Goal: Information Seeking & Learning: Learn about a topic

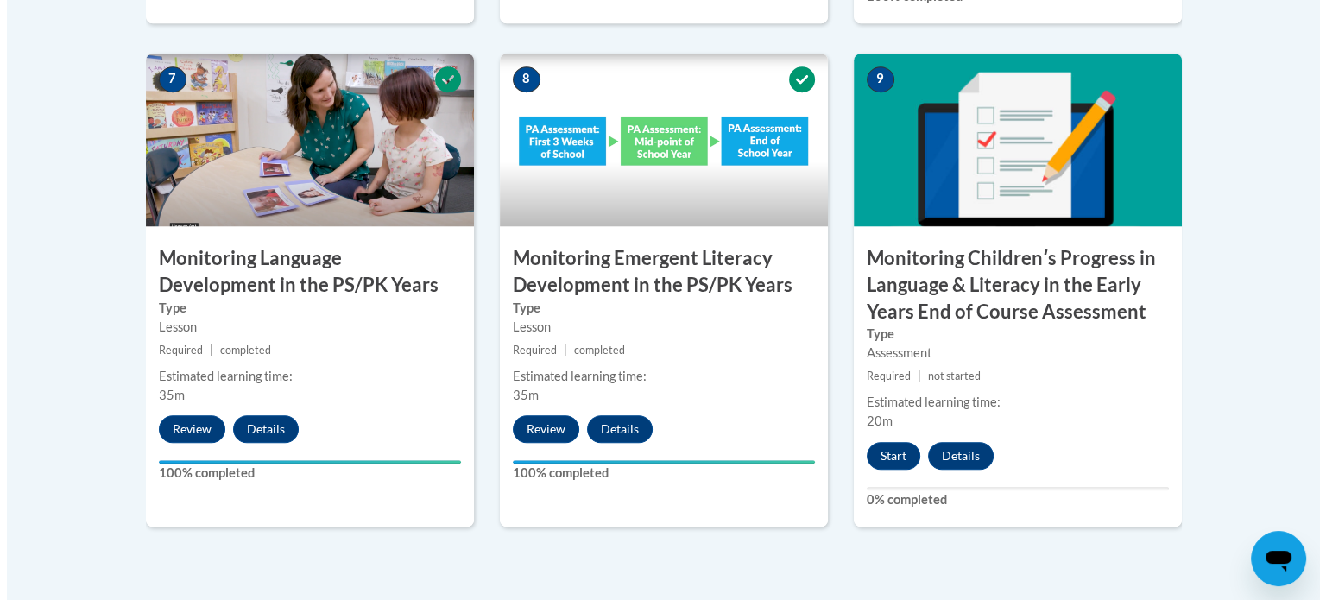
scroll to position [1560, 0]
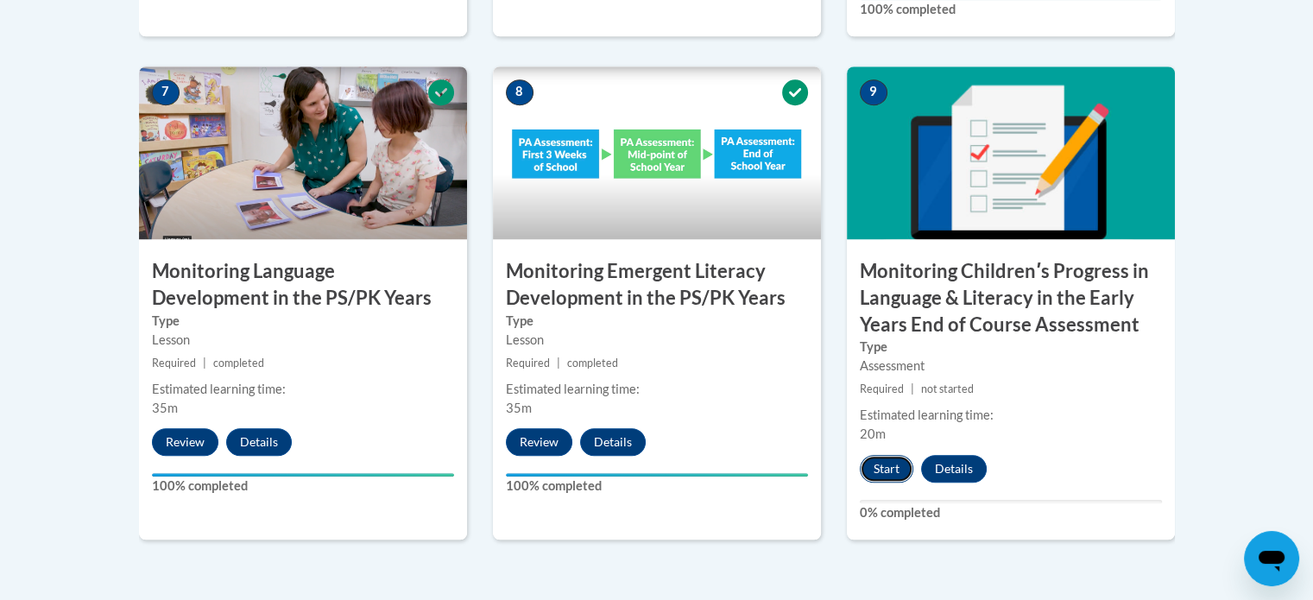
click at [884, 466] on button "Start" at bounding box center [887, 469] width 54 height 28
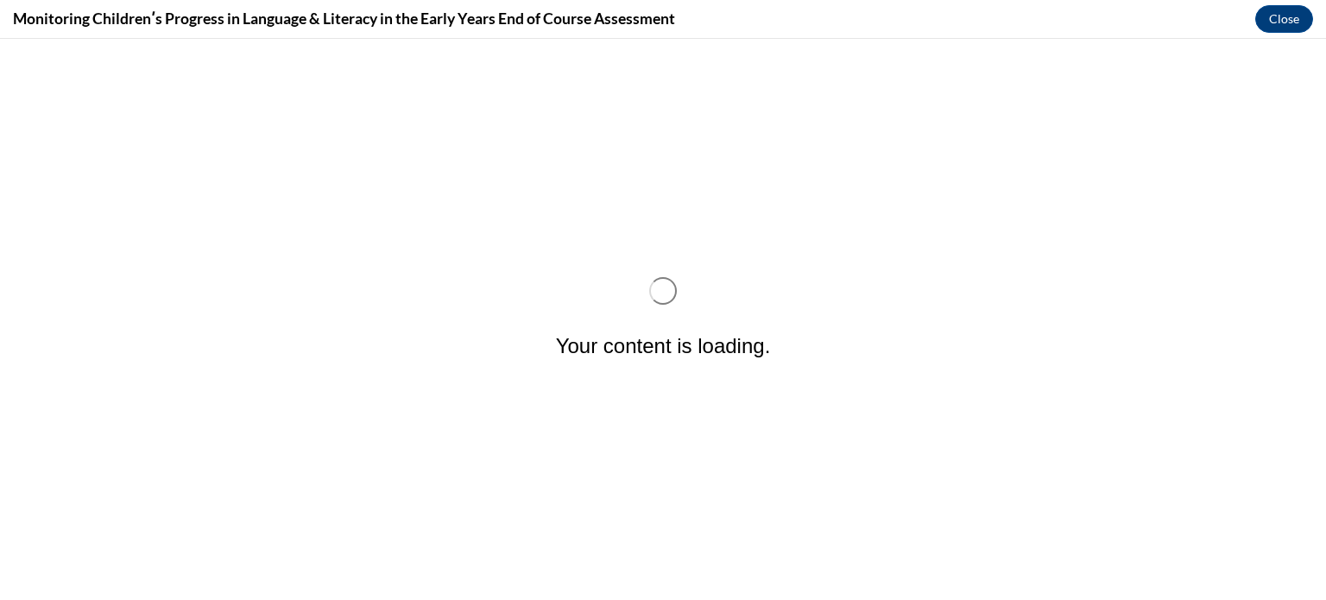
scroll to position [0, 0]
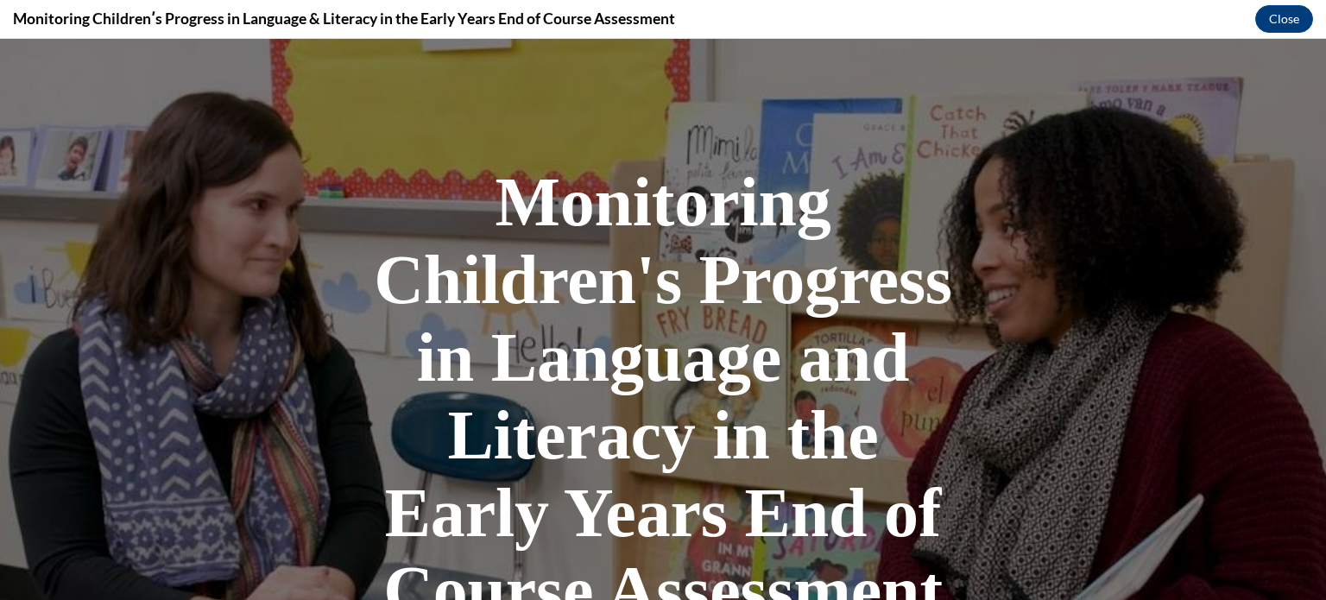
click at [1255, 511] on div at bounding box center [663, 427] width 1326 height 776
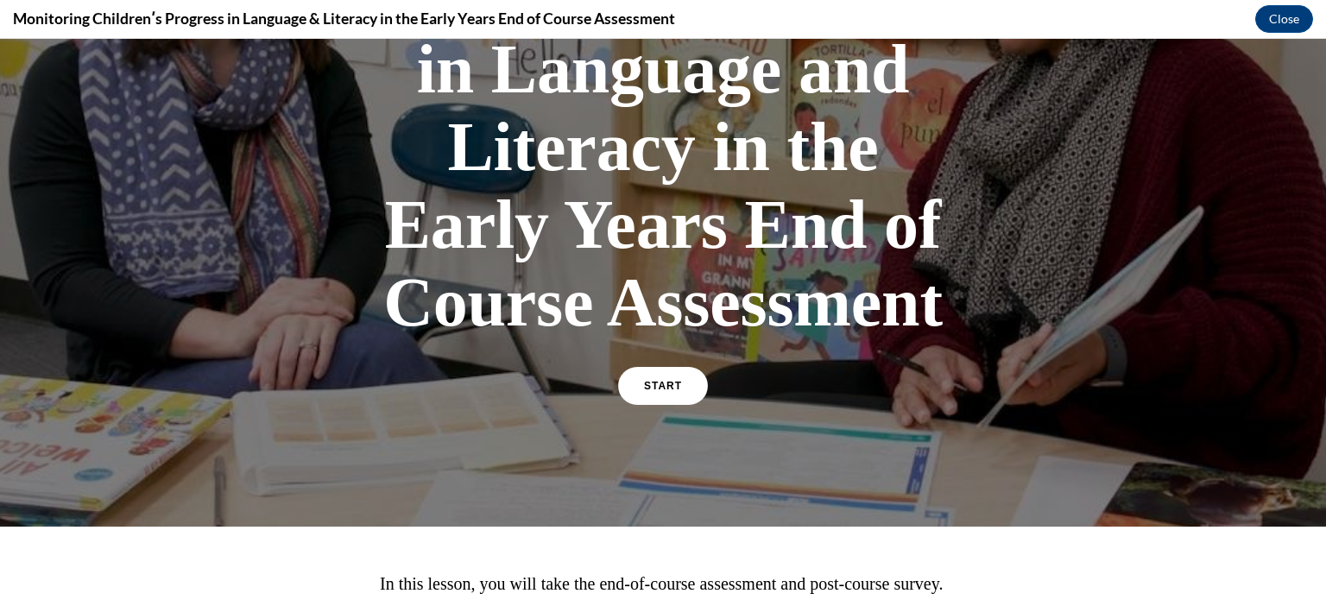
scroll to position [249, 0]
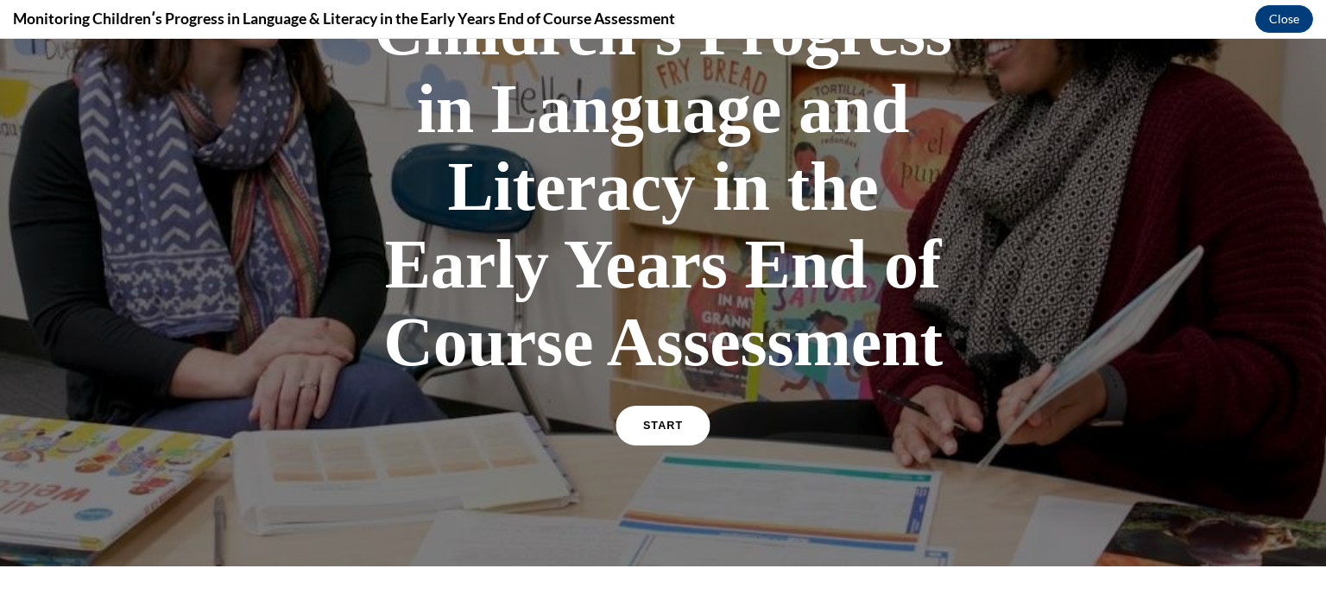
click at [643, 421] on span "START" at bounding box center [663, 426] width 40 height 13
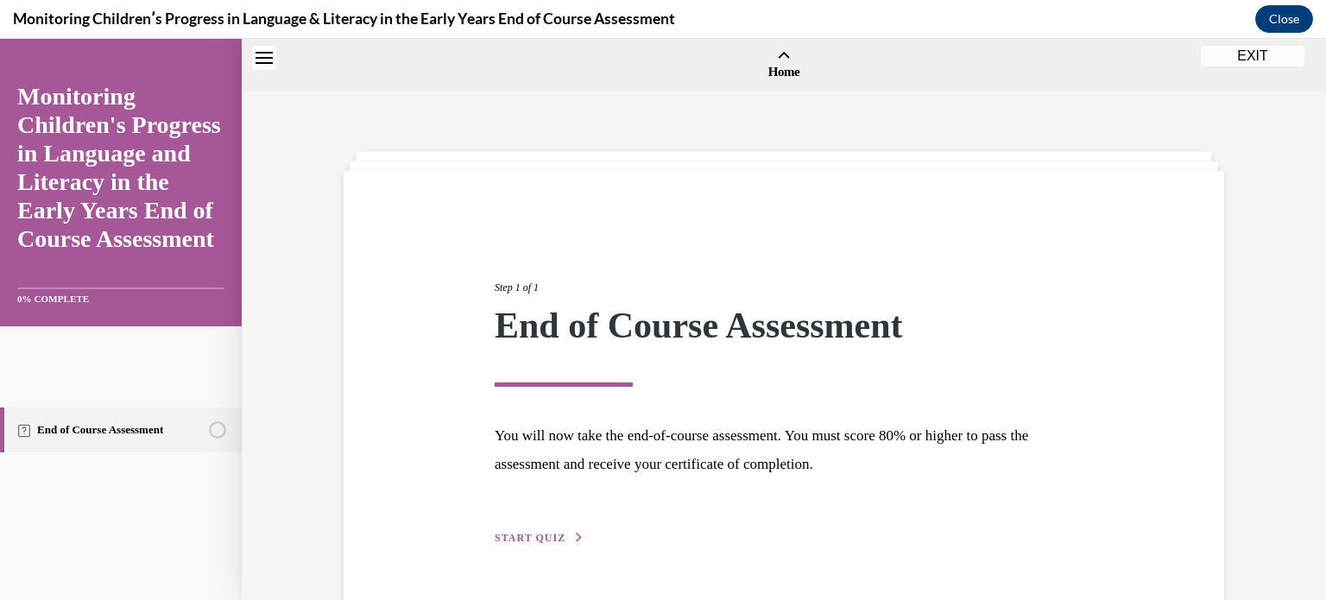
scroll to position [54, 0]
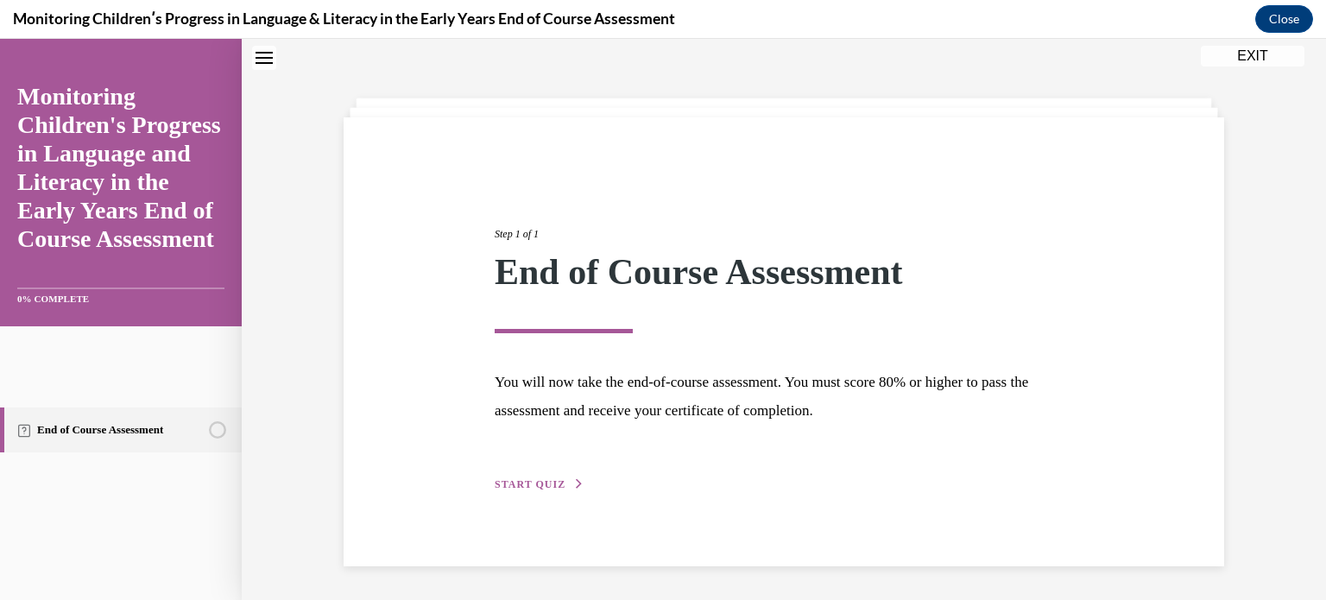
click at [522, 483] on span "START QUIZ" at bounding box center [530, 484] width 71 height 12
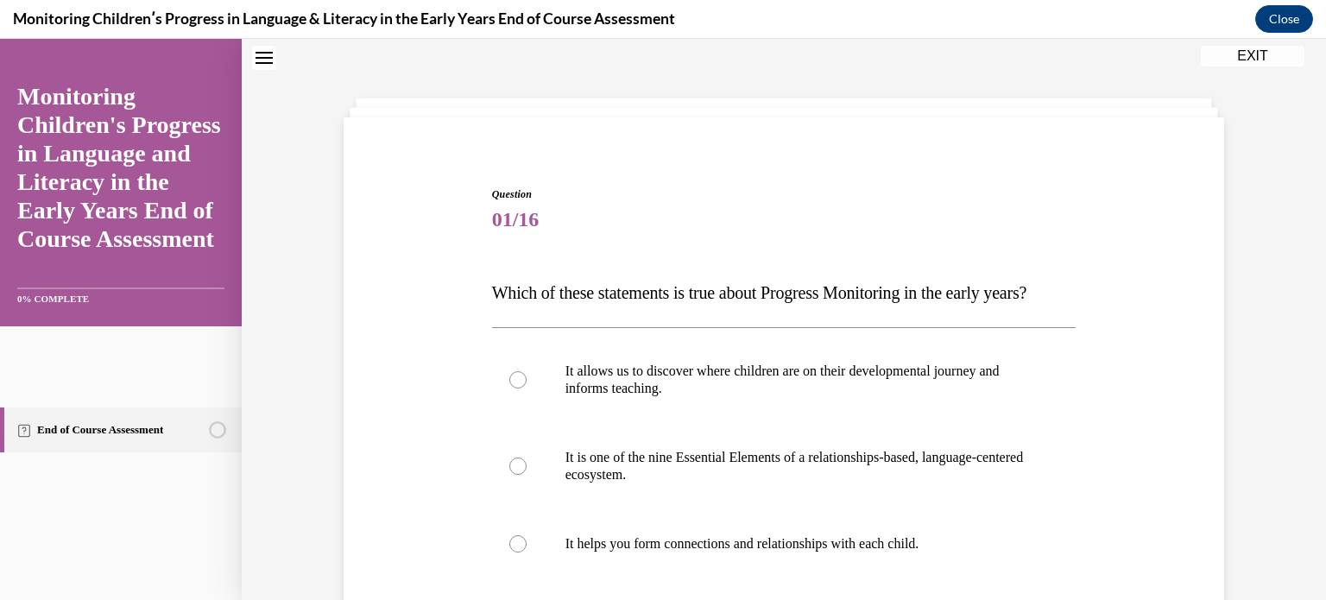
click at [416, 353] on div "Question 01/16 Which of these statements is true about Progress Monitoring in t…" at bounding box center [783, 541] width 889 height 813
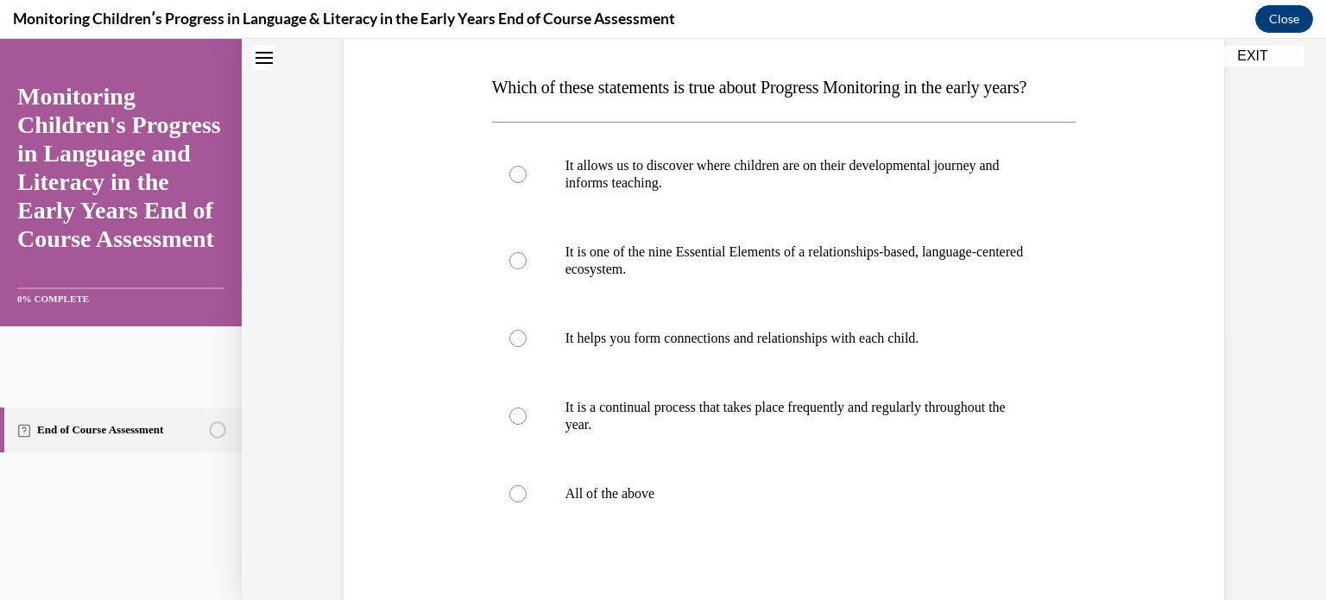
scroll to position [261, 0]
click at [515, 181] on div at bounding box center [517, 172] width 17 height 17
click at [515, 181] on input "It allows us to discover where children are on their developmental journey and …" at bounding box center [517, 172] width 17 height 17
radio input "true"
click at [479, 284] on div "Question 01/16 Which of these statements is true about Progress Monitoring in t…" at bounding box center [783, 333] width 889 height 813
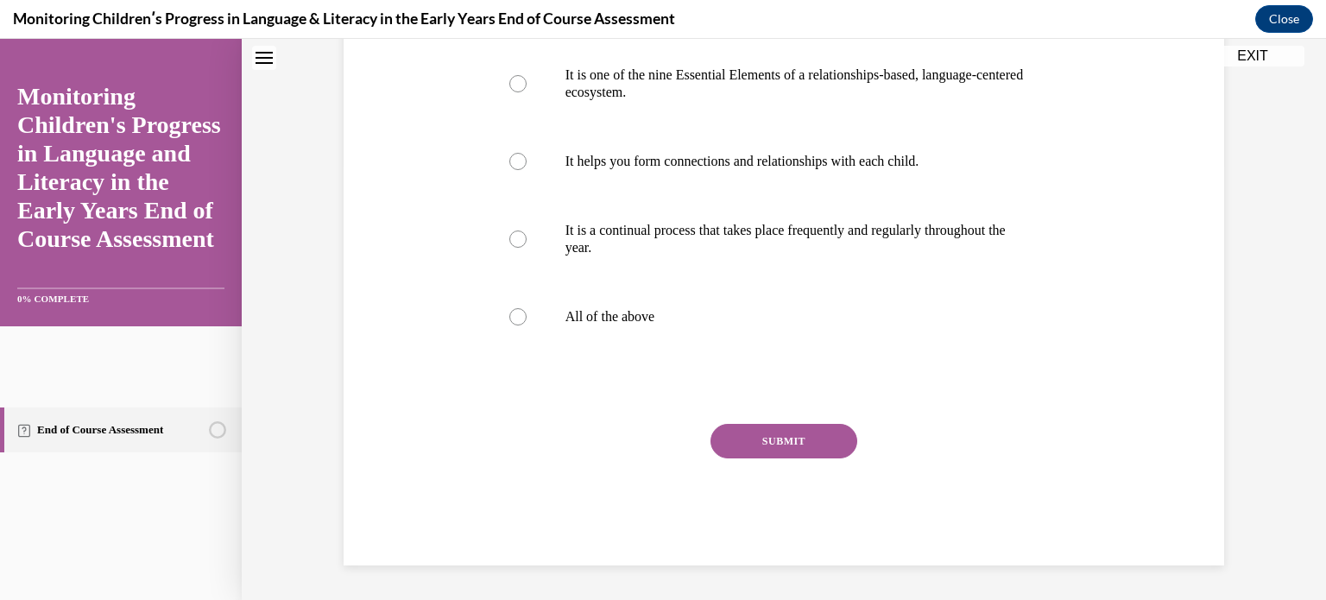
scroll to position [468, 0]
click at [832, 448] on button "SUBMIT" at bounding box center [784, 441] width 147 height 35
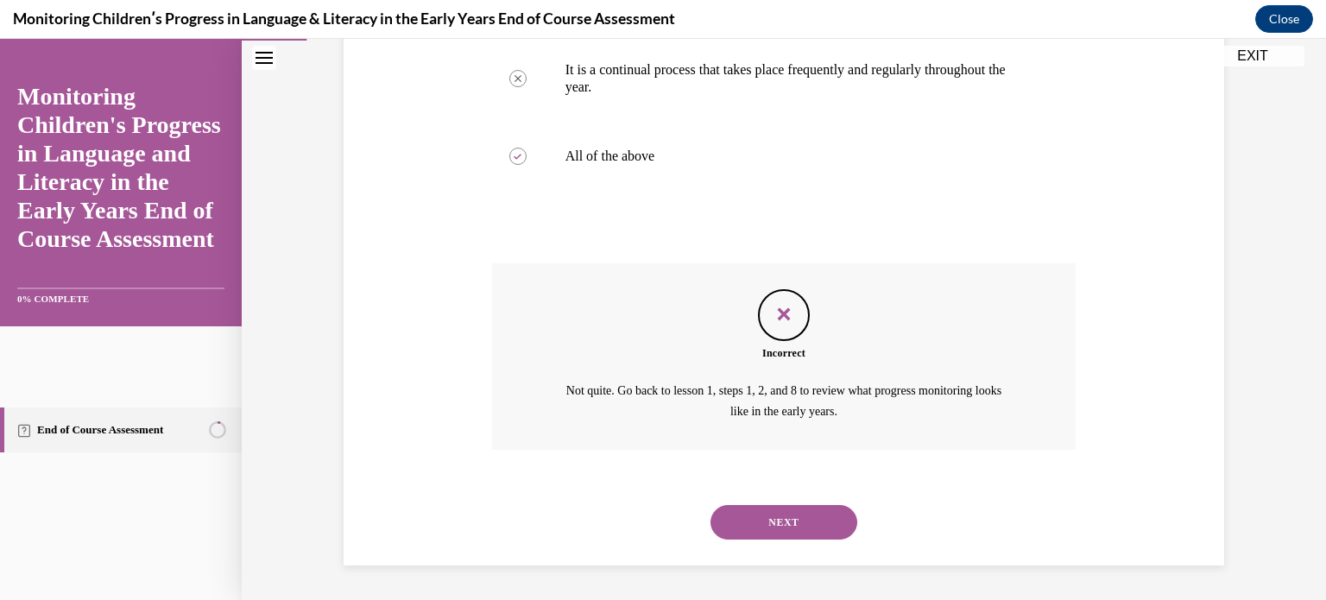
scroll to position [630, 0]
click at [1026, 252] on div "Question 01/16 Which of these statements is true about Progress Monitoring in t…" at bounding box center [784, 104] width 585 height 922
click at [814, 529] on button "NEXT" at bounding box center [784, 522] width 147 height 35
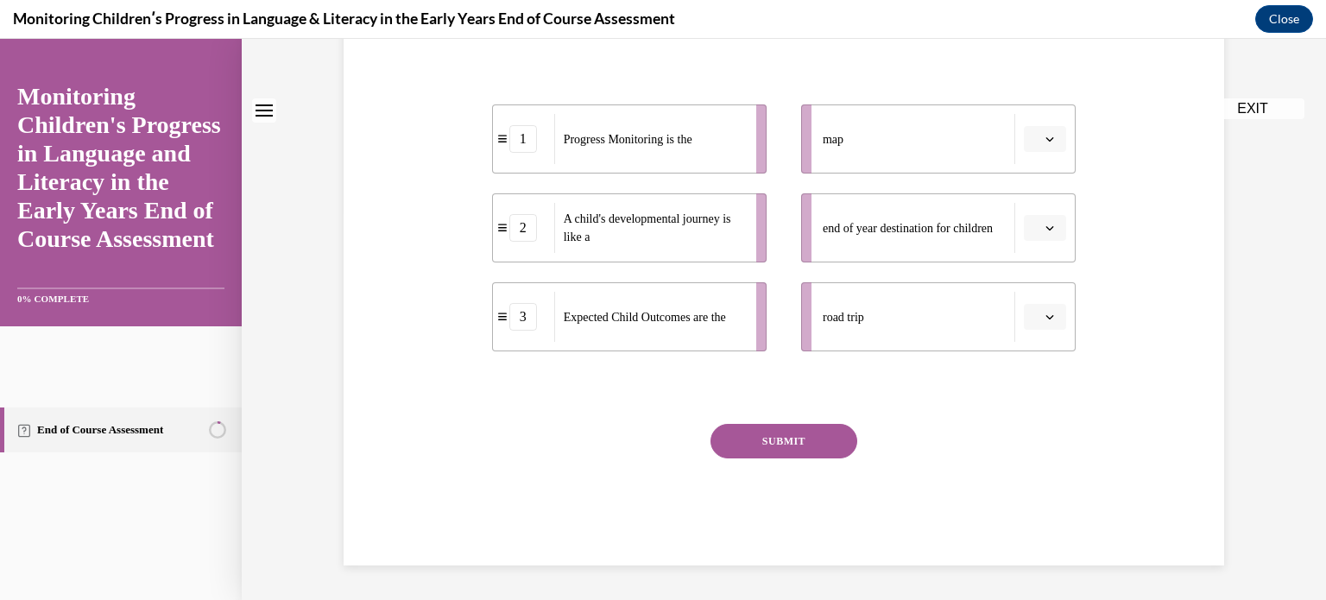
scroll to position [0, 0]
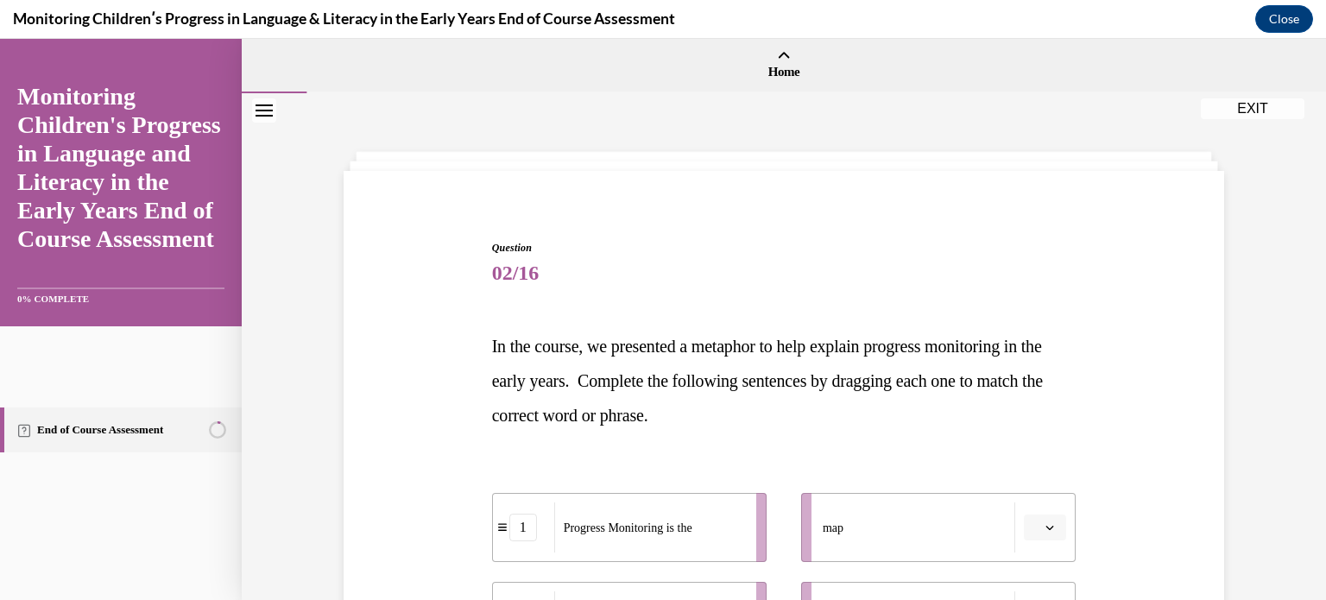
click at [1125, 260] on div "Question 02/16 In the course, we presented a metaphor to help explain progress …" at bounding box center [783, 571] width 889 height 766
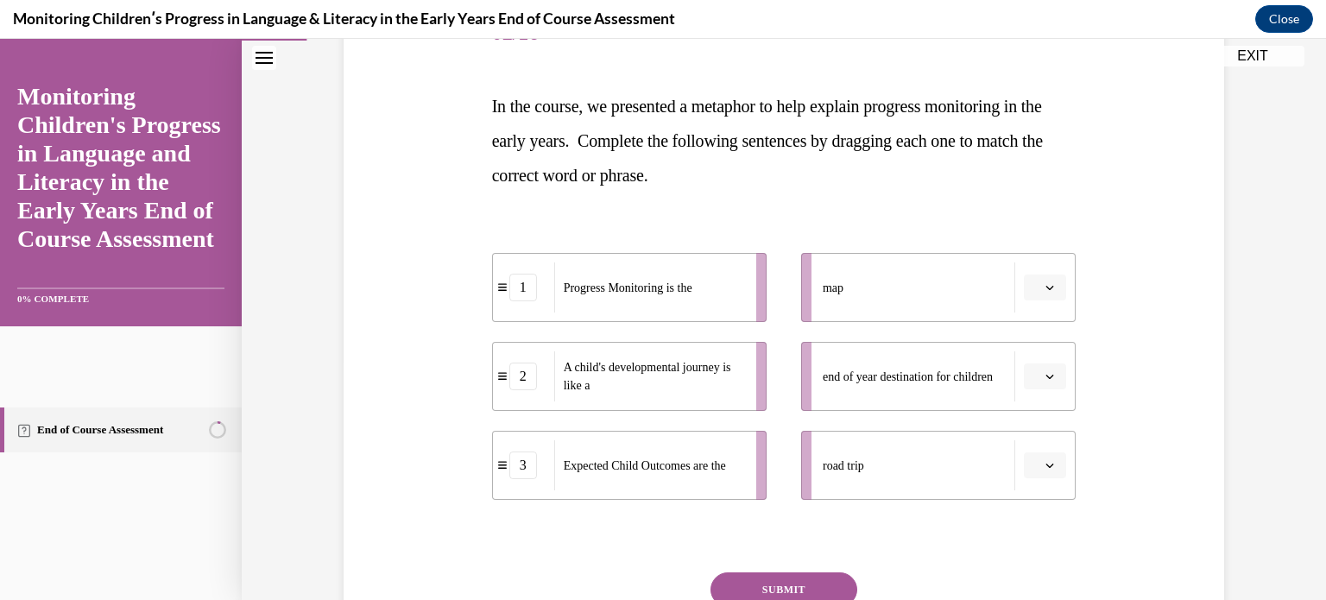
scroll to position [242, 0]
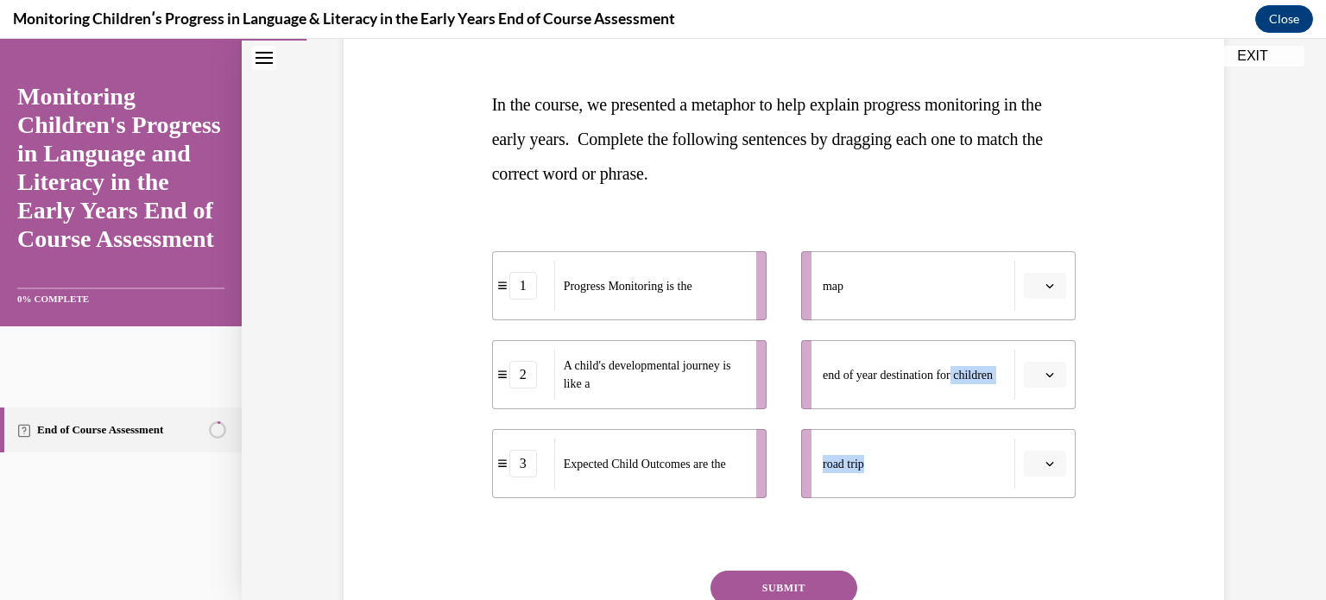
drag, startPoint x: 989, startPoint y: 484, endPoint x: 967, endPoint y: 348, distance: 138.1
click at [967, 348] on ul "map end of year destination for children road trip" at bounding box center [930, 374] width 292 height 247
click at [1050, 460] on span "button" at bounding box center [1050, 464] width 12 height 12
drag, startPoint x: 1050, startPoint y: 460, endPoint x: 1043, endPoint y: 467, distance: 9.8
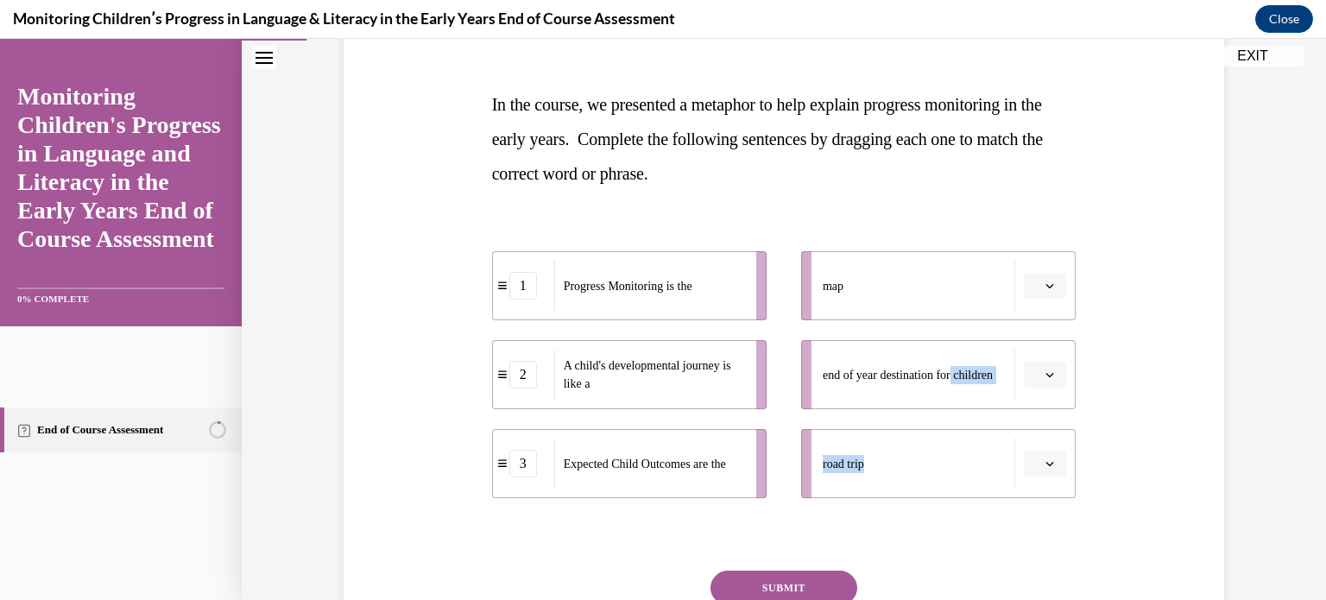
click at [1044, 467] on span "button" at bounding box center [1050, 464] width 12 height 12
click at [1030, 377] on div "2" at bounding box center [1037, 390] width 43 height 35
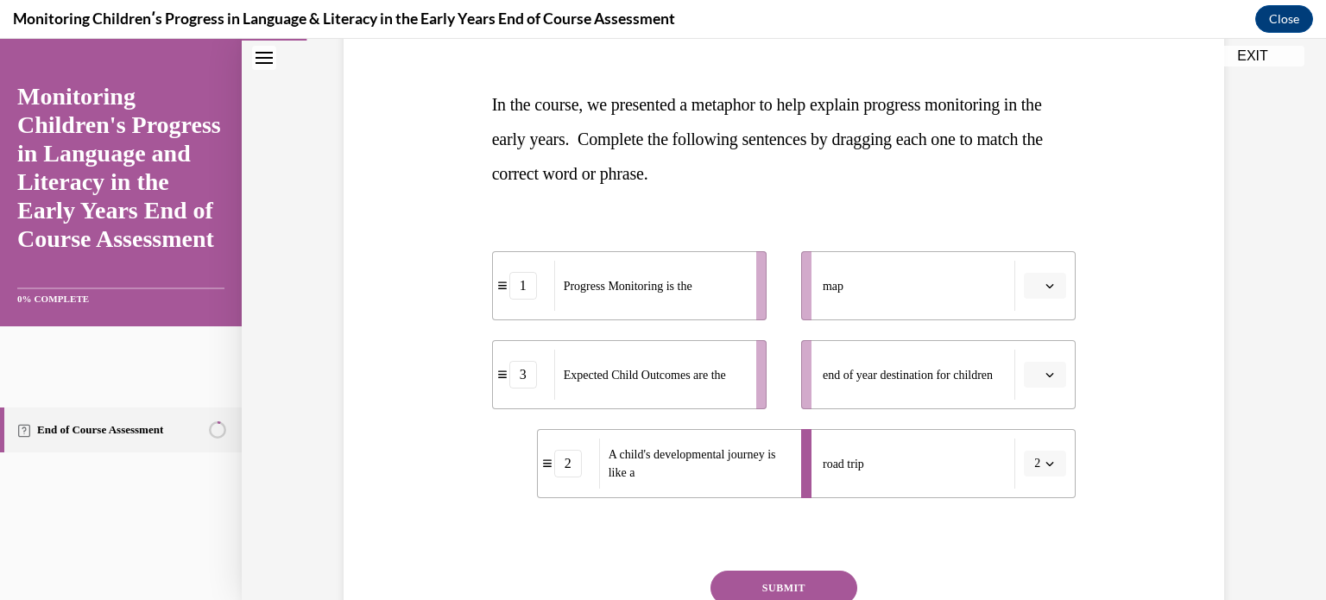
click at [1046, 285] on icon "button" at bounding box center [1050, 286] width 9 height 9
click at [1032, 364] on span "1" at bounding box center [1032, 359] width 6 height 14
click at [1046, 374] on icon "button" at bounding box center [1050, 374] width 9 height 9
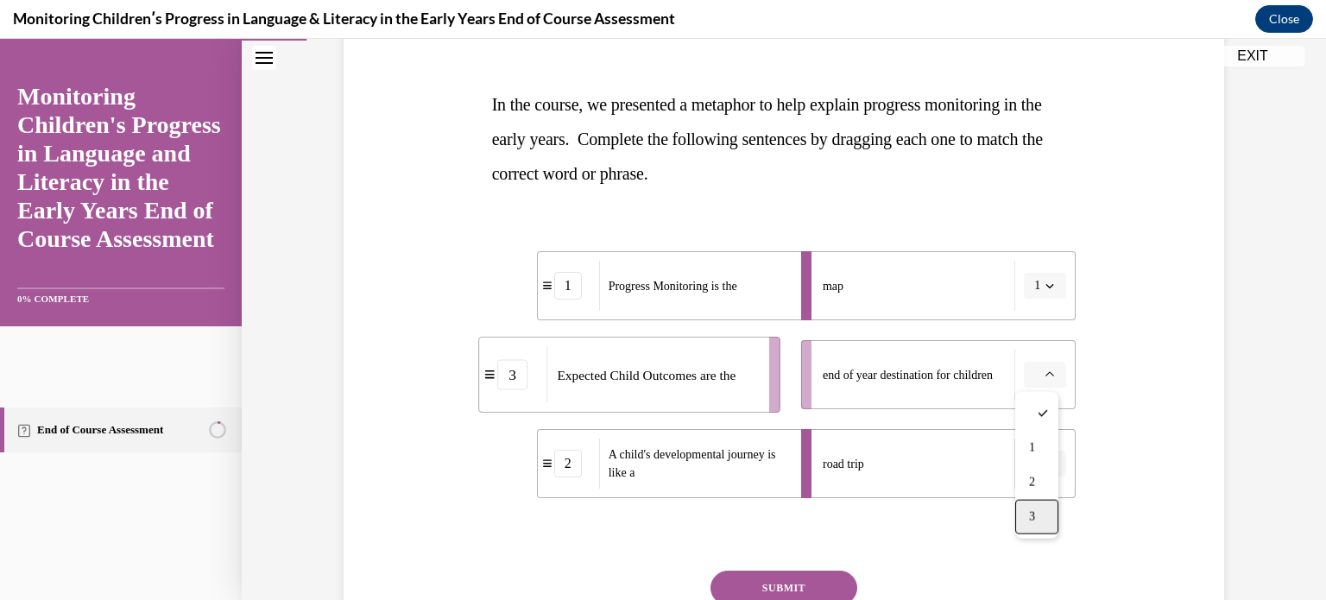
click at [1043, 510] on div "3" at bounding box center [1037, 517] width 43 height 35
click at [839, 589] on button "SUBMIT" at bounding box center [784, 588] width 147 height 35
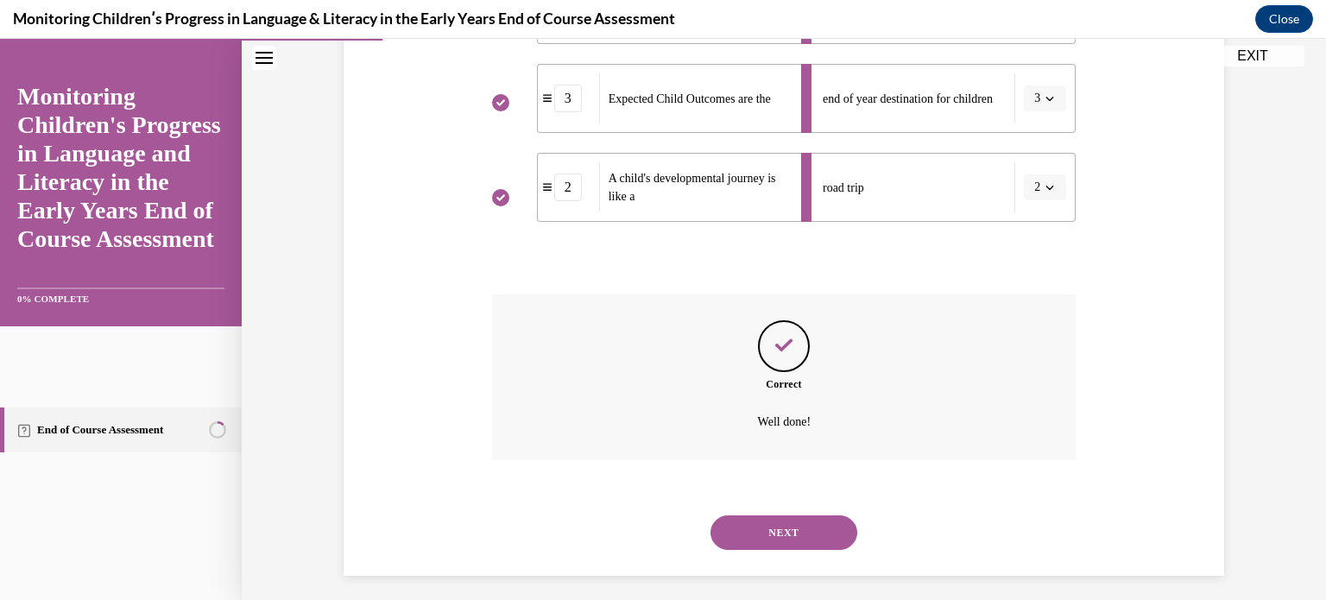
scroll to position [528, 0]
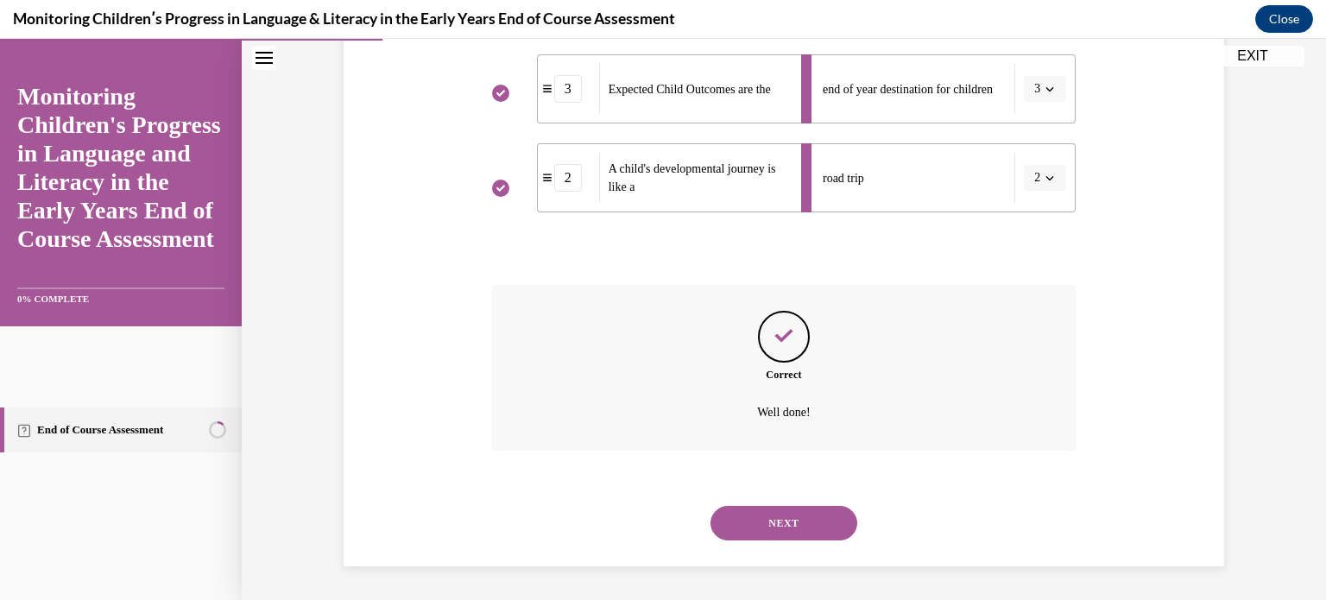
click at [819, 512] on button "NEXT" at bounding box center [784, 523] width 147 height 35
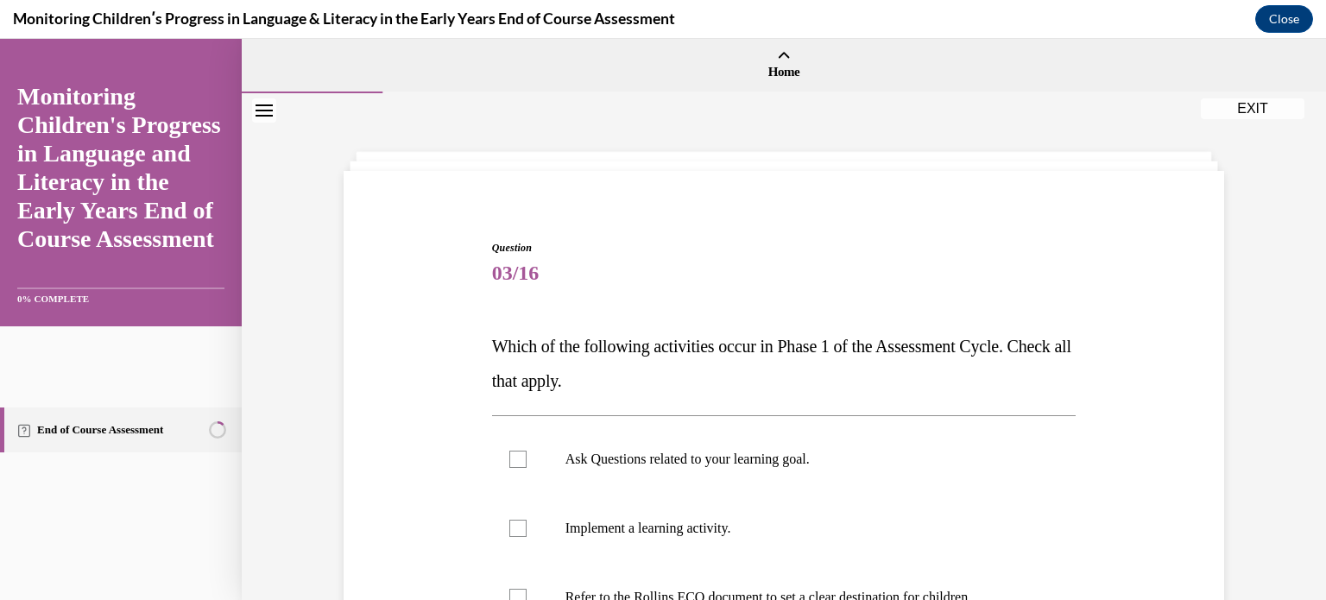
click at [440, 409] on div "Question 03/16 Which of the following activities occur in Phase 1 of the Assess…" at bounding box center [783, 551] width 889 height 727
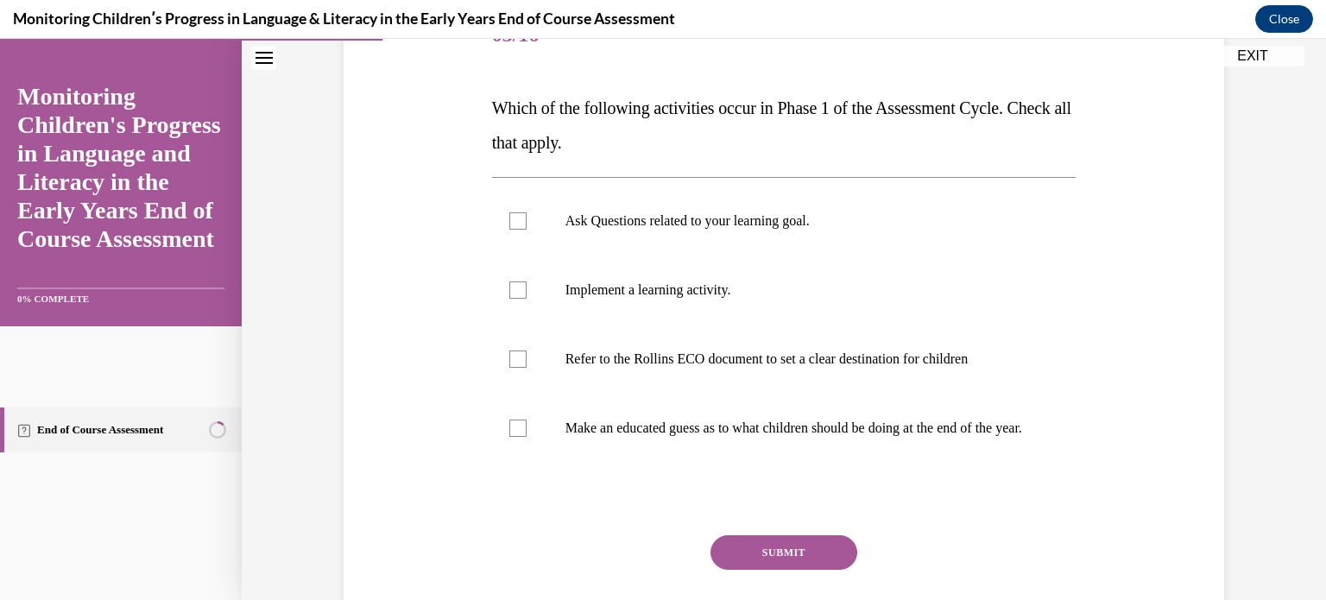
scroll to position [242, 0]
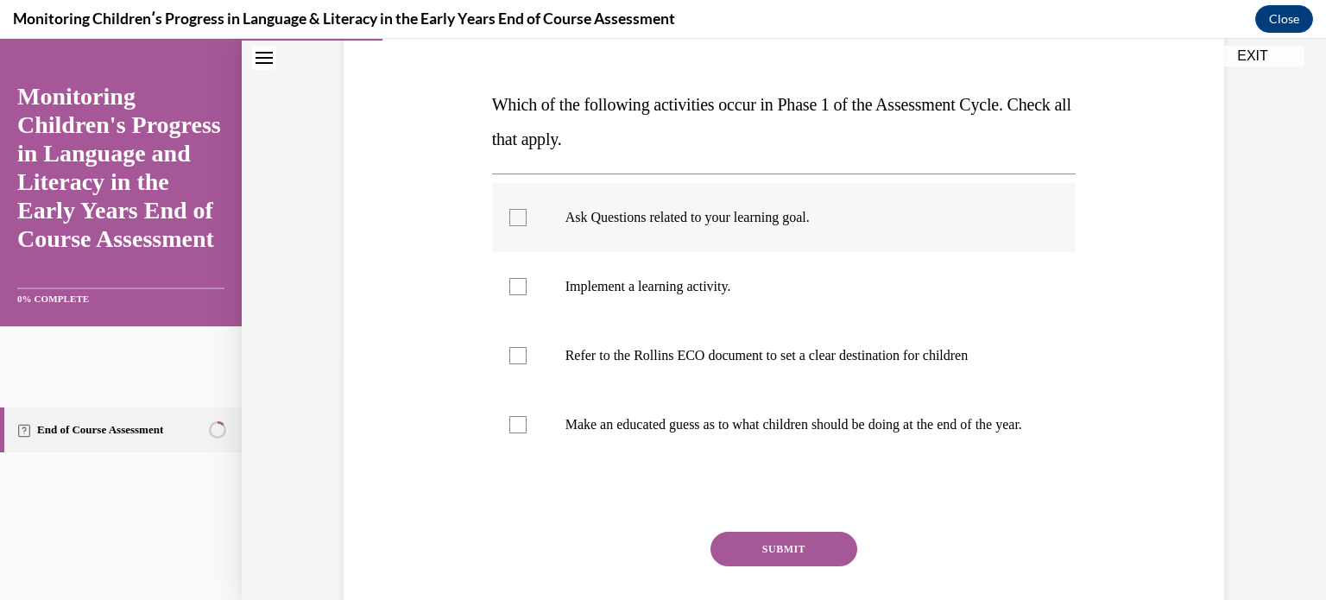
click at [509, 231] on label "Ask Questions related to your learning goal." at bounding box center [784, 217] width 585 height 69
click at [509, 226] on input "Ask Questions related to your learning goal." at bounding box center [517, 217] width 17 height 17
checkbox input "true"
click at [511, 291] on div at bounding box center [517, 286] width 17 height 17
click at [511, 291] on input "Implement a learning activity." at bounding box center [517, 286] width 17 height 17
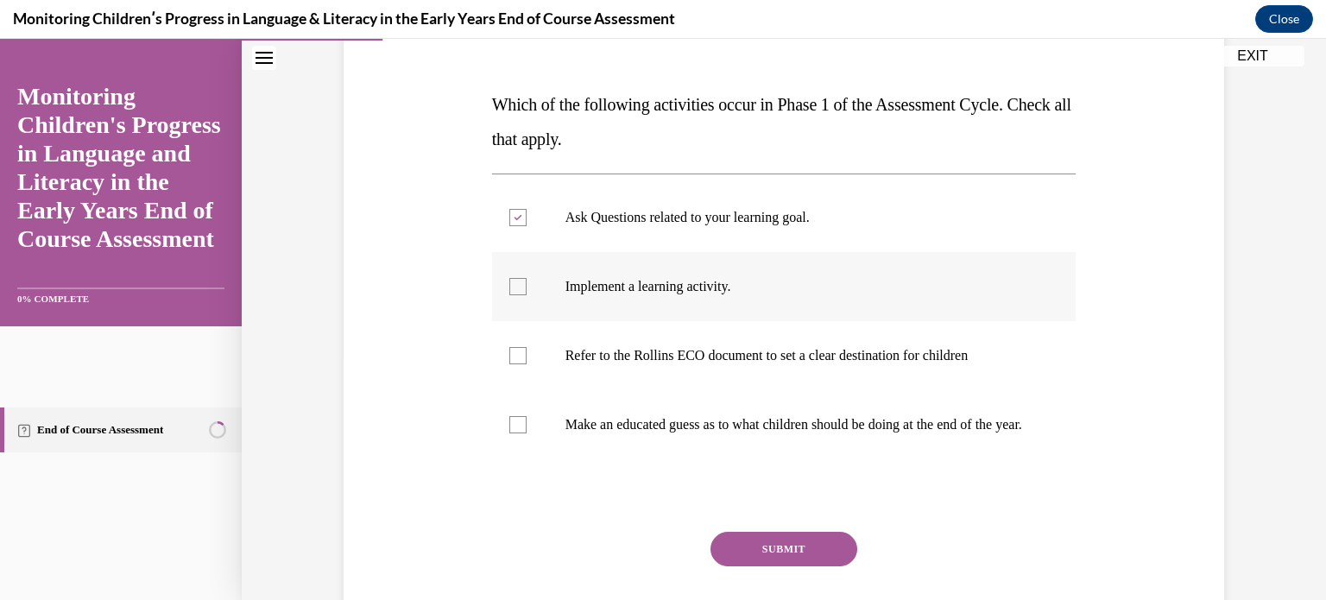
checkbox input "true"
click at [515, 358] on div at bounding box center [517, 355] width 17 height 17
click at [515, 358] on input "Refer to the Rollins ECO document to set a clear destination for children" at bounding box center [517, 355] width 17 height 17
checkbox input "true"
click at [761, 558] on button "SUBMIT" at bounding box center [784, 549] width 147 height 35
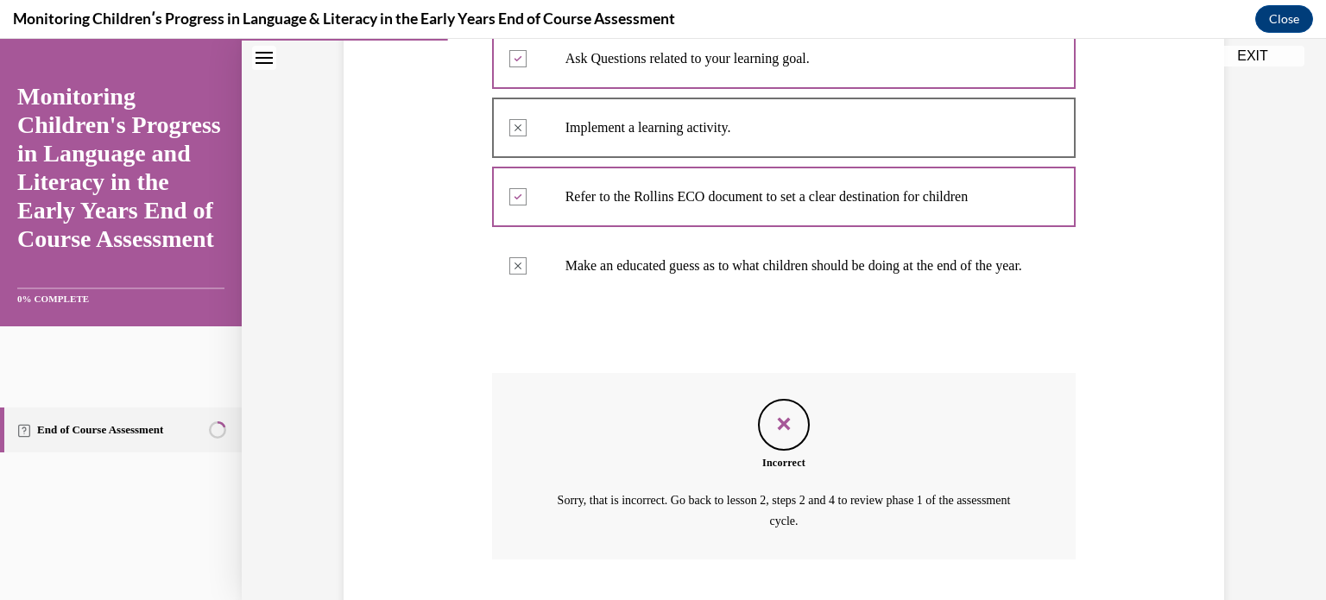
scroll to position [527, 0]
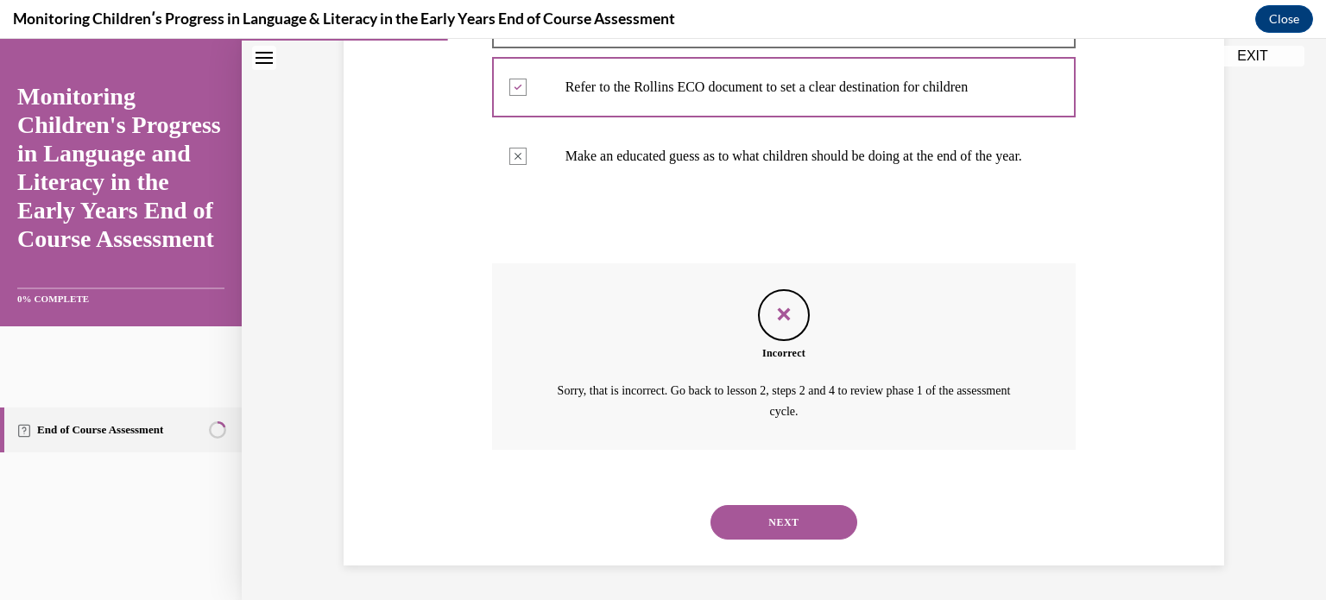
click at [784, 517] on button "NEXT" at bounding box center [784, 522] width 147 height 35
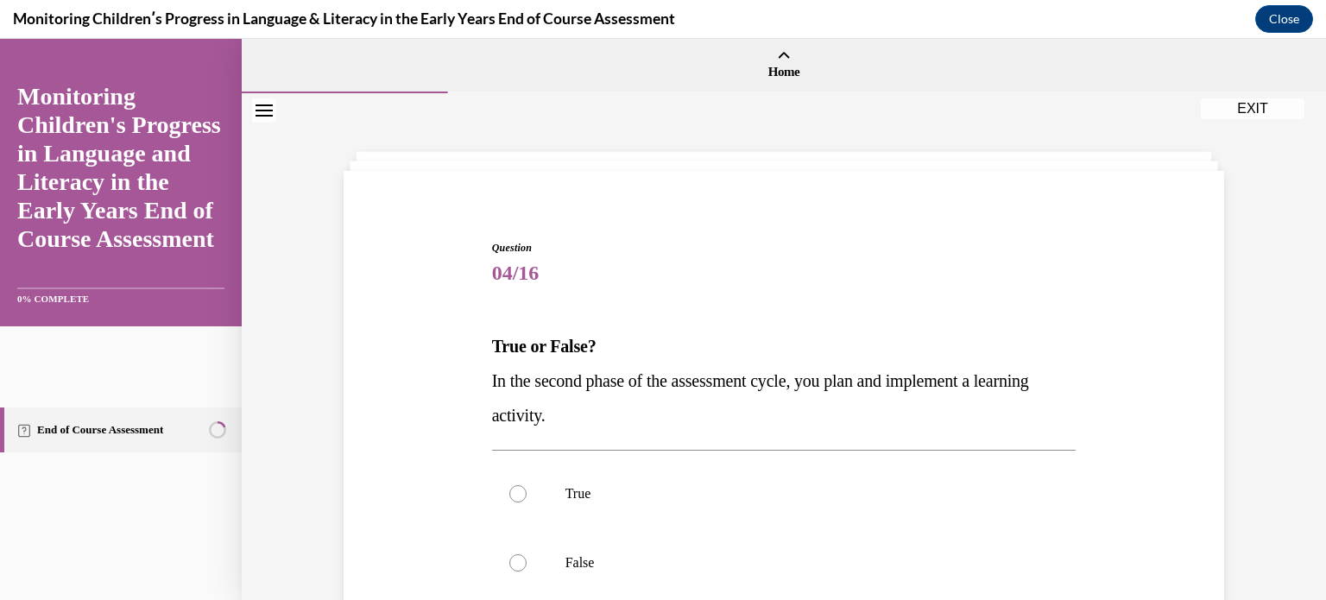
click at [399, 409] on div "Question 04/16 True or False? In the second phase of the assessment cycle, you …" at bounding box center [783, 499] width 889 height 623
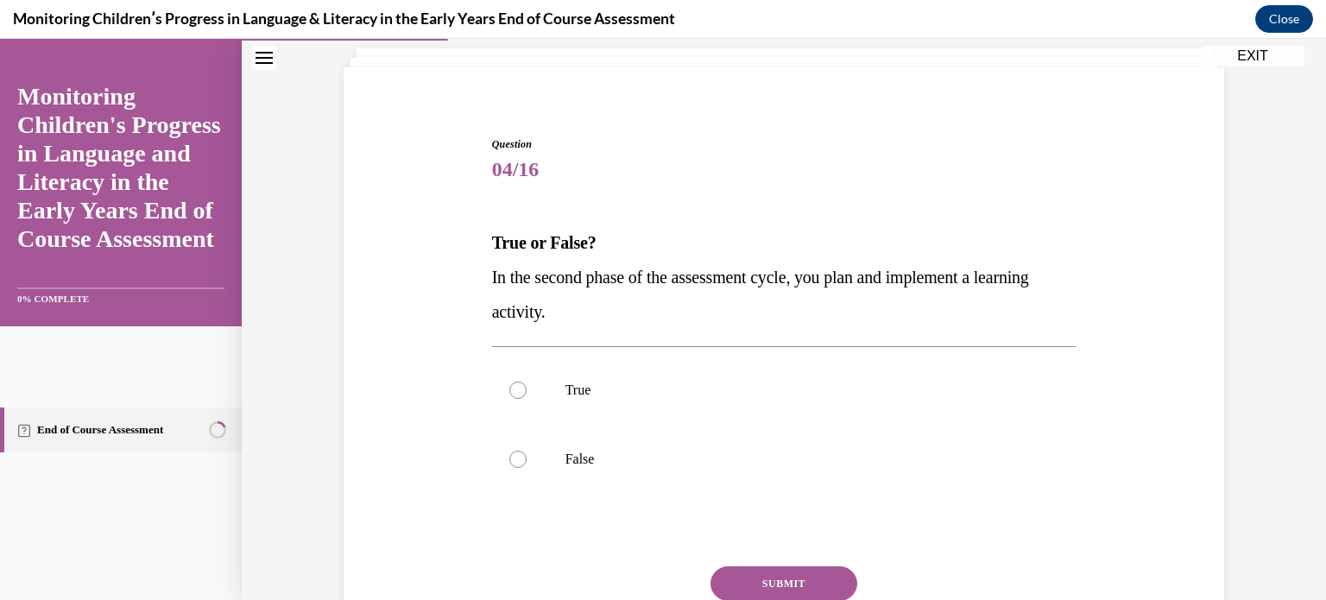
scroll to position [138, 0]
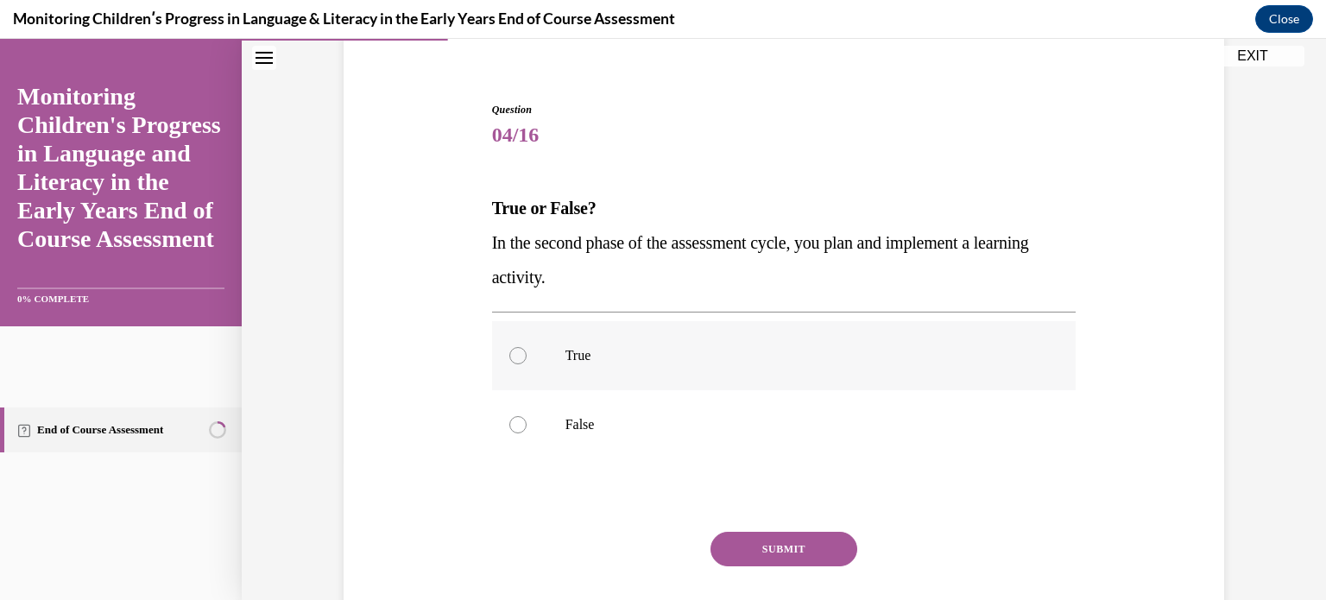
click at [511, 358] on div at bounding box center [517, 355] width 17 height 17
click at [511, 358] on input "True" at bounding box center [517, 355] width 17 height 17
radio input "true"
click at [799, 555] on button "SUBMIT" at bounding box center [784, 549] width 147 height 35
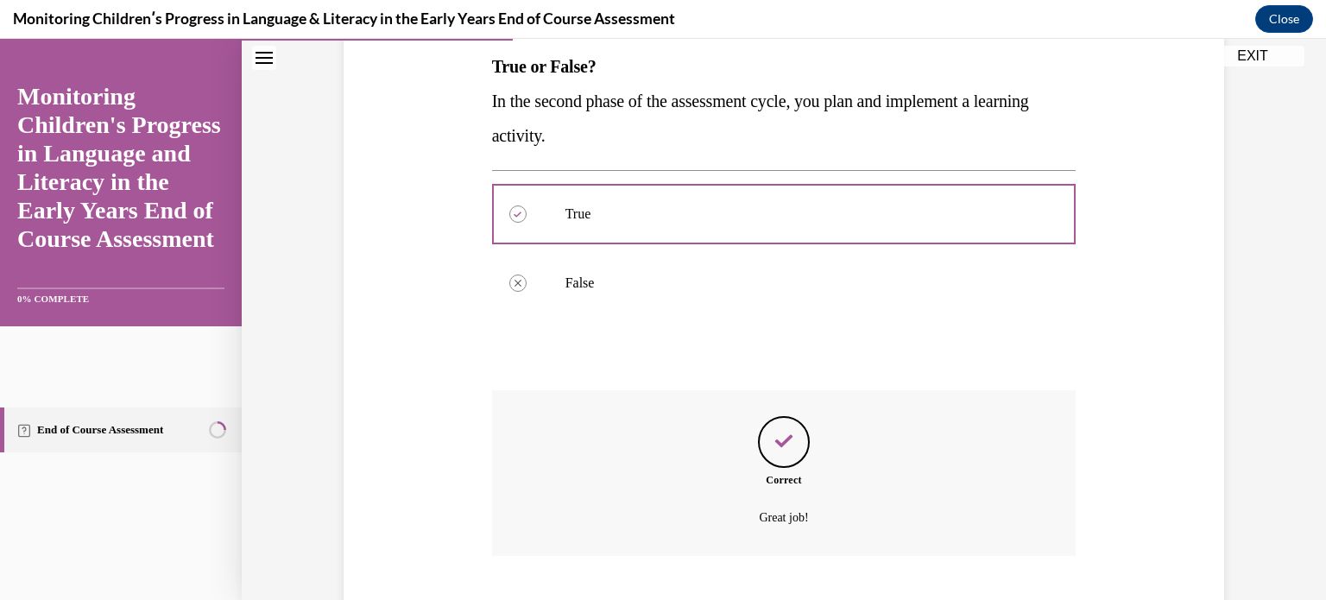
scroll to position [385, 0]
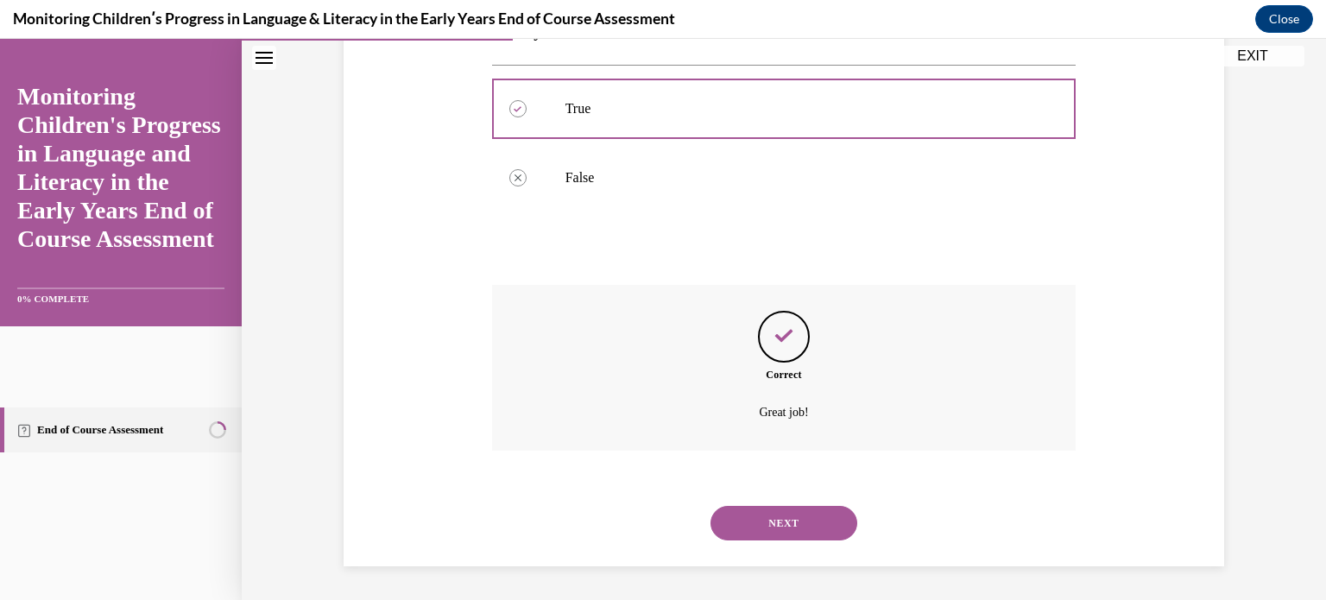
click at [807, 528] on button "NEXT" at bounding box center [784, 523] width 147 height 35
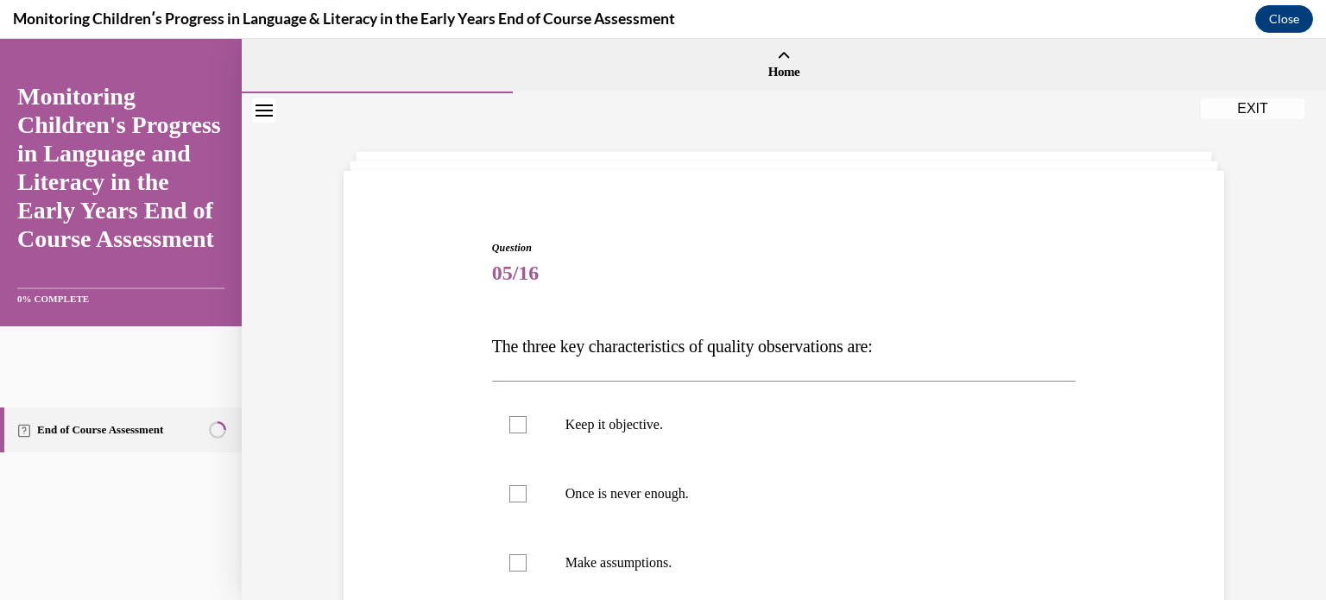
click at [406, 473] on div "Question 05/16 The three key characteristics of quality observations are: Keep …" at bounding box center [783, 534] width 889 height 693
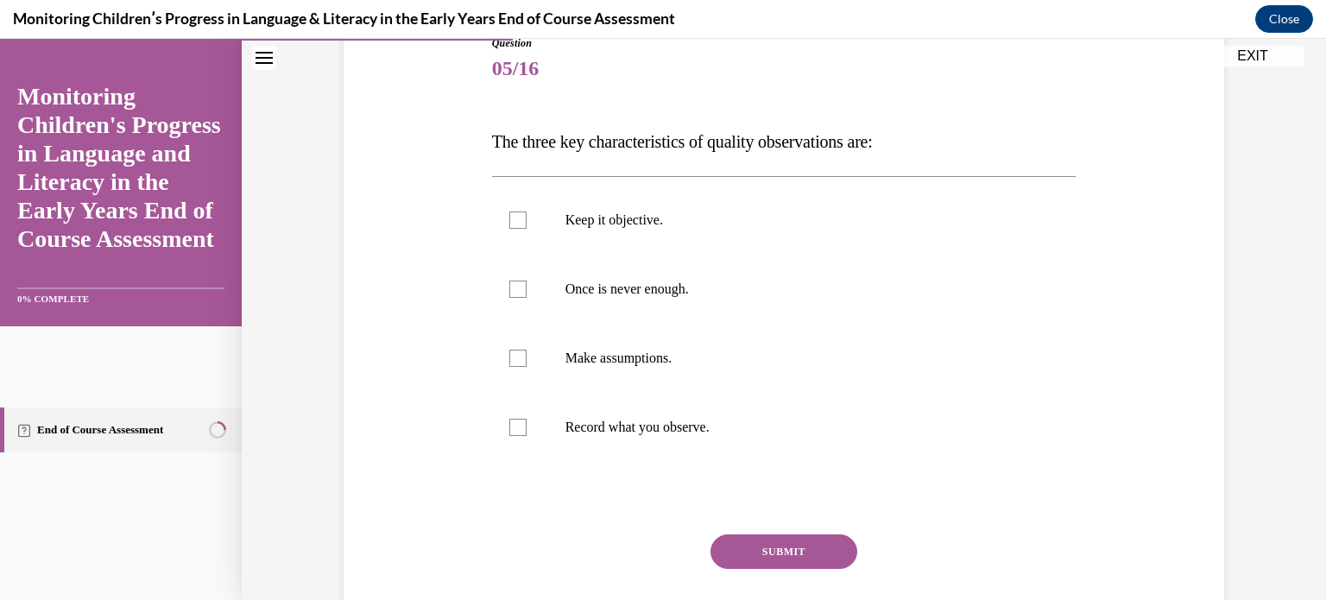
scroll to position [207, 0]
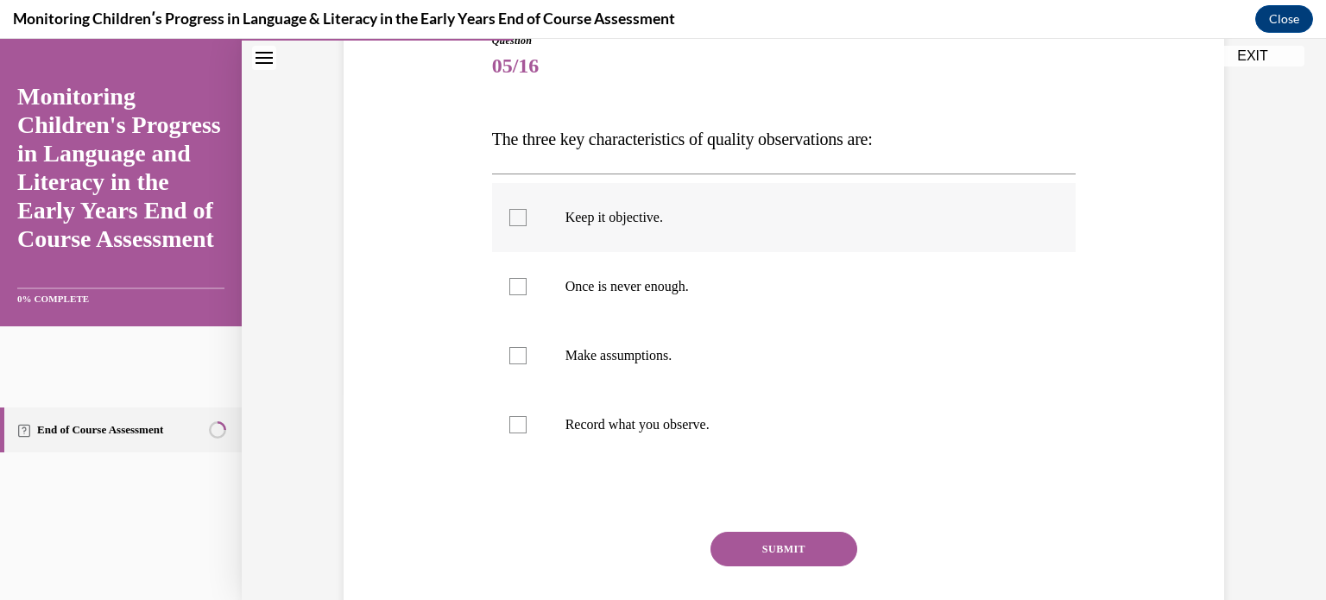
click at [511, 217] on div at bounding box center [517, 217] width 17 height 17
click at [511, 217] on input "Keep it objective." at bounding box center [517, 217] width 17 height 17
checkbox input "true"
click at [512, 433] on div at bounding box center [517, 424] width 17 height 17
click at [512, 433] on input "Record what you observe." at bounding box center [517, 424] width 17 height 17
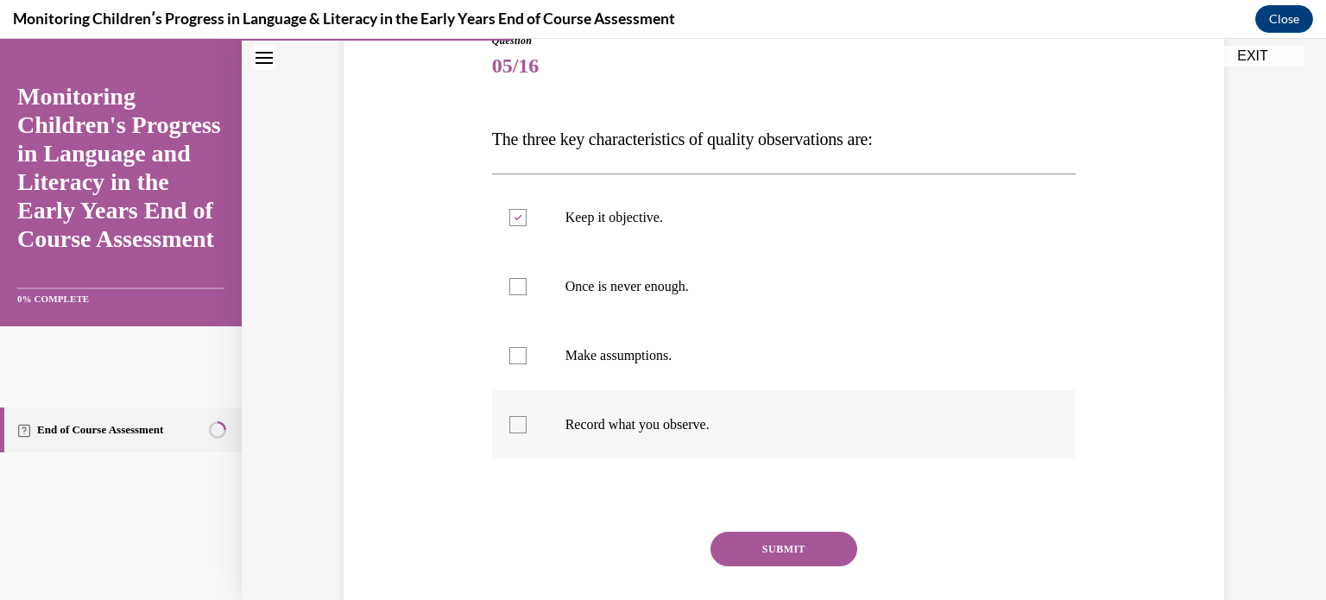
checkbox input "true"
click at [501, 283] on label "Once is never enough." at bounding box center [784, 286] width 585 height 69
click at [509, 283] on input "Once is never enough." at bounding box center [517, 286] width 17 height 17
checkbox input "true"
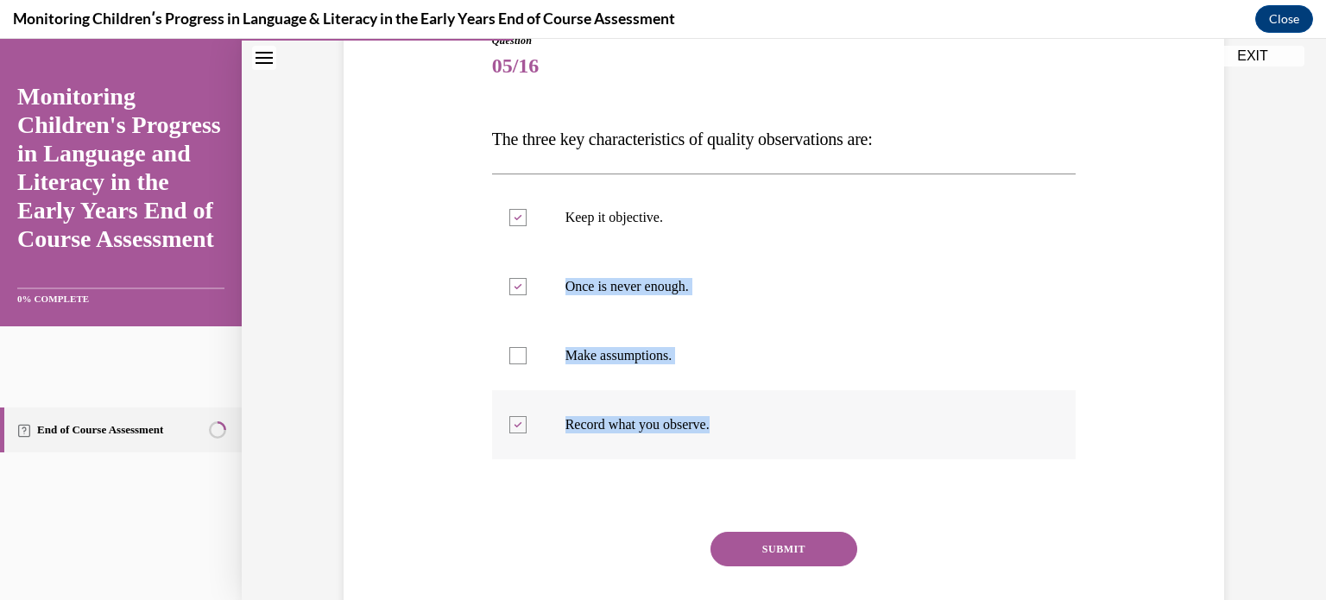
drag, startPoint x: 501, startPoint y: 283, endPoint x: 791, endPoint y: 453, distance: 336.3
click at [791, 453] on ul "Keep it objective. Once is never enough. Make assumptions. Record what you obse…" at bounding box center [784, 321] width 585 height 276
click at [790, 559] on button "SUBMIT" at bounding box center [784, 549] width 147 height 35
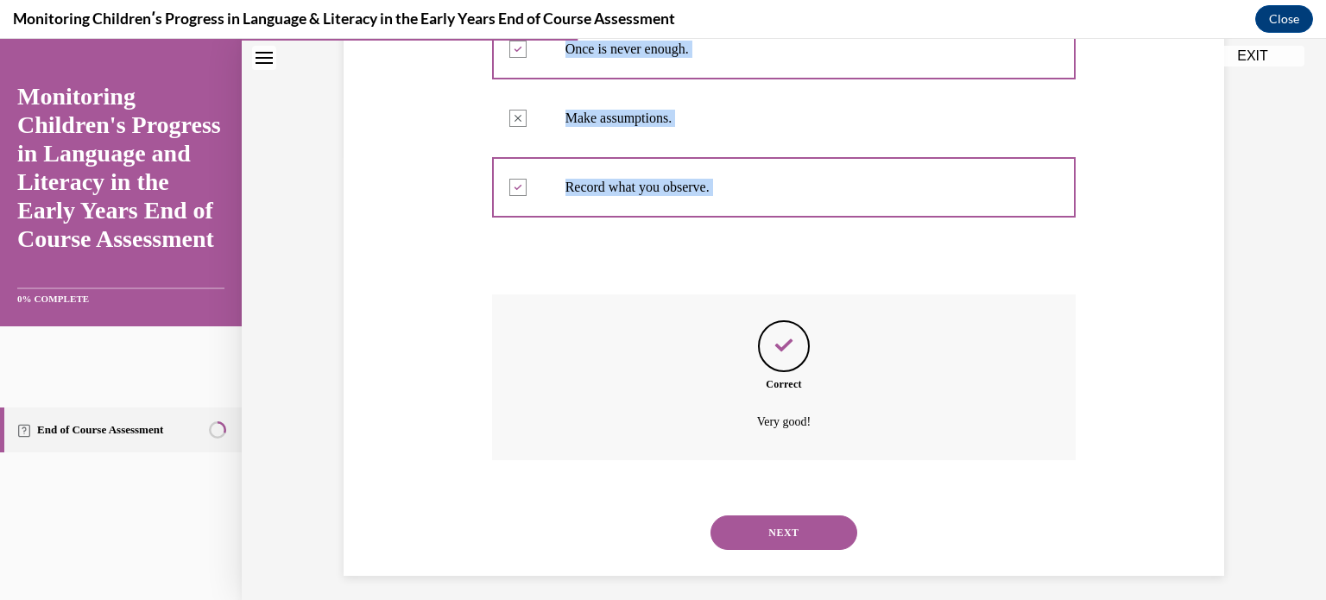
scroll to position [454, 0]
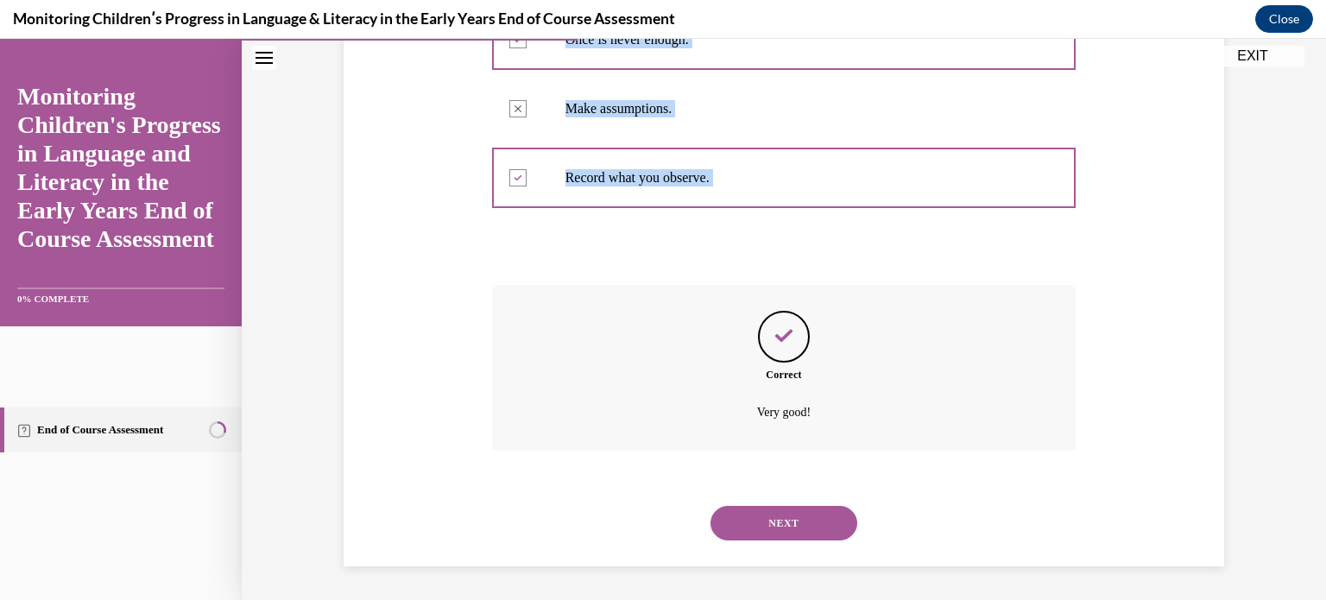
click at [789, 522] on button "NEXT" at bounding box center [784, 523] width 147 height 35
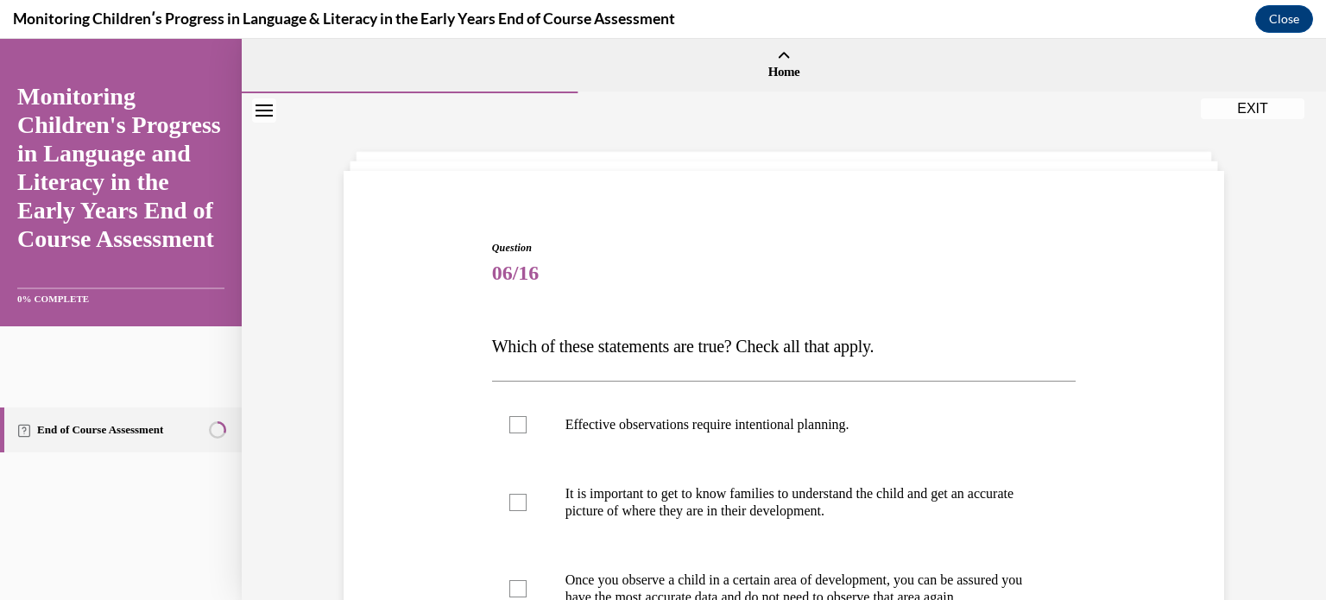
click at [401, 478] on div "Question 06/16 Which of these statements are true? Check all that apply. Effect…" at bounding box center [783, 551] width 889 height 727
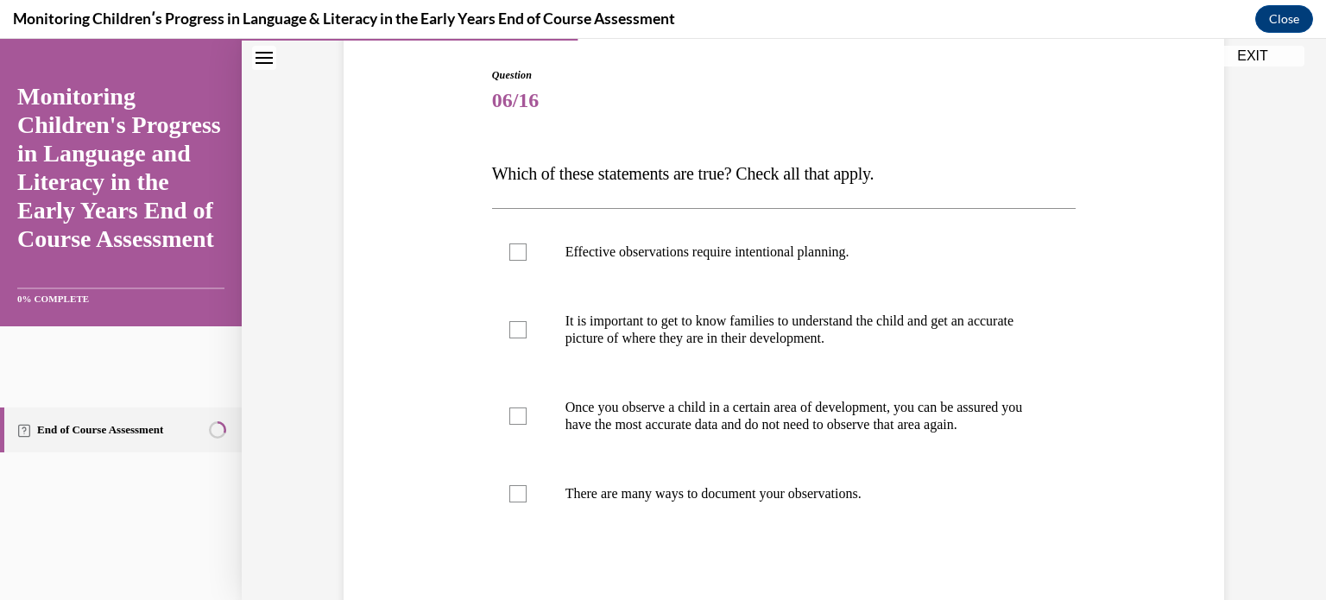
scroll to position [207, 0]
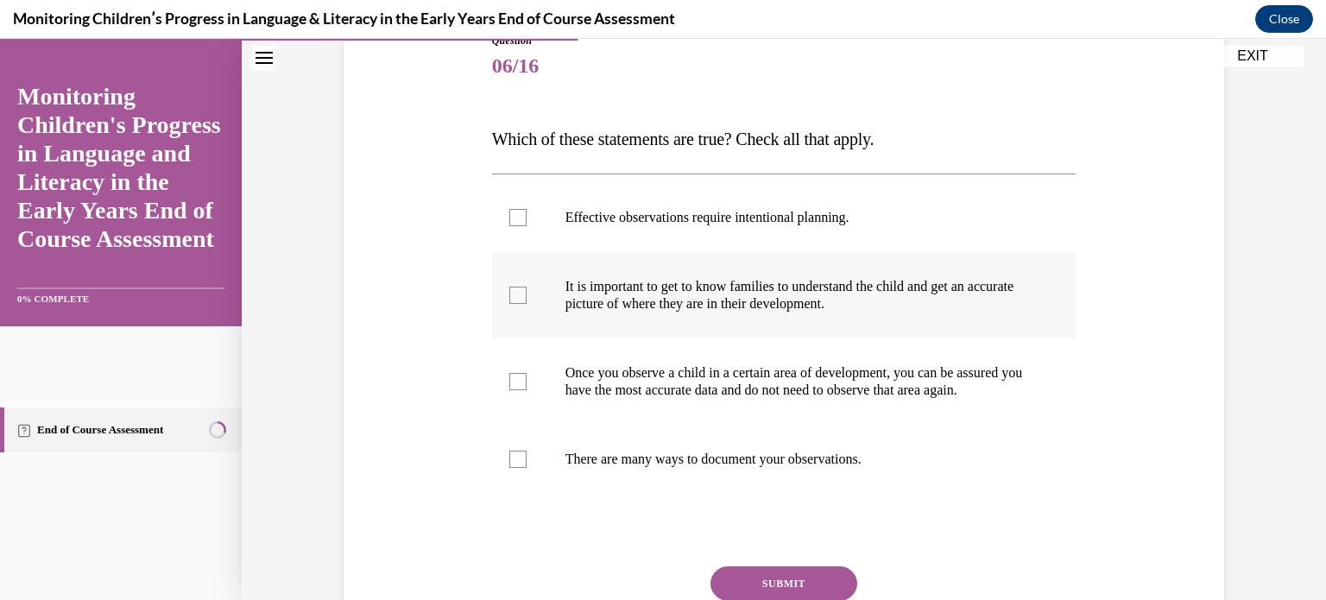
click at [517, 298] on div at bounding box center [517, 295] width 17 height 17
click at [517, 298] on input "It is important to get to know families to understand the child and get an accu…" at bounding box center [517, 295] width 17 height 17
checkbox input "true"
click at [525, 217] on label "Effective observations require intentional planning." at bounding box center [784, 217] width 585 height 69
click at [525, 217] on input "Effective observations require intentional planning." at bounding box center [517, 217] width 17 height 17
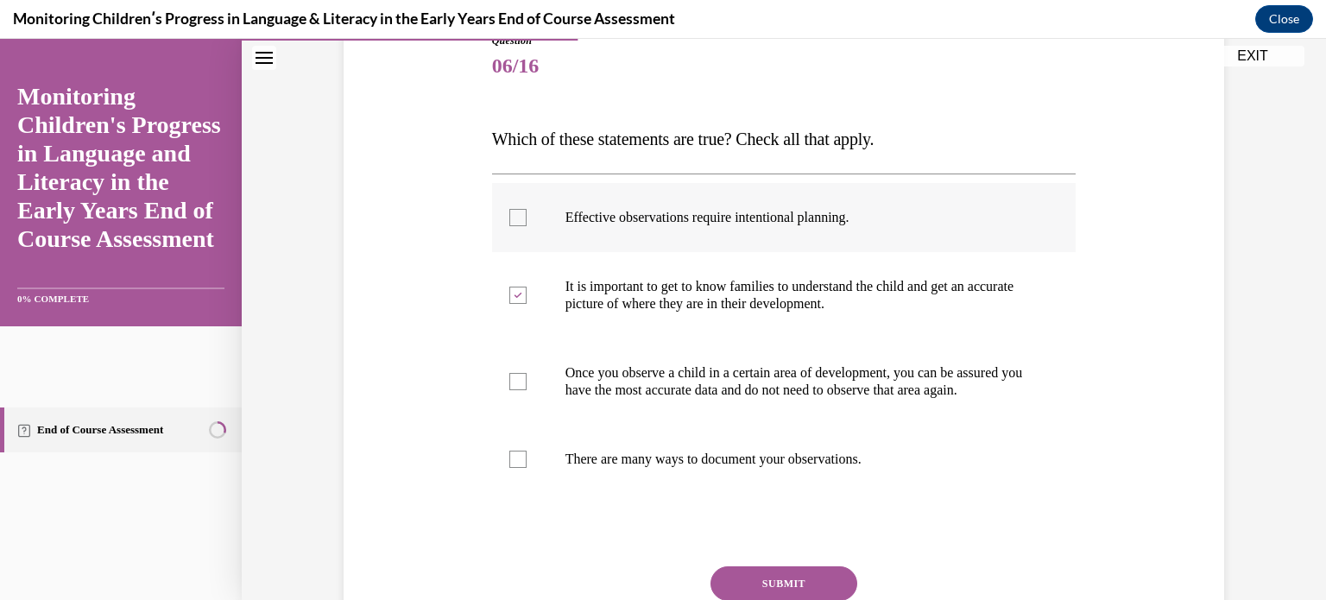
checkbox input "true"
click at [516, 468] on div at bounding box center [517, 459] width 17 height 17
click at [516, 468] on input "There are many ways to document your observations." at bounding box center [517, 459] width 17 height 17
checkbox input "true"
click at [722, 590] on button "SUBMIT" at bounding box center [784, 583] width 147 height 35
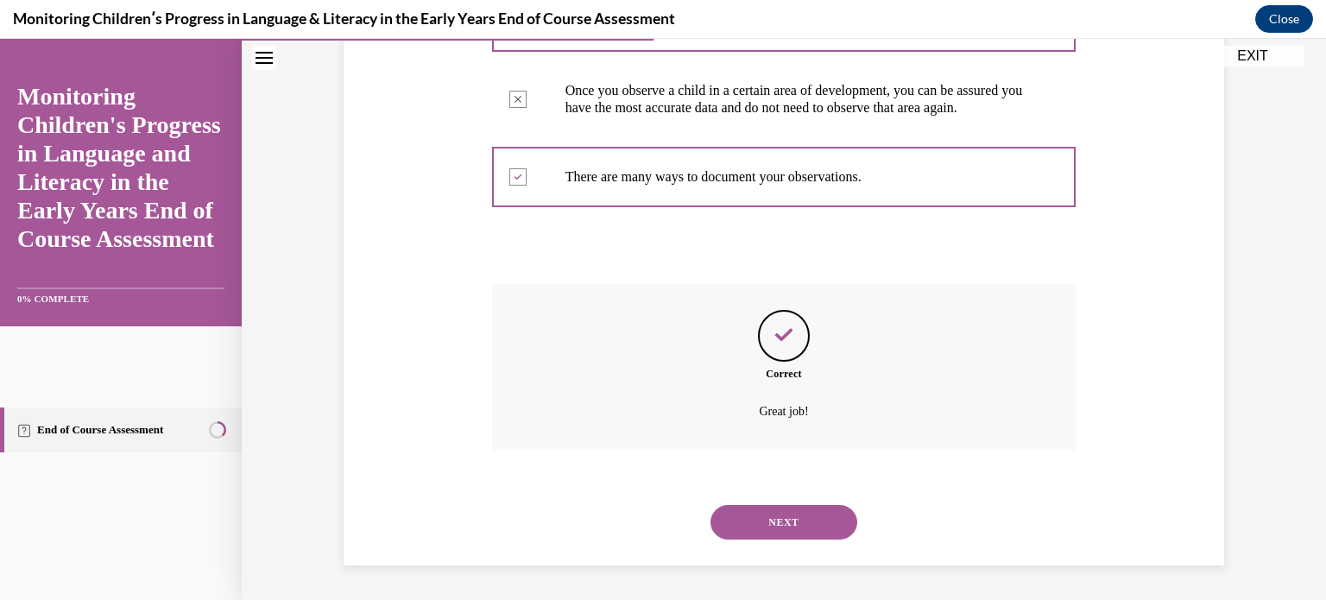
scroll to position [506, 0]
click at [763, 519] on button "NEXT" at bounding box center [784, 522] width 147 height 35
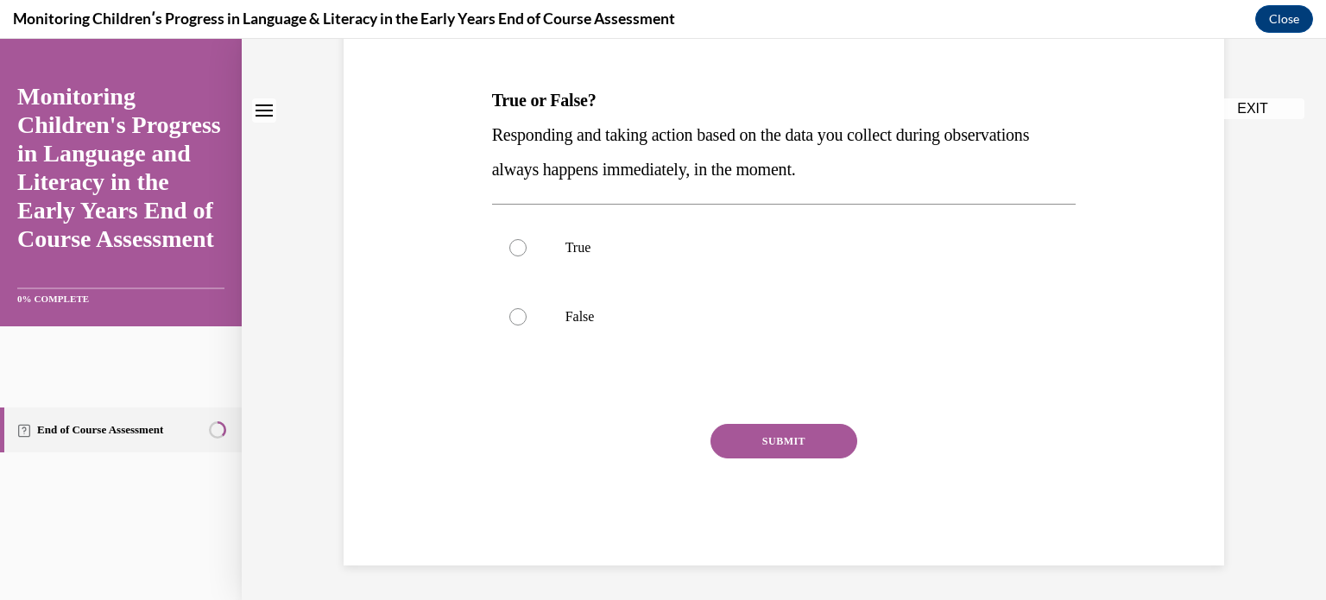
scroll to position [0, 0]
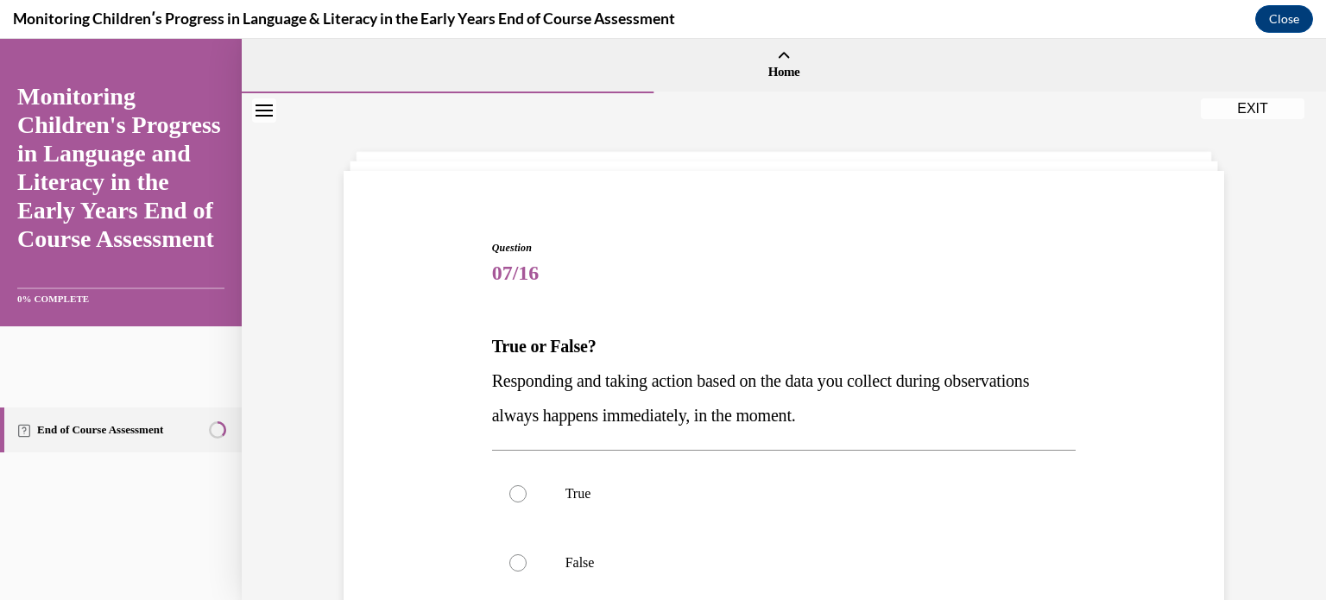
click at [375, 393] on div "Question 07/16 True or False? Responding and taking action based on the data yo…" at bounding box center [783, 499] width 889 height 623
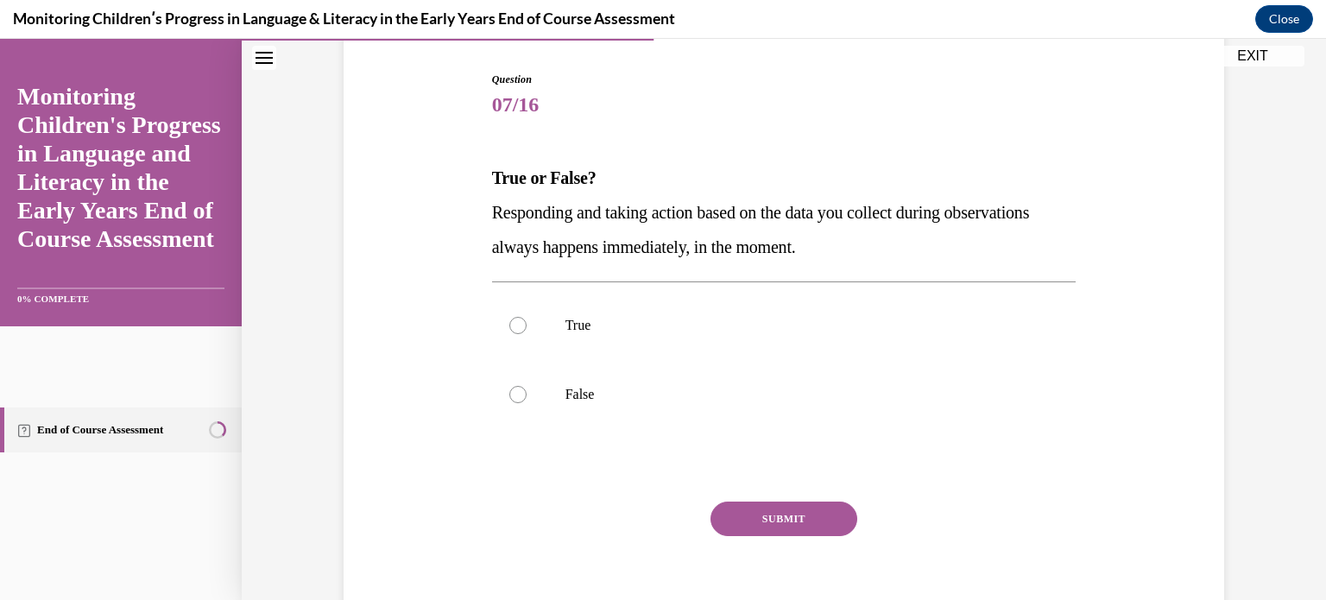
scroll to position [173, 0]
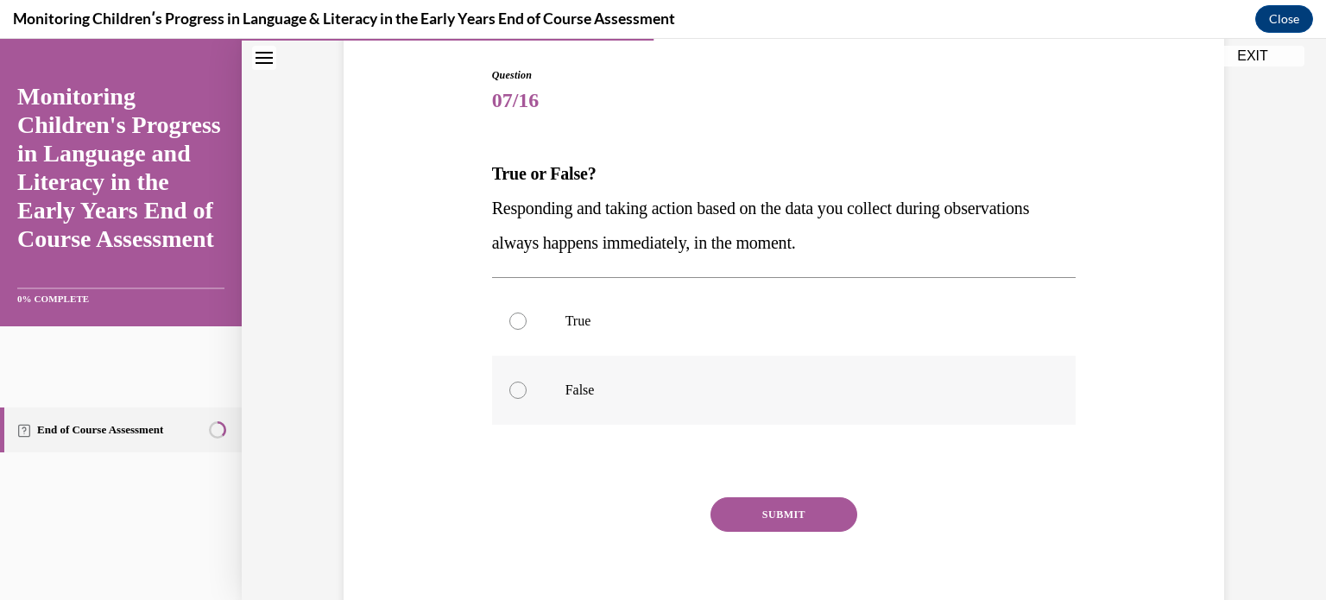
click at [525, 395] on label "False" at bounding box center [784, 390] width 585 height 69
click at [525, 395] on input "False" at bounding box center [517, 390] width 17 height 17
radio input "true"
click at [794, 516] on button "SUBMIT" at bounding box center [784, 514] width 147 height 35
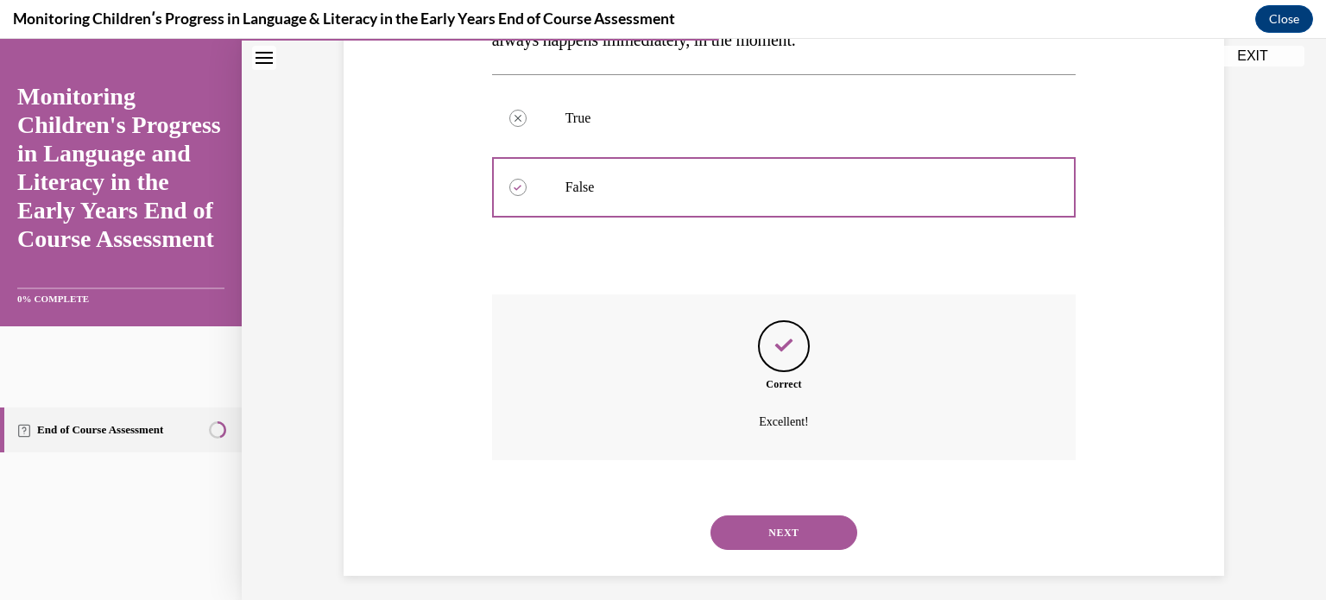
scroll to position [385, 0]
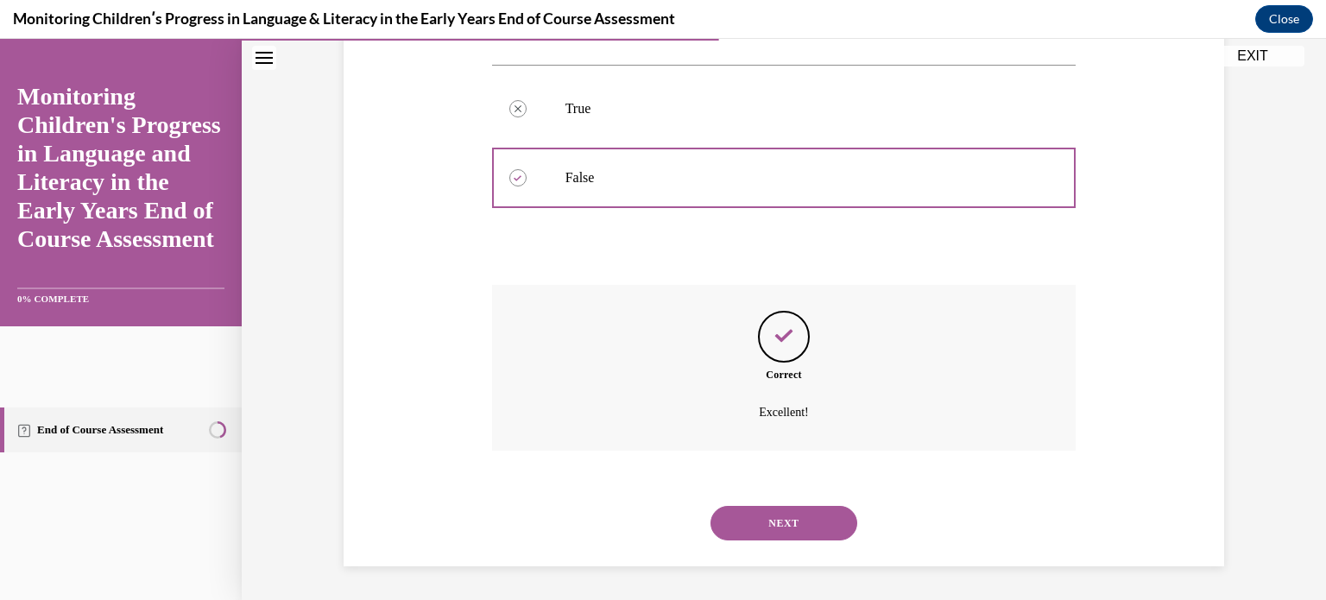
click at [743, 522] on button "NEXT" at bounding box center [784, 523] width 147 height 35
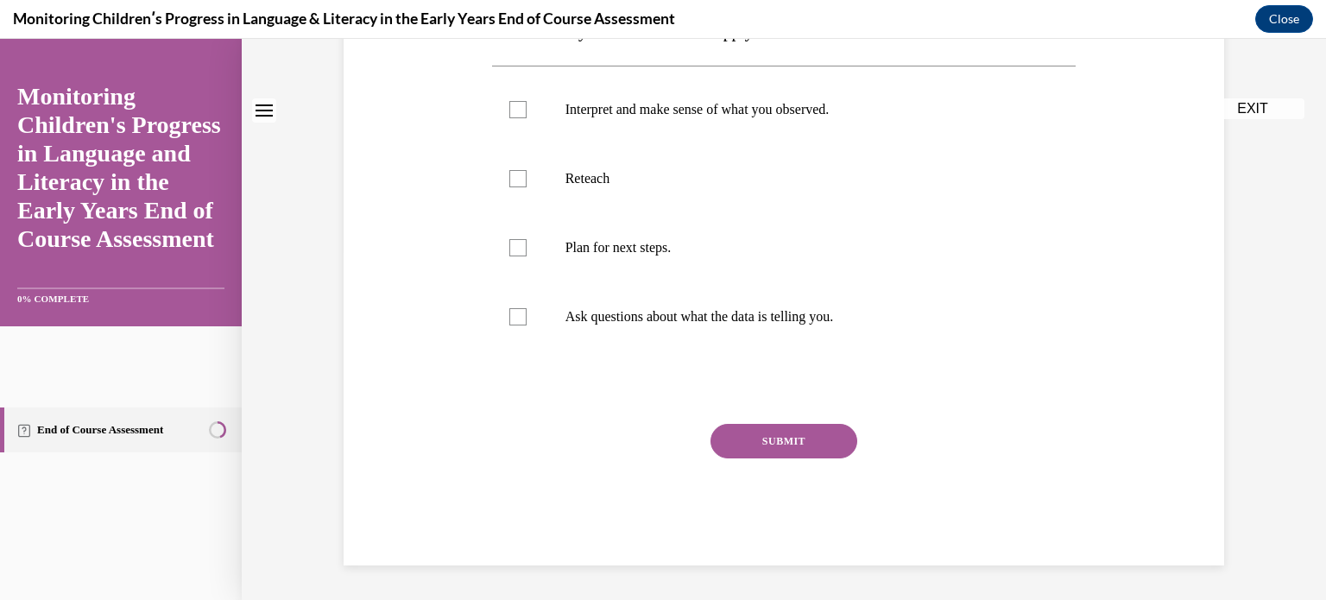
scroll to position [0, 0]
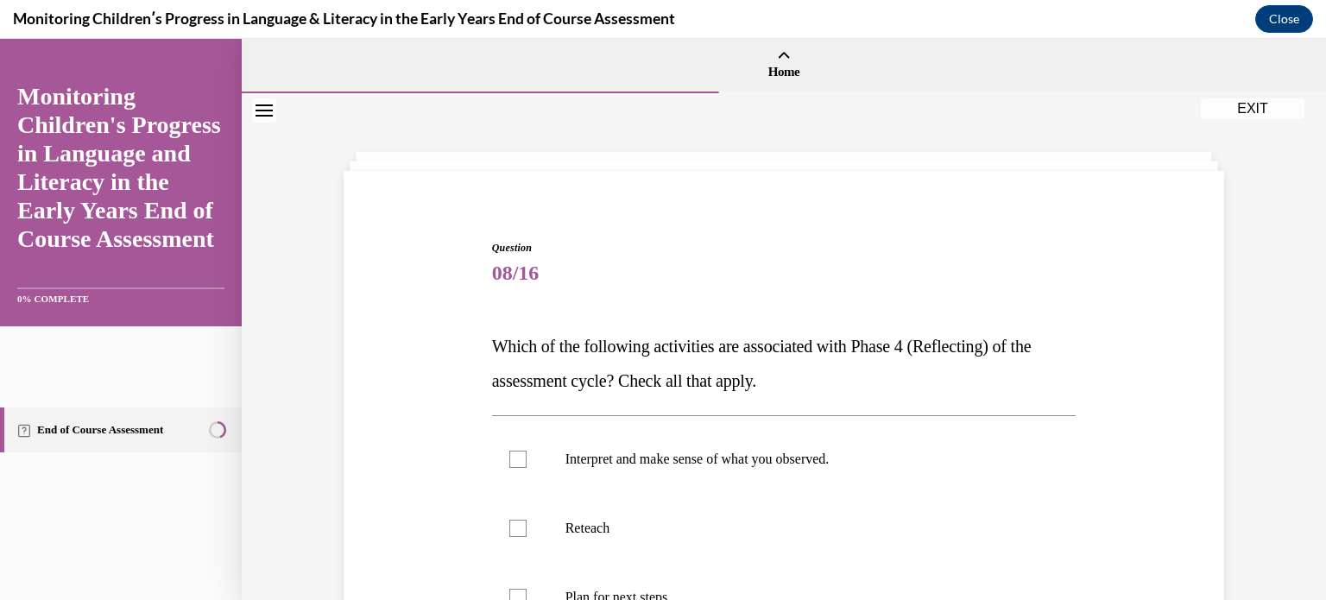
click at [417, 430] on div "Question 08/16 Which of the following activities are associated with Phase 4 (R…" at bounding box center [783, 551] width 889 height 727
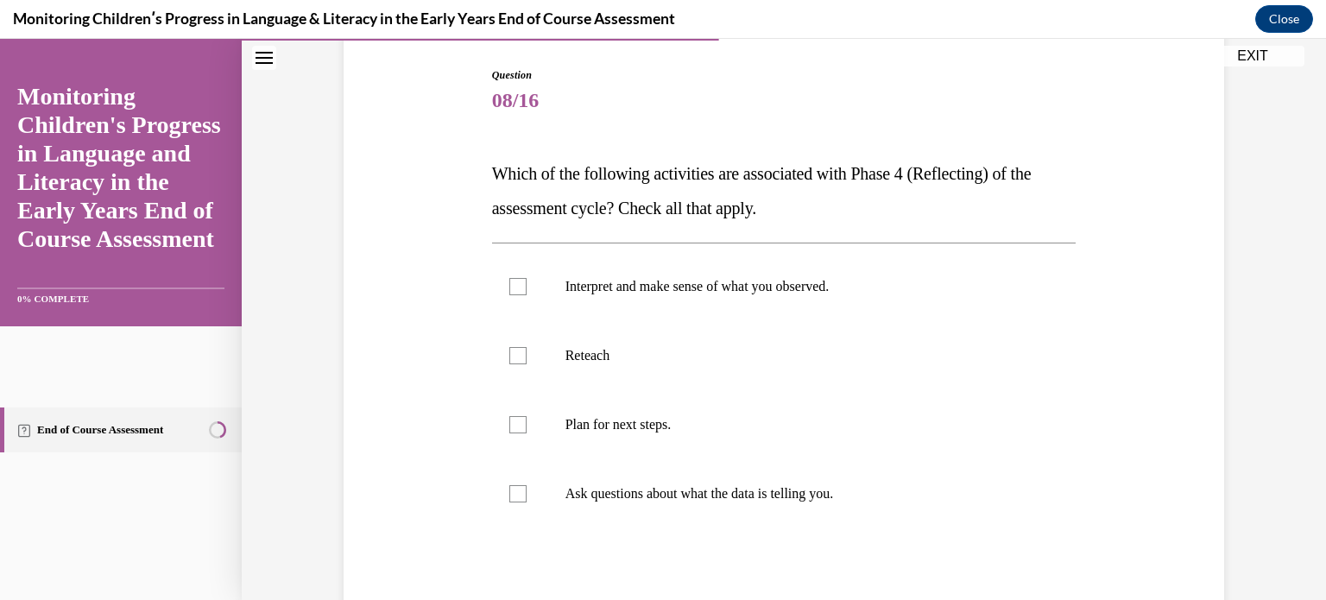
scroll to position [207, 0]
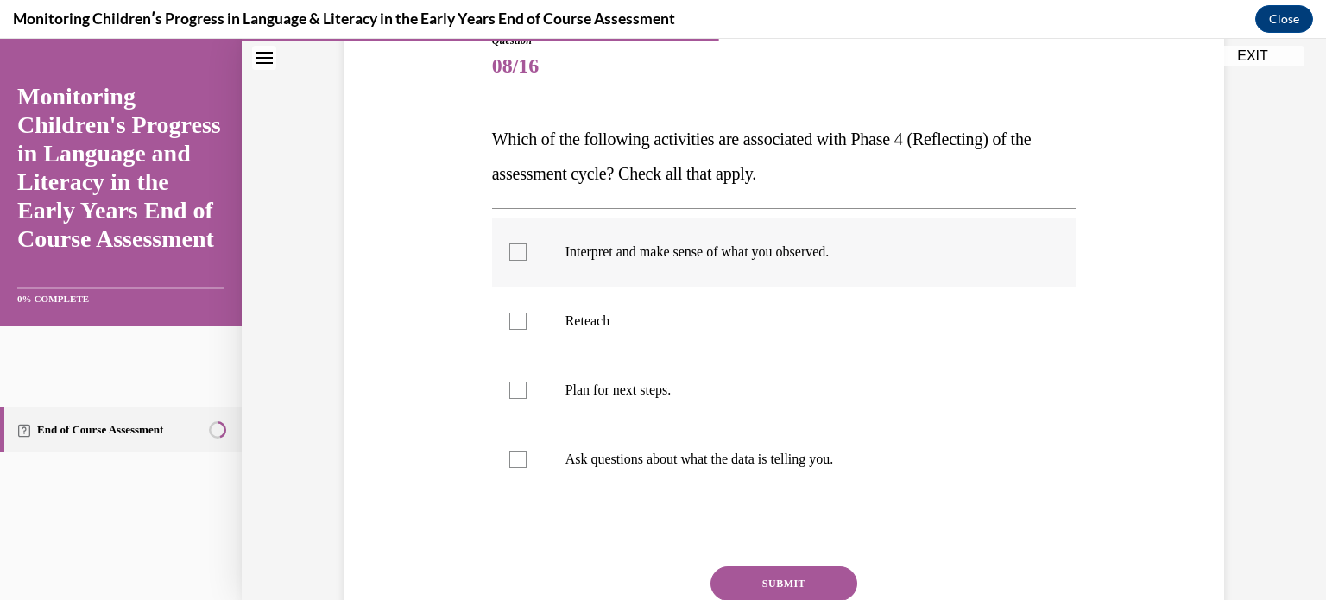
click at [509, 256] on div at bounding box center [517, 252] width 17 height 17
click at [509, 256] on input "Interpret and make sense of what you observed." at bounding box center [517, 252] width 17 height 17
checkbox input "true"
click at [521, 332] on label "Reteach" at bounding box center [784, 321] width 585 height 69
click at [521, 330] on input "Reteach" at bounding box center [517, 321] width 17 height 17
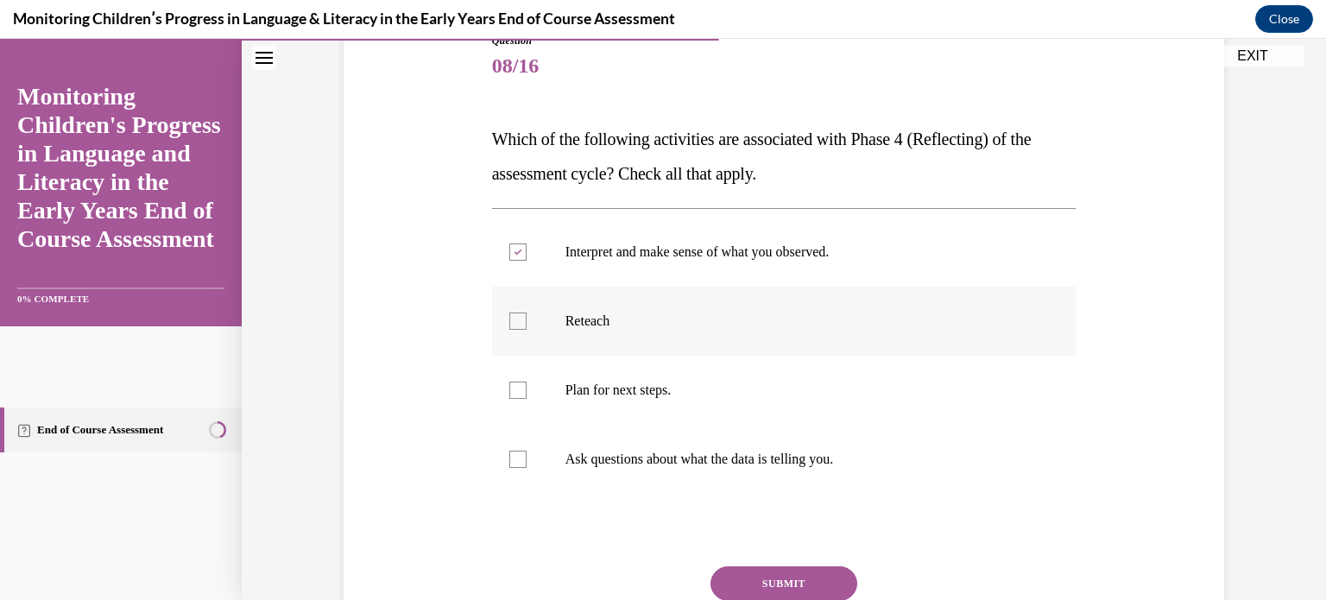
checkbox input "true"
click at [518, 390] on div at bounding box center [517, 390] width 17 height 17
click at [518, 390] on input "Plan for next steps." at bounding box center [517, 390] width 17 height 17
checkbox input "true"
click at [509, 463] on div at bounding box center [517, 459] width 17 height 17
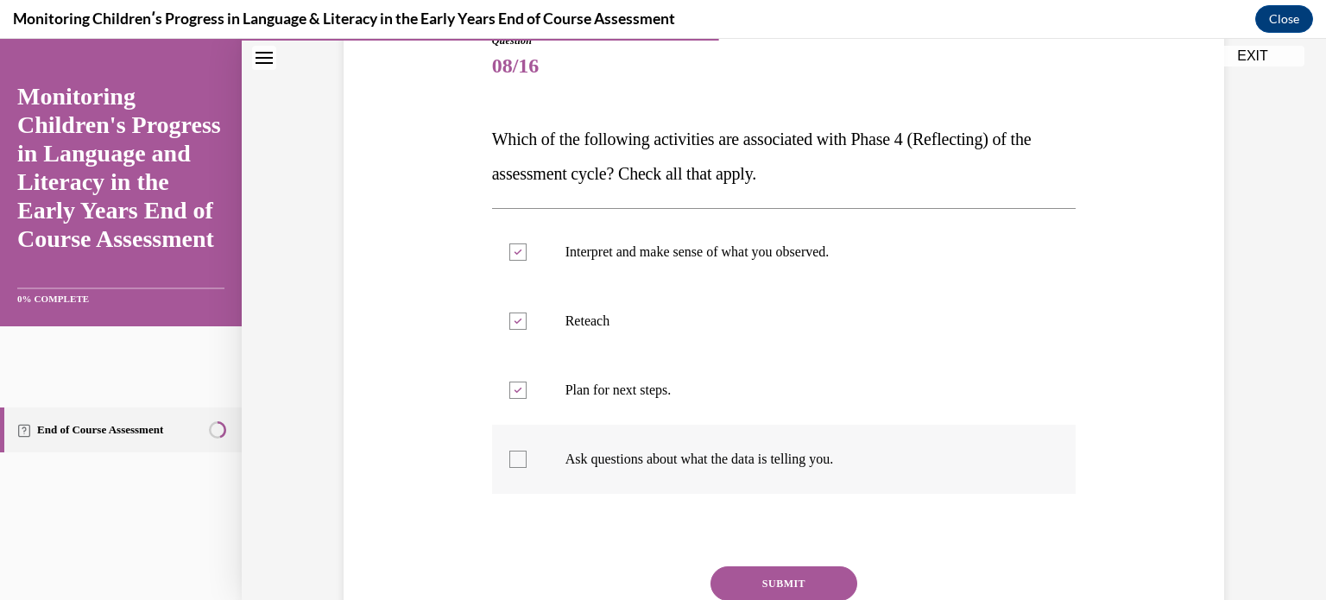
click at [509, 463] on input "Ask questions about what the data is telling you." at bounding box center [517, 459] width 17 height 17
checkbox input "true"
click at [750, 578] on button "SUBMIT" at bounding box center [784, 583] width 147 height 35
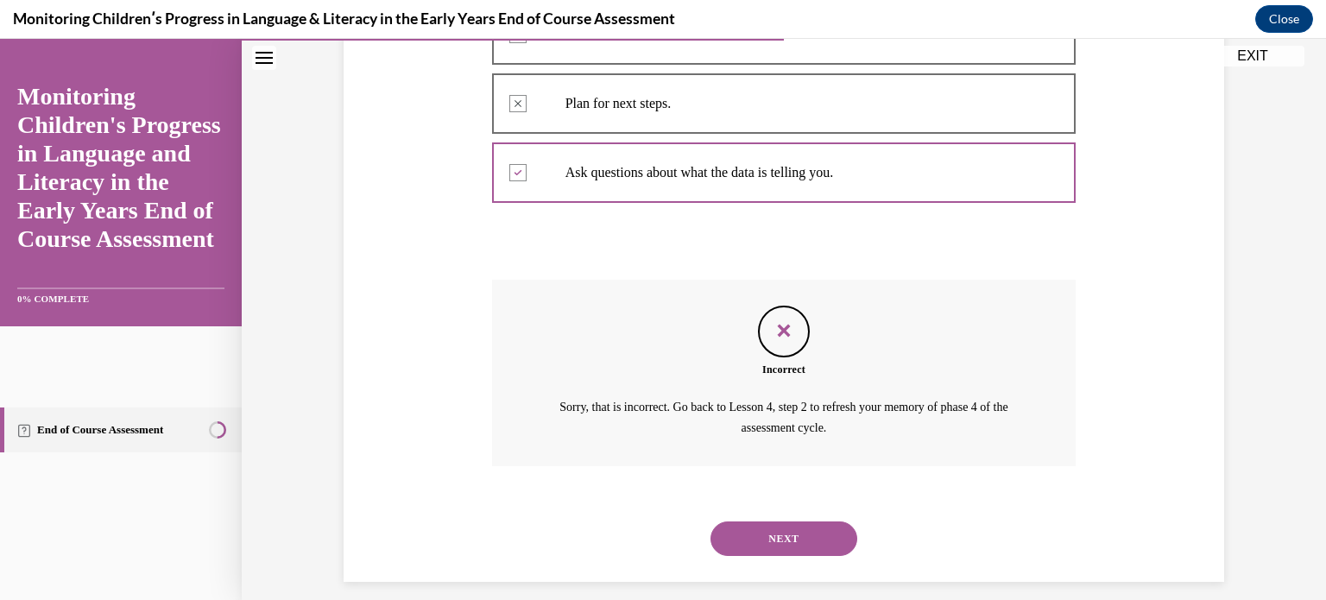
scroll to position [509, 0]
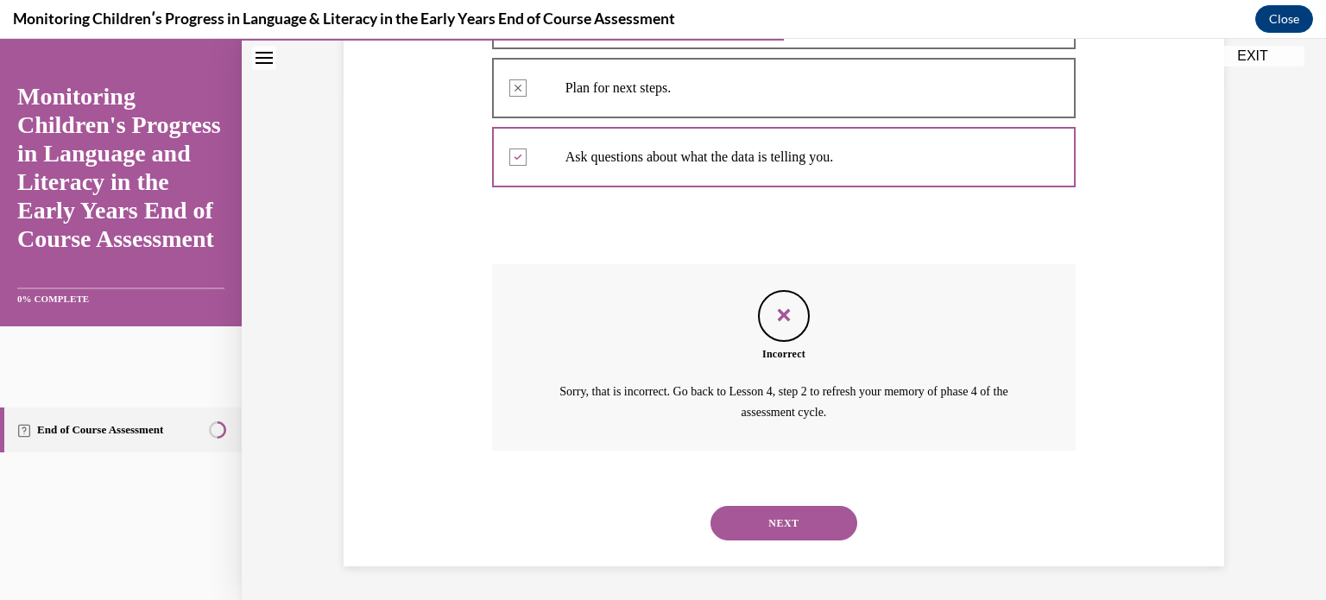
click at [446, 419] on div "Question 08/16 Which of the following activities are associated with Phase 4 (R…" at bounding box center [783, 123] width 889 height 888
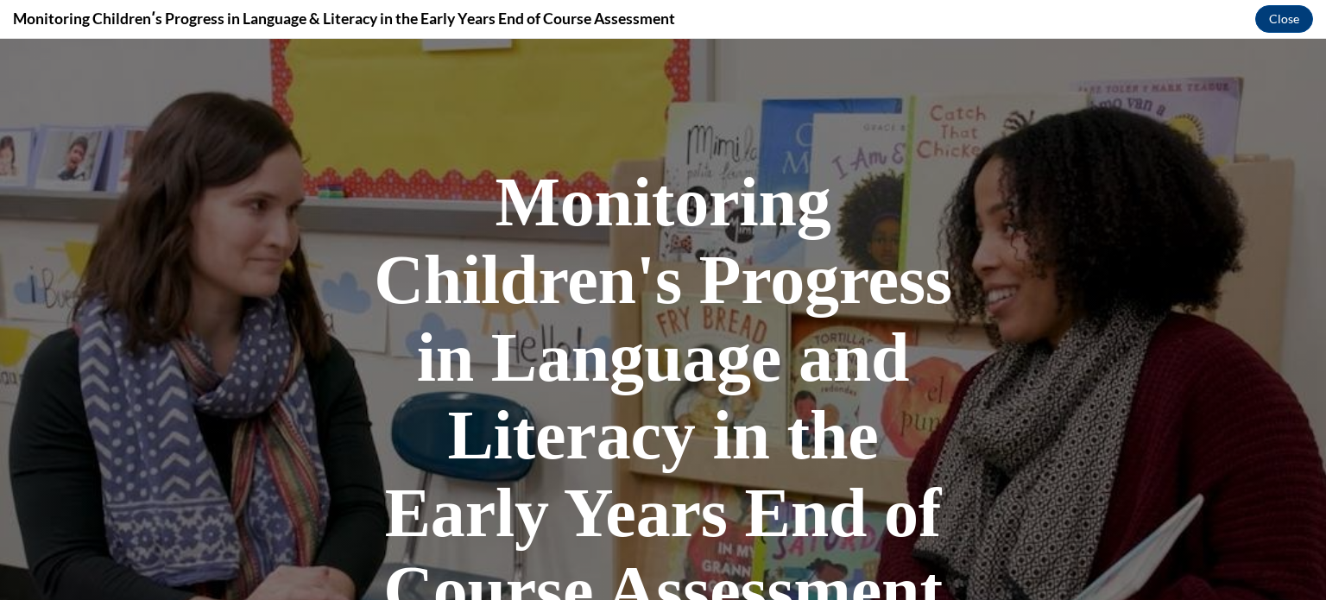
click at [279, 274] on div at bounding box center [663, 427] width 1326 height 776
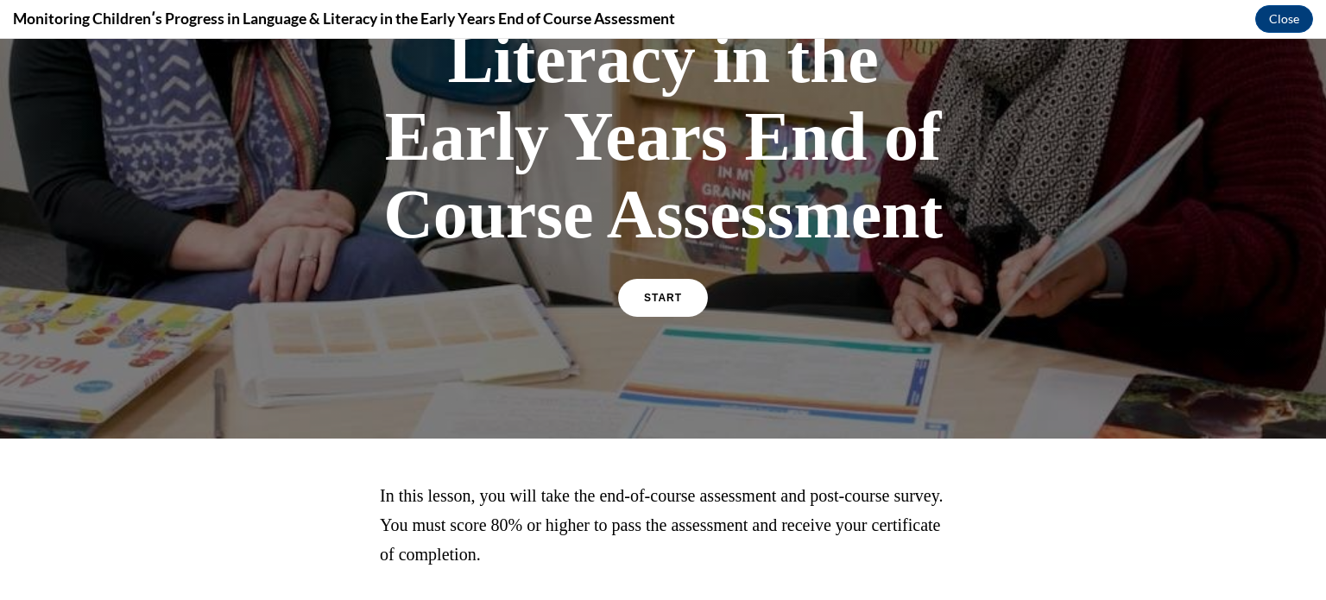
scroll to position [380, 0]
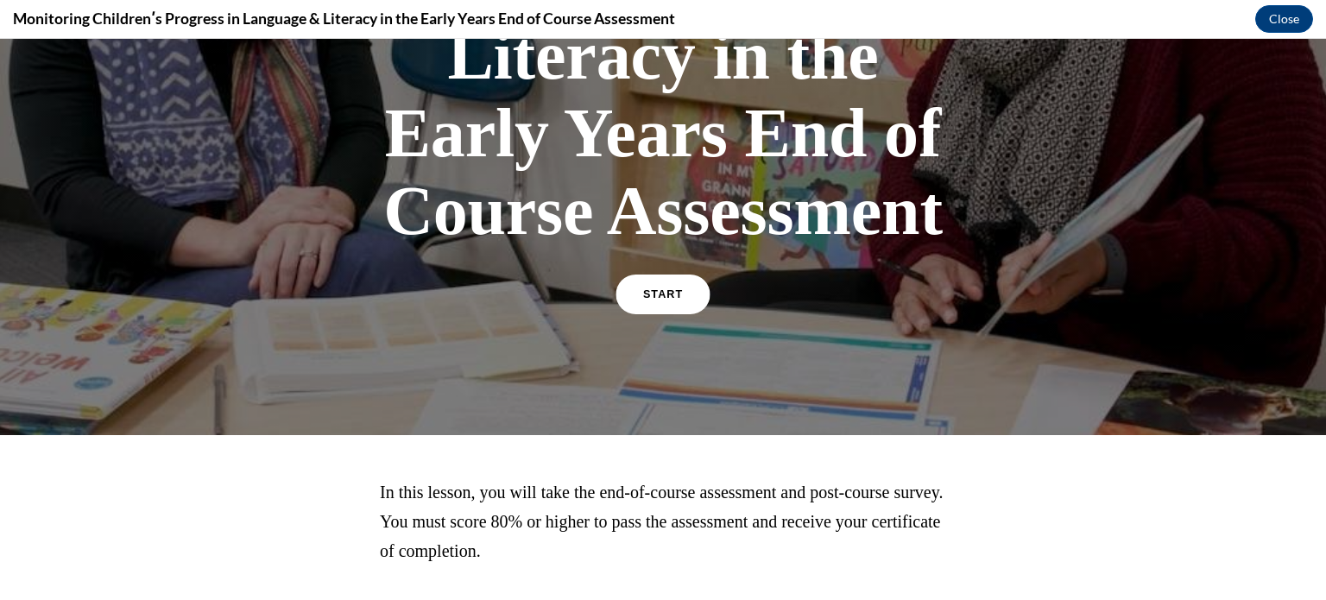
click at [660, 299] on span "START" at bounding box center [663, 294] width 40 height 13
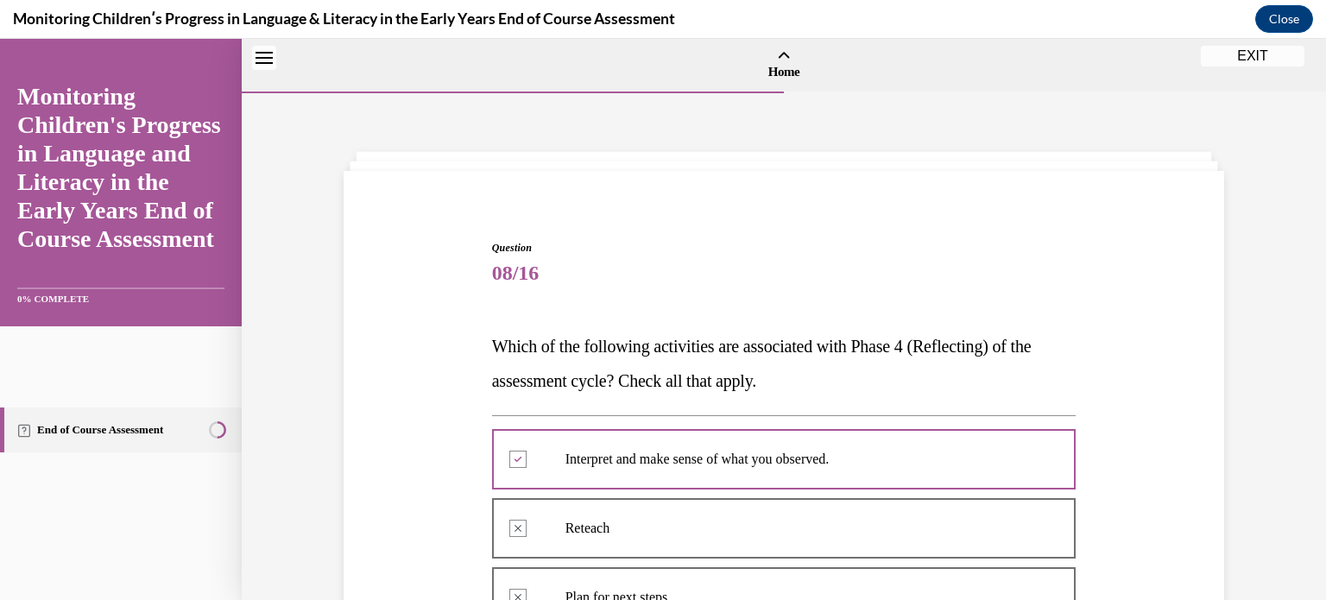
scroll to position [509, 0]
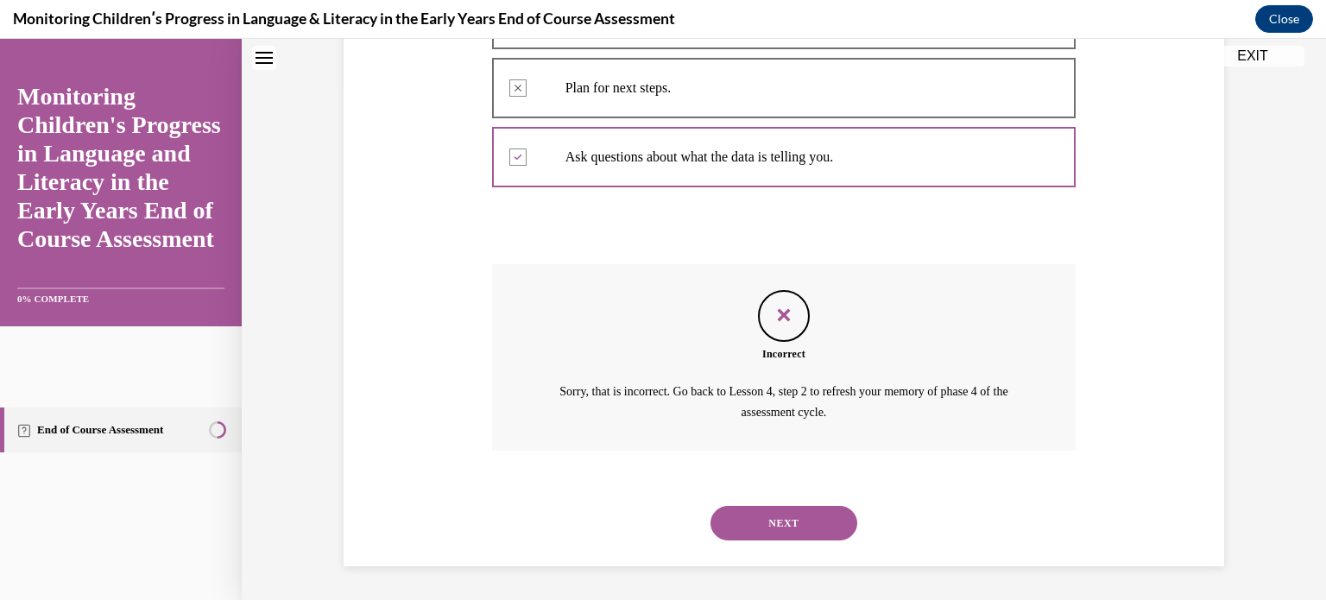
click at [775, 524] on button "NEXT" at bounding box center [784, 523] width 147 height 35
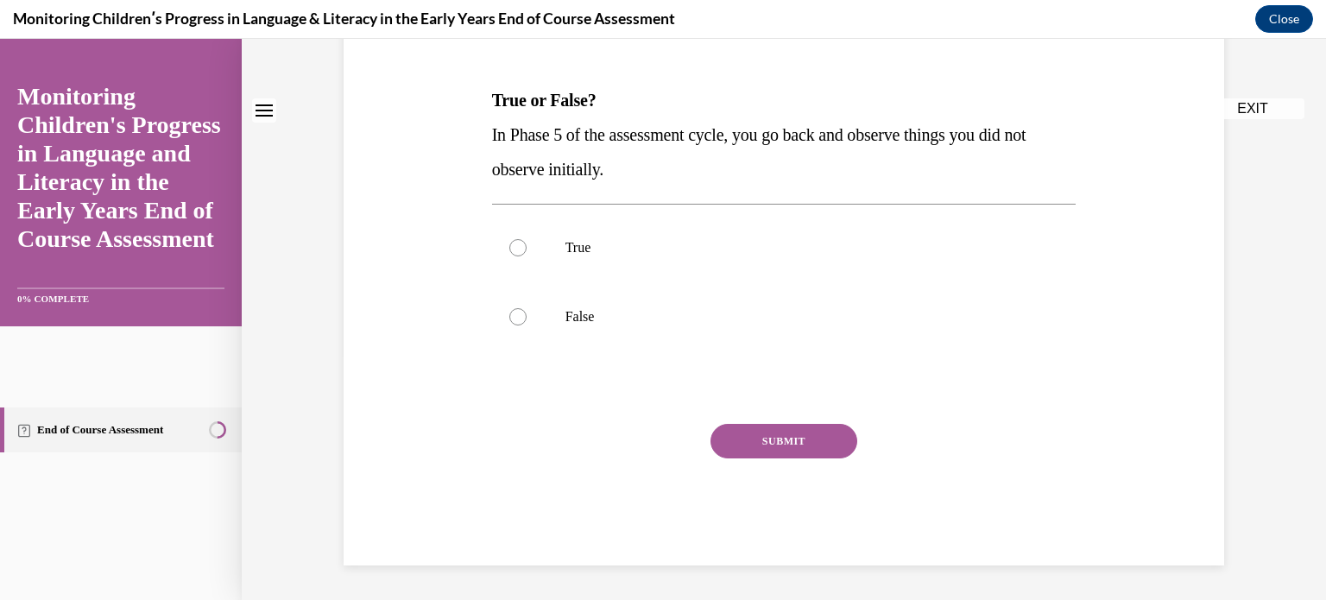
scroll to position [0, 0]
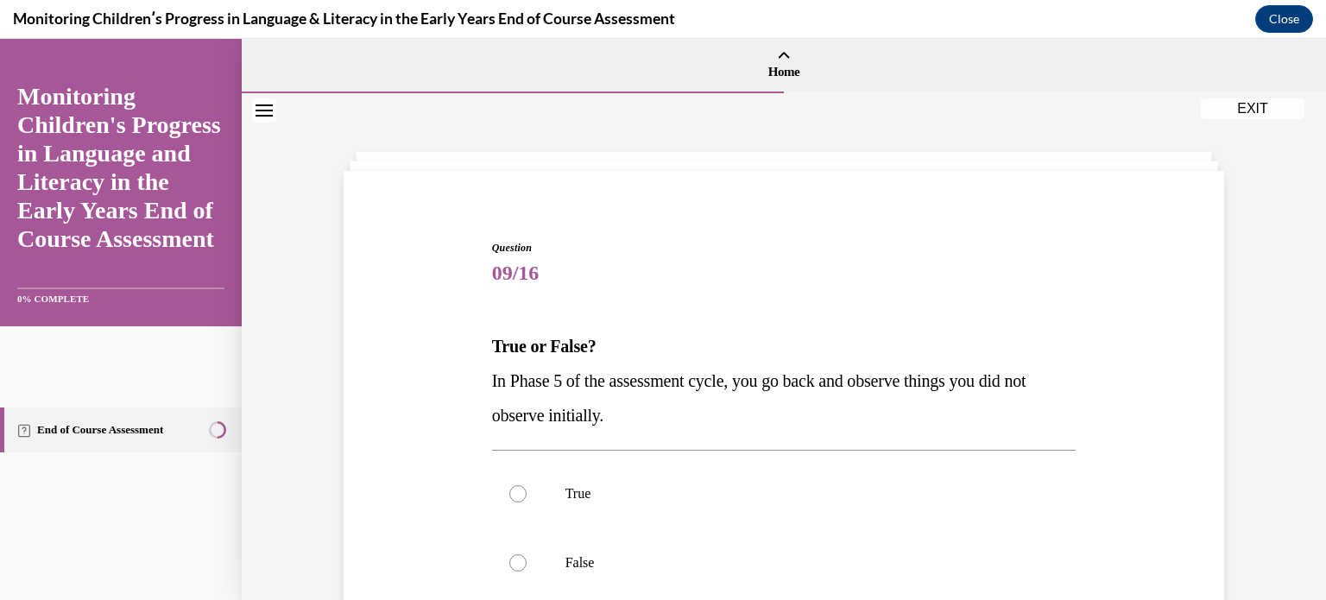
click at [404, 386] on div "Question 09/16 True or False? In Phase 5 of the assessment cycle, you go back a…" at bounding box center [783, 499] width 889 height 623
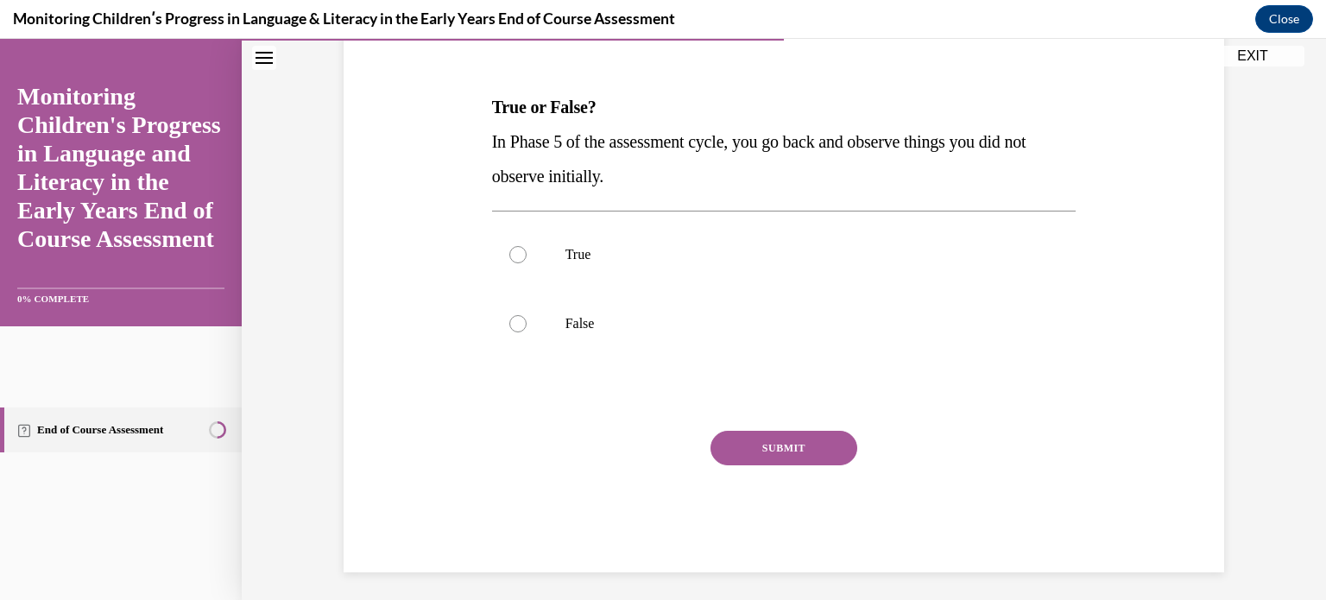
scroll to position [242, 0]
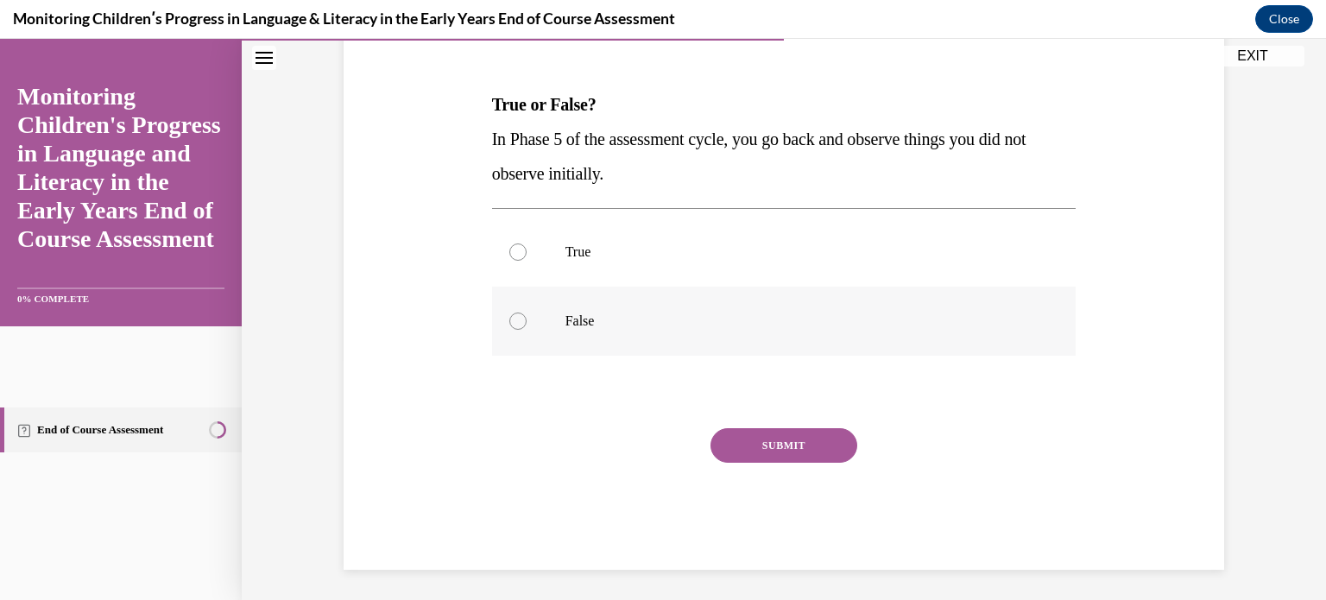
click at [509, 324] on div at bounding box center [517, 321] width 17 height 17
click at [509, 324] on input "False" at bounding box center [517, 321] width 17 height 17
radio input "true"
click at [760, 442] on button "SUBMIT" at bounding box center [784, 445] width 147 height 35
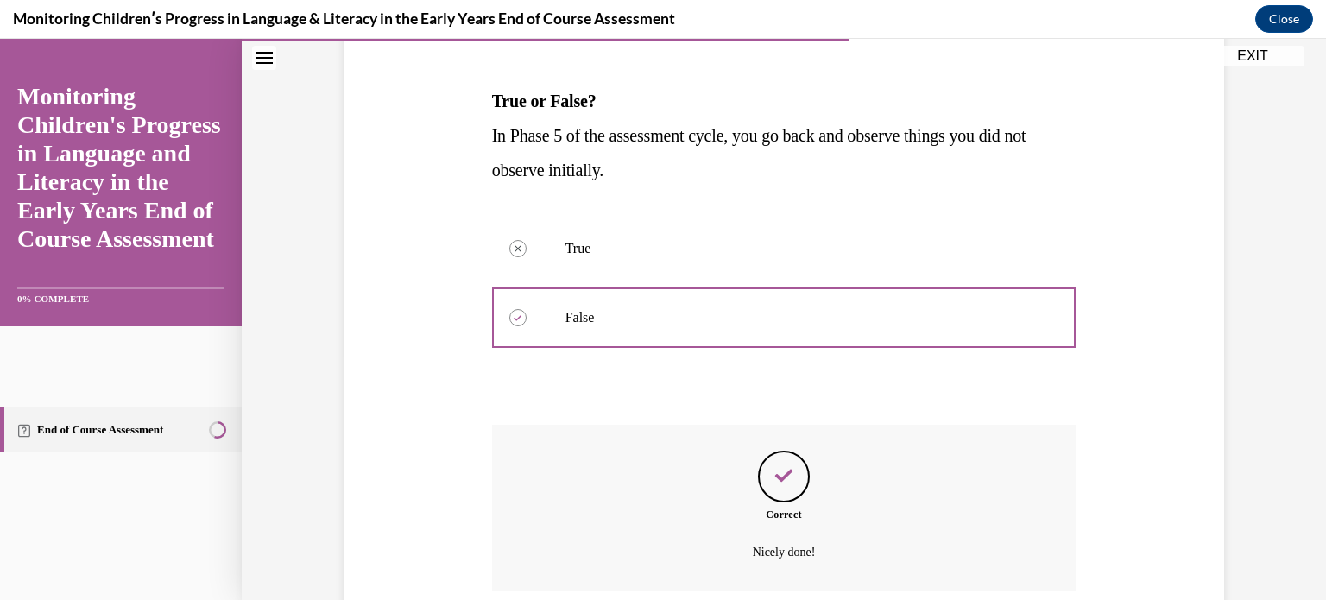
scroll to position [385, 0]
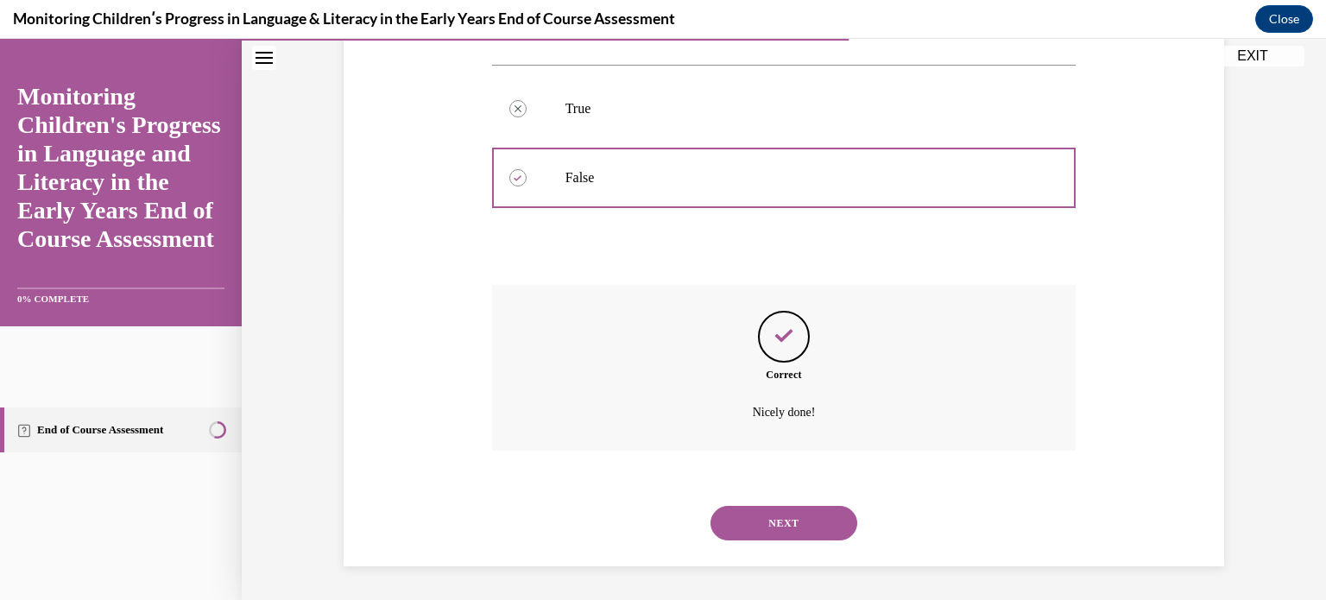
click at [797, 525] on button "NEXT" at bounding box center [784, 523] width 147 height 35
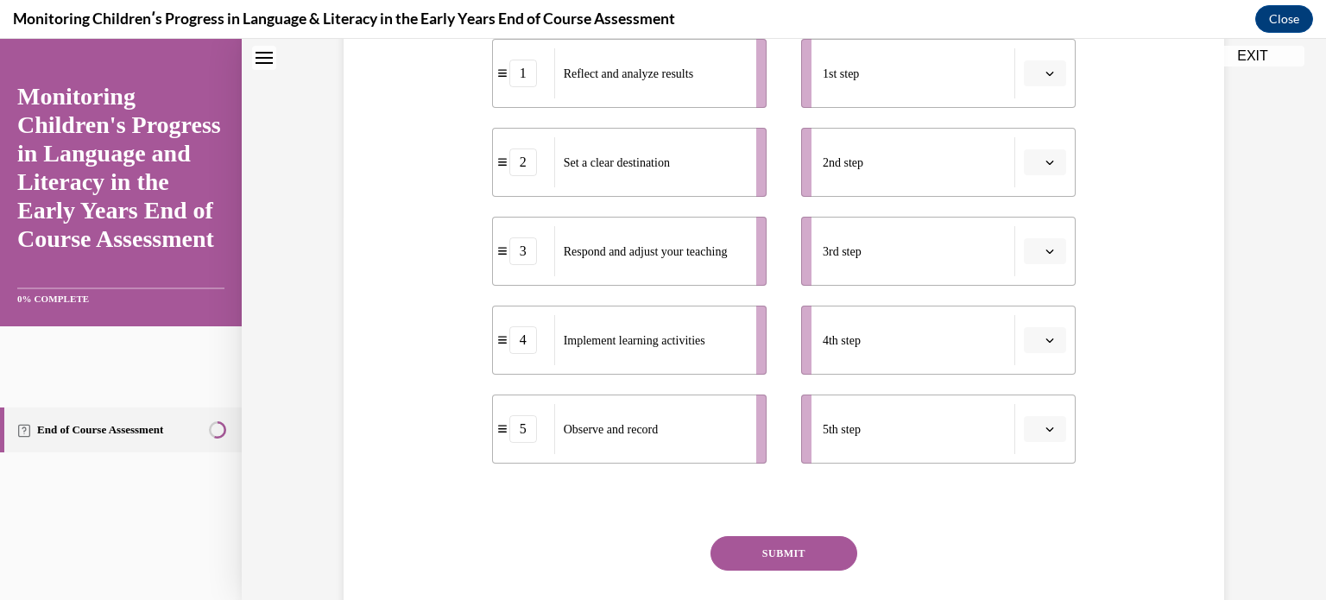
scroll to position [0, 0]
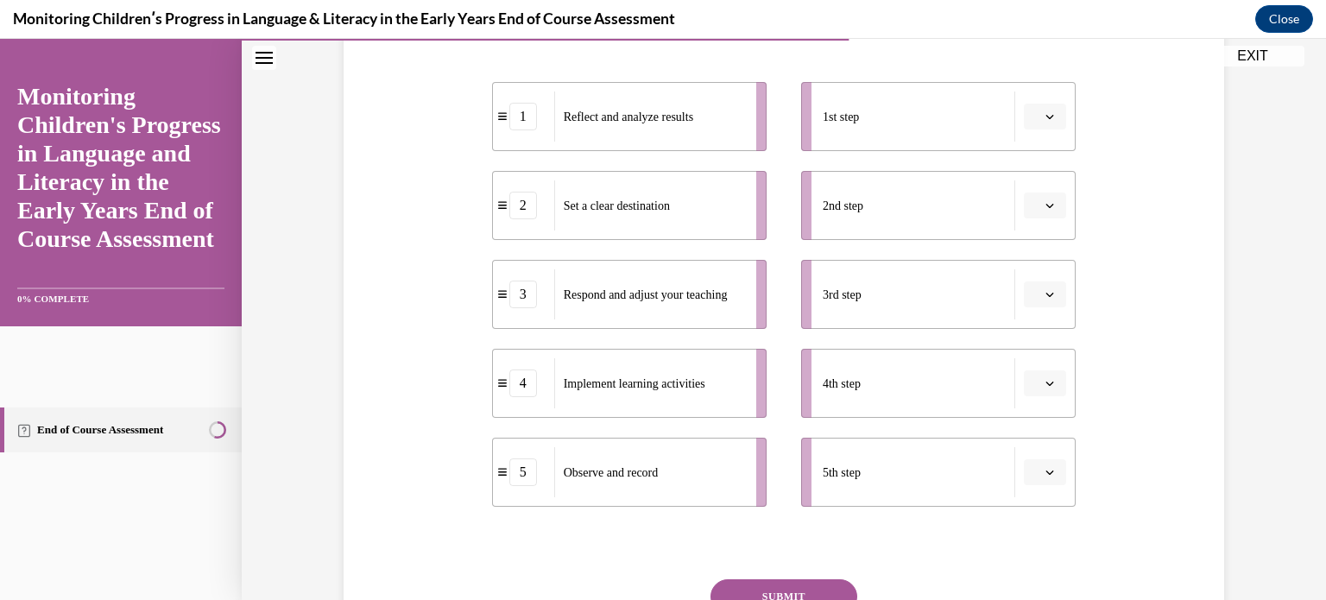
scroll to position [345, 0]
click at [1044, 116] on span "button" at bounding box center [1050, 113] width 12 height 12
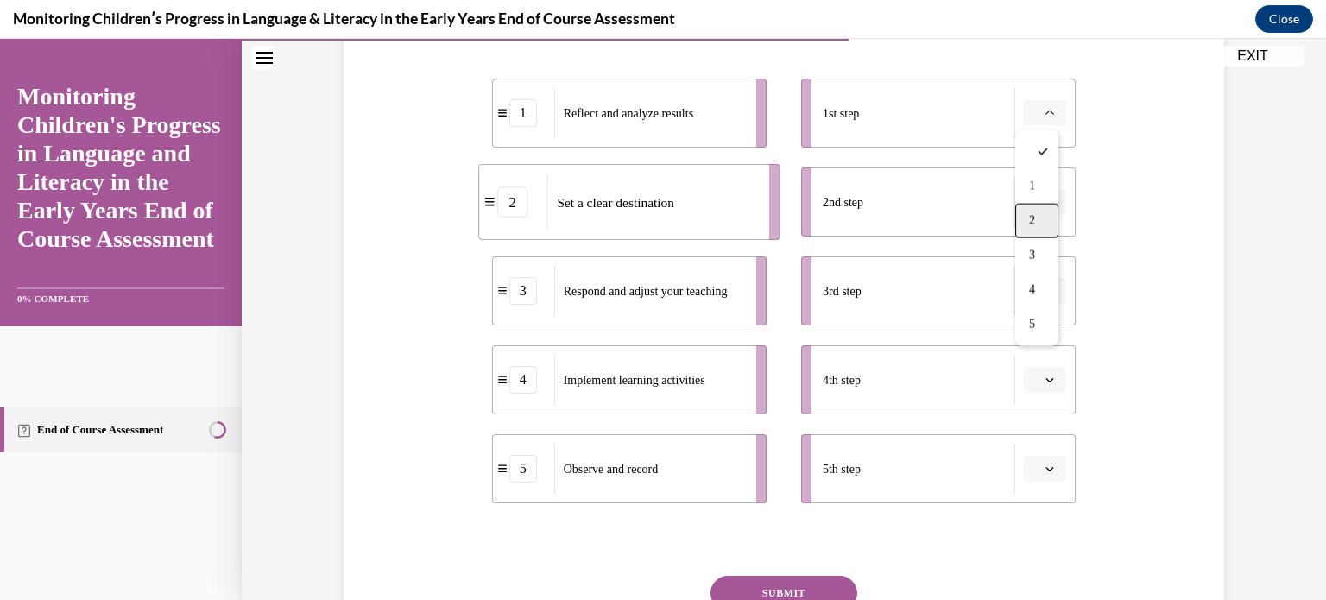
click at [1041, 221] on div "2" at bounding box center [1037, 221] width 43 height 35
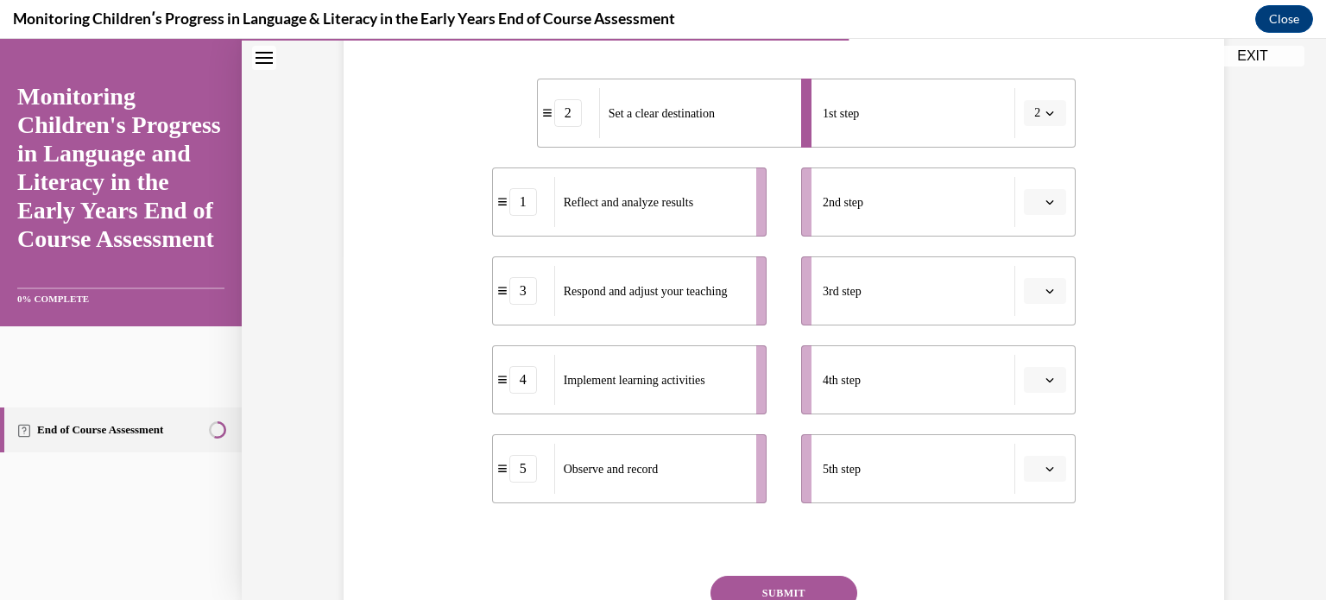
click at [1041, 221] on li "2nd step" at bounding box center [938, 202] width 275 height 69
click at [1046, 199] on icon "button" at bounding box center [1050, 202] width 9 height 9
click at [1024, 379] on div "4" at bounding box center [1037, 379] width 43 height 35
click at [1044, 294] on span "button" at bounding box center [1050, 291] width 12 height 12
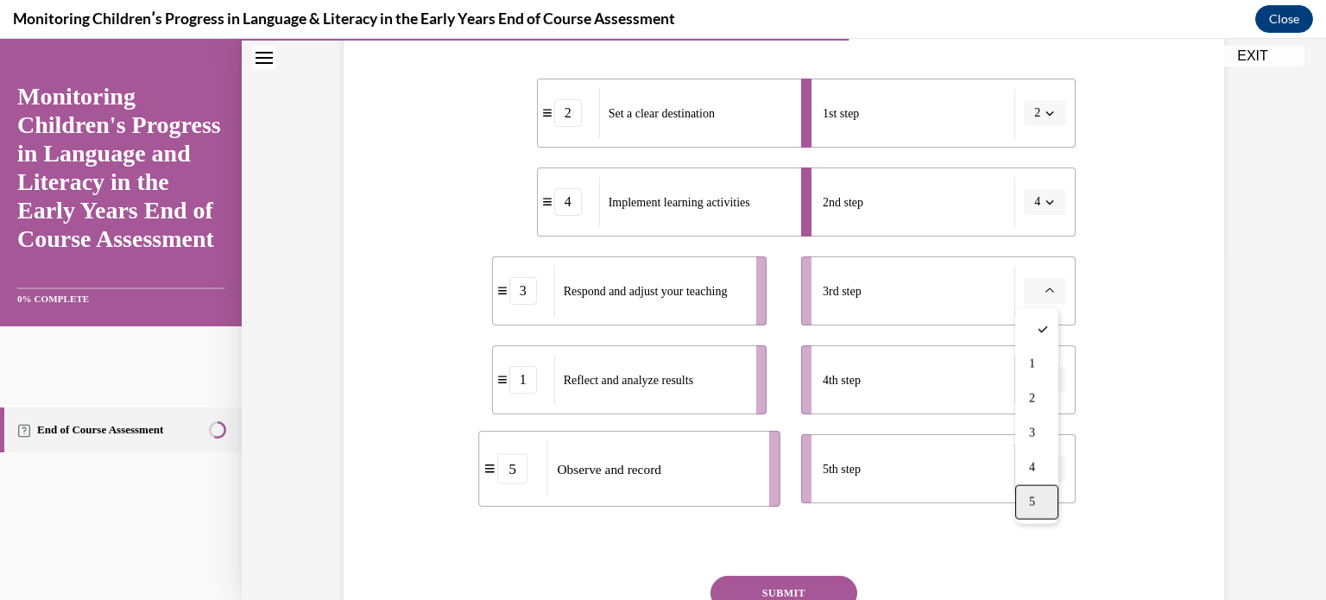
click at [1035, 500] on span "5" at bounding box center [1032, 503] width 6 height 14
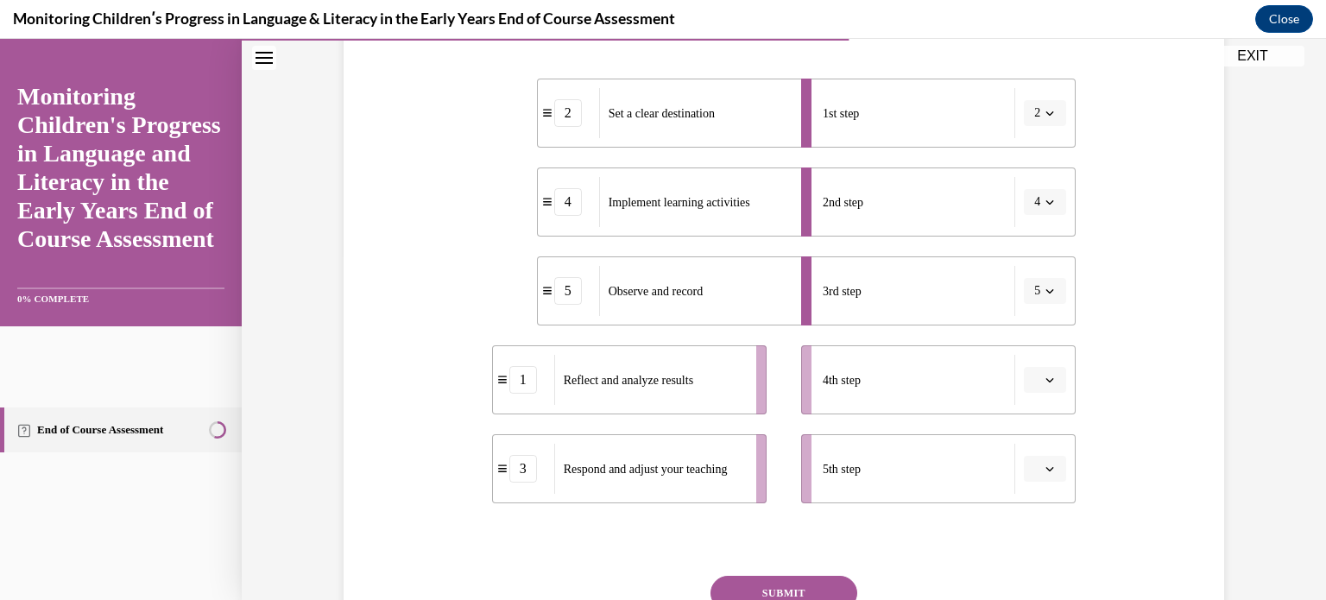
click at [1046, 383] on icon "button" at bounding box center [1050, 380] width 9 height 9
click at [1035, 311] on span "4" at bounding box center [1032, 307] width 6 height 14
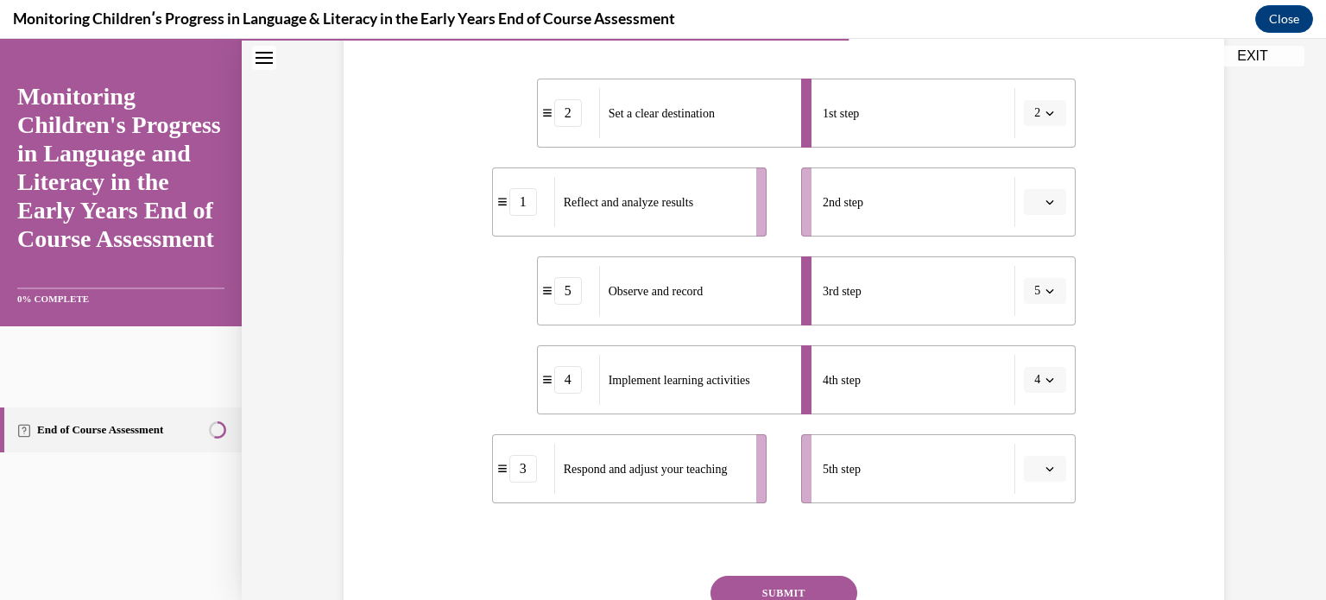
click at [1050, 380] on button "4" at bounding box center [1045, 380] width 42 height 26
click at [1042, 231] on div "2" at bounding box center [1033, 237] width 43 height 35
click at [1041, 372] on button "2" at bounding box center [1045, 380] width 42 height 26
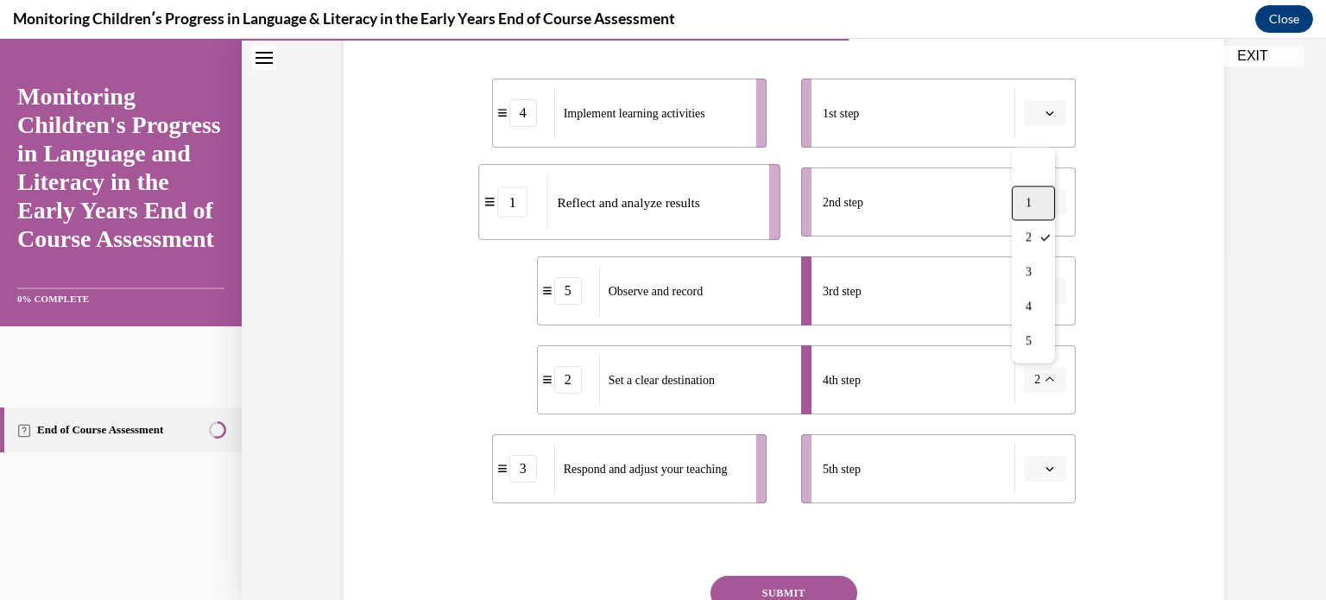
click at [1028, 205] on span "1" at bounding box center [1029, 203] width 6 height 14
click at [1036, 206] on button "button" at bounding box center [1045, 202] width 42 height 26
click at [1042, 269] on div "1" at bounding box center [1037, 275] width 43 height 35
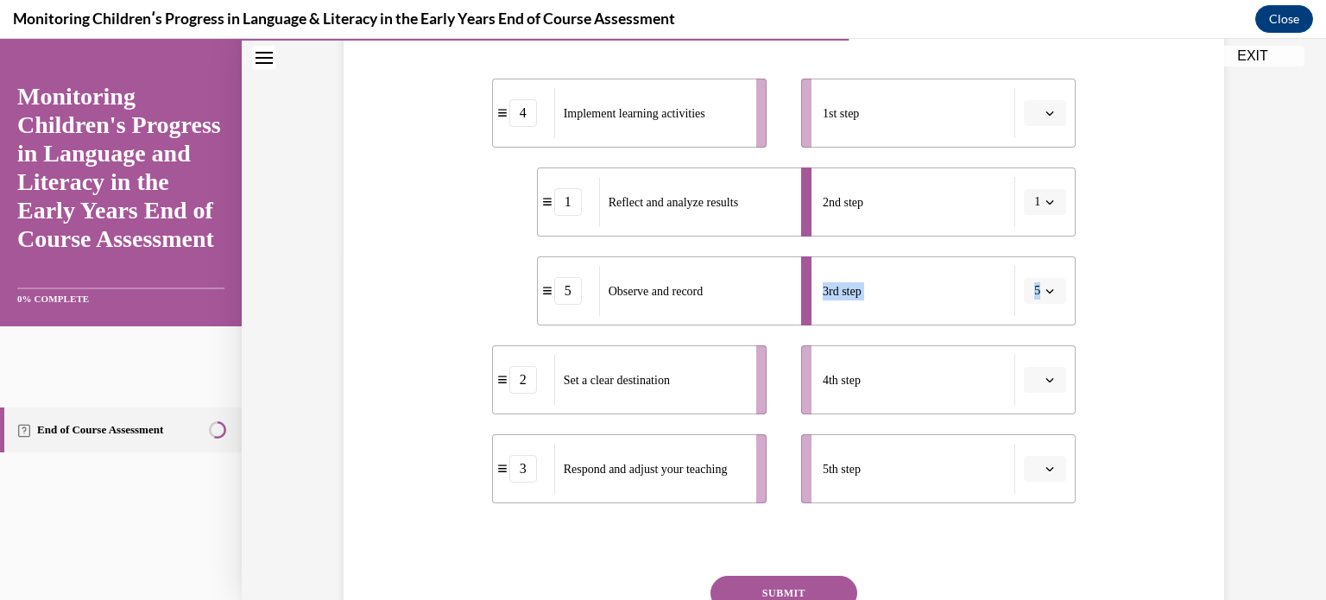
drag, startPoint x: 1042, startPoint y: 269, endPoint x: 1038, endPoint y: 209, distance: 59.7
click at [1038, 209] on ul "1st step 2nd step 1 3rd step 5 4th step 5th step" at bounding box center [930, 291] width 292 height 425
click at [1038, 209] on button "1" at bounding box center [1045, 202] width 42 height 26
click at [1029, 372] on span "4" at bounding box center [1029, 379] width 6 height 14
click at [1047, 117] on icon "button" at bounding box center [1050, 113] width 9 height 9
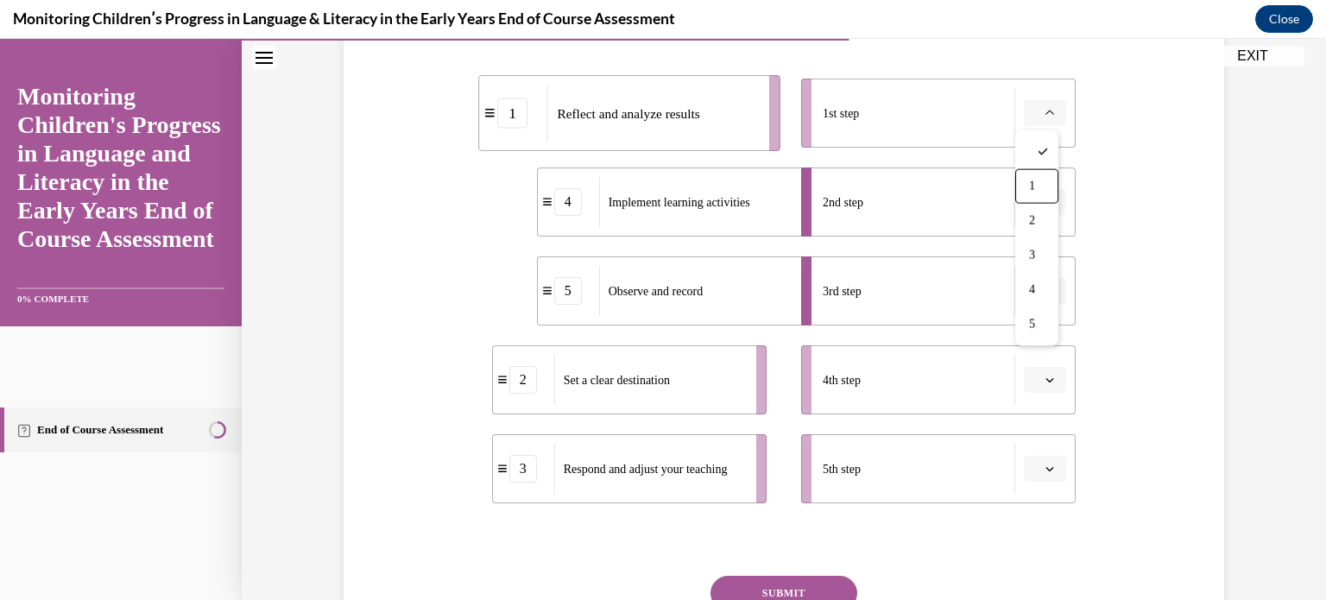
click at [501, 127] on div "1" at bounding box center [512, 113] width 30 height 30
click at [570, 107] on span "Reflect and analyze results" at bounding box center [629, 113] width 130 height 13
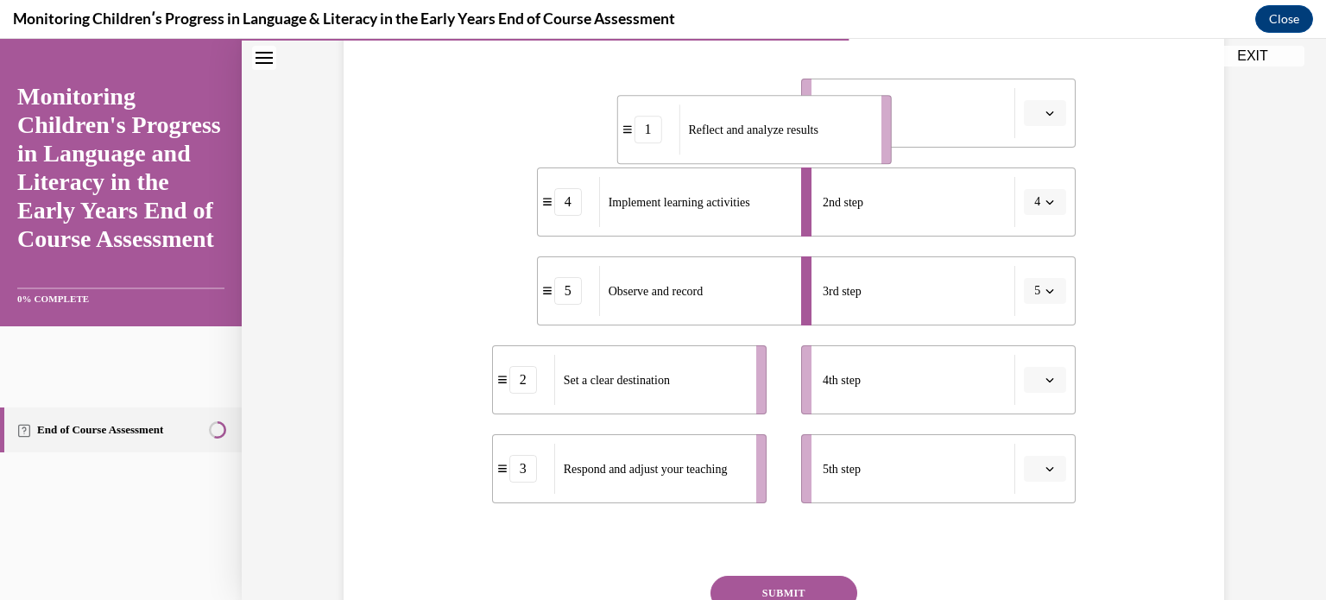
drag, startPoint x: 642, startPoint y: 106, endPoint x: 717, endPoint y: 122, distance: 75.9
click at [717, 122] on span "Reflect and analyze results" at bounding box center [753, 130] width 130 height 18
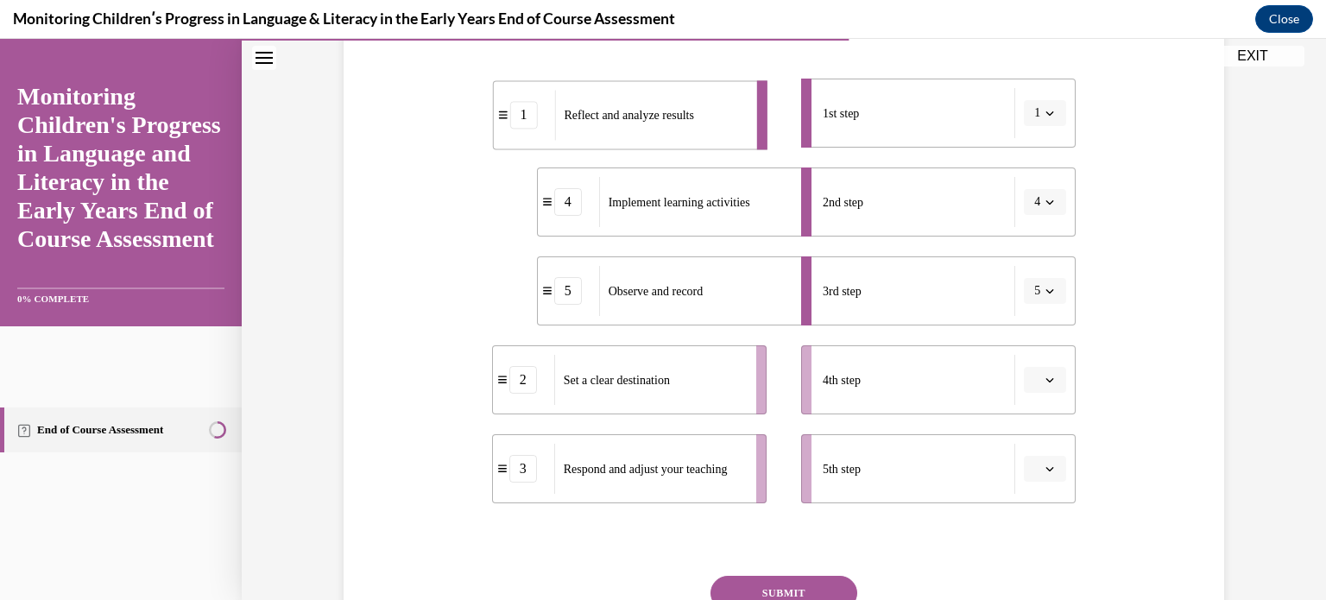
drag, startPoint x: 691, startPoint y: 120, endPoint x: 611, endPoint y: 130, distance: 80.0
click at [611, 124] on span "Reflect and analyze results" at bounding box center [629, 115] width 130 height 18
drag, startPoint x: 631, startPoint y: 207, endPoint x: 569, endPoint y: 206, distance: 62.2
click at [569, 206] on span "Implement learning activities" at bounding box center [618, 200] width 142 height 18
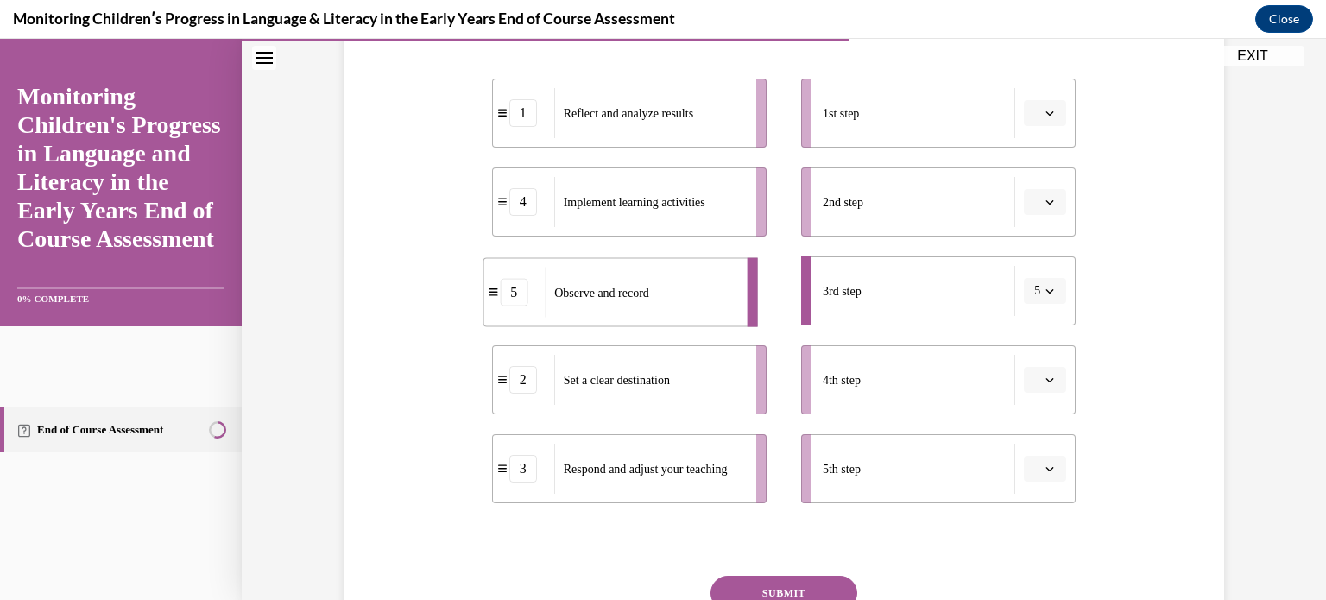
drag, startPoint x: 634, startPoint y: 294, endPoint x: 579, endPoint y: 296, distance: 54.4
click at [579, 296] on span "Observe and record" at bounding box center [601, 292] width 95 height 13
drag, startPoint x: 605, startPoint y: 388, endPoint x: 628, endPoint y: 334, distance: 58.1
click at [624, 371] on span "Set a clear destination" at bounding box center [617, 380] width 106 height 18
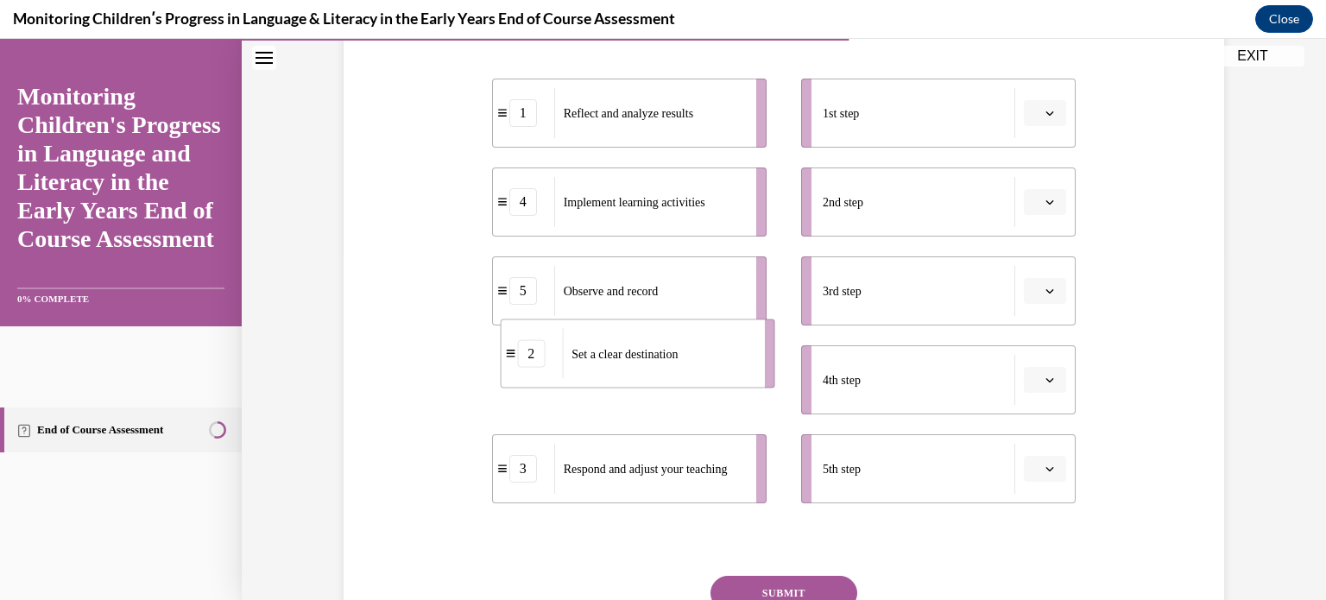
drag, startPoint x: 623, startPoint y: 382, endPoint x: 664, endPoint y: 250, distance: 138.5
click at [663, 347] on span "Set a clear destination" at bounding box center [625, 353] width 106 height 13
drag, startPoint x: 604, startPoint y: 385, endPoint x: 648, endPoint y: 203, distance: 187.3
click at [644, 323] on span "Set a clear destination" at bounding box center [628, 329] width 106 height 13
drag, startPoint x: 696, startPoint y: 397, endPoint x: 732, endPoint y: 129, distance: 271.0
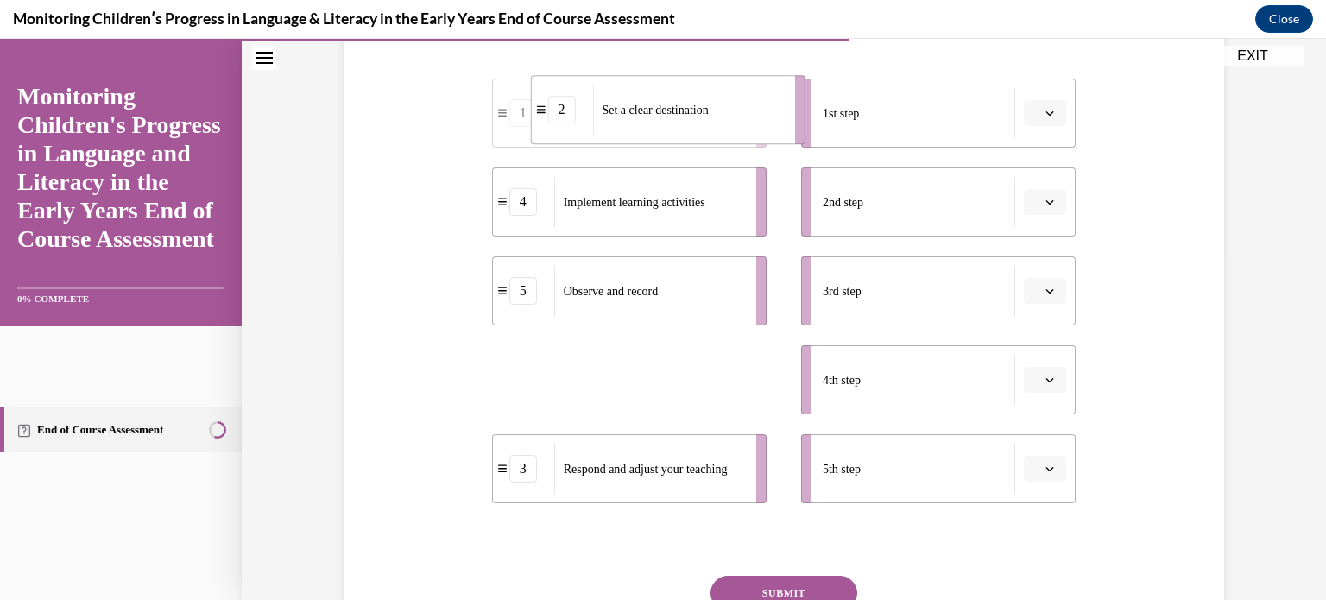
click at [732, 129] on div "Set a clear destination" at bounding box center [687, 110] width 191 height 50
drag, startPoint x: 626, startPoint y: 391, endPoint x: 663, endPoint y: 121, distance: 272.8
click at [663, 121] on div "Set a clear destination" at bounding box center [686, 110] width 191 height 50
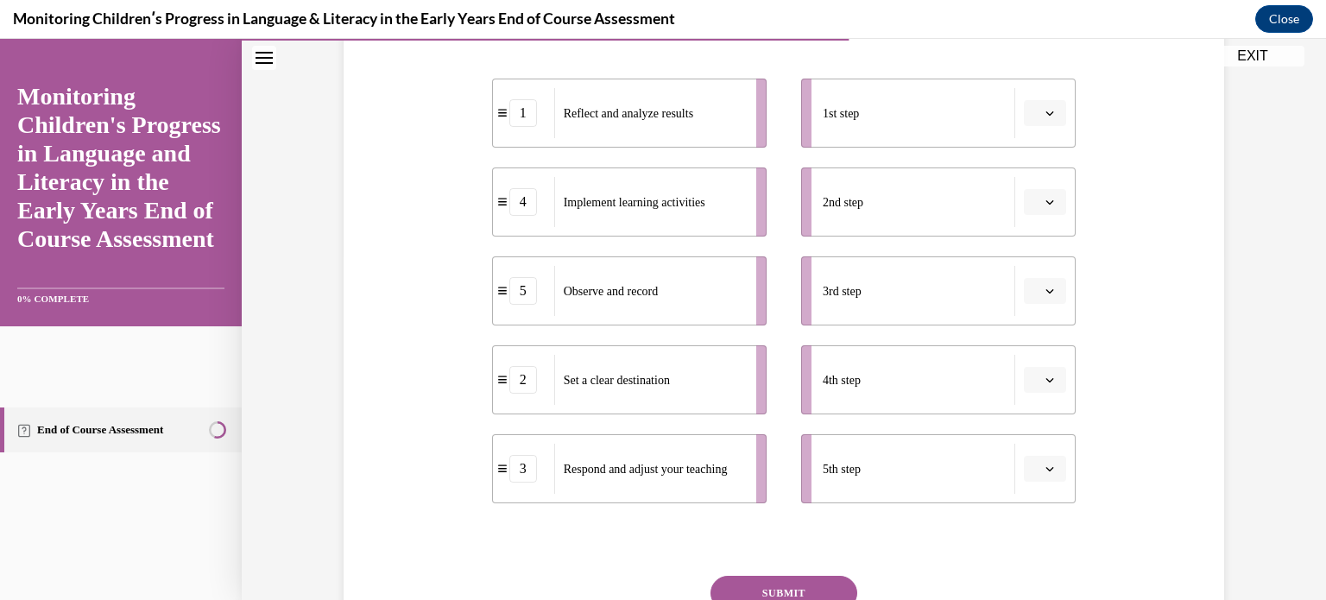
click at [1040, 121] on button "button" at bounding box center [1045, 113] width 42 height 26
click at [1033, 226] on span "2" at bounding box center [1032, 221] width 6 height 14
click at [1043, 208] on button "button" at bounding box center [1045, 202] width 42 height 26
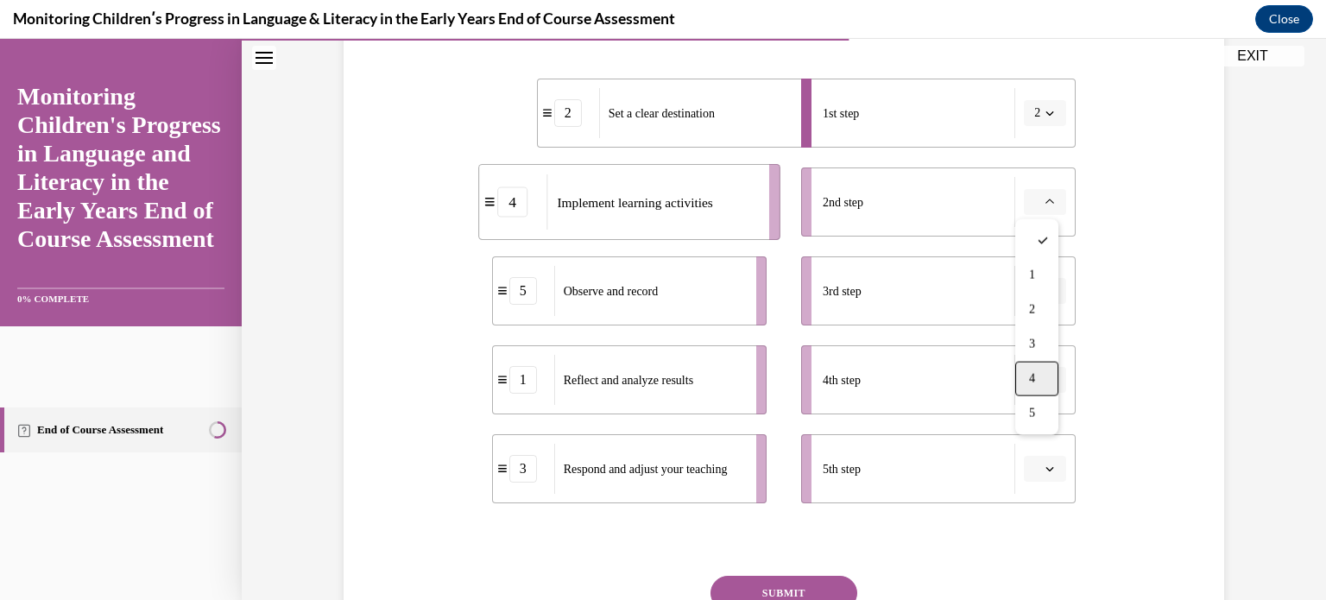
click at [1027, 377] on div "4" at bounding box center [1037, 379] width 43 height 35
click at [1044, 296] on span "button" at bounding box center [1050, 291] width 12 height 12
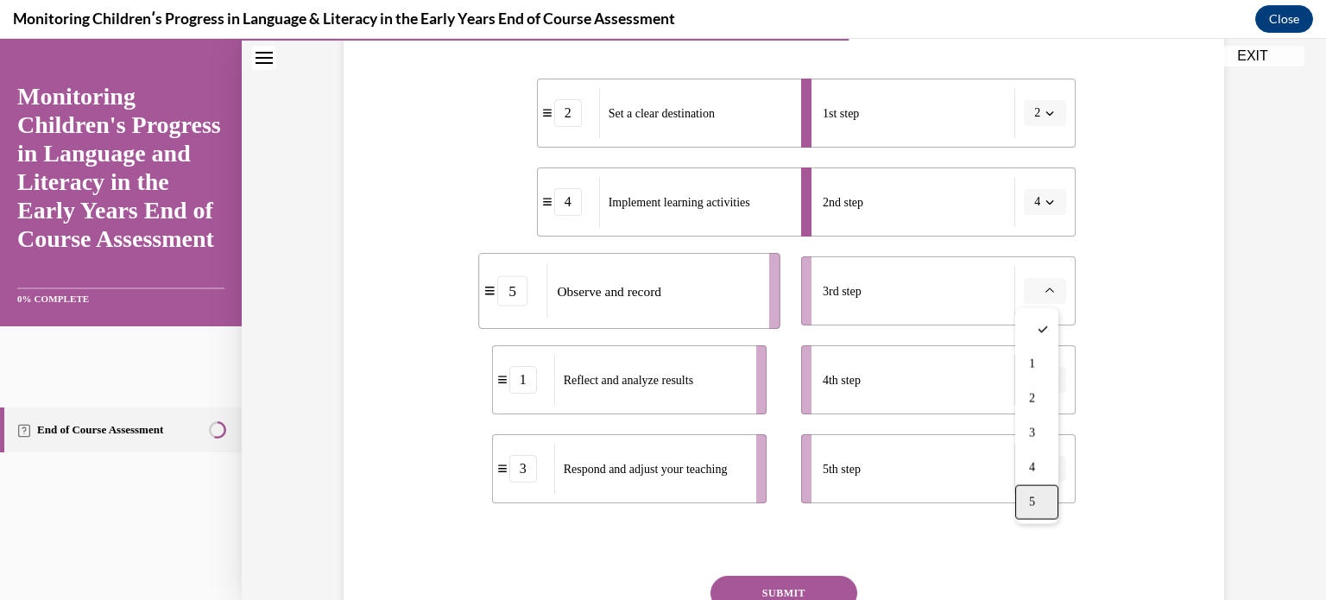
click at [1032, 496] on span "5" at bounding box center [1032, 503] width 6 height 14
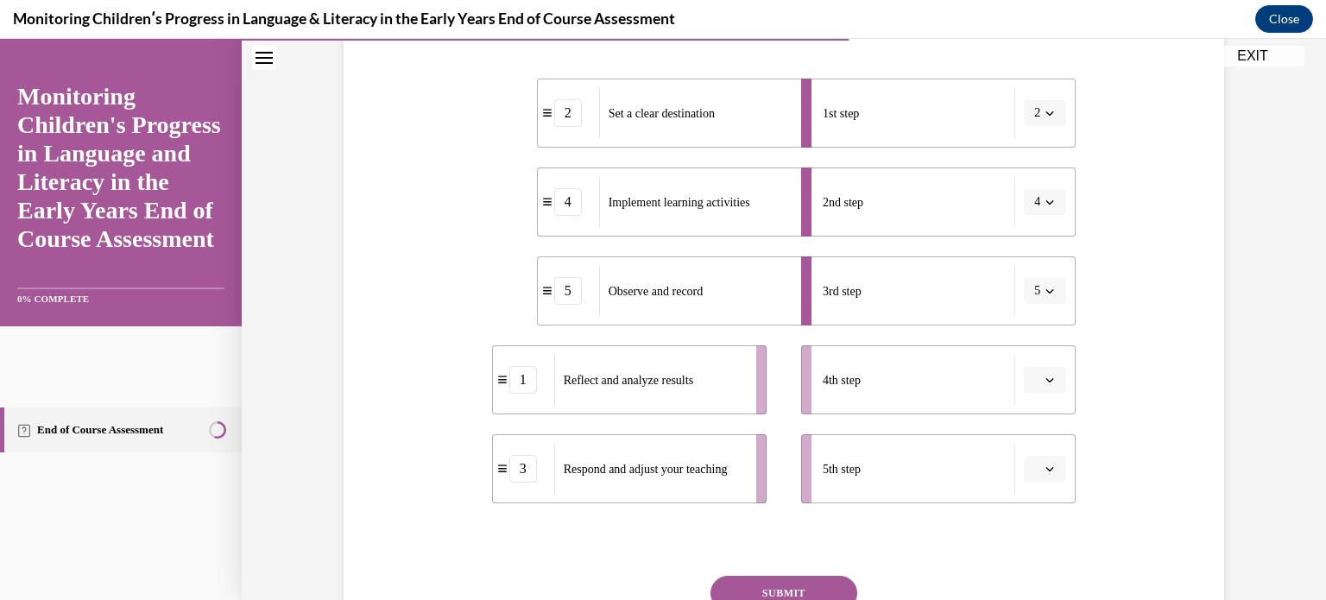
click at [1047, 383] on icon "button" at bounding box center [1050, 380] width 9 height 9
click at [1039, 209] on div "1" at bounding box center [1037, 203] width 43 height 35
click at [1041, 462] on button "button" at bounding box center [1045, 469] width 42 height 26
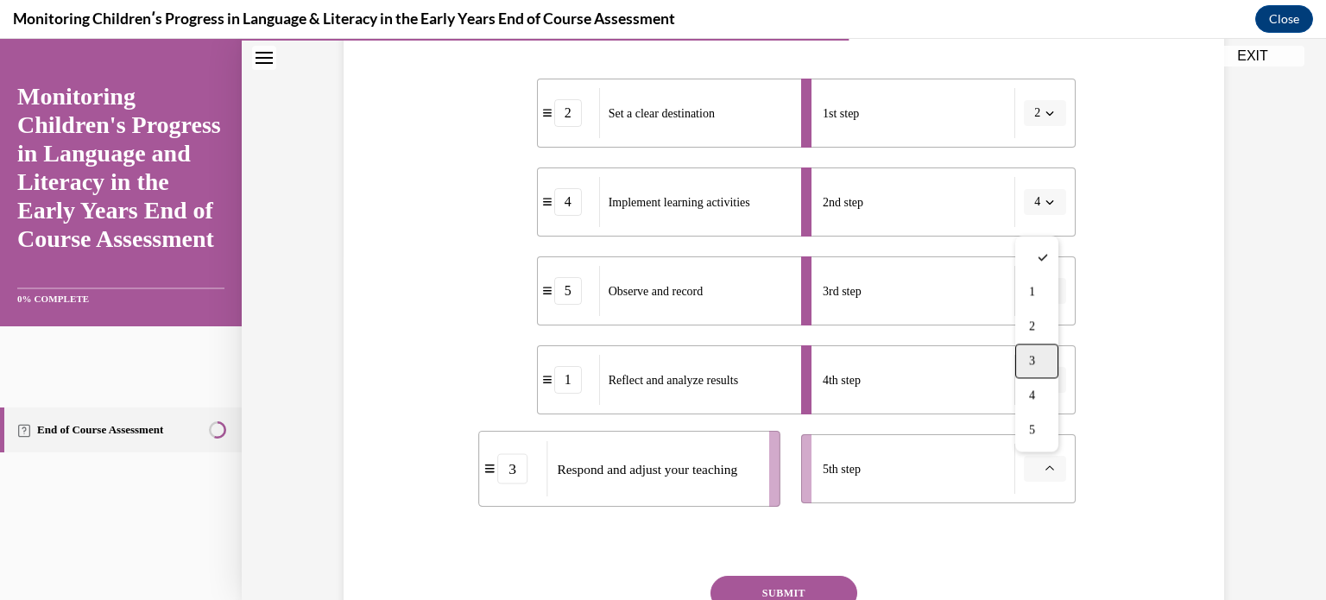
click at [1035, 358] on span "3" at bounding box center [1032, 361] width 6 height 14
click at [809, 592] on button "SUBMIT" at bounding box center [784, 593] width 147 height 35
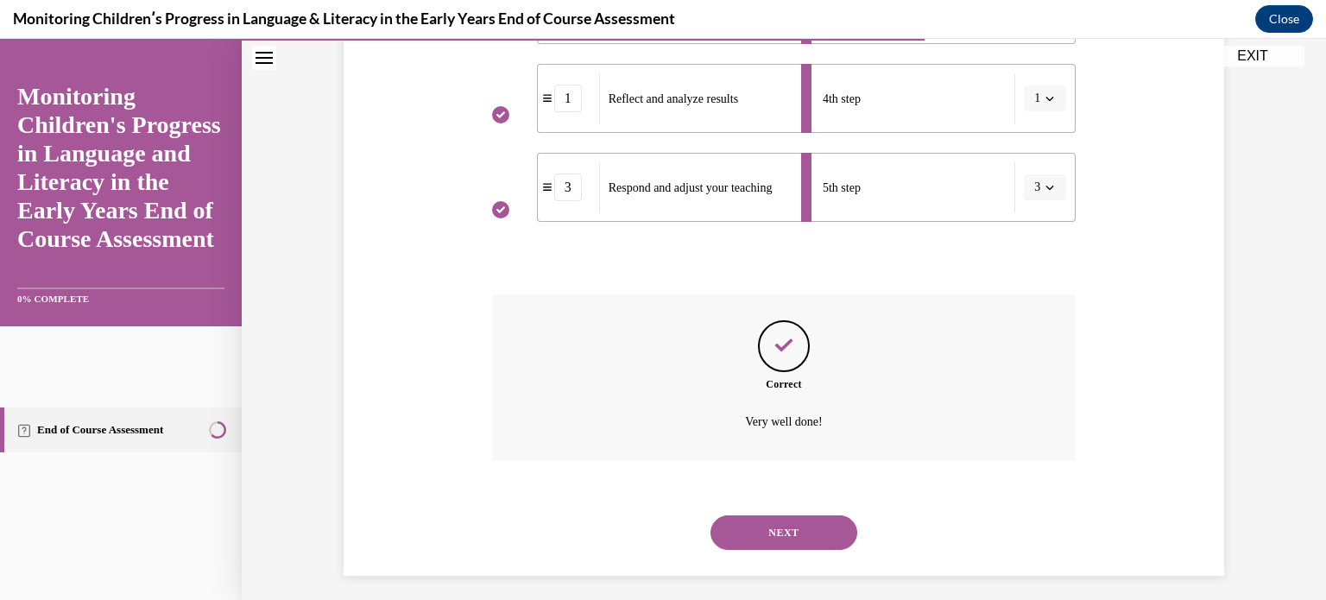
scroll to position [636, 0]
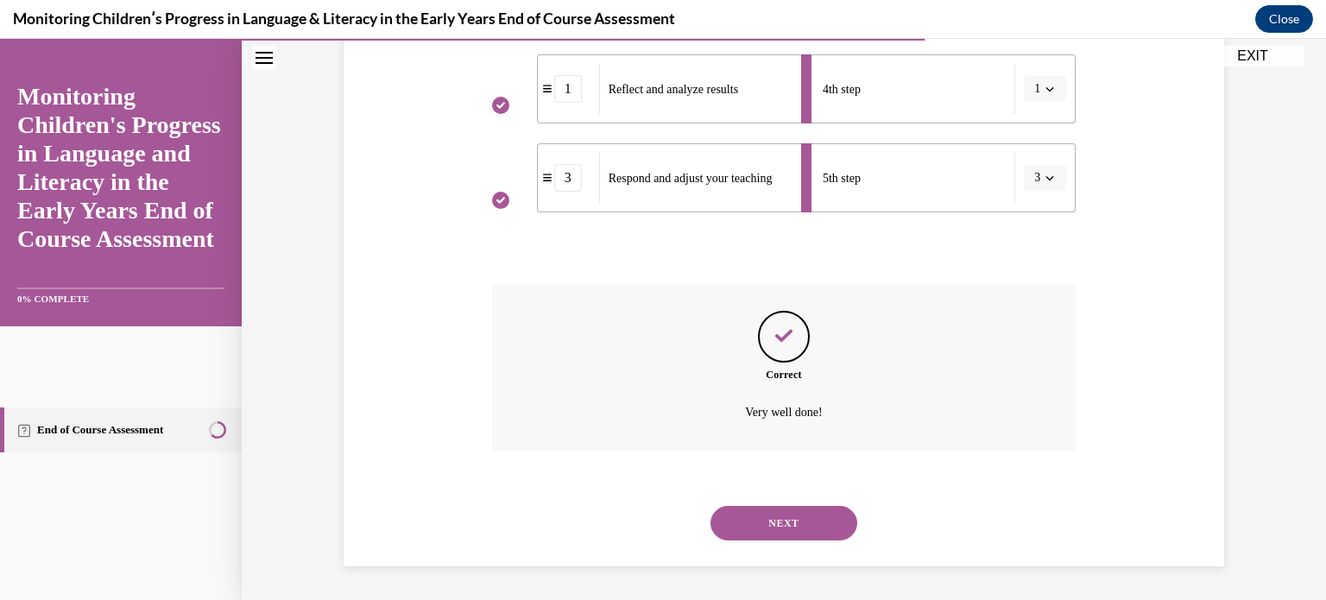
click at [788, 522] on button "NEXT" at bounding box center [784, 523] width 147 height 35
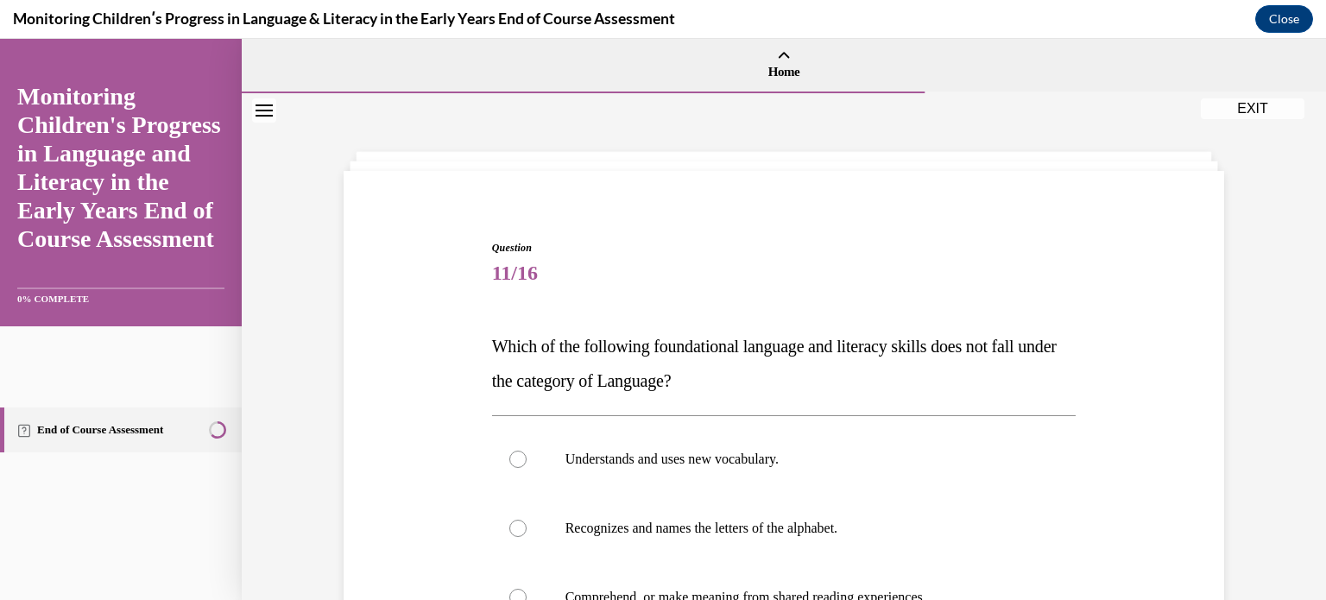
click at [414, 404] on div "Question 11/16 Which of the following foundational language and literacy skills…" at bounding box center [783, 551] width 889 height 727
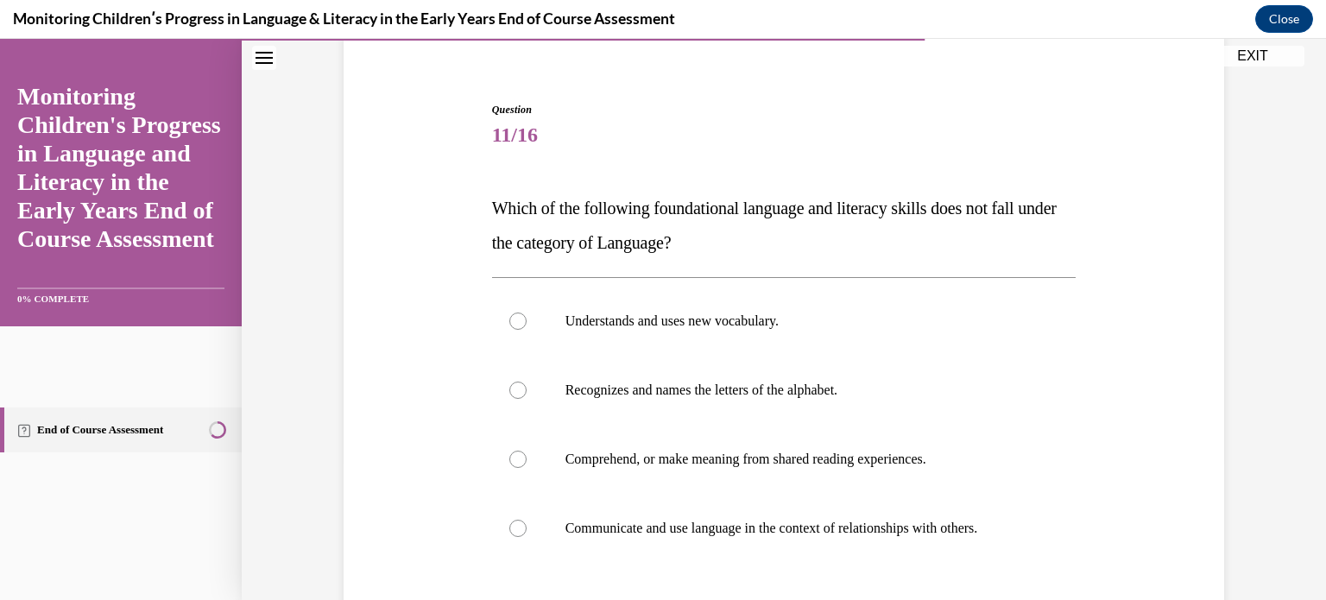
scroll to position [173, 0]
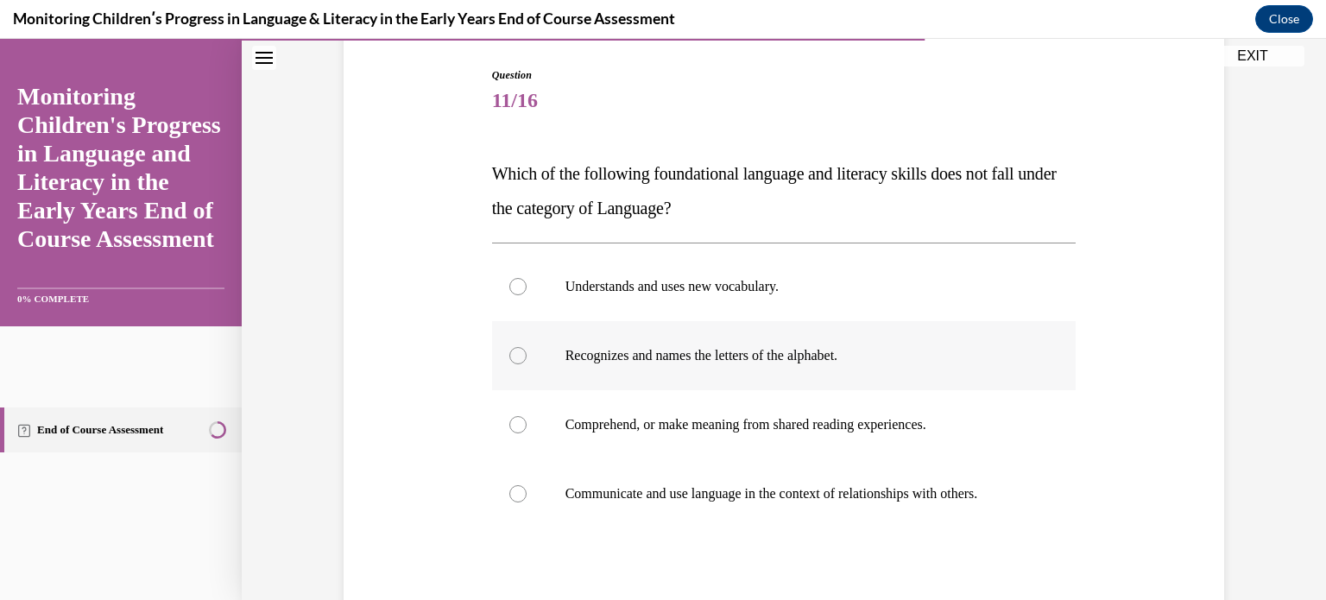
click at [514, 344] on label "Recognizes and names the letters of the alphabet." at bounding box center [784, 355] width 585 height 69
click at [514, 347] on input "Recognizes and names the letters of the alphabet." at bounding box center [517, 355] width 17 height 17
radio input "true"
click at [469, 376] on div "Question 11/16 Which of the following foundational language and literacy skills…" at bounding box center [783, 379] width 889 height 727
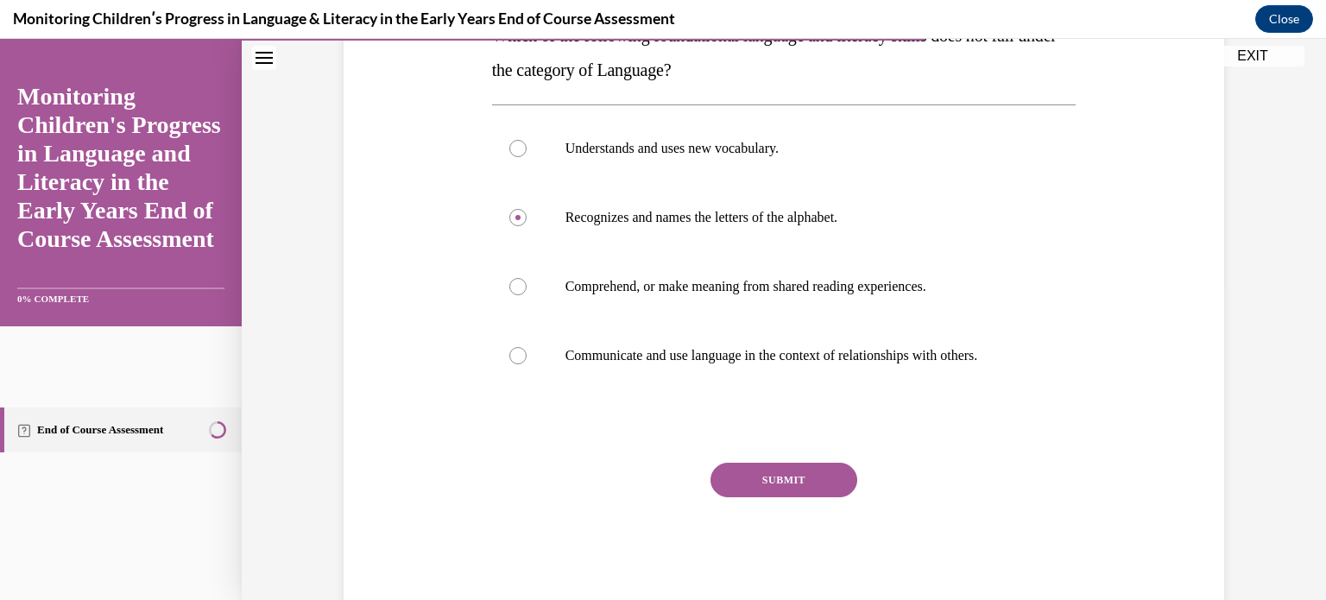
scroll to position [345, 0]
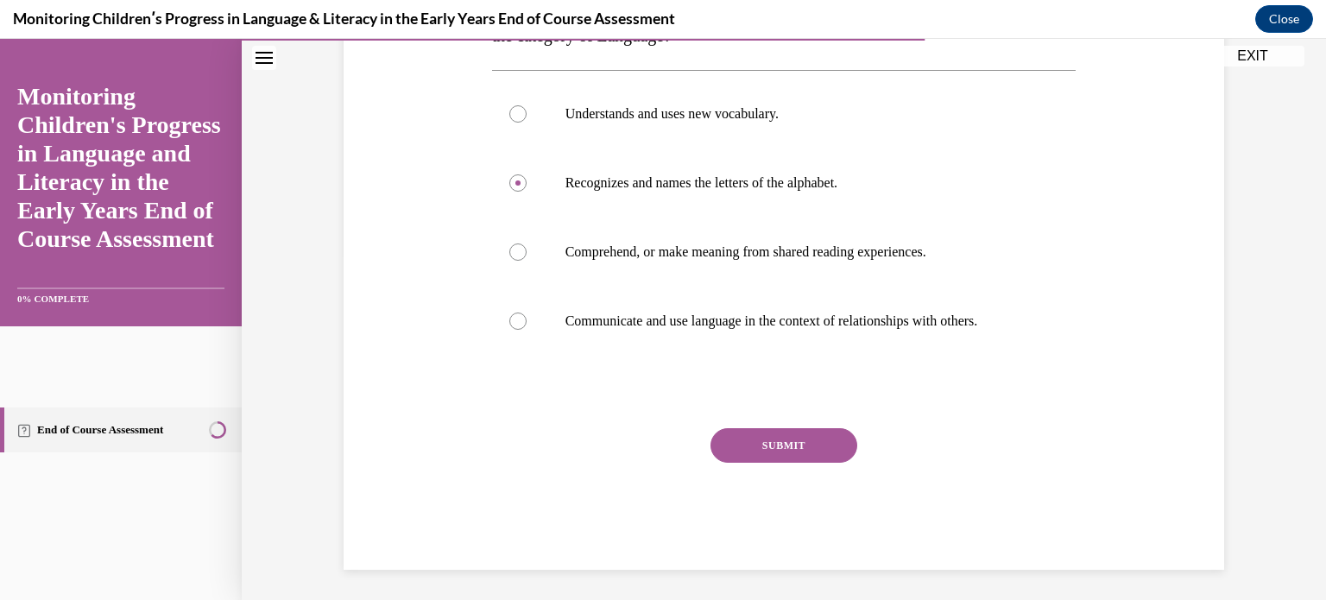
click at [747, 453] on button "SUBMIT" at bounding box center [784, 445] width 147 height 35
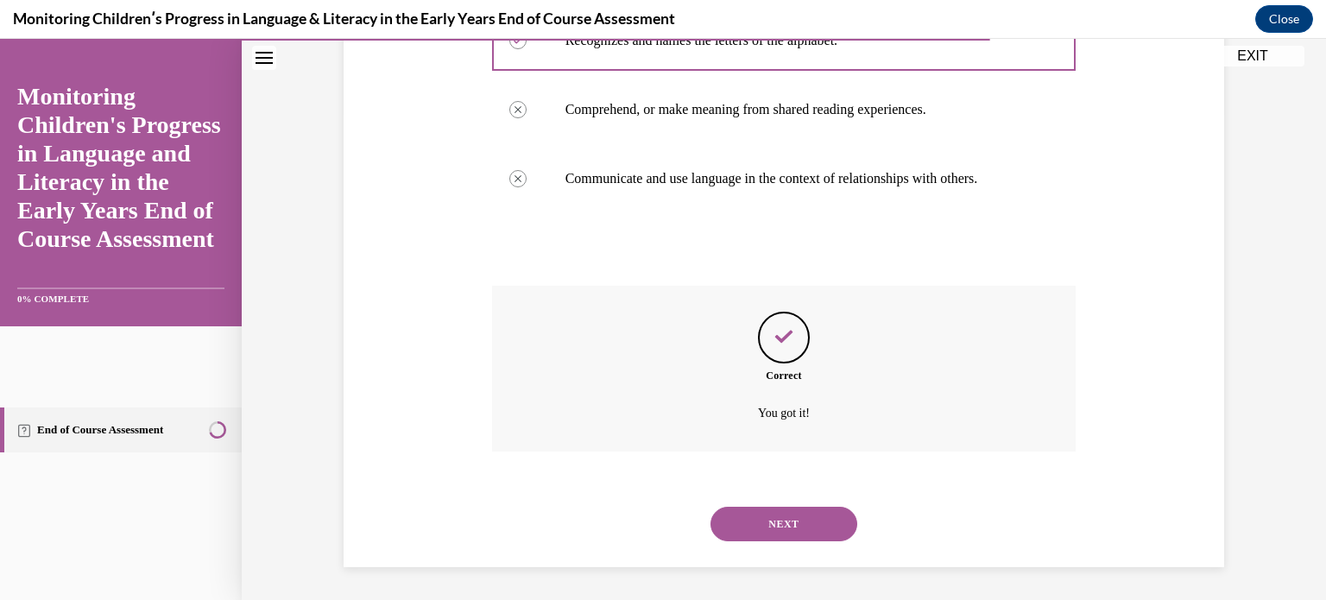
scroll to position [489, 0]
click at [779, 516] on button "NEXT" at bounding box center [784, 523] width 147 height 35
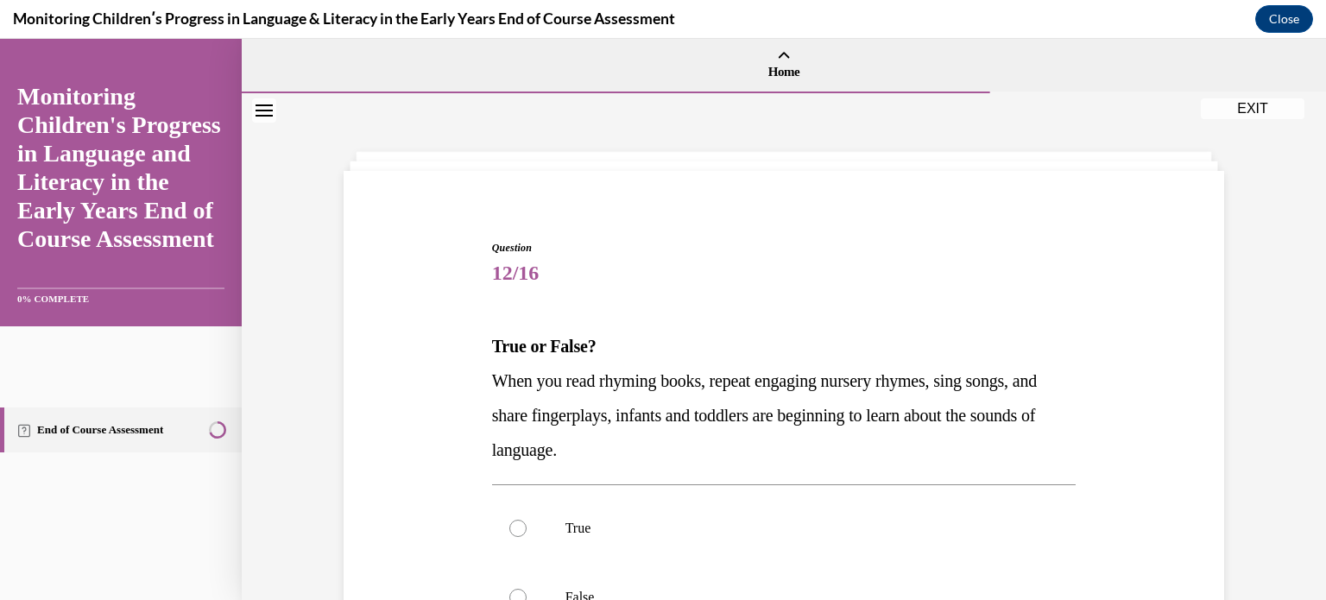
click at [846, 347] on p "True or False?" at bounding box center [784, 346] width 585 height 35
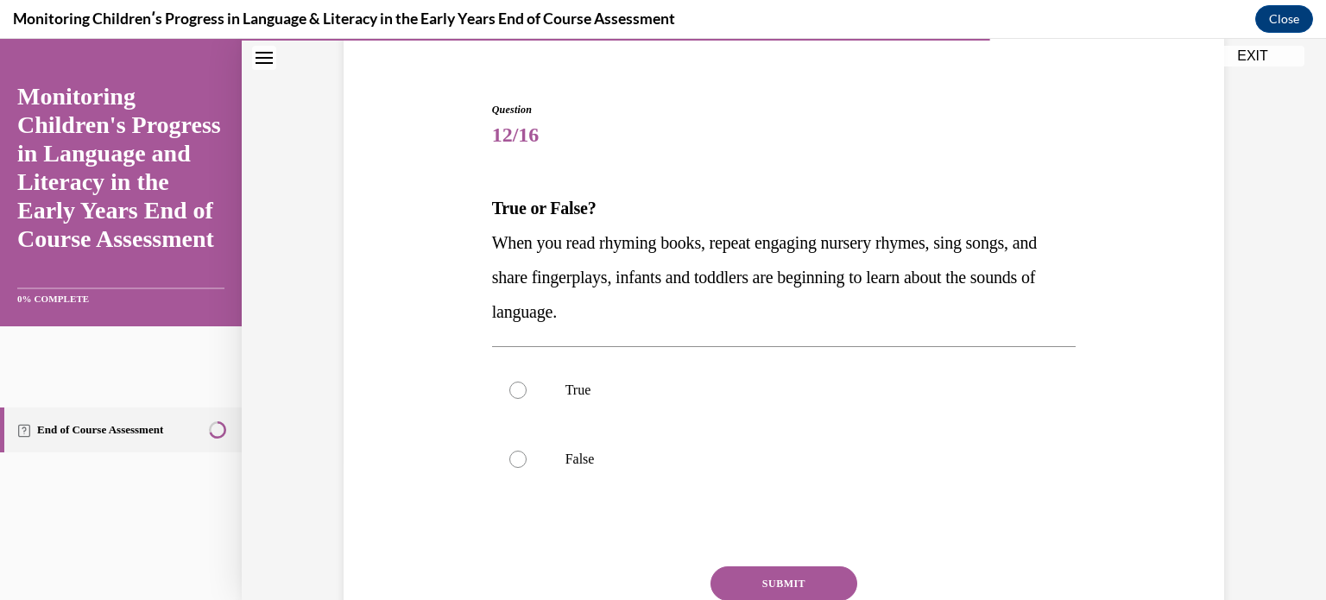
scroll to position [173, 0]
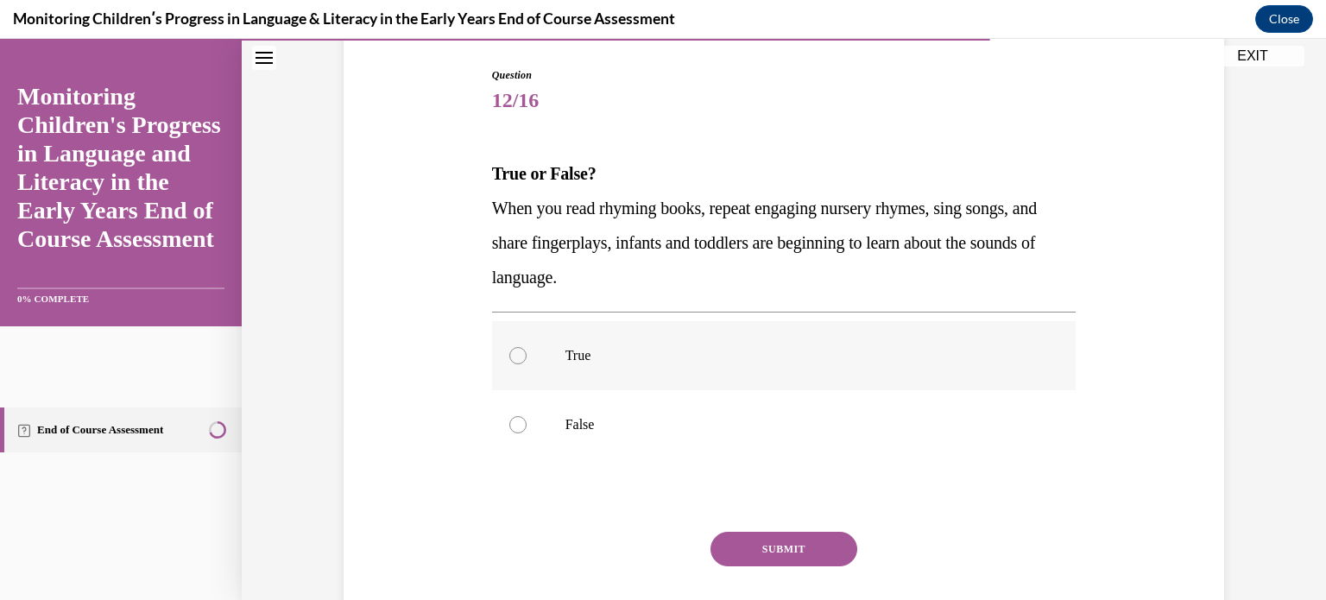
click at [846, 351] on p "True" at bounding box center [800, 355] width 468 height 17
click at [527, 351] on input "True" at bounding box center [517, 355] width 17 height 17
radio input "true"
click at [793, 545] on button "SUBMIT" at bounding box center [784, 549] width 147 height 35
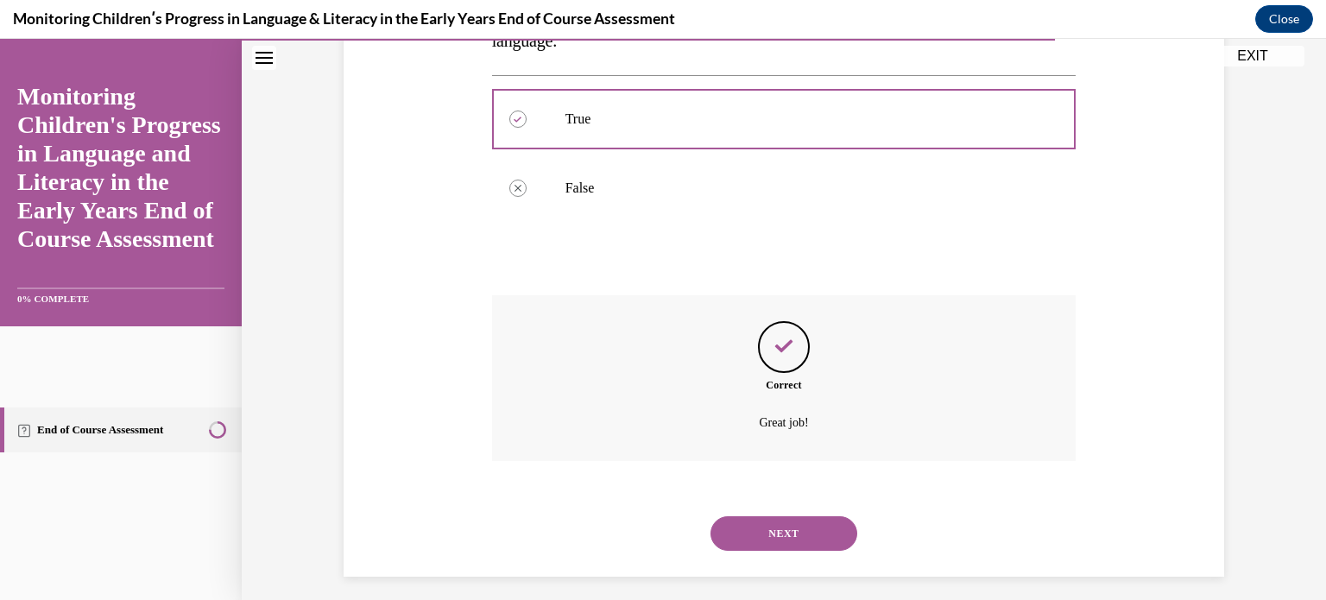
scroll to position [420, 0]
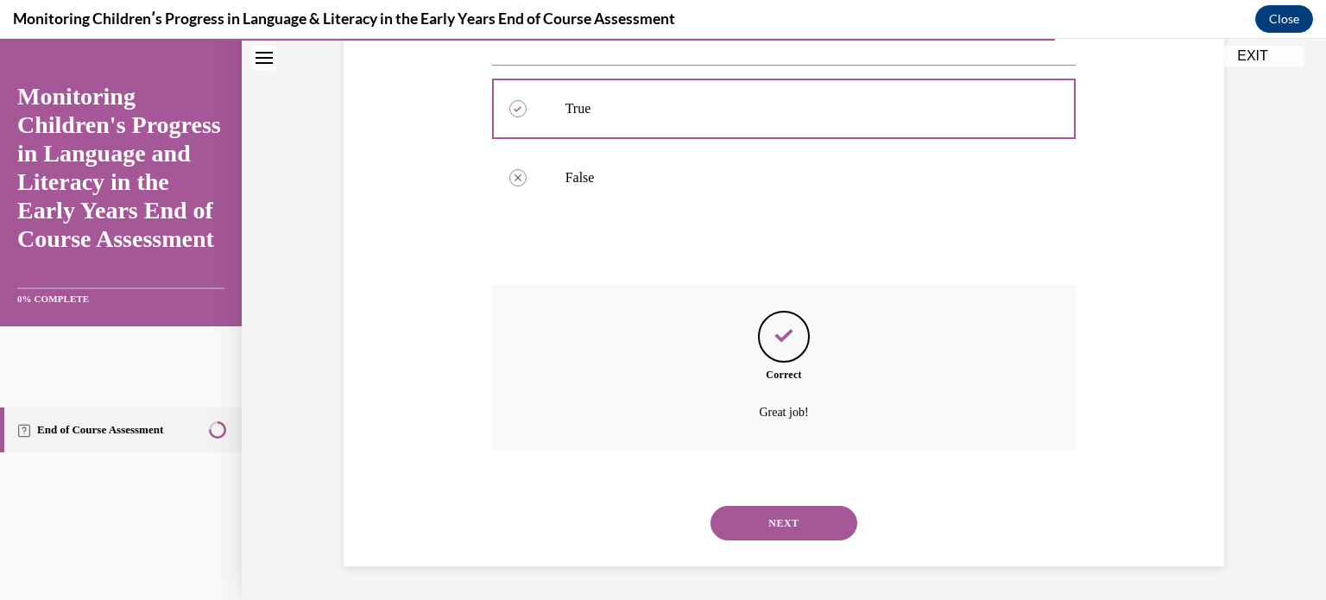
click at [788, 527] on button "NEXT" at bounding box center [784, 523] width 147 height 35
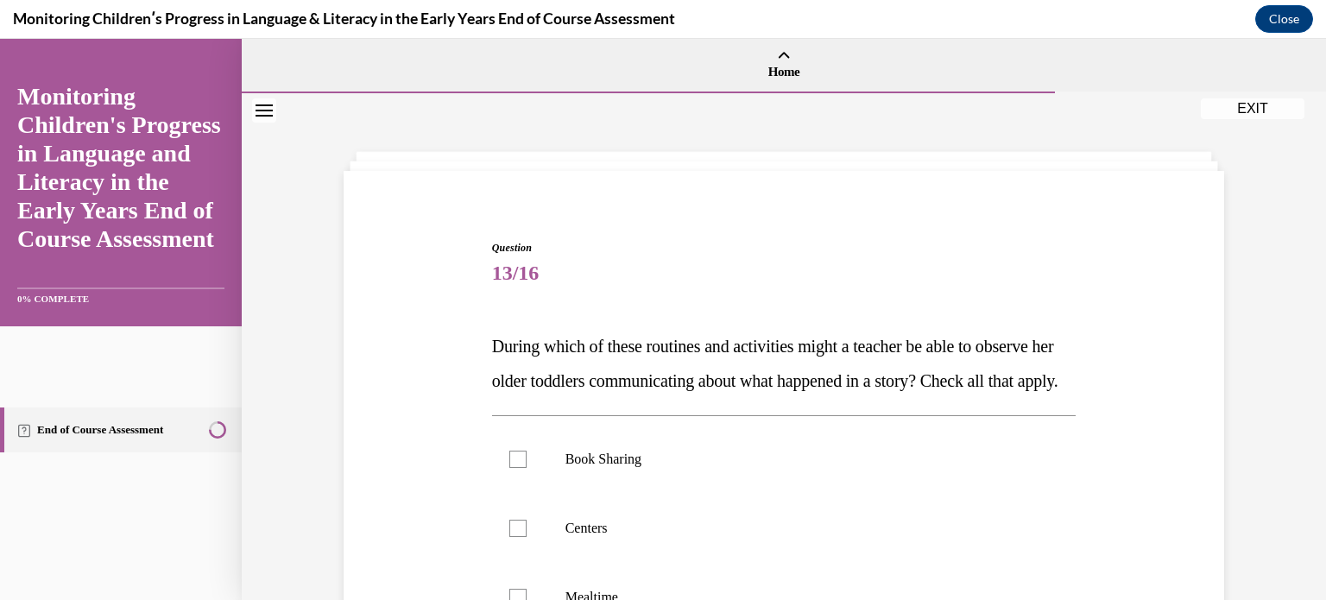
click at [322, 457] on div "Question 13/16 During which of these routines and activities might a teacher be…" at bounding box center [784, 521] width 1085 height 857
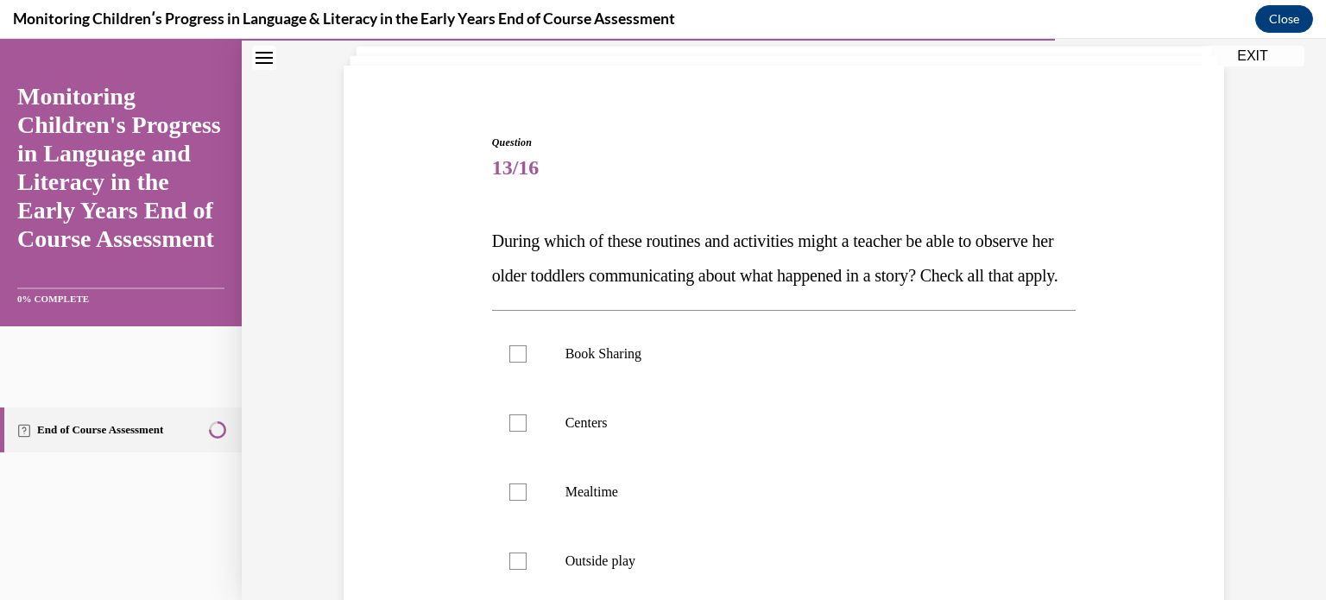
scroll to position [138, 0]
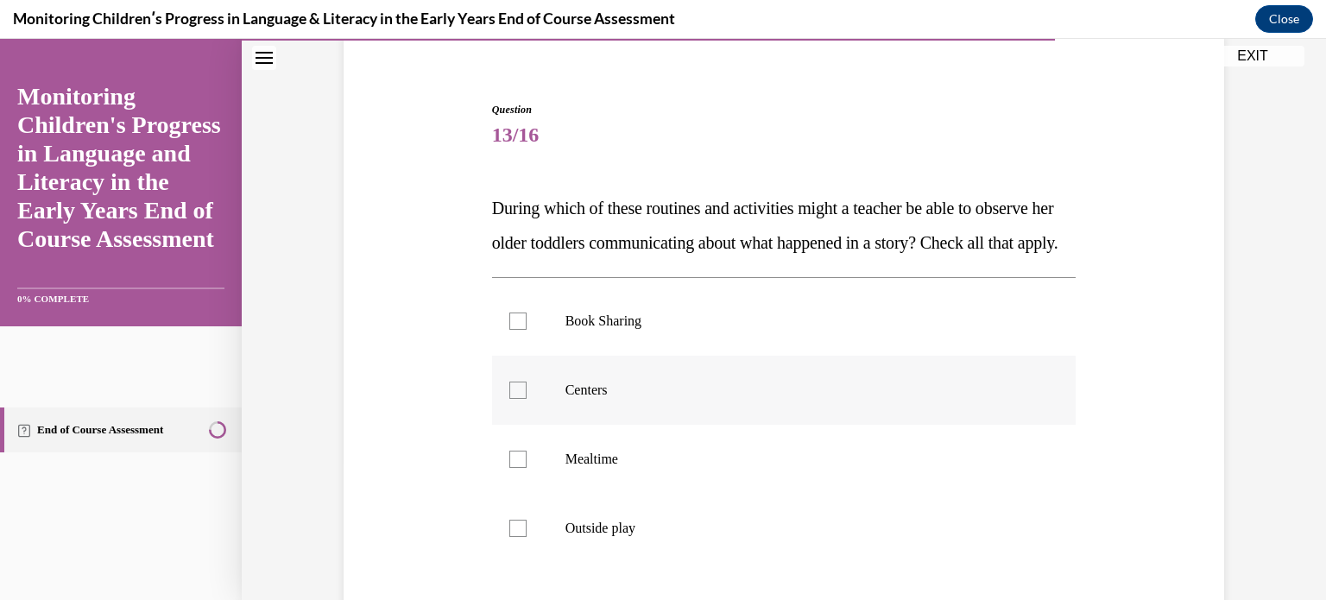
drag, startPoint x: 391, startPoint y: 454, endPoint x: 505, endPoint y: 427, distance: 117.1
click at [505, 427] on div "Question 13/16 During which of these routines and activities might a teacher be…" at bounding box center [783, 413] width 889 height 727
click at [509, 399] on div at bounding box center [517, 390] width 17 height 17
click at [509, 399] on input "Centers" at bounding box center [517, 390] width 17 height 17
checkbox input "true"
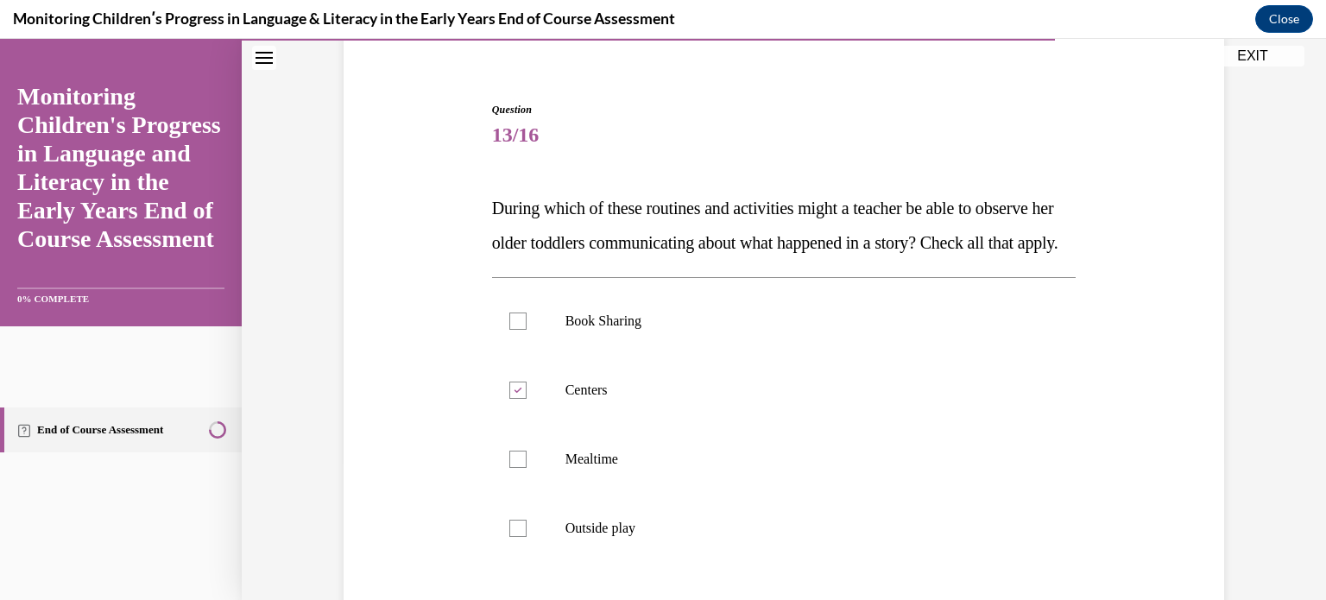
click at [418, 399] on div "Question 13/16 During which of these routines and activities might a teacher be…" at bounding box center [783, 413] width 889 height 727
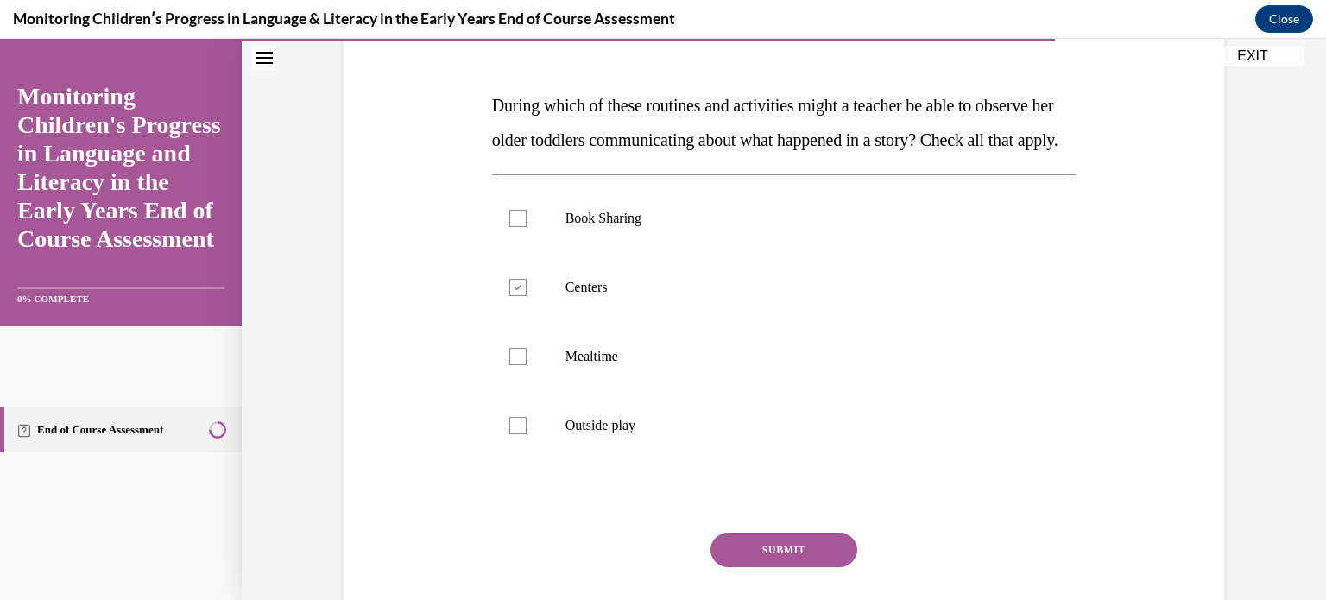
scroll to position [242, 0]
click at [507, 252] on label "Book Sharing" at bounding box center [784, 217] width 585 height 69
click at [509, 226] on input "Book Sharing" at bounding box center [517, 217] width 17 height 17
checkbox input "true"
click at [764, 565] on div "Question 13/16 During which of these routines and activities might a teacher be…" at bounding box center [784, 335] width 585 height 675
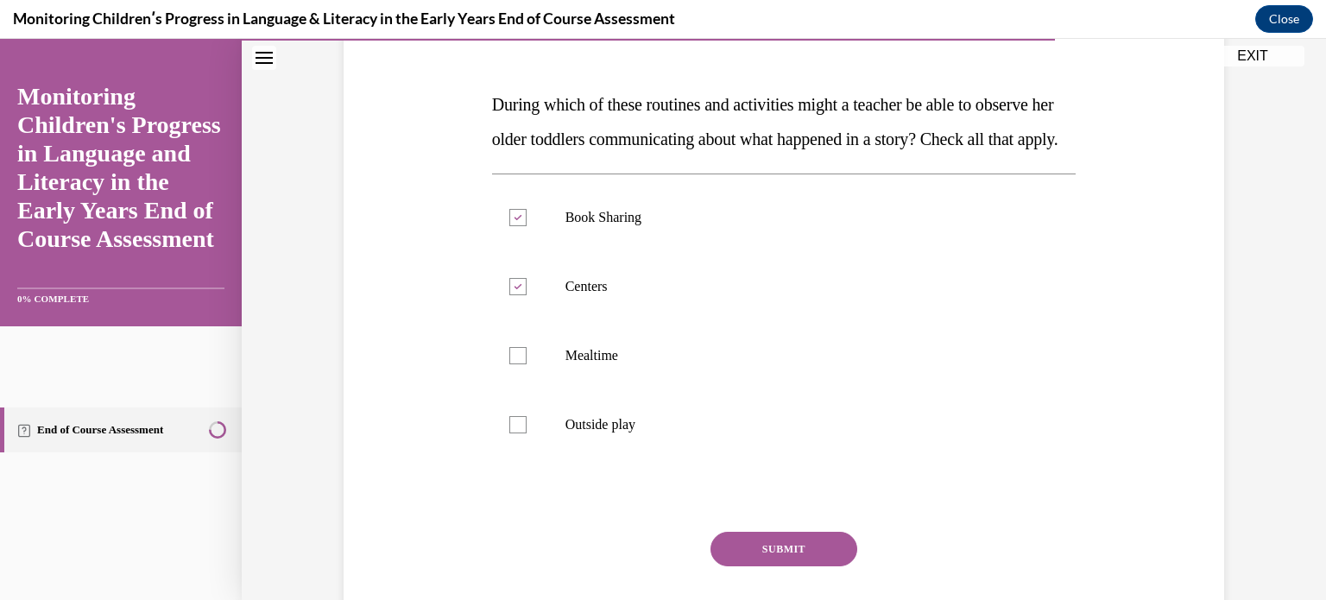
click at [768, 566] on button "SUBMIT" at bounding box center [784, 549] width 147 height 35
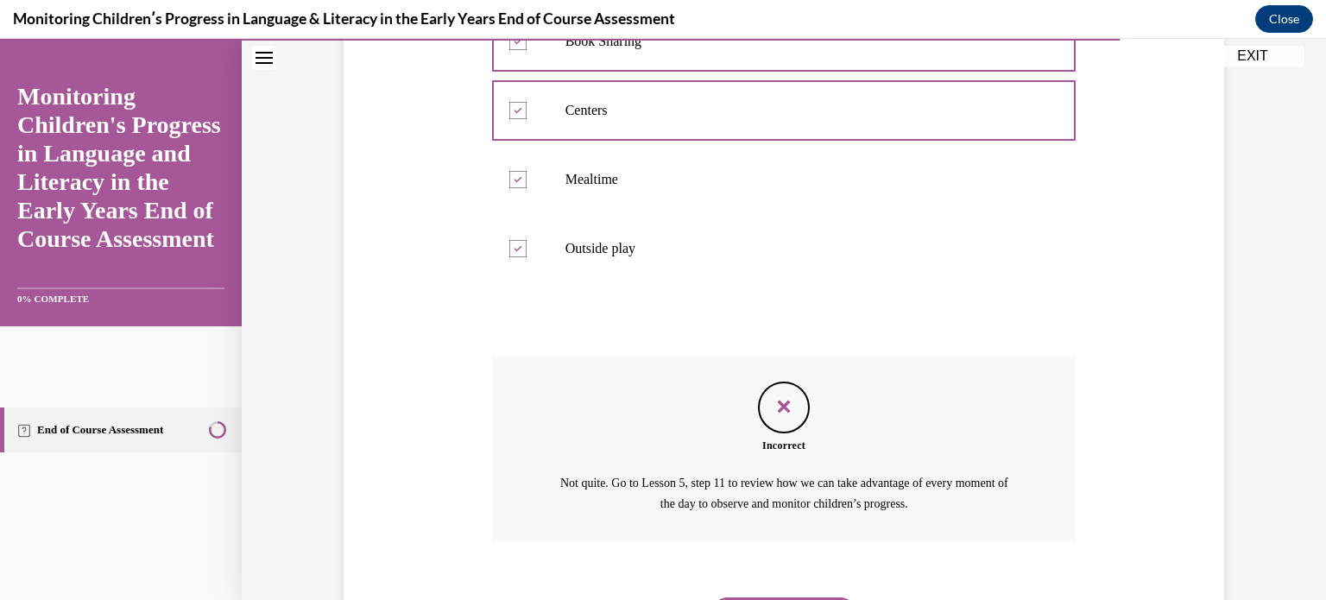
scroll to position [544, 0]
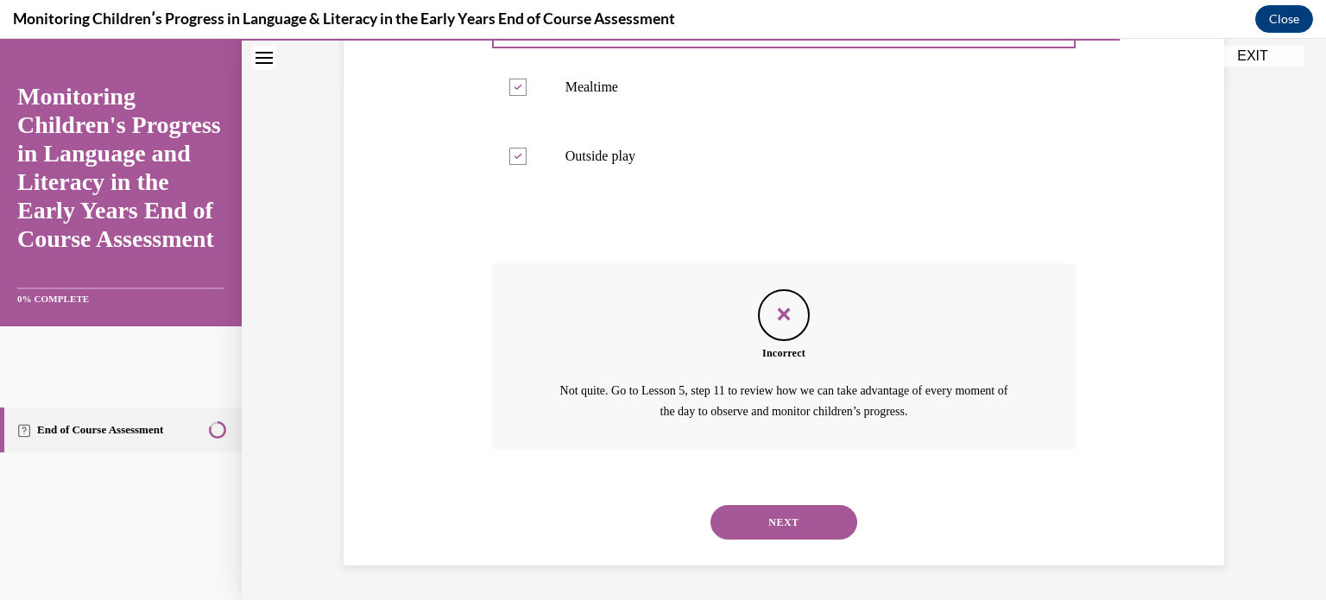
click at [767, 513] on button "NEXT" at bounding box center [784, 522] width 147 height 35
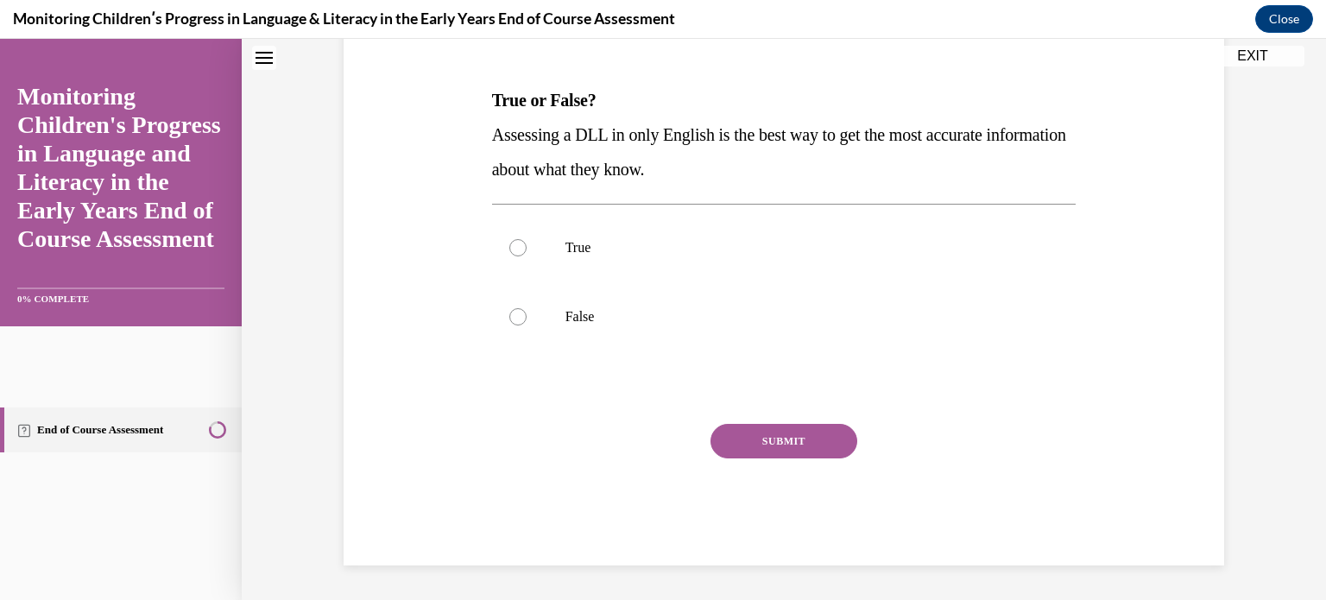
scroll to position [0, 0]
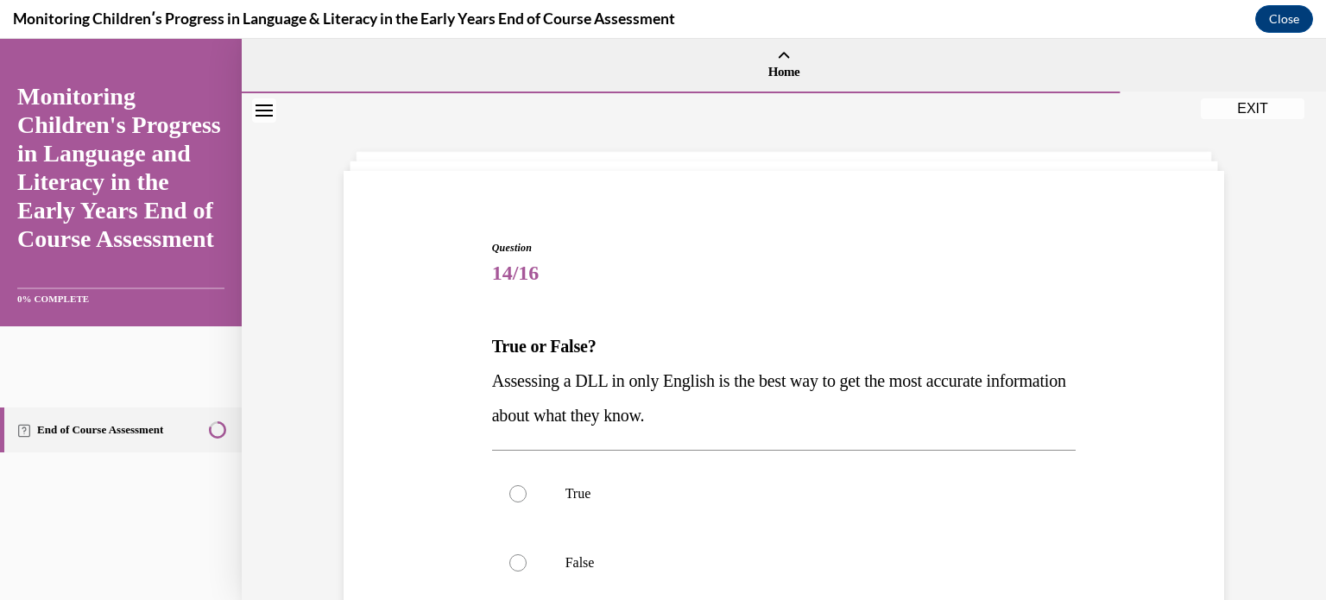
click at [396, 412] on div "Question 14/16 True or False? Assessing a DLL in only English is the best way t…" at bounding box center [783, 499] width 889 height 623
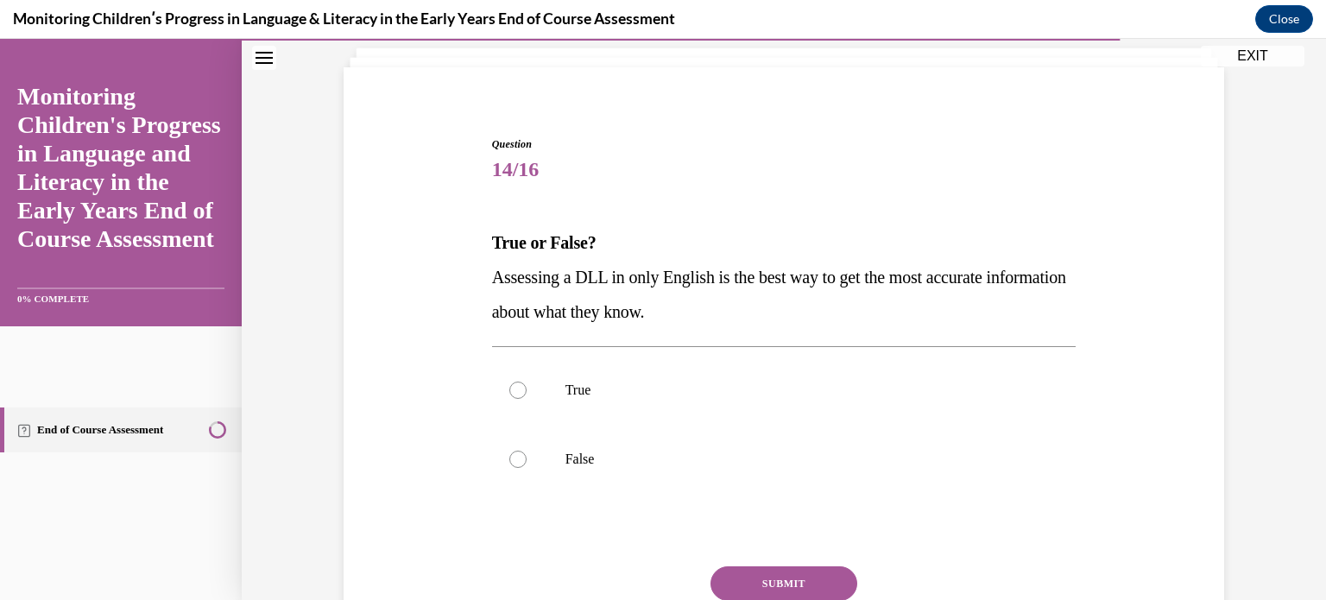
scroll to position [138, 0]
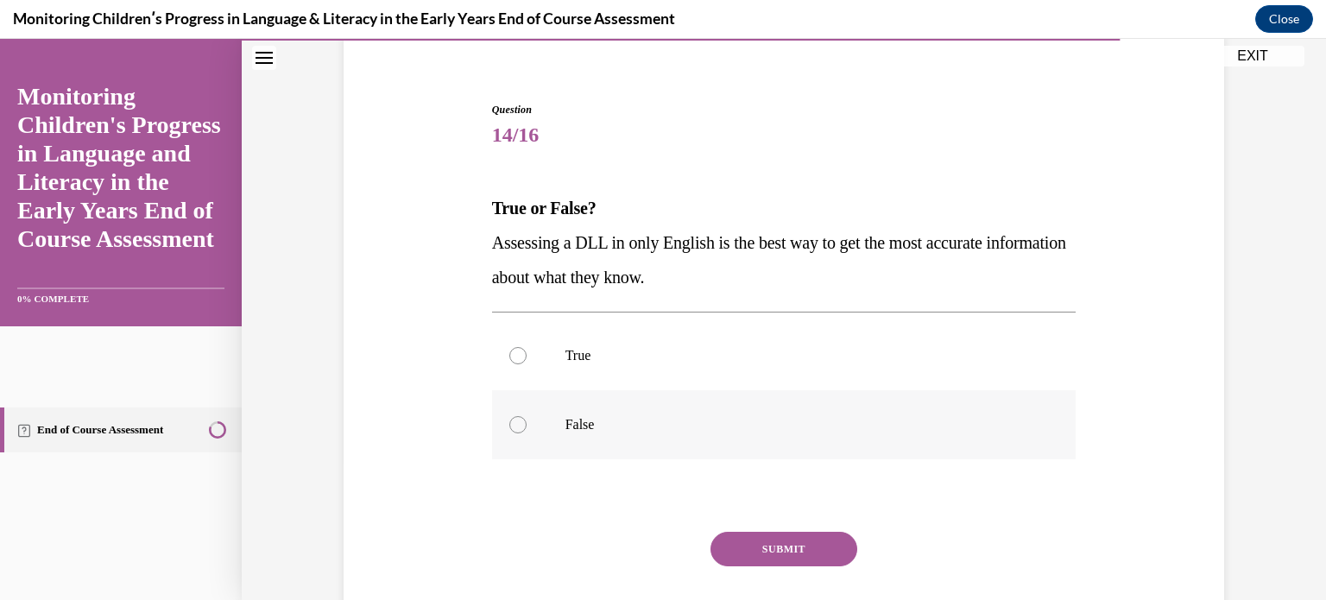
click at [510, 421] on div at bounding box center [517, 424] width 17 height 17
click at [510, 421] on input "False" at bounding box center [517, 424] width 17 height 17
radio input "true"
drag, startPoint x: 770, startPoint y: 535, endPoint x: 769, endPoint y: 548, distance: 13.1
click at [769, 548] on button "SUBMIT" at bounding box center [784, 549] width 147 height 35
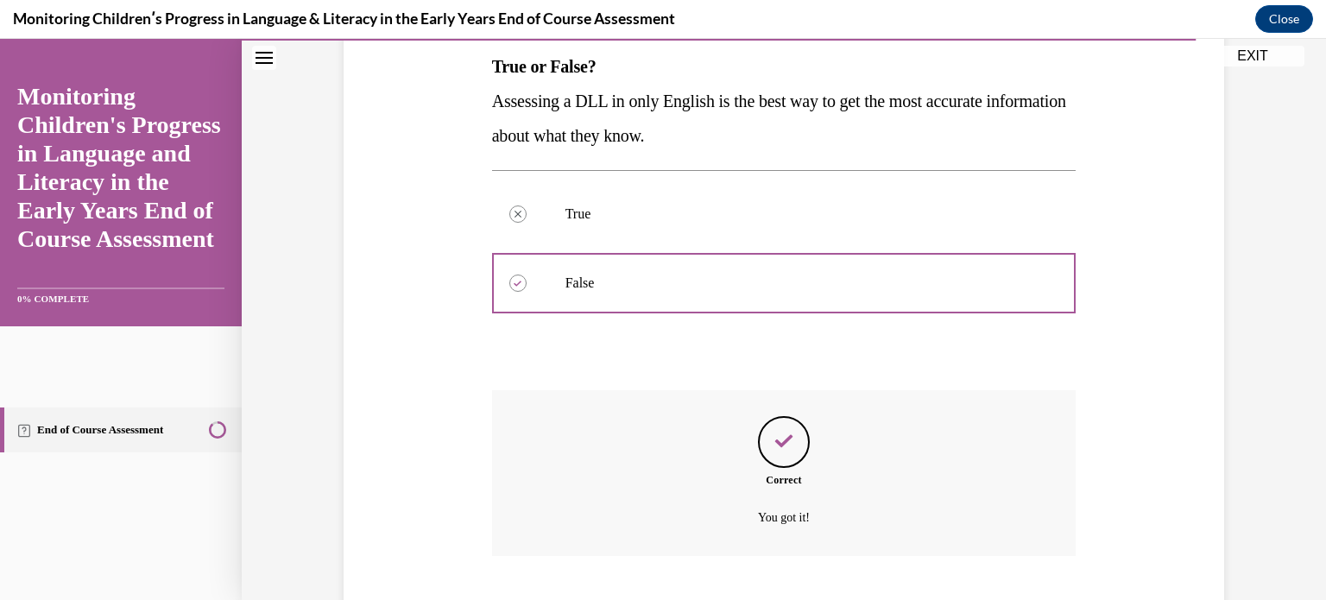
scroll to position [385, 0]
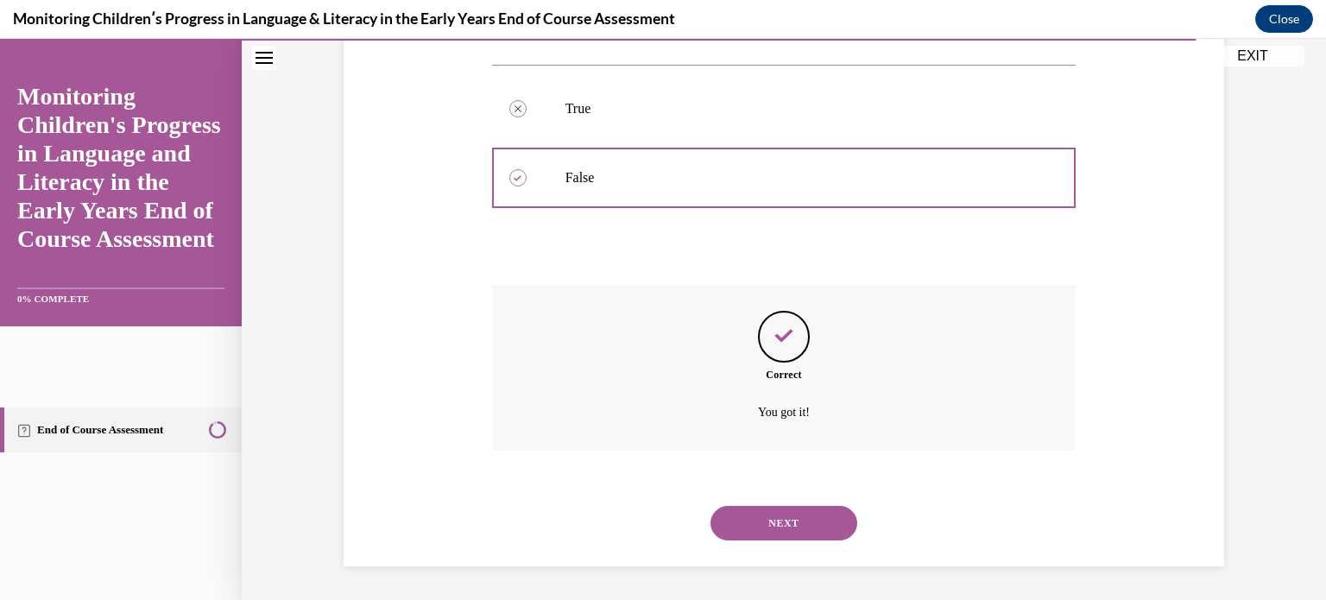
click at [782, 516] on button "NEXT" at bounding box center [784, 523] width 147 height 35
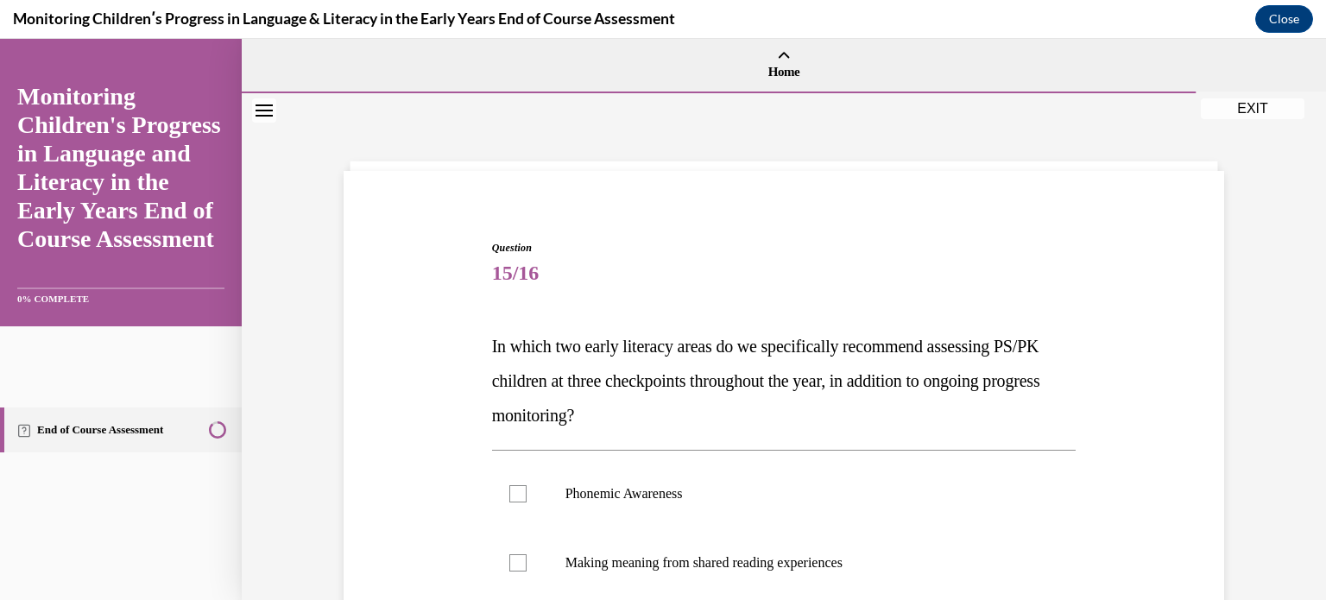
click at [437, 478] on div "Question 15/16 In which two early literacy areas do we specifically recommend a…" at bounding box center [783, 569] width 889 height 762
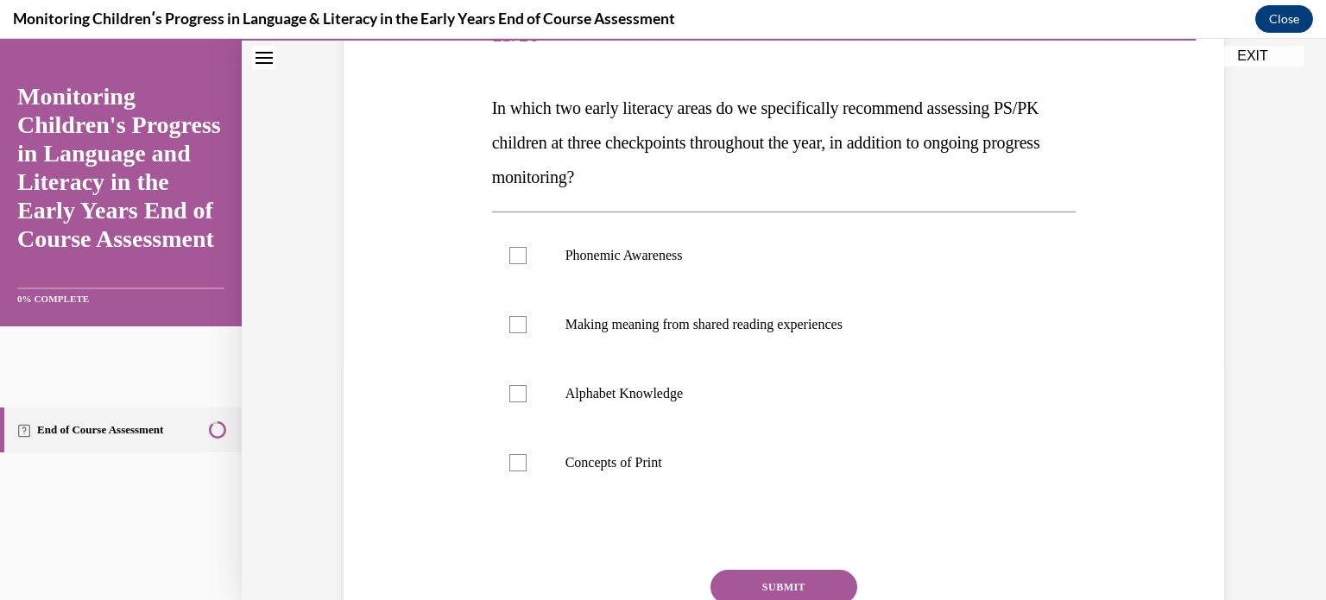
scroll to position [242, 0]
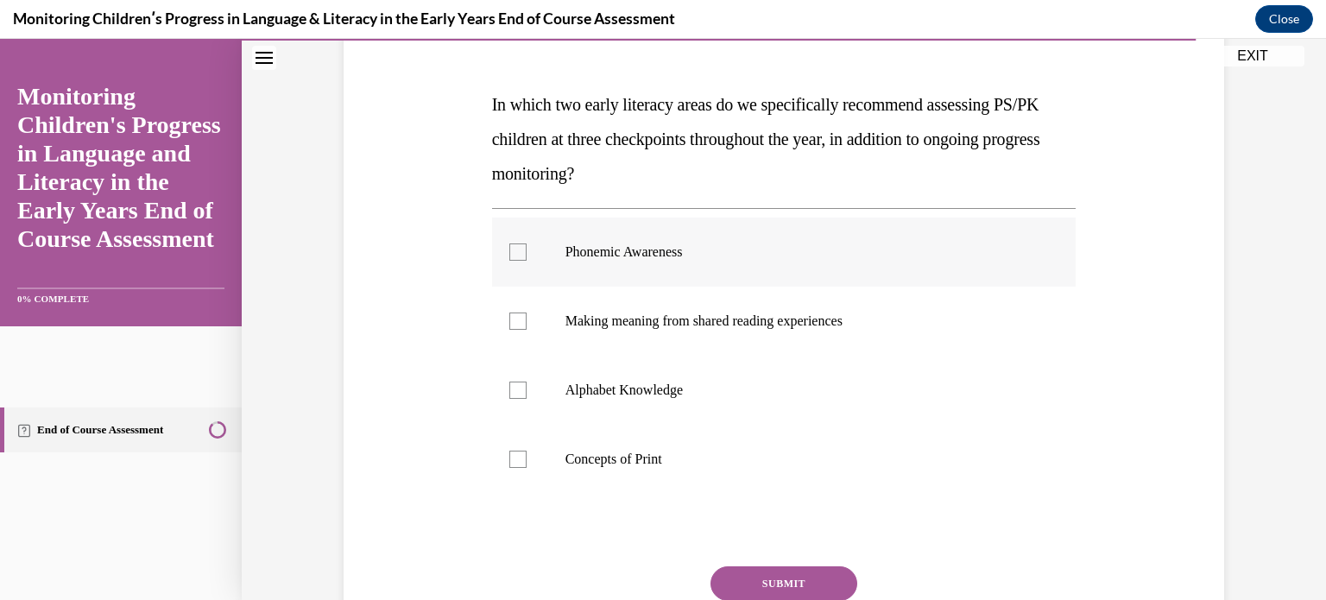
click at [520, 253] on label "Phonemic Awareness" at bounding box center [784, 252] width 585 height 69
click at [520, 253] on input "Phonemic Awareness" at bounding box center [517, 252] width 17 height 17
checkbox input "true"
click at [509, 390] on div at bounding box center [517, 390] width 17 height 17
click at [509, 390] on input "Alphabet Knowledge" at bounding box center [517, 390] width 17 height 17
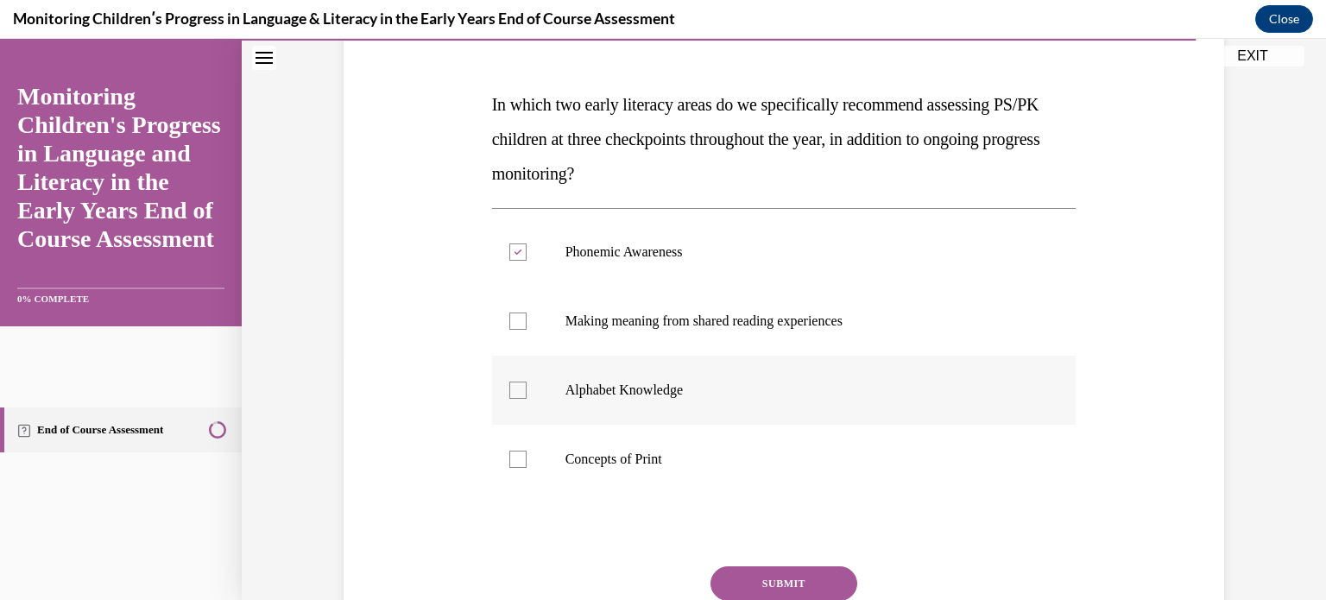
checkbox input "true"
click at [516, 470] on label "Concepts of Print" at bounding box center [784, 459] width 585 height 69
click at [516, 468] on input "Concepts of Print" at bounding box center [517, 459] width 17 height 17
checkbox input "true"
click at [790, 578] on button "SUBMIT" at bounding box center [784, 583] width 147 height 35
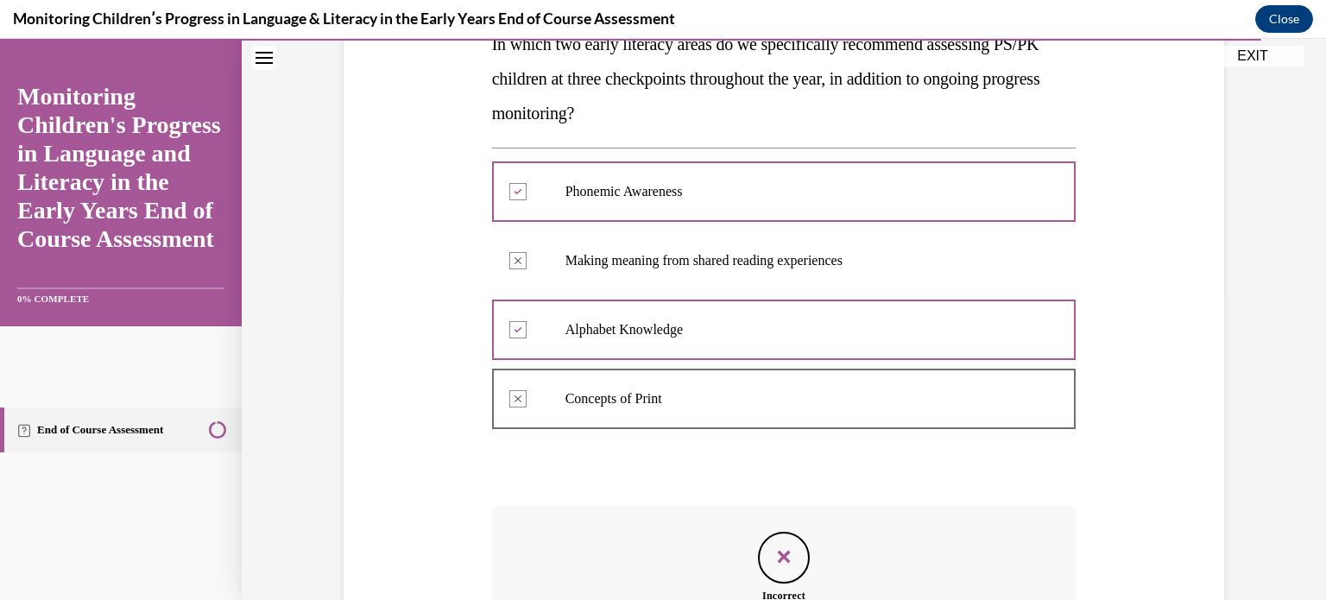
scroll to position [268, 0]
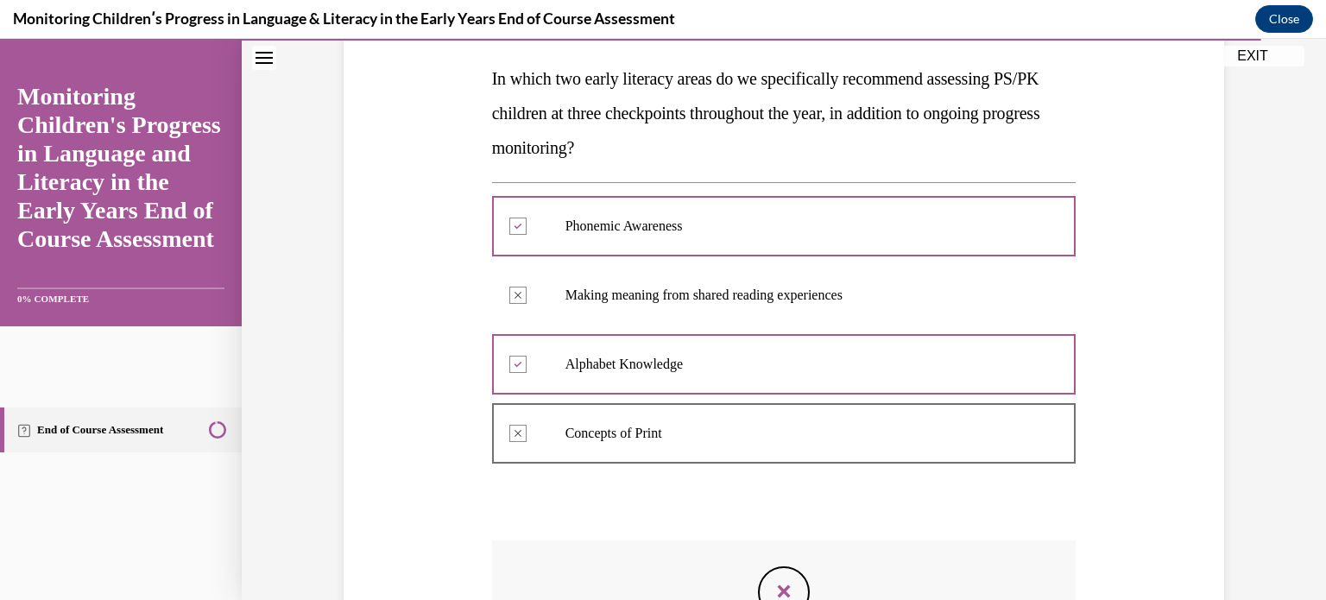
click at [775, 591] on icon "Feedback" at bounding box center [784, 592] width 26 height 26
click at [978, 526] on div "Question 15/16 In which two early literacy areas do we specifically recommend a…" at bounding box center [784, 407] width 585 height 870
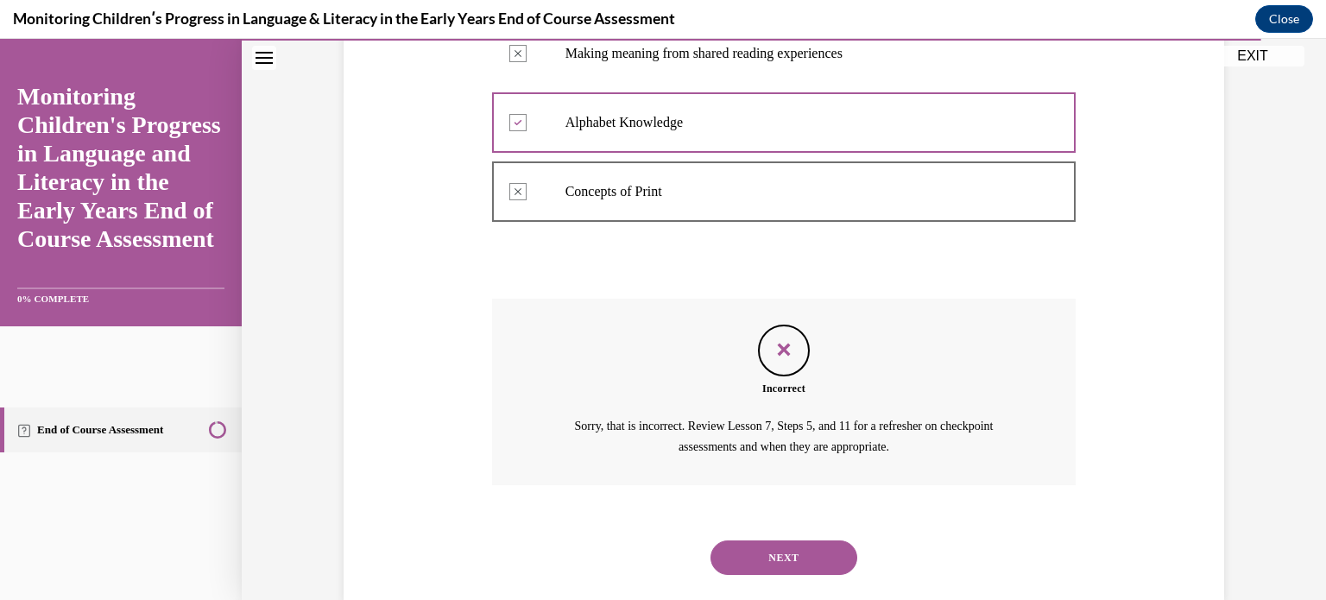
scroll to position [544, 0]
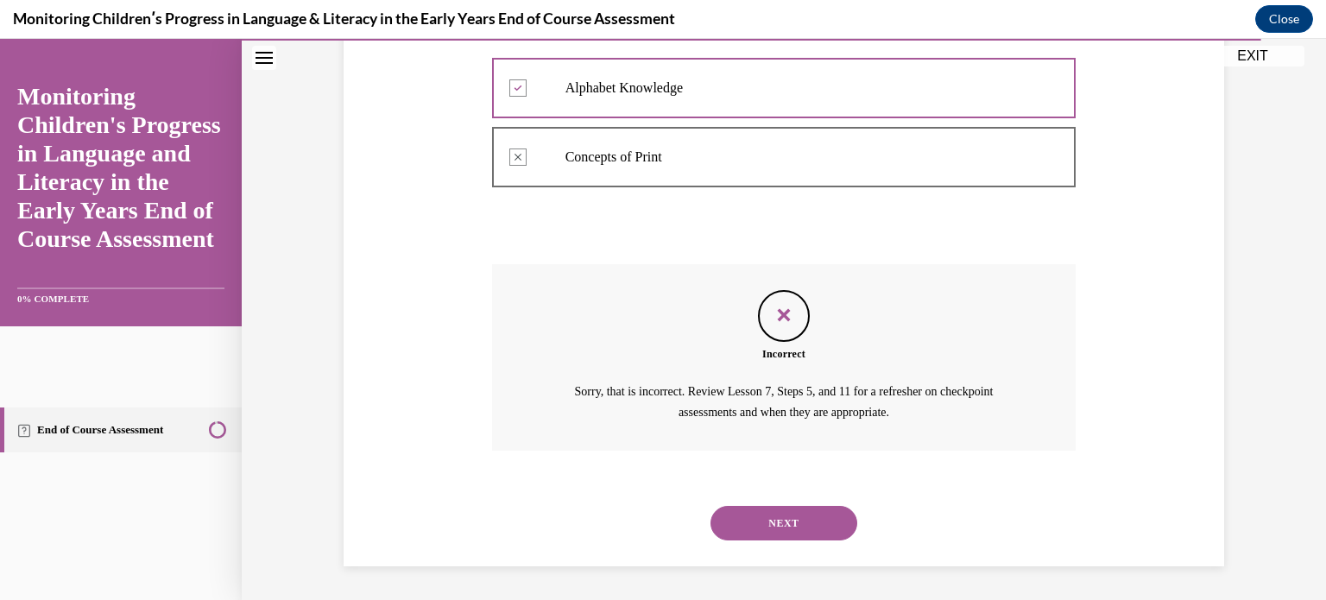
click at [822, 517] on button "NEXT" at bounding box center [784, 523] width 147 height 35
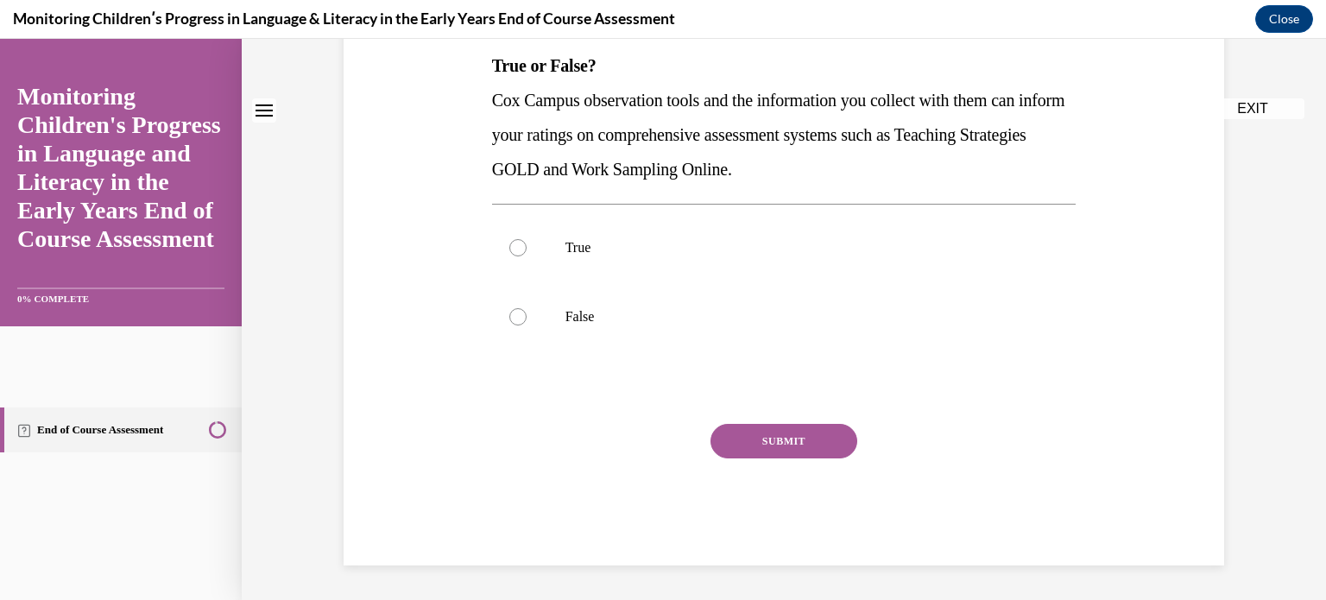
scroll to position [0, 0]
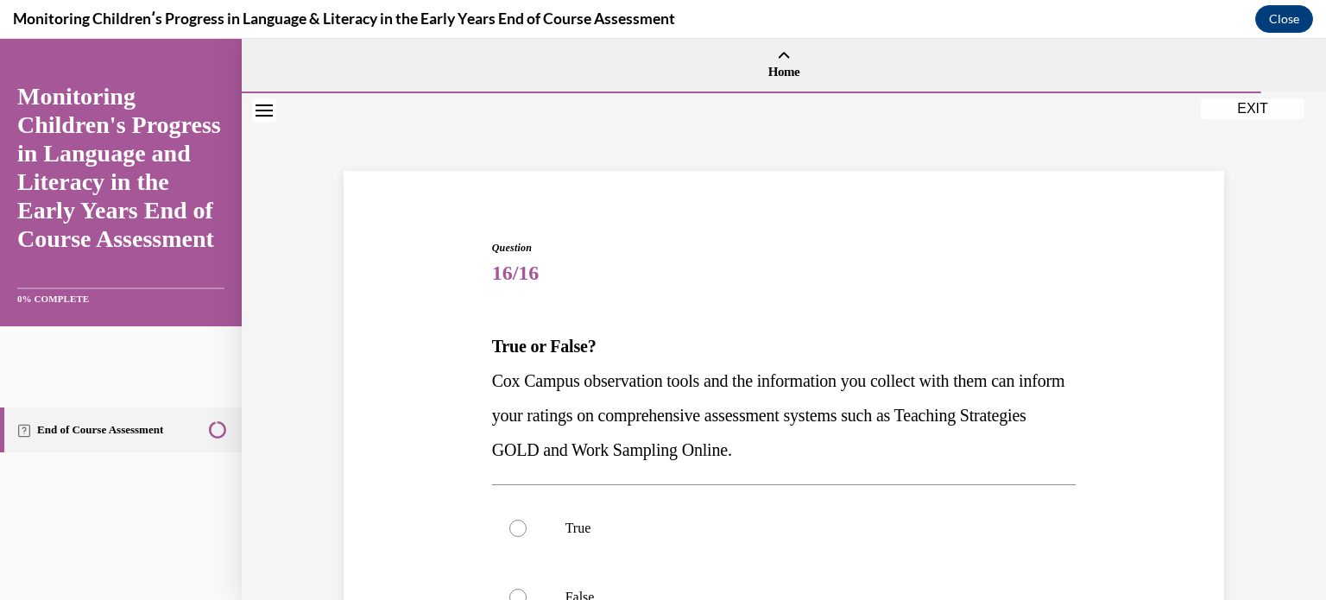
click at [449, 437] on div "Question 16/16 True or False? [PERSON_NAME] Campus observation tools and the in…" at bounding box center [783, 517] width 889 height 658
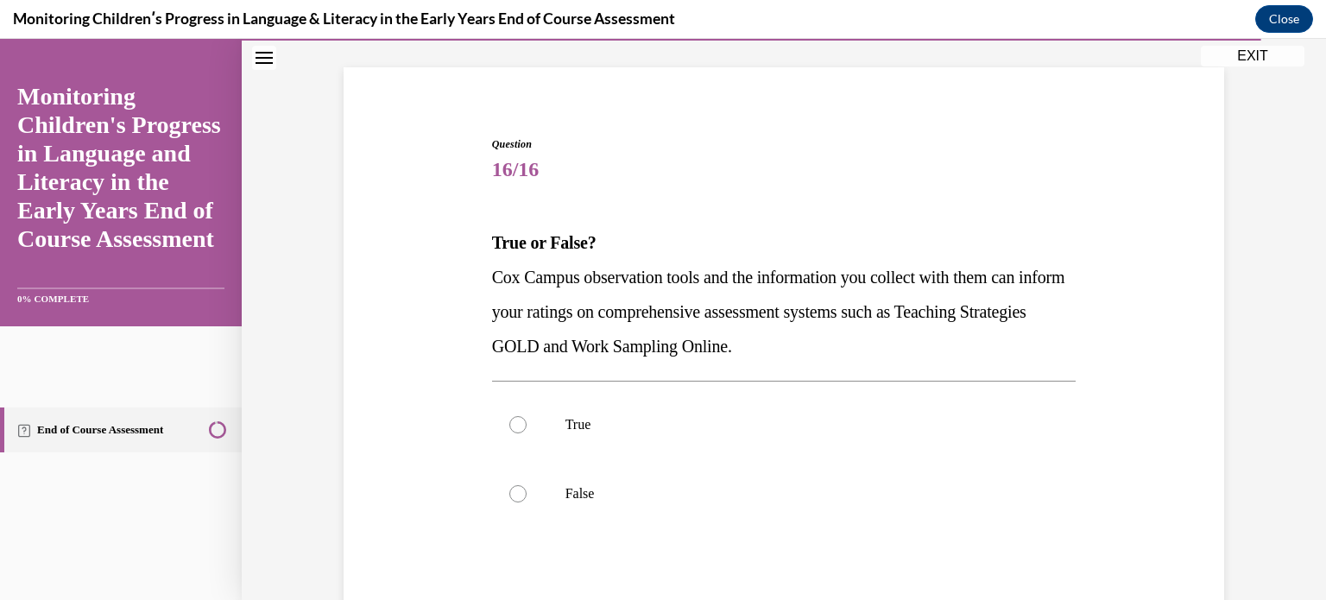
scroll to position [138, 0]
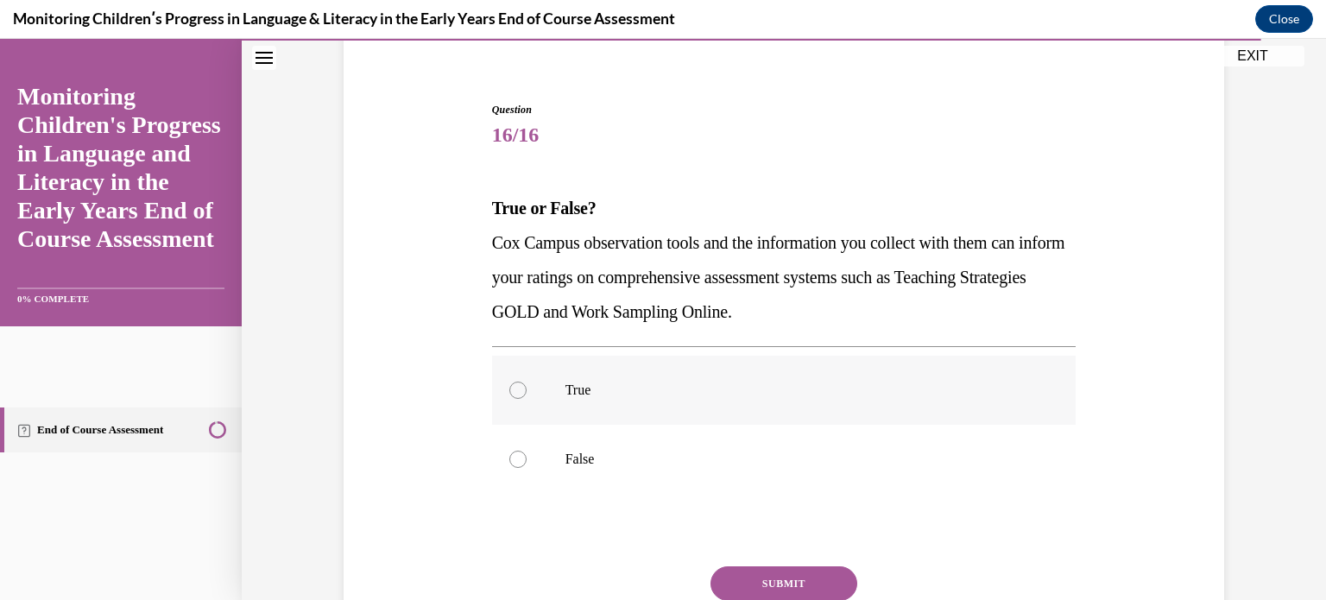
click at [501, 389] on label "True" at bounding box center [784, 390] width 585 height 69
click at [509, 389] on input "True" at bounding box center [517, 390] width 17 height 17
radio input "true"
click at [739, 579] on button "SUBMIT" at bounding box center [784, 583] width 147 height 35
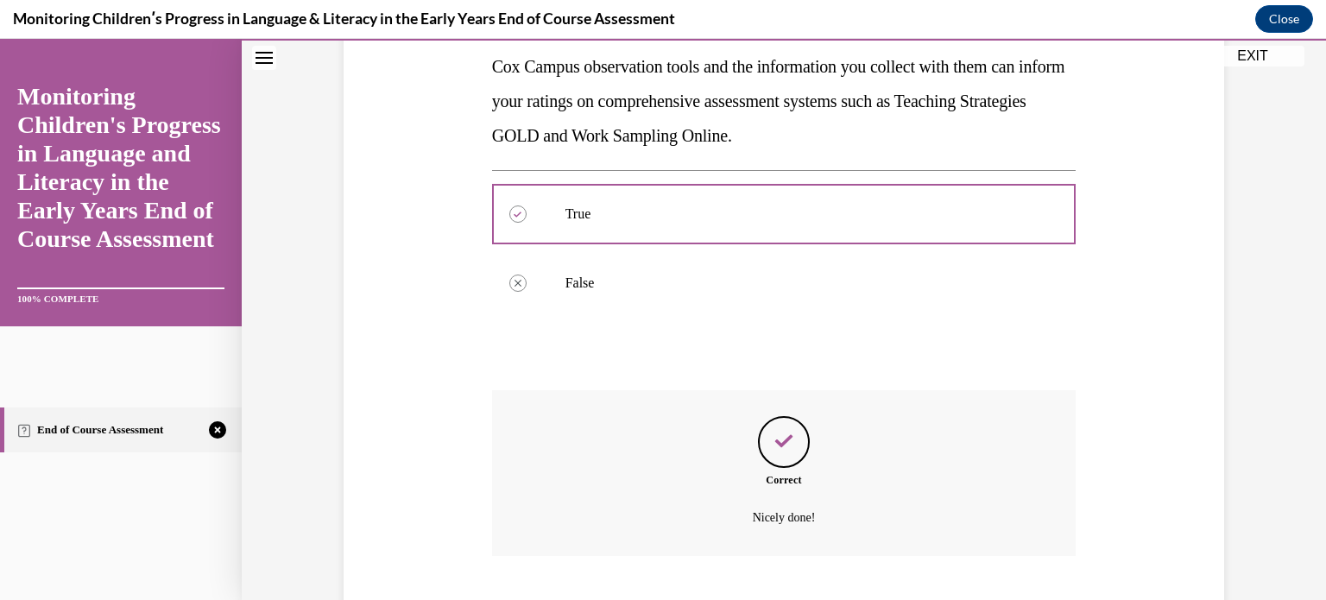
scroll to position [420, 0]
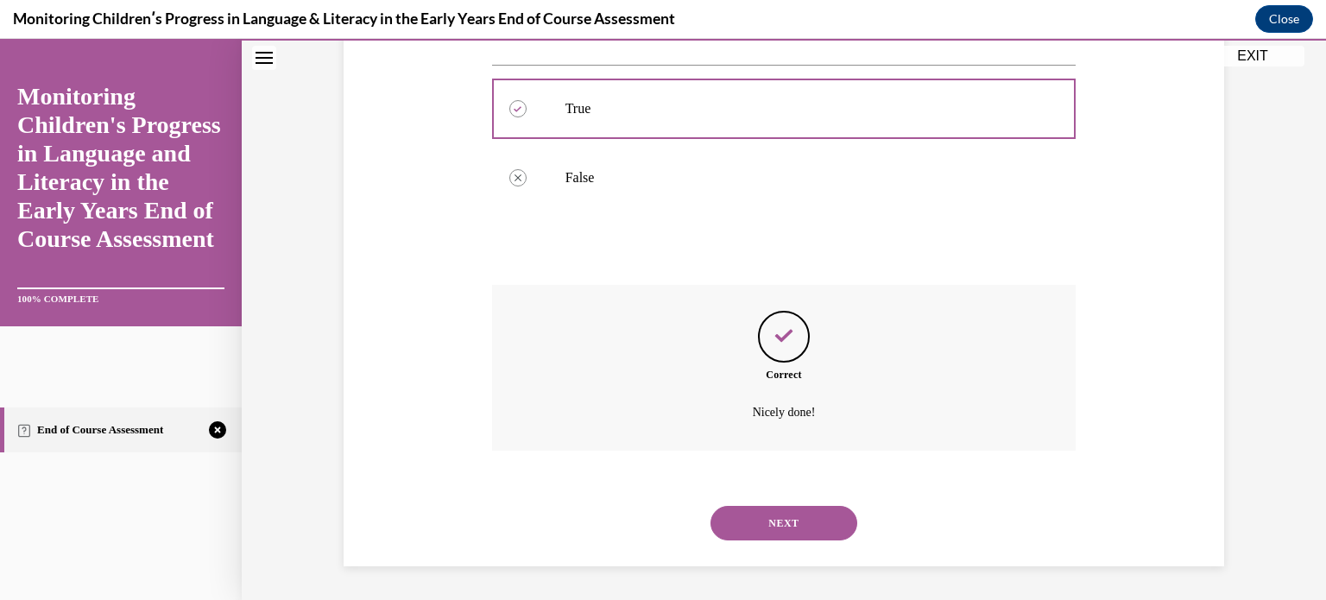
click at [801, 517] on button "NEXT" at bounding box center [784, 523] width 147 height 35
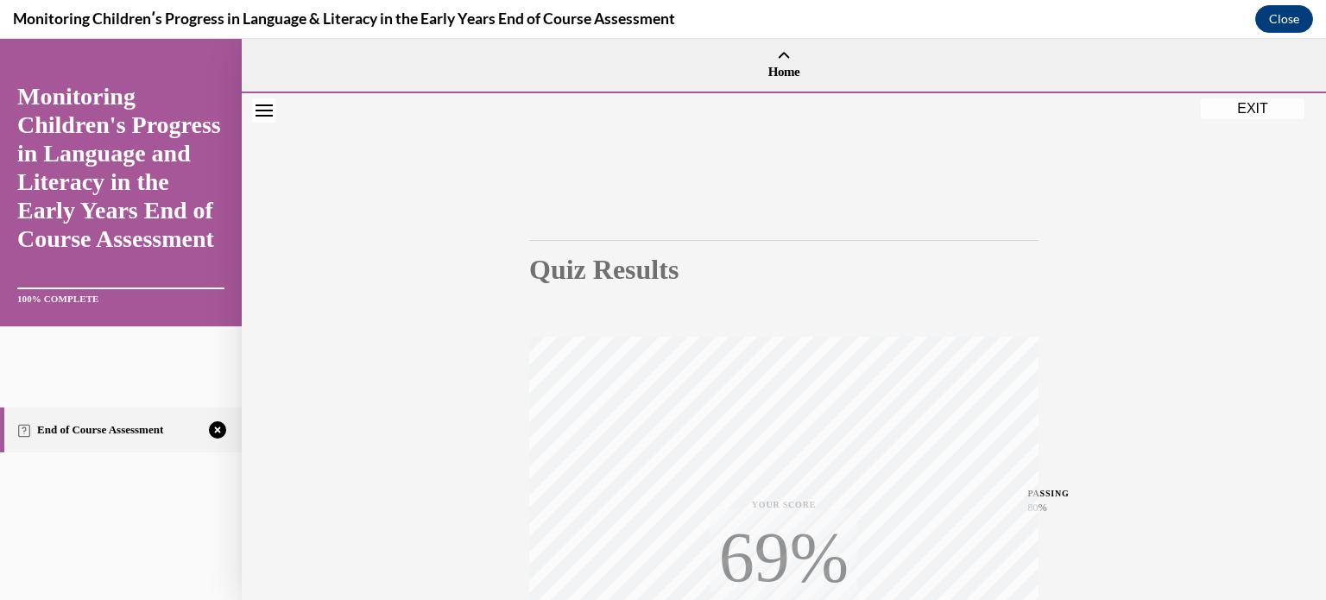
click at [1180, 484] on div "Quiz Results PASSING 80% Your score 69% Failed PASSING 80% Your score Your scor…" at bounding box center [784, 508] width 1085 height 831
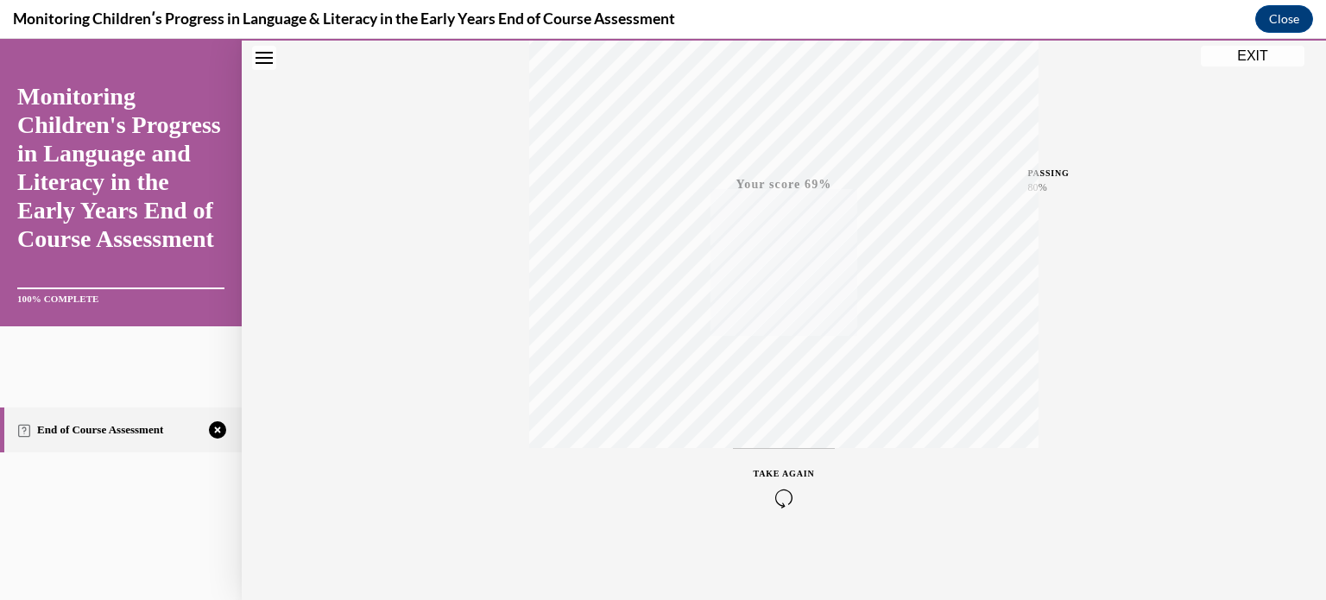
scroll to position [323, 0]
click at [773, 483] on div "TAKE AGAIN" at bounding box center [784, 485] width 61 height 41
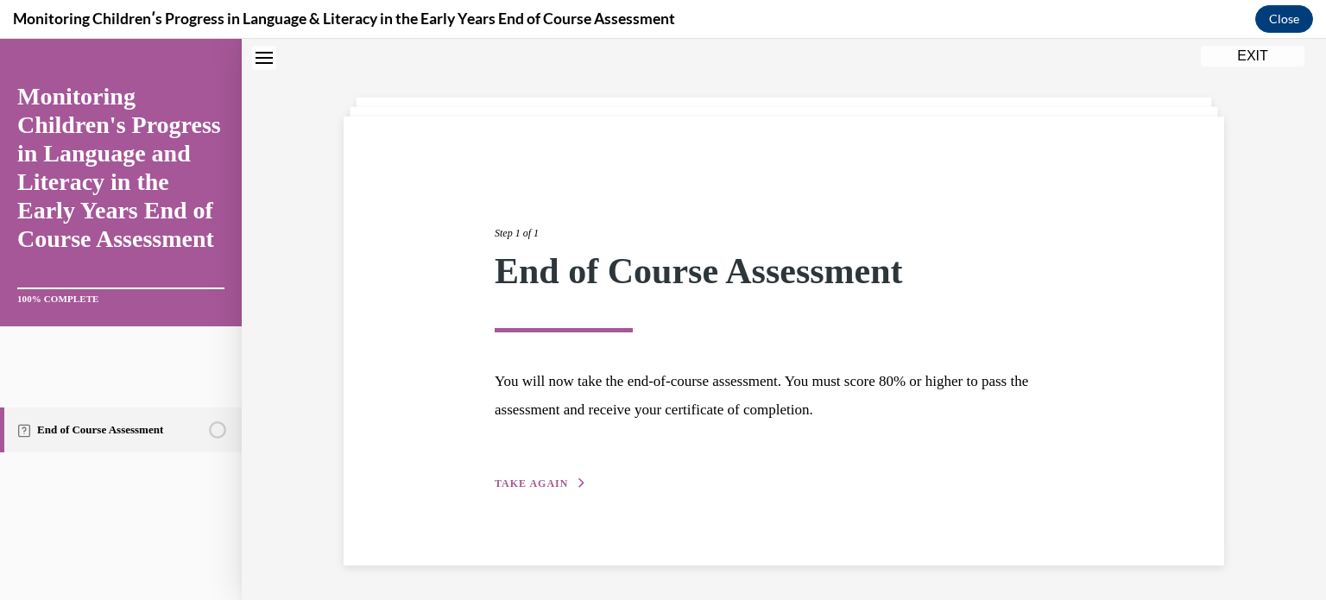
scroll to position [54, 0]
click at [520, 482] on span "TAKE AGAIN" at bounding box center [531, 484] width 73 height 12
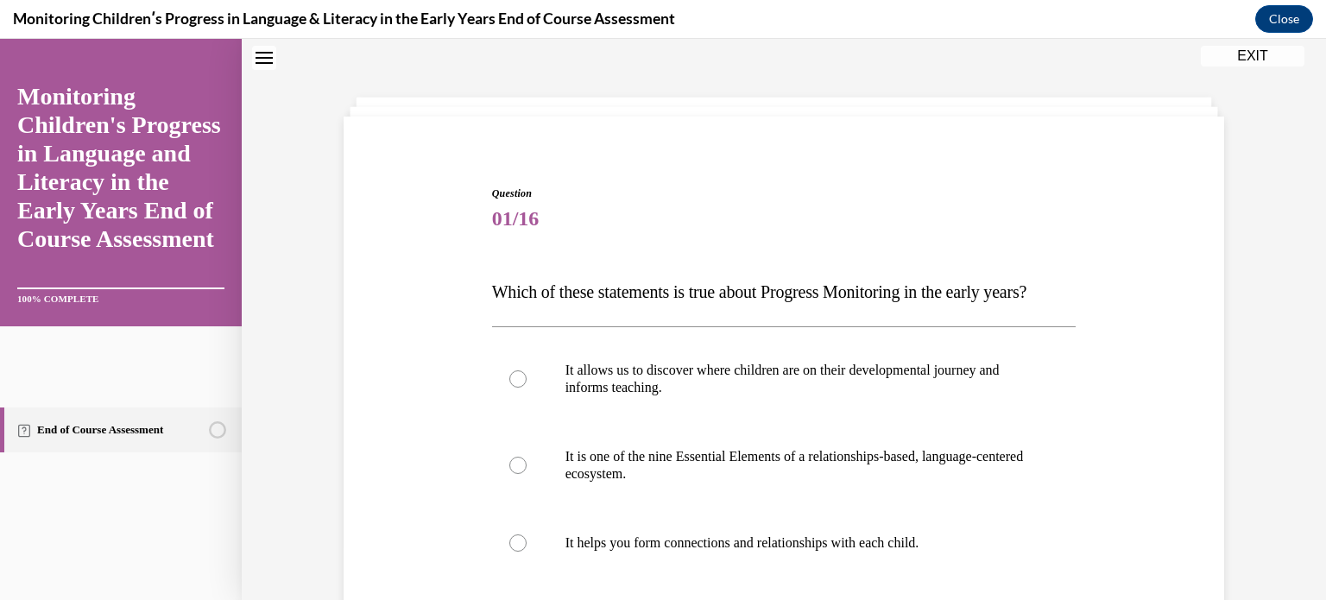
click at [373, 419] on div "Question 01/16 Which of these statements is true about Progress Monitoring in t…" at bounding box center [783, 540] width 889 height 813
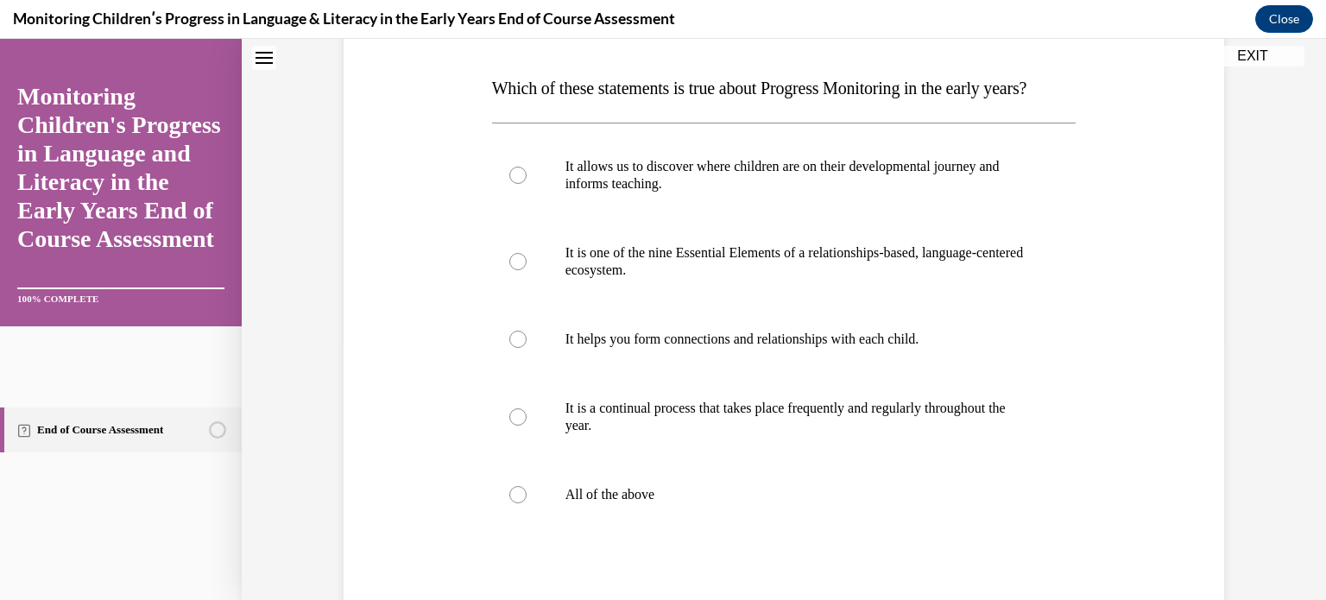
scroll to position [262, 0]
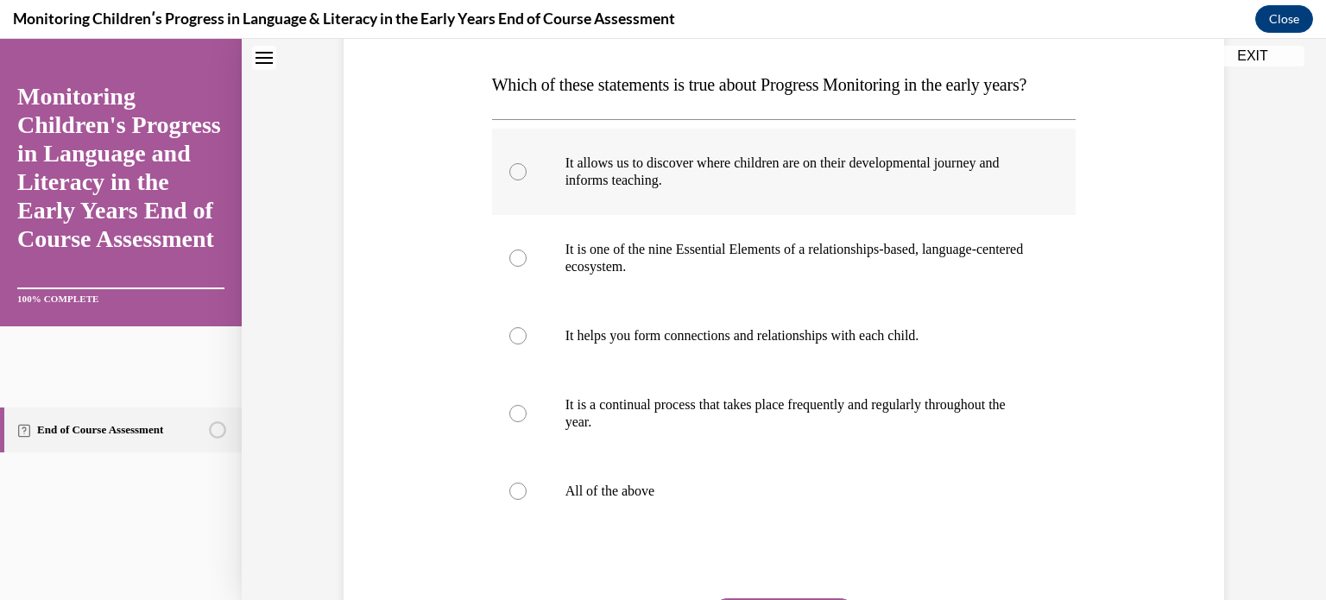
click at [508, 215] on label "It allows us to discover where children are on their developmental journey and …" at bounding box center [784, 172] width 585 height 86
click at [509, 180] on input "It allows us to discover where children are on their developmental journey and …" at bounding box center [517, 171] width 17 height 17
radio input "true"
click at [520, 526] on label "All of the above" at bounding box center [784, 491] width 585 height 69
click at [520, 500] on input "All of the above" at bounding box center [517, 491] width 17 height 17
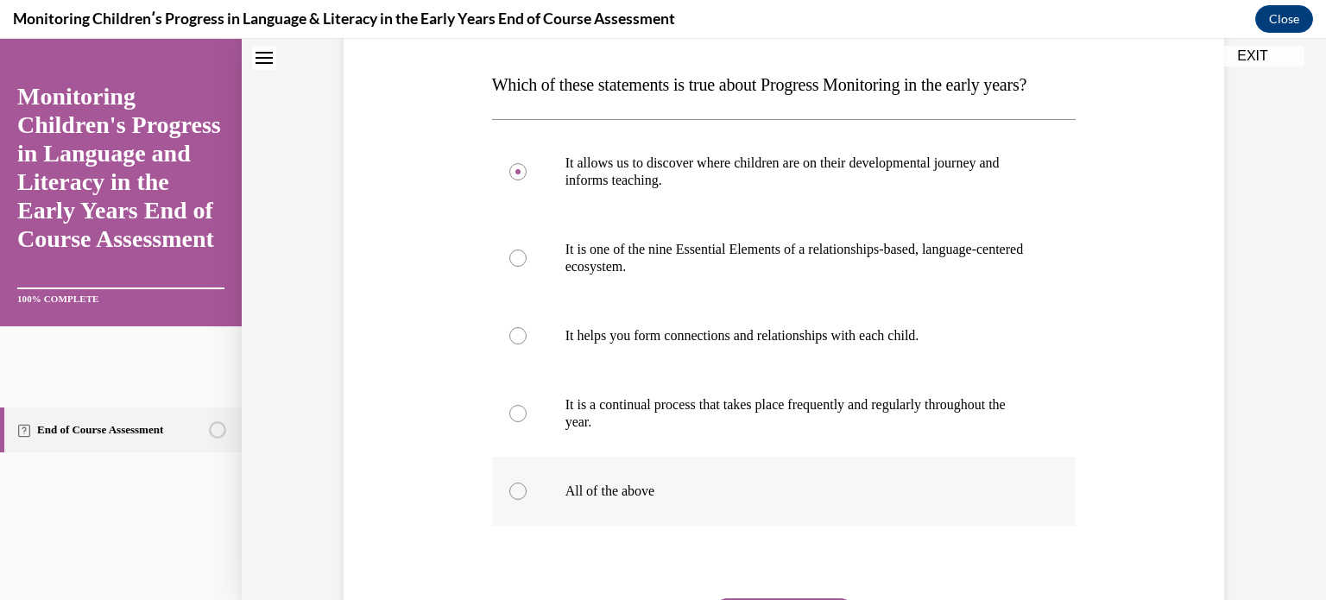
radio input "true"
click at [466, 531] on div "Question 01/16 Which of these statements is true about Progress Monitoring in t…" at bounding box center [783, 333] width 889 height 813
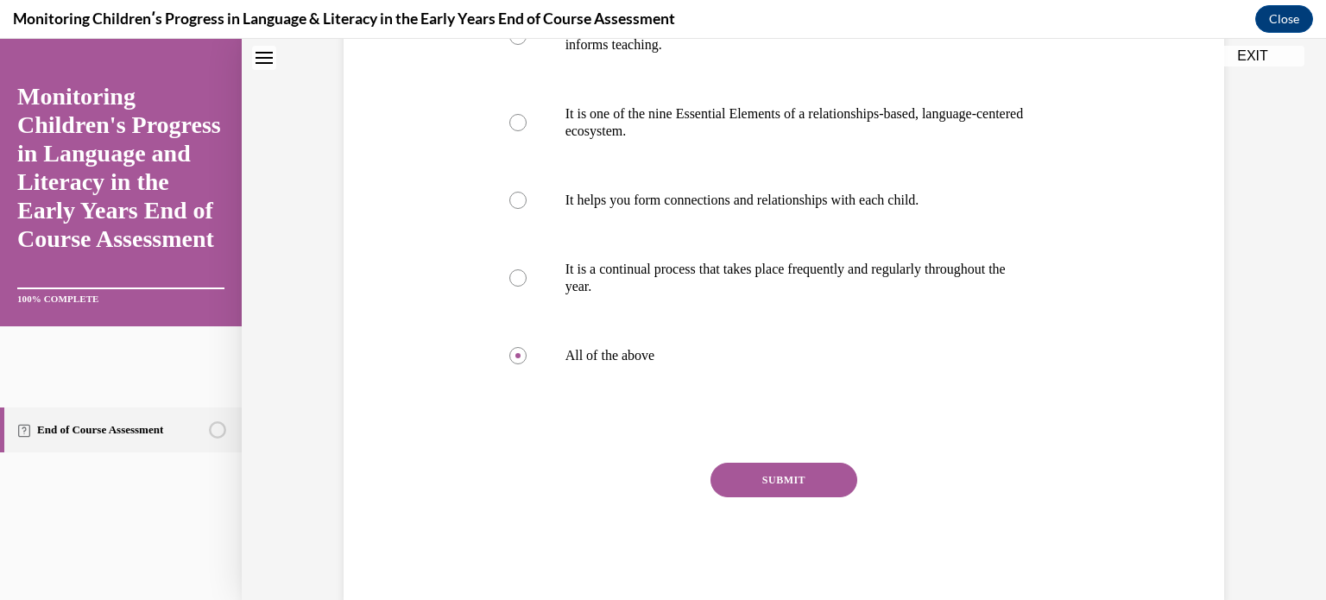
scroll to position [400, 0]
click at [807, 495] on button "SUBMIT" at bounding box center [784, 477] width 147 height 35
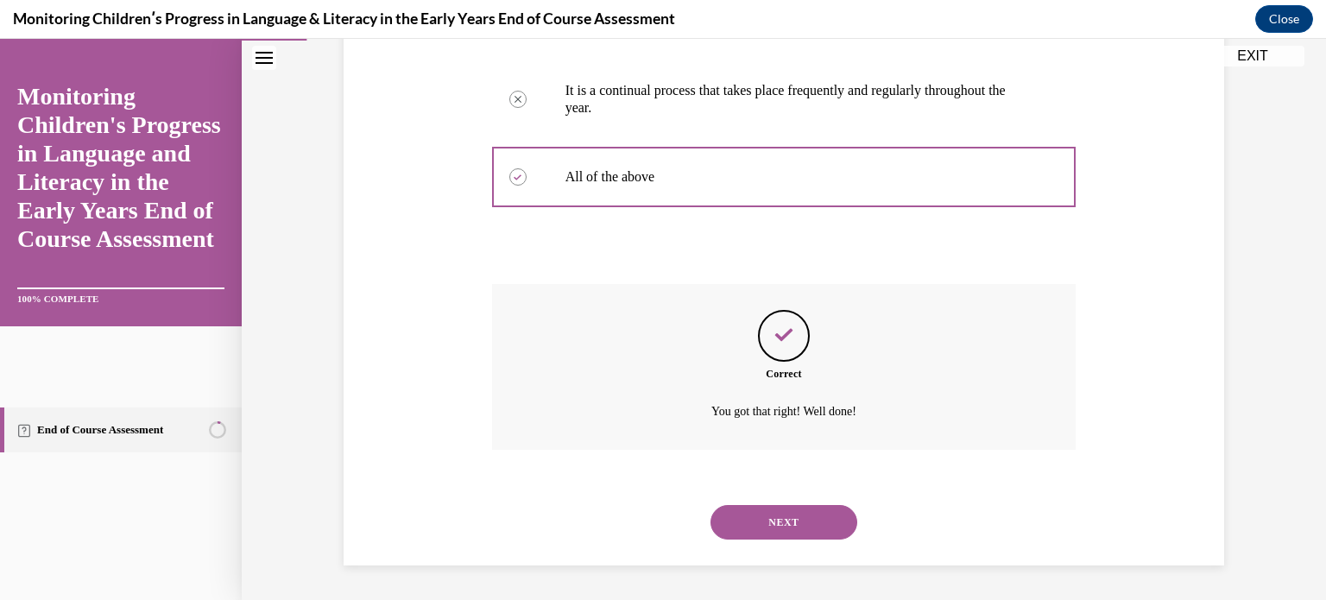
scroll to position [610, 0]
click at [801, 512] on button "NEXT" at bounding box center [784, 522] width 147 height 35
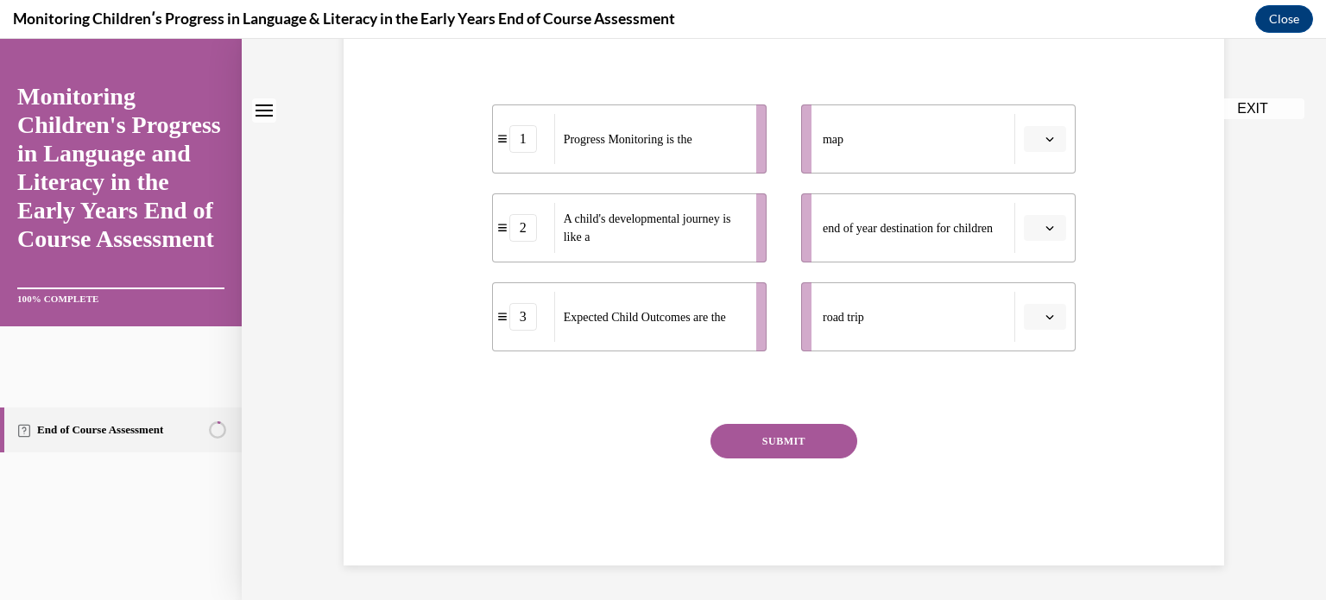
scroll to position [0, 0]
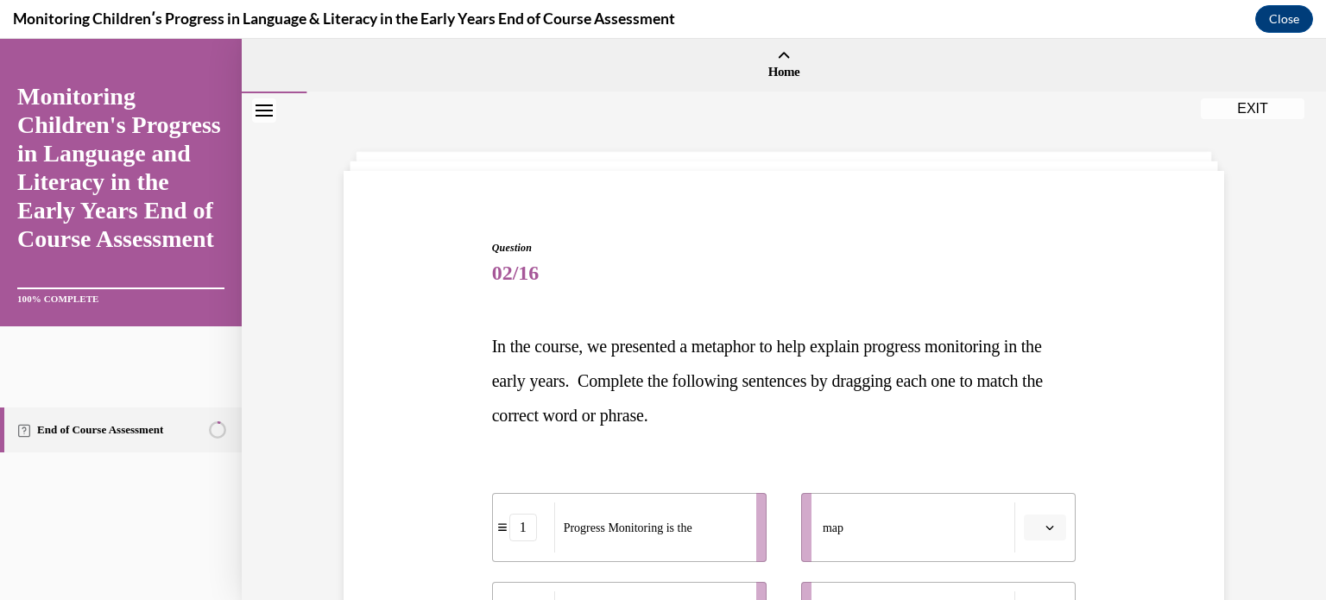
click at [431, 407] on div "Question 02/16 In the course, we presented a metaphor to help explain progress …" at bounding box center [783, 571] width 889 height 766
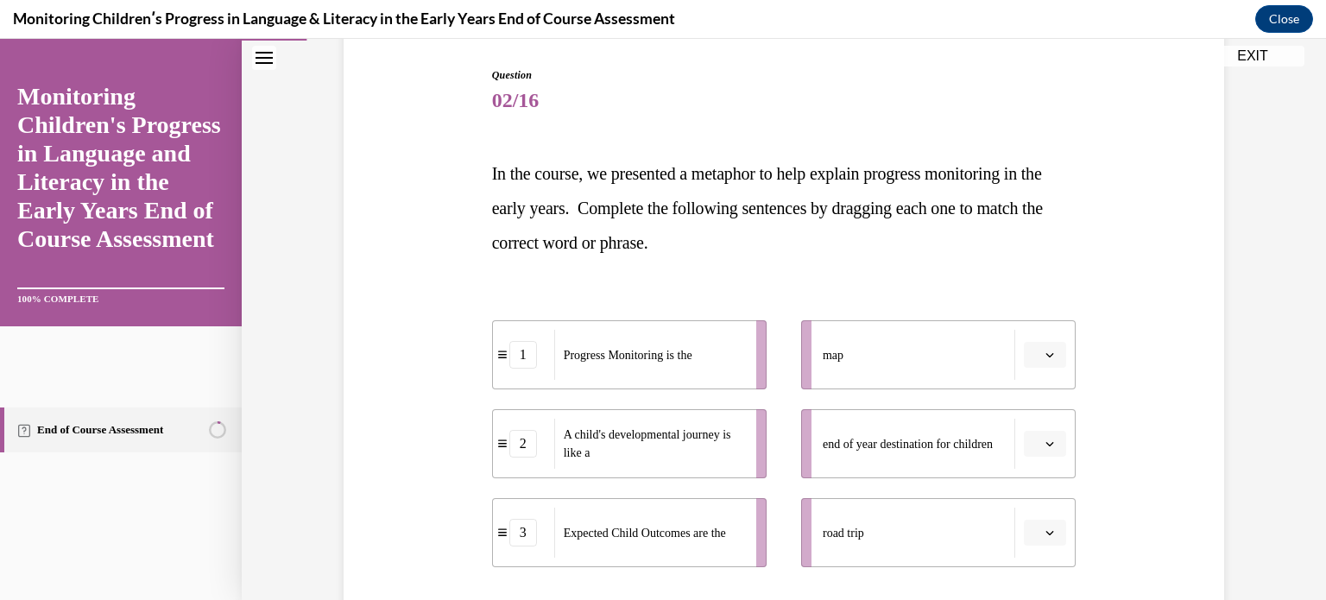
scroll to position [207, 0]
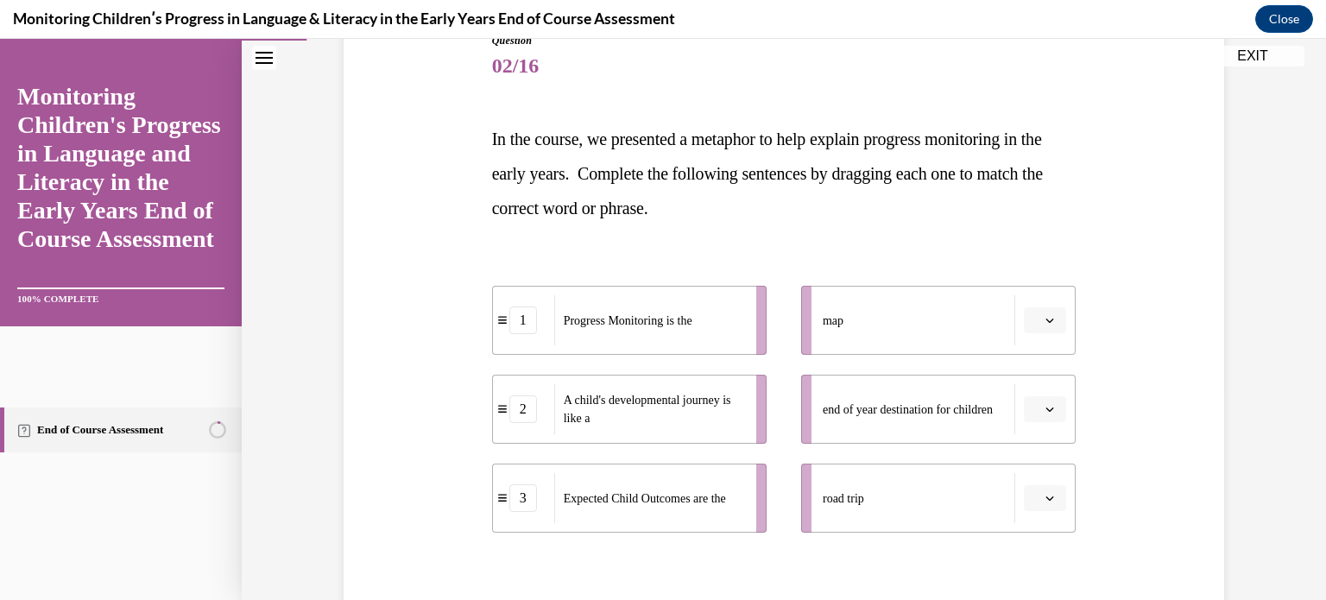
click at [1036, 328] on button "button" at bounding box center [1045, 320] width 42 height 26
click at [1040, 389] on div "1" at bounding box center [1037, 394] width 43 height 35
click at [1042, 415] on button "button" at bounding box center [1045, 409] width 42 height 26
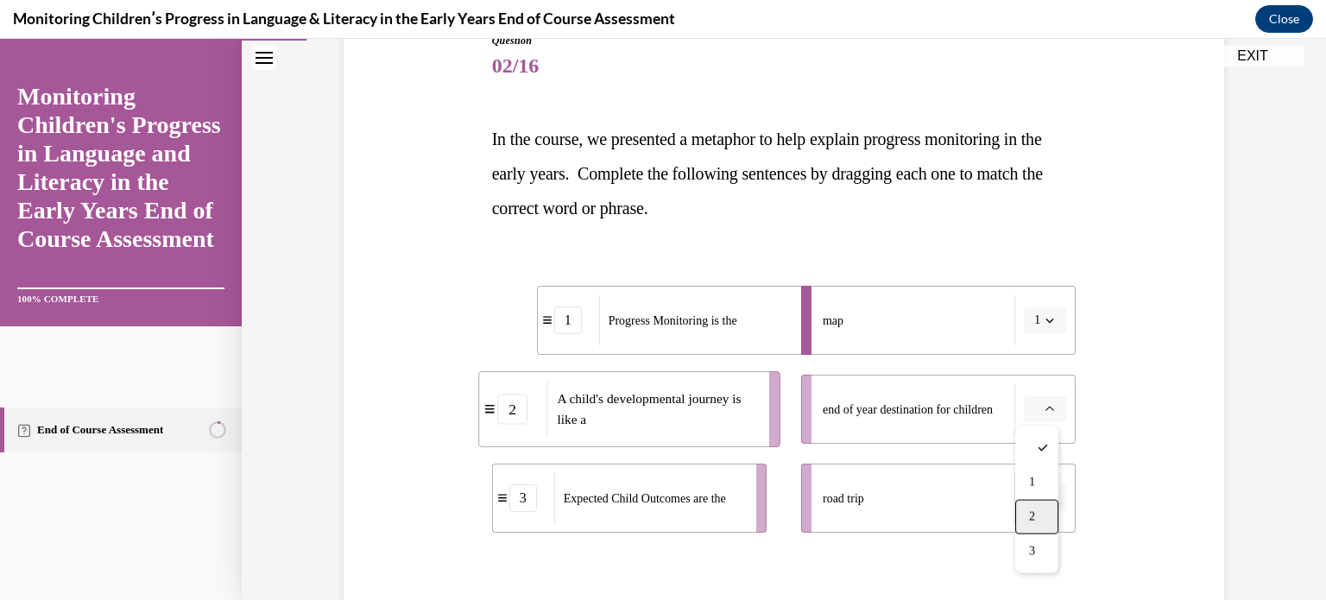
click at [1041, 518] on div "2" at bounding box center [1037, 517] width 43 height 35
drag, startPoint x: 1047, startPoint y: 416, endPoint x: 1041, endPoint y: 408, distance: 9.3
click at [1046, 408] on icon "button" at bounding box center [1050, 409] width 9 height 9
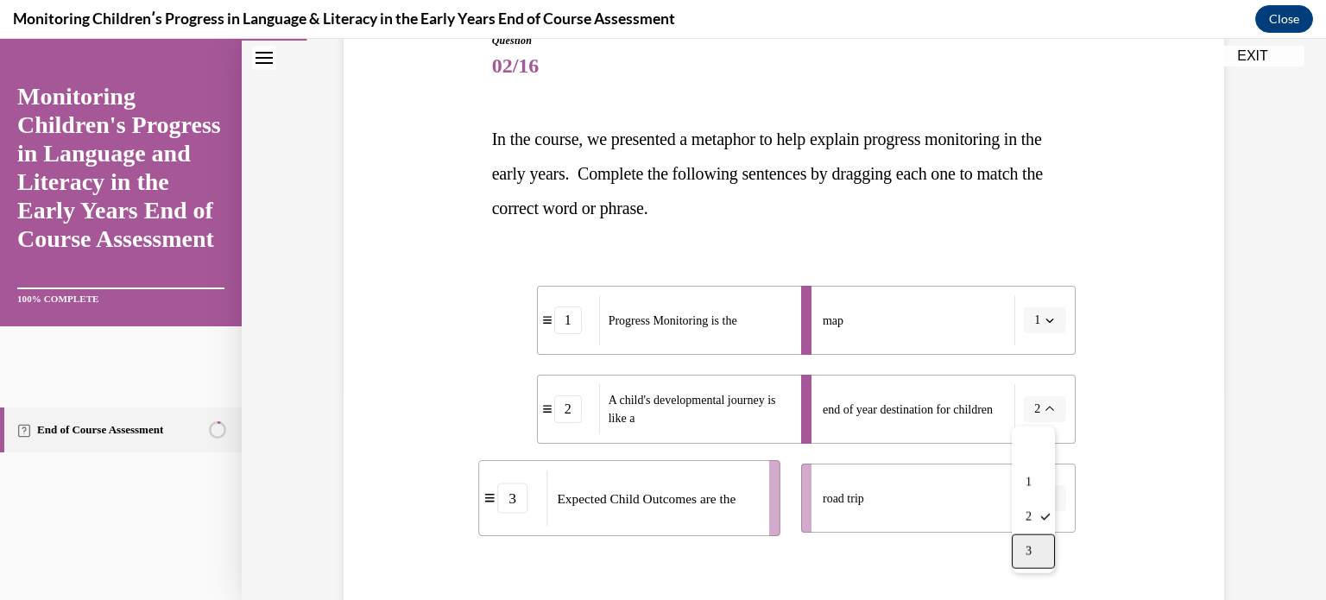
click at [1032, 547] on span "3" at bounding box center [1029, 552] width 6 height 14
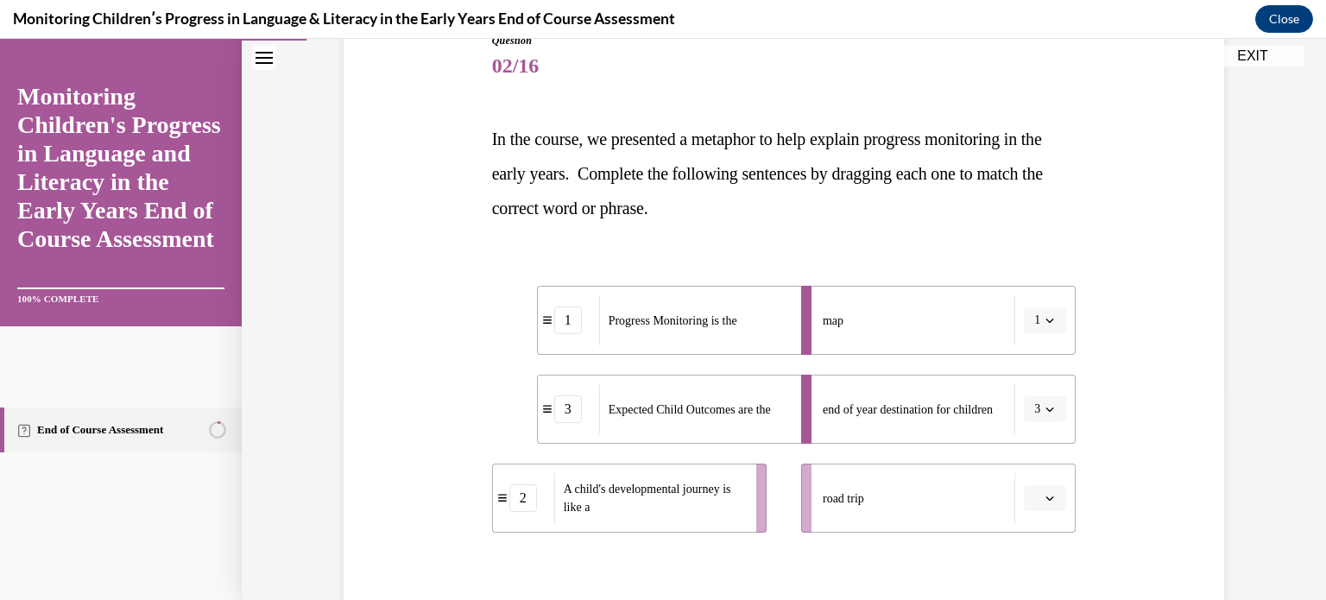
click at [1046, 500] on icon "button" at bounding box center [1050, 498] width 9 height 9
click at [1048, 421] on div "2" at bounding box center [1037, 425] width 43 height 35
click at [1120, 473] on div "Question 02/16 In the course, we presented a metaphor to help explain progress …" at bounding box center [783, 364] width 889 height 766
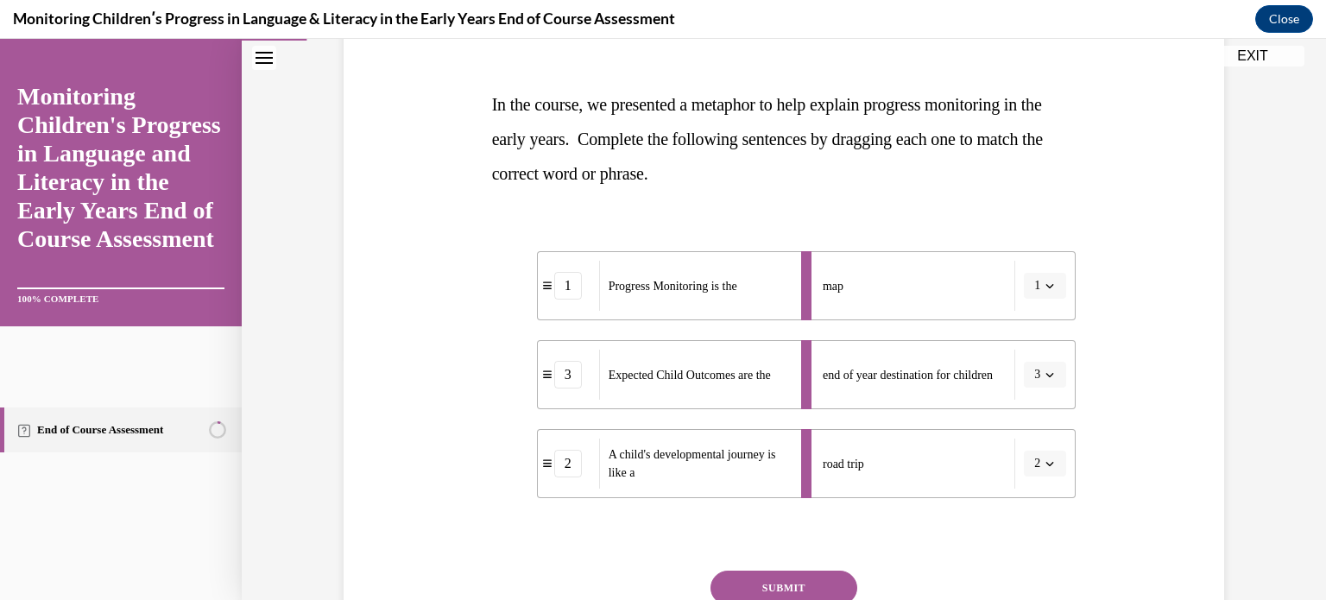
click at [815, 588] on button "SUBMIT" at bounding box center [784, 588] width 147 height 35
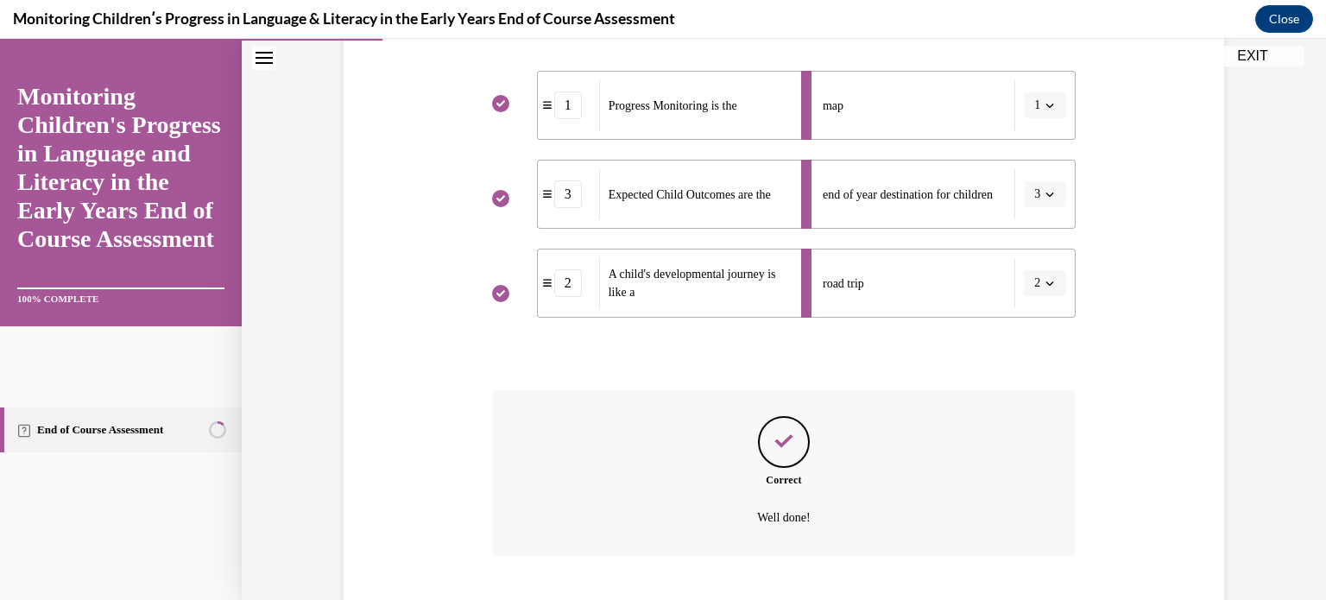
scroll to position [528, 0]
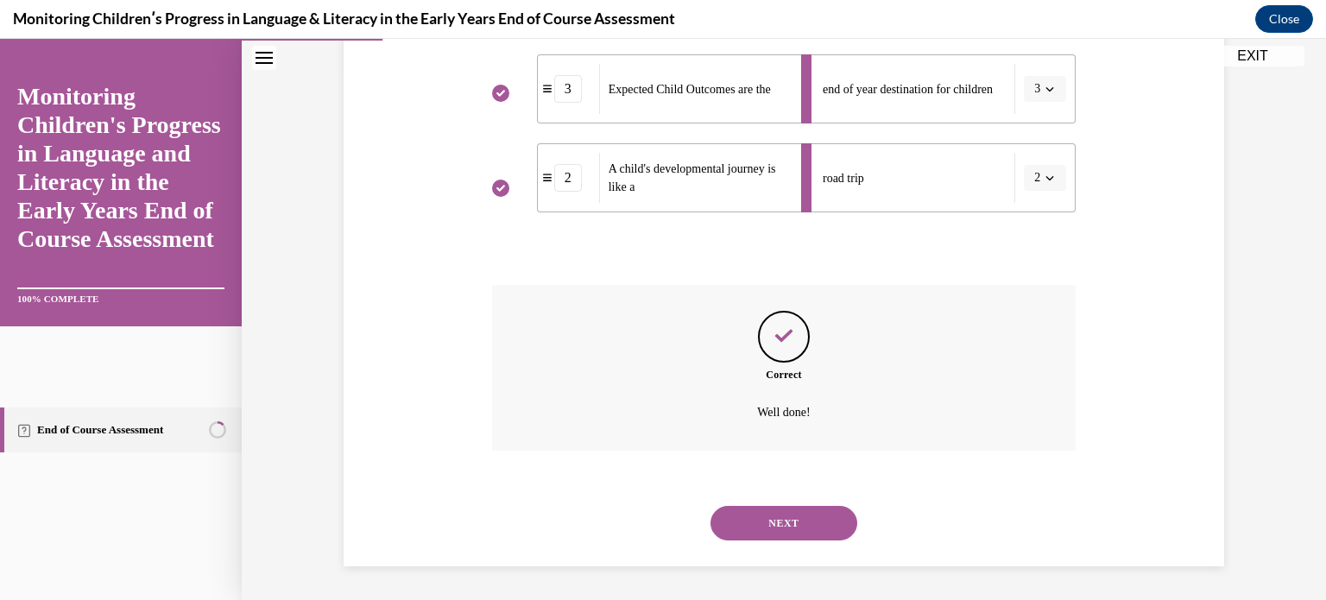
click at [786, 514] on button "NEXT" at bounding box center [784, 523] width 147 height 35
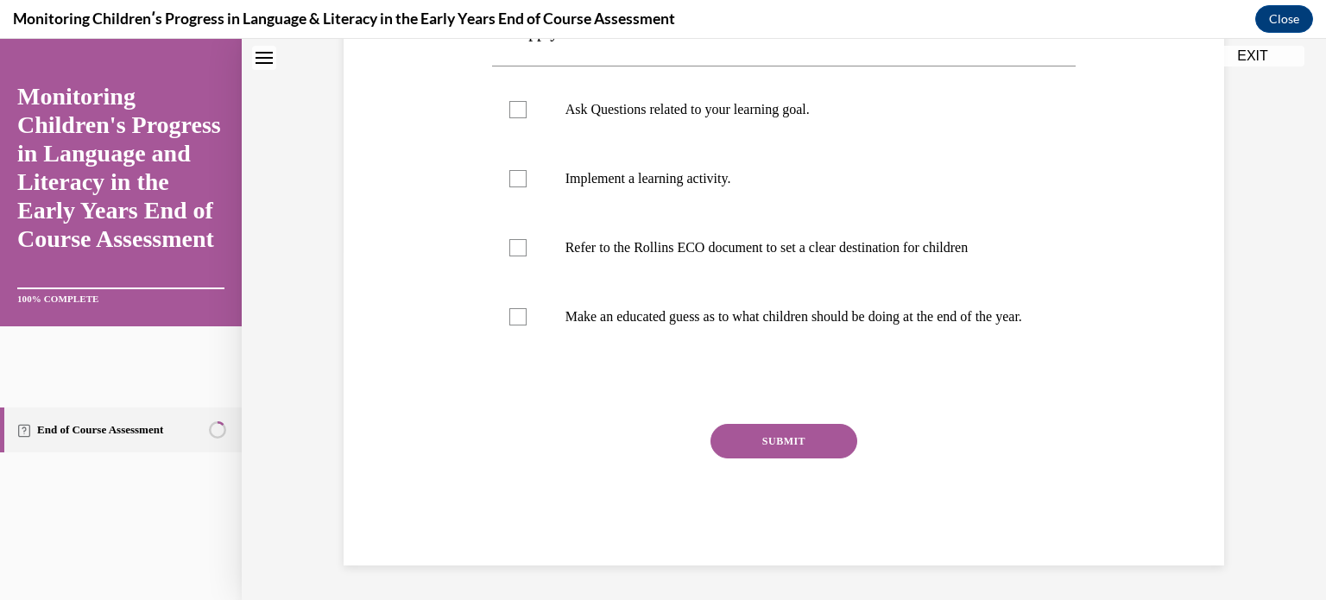
scroll to position [0, 0]
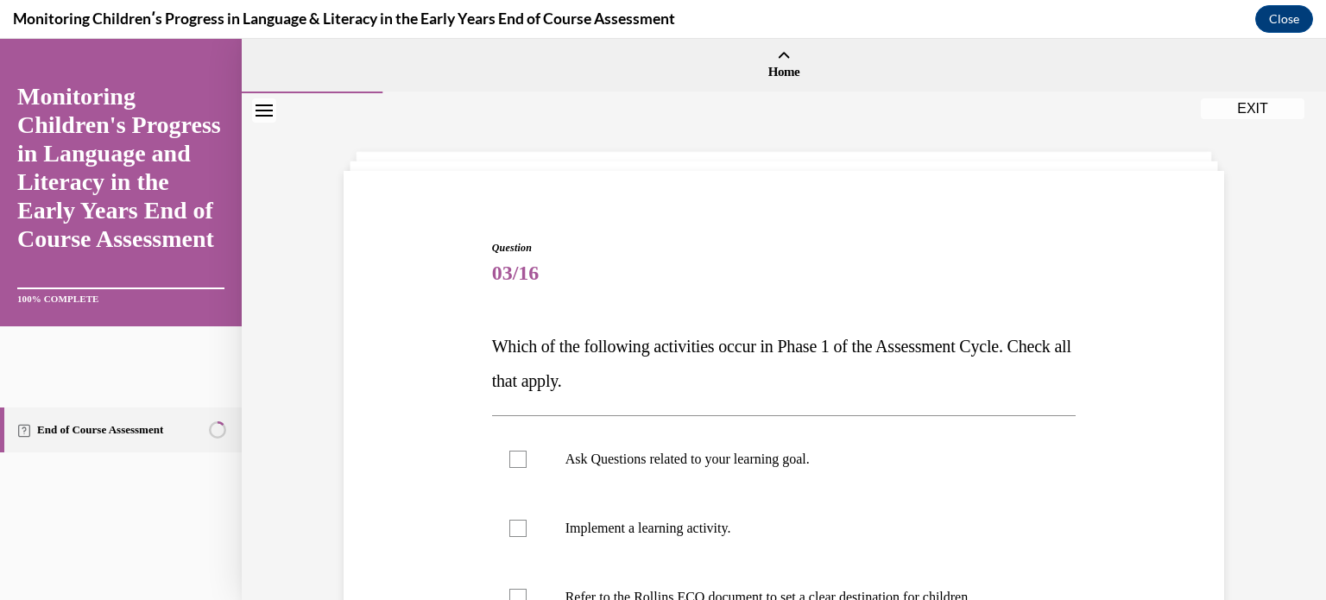
click at [427, 407] on div "Question 03/16 Which of the following activities occur in Phase 1 of the Assess…" at bounding box center [783, 551] width 889 height 727
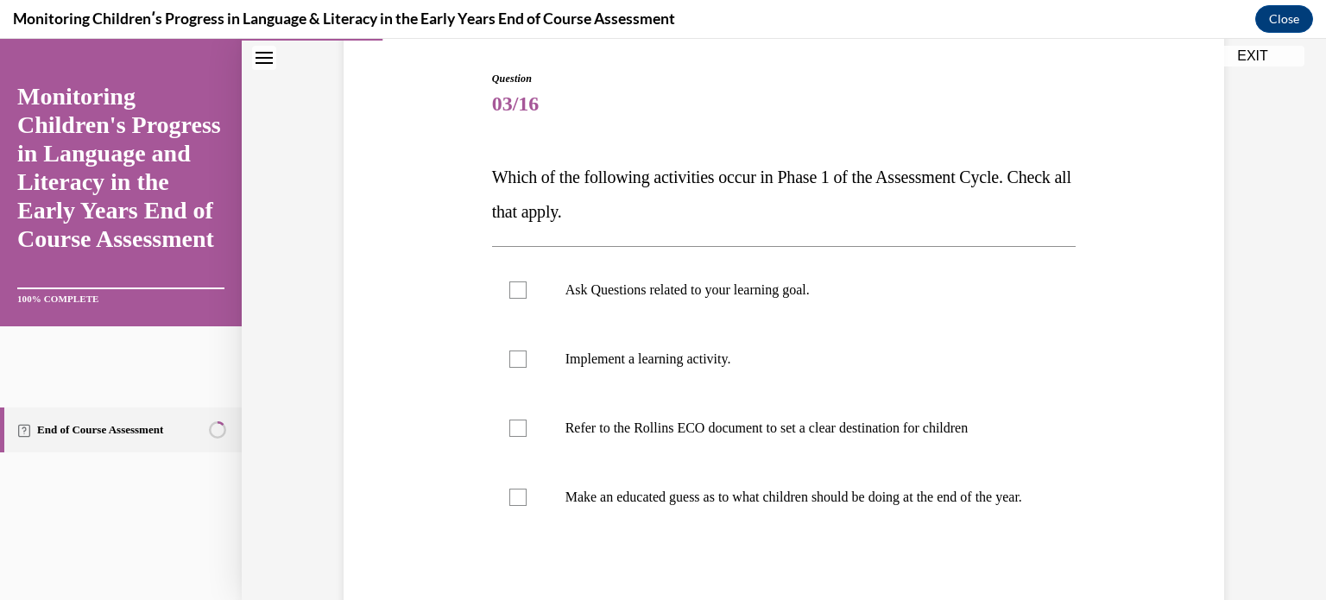
scroll to position [173, 0]
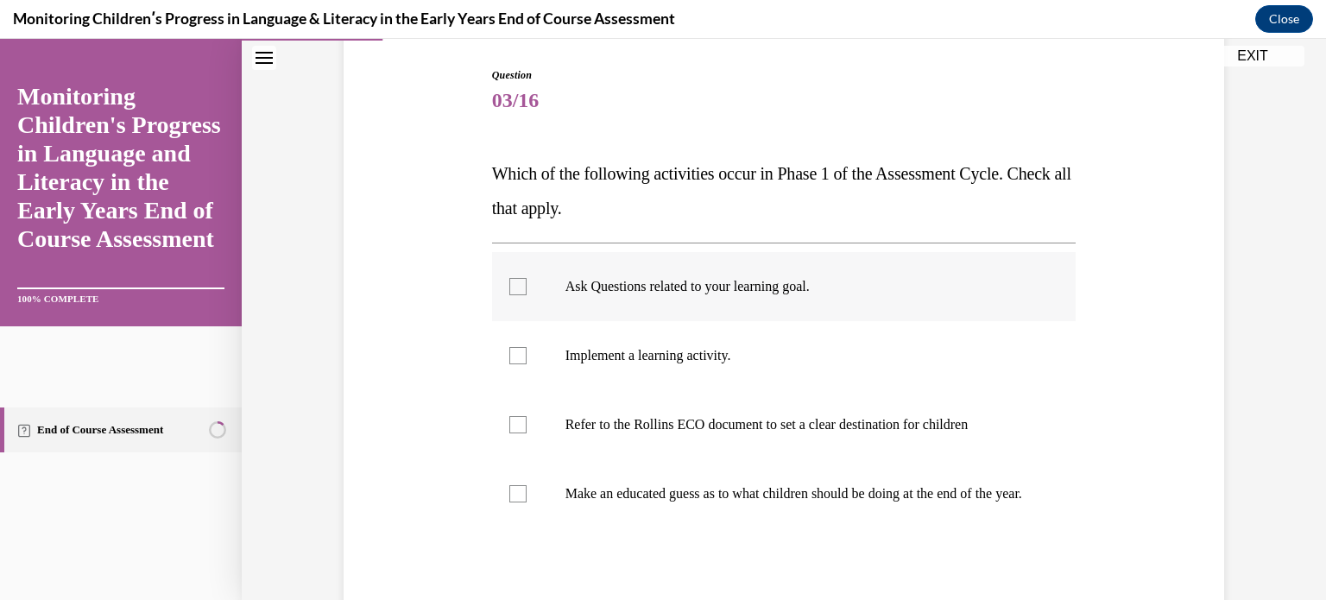
click at [522, 295] on label "Ask Questions related to your learning goal." at bounding box center [784, 286] width 585 height 69
click at [522, 295] on input "Ask Questions related to your learning goal." at bounding box center [517, 286] width 17 height 17
checkbox input "true"
click at [512, 359] on div at bounding box center [517, 355] width 17 height 17
click at [512, 359] on input "Implement a learning activity." at bounding box center [517, 355] width 17 height 17
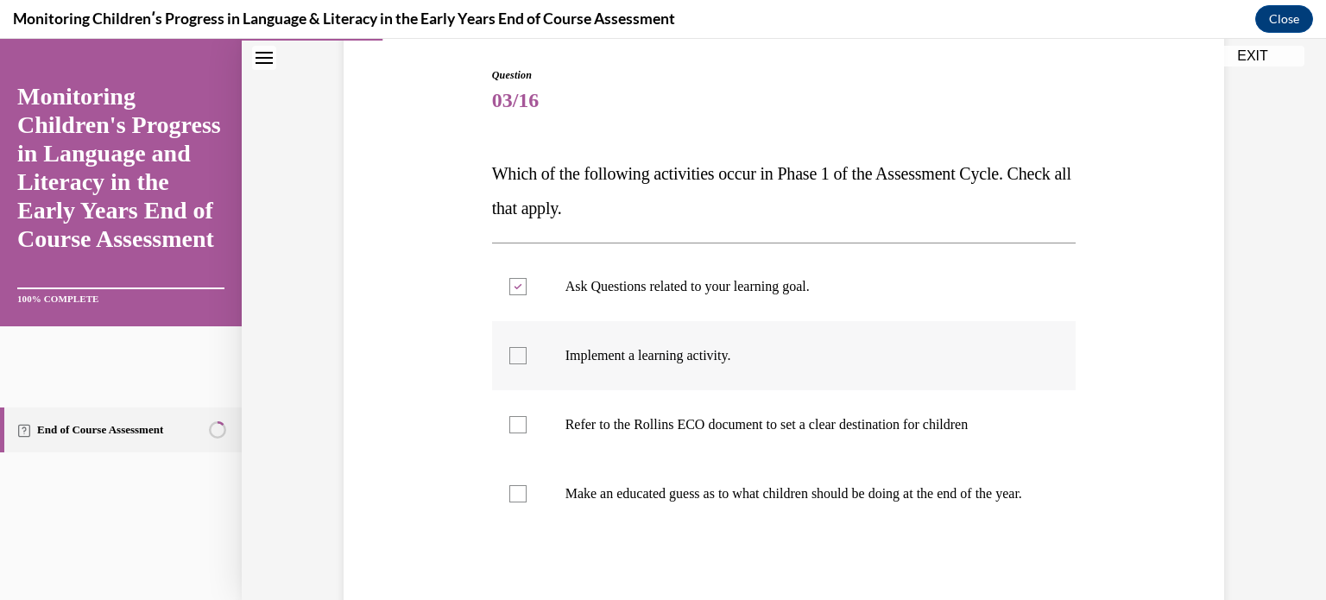
checkbox input "true"
click at [470, 439] on div "Question 03/16 Which of the following activities occur in Phase 1 of the Assess…" at bounding box center [783, 379] width 889 height 727
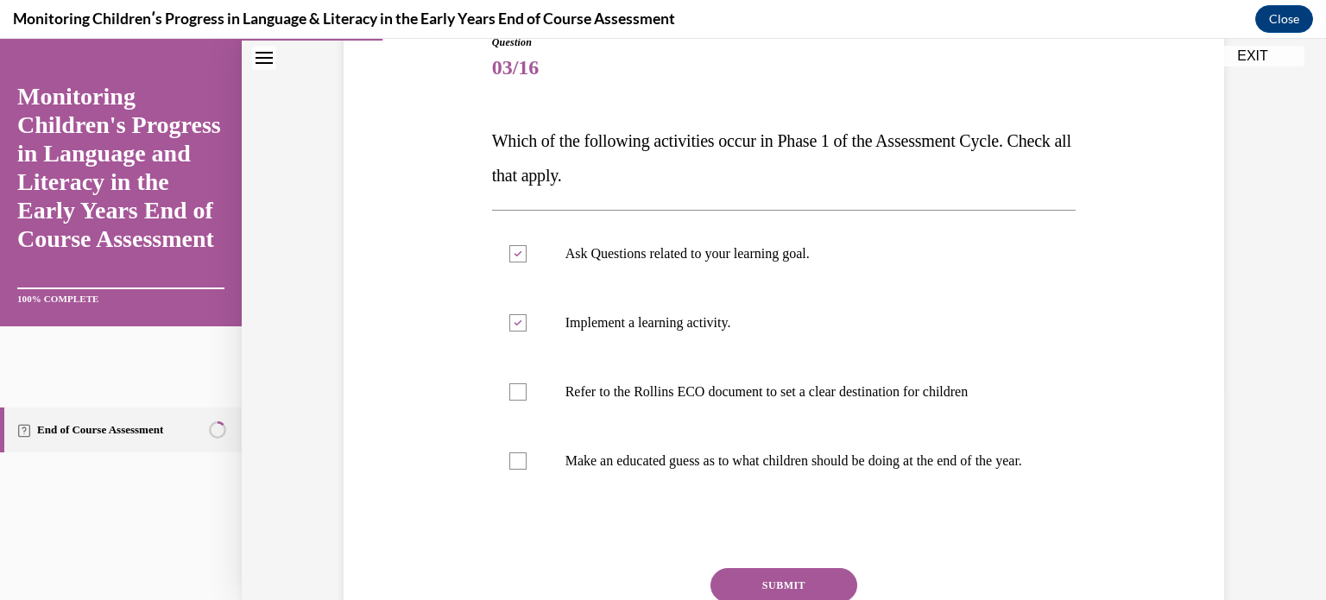
scroll to position [207, 0]
click at [781, 586] on button "SUBMIT" at bounding box center [784, 583] width 147 height 35
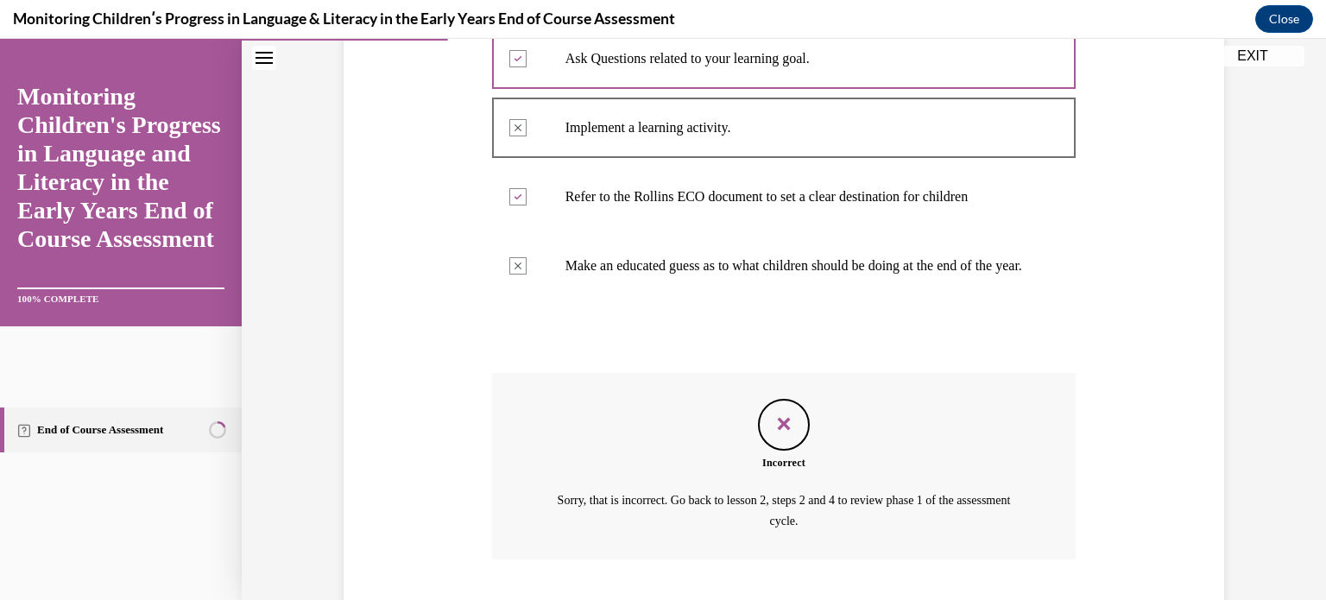
scroll to position [527, 0]
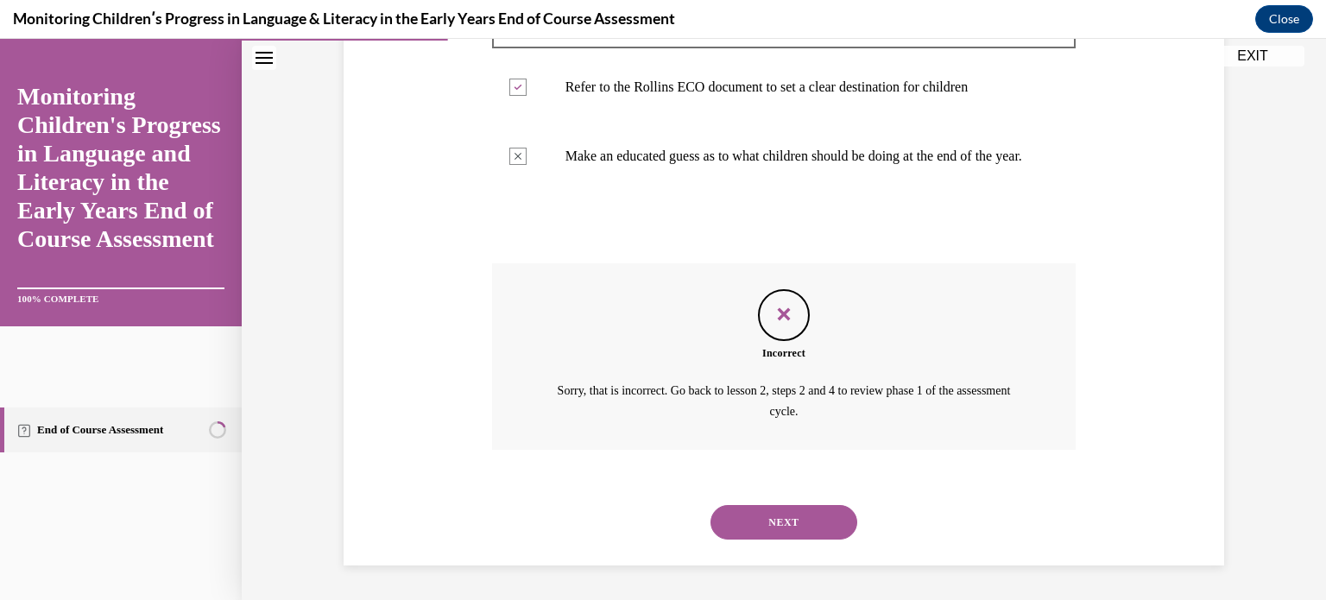
click at [776, 528] on button "NEXT" at bounding box center [784, 522] width 147 height 35
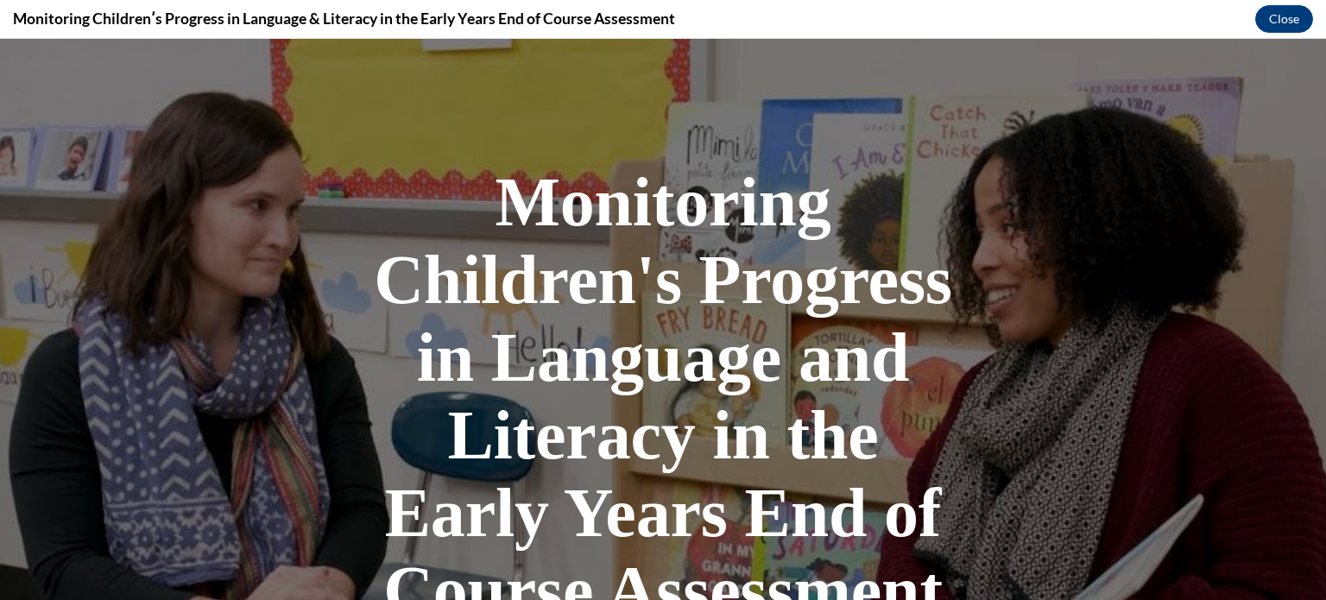
click at [1026, 307] on div at bounding box center [663, 427] width 1326 height 776
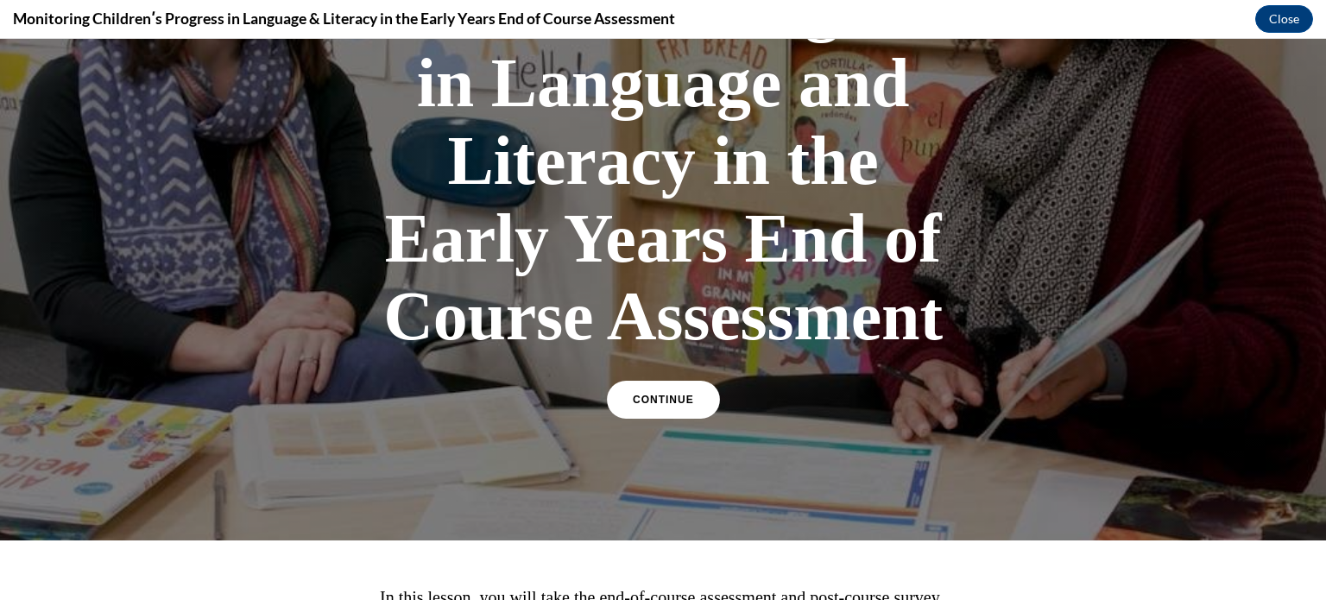
scroll to position [276, 0]
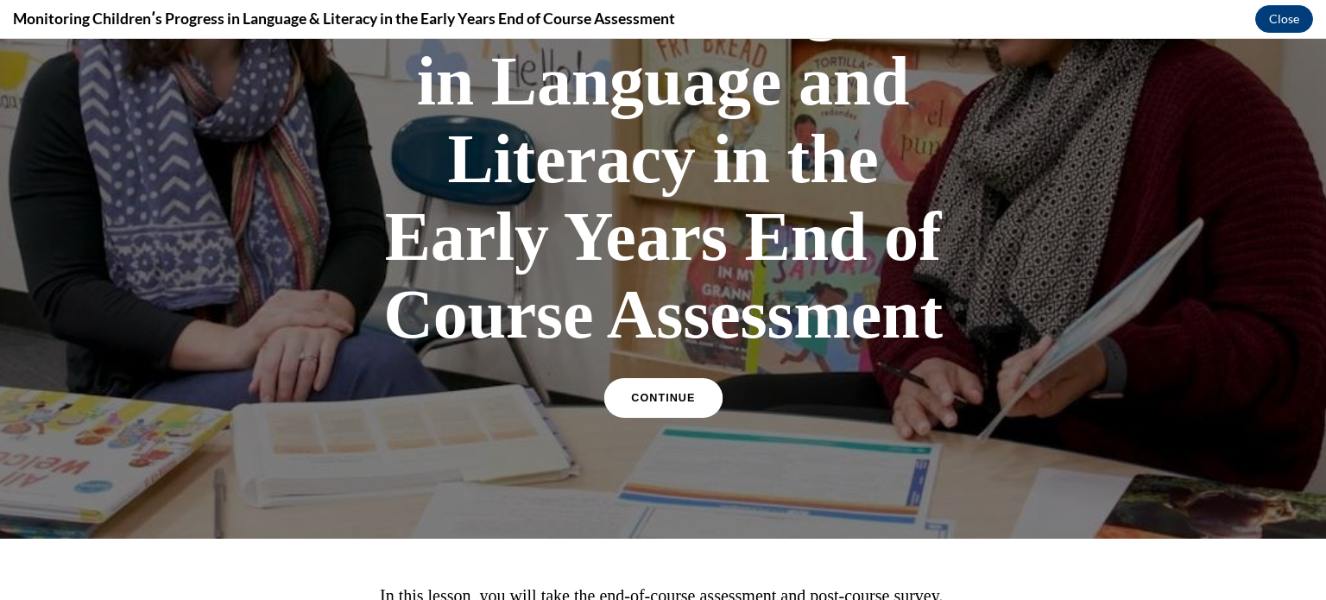
click at [623, 407] on link "CONTINUE" at bounding box center [663, 398] width 118 height 40
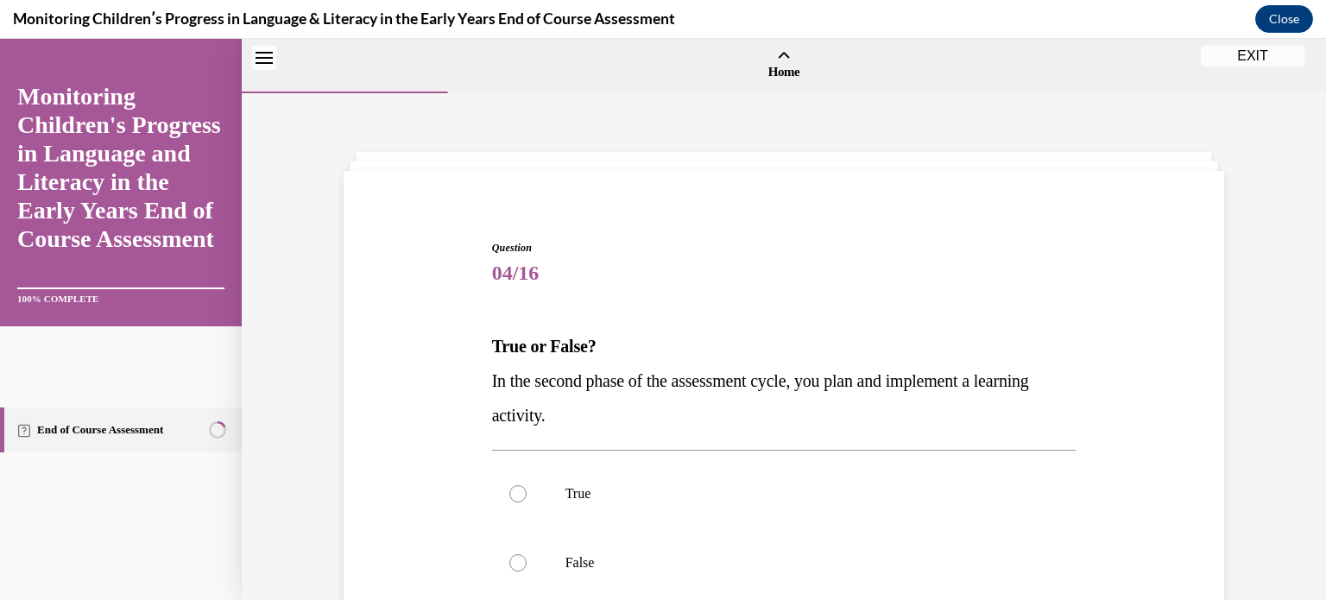
scroll to position [54, 0]
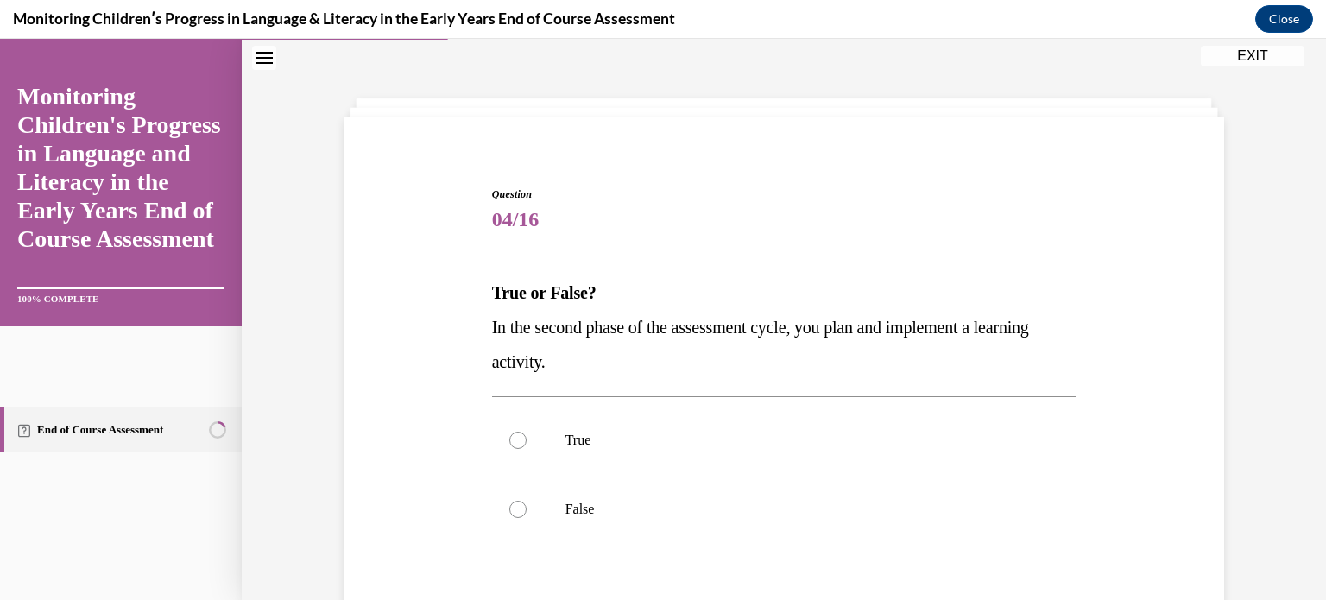
click at [438, 364] on div "Question 04/16 True or False? In the second phase of the assessment cycle, you …" at bounding box center [783, 446] width 889 height 623
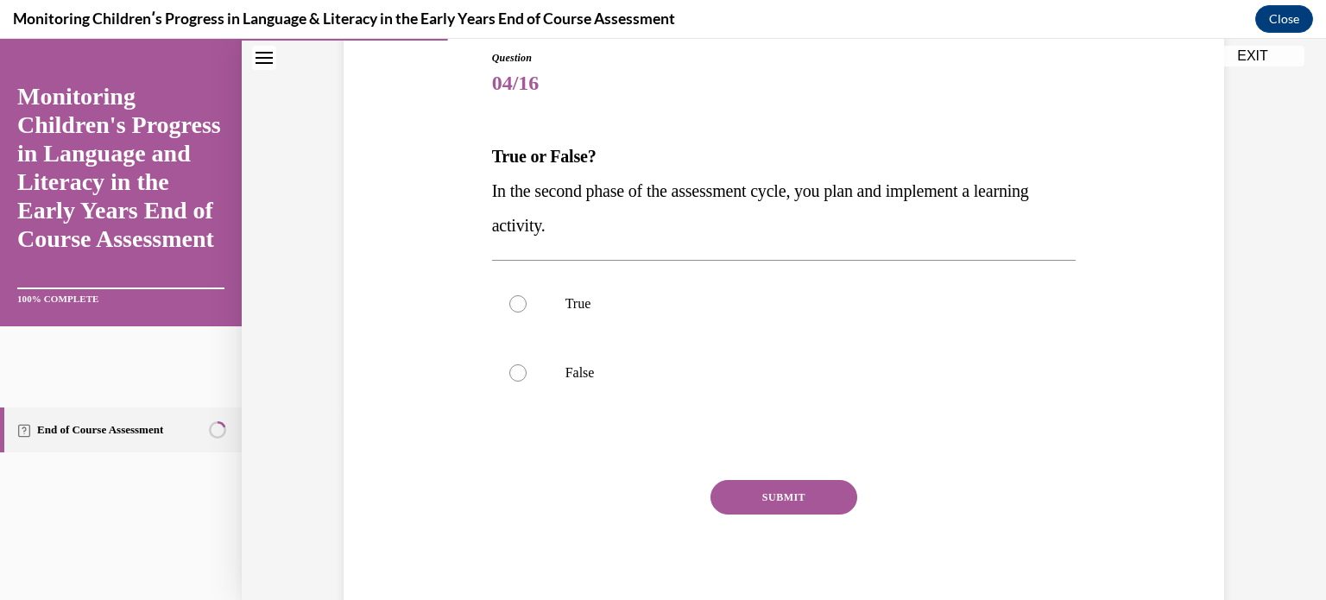
scroll to position [192, 0]
click at [509, 303] on div at bounding box center [517, 302] width 17 height 17
click at [509, 303] on input "True" at bounding box center [517, 302] width 17 height 17
radio input "true"
click at [725, 497] on button "SUBMIT" at bounding box center [784, 495] width 147 height 35
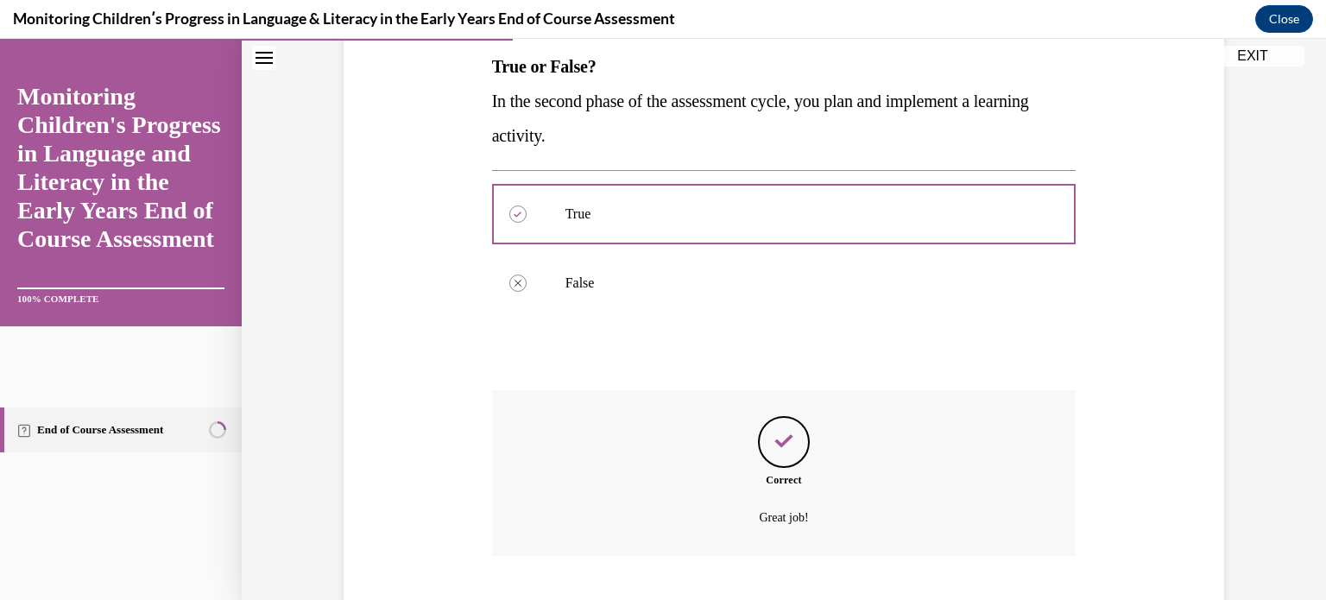
scroll to position [385, 0]
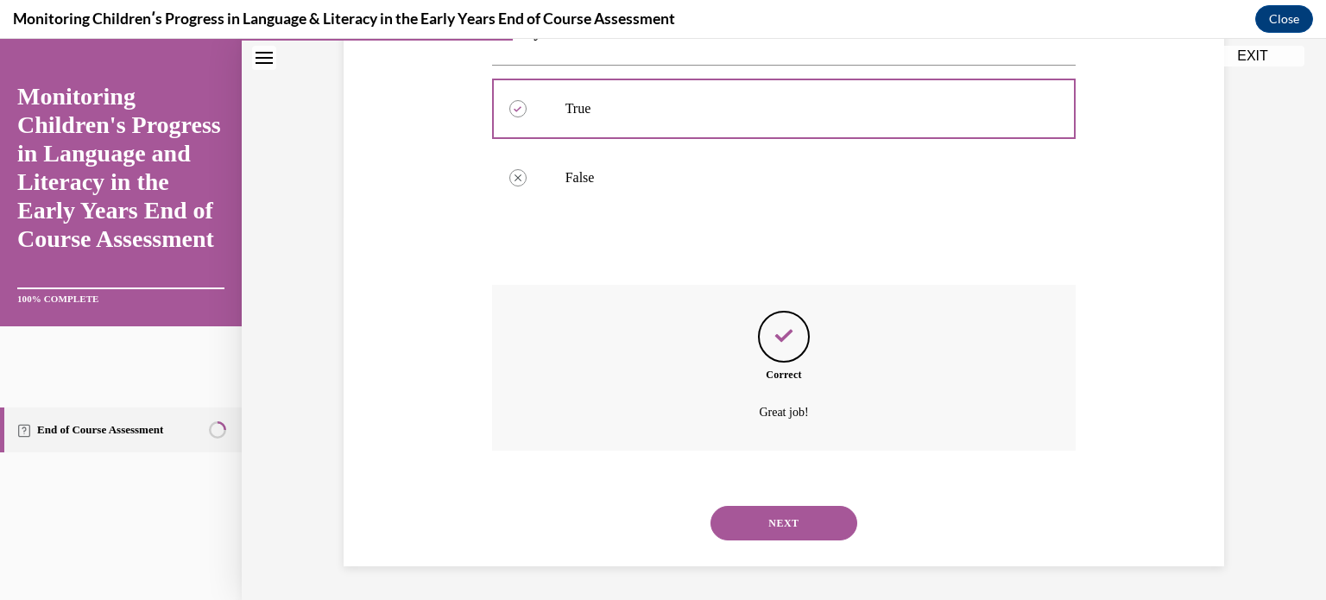
click at [747, 519] on button "NEXT" at bounding box center [784, 523] width 147 height 35
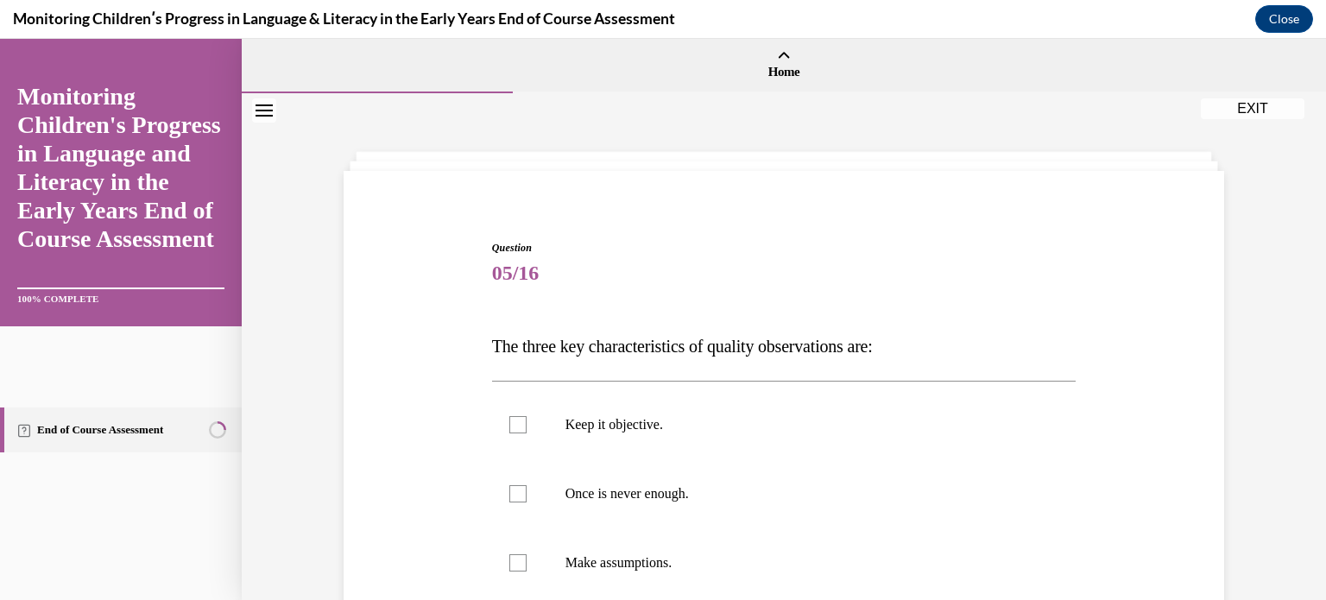
click at [434, 421] on div "Question 05/16 The three key characteristics of quality observations are: Keep …" at bounding box center [783, 534] width 889 height 693
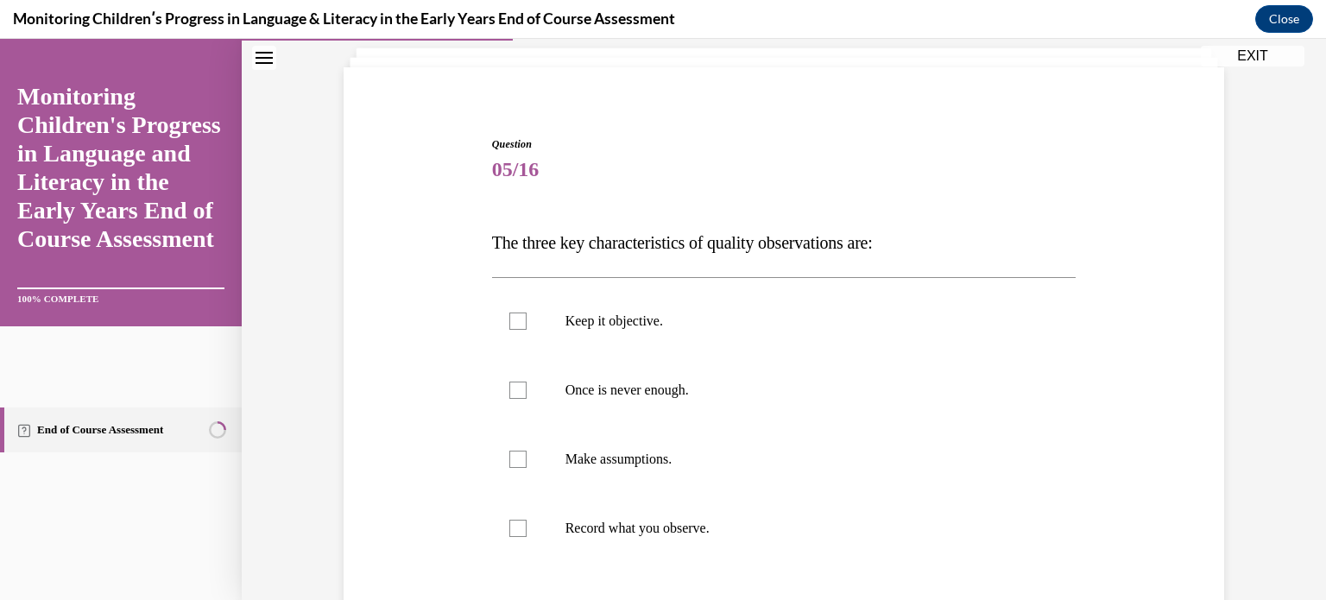
scroll to position [138, 0]
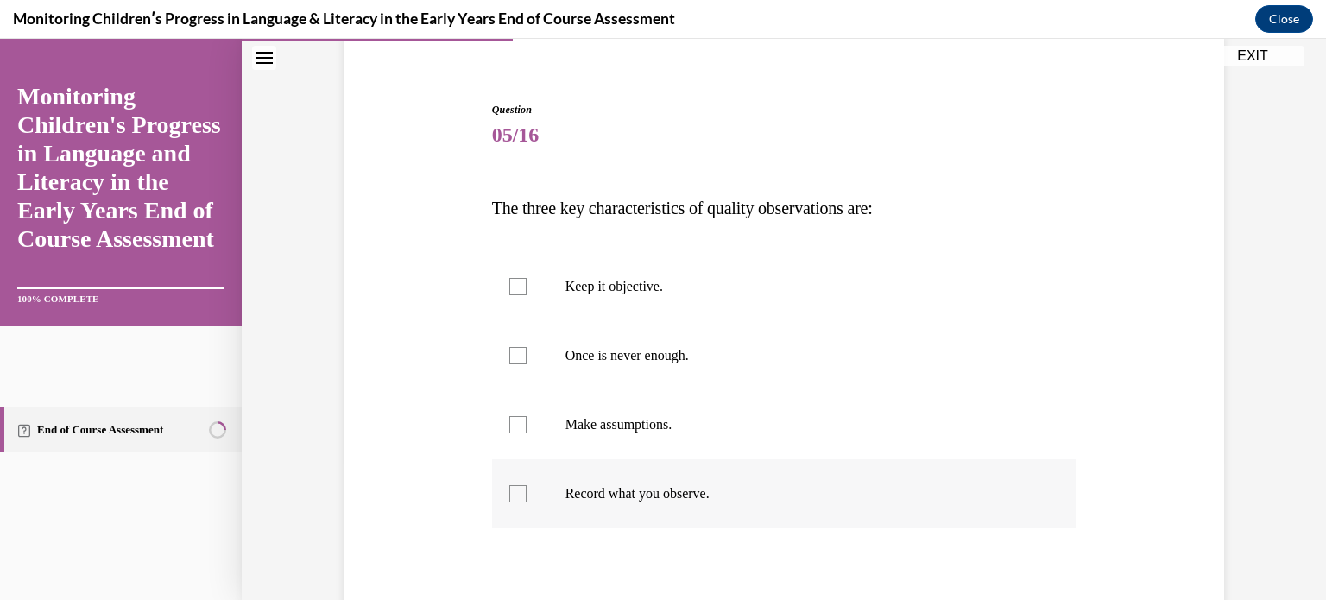
click at [512, 490] on div at bounding box center [517, 493] width 17 height 17
click at [512, 490] on input "Record what you observe." at bounding box center [517, 493] width 17 height 17
checkbox input "true"
click at [526, 348] on label "Once is never enough." at bounding box center [784, 355] width 585 height 69
click at [526, 348] on input "Once is never enough." at bounding box center [517, 355] width 17 height 17
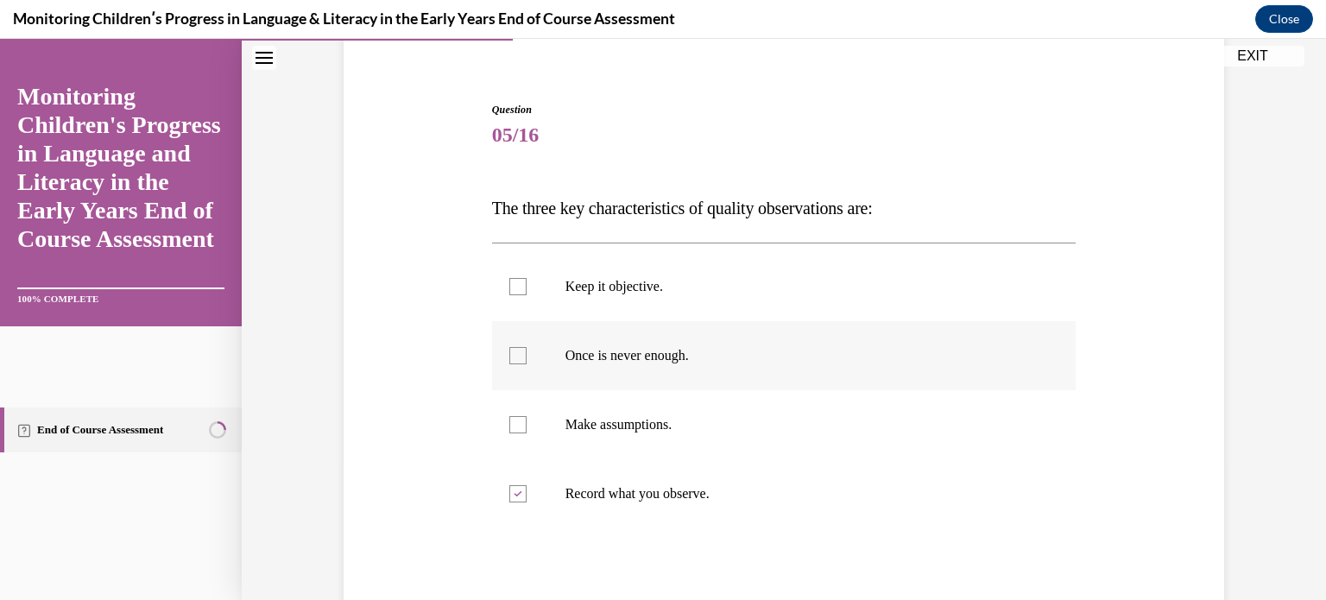
checkbox input "true"
click at [510, 292] on div at bounding box center [517, 286] width 17 height 17
click at [510, 292] on input "Keep it objective." at bounding box center [517, 286] width 17 height 17
checkbox input "true"
click at [437, 349] on div "Question 05/16 The three key characteristics of quality observations are: Keep …" at bounding box center [783, 396] width 889 height 693
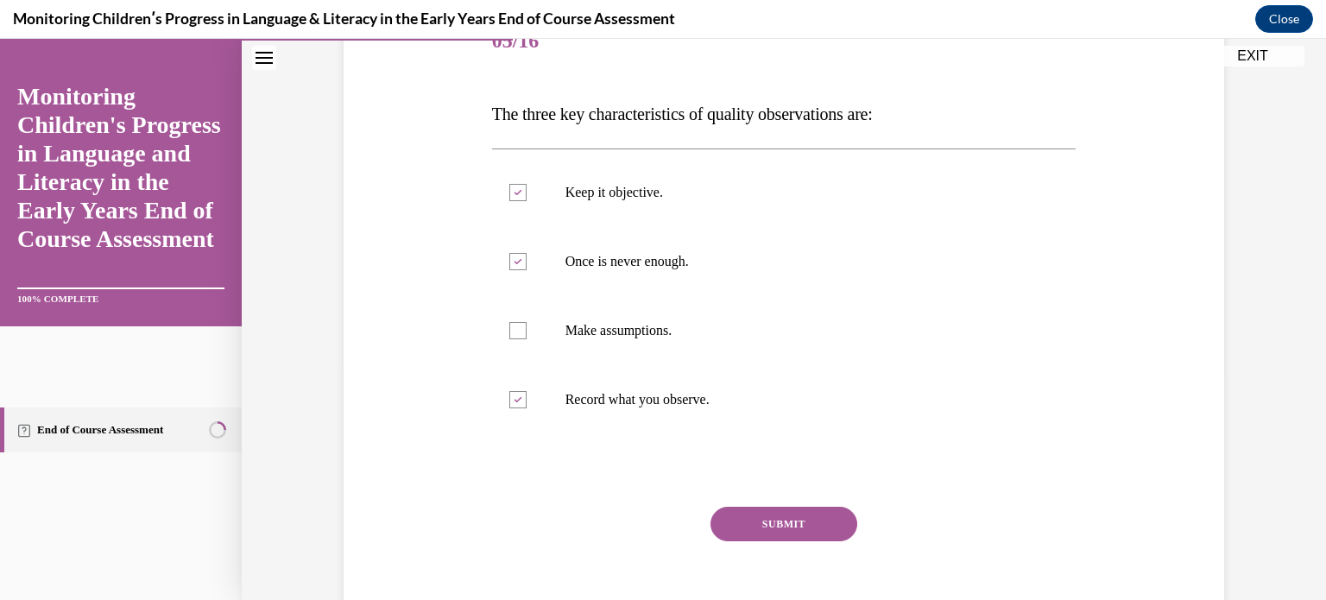
scroll to position [242, 0]
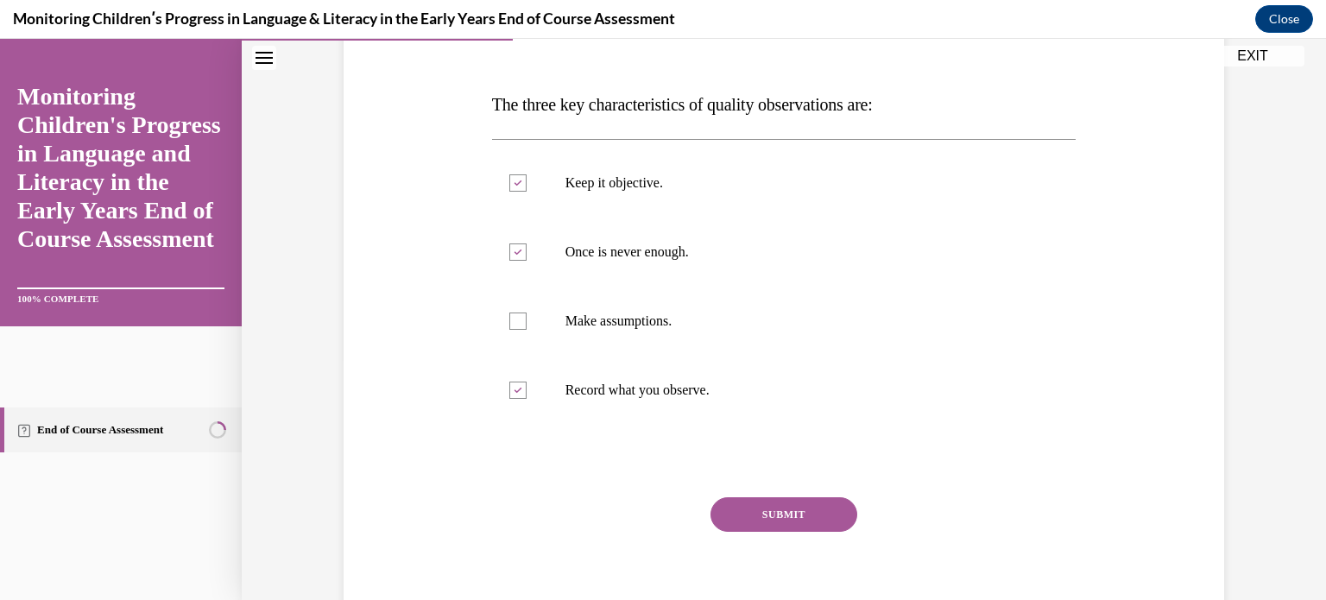
click at [809, 516] on button "SUBMIT" at bounding box center [784, 514] width 147 height 35
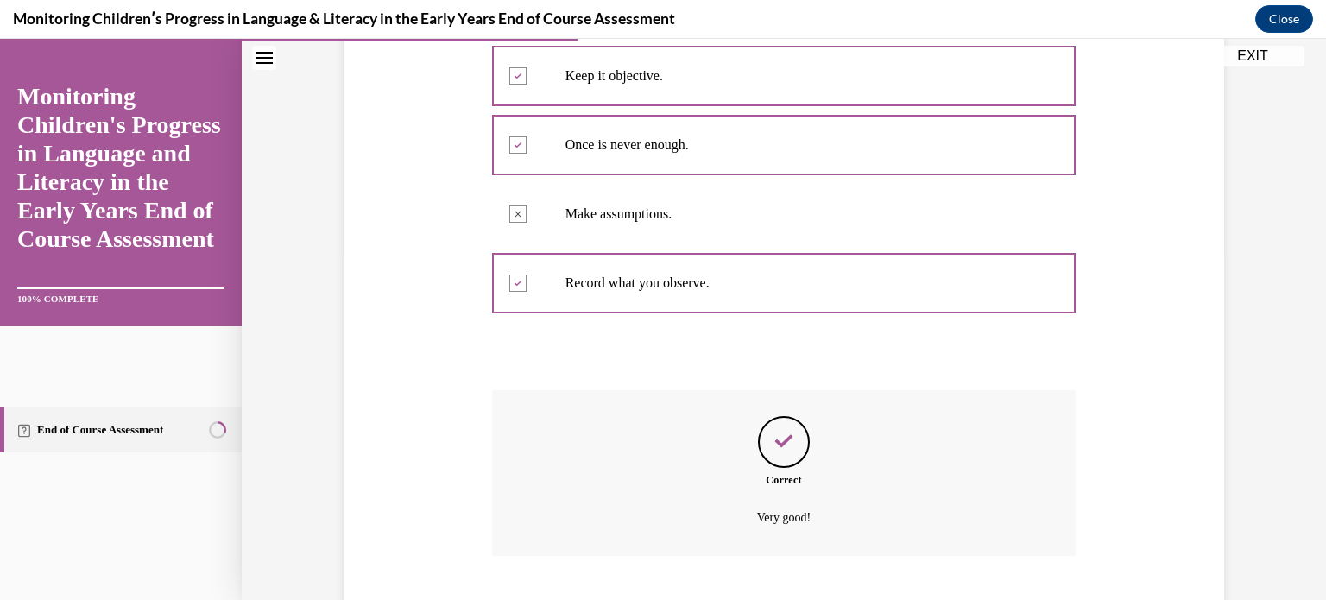
scroll to position [454, 0]
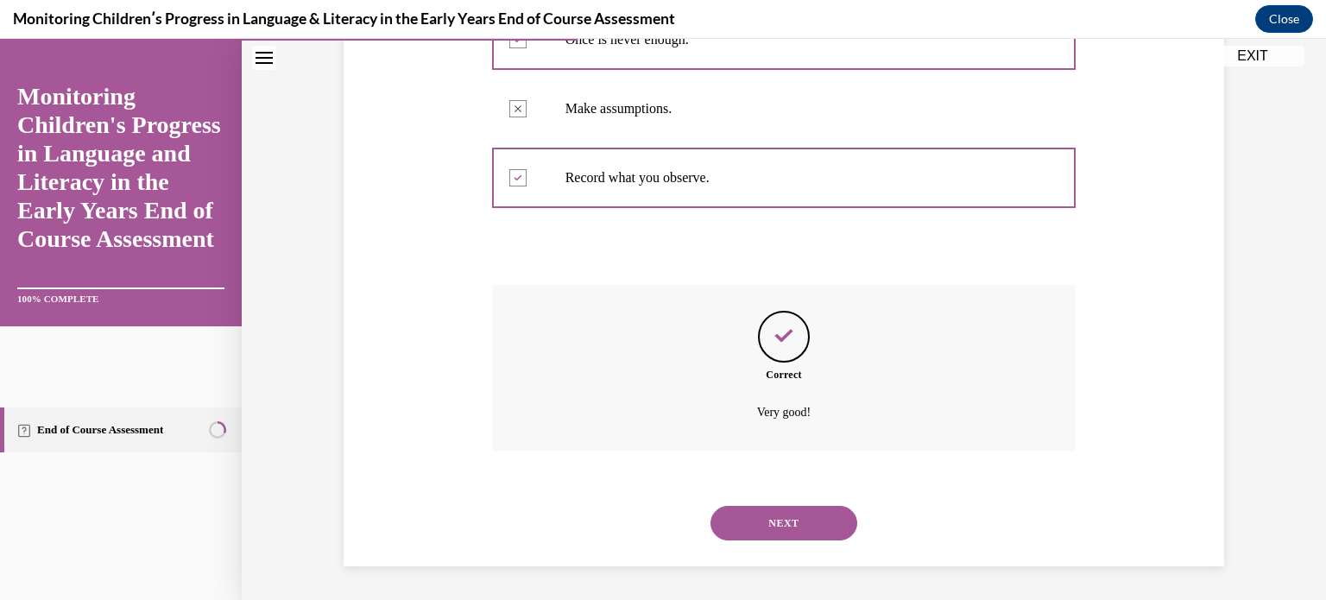
click at [809, 516] on button "NEXT" at bounding box center [784, 523] width 147 height 35
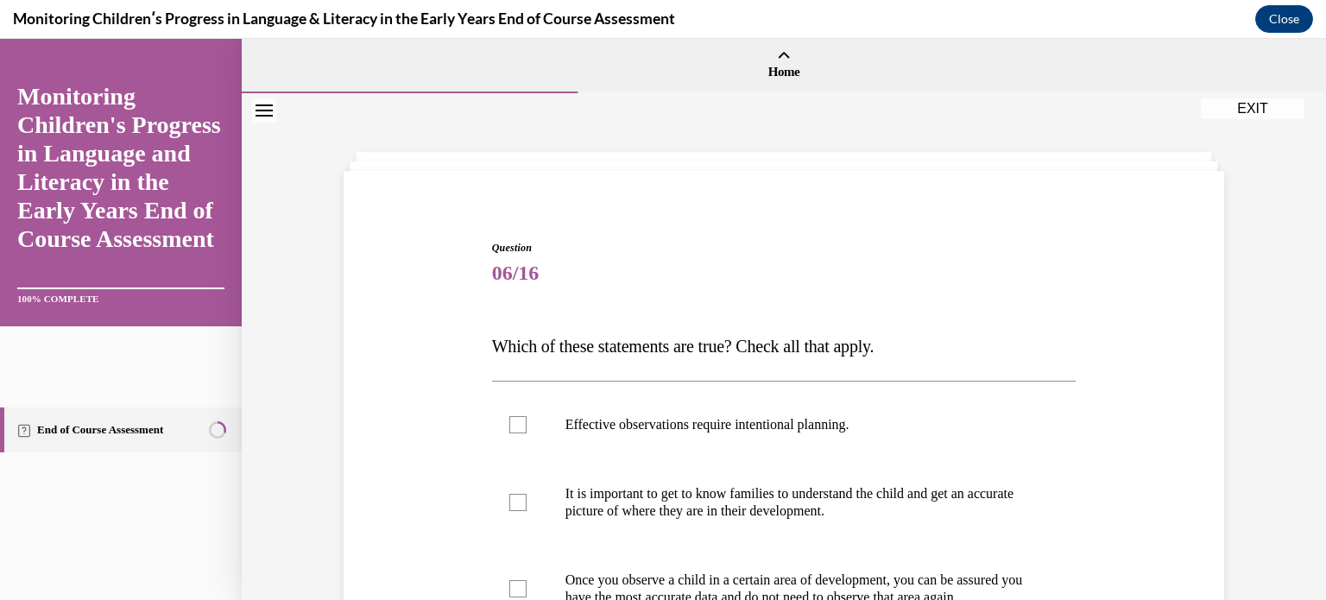
click at [377, 439] on div "Question 06/16 Which of these statements are true? Check all that apply. Effect…" at bounding box center [783, 551] width 889 height 727
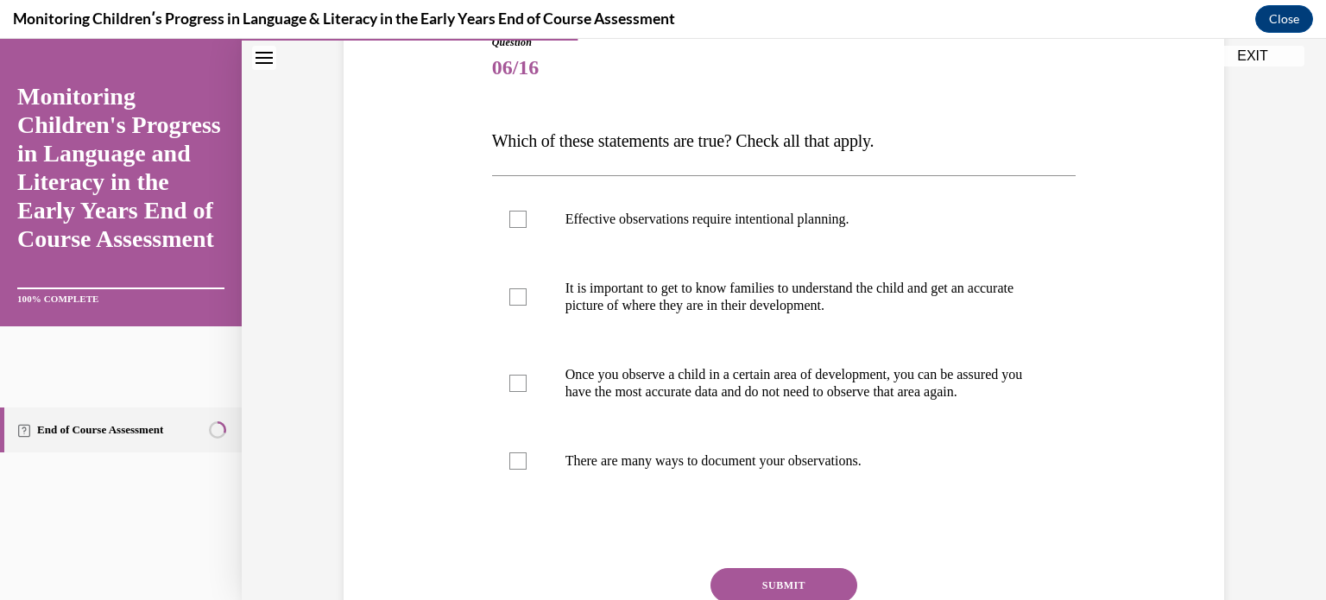
scroll to position [207, 0]
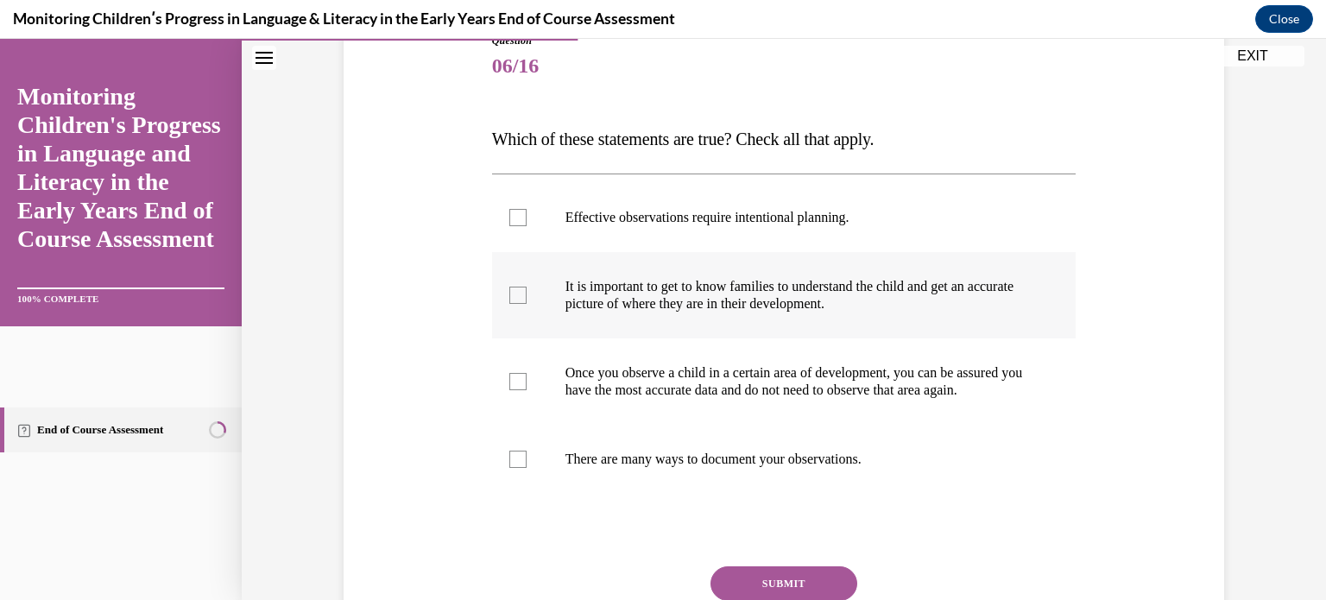
click at [515, 299] on div at bounding box center [517, 295] width 17 height 17
click at [515, 299] on input "It is important to get to know families to understand the child and get an accu…" at bounding box center [517, 295] width 17 height 17
checkbox input "true"
click at [832, 594] on button "SUBMIT" at bounding box center [784, 583] width 147 height 35
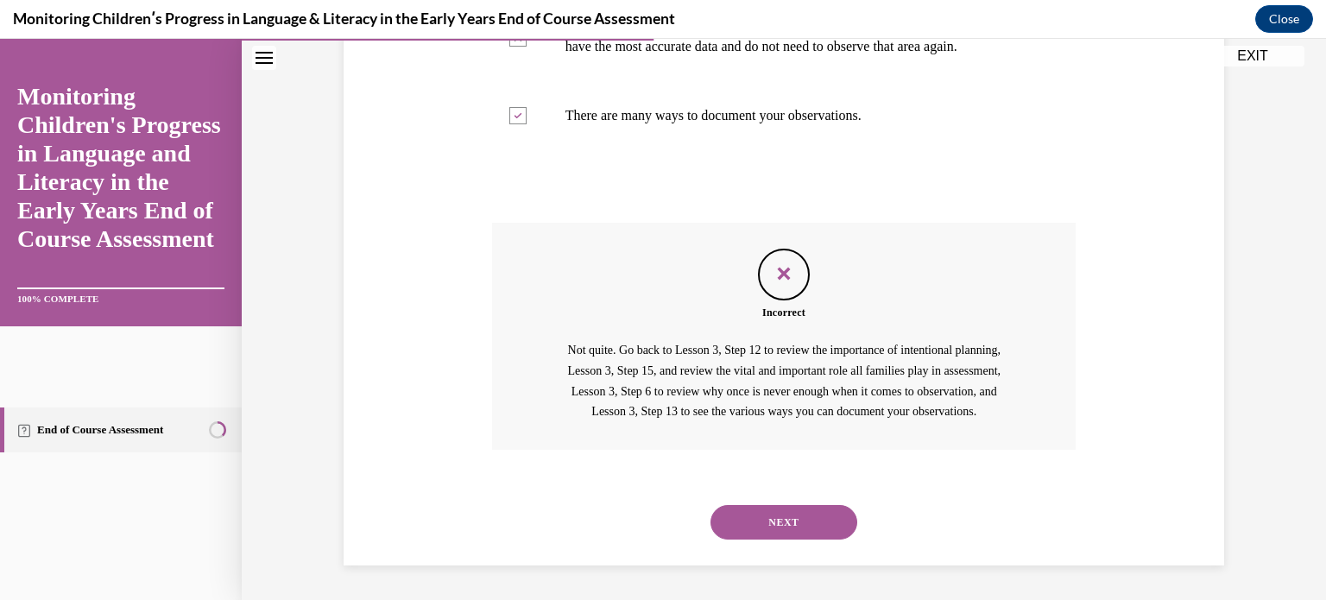
scroll to position [588, 0]
click at [477, 472] on div "Question 06/16 Which of these statements are true? Check all that apply. Effect…" at bounding box center [783, 101] width 889 height 928
click at [820, 517] on button "NEXT" at bounding box center [784, 522] width 147 height 35
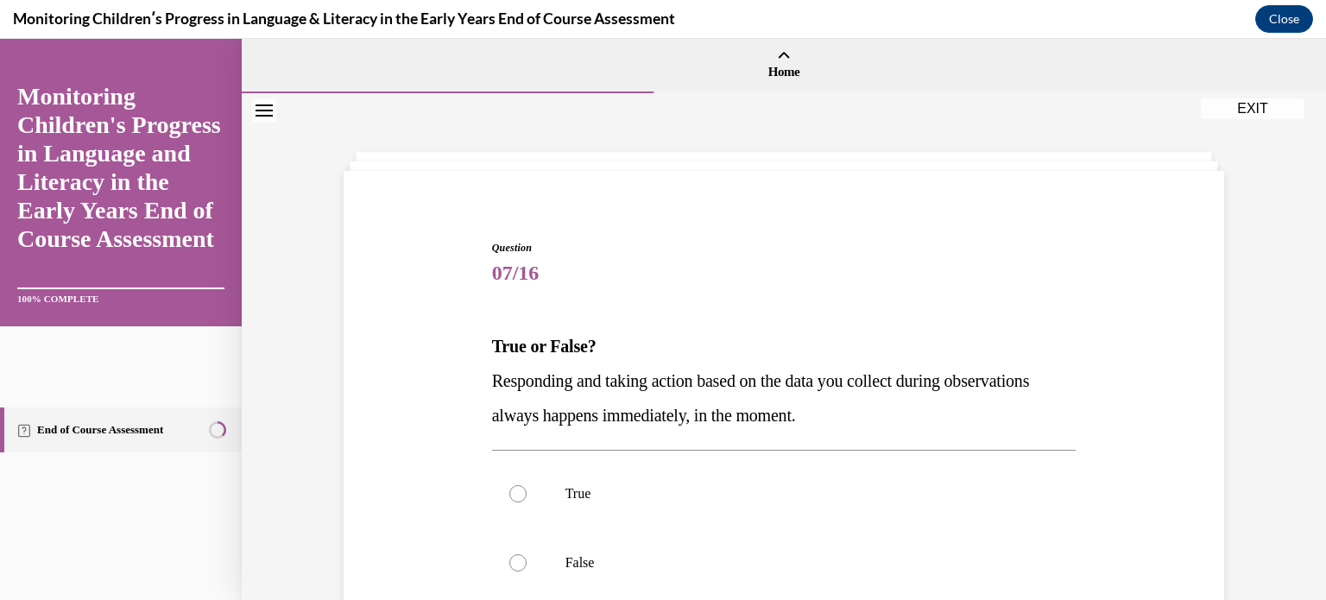
click at [427, 486] on div "Question 07/16 True or False? Responding and taking action based on the data yo…" at bounding box center [783, 499] width 889 height 623
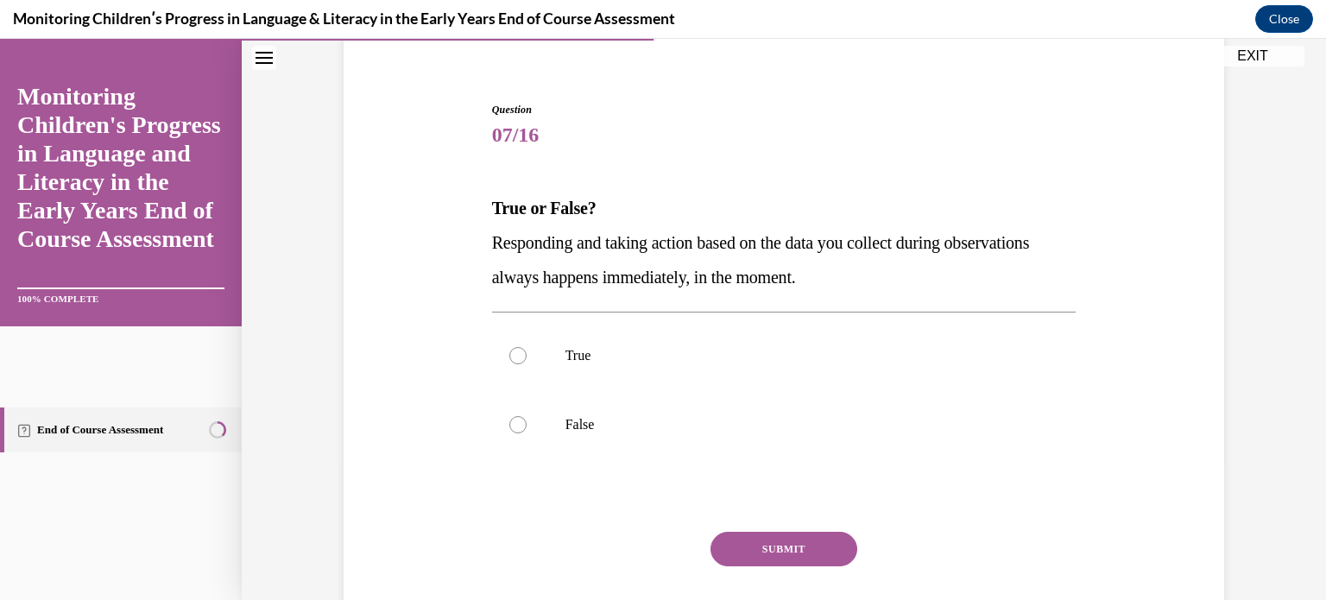
scroll to position [173, 0]
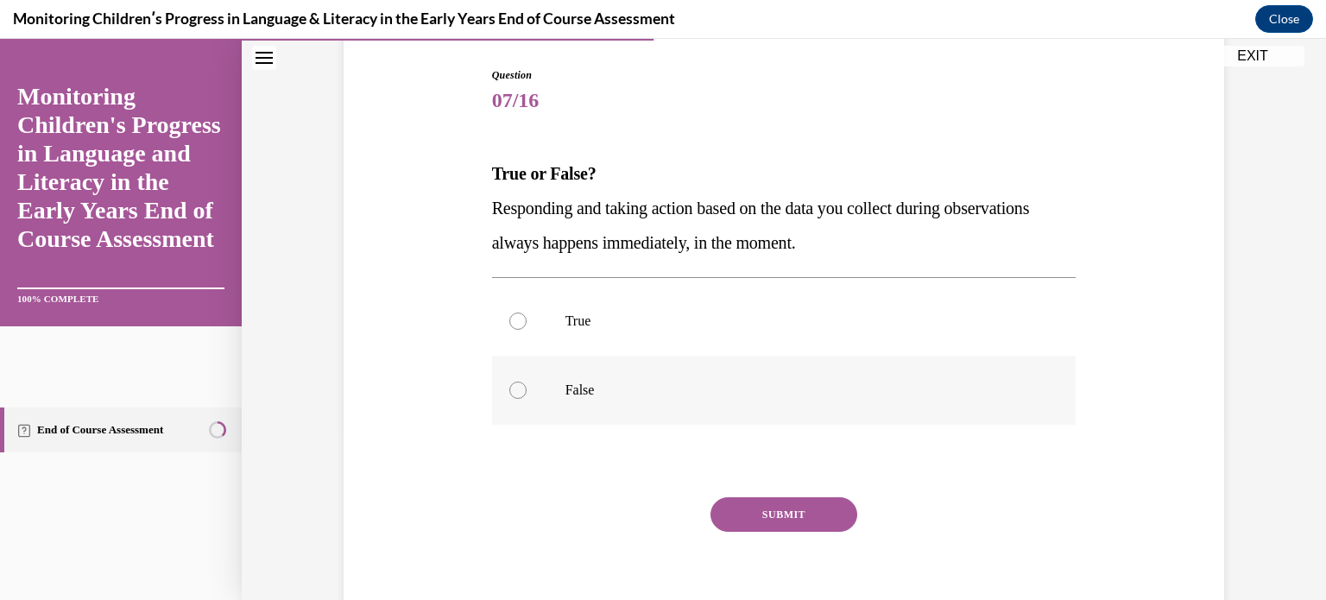
click at [509, 394] on div at bounding box center [517, 390] width 17 height 17
click at [509, 394] on input "False" at bounding box center [517, 390] width 17 height 17
radio input "true"
click at [766, 498] on button "SUBMIT" at bounding box center [784, 514] width 147 height 35
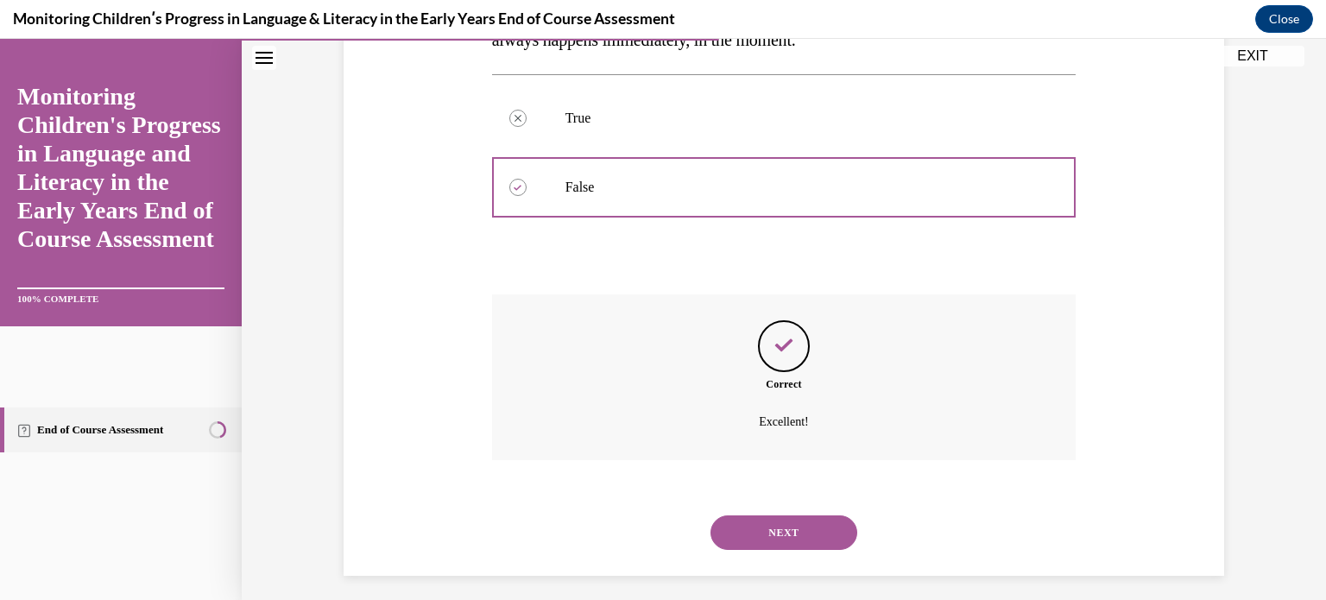
scroll to position [385, 0]
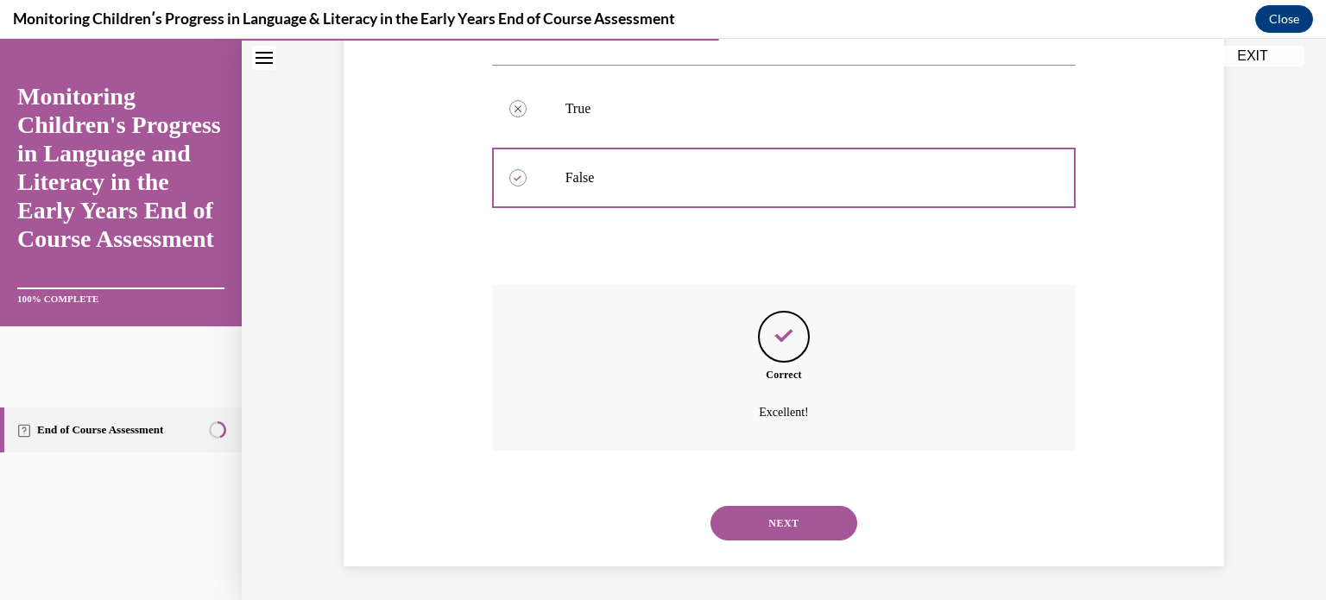
click at [768, 524] on button "NEXT" at bounding box center [784, 523] width 147 height 35
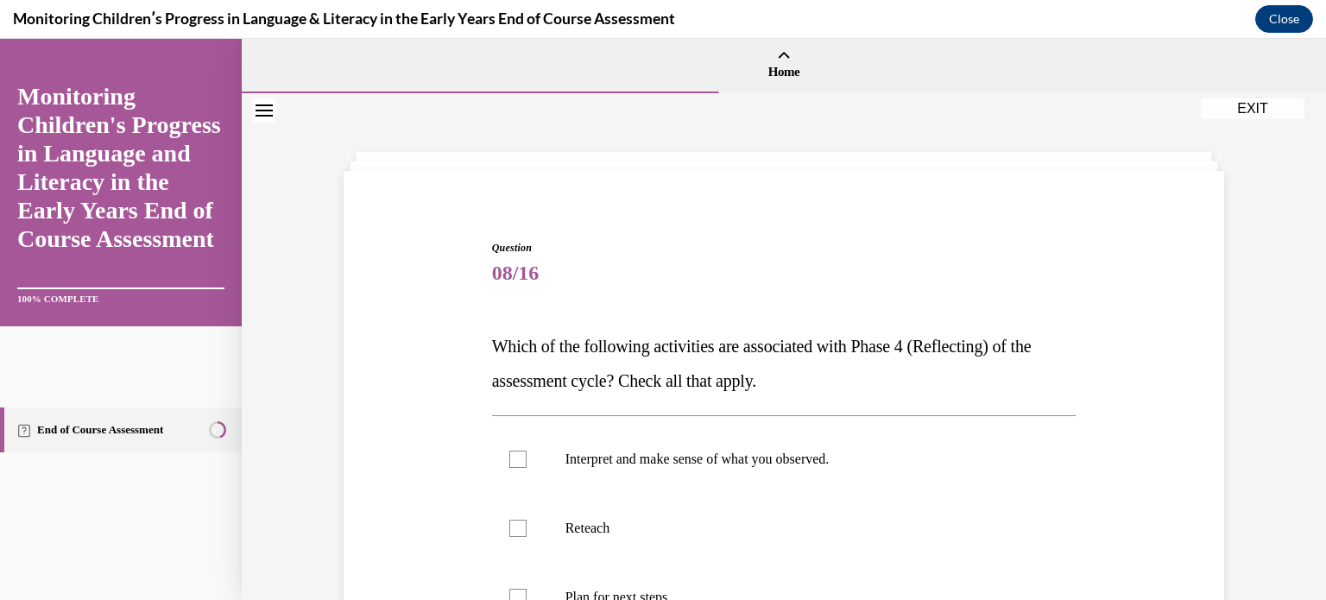
click at [414, 476] on div "Question 08/16 Which of the following activities are associated with Phase 4 (R…" at bounding box center [783, 551] width 889 height 727
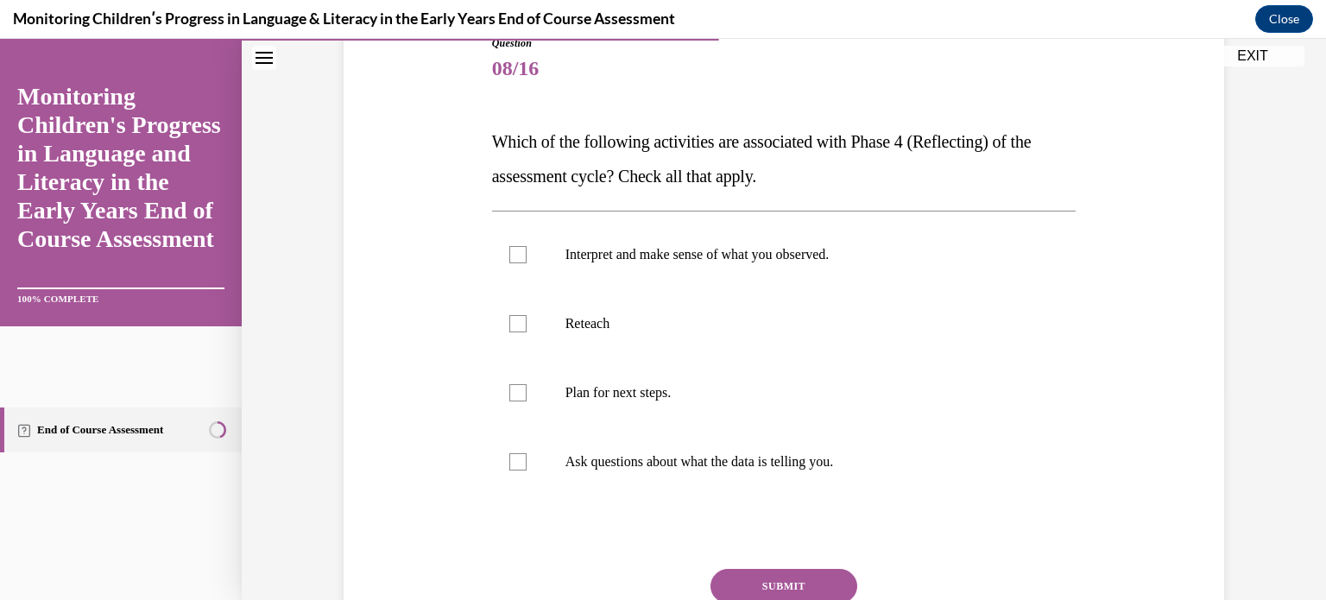
scroll to position [207, 0]
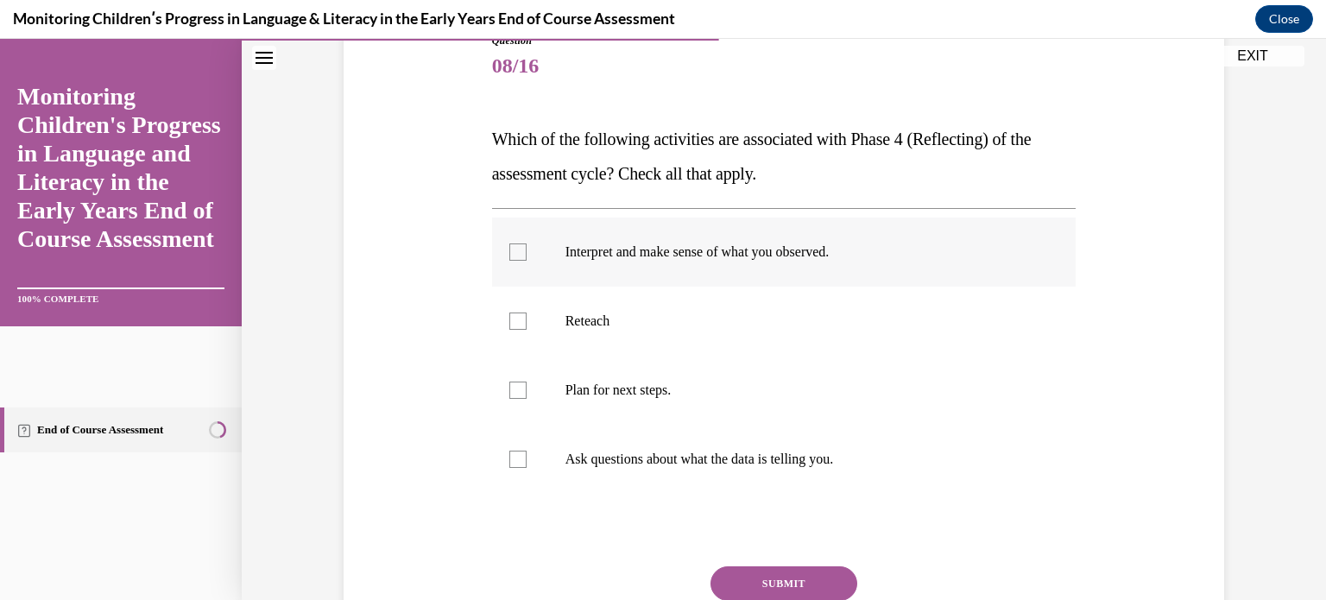
click at [509, 256] on div at bounding box center [517, 252] width 17 height 17
click at [509, 256] on input "Interpret and make sense of what you observed." at bounding box center [517, 252] width 17 height 17
checkbox input "true"
click at [509, 392] on div at bounding box center [517, 390] width 17 height 17
click at [509, 392] on input "Plan for next steps." at bounding box center [517, 390] width 17 height 17
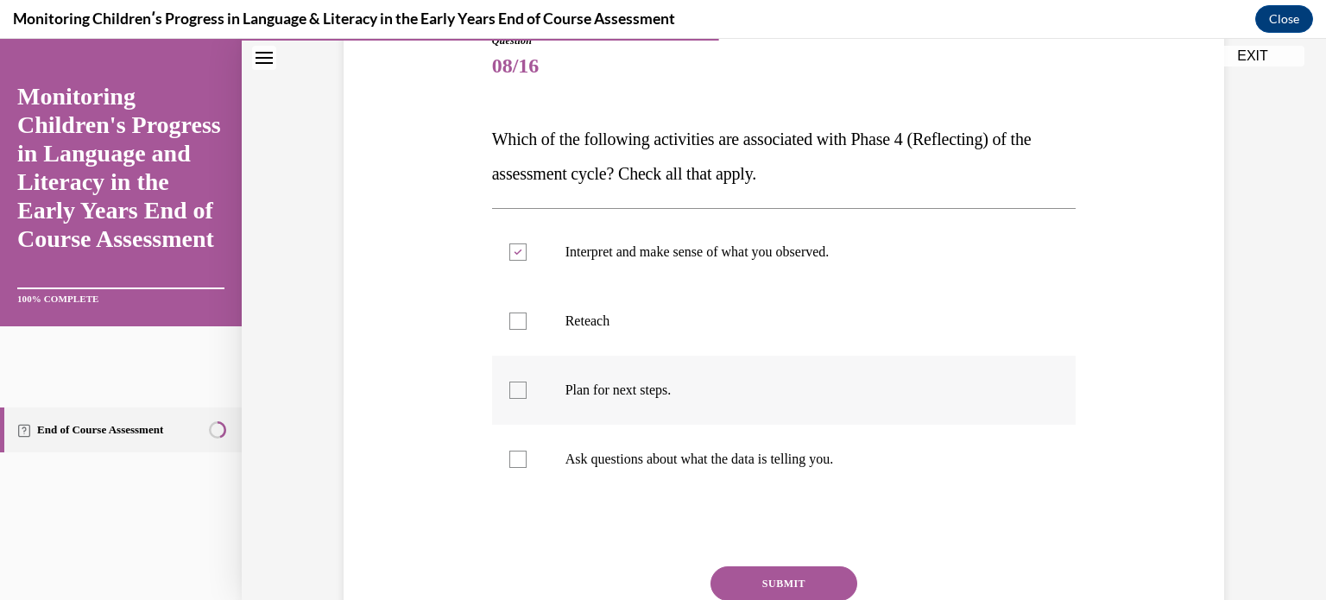
checkbox input "true"
click at [509, 465] on div at bounding box center [517, 459] width 17 height 17
click at [509, 465] on input "Ask questions about what the data is telling you." at bounding box center [517, 459] width 17 height 17
checkbox input "true"
click at [729, 581] on button "SUBMIT" at bounding box center [784, 583] width 147 height 35
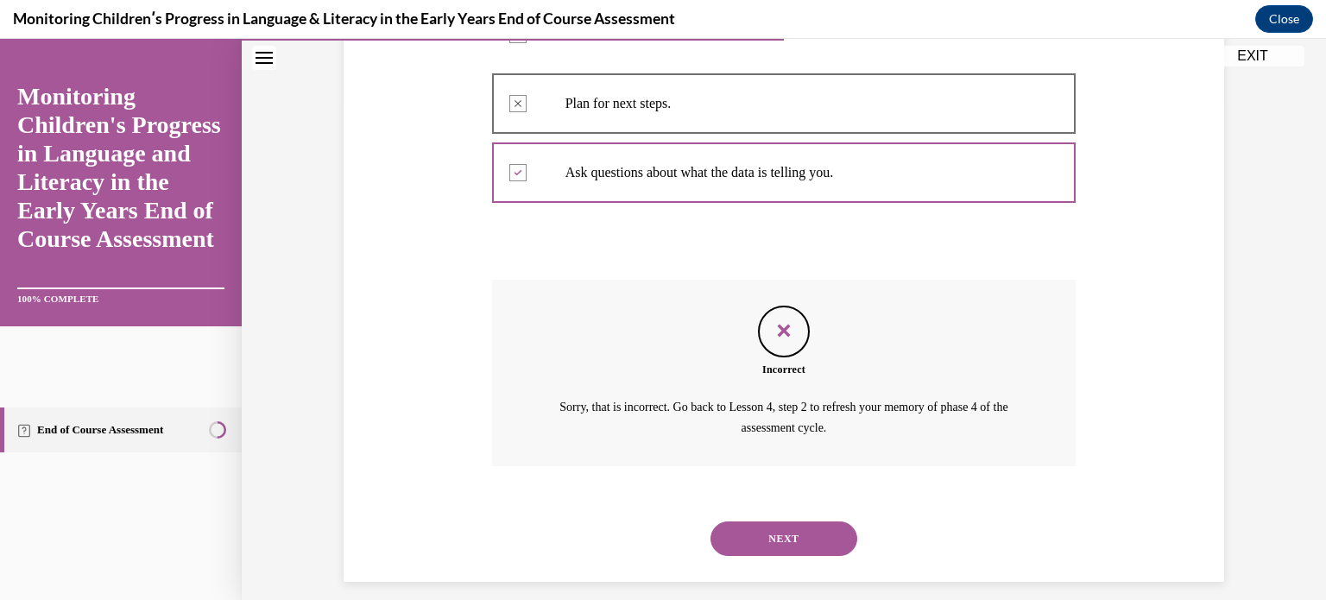
scroll to position [509, 0]
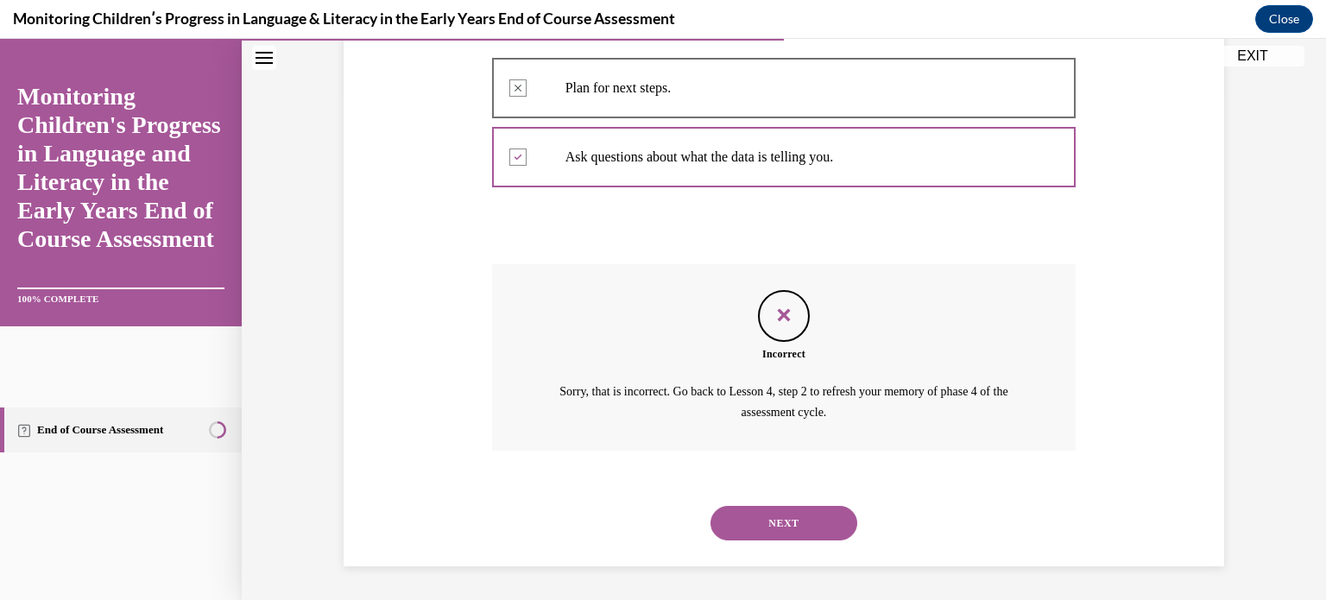
click at [401, 372] on div "Question 08/16 Which of the following activities are associated with Phase 4 (R…" at bounding box center [783, 123] width 889 height 888
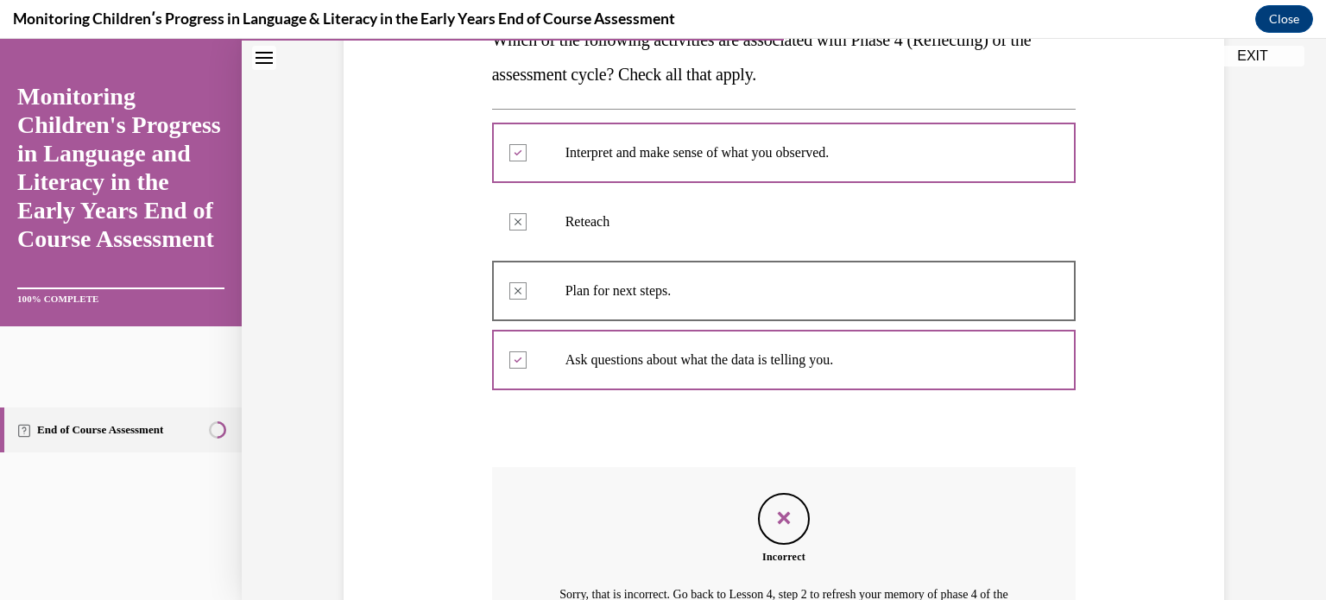
scroll to position [302, 0]
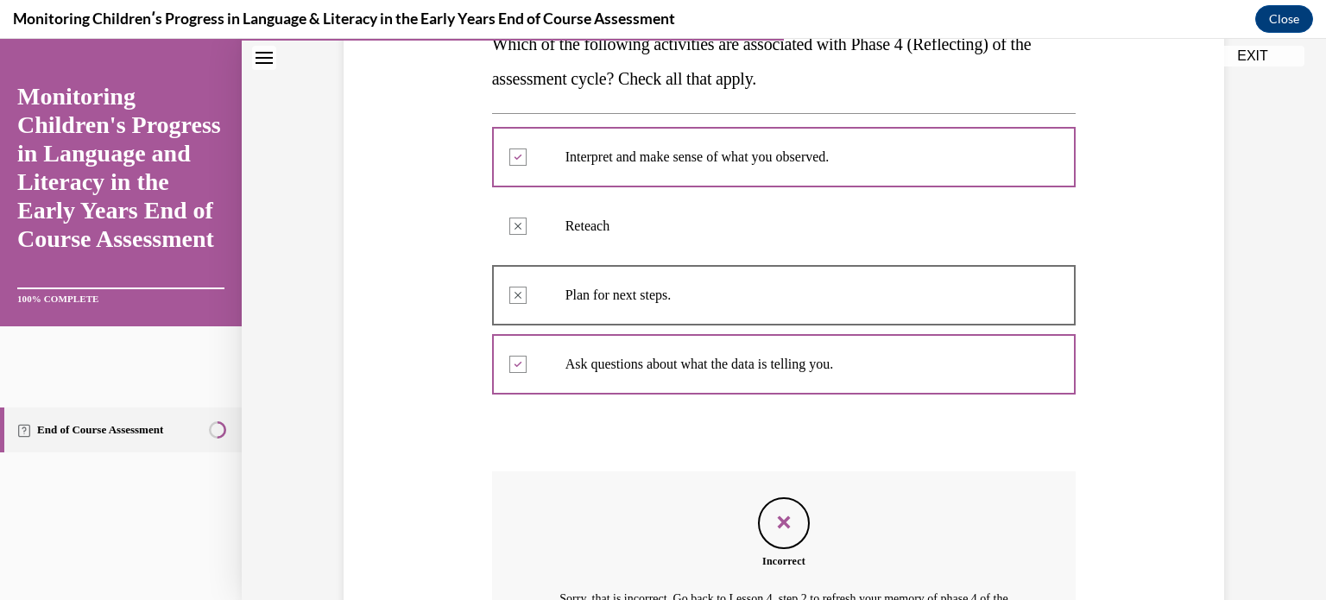
click at [406, 396] on div "Question 08/16 Which of the following activities are associated with Phase 4 (R…" at bounding box center [783, 330] width 889 height 888
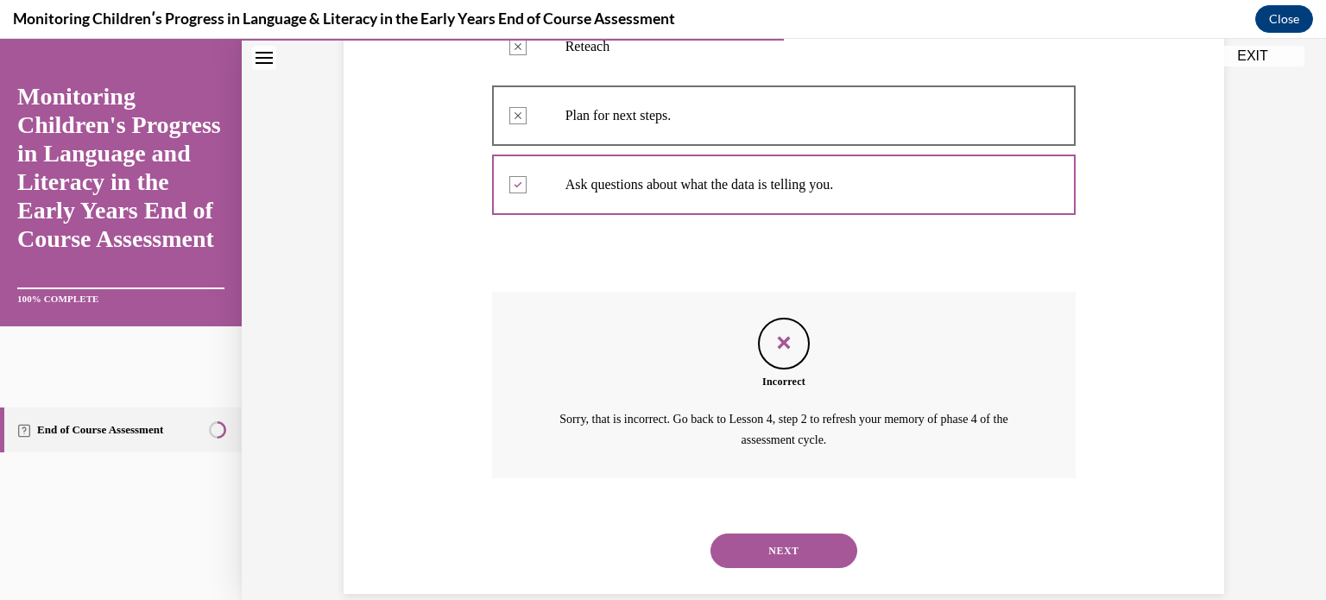
scroll to position [509, 0]
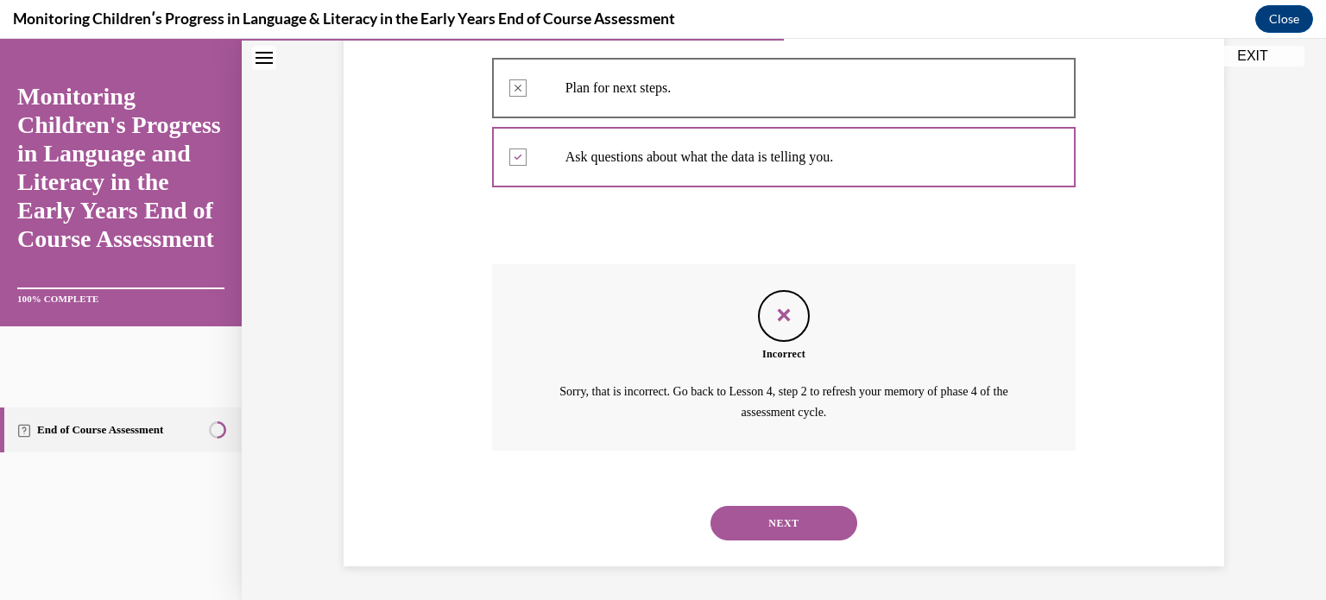
click at [813, 514] on button "NEXT" at bounding box center [784, 523] width 147 height 35
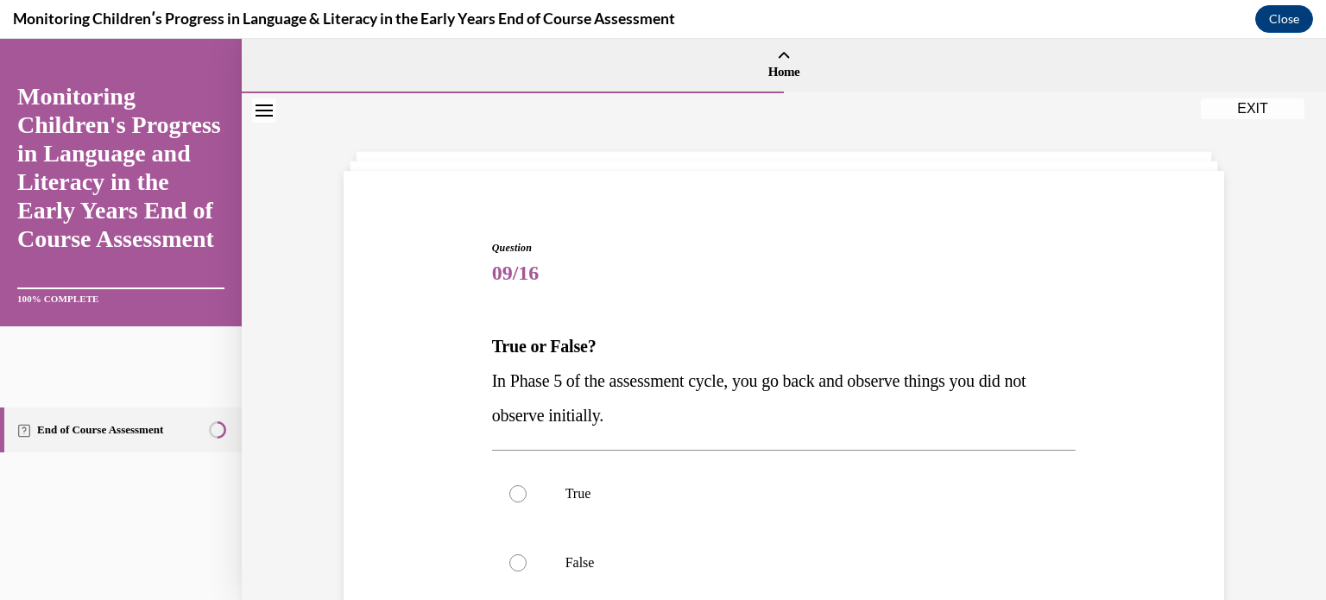
click at [446, 466] on div "Question 09/16 True or False? In Phase 5 of the assessment cycle, you go back a…" at bounding box center [783, 499] width 889 height 623
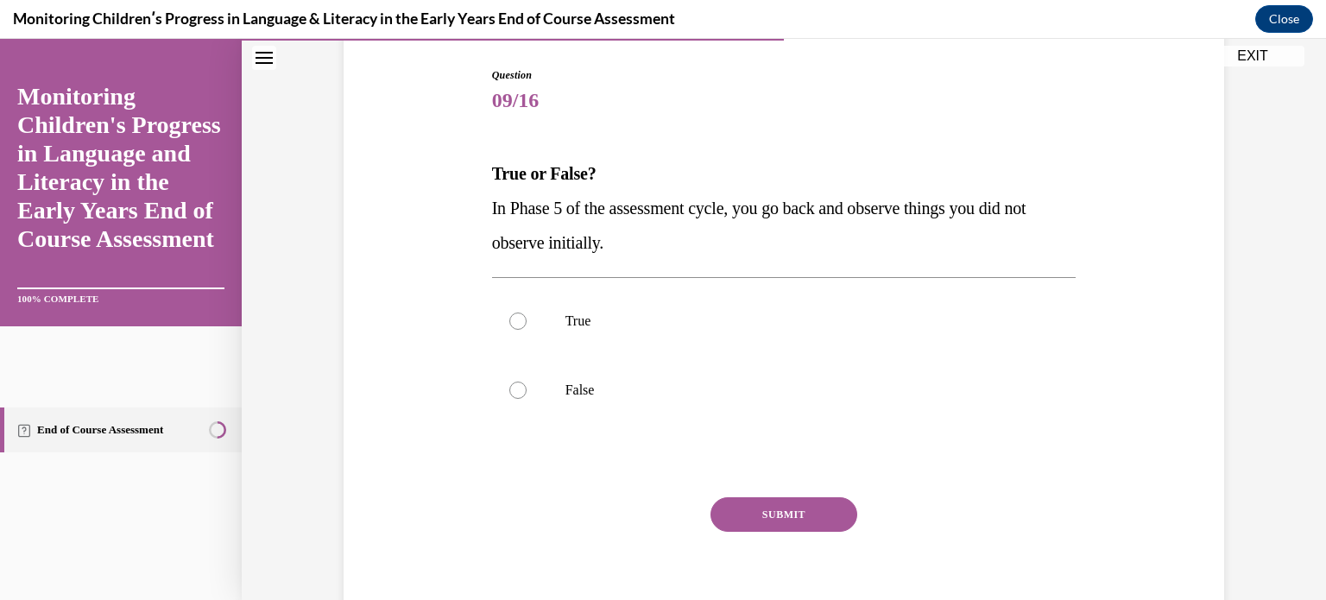
scroll to position [207, 0]
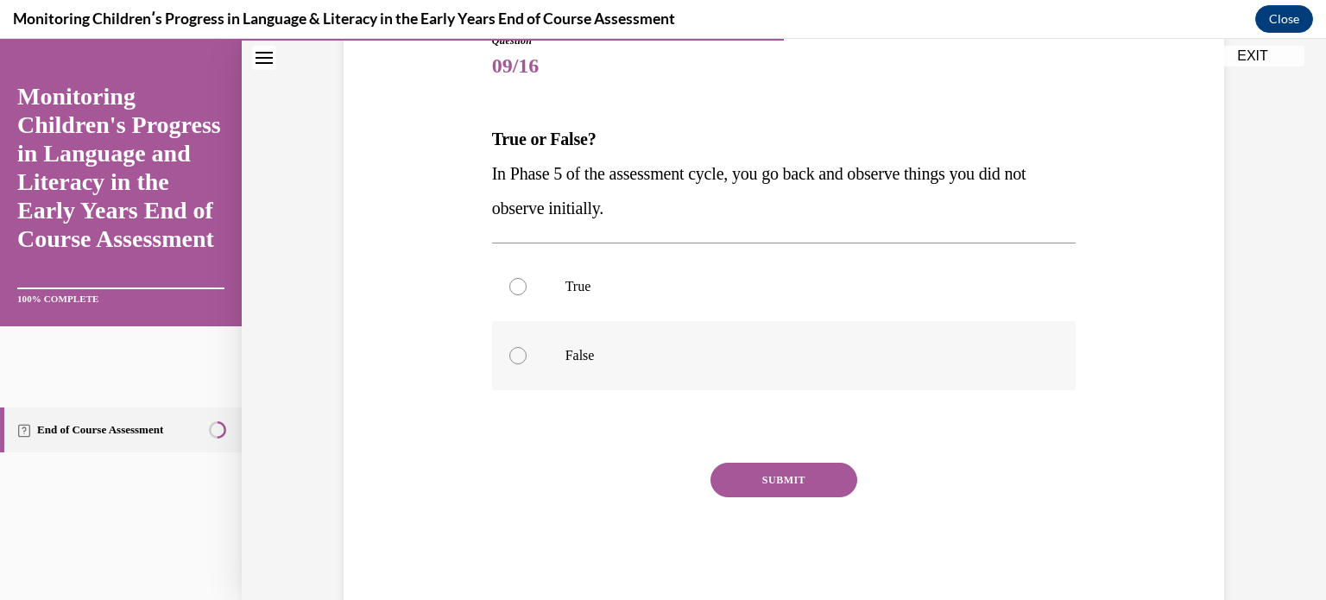
click at [508, 370] on label "False" at bounding box center [784, 355] width 585 height 69
click at [509, 364] on input "False" at bounding box center [517, 355] width 17 height 17
radio input "true"
click at [740, 480] on button "SUBMIT" at bounding box center [784, 480] width 147 height 35
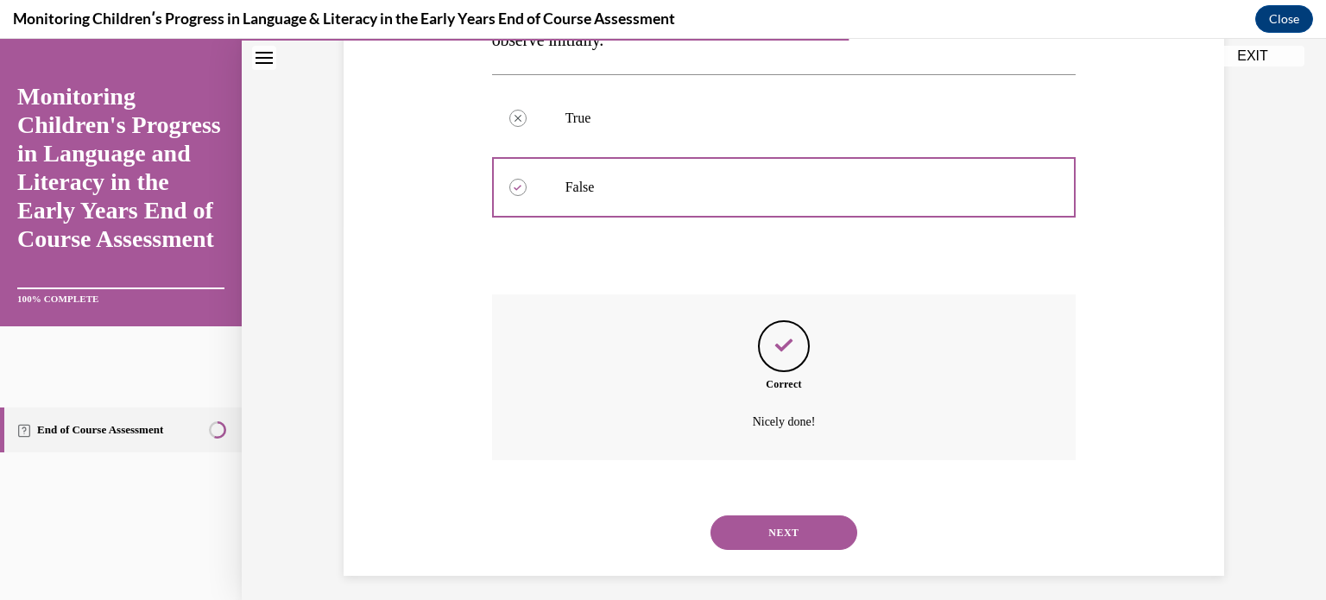
scroll to position [385, 0]
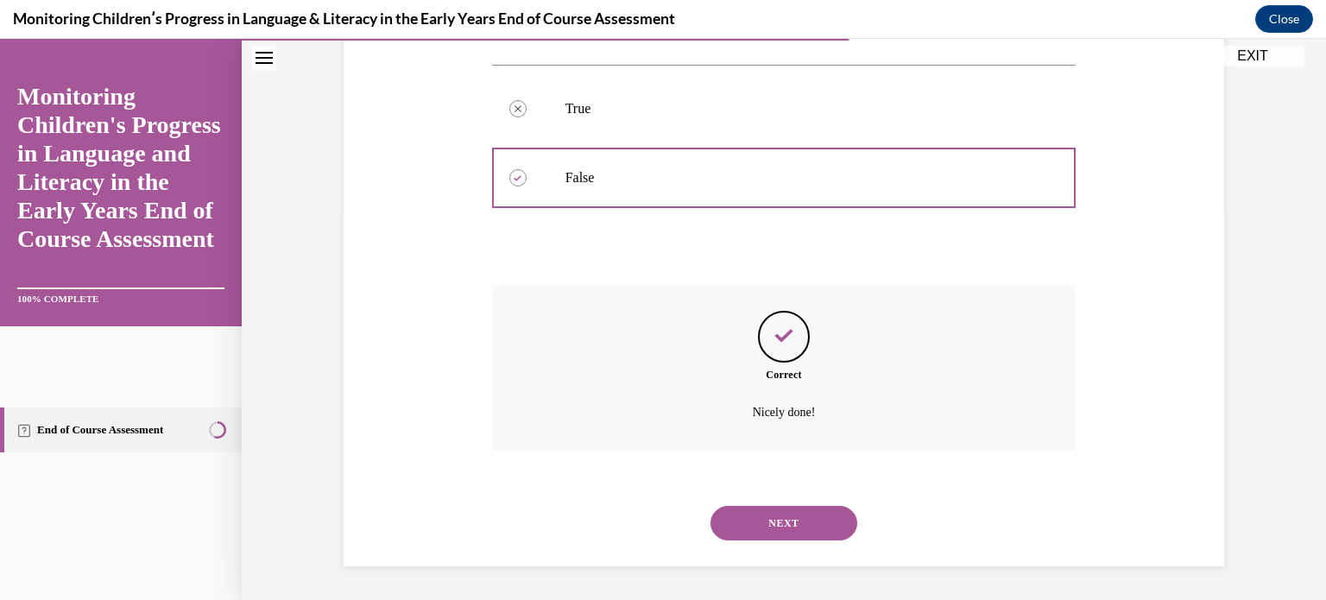
drag, startPoint x: 791, startPoint y: 522, endPoint x: 750, endPoint y: 522, distance: 40.6
click at [750, 522] on button "NEXT" at bounding box center [784, 523] width 147 height 35
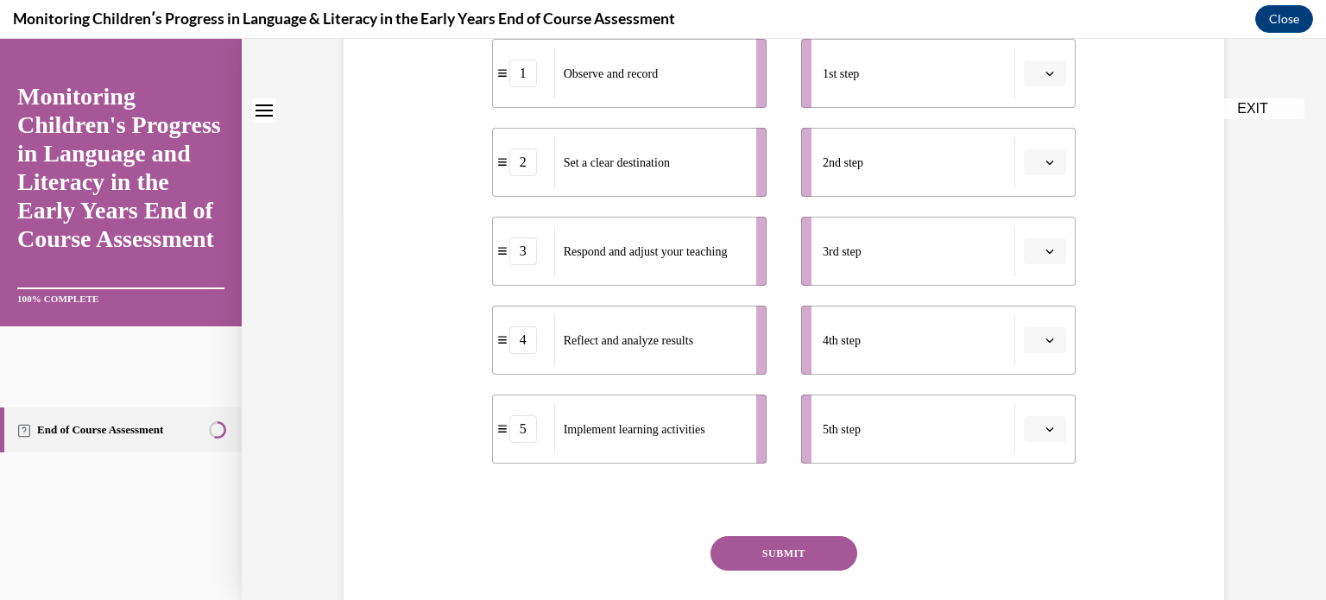
scroll to position [0, 0]
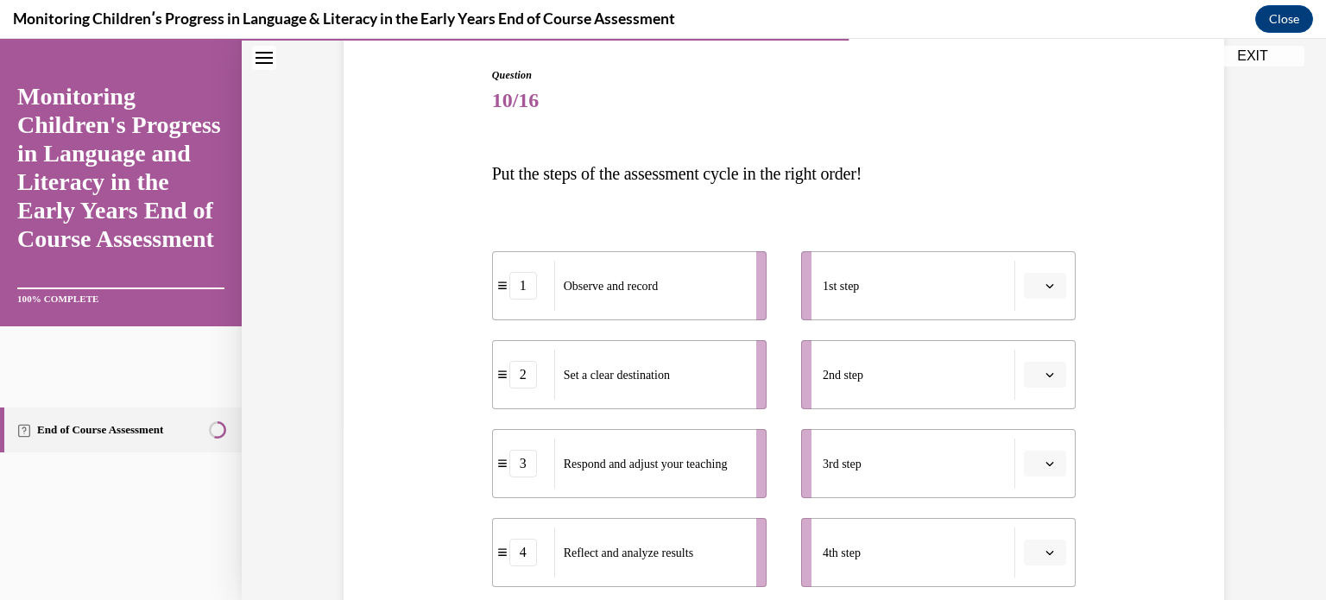
scroll to position [207, 0]
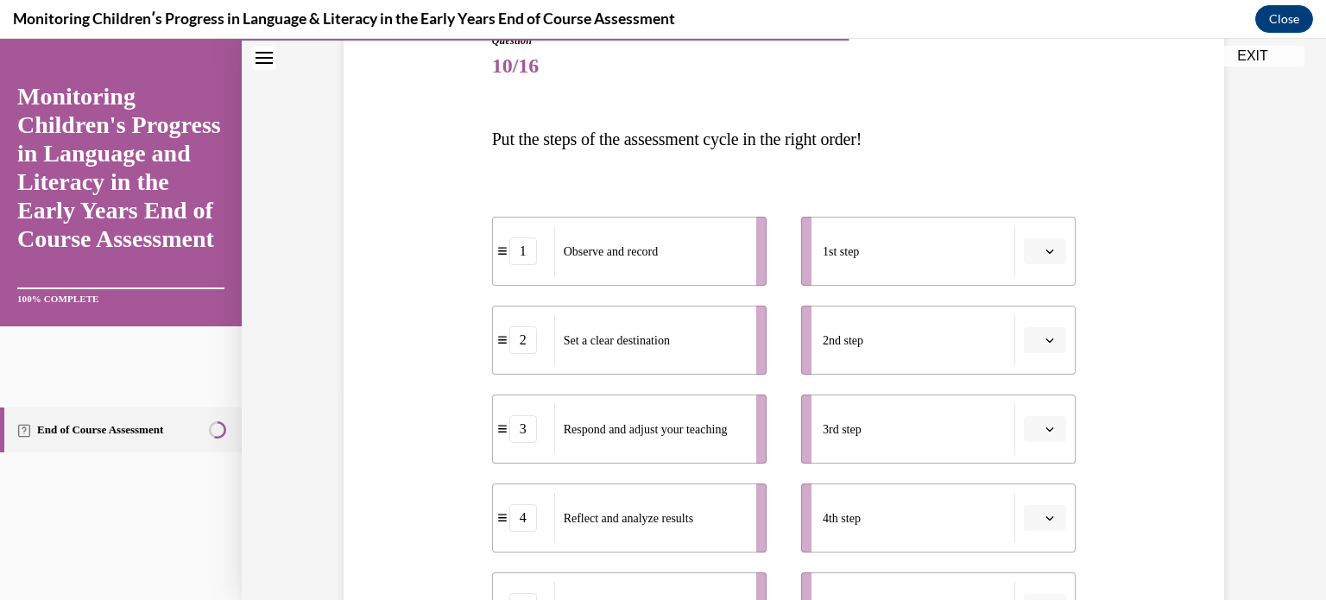
click at [1048, 345] on span "button" at bounding box center [1050, 340] width 12 height 12
click at [1033, 446] on span "2" at bounding box center [1032, 448] width 6 height 14
click at [1043, 331] on button "2" at bounding box center [1045, 340] width 42 height 26
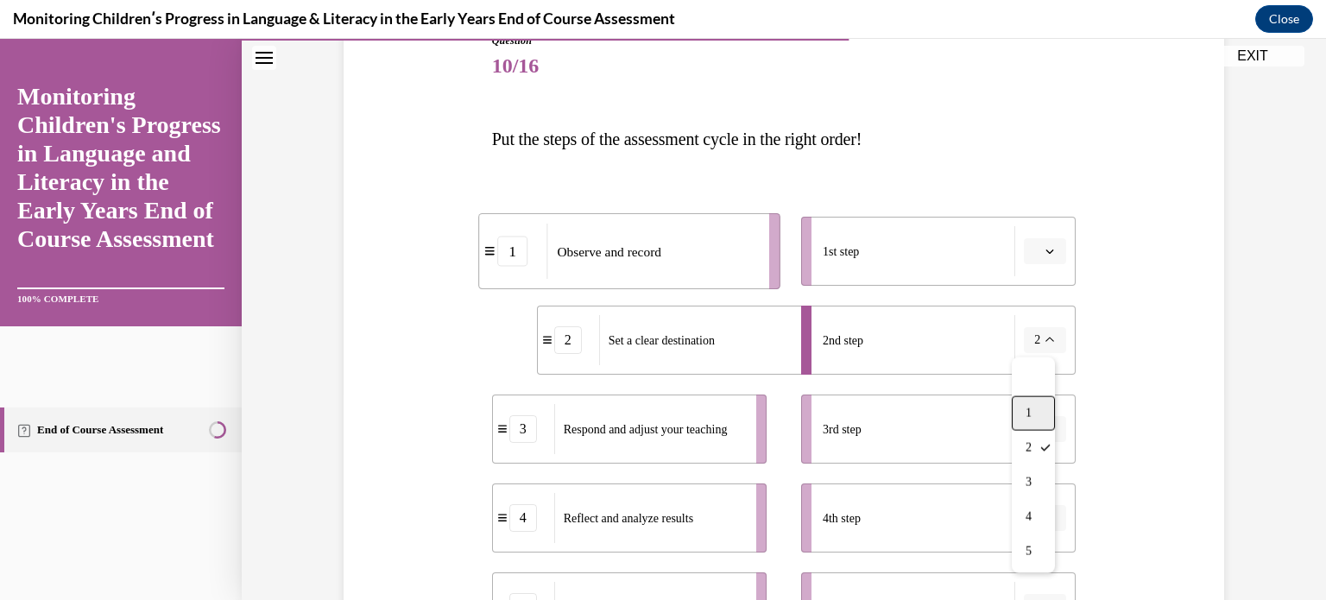
click at [1047, 406] on div "1" at bounding box center [1033, 413] width 43 height 35
click at [1166, 448] on div "Question 10/16 Put the steps of the assessment cycle in the right order! 2 Set …" at bounding box center [783, 418] width 889 height 875
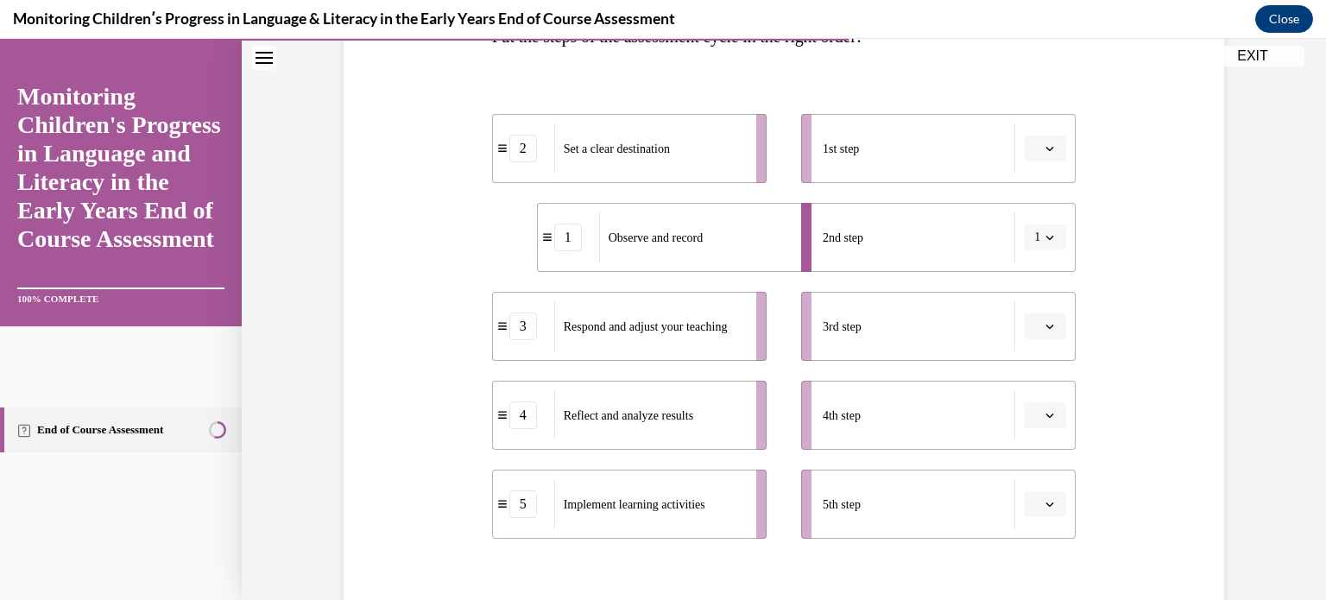
scroll to position [311, 0]
click at [1044, 149] on span "button" at bounding box center [1050, 148] width 12 height 12
click at [1043, 264] on div "2" at bounding box center [1037, 255] width 43 height 35
click at [1045, 141] on button "2" at bounding box center [1045, 148] width 42 height 26
click at [1047, 228] on div "1" at bounding box center [1033, 221] width 43 height 35
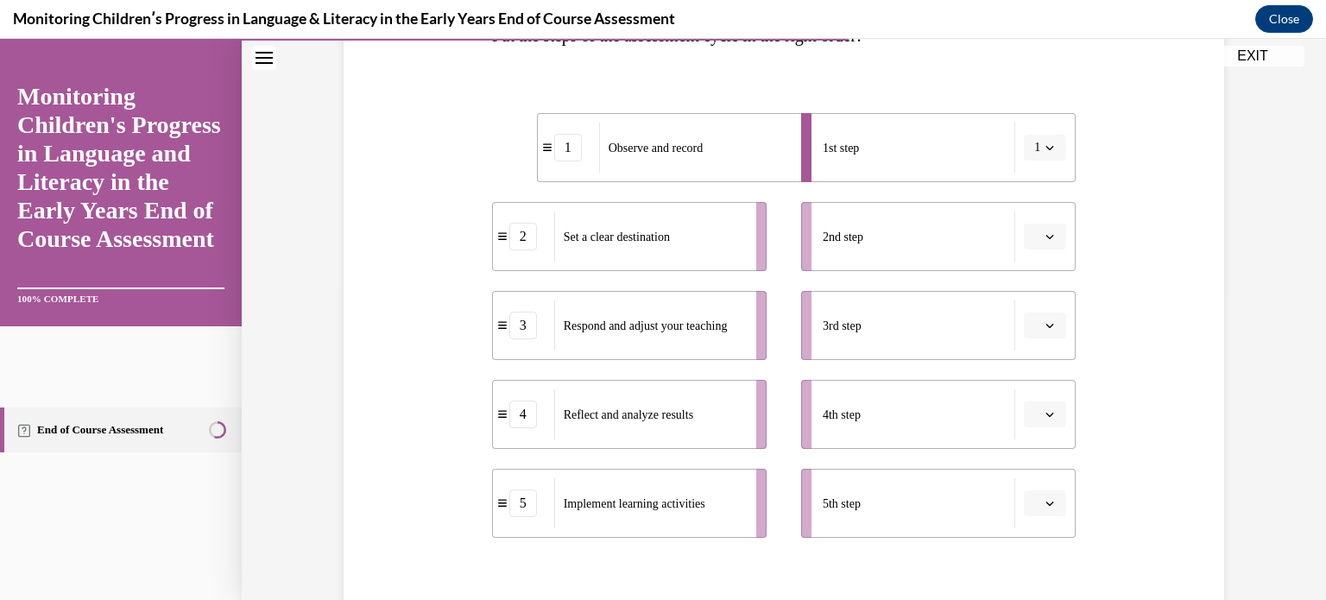
click at [1045, 244] on button "button" at bounding box center [1045, 237] width 42 height 26
click at [1053, 461] on div "5" at bounding box center [1037, 448] width 43 height 35
click at [1044, 142] on span "button" at bounding box center [1050, 148] width 12 height 12
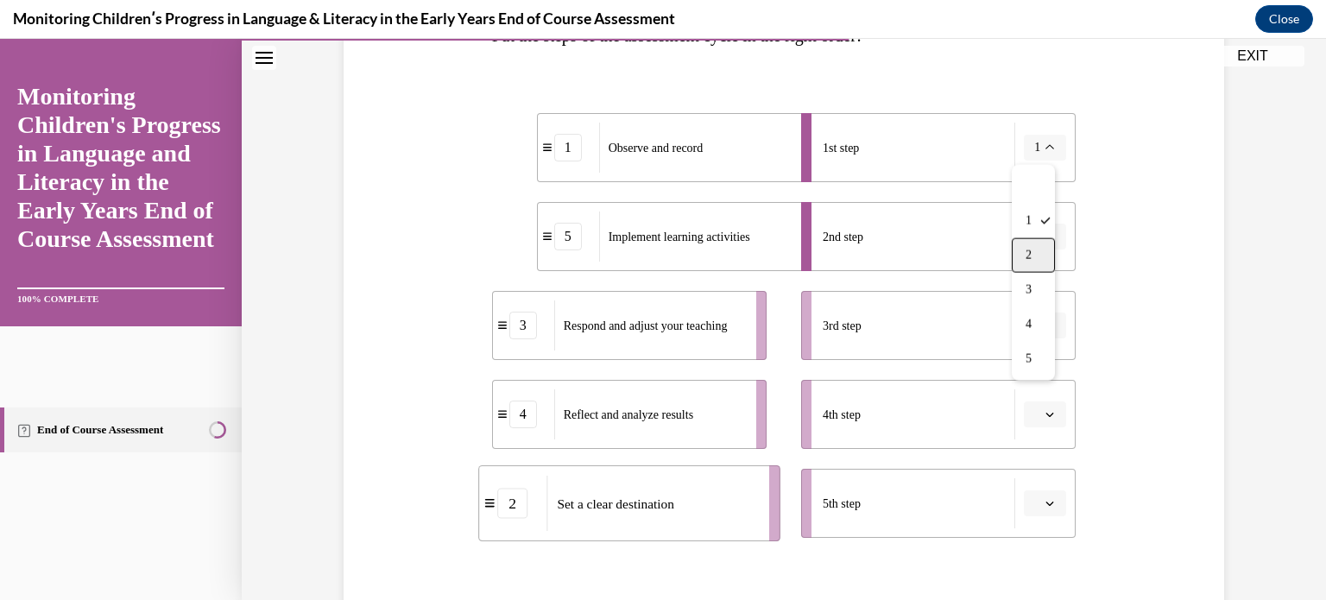
click at [1043, 249] on div "2" at bounding box center [1033, 255] width 43 height 35
click at [1050, 330] on span "button" at bounding box center [1050, 326] width 12 height 12
click at [1045, 391] on div "1" at bounding box center [1037, 399] width 43 height 35
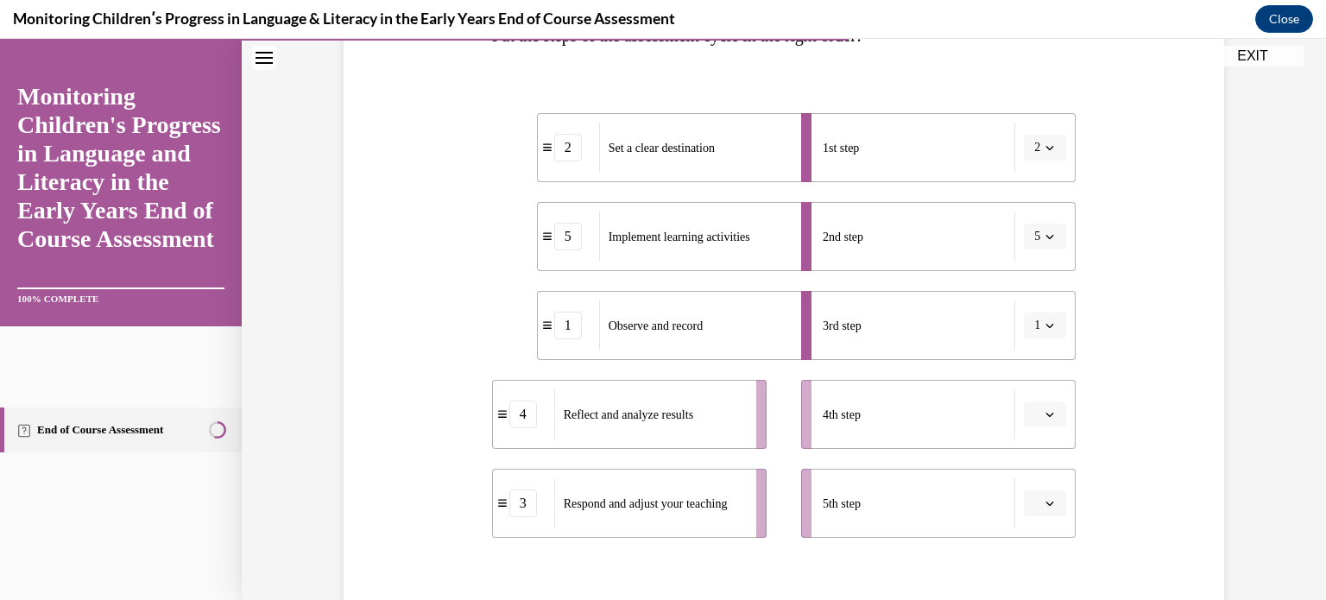
click at [1046, 415] on icon "button" at bounding box center [1050, 414] width 9 height 9
click at [1050, 335] on div "4" at bounding box center [1037, 341] width 43 height 35
click at [1046, 504] on icon "button" at bounding box center [1050, 503] width 9 height 9
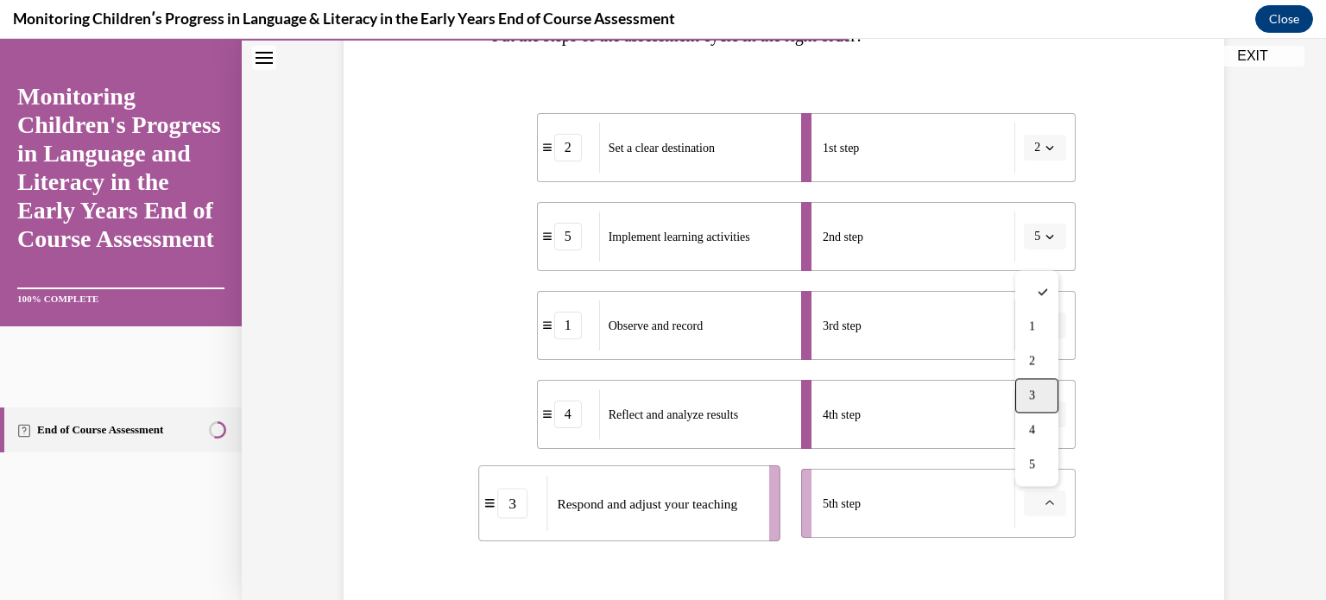
click at [1028, 386] on div "3" at bounding box center [1037, 395] width 43 height 35
click at [1114, 501] on div "Question 10/16 Put the steps of the assessment cycle in the right order! 2 Set …" at bounding box center [783, 314] width 889 height 875
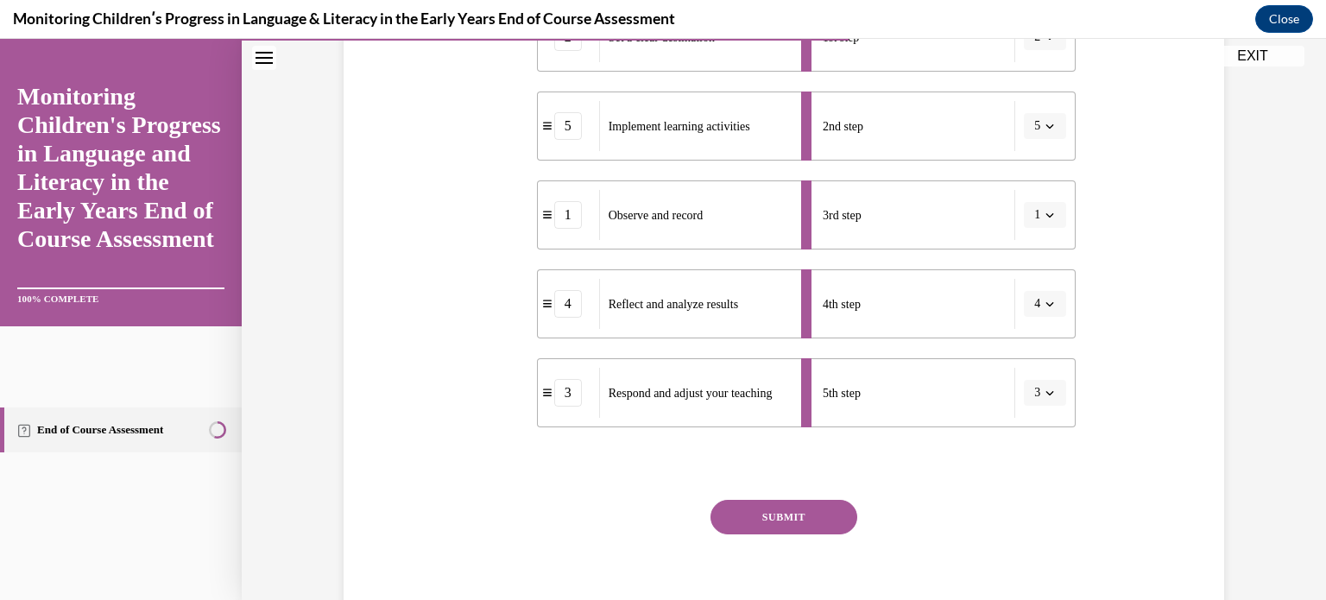
scroll to position [449, 0]
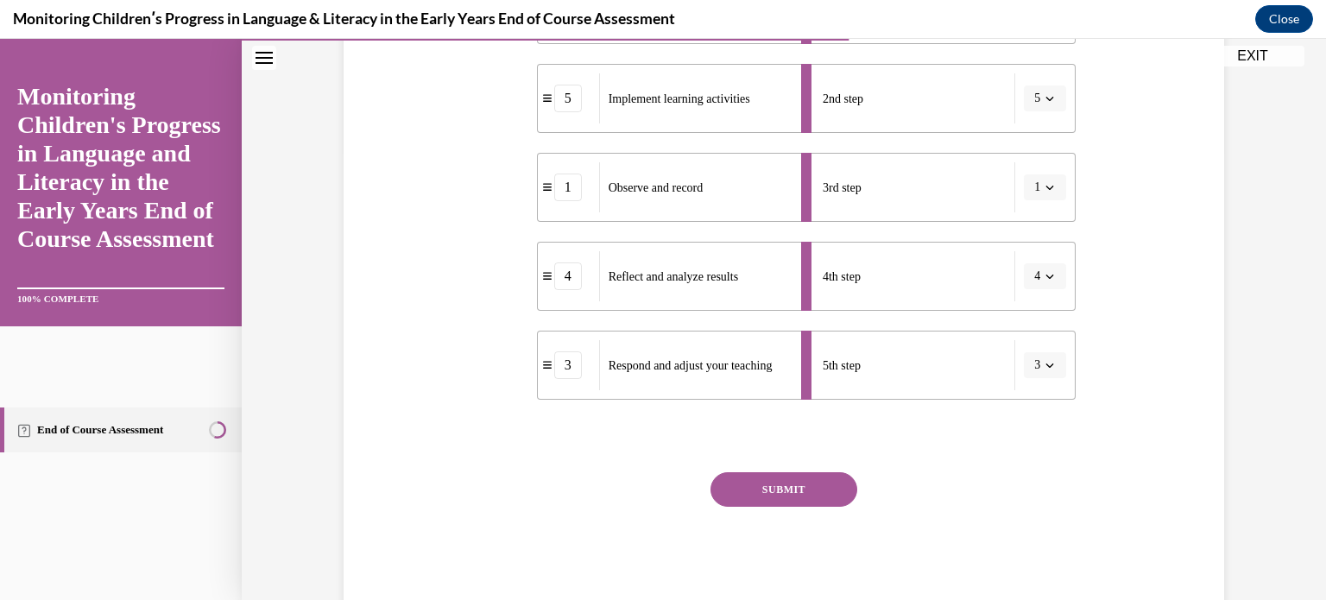
click at [745, 493] on button "SUBMIT" at bounding box center [784, 489] width 147 height 35
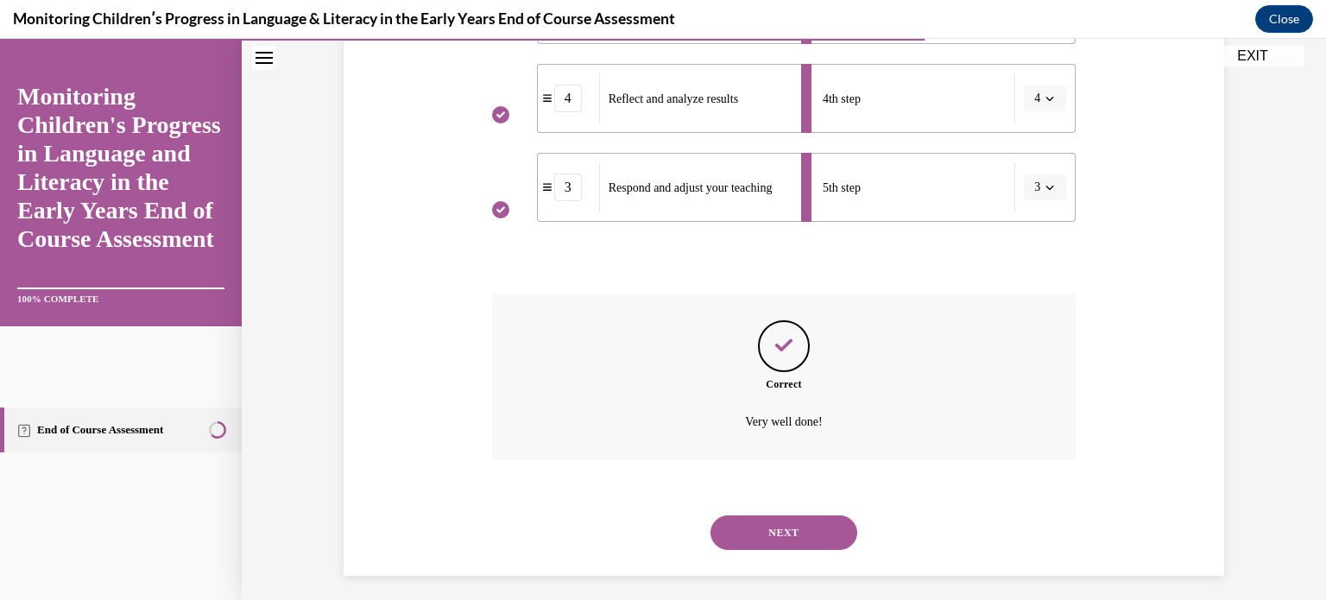
scroll to position [636, 0]
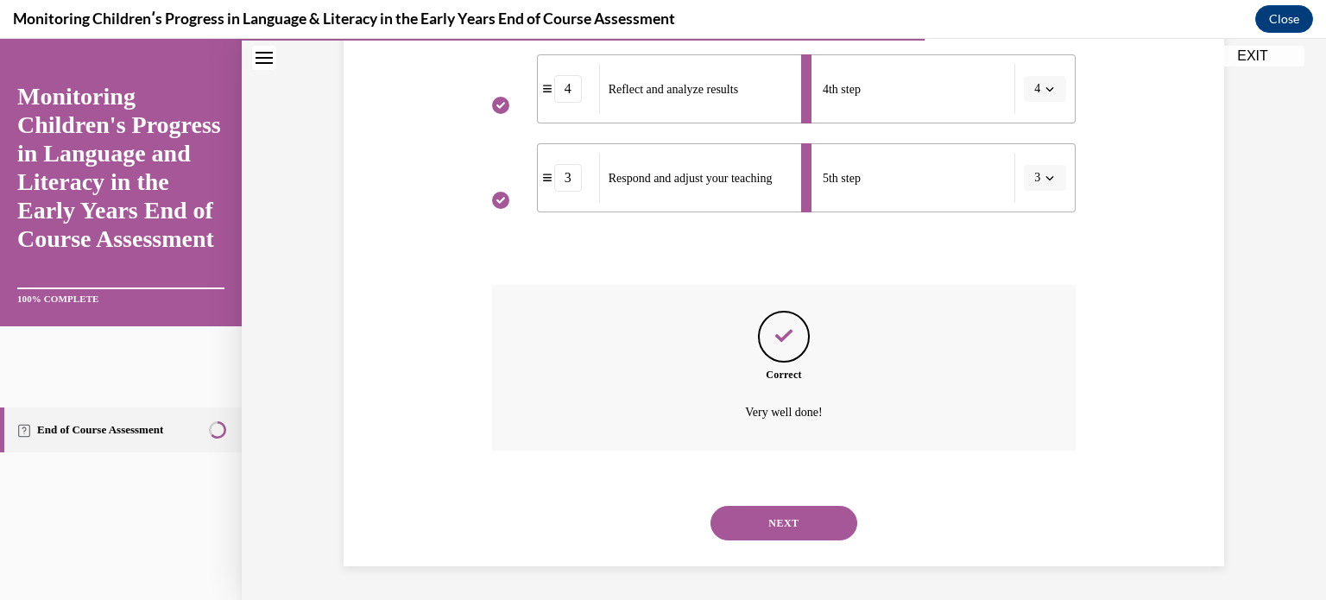
click at [760, 530] on button "NEXT" at bounding box center [784, 523] width 147 height 35
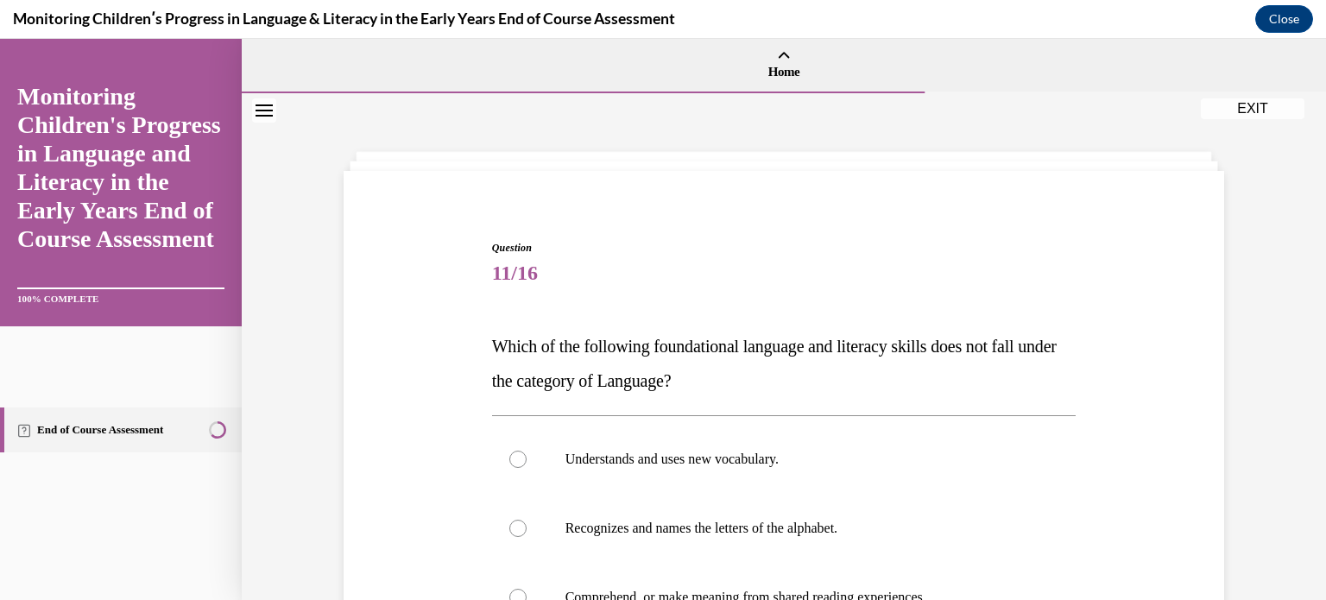
click at [397, 428] on div "Question 11/16 Which of the following foundational language and literacy skills…" at bounding box center [783, 551] width 889 height 727
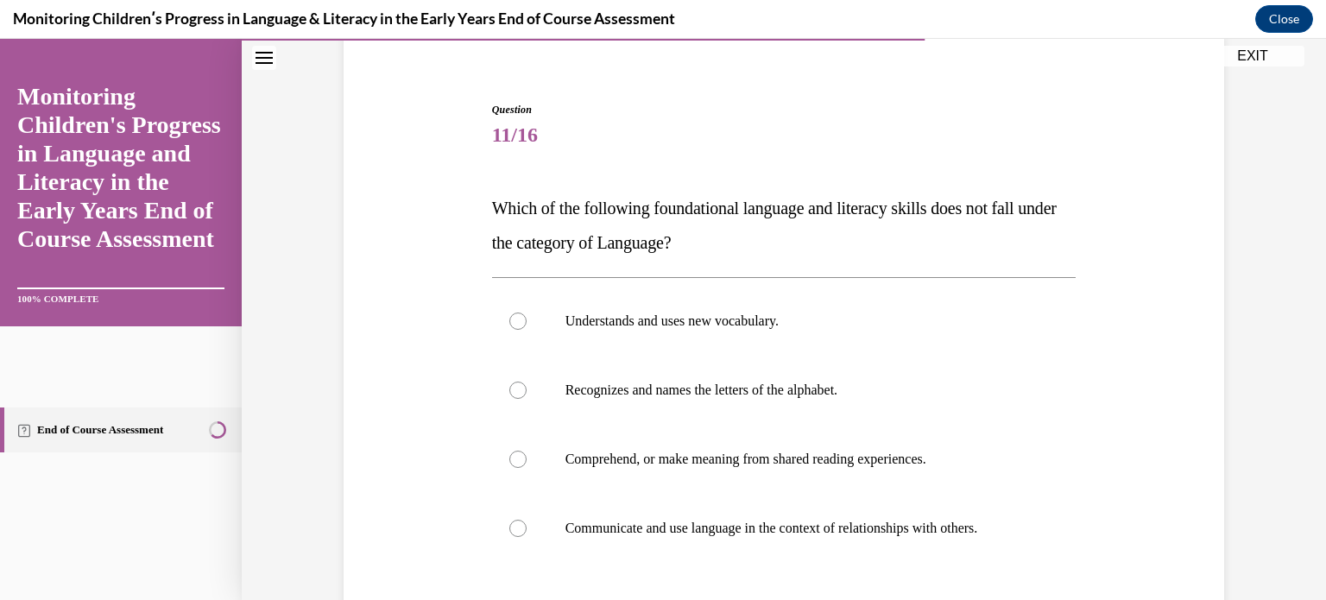
scroll to position [173, 0]
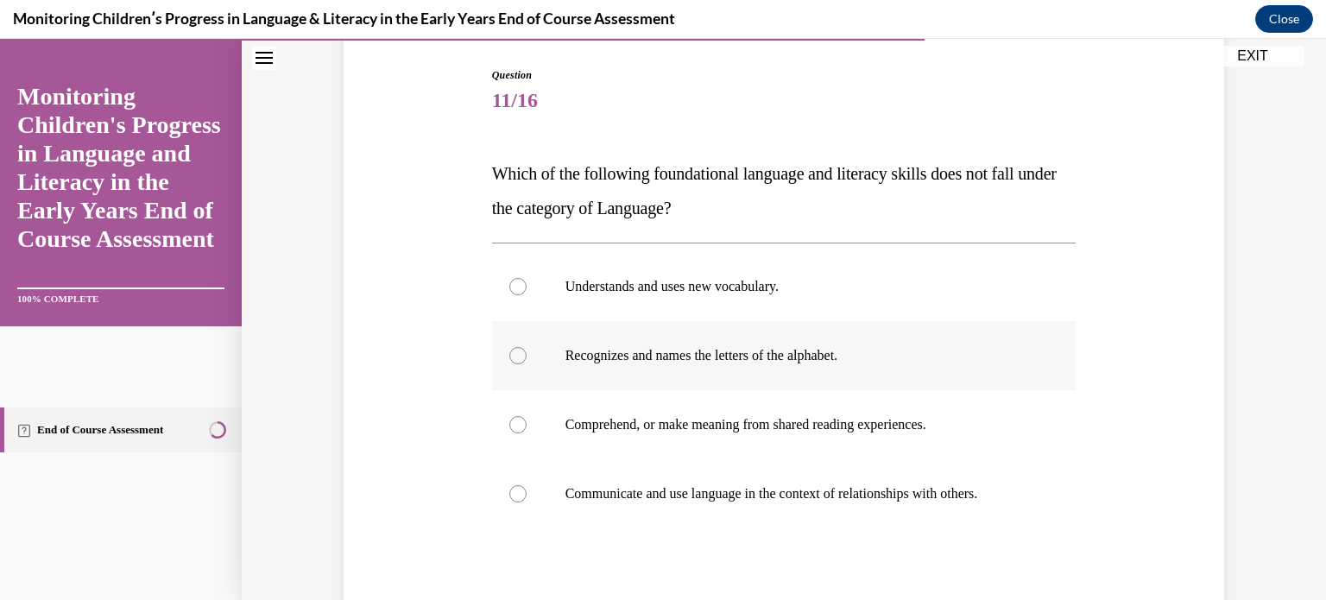
click at [512, 357] on div at bounding box center [517, 355] width 17 height 17
click at [512, 357] on input "Recognizes and names the letters of the alphabet." at bounding box center [517, 355] width 17 height 17
radio input "true"
click at [449, 431] on div "Question 11/16 Which of the following foundational language and literacy skills…" at bounding box center [783, 379] width 889 height 727
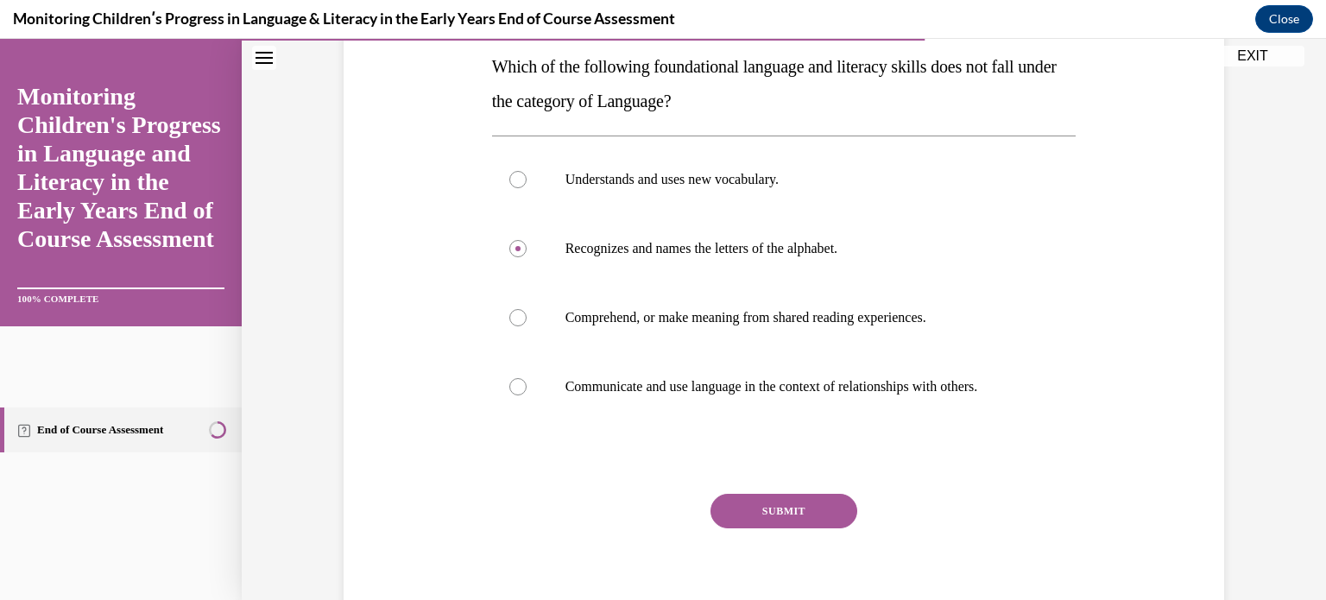
scroll to position [311, 0]
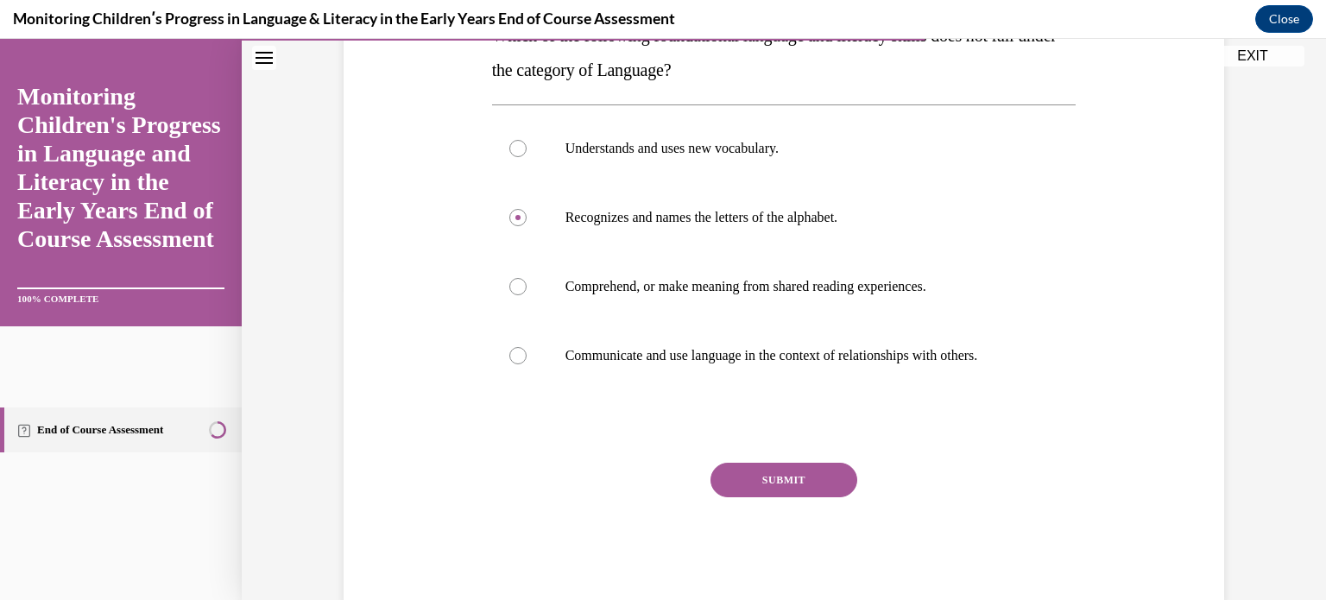
click at [742, 483] on button "SUBMIT" at bounding box center [784, 480] width 147 height 35
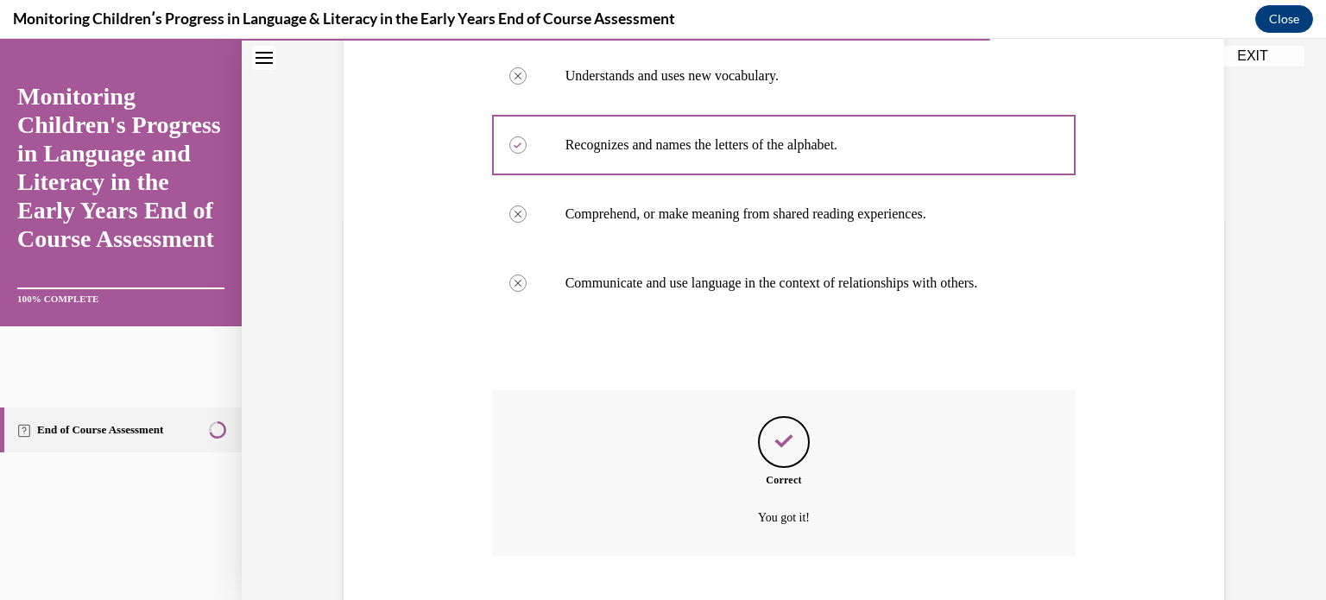
scroll to position [489, 0]
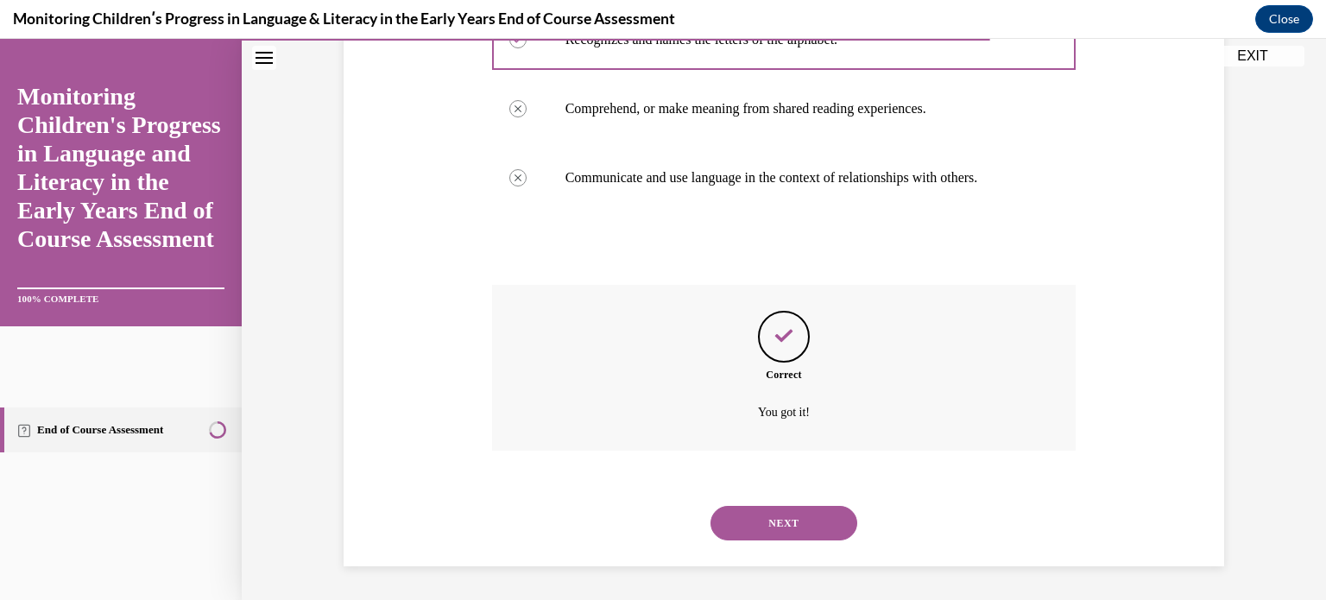
click at [760, 520] on button "NEXT" at bounding box center [784, 523] width 147 height 35
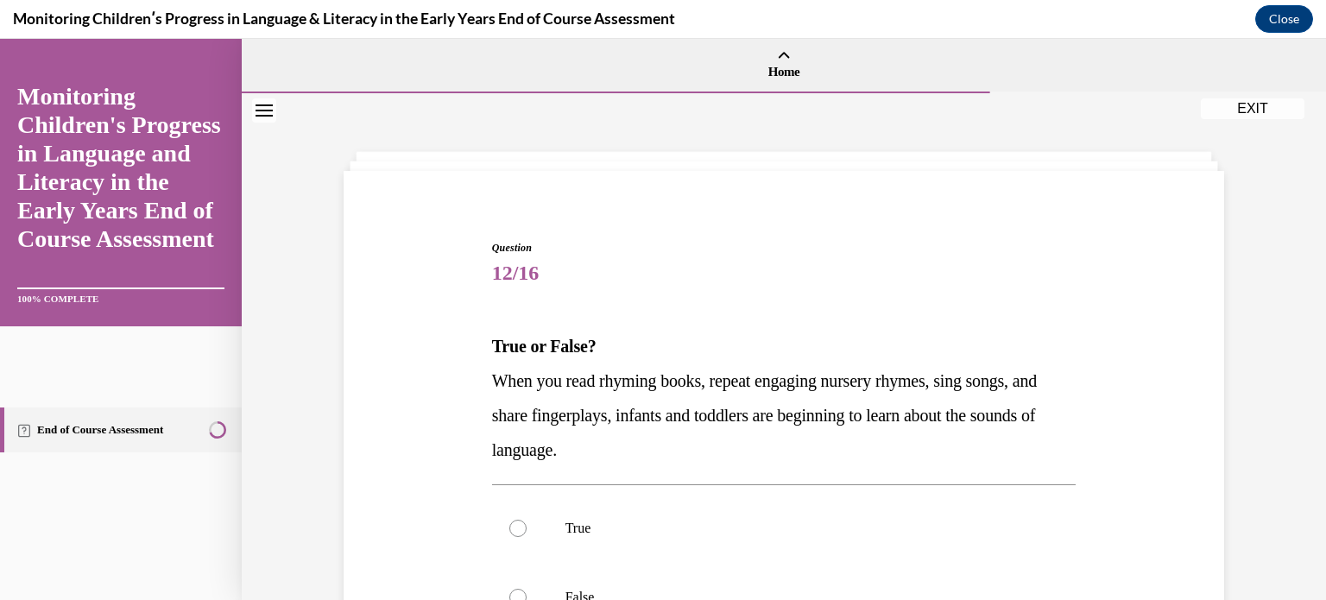
click at [445, 408] on div "Question 12/16 True or False? When you read rhyming books, repeat engaging nurs…" at bounding box center [783, 517] width 889 height 658
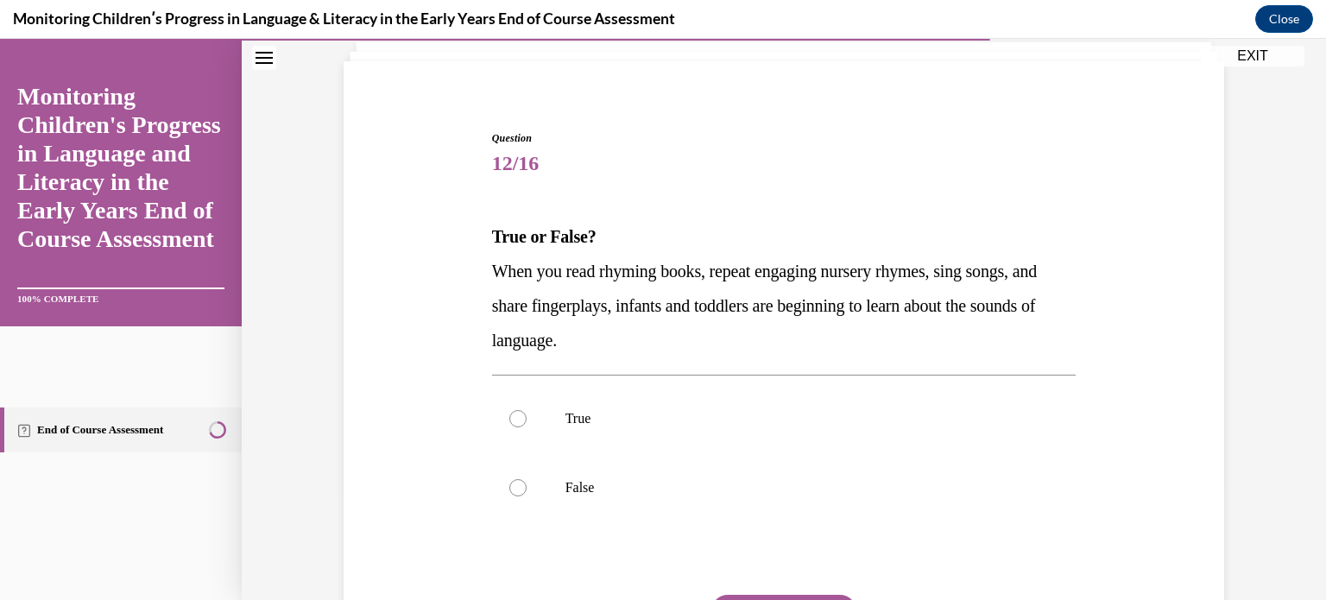
scroll to position [138, 0]
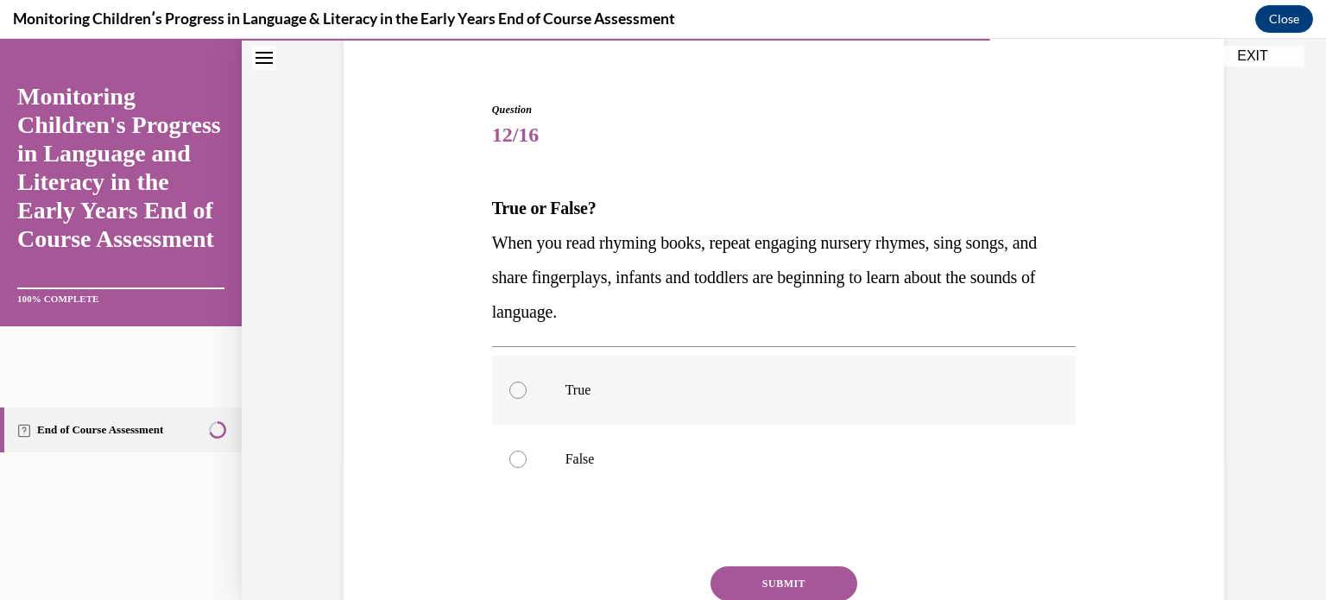
click at [517, 394] on div at bounding box center [517, 390] width 17 height 17
click at [517, 394] on input "True" at bounding box center [517, 390] width 17 height 17
radio input "true"
click at [736, 583] on button "SUBMIT" at bounding box center [784, 583] width 147 height 35
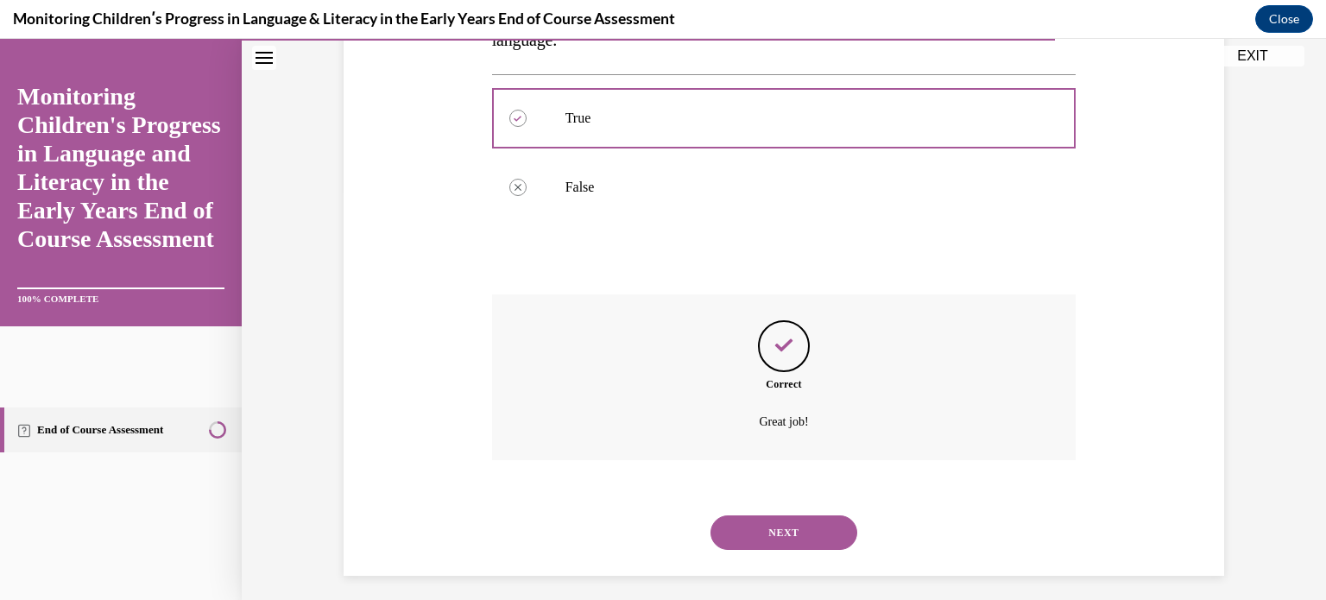
scroll to position [420, 0]
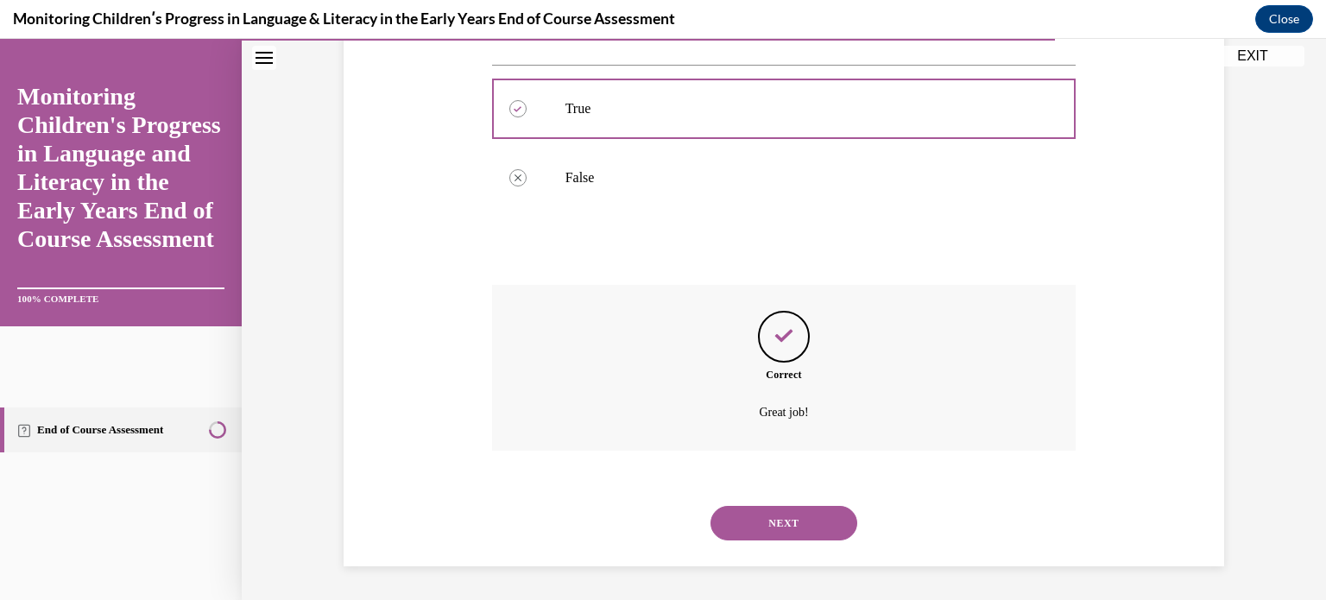
click at [753, 522] on button "NEXT" at bounding box center [784, 523] width 147 height 35
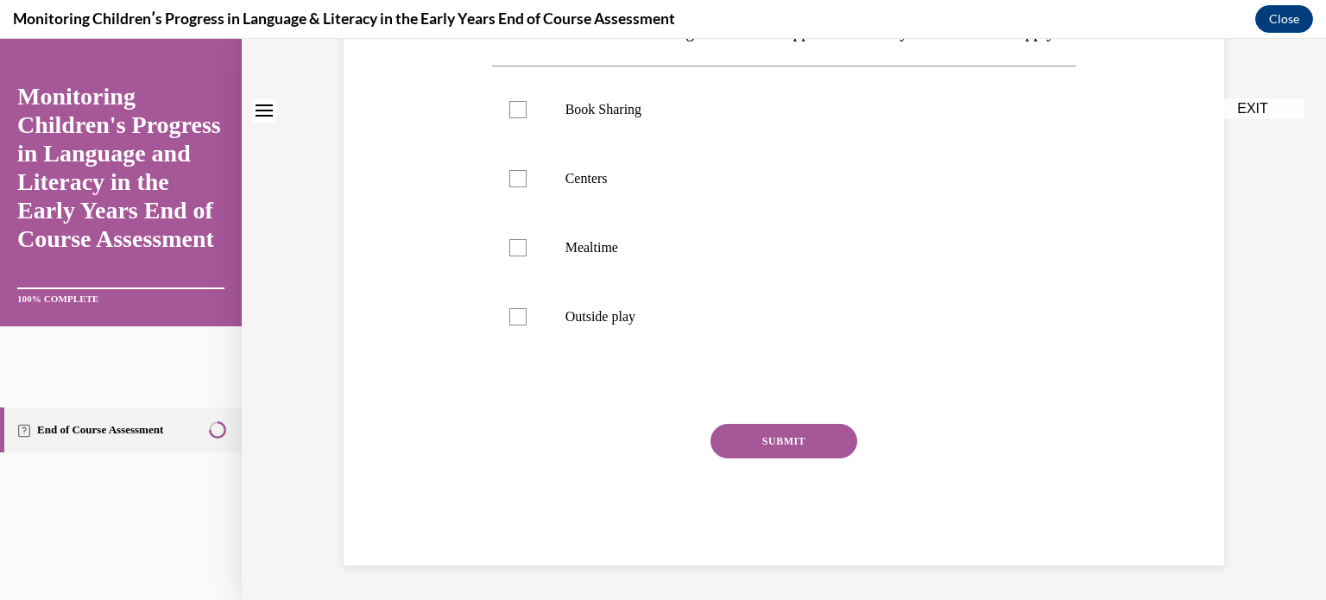
scroll to position [0, 0]
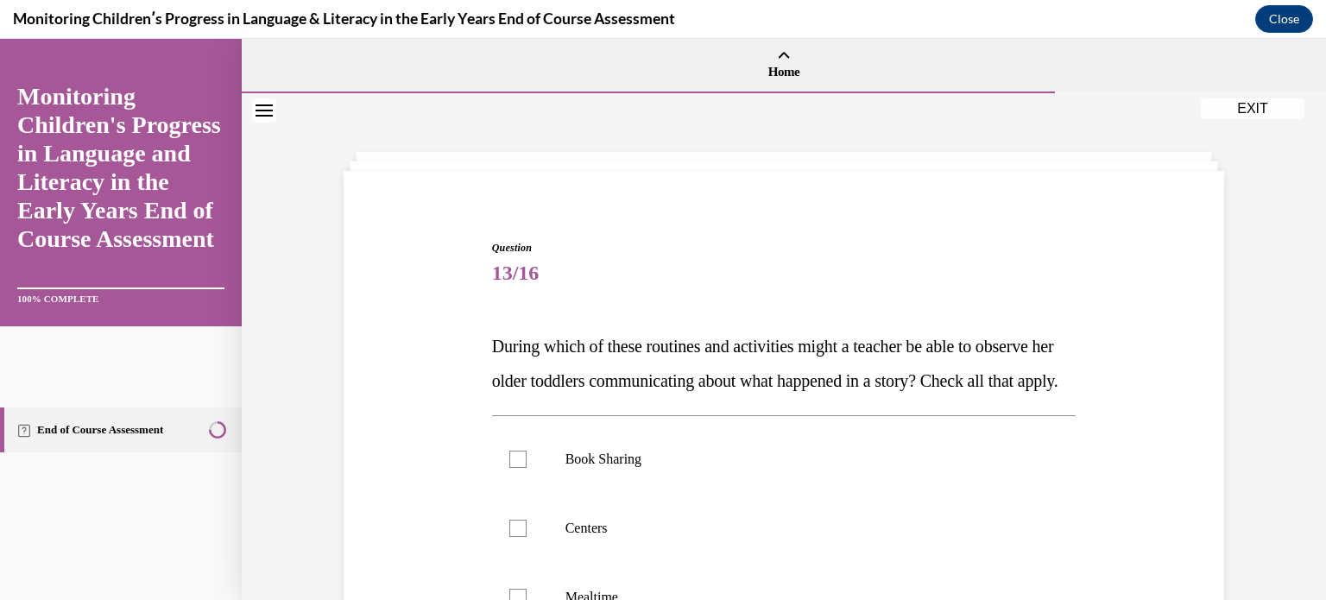
click at [432, 422] on div "Question 13/16 During which of these routines and activities might a teacher be…" at bounding box center [783, 551] width 889 height 727
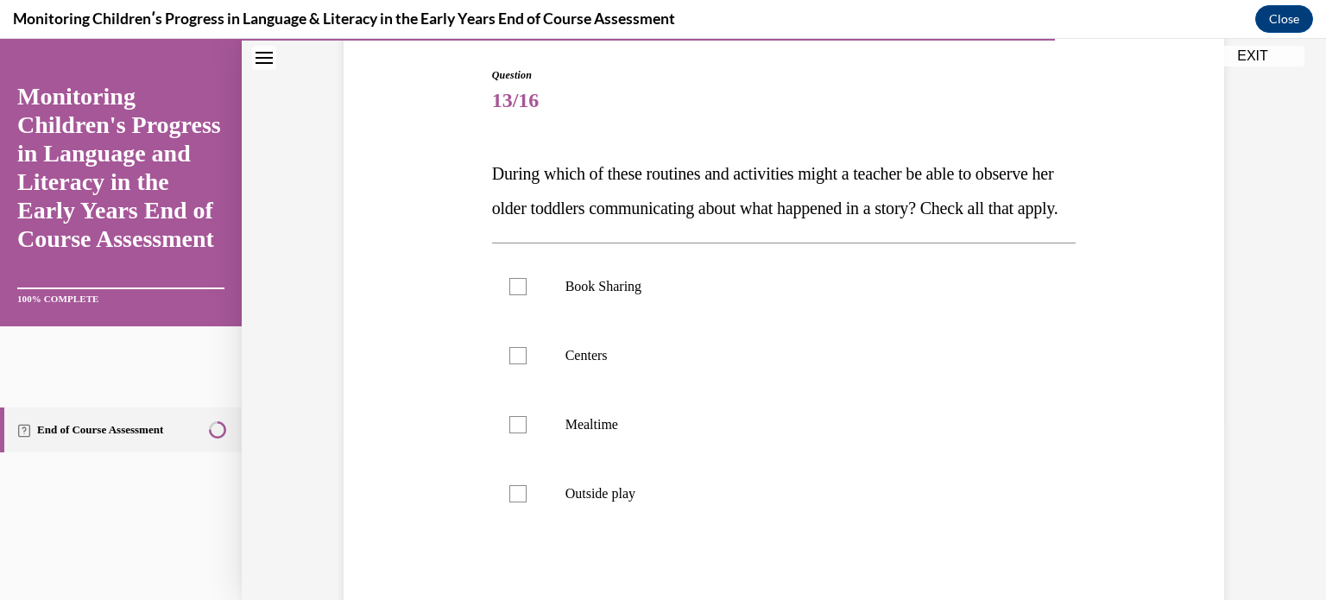
scroll to position [207, 0]
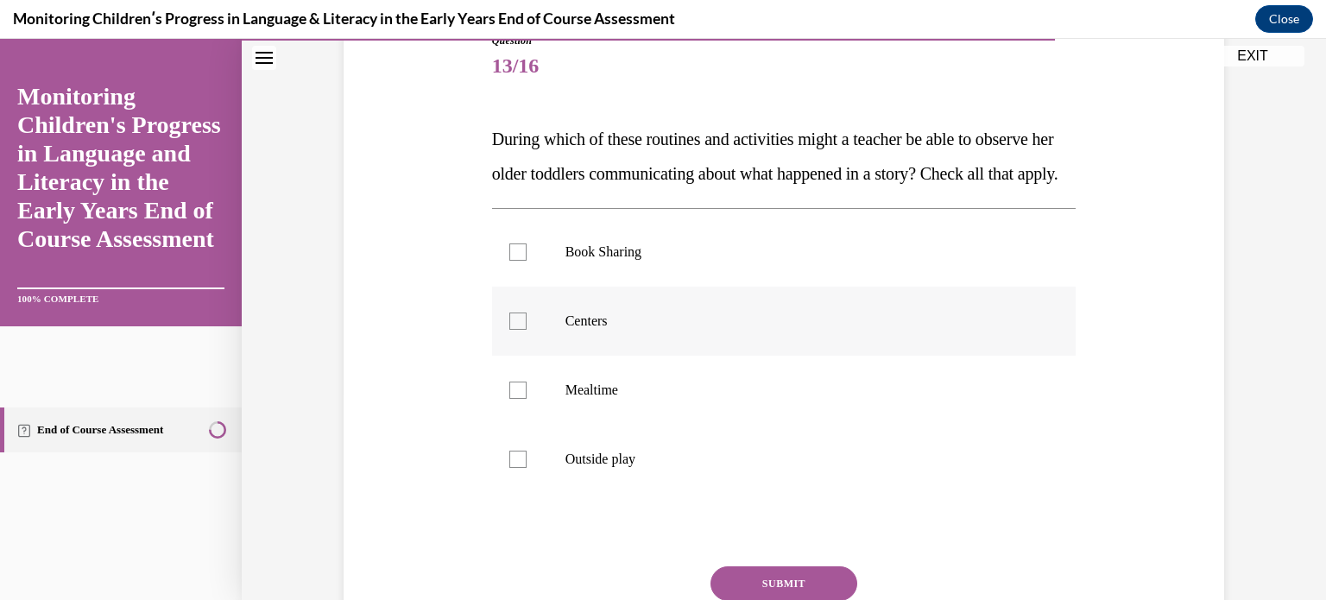
click at [528, 355] on label "Centers" at bounding box center [784, 321] width 585 height 69
click at [527, 330] on input "Centers" at bounding box center [517, 321] width 17 height 17
checkbox input "true"
click at [456, 416] on div "Question 13/16 During which of these routines and activities might a teacher be…" at bounding box center [783, 344] width 889 height 727
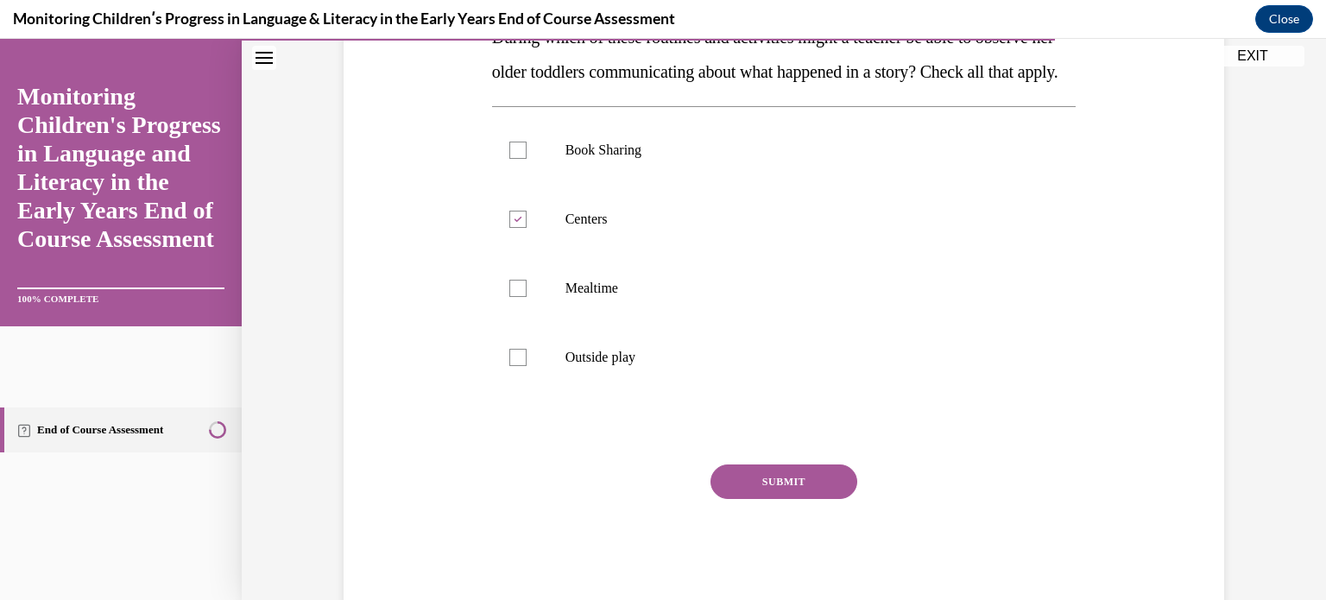
scroll to position [311, 0]
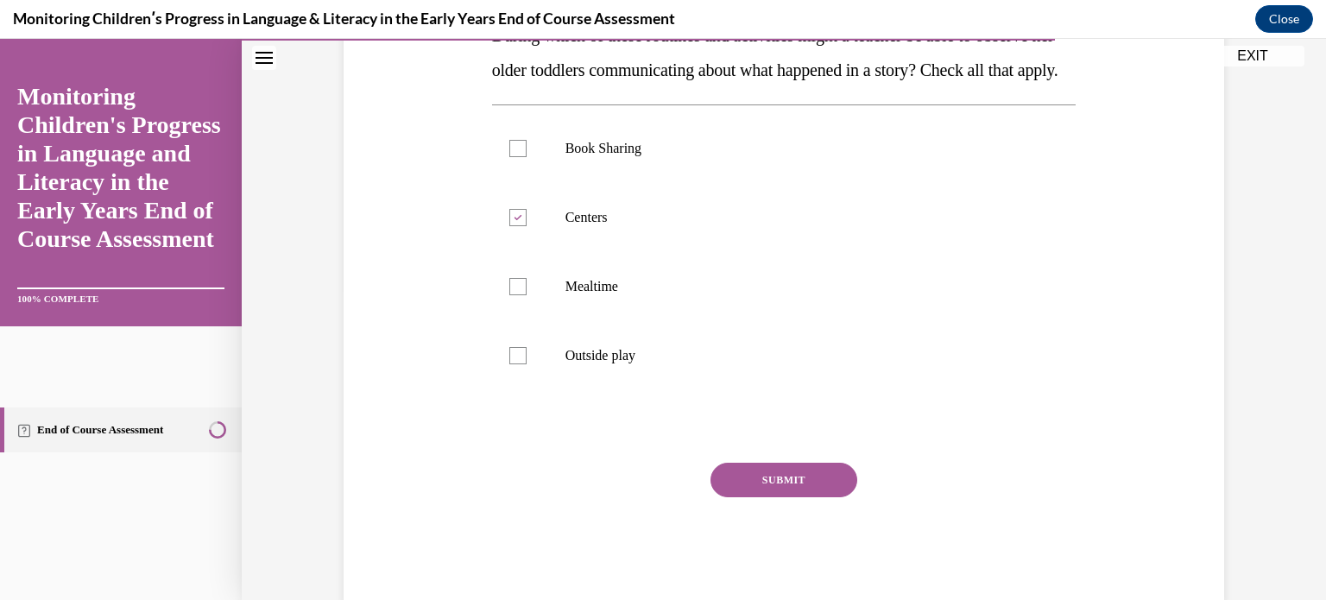
drag, startPoint x: 788, startPoint y: 497, endPoint x: 778, endPoint y: 510, distance: 16.8
click at [778, 497] on button "SUBMIT" at bounding box center [784, 480] width 147 height 35
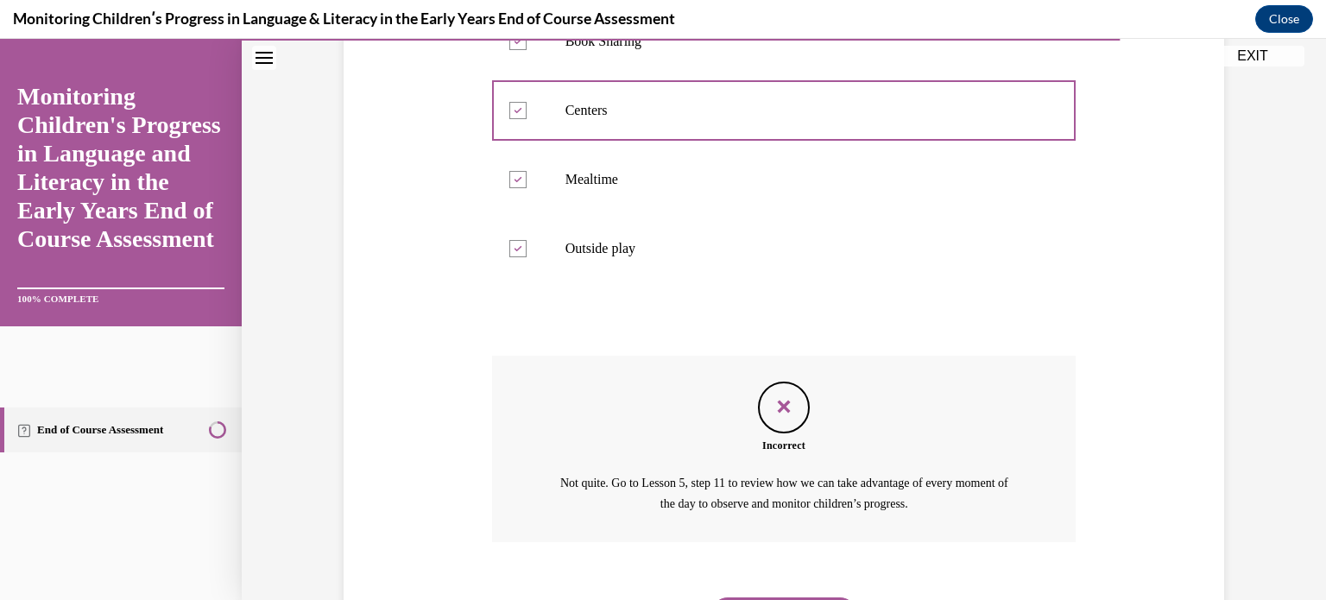
scroll to position [544, 0]
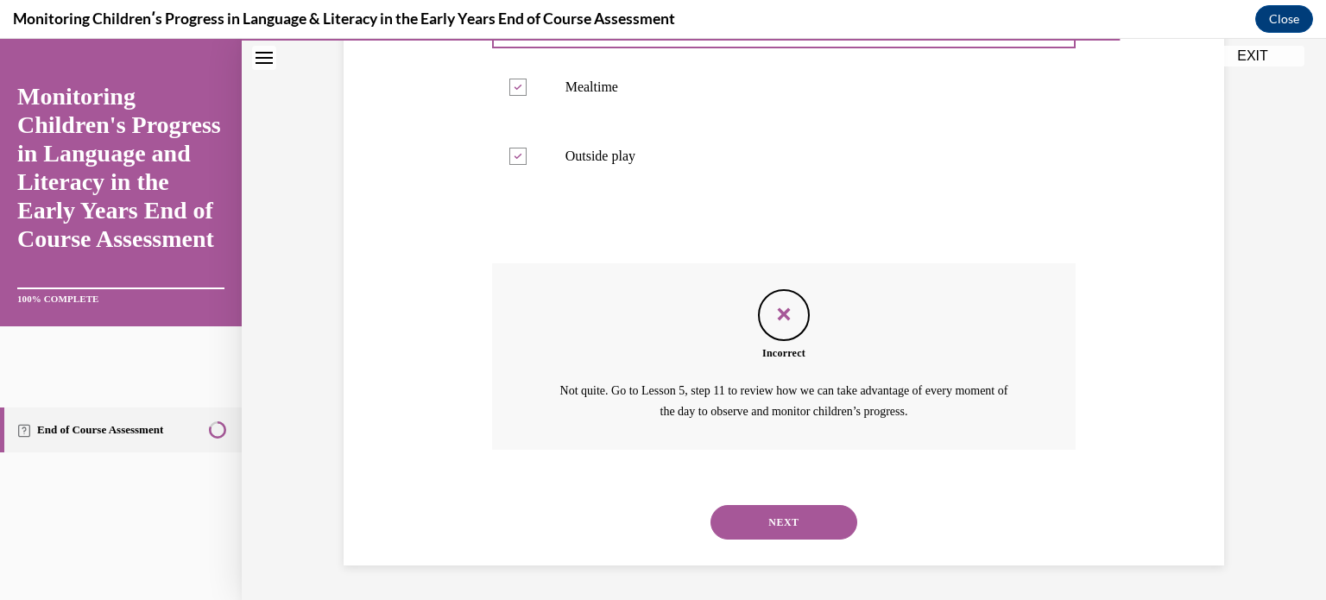
click at [778, 519] on button "NEXT" at bounding box center [784, 522] width 147 height 35
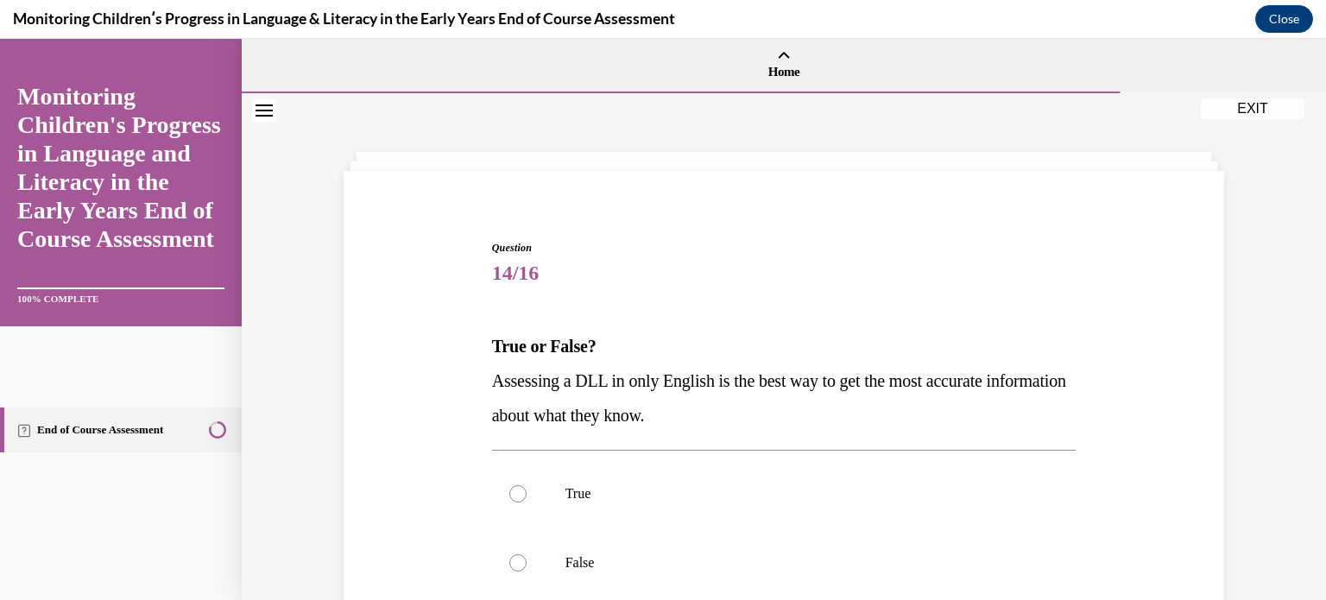
click at [415, 433] on div "Question 14/16 True or False? Assessing a DLL in only English is the best way t…" at bounding box center [783, 499] width 889 height 623
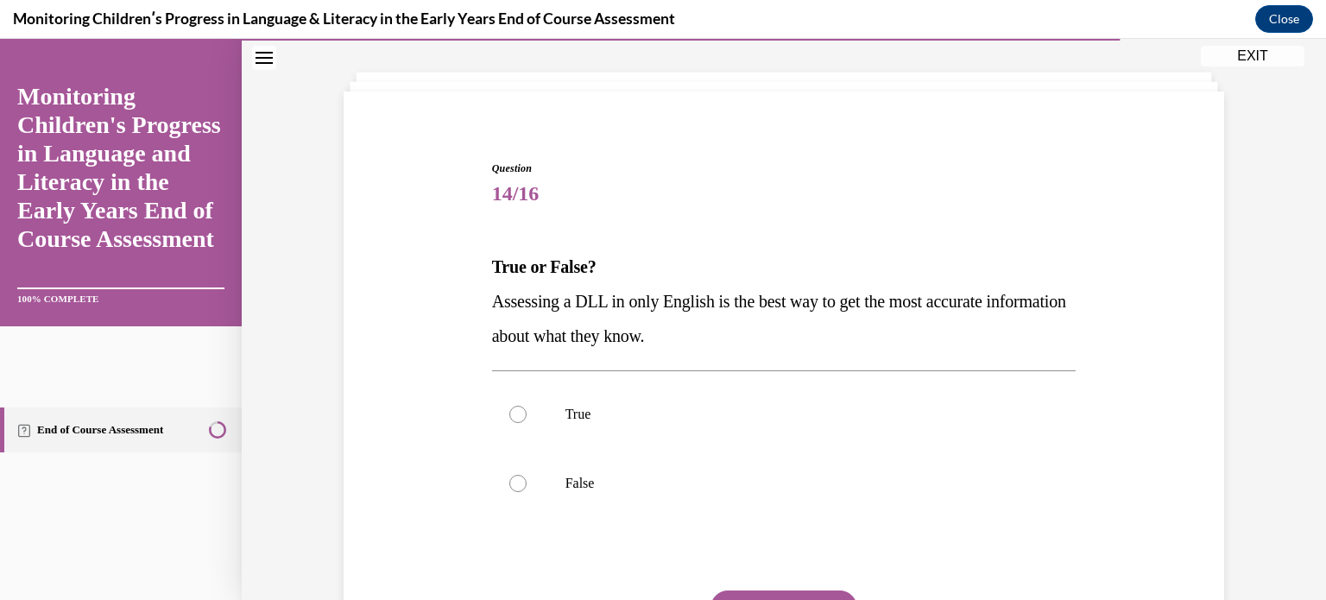
scroll to position [104, 0]
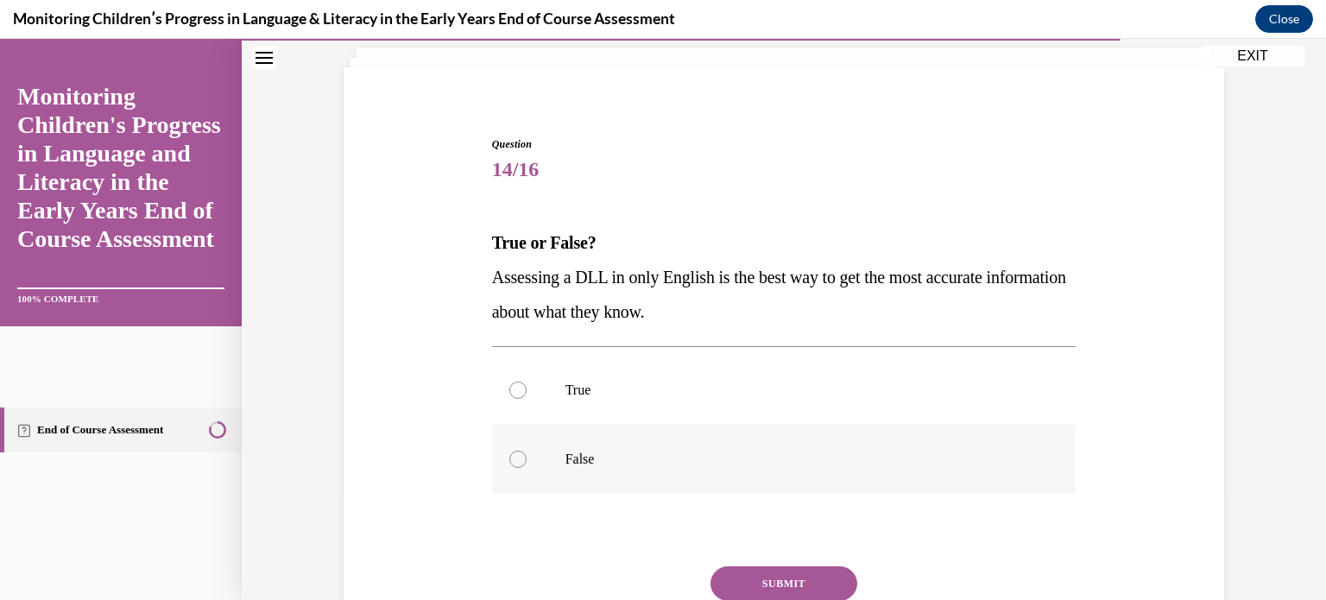
click at [511, 460] on div at bounding box center [517, 459] width 17 height 17
click at [511, 460] on input "False" at bounding box center [517, 459] width 17 height 17
radio input "true"
click at [750, 567] on button "SUBMIT" at bounding box center [784, 583] width 147 height 35
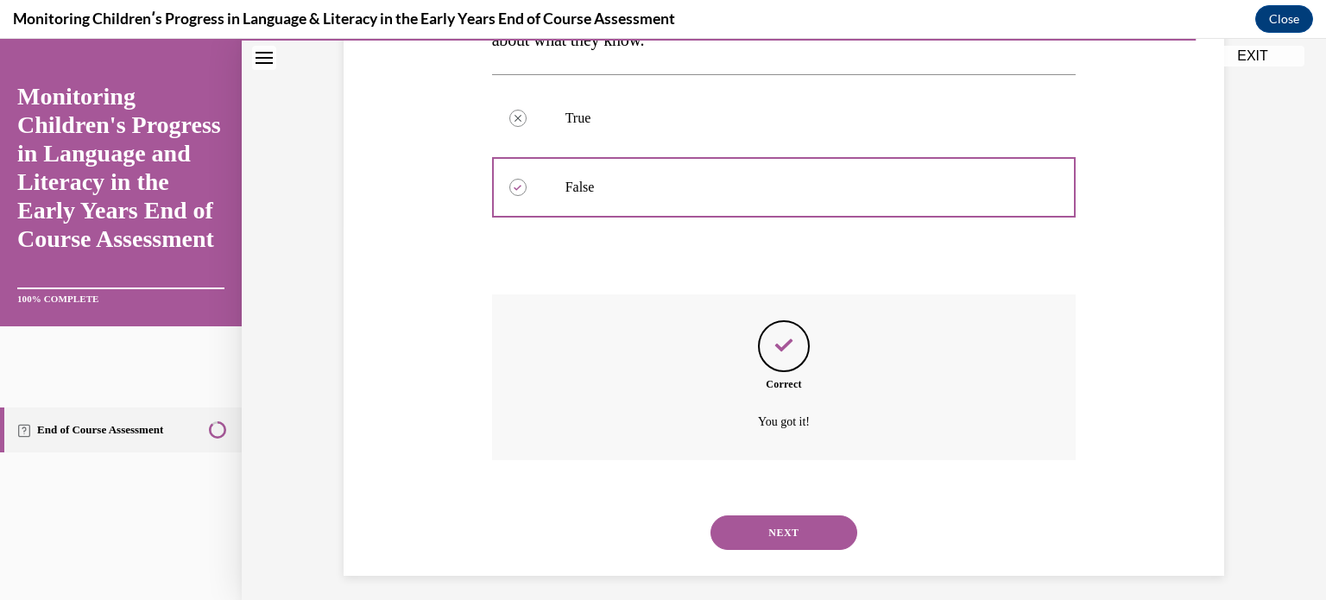
scroll to position [385, 0]
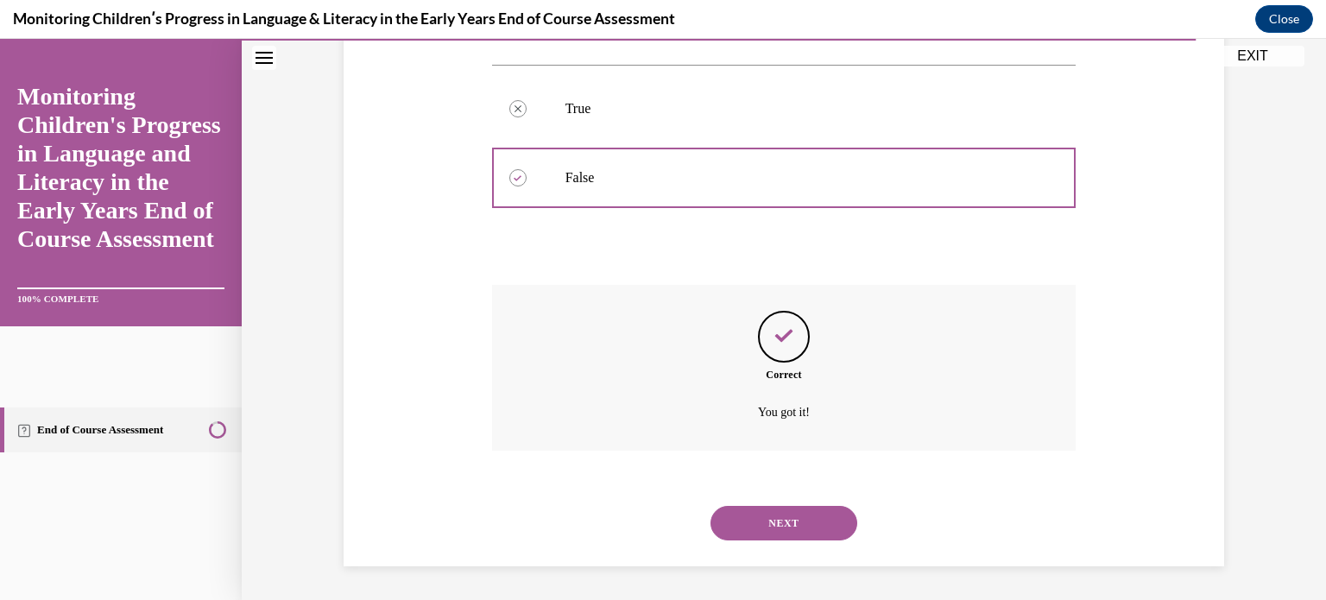
click at [771, 522] on button "NEXT" at bounding box center [784, 523] width 147 height 35
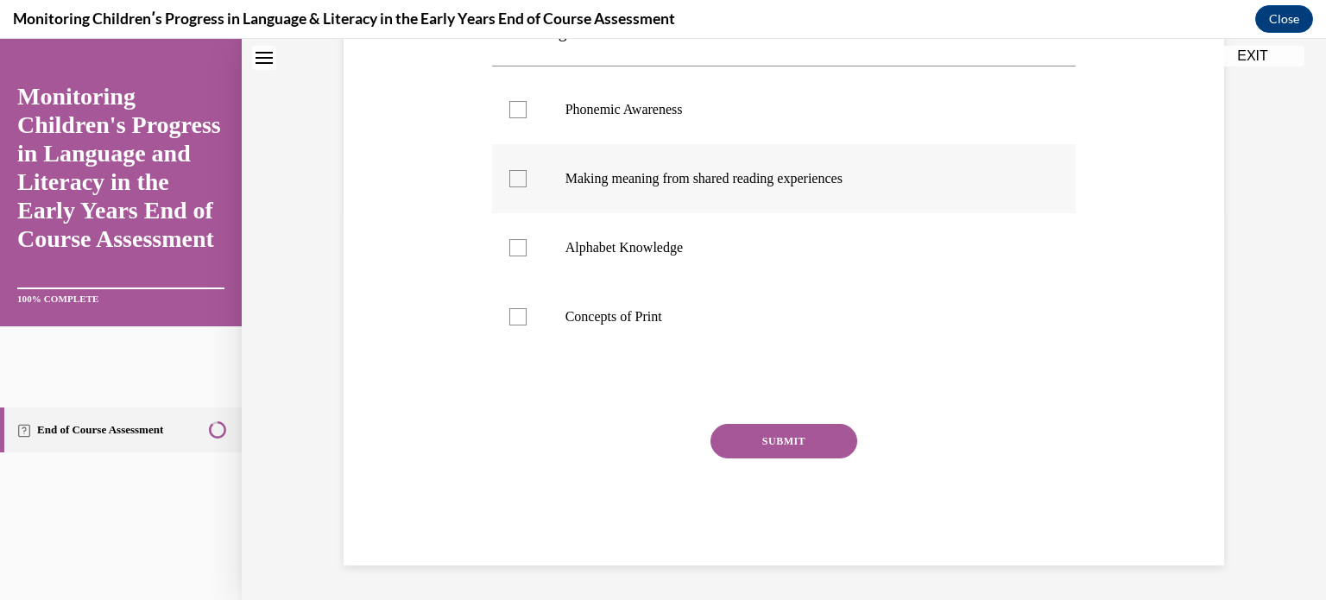
scroll to position [0, 0]
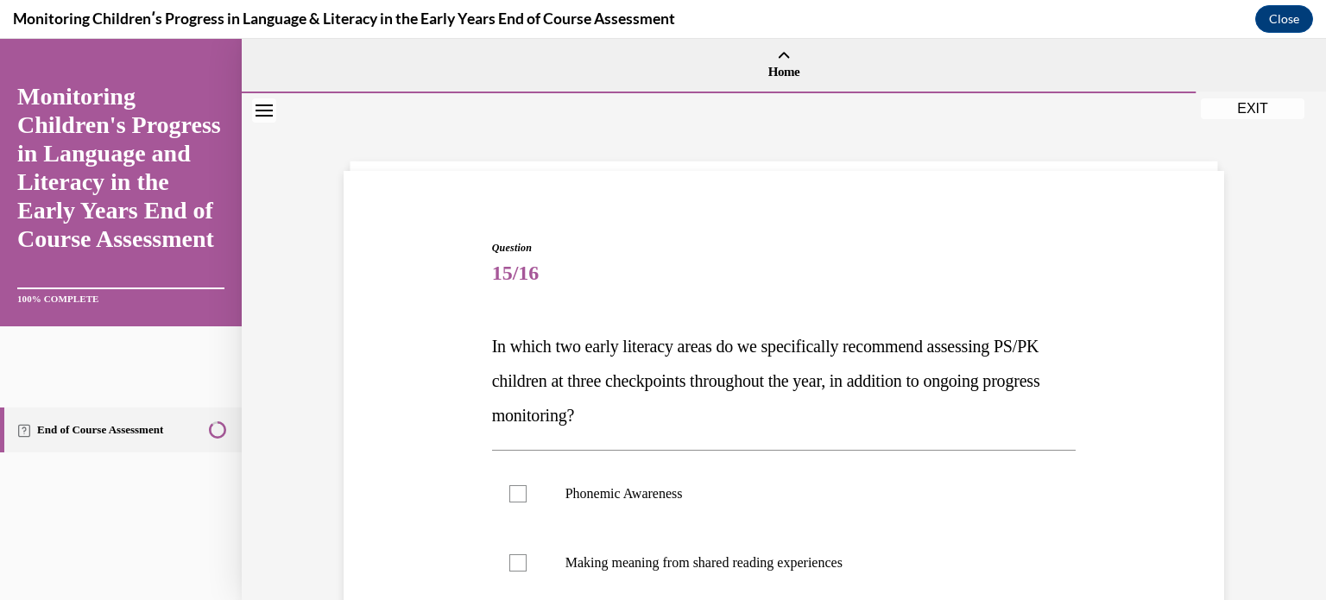
click at [413, 447] on div "Question 15/16 In which two early literacy areas do we specifically recommend a…" at bounding box center [783, 569] width 889 height 762
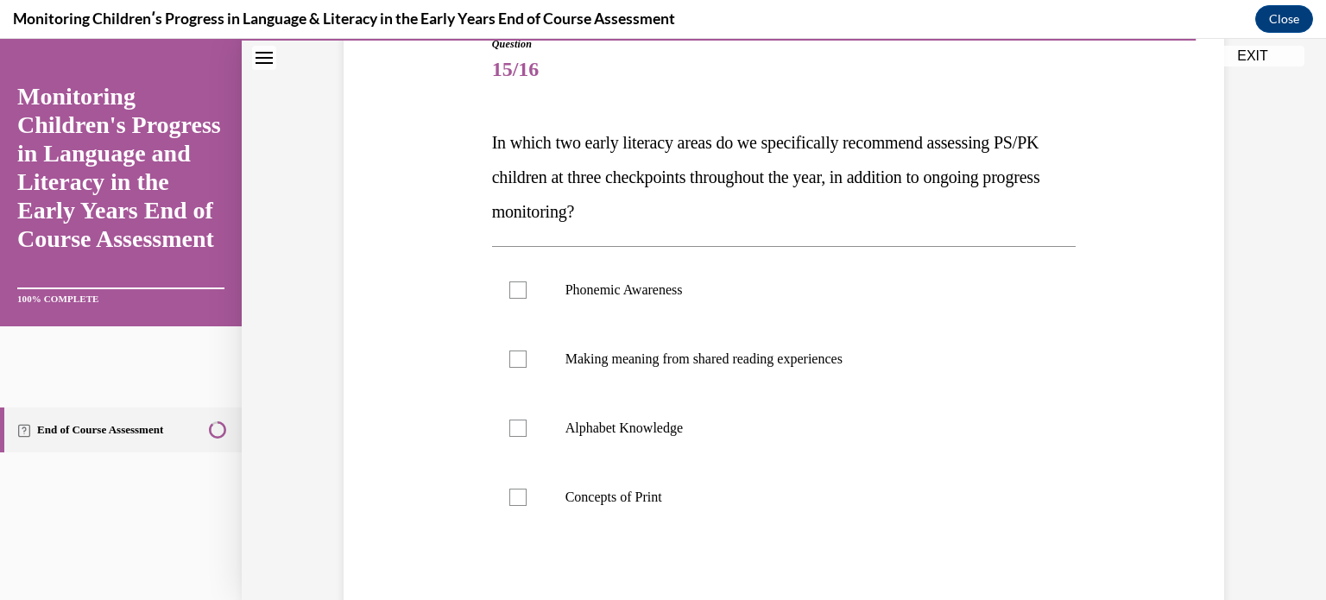
scroll to position [207, 0]
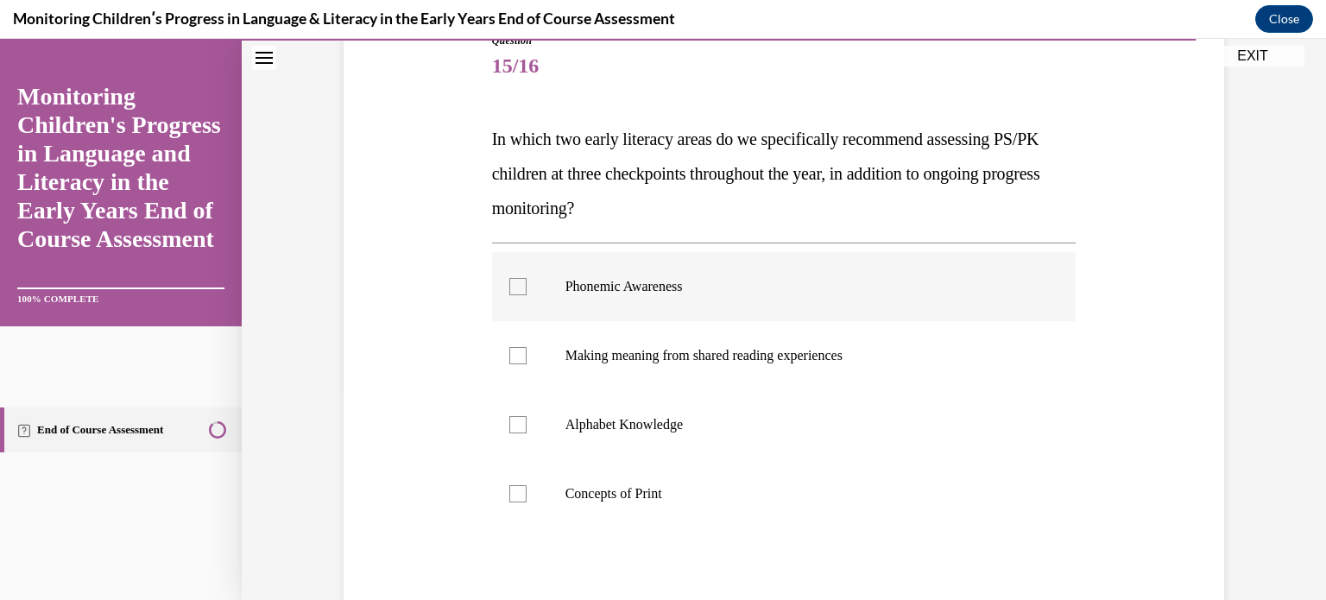
click at [506, 300] on label "Phonemic Awareness" at bounding box center [784, 286] width 585 height 69
click at [509, 295] on input "Phonemic Awareness" at bounding box center [517, 286] width 17 height 17
checkbox input "true"
click at [509, 425] on div at bounding box center [517, 424] width 17 height 17
click at [509, 425] on input "Alphabet Knowledge" at bounding box center [517, 424] width 17 height 17
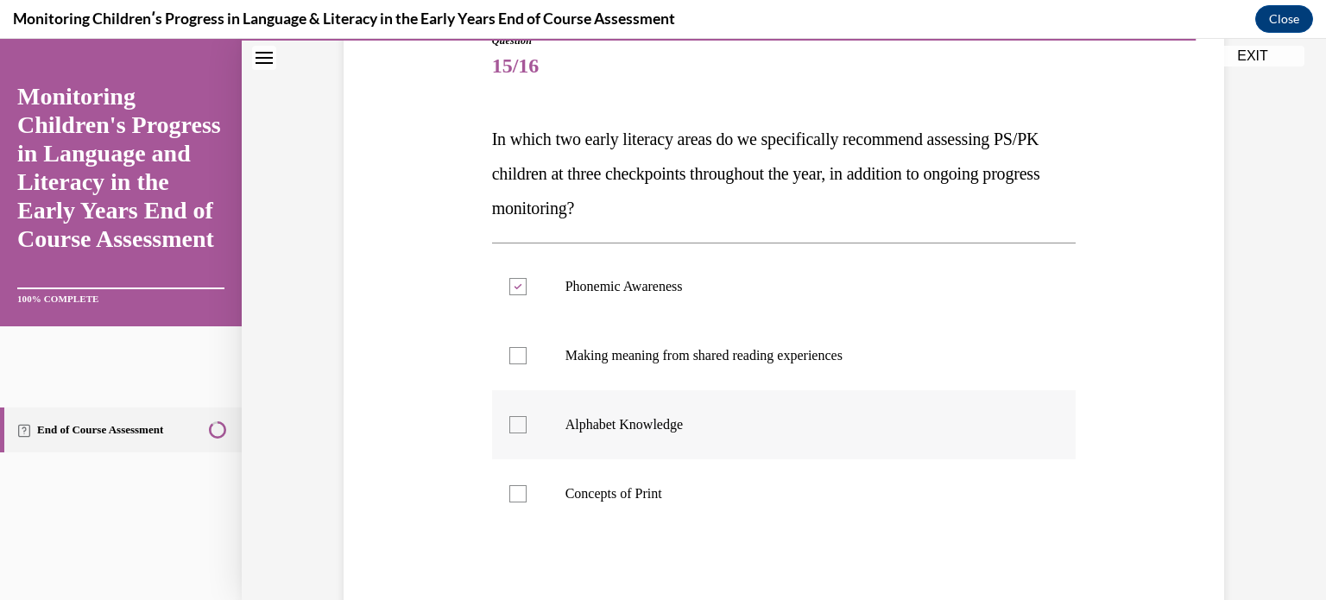
checkbox input "true"
click at [441, 425] on div "Question 15/16 In which two early literacy areas do we specifically recommend a…" at bounding box center [783, 362] width 889 height 762
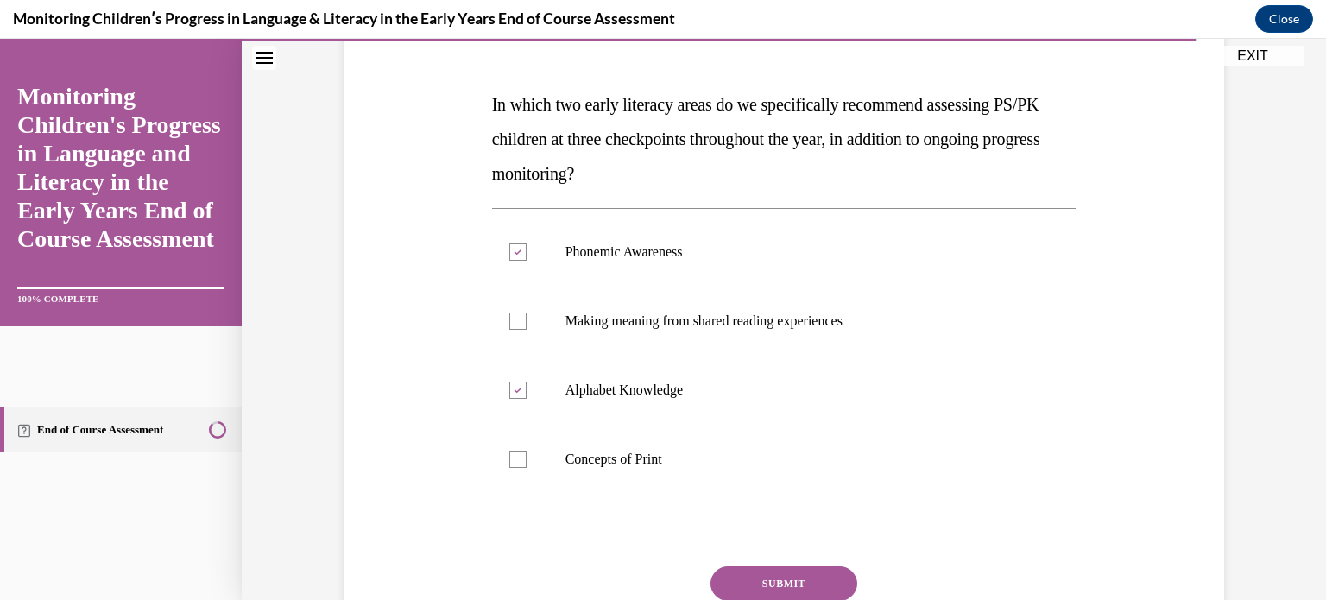
scroll to position [276, 0]
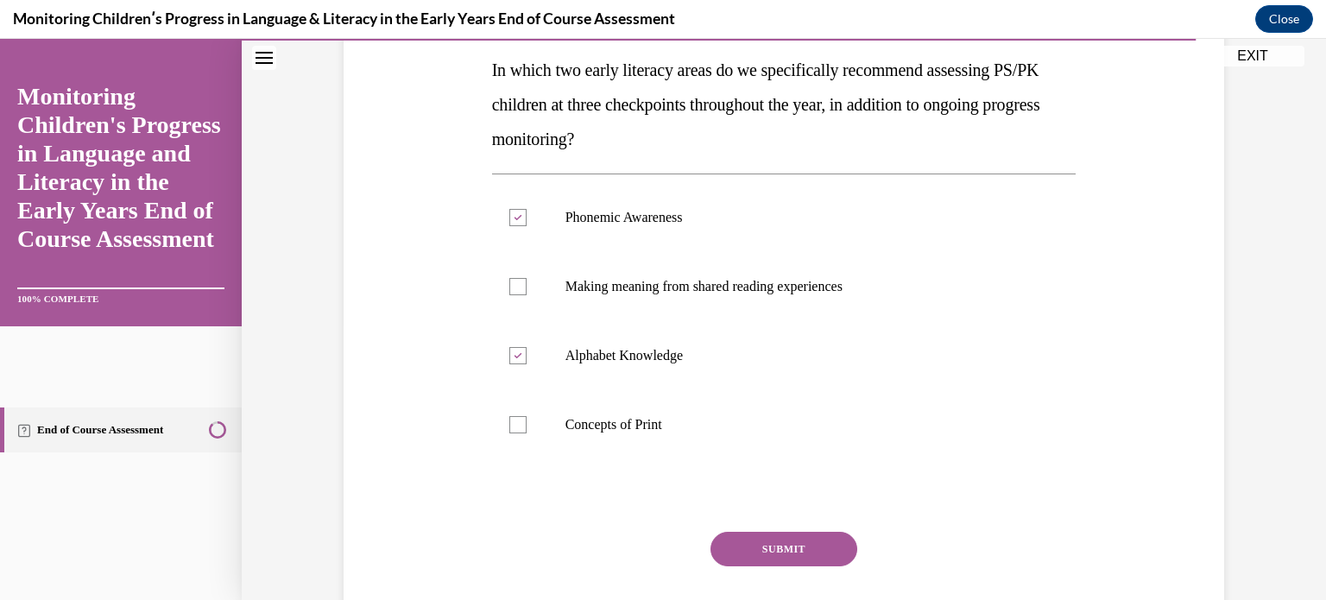
click at [758, 559] on button "SUBMIT" at bounding box center [784, 549] width 147 height 35
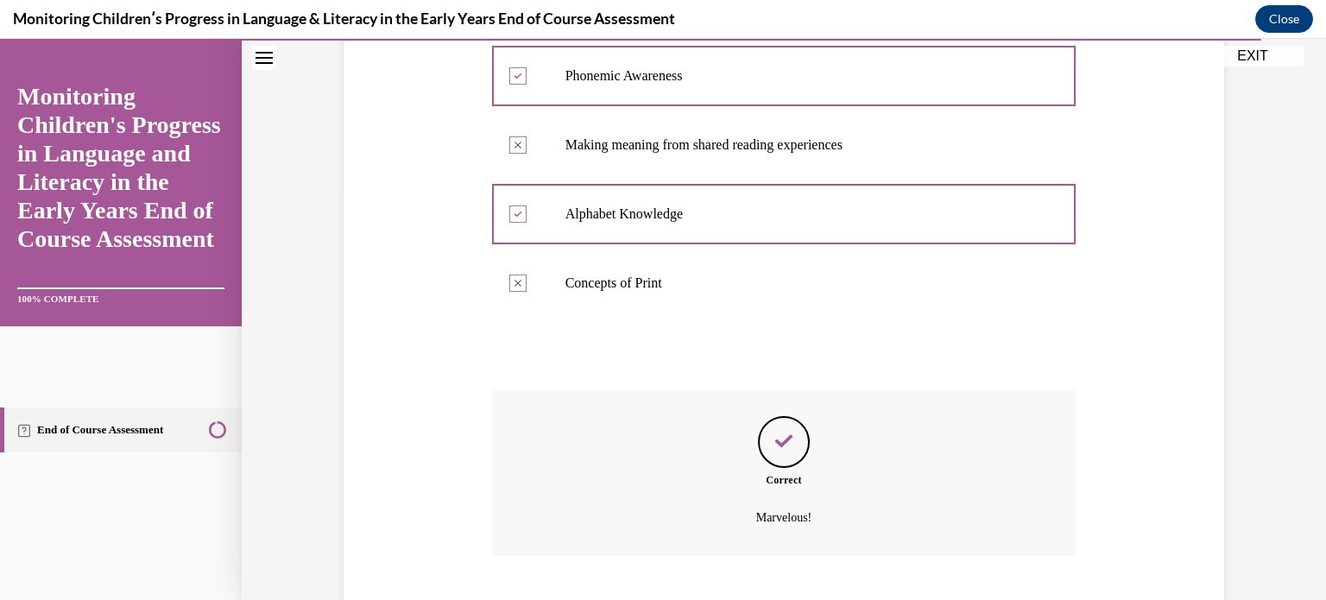
scroll to position [523, 0]
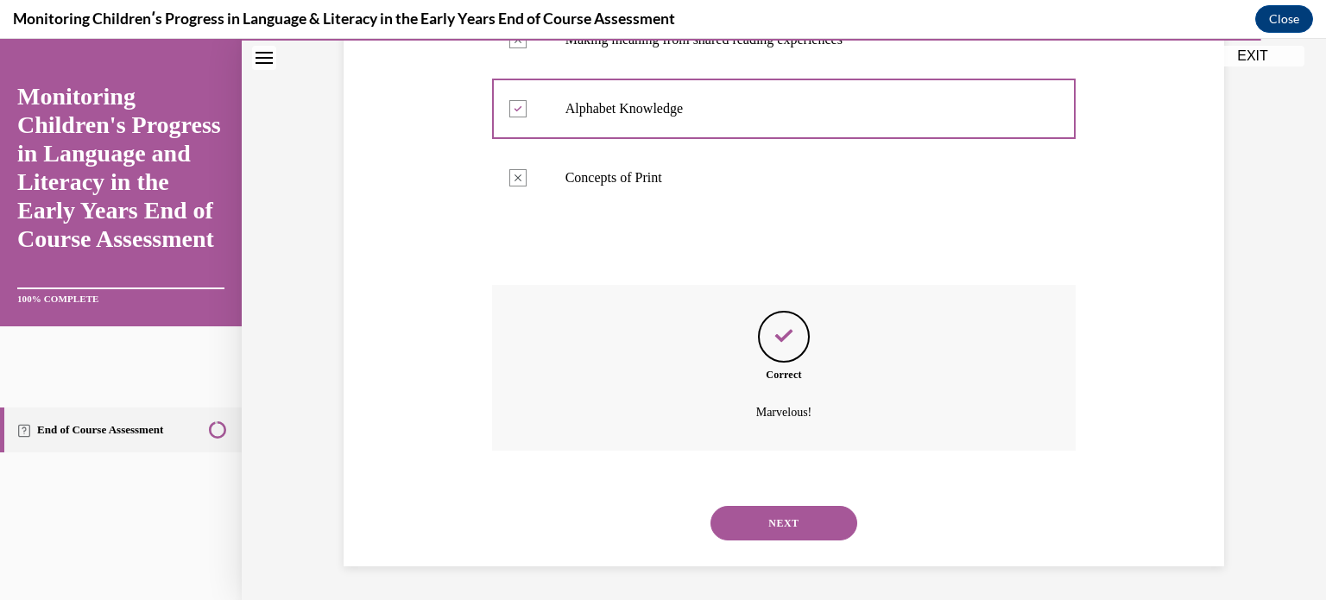
click at [786, 514] on button "NEXT" at bounding box center [784, 523] width 147 height 35
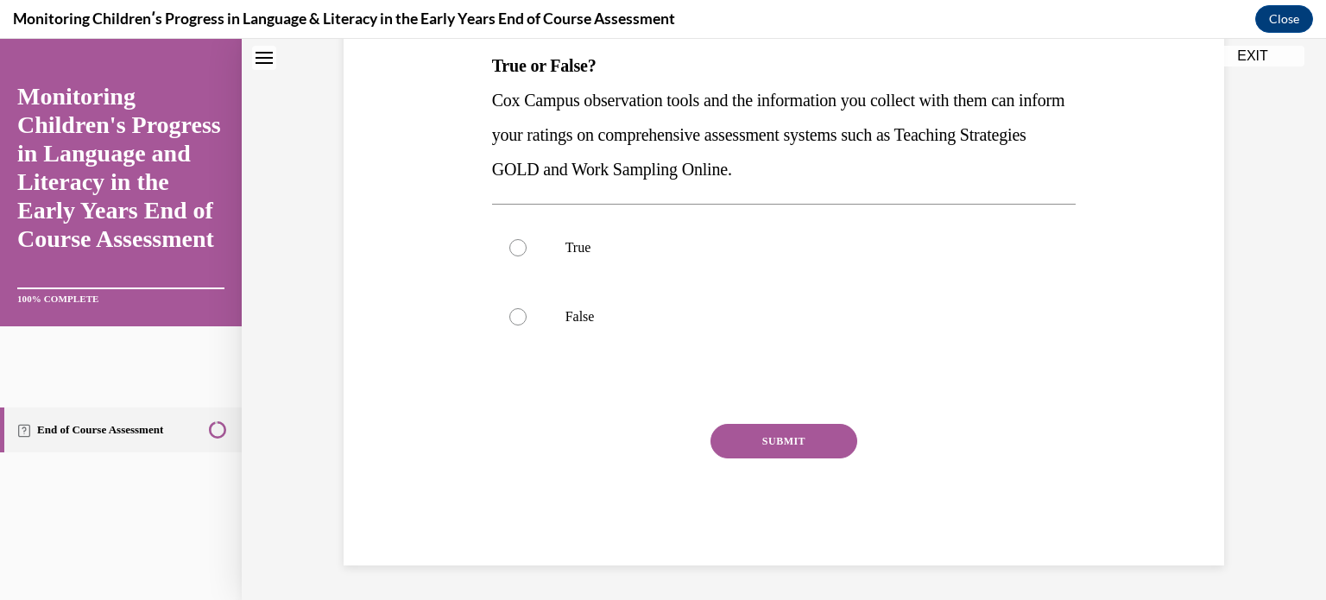
scroll to position [0, 0]
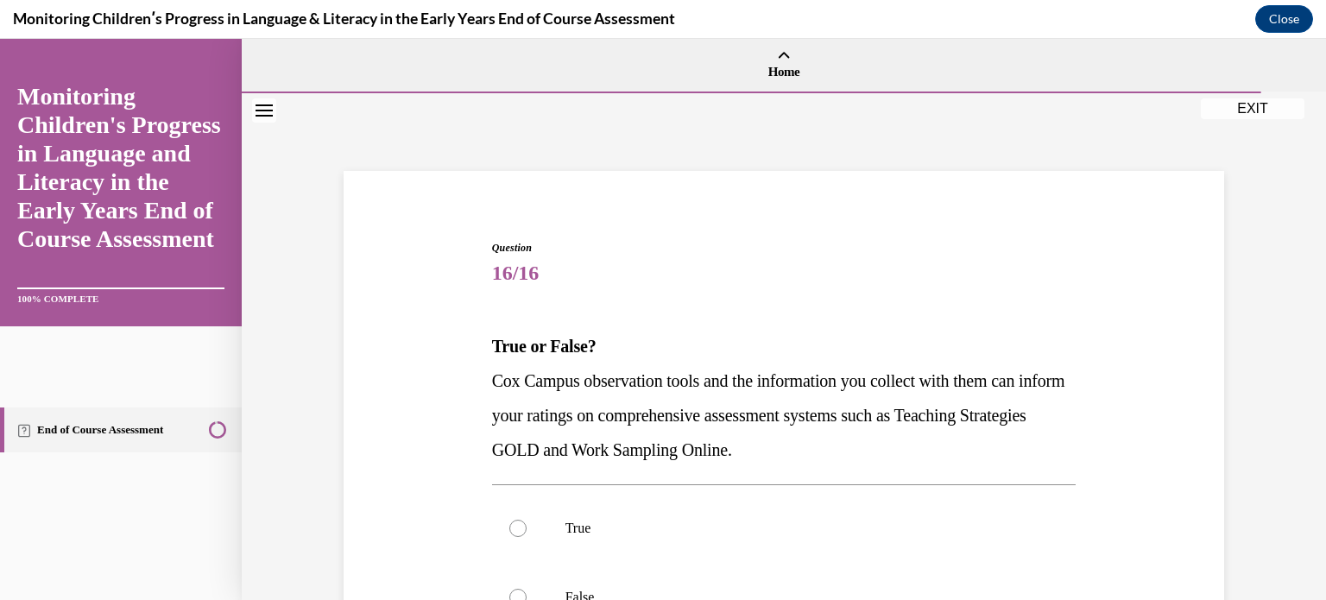
click at [402, 438] on div "Question 16/16 True or False? [PERSON_NAME] Campus observation tools and the in…" at bounding box center [783, 517] width 889 height 658
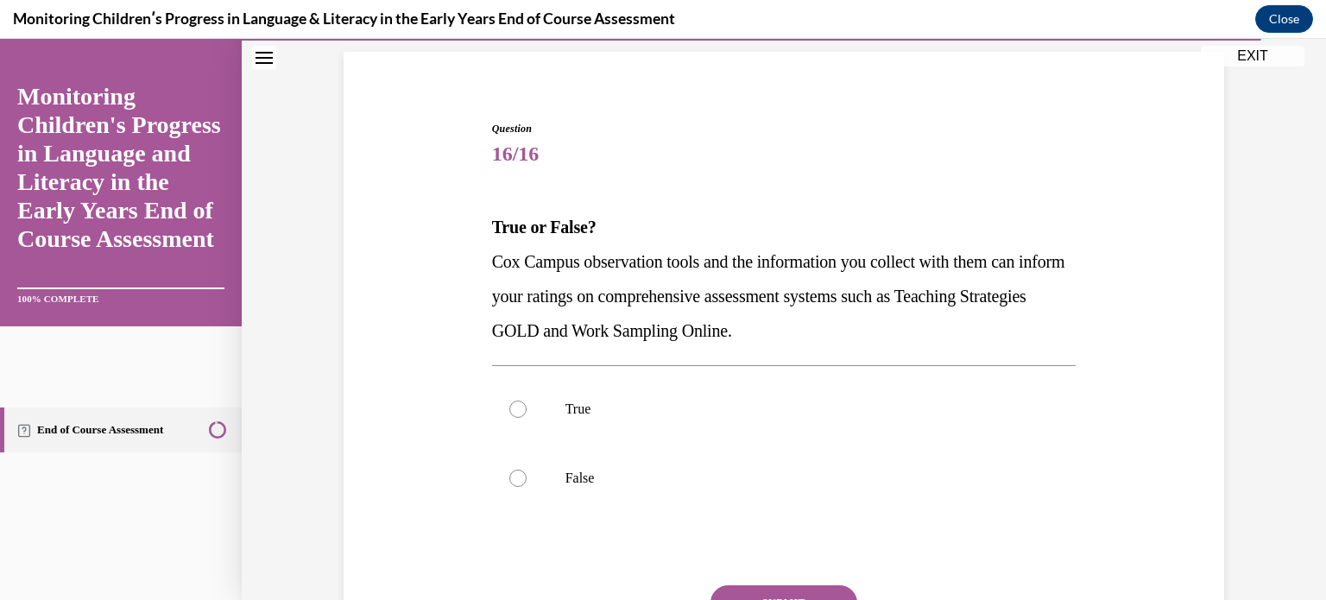
scroll to position [138, 0]
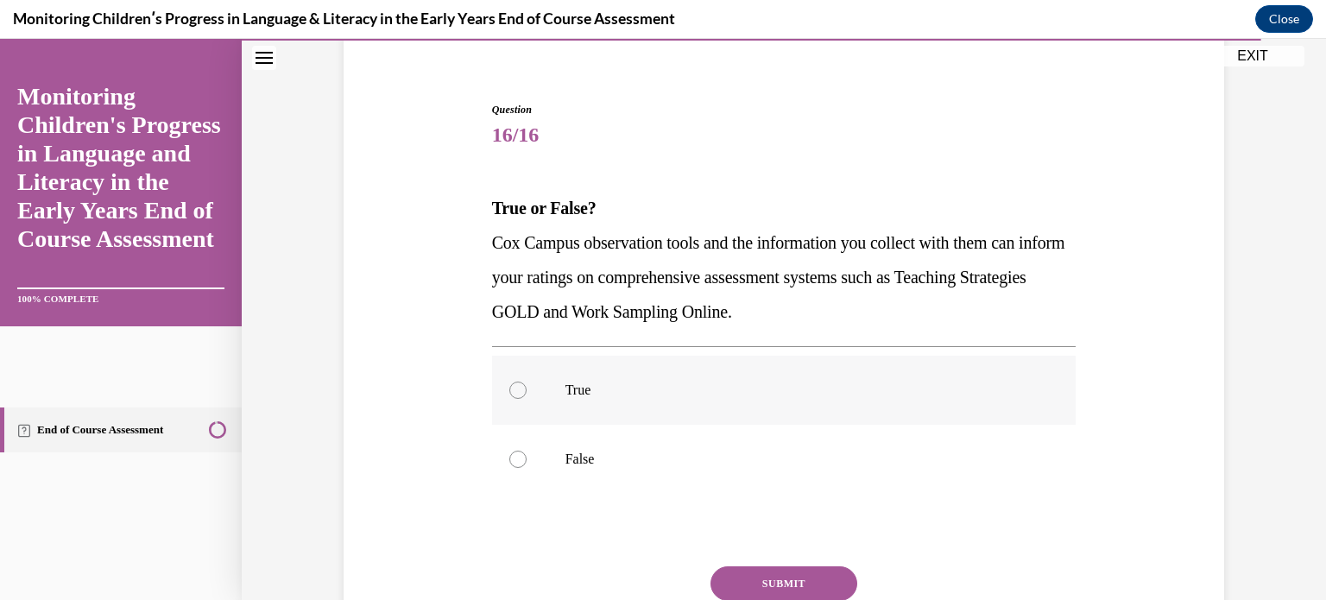
click at [520, 387] on label "True" at bounding box center [784, 390] width 585 height 69
click at [520, 387] on input "True" at bounding box center [517, 390] width 17 height 17
radio input "true"
click at [769, 581] on button "SUBMIT" at bounding box center [784, 583] width 147 height 35
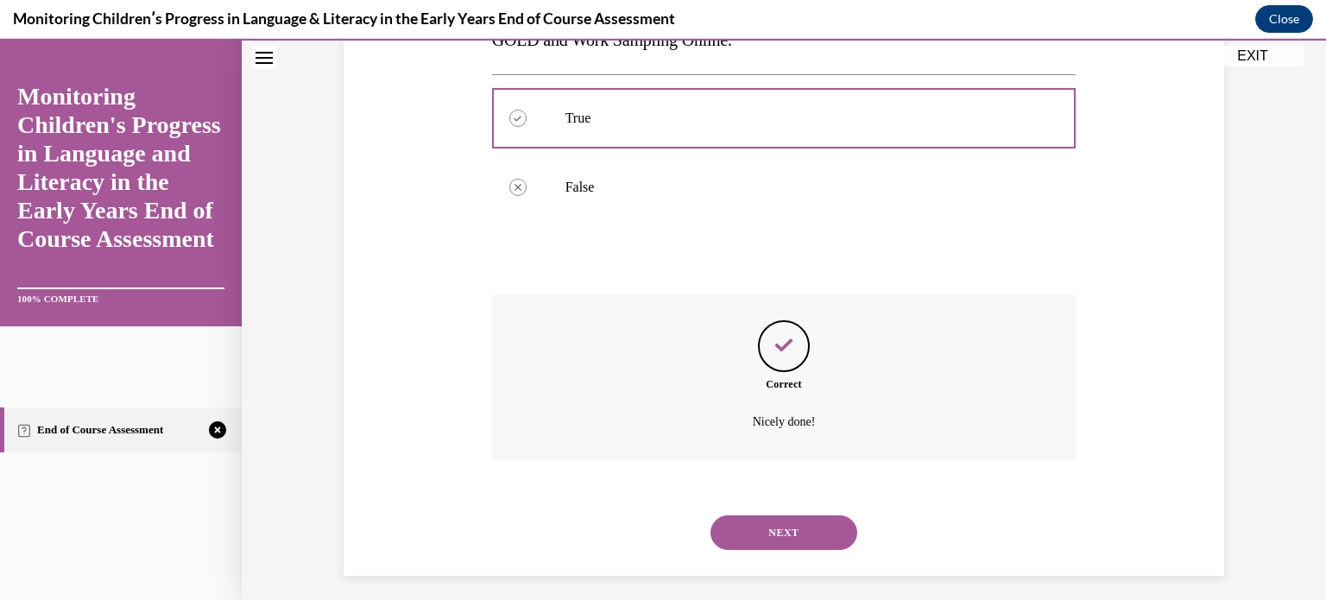
scroll to position [420, 0]
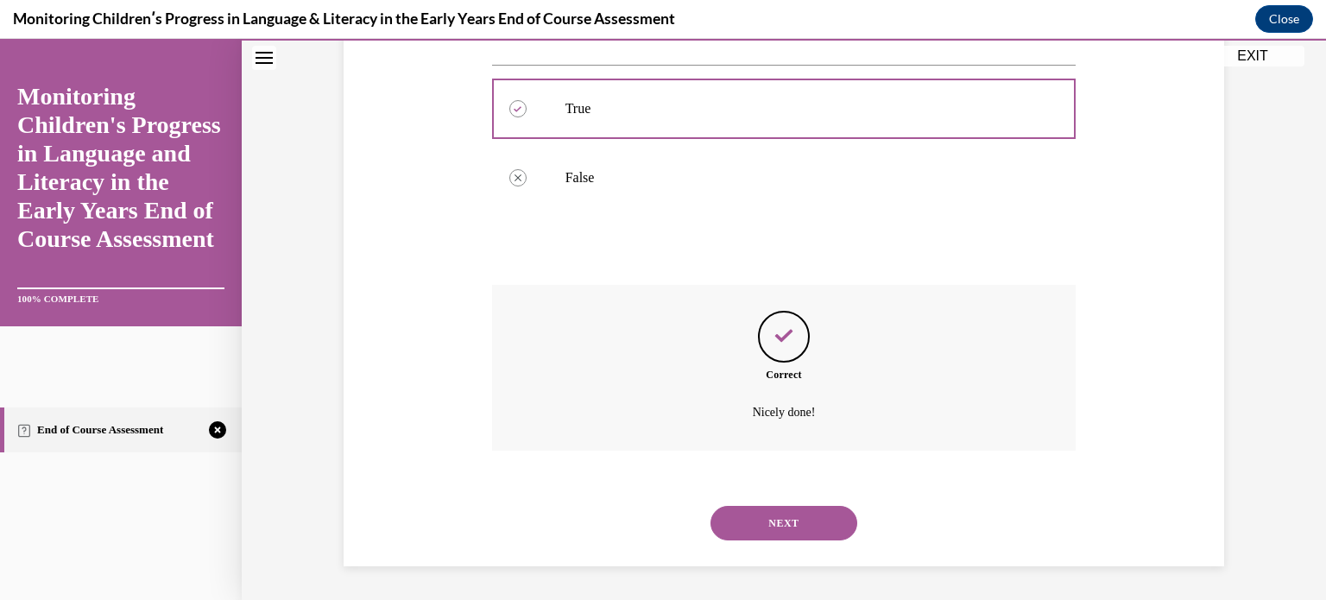
click at [769, 522] on button "NEXT" at bounding box center [784, 523] width 147 height 35
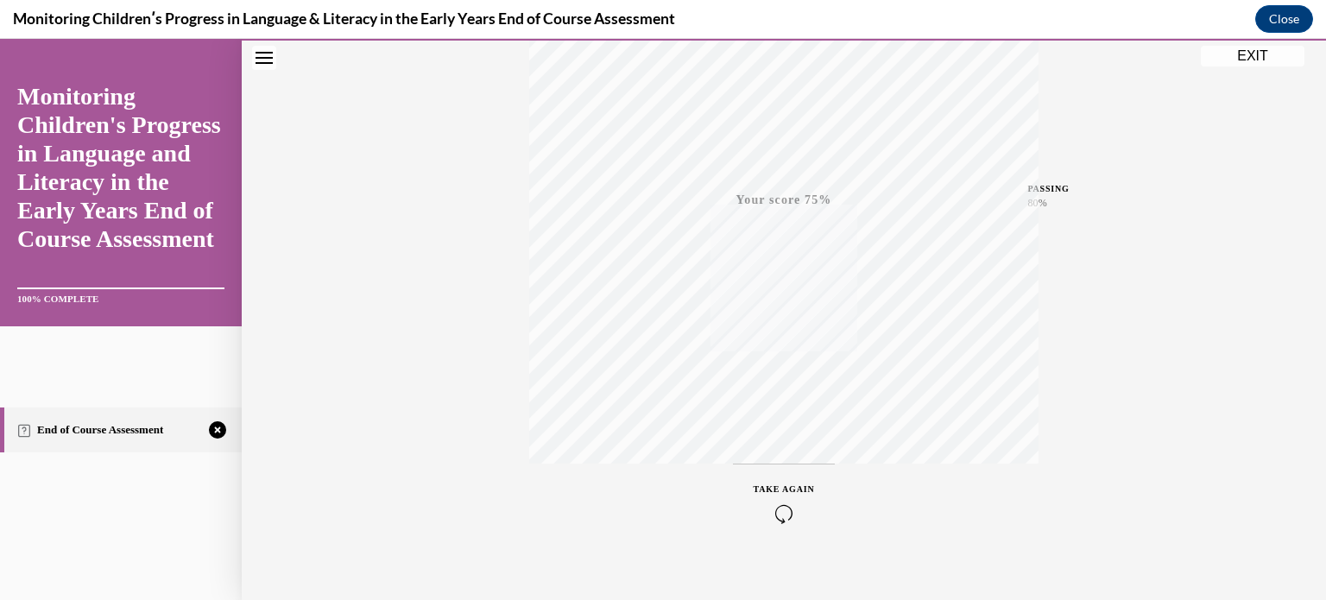
scroll to position [323, 0]
click at [784, 465] on div "TAKE AGAIN" at bounding box center [784, 485] width 61 height 41
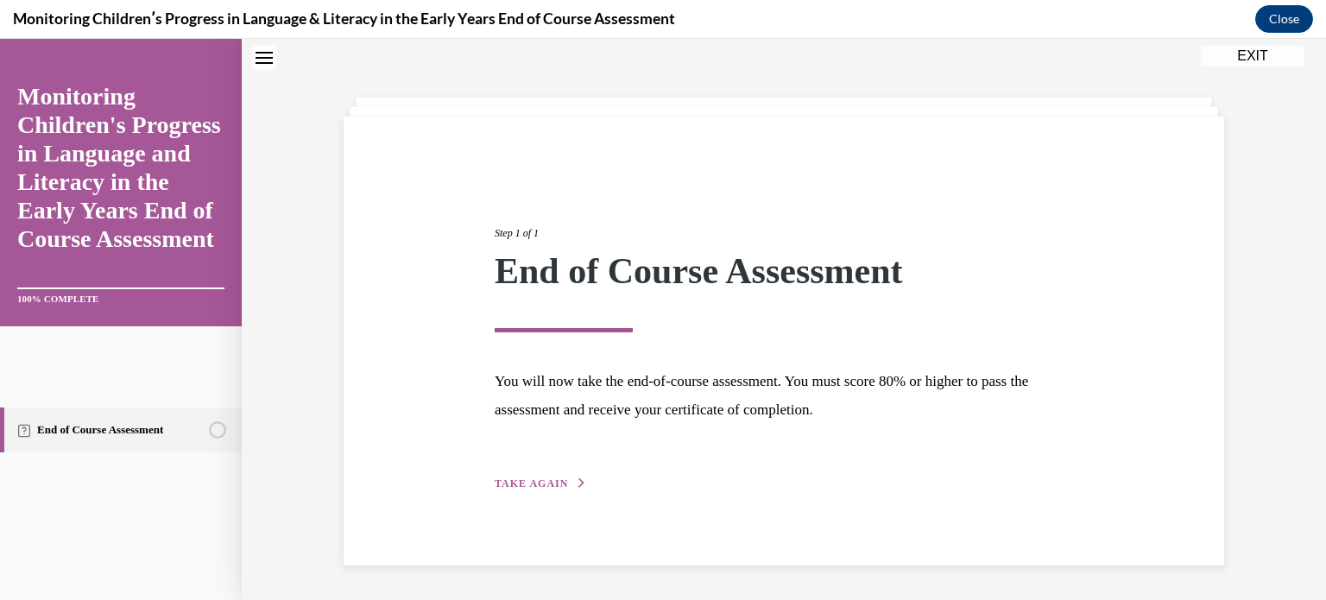
click at [531, 479] on span "TAKE AGAIN" at bounding box center [531, 484] width 73 height 12
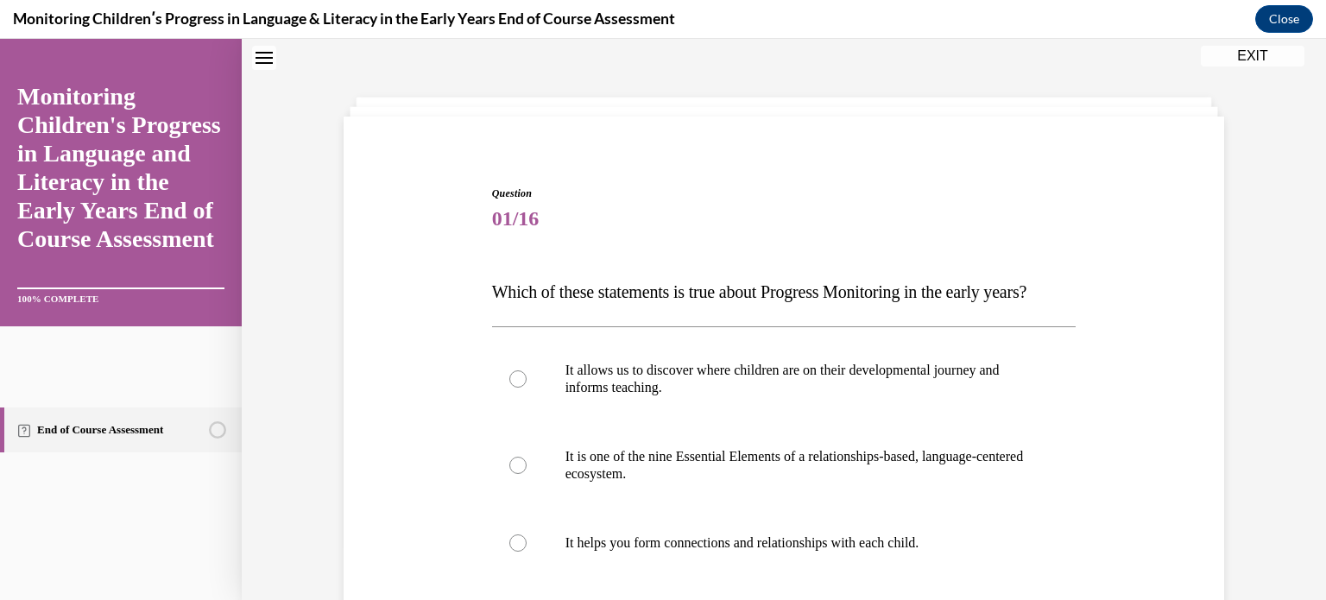
click at [367, 415] on div "Question 01/16 Which of these statements is true about Progress Monitoring in t…" at bounding box center [783, 540] width 889 height 813
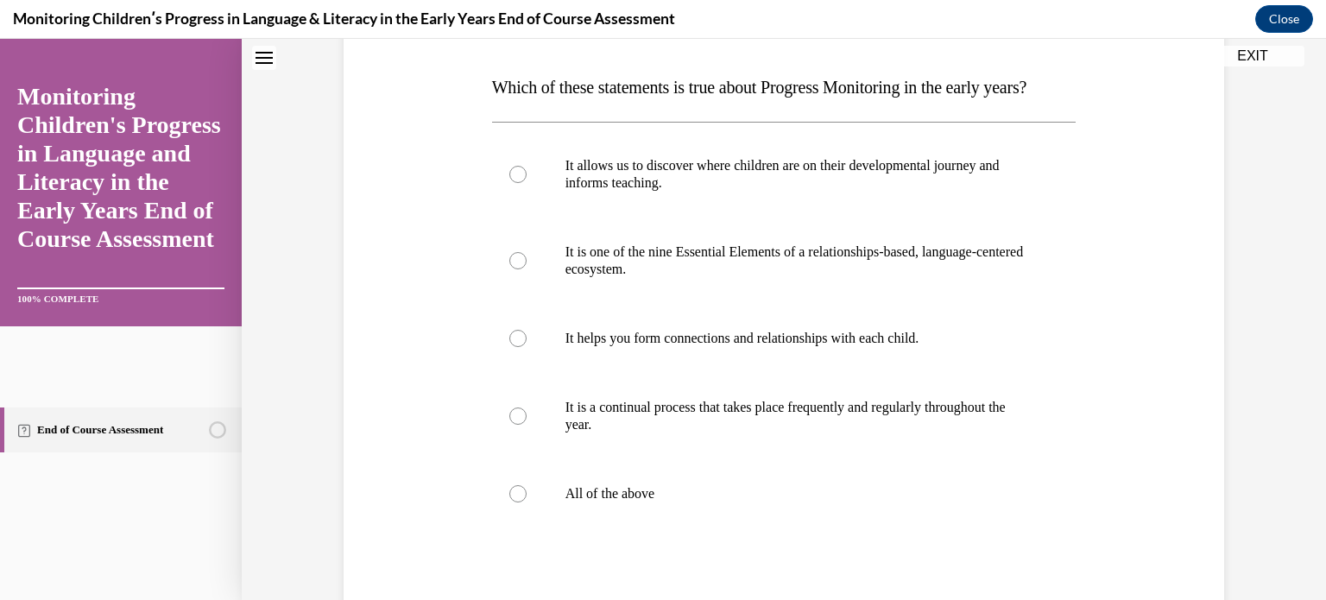
scroll to position [262, 0]
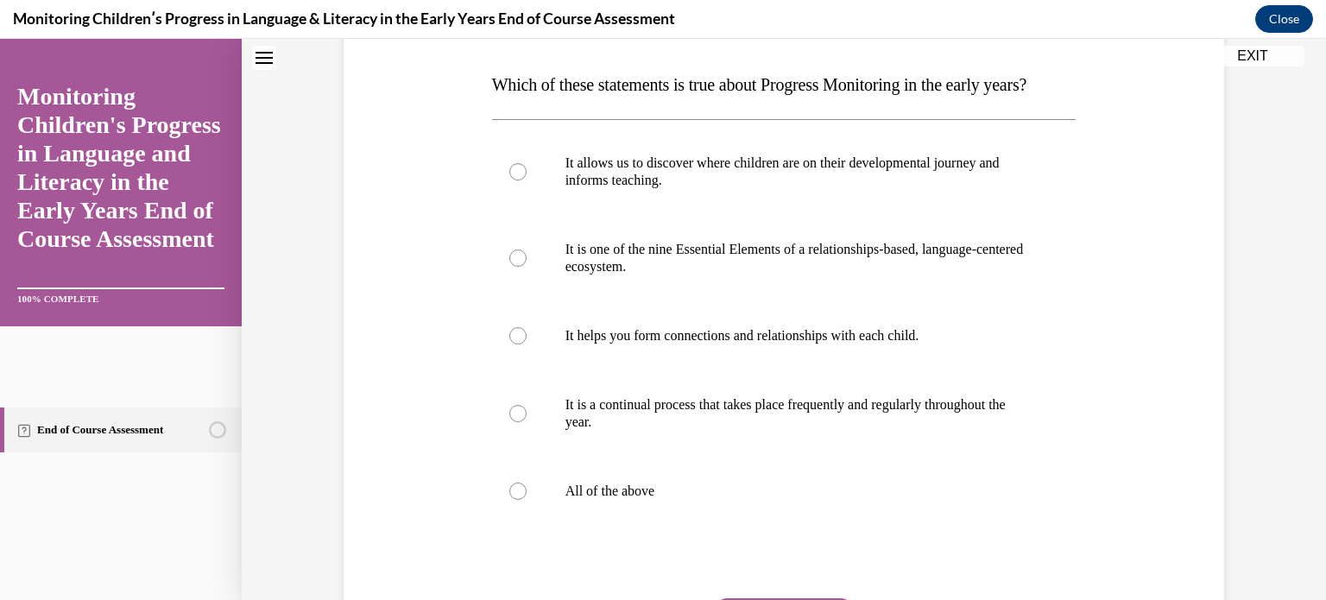
click at [376, 425] on div "Question 01/16 Which of these statements is true about Progress Monitoring in t…" at bounding box center [783, 333] width 889 height 813
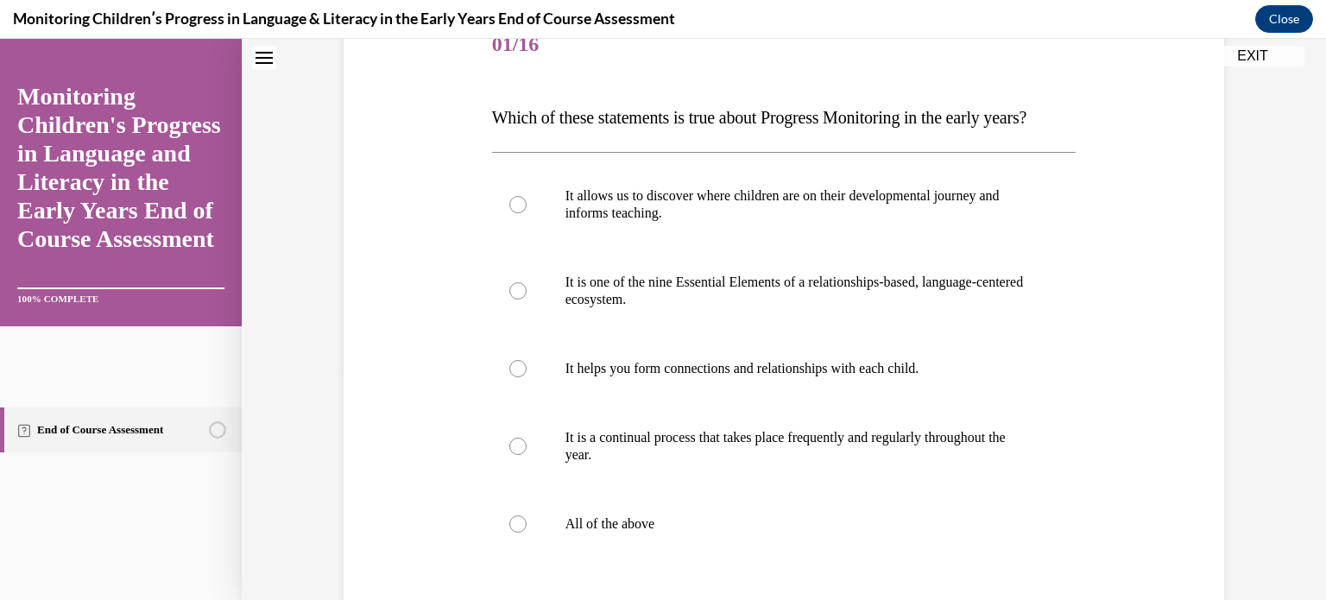
scroll to position [227, 0]
click at [513, 535] on div at bounding box center [517, 525] width 17 height 17
click at [513, 535] on input "All of the above" at bounding box center [517, 525] width 17 height 17
radio input "true"
click at [456, 552] on div "Question 01/16 Which of these statements is true about Progress Monitoring in t…" at bounding box center [783, 367] width 889 height 813
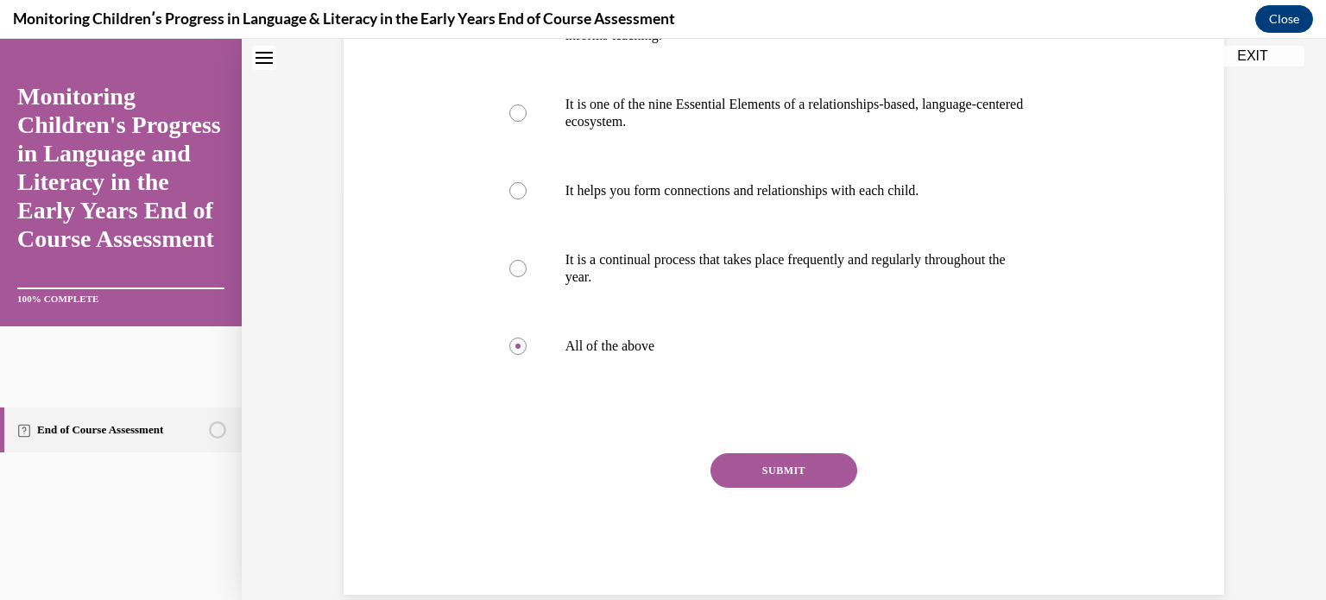
scroll to position [434, 0]
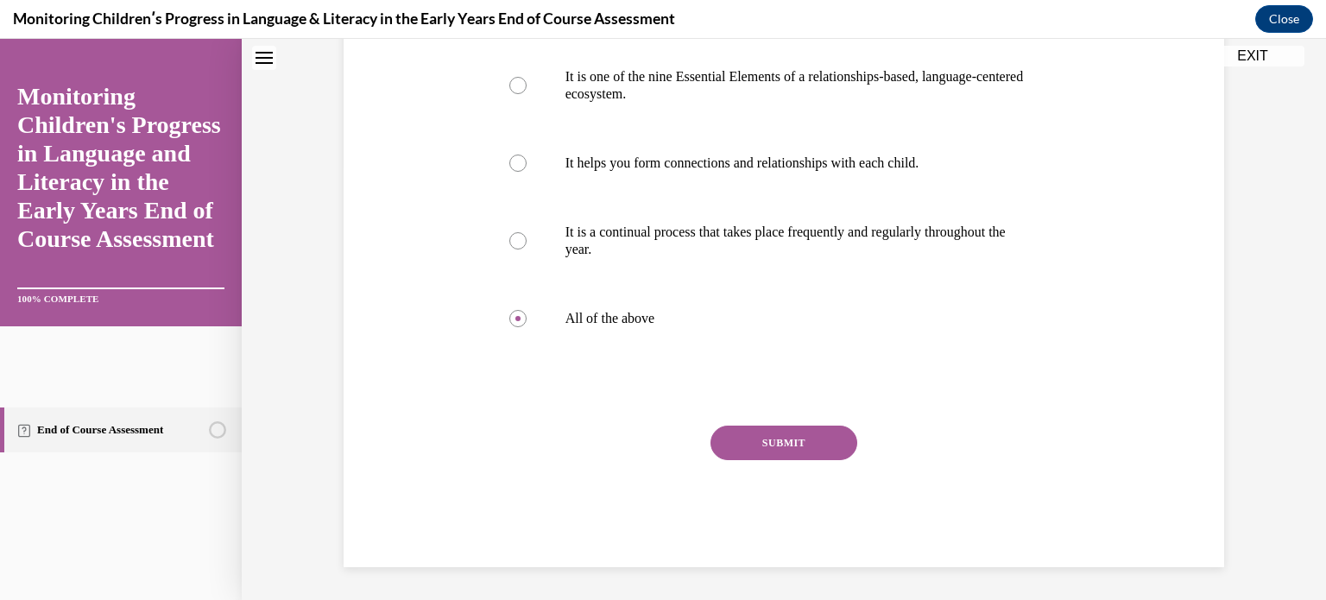
click at [762, 460] on button "SUBMIT" at bounding box center [784, 443] width 147 height 35
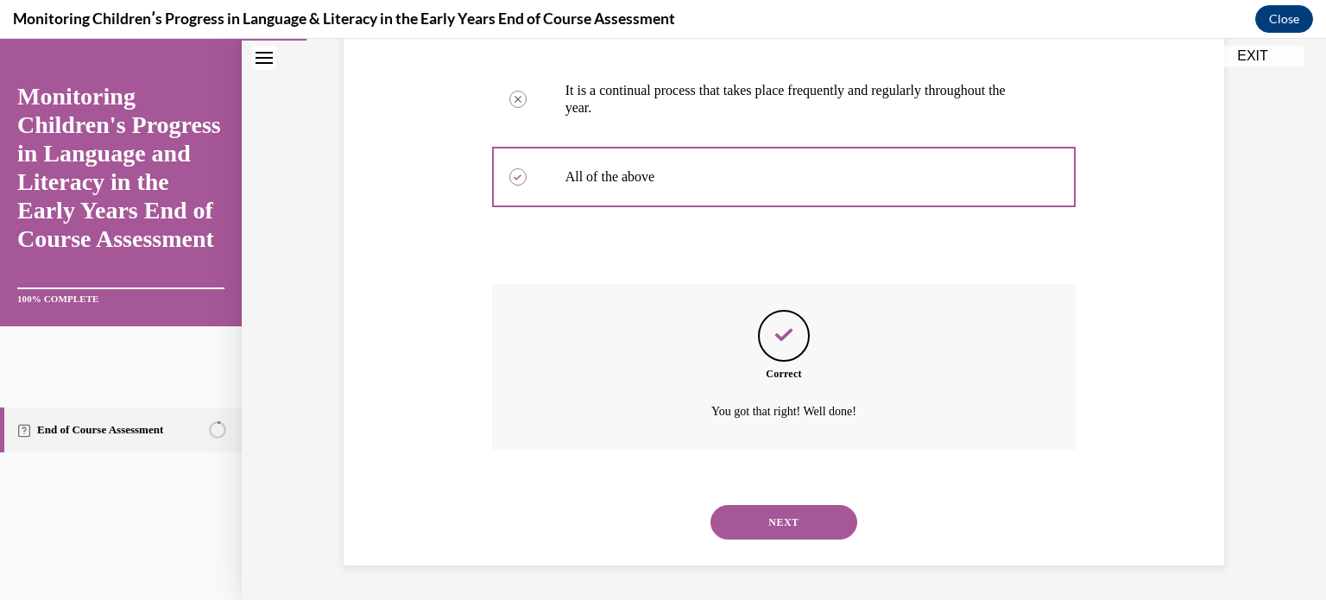
scroll to position [610, 0]
click at [764, 524] on button "NEXT" at bounding box center [784, 522] width 147 height 35
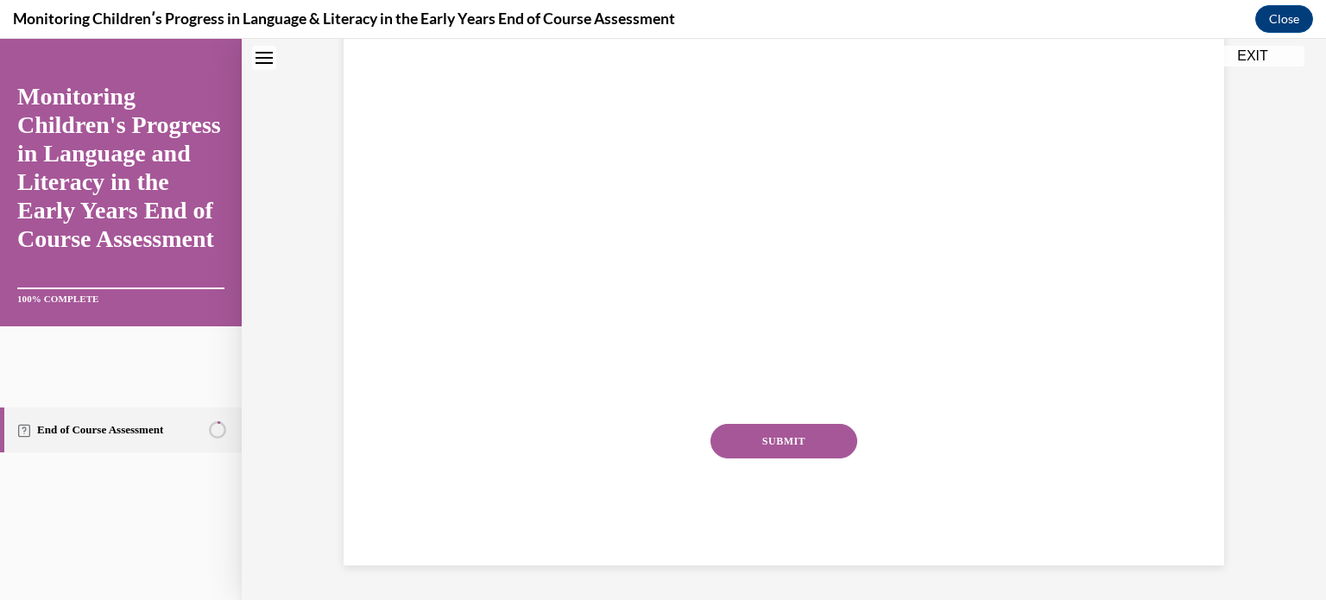
scroll to position [0, 0]
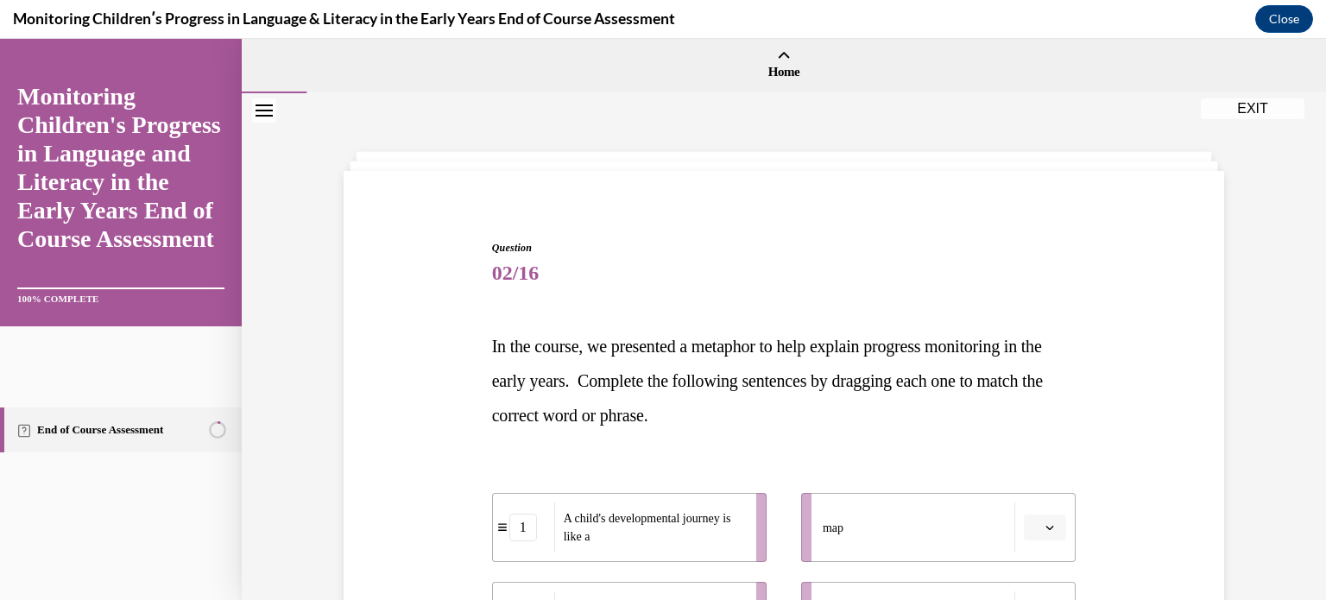
click at [396, 459] on div "Question 02/16 In the course, we presented a metaphor to help explain progress …" at bounding box center [783, 571] width 889 height 766
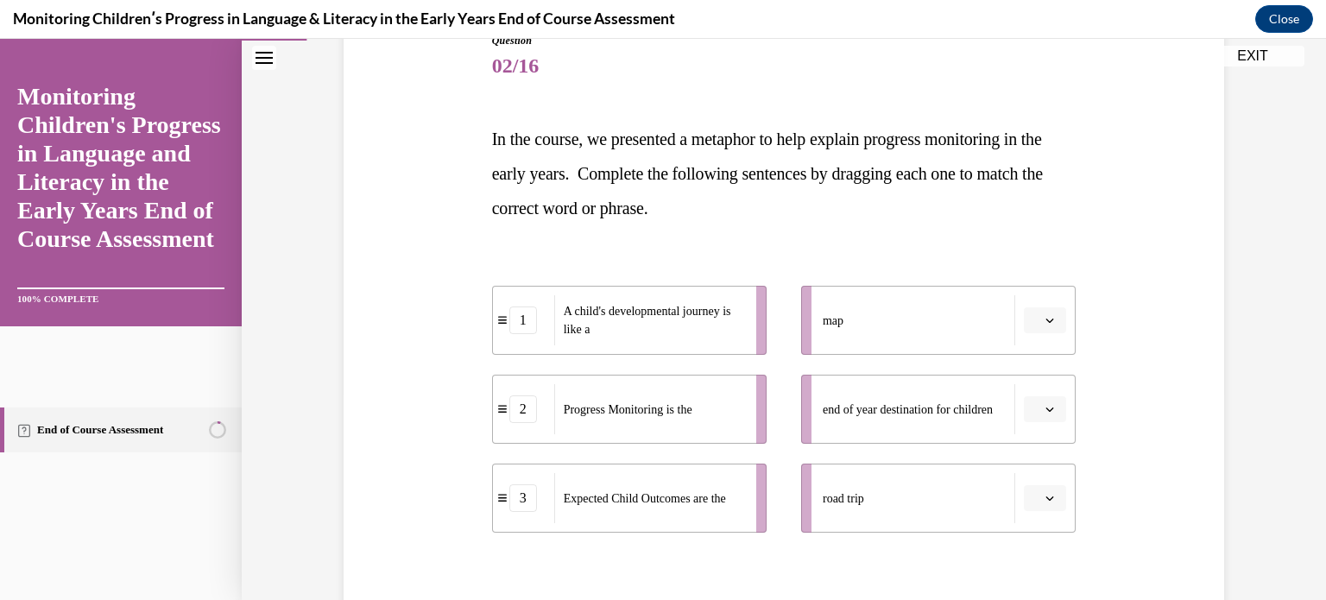
scroll to position [242, 0]
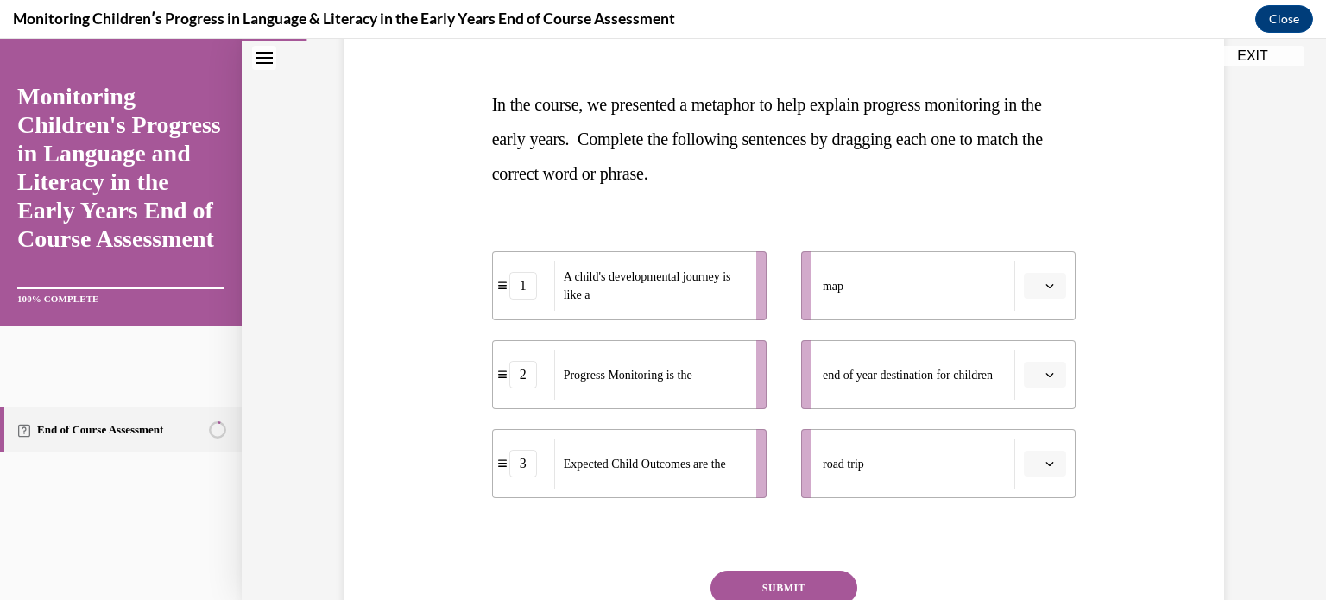
click at [1046, 282] on icon "button" at bounding box center [1050, 286] width 9 height 9
click at [1033, 358] on span "1" at bounding box center [1032, 359] width 6 height 14
click at [1059, 286] on button "1" at bounding box center [1045, 286] width 42 height 26
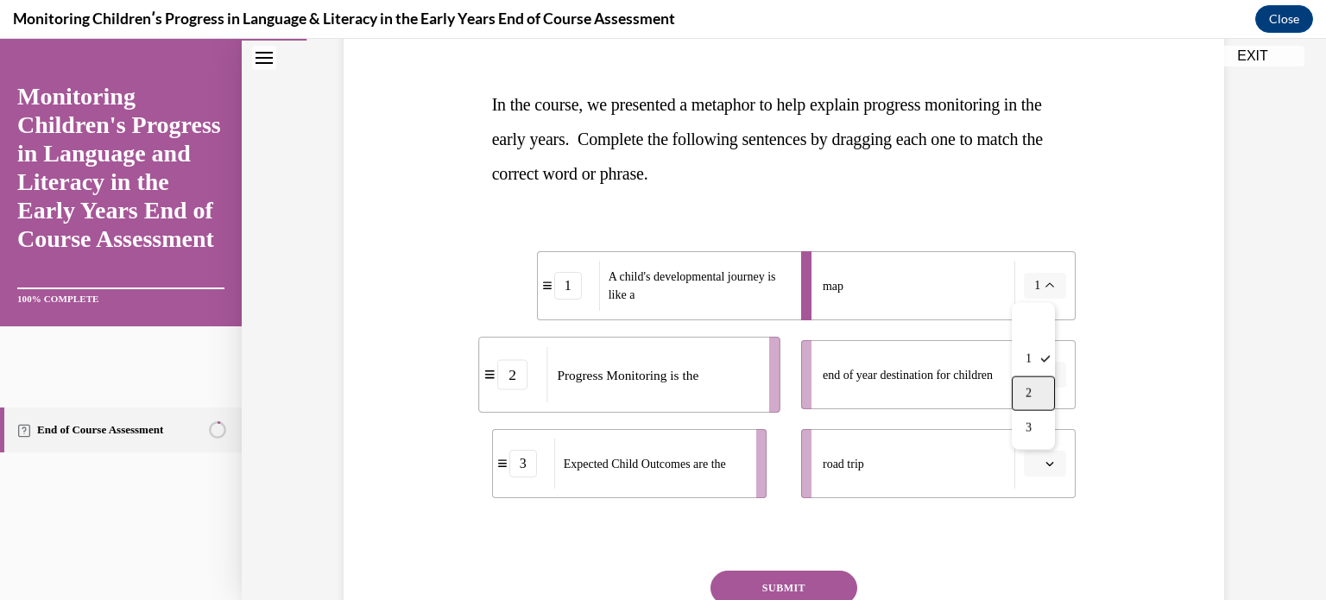
click at [1037, 390] on div "2" at bounding box center [1033, 394] width 43 height 35
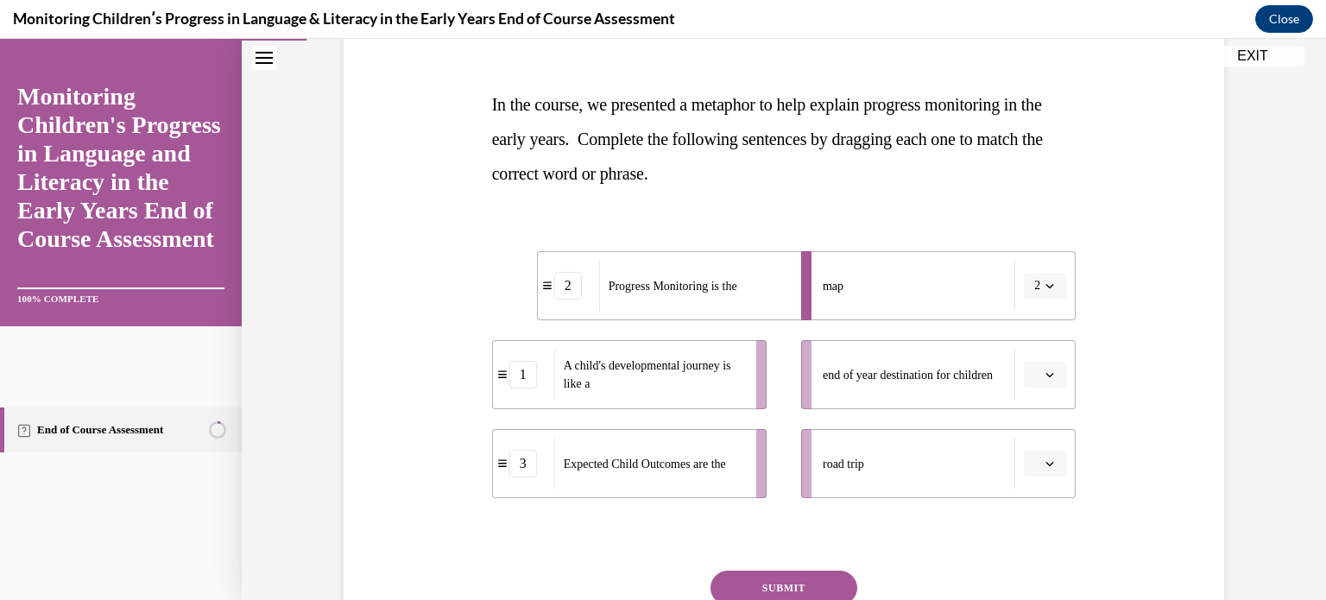
click at [1044, 383] on button "button" at bounding box center [1045, 375] width 42 height 26
click at [1043, 443] on div "1" at bounding box center [1037, 448] width 43 height 35
click at [1047, 379] on span "button" at bounding box center [1050, 375] width 12 height 12
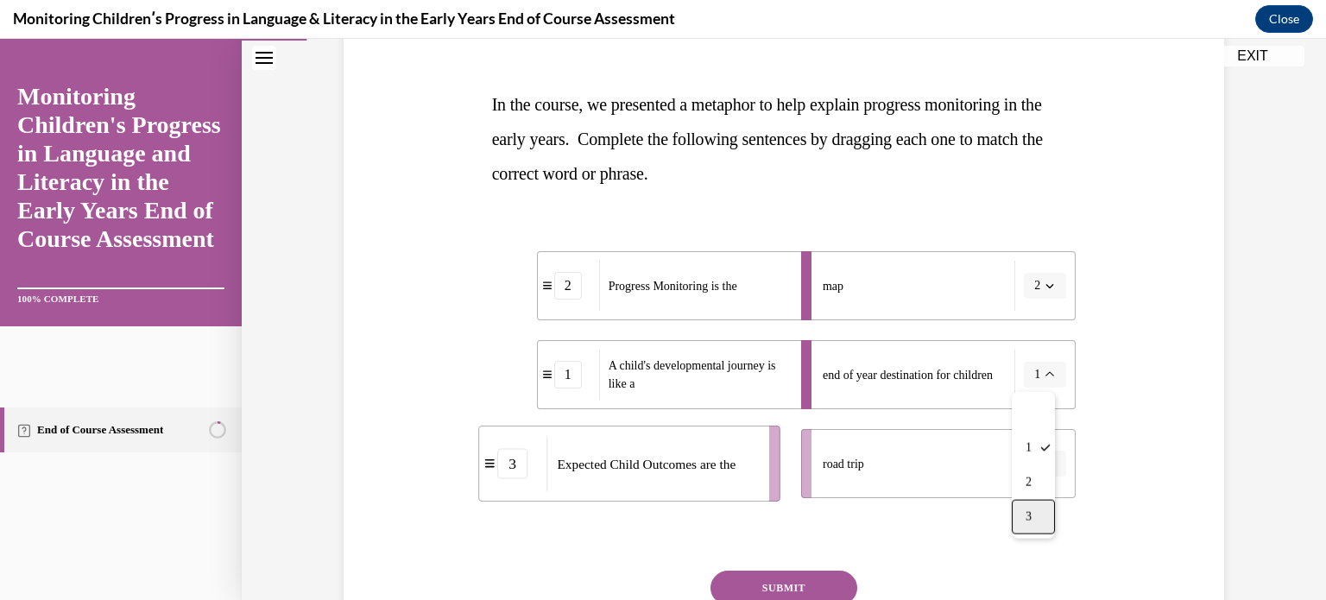
click at [1043, 510] on div "3" at bounding box center [1033, 517] width 43 height 35
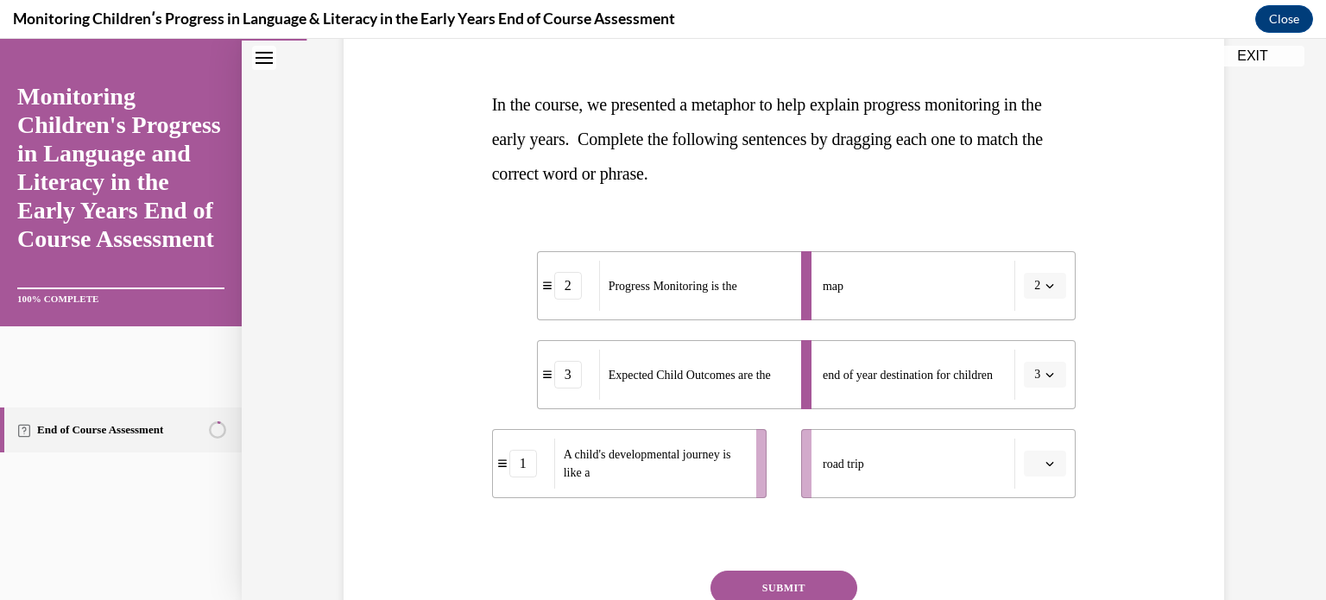
click at [1047, 469] on span "button" at bounding box center [1050, 464] width 12 height 12
click at [1039, 365] on div "1" at bounding box center [1037, 356] width 43 height 35
click at [772, 584] on button "SUBMIT" at bounding box center [784, 588] width 147 height 35
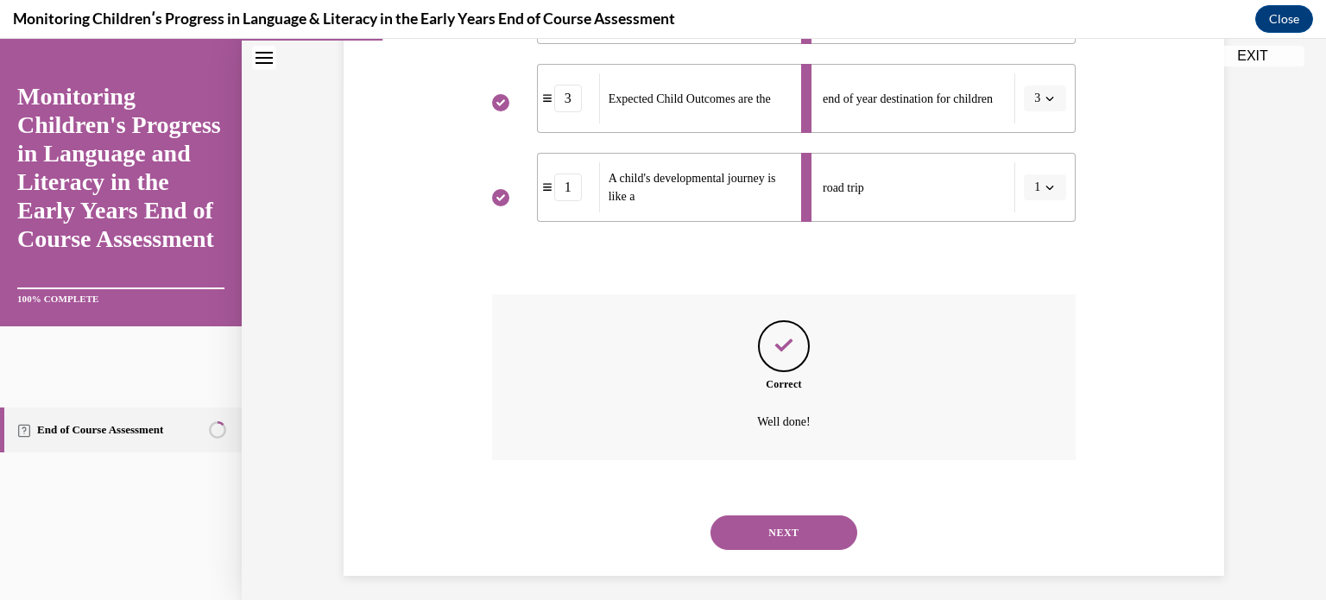
scroll to position [528, 0]
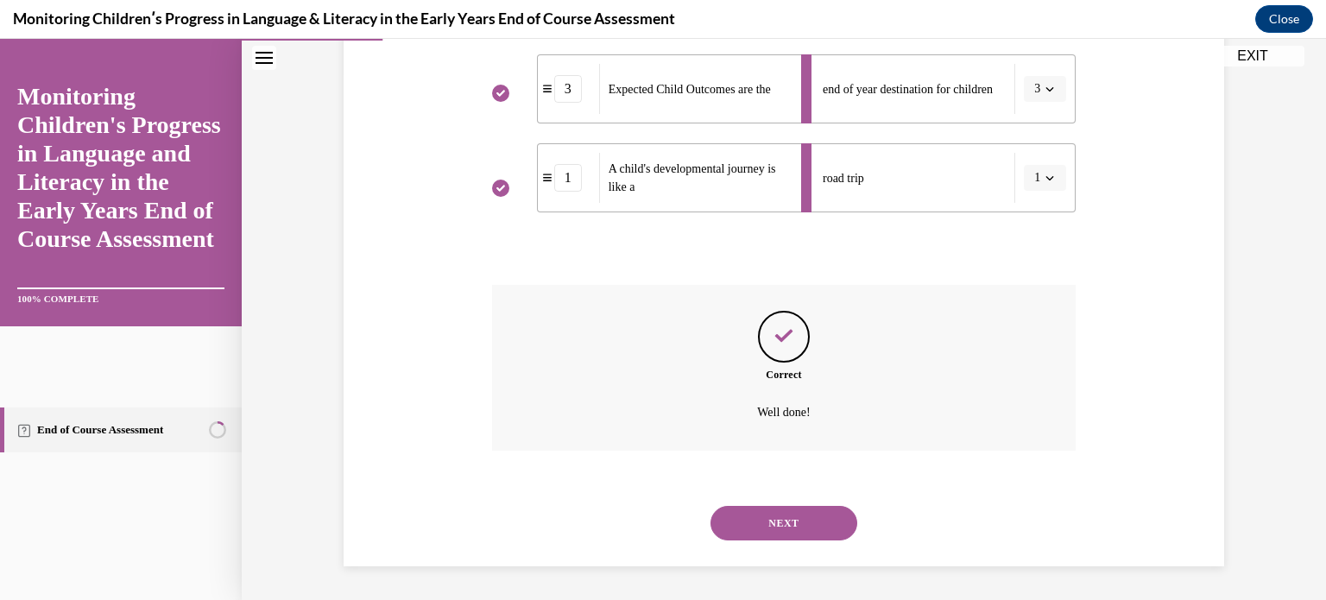
click at [782, 524] on button "NEXT" at bounding box center [784, 523] width 147 height 35
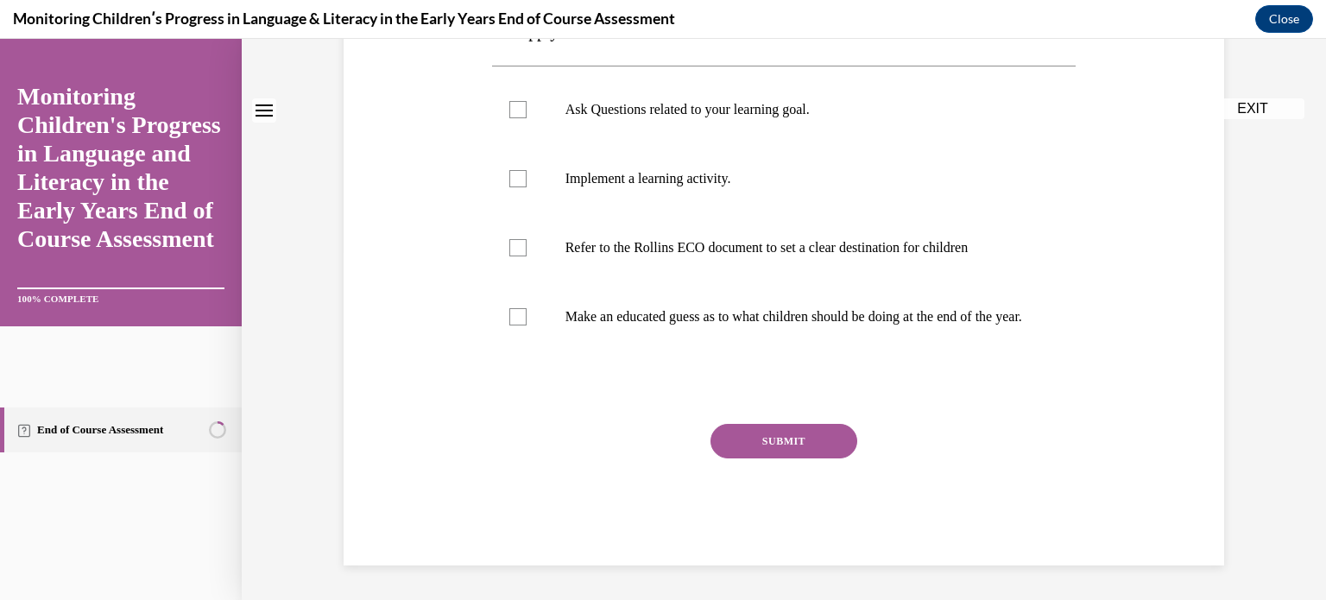
scroll to position [0, 0]
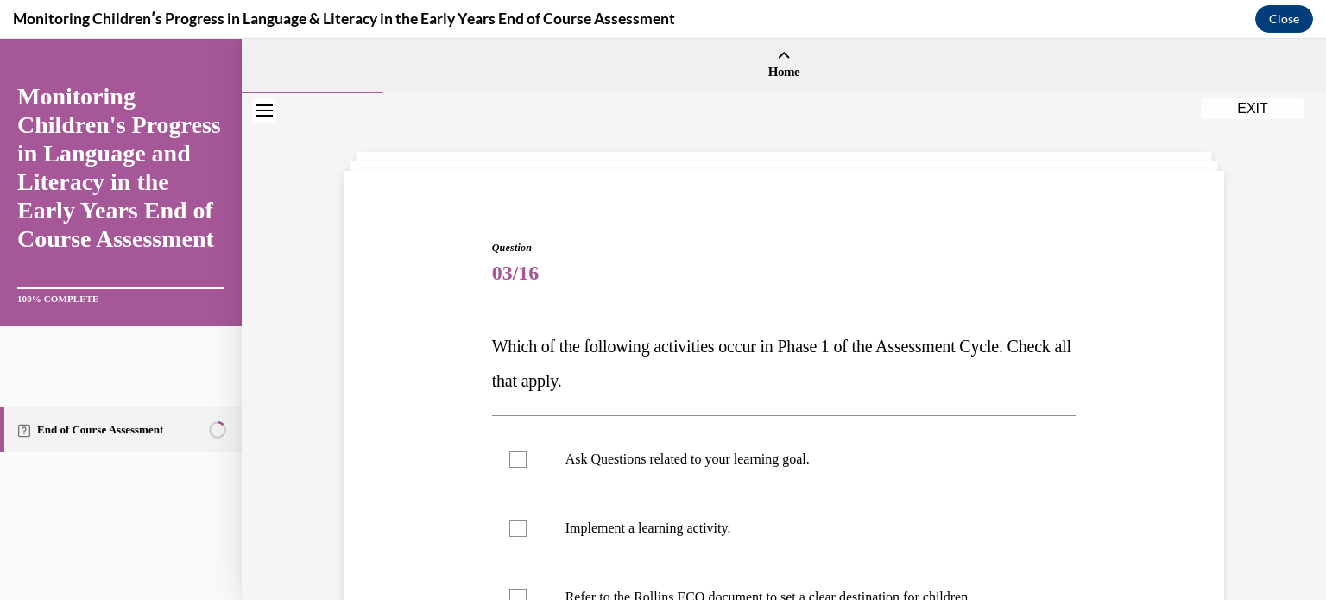
click at [433, 424] on div "Question 03/16 Which of the following activities occur in Phase 1 of the Assess…" at bounding box center [783, 551] width 889 height 727
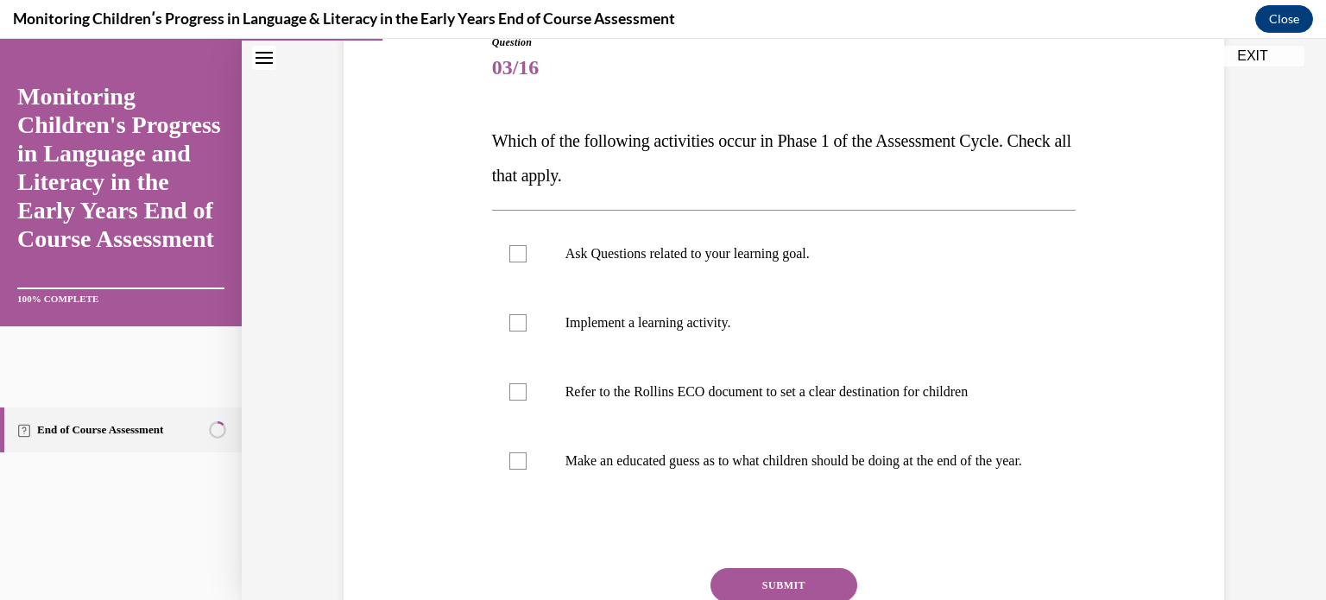
scroll to position [207, 0]
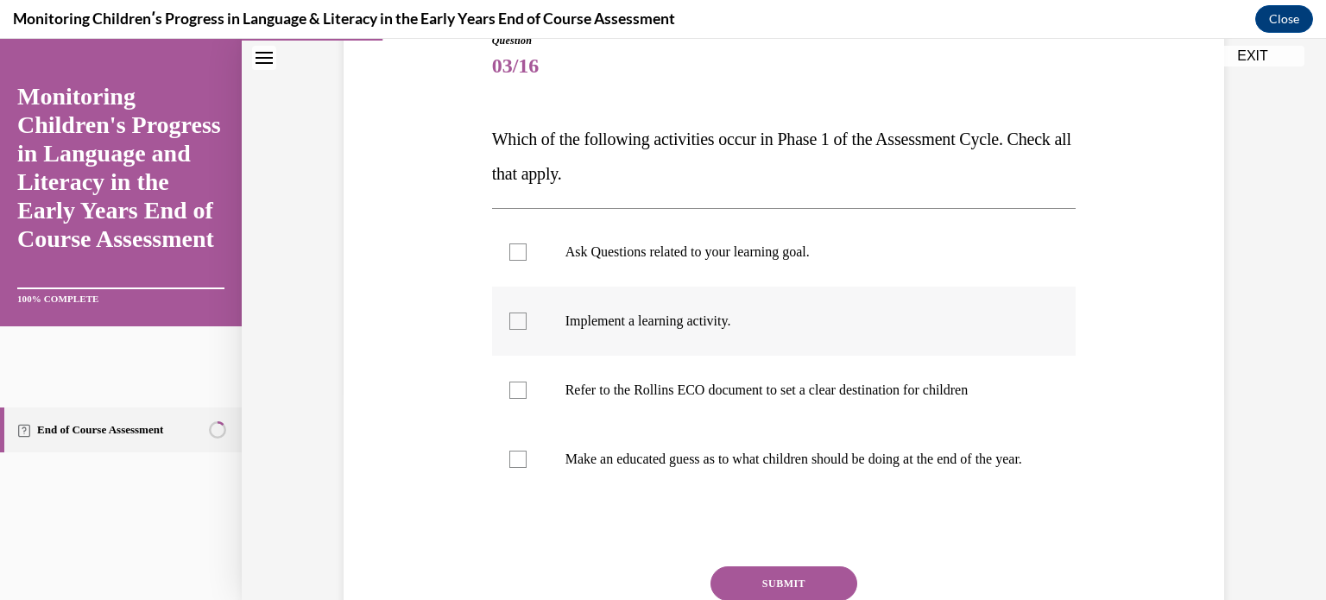
click at [504, 332] on label "Implement a learning activity." at bounding box center [784, 321] width 585 height 69
click at [509, 330] on input "Implement a learning activity." at bounding box center [517, 321] width 17 height 17
checkbox input "true"
click at [516, 251] on div at bounding box center [517, 252] width 17 height 17
click at [516, 251] on input "Ask Questions related to your learning goal." at bounding box center [517, 252] width 17 height 17
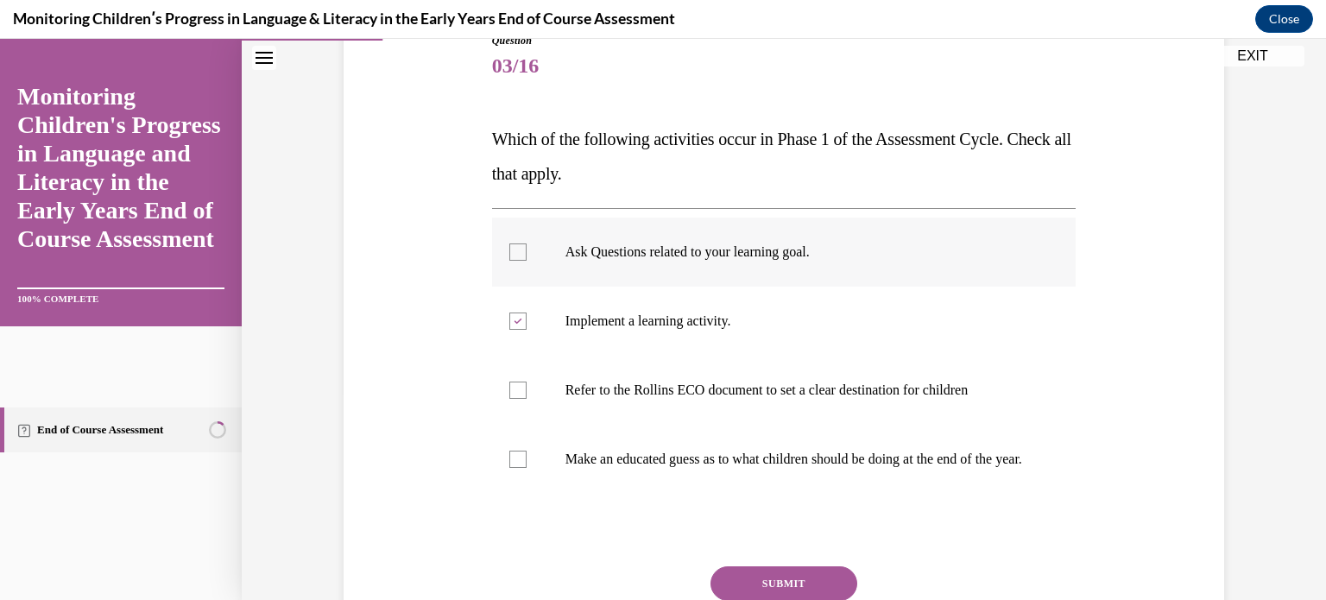
checkbox input "true"
click at [510, 389] on div at bounding box center [517, 390] width 17 height 17
click at [510, 389] on input "Refer to the Rollins ECO document to set a clear destination for children" at bounding box center [517, 390] width 17 height 17
checkbox input "true"
click at [509, 326] on div at bounding box center [517, 321] width 17 height 17
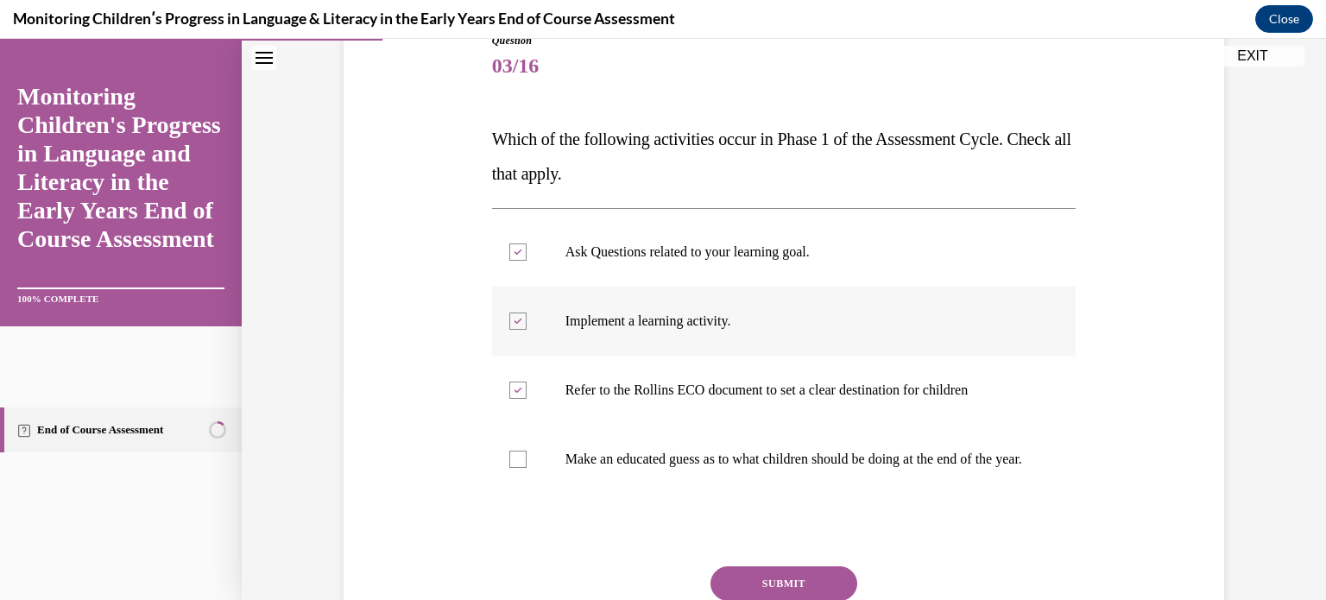
click at [509, 326] on input "Implement a learning activity." at bounding box center [517, 321] width 17 height 17
checkbox input "false"
click at [752, 593] on button "SUBMIT" at bounding box center [784, 583] width 147 height 35
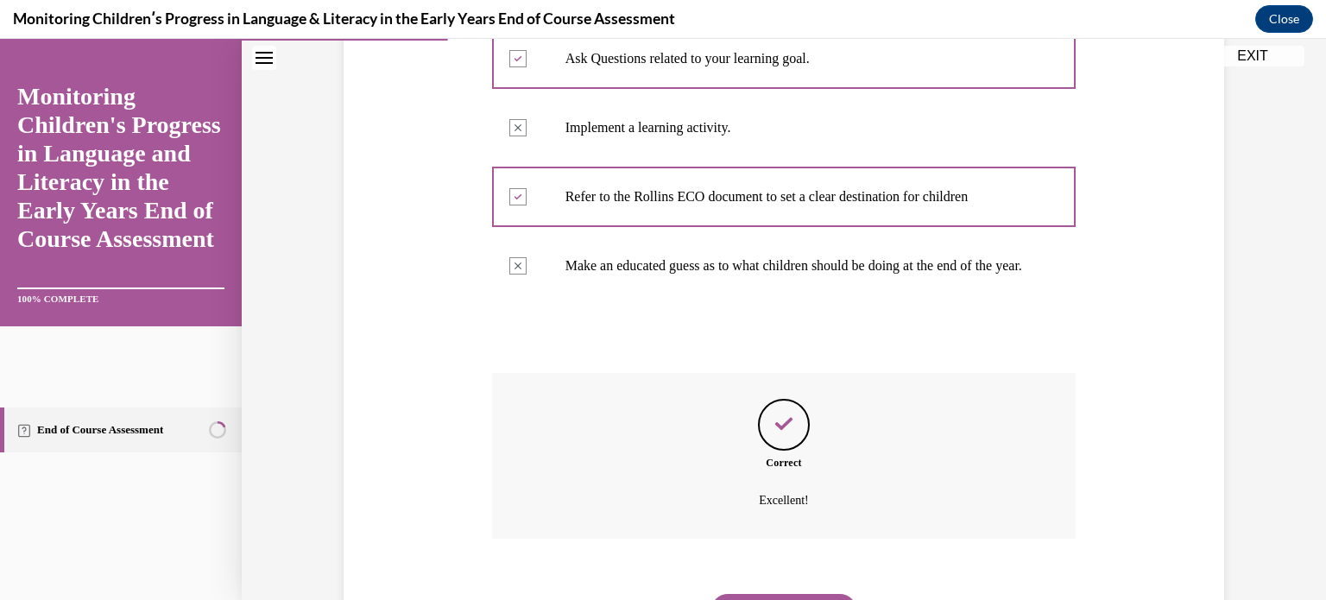
scroll to position [506, 0]
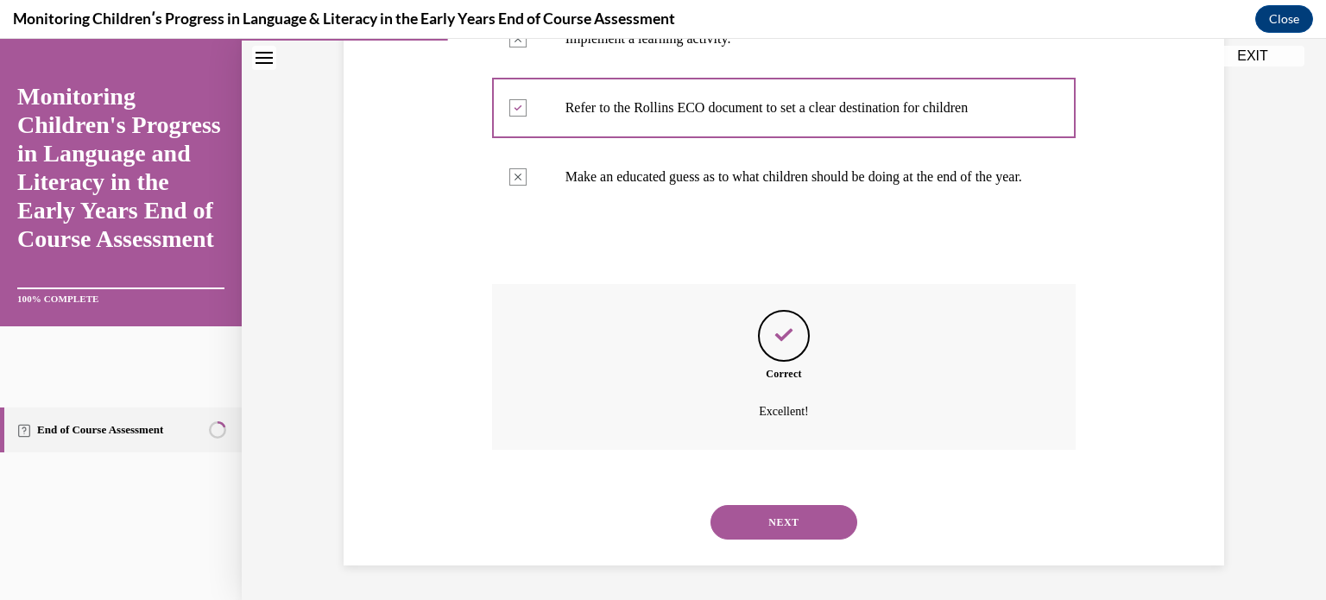
click at [815, 524] on button "NEXT" at bounding box center [784, 522] width 147 height 35
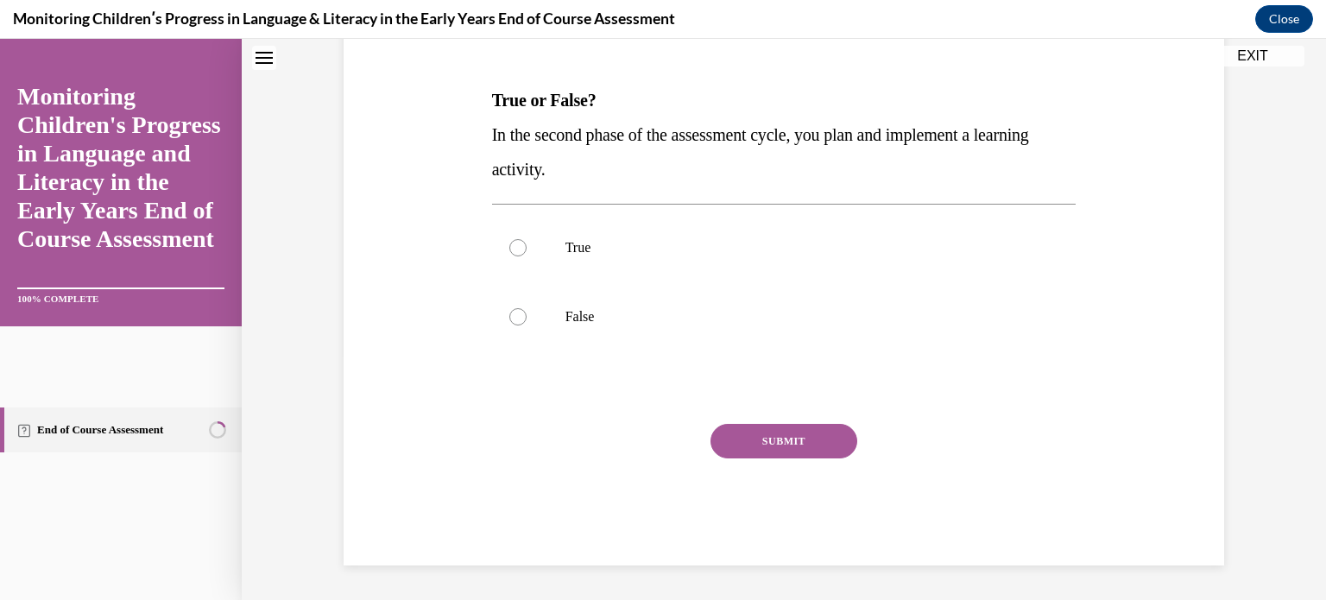
scroll to position [0, 0]
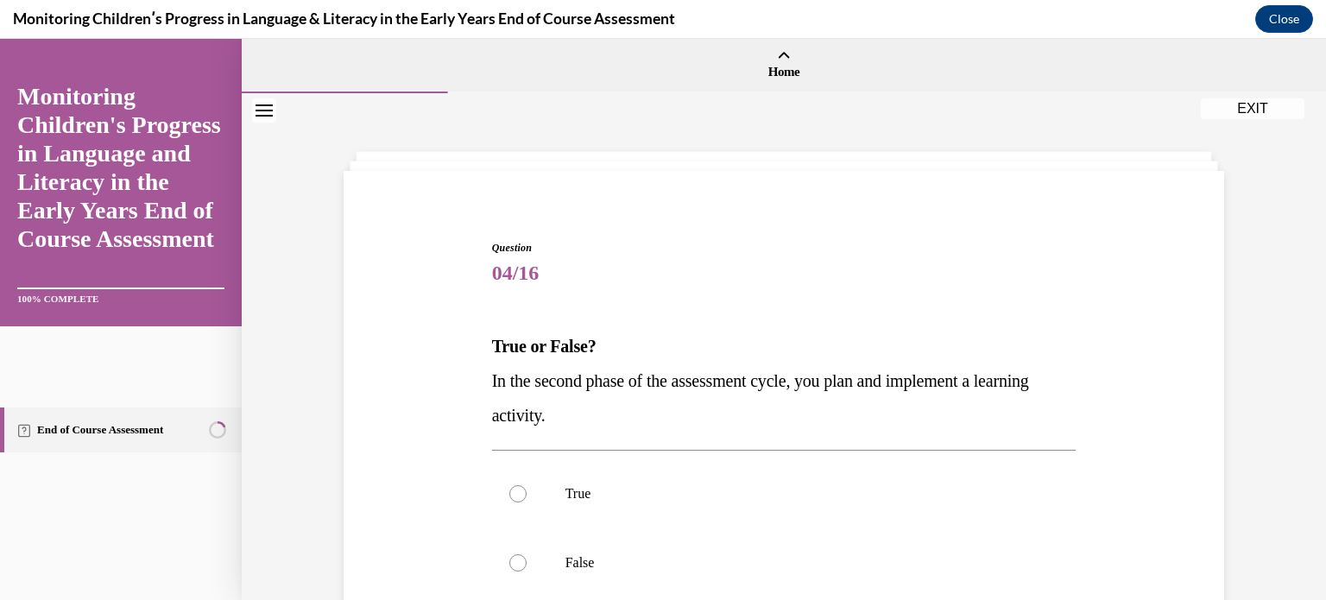
click at [425, 440] on div "Question 04/16 True or False? In the second phase of the assessment cycle, you …" at bounding box center [783, 499] width 889 height 623
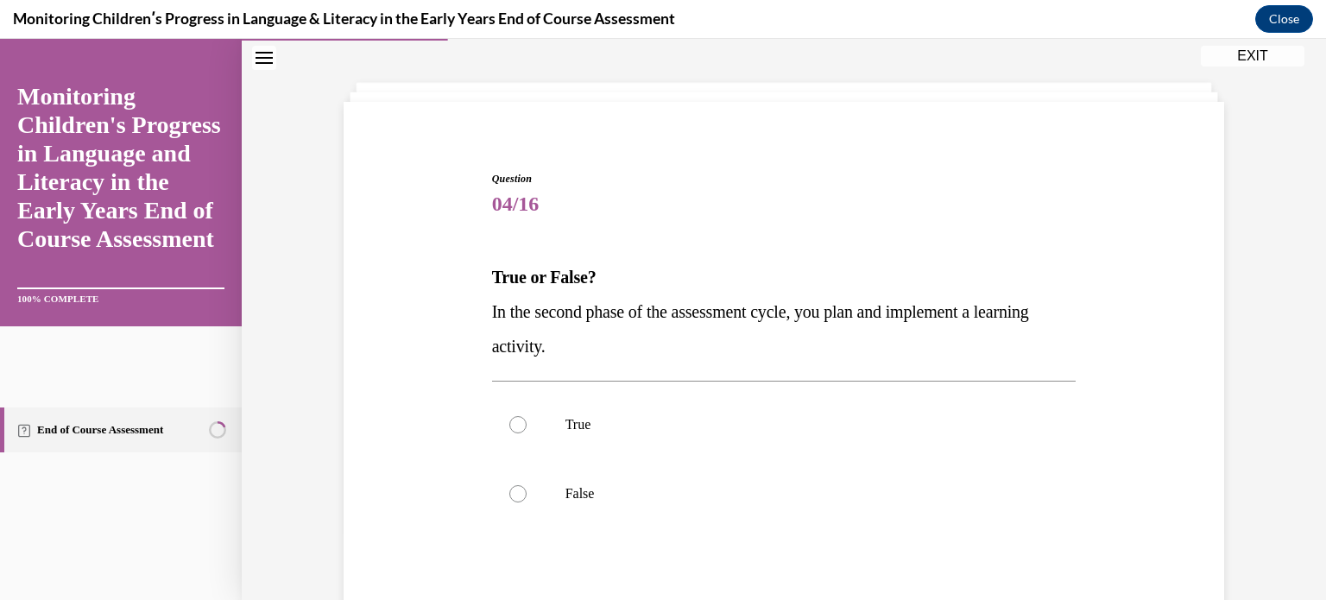
scroll to position [104, 0]
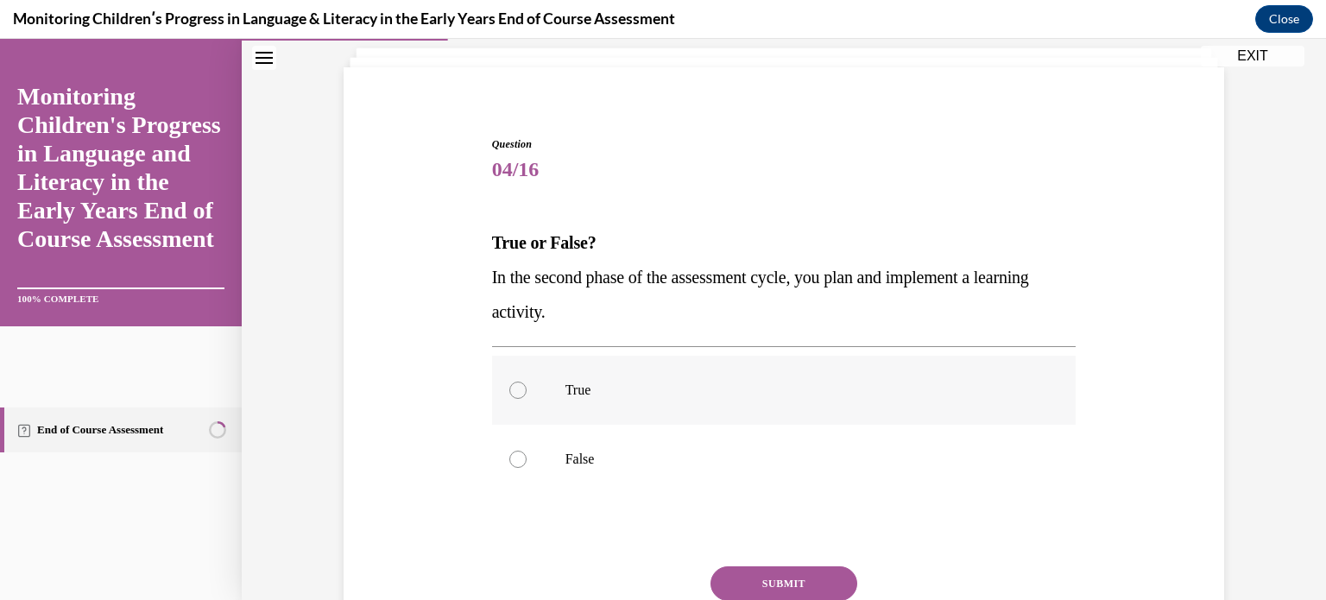
click at [516, 390] on div at bounding box center [517, 390] width 17 height 17
click at [516, 390] on input "True" at bounding box center [517, 390] width 17 height 17
radio input "true"
click at [765, 580] on button "SUBMIT" at bounding box center [784, 583] width 147 height 35
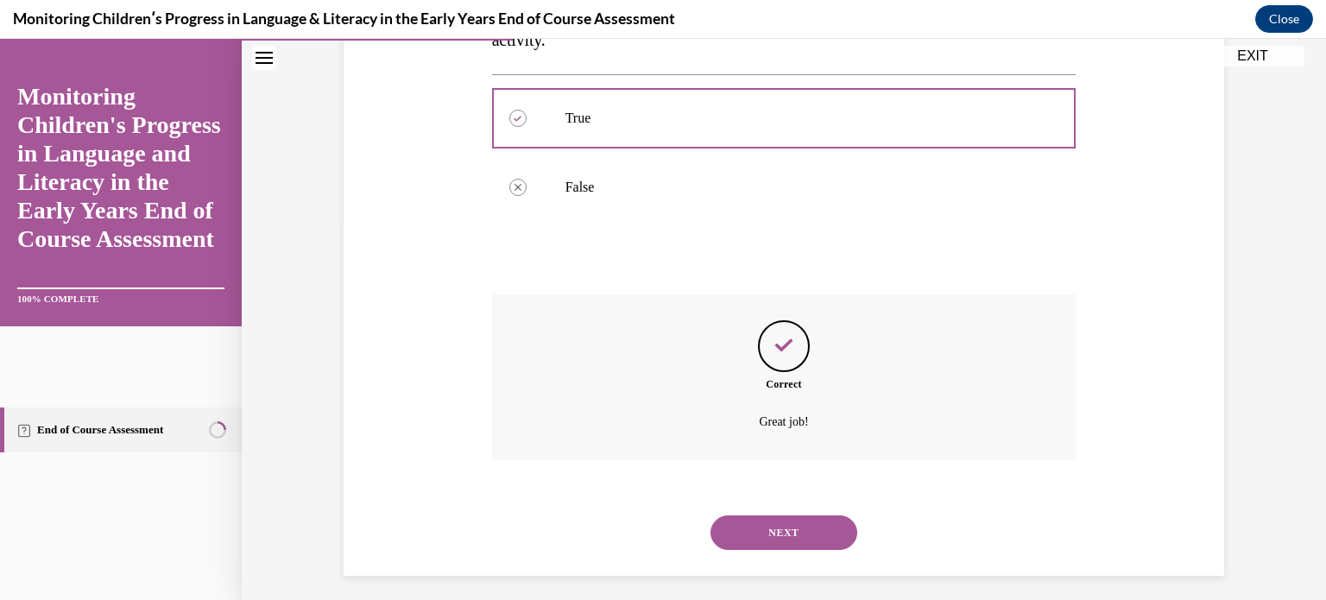
scroll to position [385, 0]
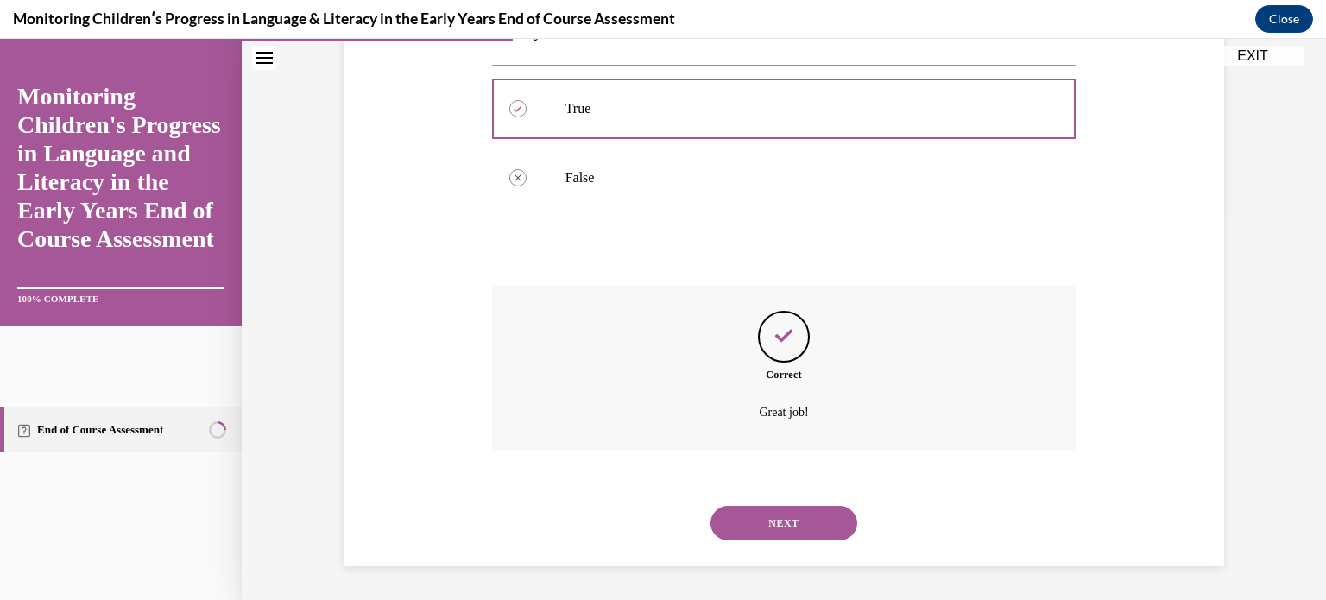
click at [772, 522] on button "NEXT" at bounding box center [784, 523] width 147 height 35
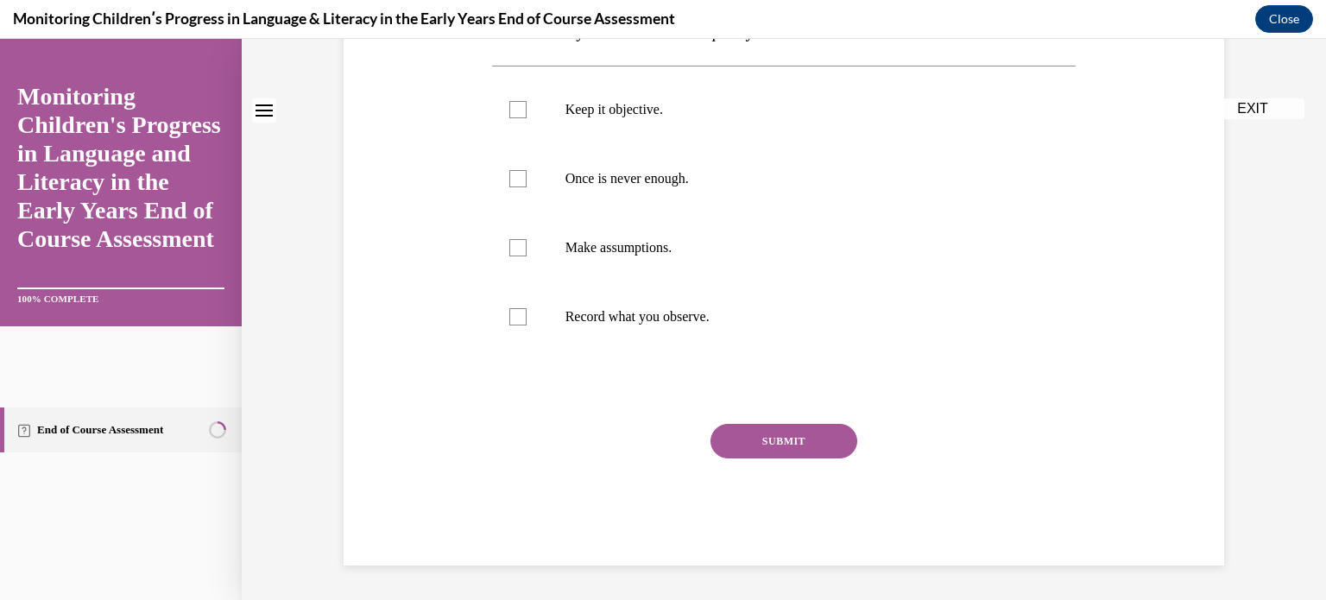
scroll to position [0, 0]
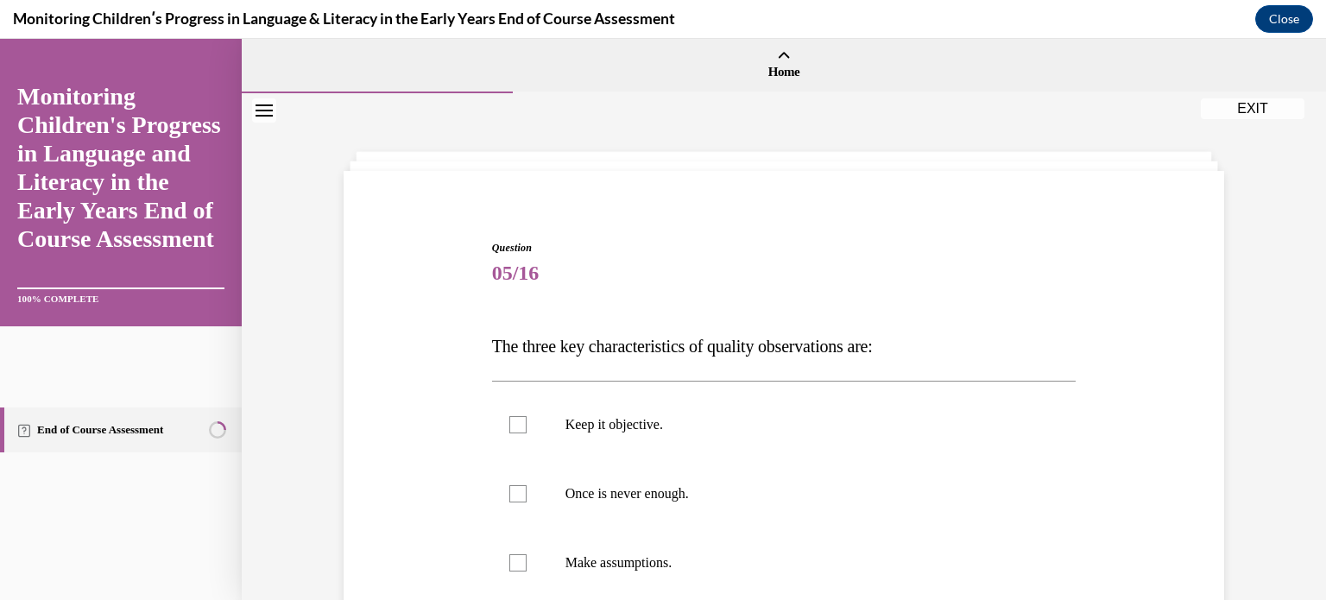
click at [409, 431] on div "Question 05/16 The three key characteristics of quality observations are: Keep …" at bounding box center [783, 534] width 889 height 693
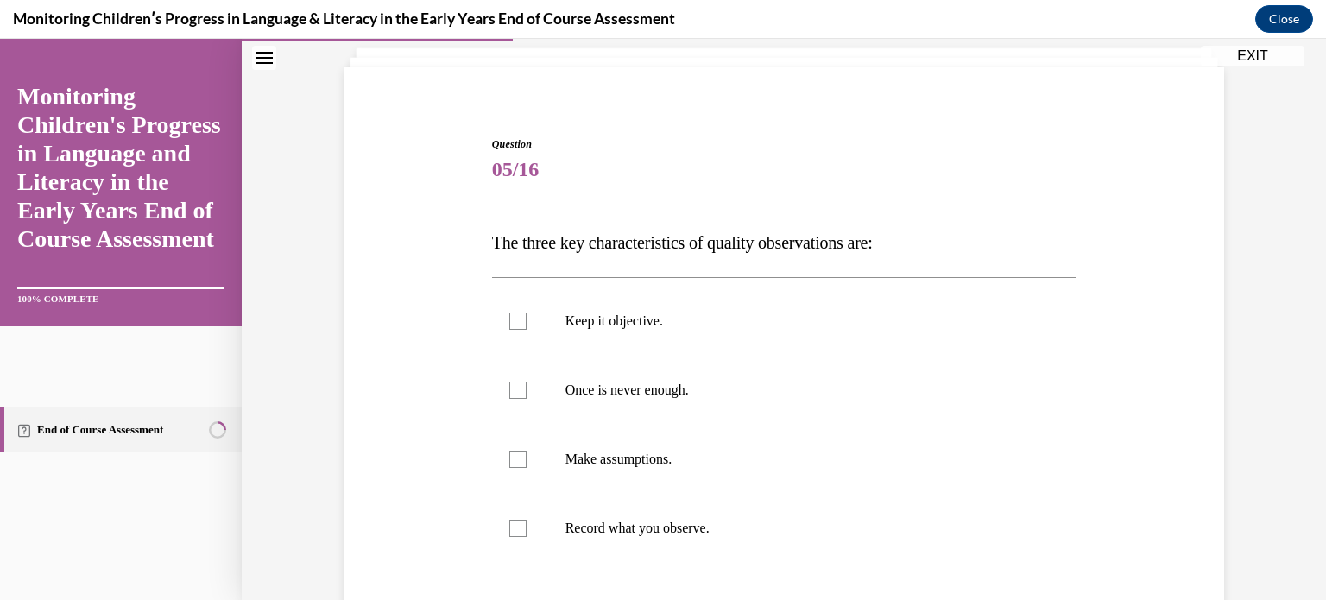
scroll to position [138, 0]
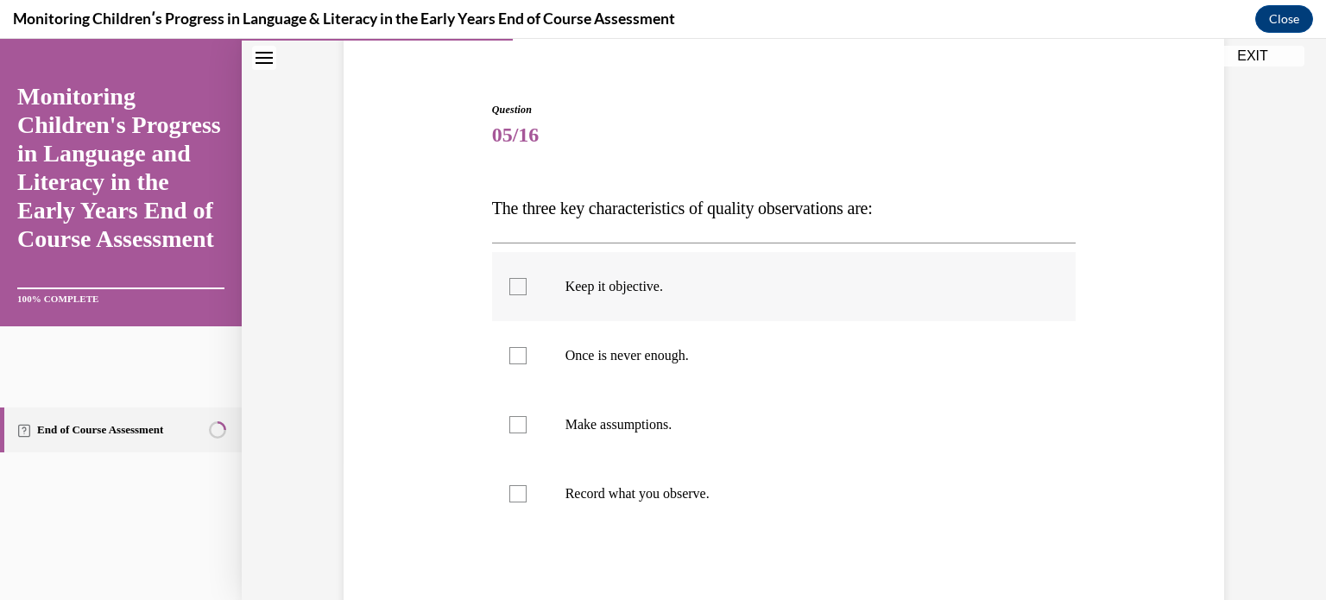
click at [521, 304] on label "Keep it objective." at bounding box center [784, 286] width 585 height 69
click at [521, 295] on input "Keep it objective." at bounding box center [517, 286] width 17 height 17
checkbox input "true"
click at [509, 358] on div at bounding box center [517, 355] width 17 height 17
click at [509, 358] on input "Once is never enough." at bounding box center [517, 355] width 17 height 17
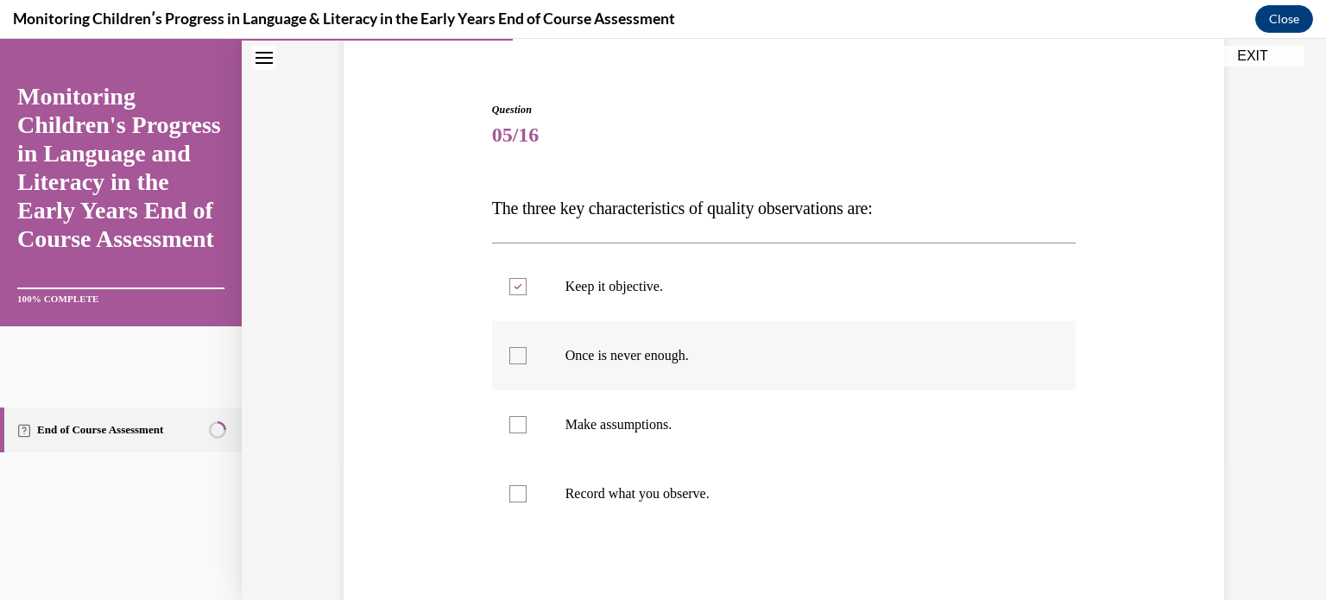
checkbox input "true"
click at [509, 495] on div at bounding box center [517, 493] width 17 height 17
click at [509, 495] on input "Record what you observe." at bounding box center [517, 493] width 17 height 17
checkbox input "true"
click at [462, 514] on div "Question 05/16 The three key characteristics of quality observations are: Keep …" at bounding box center [783, 396] width 889 height 693
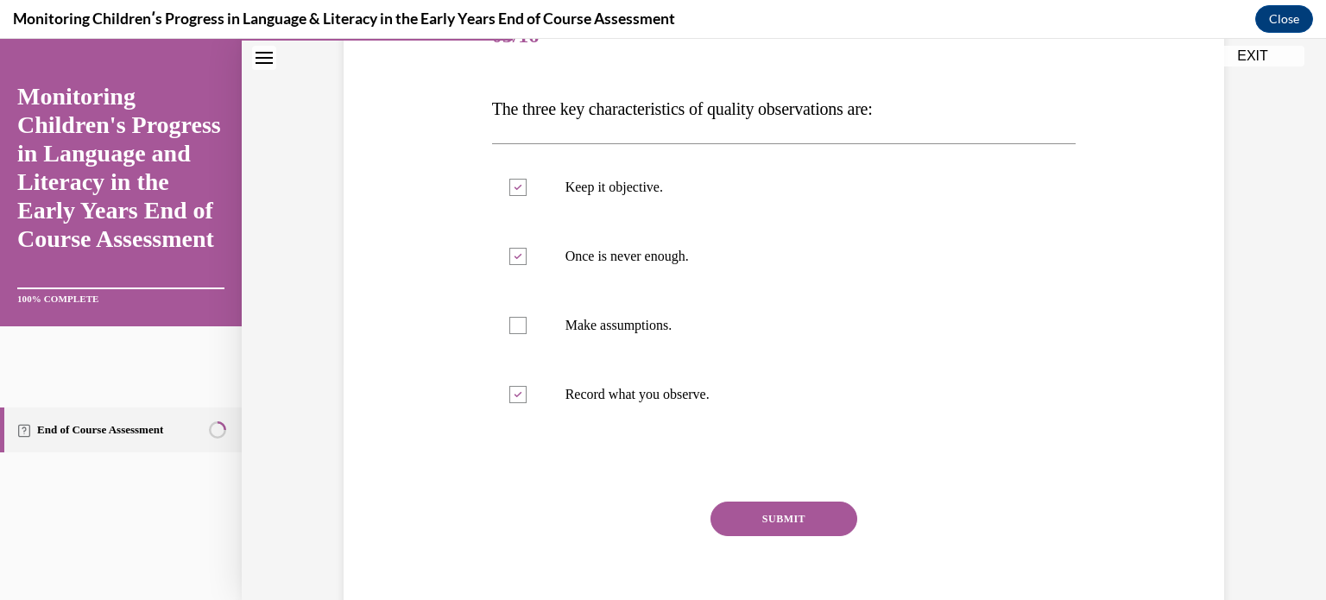
scroll to position [242, 0]
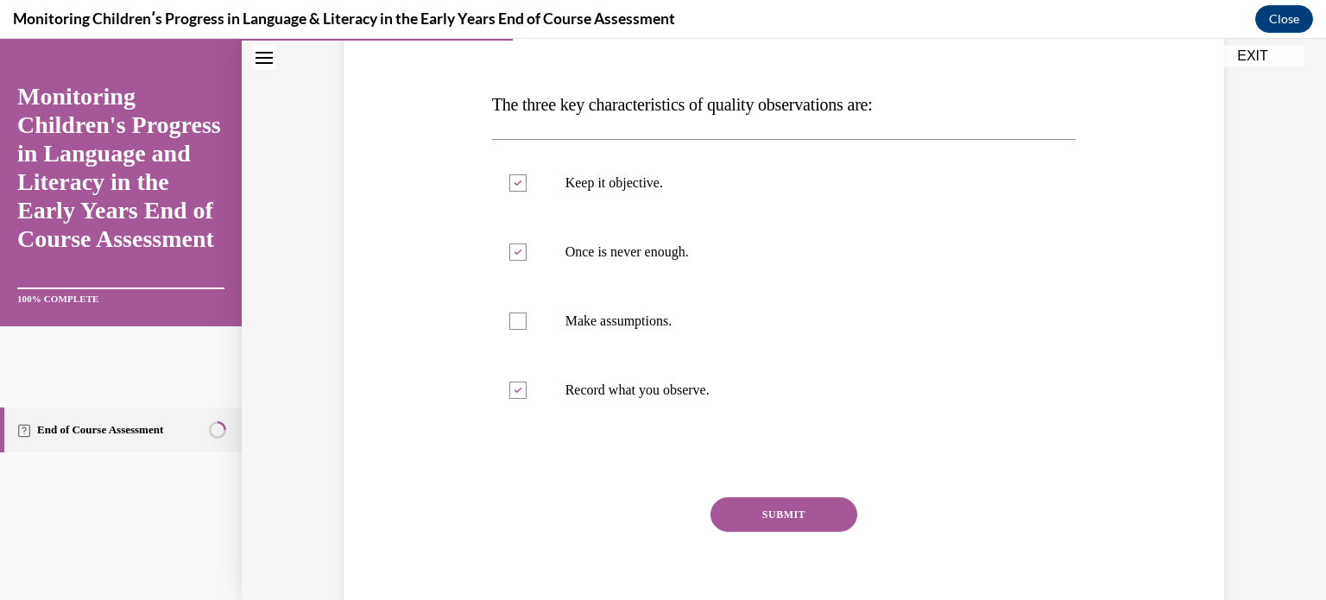
click at [824, 516] on button "SUBMIT" at bounding box center [784, 514] width 147 height 35
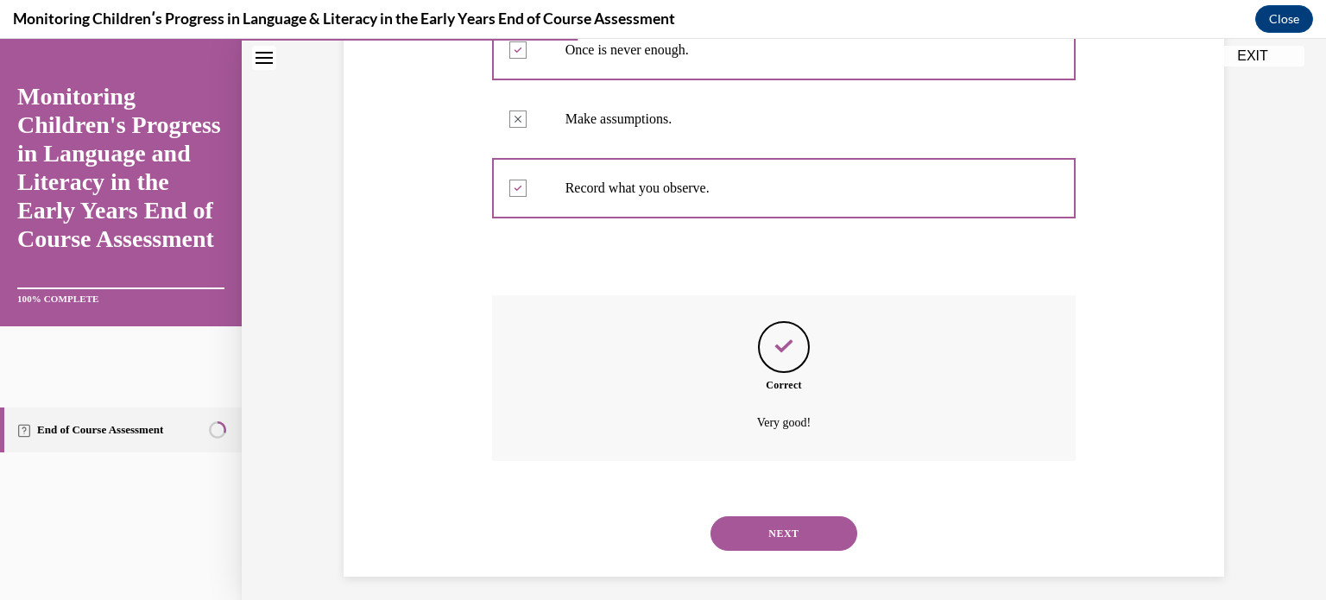
scroll to position [454, 0]
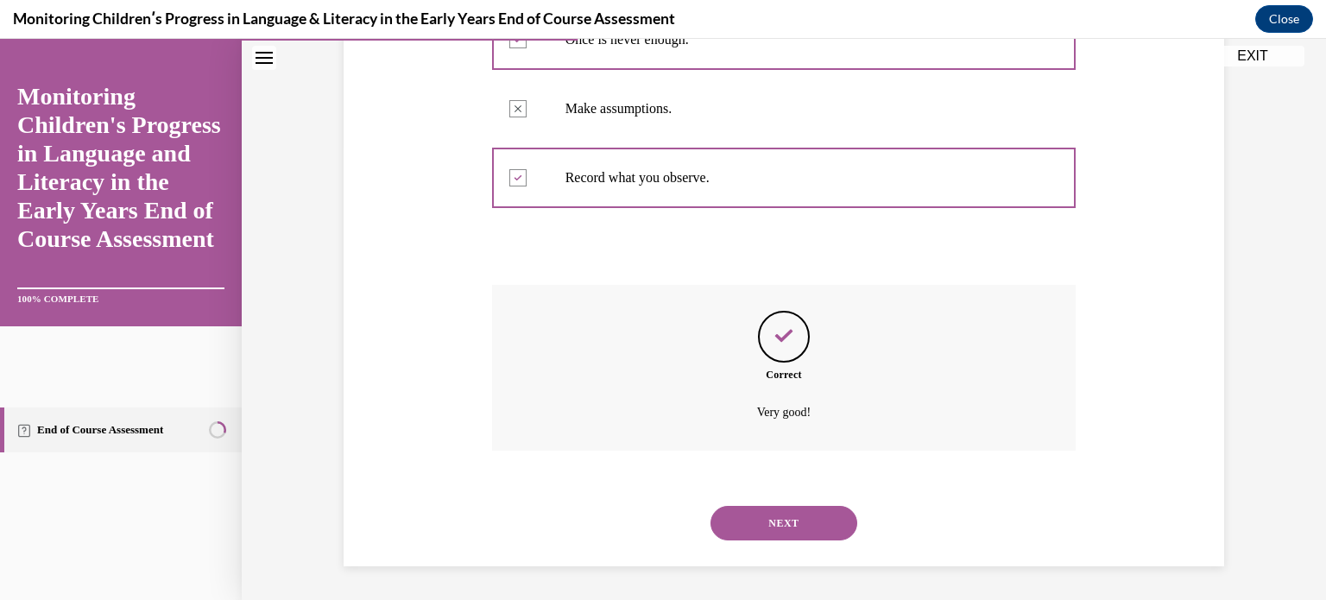
click at [820, 518] on button "NEXT" at bounding box center [784, 523] width 147 height 35
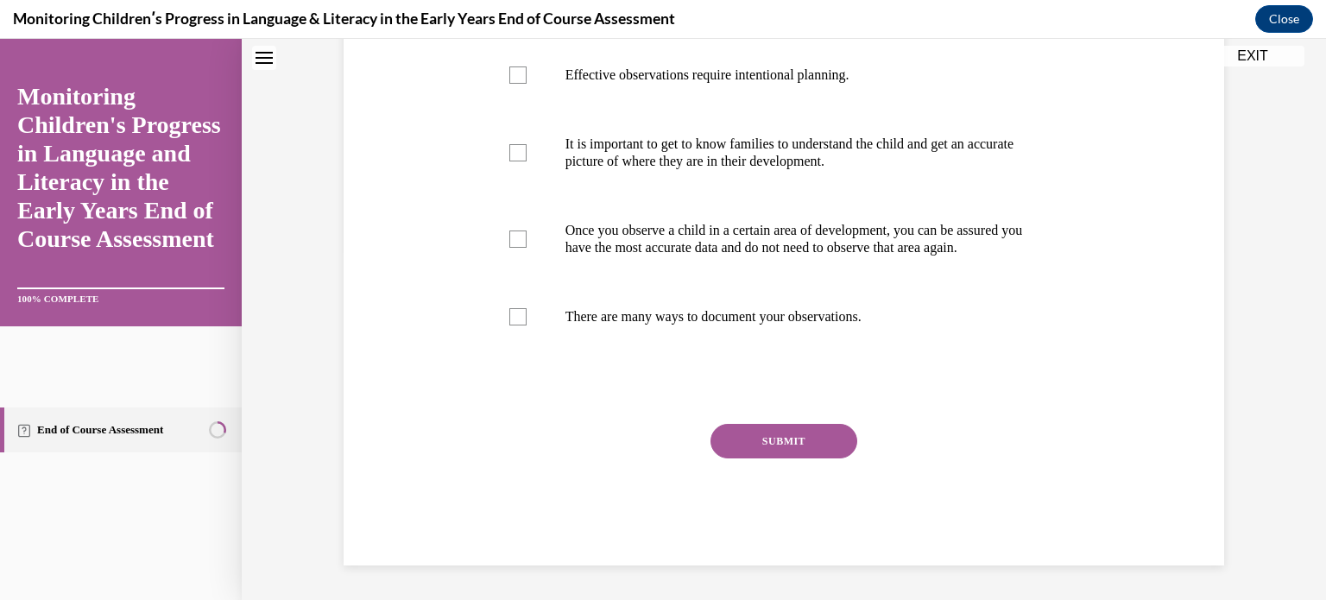
scroll to position [0, 0]
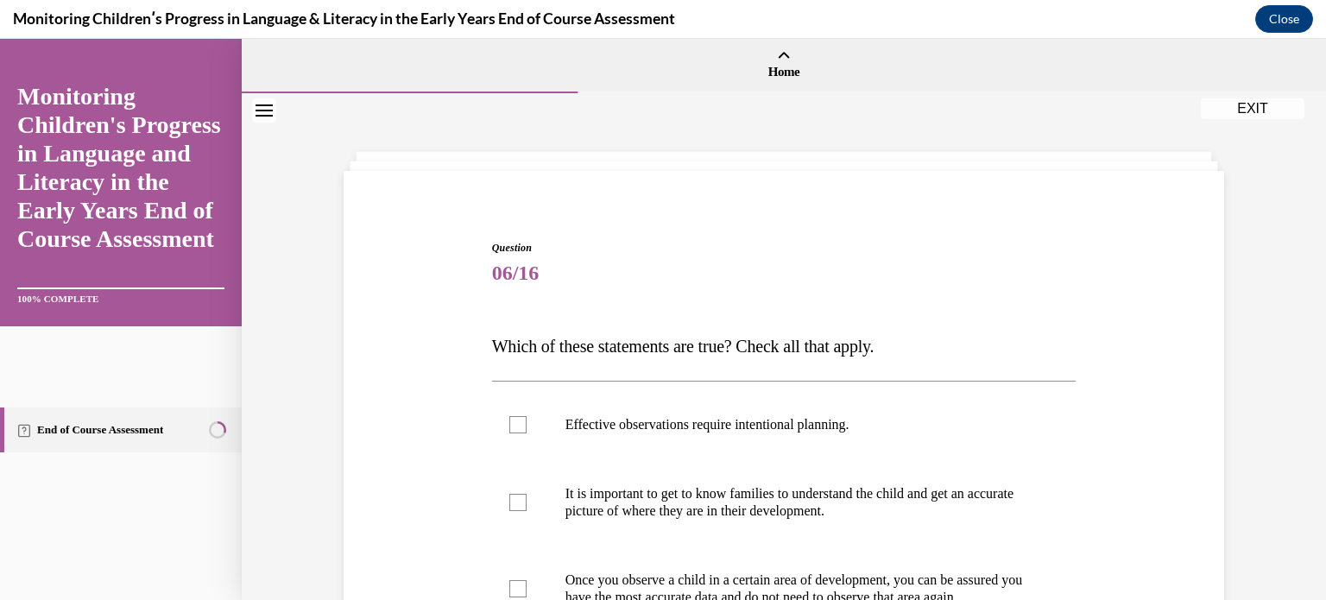
click at [385, 452] on div "Question 06/16 Which of these statements are true? Check all that apply. Effect…" at bounding box center [783, 551] width 889 height 727
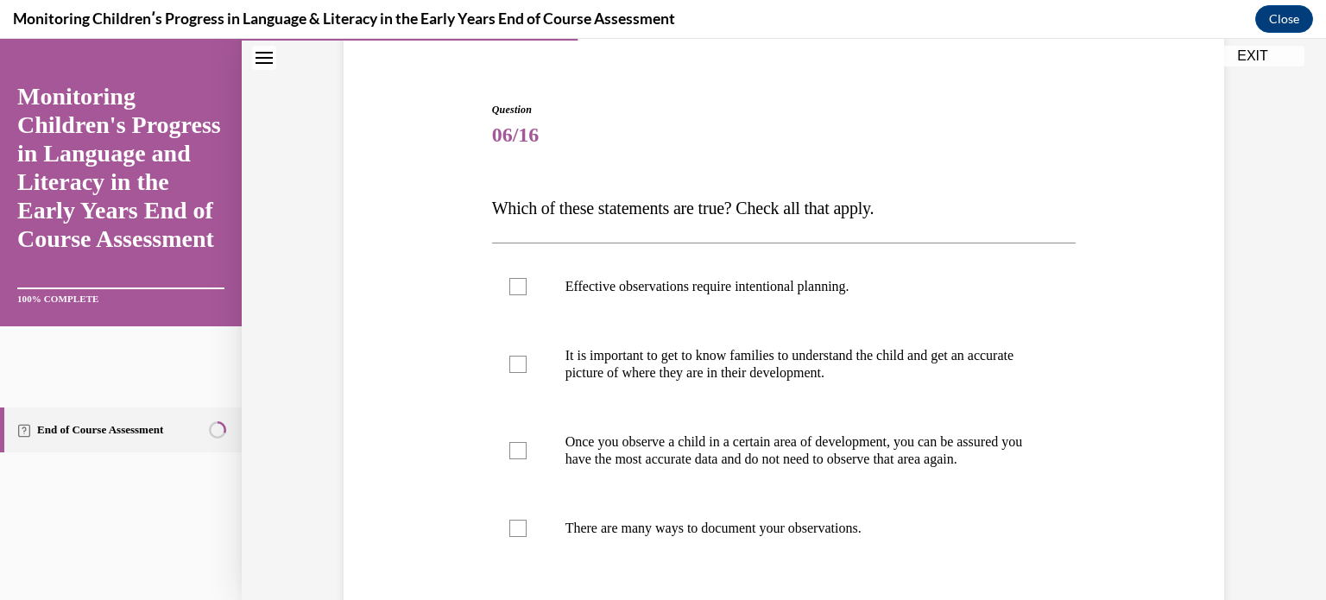
scroll to position [173, 0]
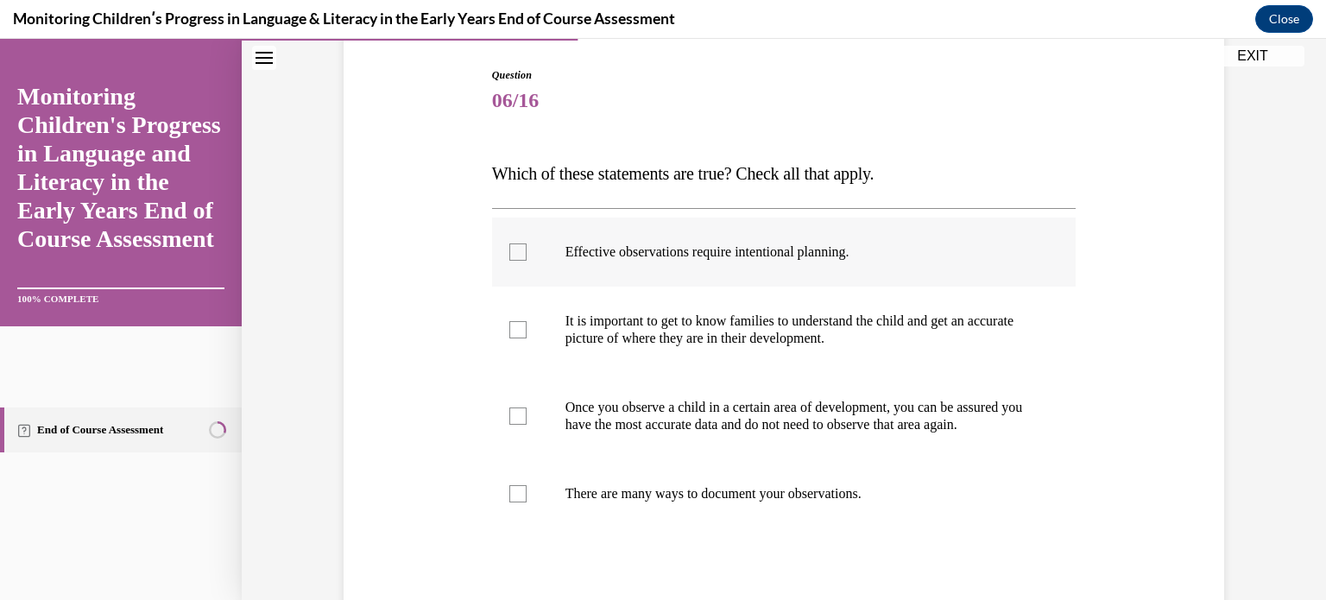
click at [514, 254] on div at bounding box center [517, 252] width 17 height 17
click at [514, 254] on input "Effective observations require intentional planning." at bounding box center [517, 252] width 17 height 17
checkbox input "true"
click at [516, 339] on label "It is important to get to know families to understand the child and get an accu…" at bounding box center [784, 330] width 585 height 86
click at [516, 339] on input "It is important to get to know families to understand the child and get an accu…" at bounding box center [517, 329] width 17 height 17
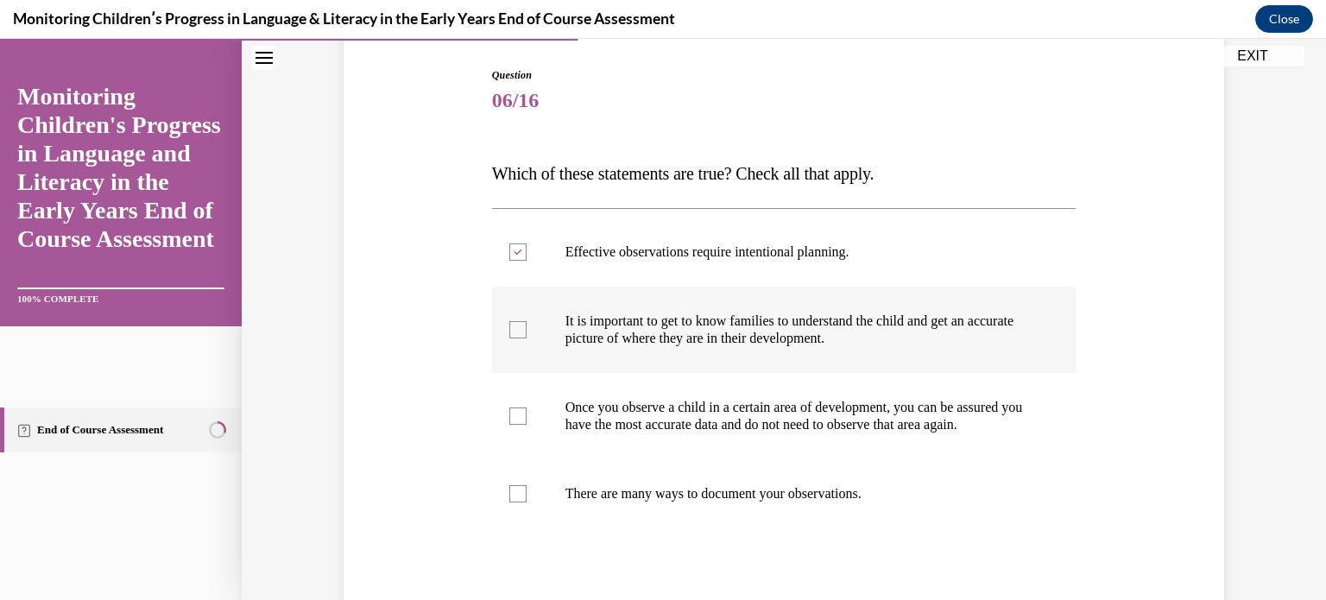
checkbox input "true"
click at [520, 507] on label "There are many ways to document your observations." at bounding box center [784, 493] width 585 height 69
click at [520, 503] on input "There are many ways to document your observations." at bounding box center [517, 493] width 17 height 17
checkbox input "true"
click at [448, 535] on div "Question 06/16 Which of these statements are true? Check all that apply. Effect…" at bounding box center [783, 379] width 889 height 727
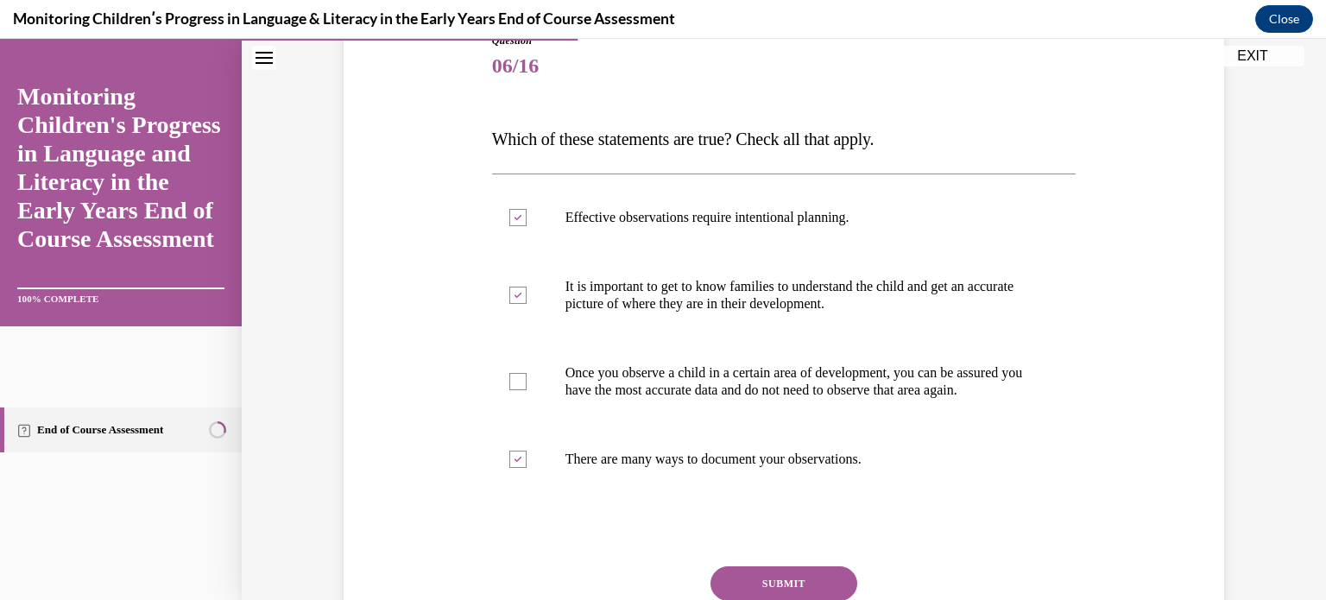
scroll to position [242, 0]
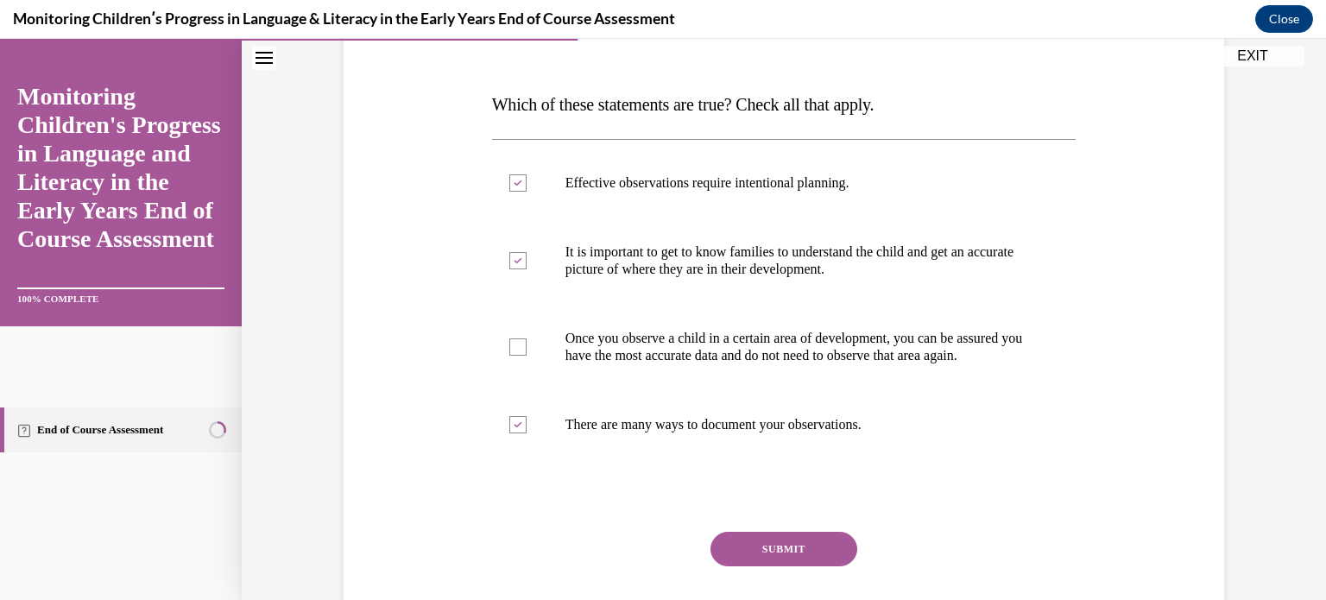
click at [754, 566] on button "SUBMIT" at bounding box center [784, 549] width 147 height 35
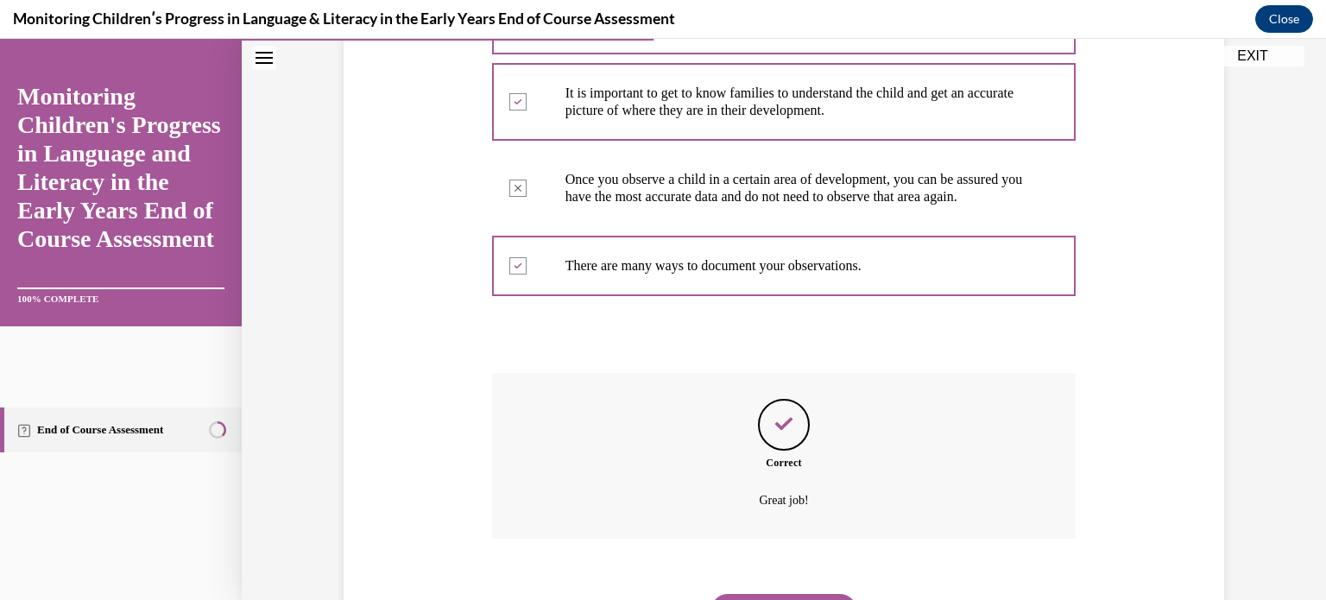
scroll to position [506, 0]
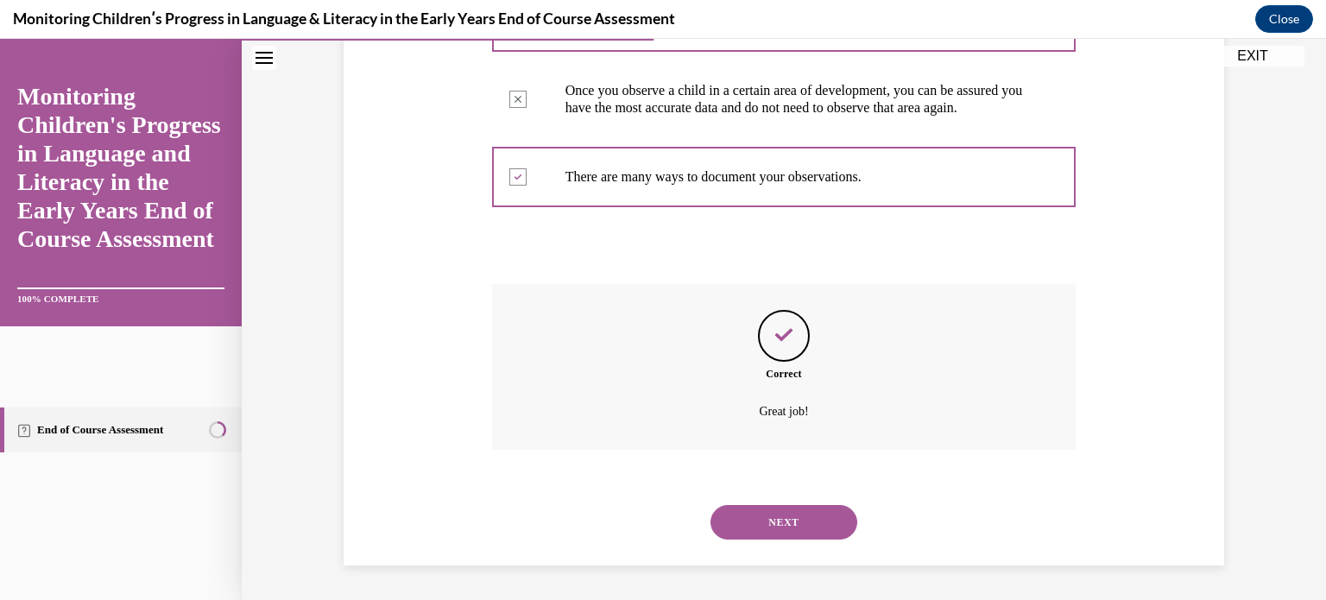
click at [769, 525] on button "NEXT" at bounding box center [784, 522] width 147 height 35
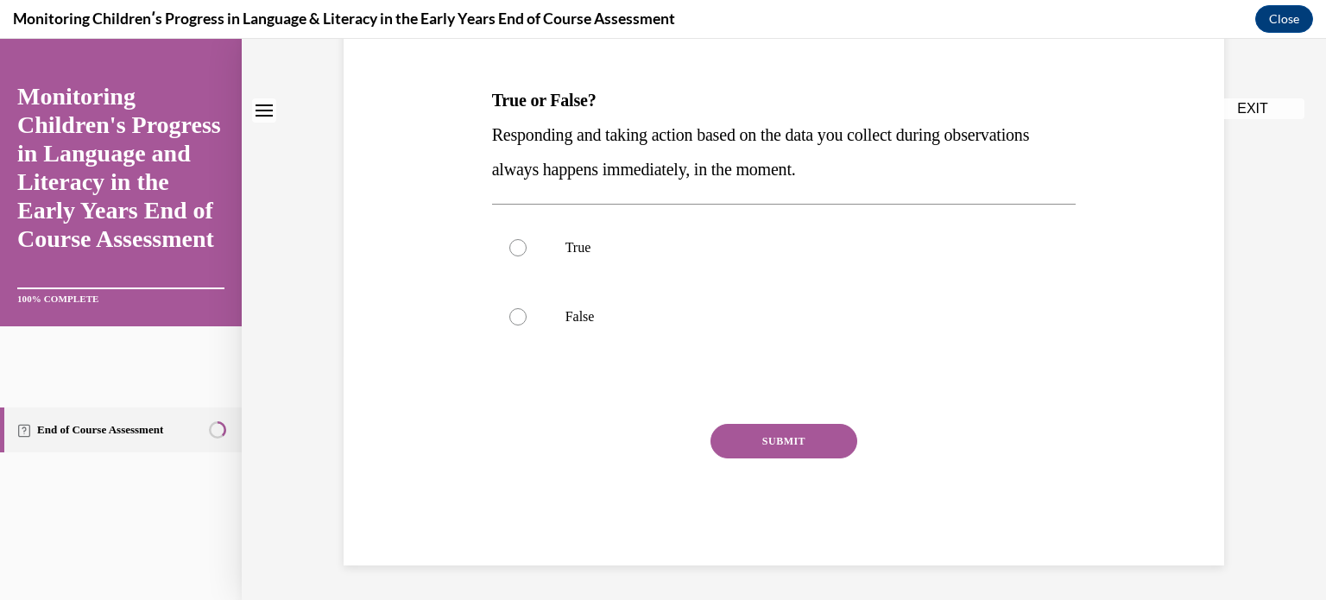
scroll to position [0, 0]
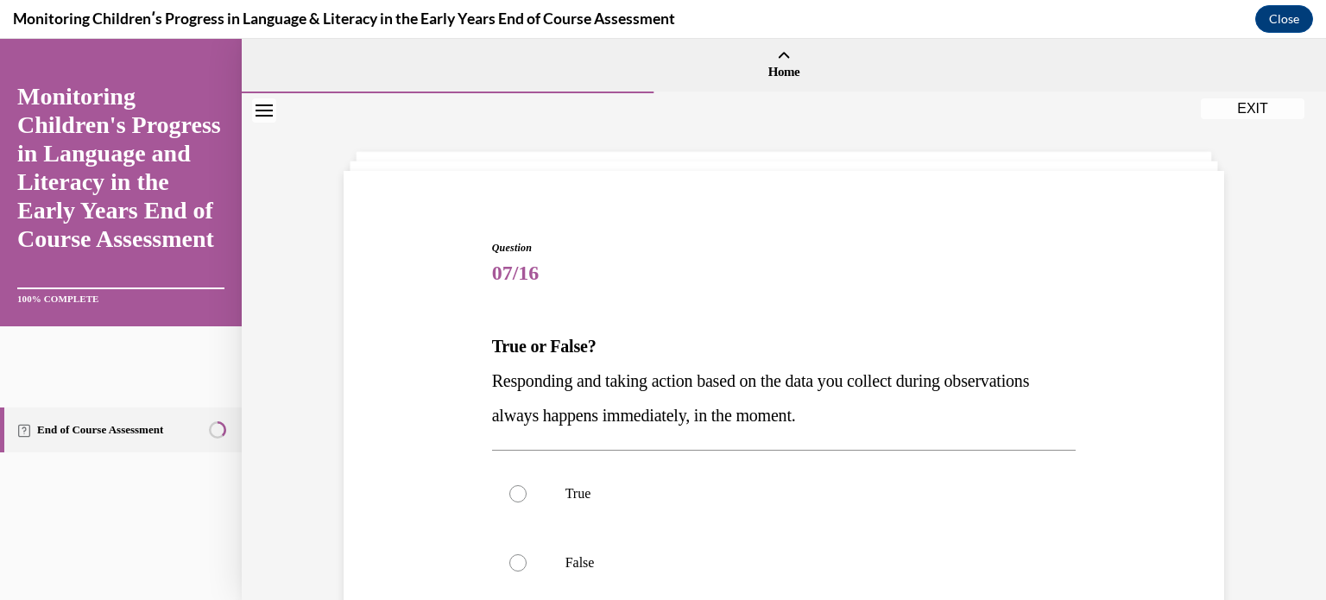
click at [439, 498] on div "Question 07/16 True or False? Responding and taking action based on the data yo…" at bounding box center [783, 499] width 889 height 623
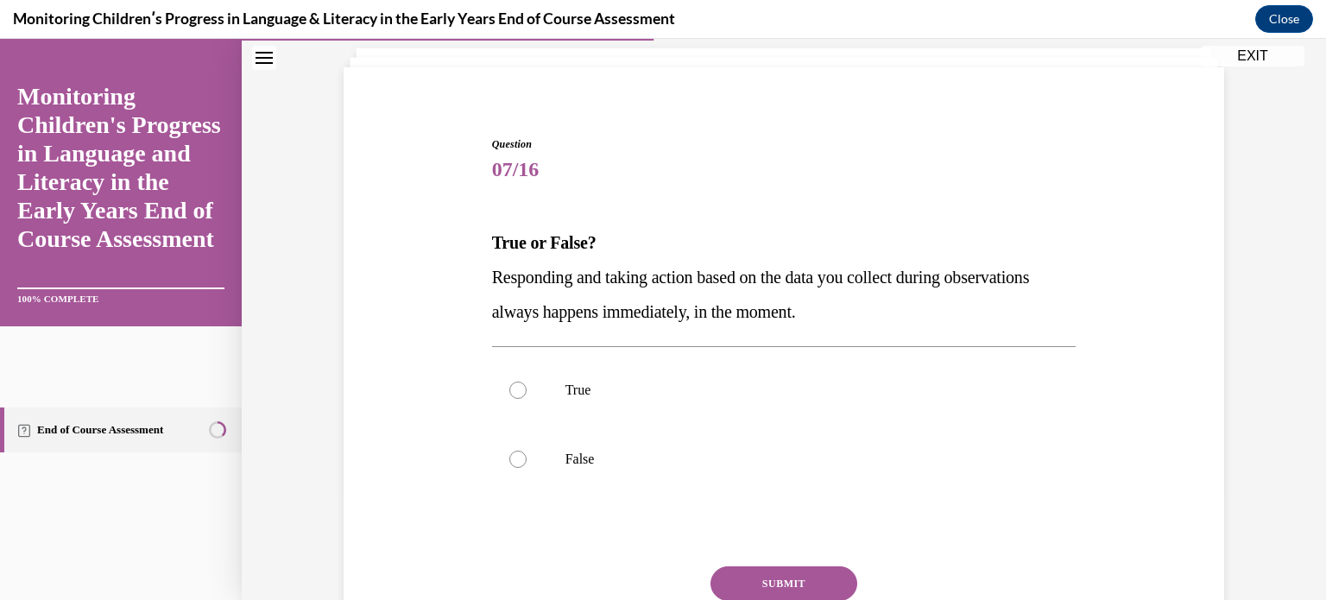
scroll to position [138, 0]
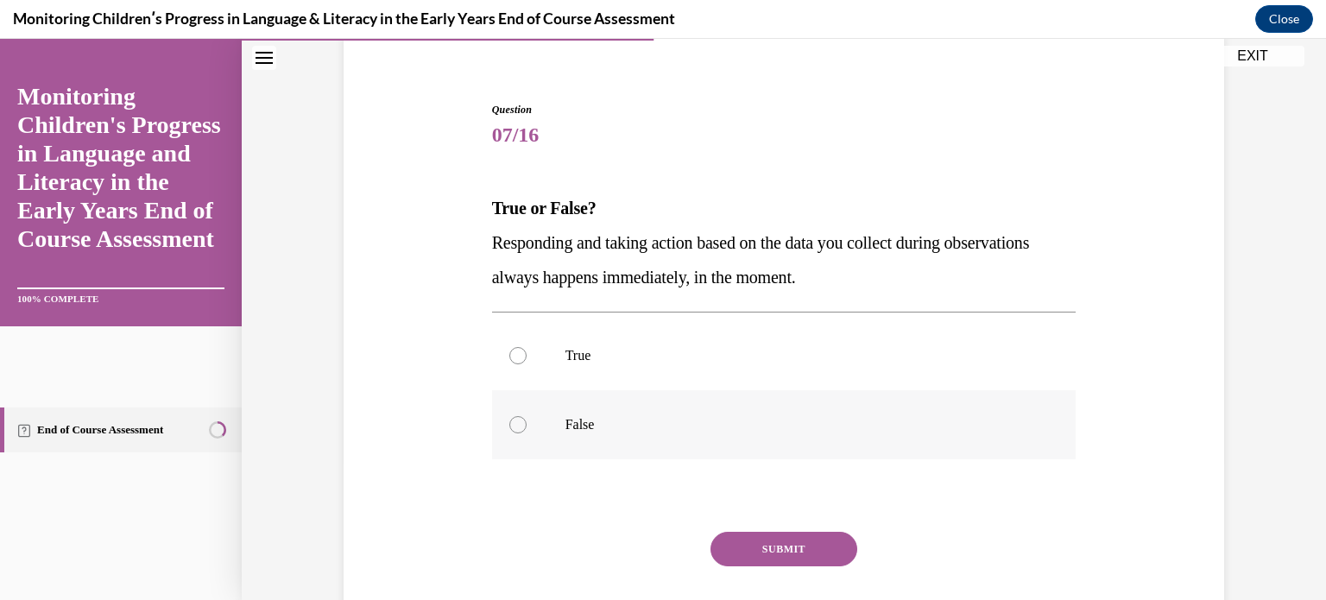
click at [509, 422] on div at bounding box center [517, 424] width 17 height 17
click at [509, 422] on input "False" at bounding box center [517, 424] width 17 height 17
radio input "true"
click at [797, 545] on button "SUBMIT" at bounding box center [784, 549] width 147 height 35
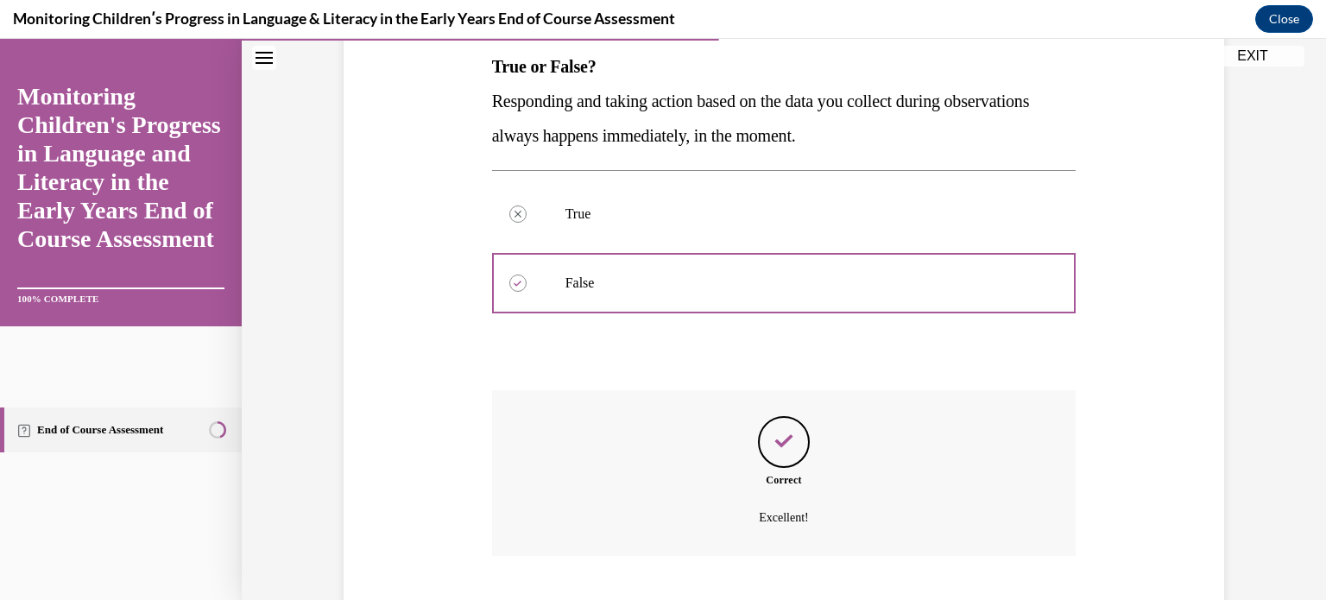
scroll to position [385, 0]
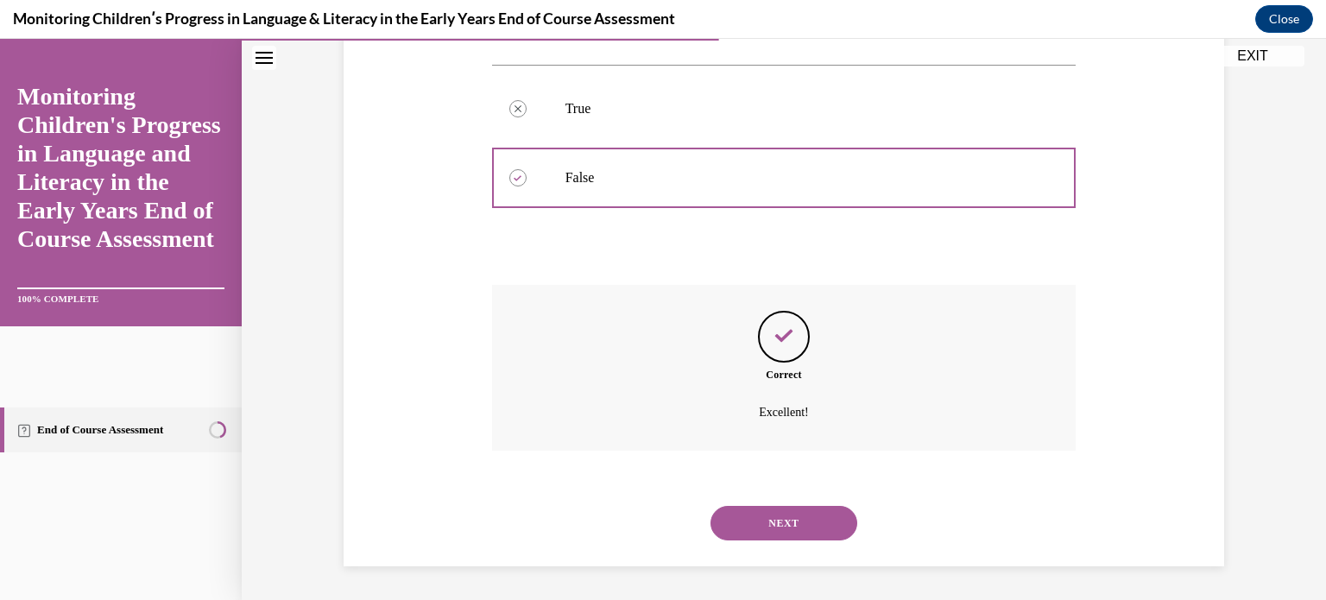
click at [807, 528] on button "NEXT" at bounding box center [784, 523] width 147 height 35
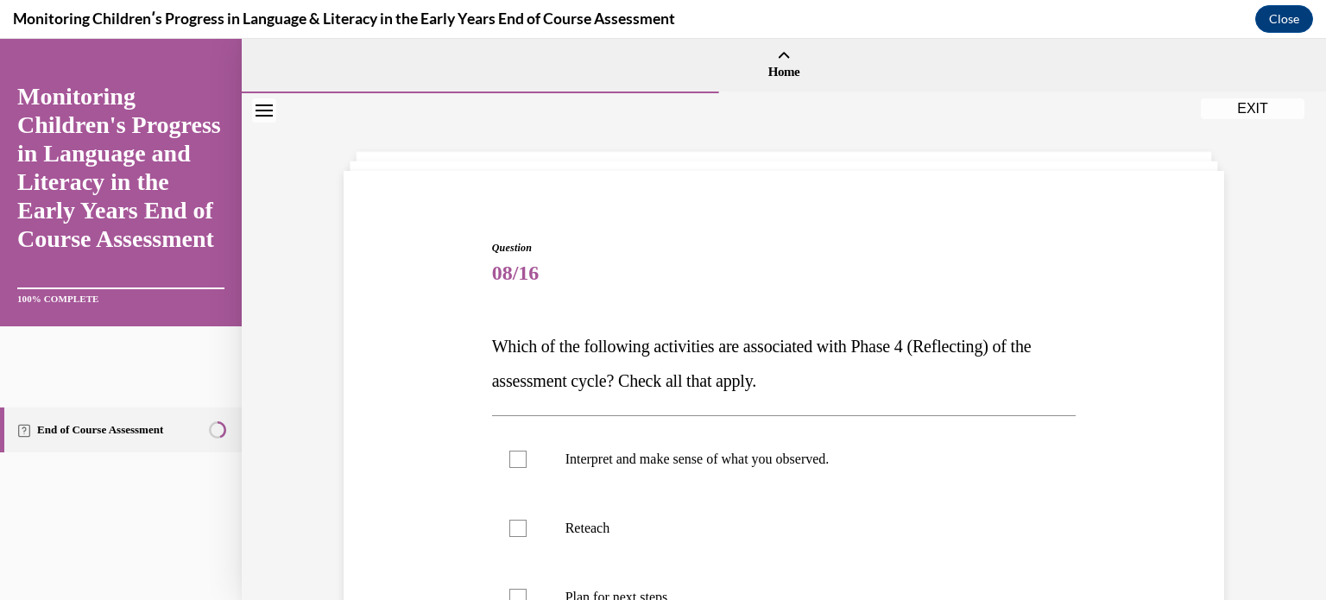
click at [437, 469] on div "Question 08/16 Which of the following activities are associated with Phase 4 (R…" at bounding box center [783, 551] width 889 height 727
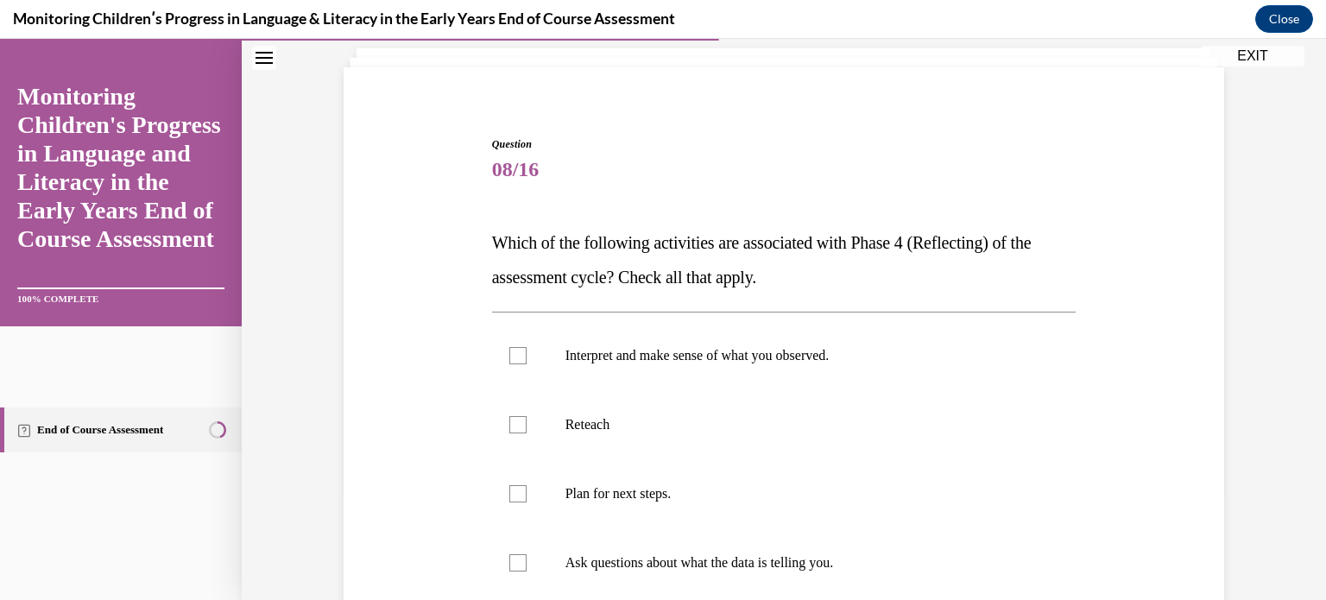
scroll to position [138, 0]
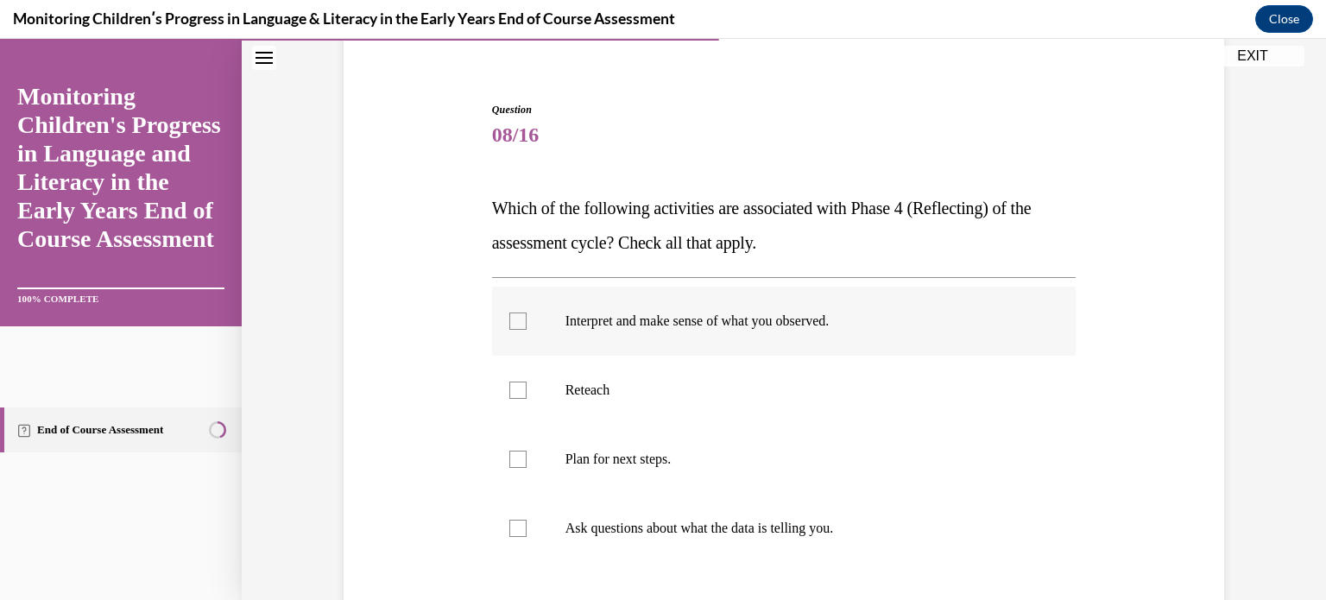
click at [516, 331] on label "Interpret and make sense of what you observed." at bounding box center [784, 321] width 585 height 69
click at [516, 330] on input "Interpret and make sense of what you observed." at bounding box center [517, 321] width 17 height 17
checkbox input "true"
click at [509, 532] on div at bounding box center [517, 528] width 17 height 17
click at [509, 532] on input "Ask questions about what the data is telling you." at bounding box center [517, 528] width 17 height 17
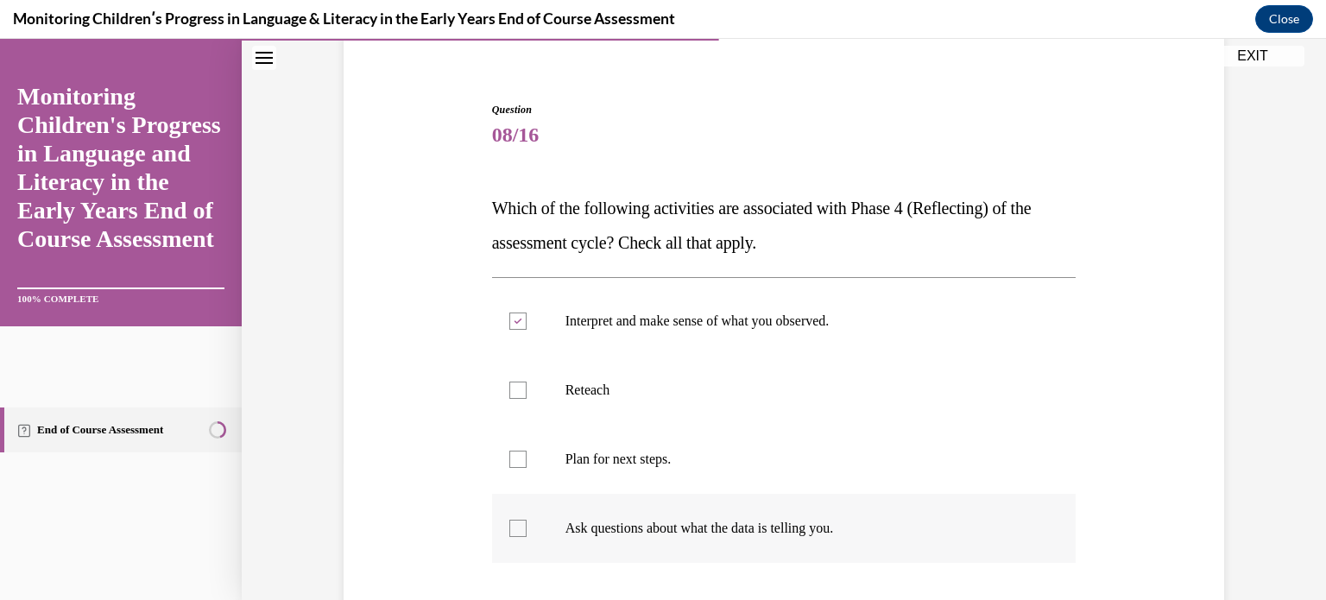
checkbox input "true"
click at [418, 502] on div "Question 08/16 Which of the following activities are associated with Phase 4 (R…" at bounding box center [783, 413] width 889 height 727
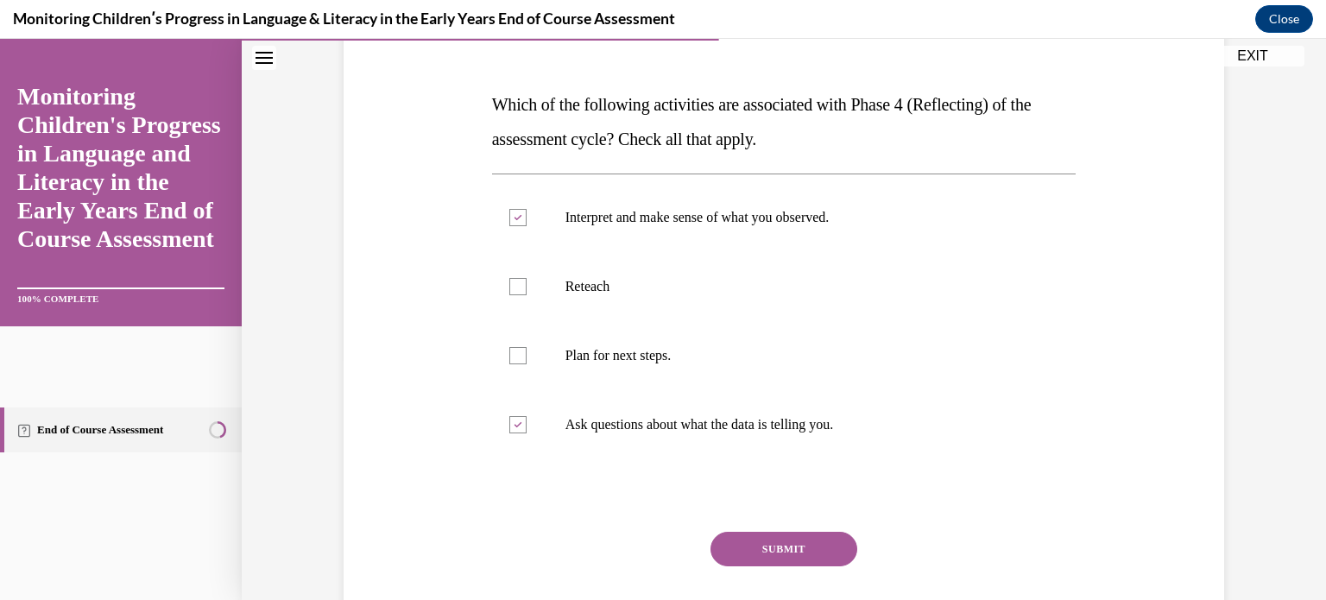
scroll to position [276, 0]
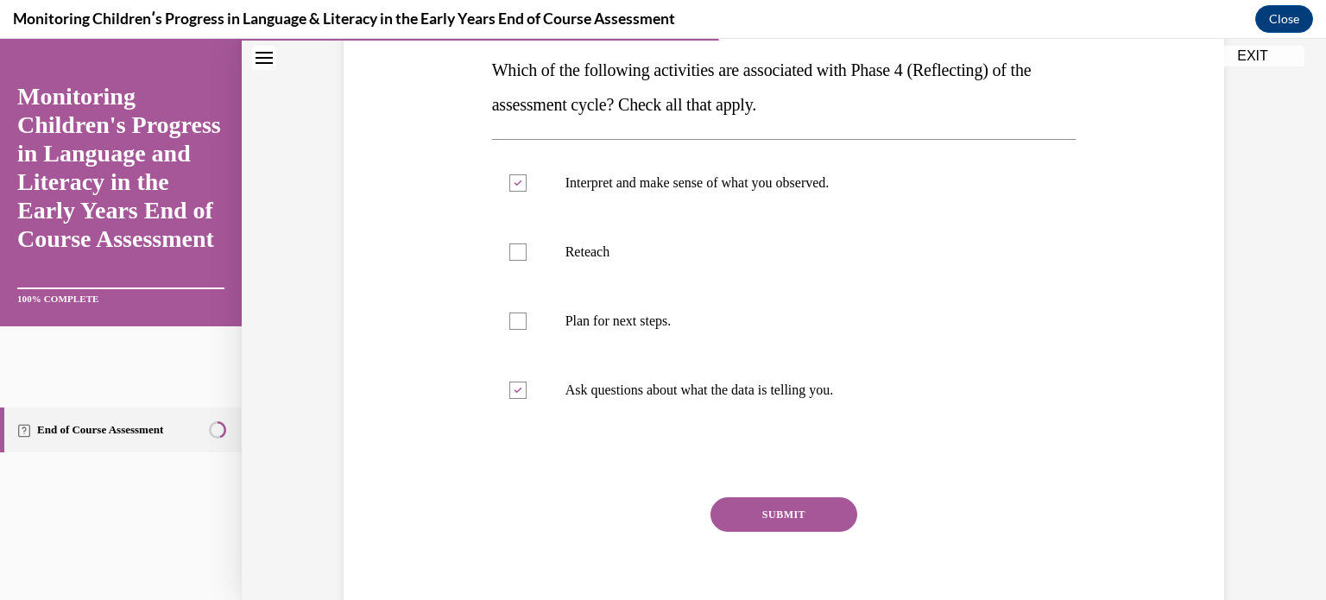
click at [749, 510] on button "SUBMIT" at bounding box center [784, 514] width 147 height 35
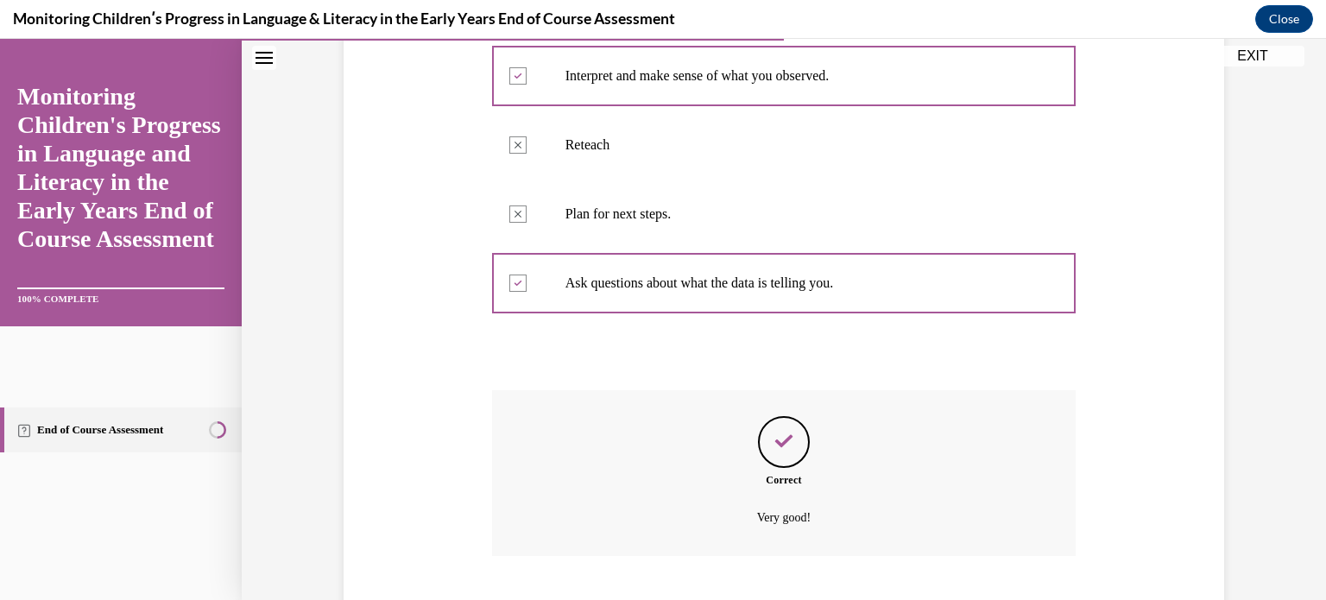
scroll to position [489, 0]
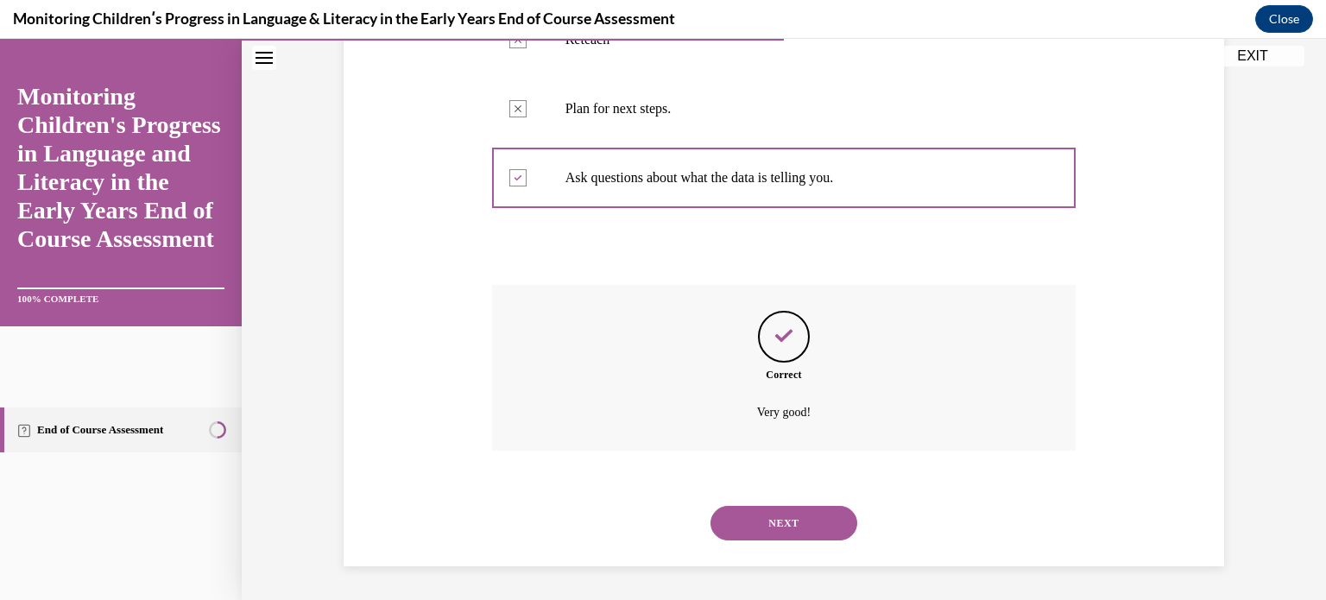
click at [763, 509] on button "NEXT" at bounding box center [784, 523] width 147 height 35
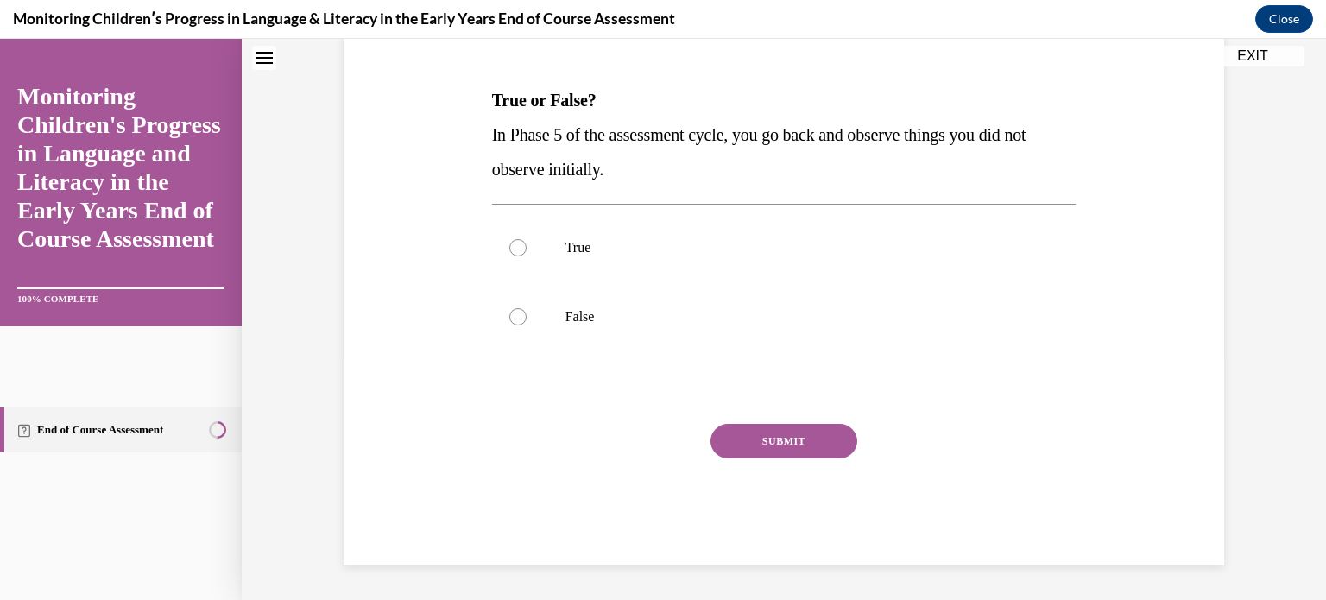
scroll to position [0, 0]
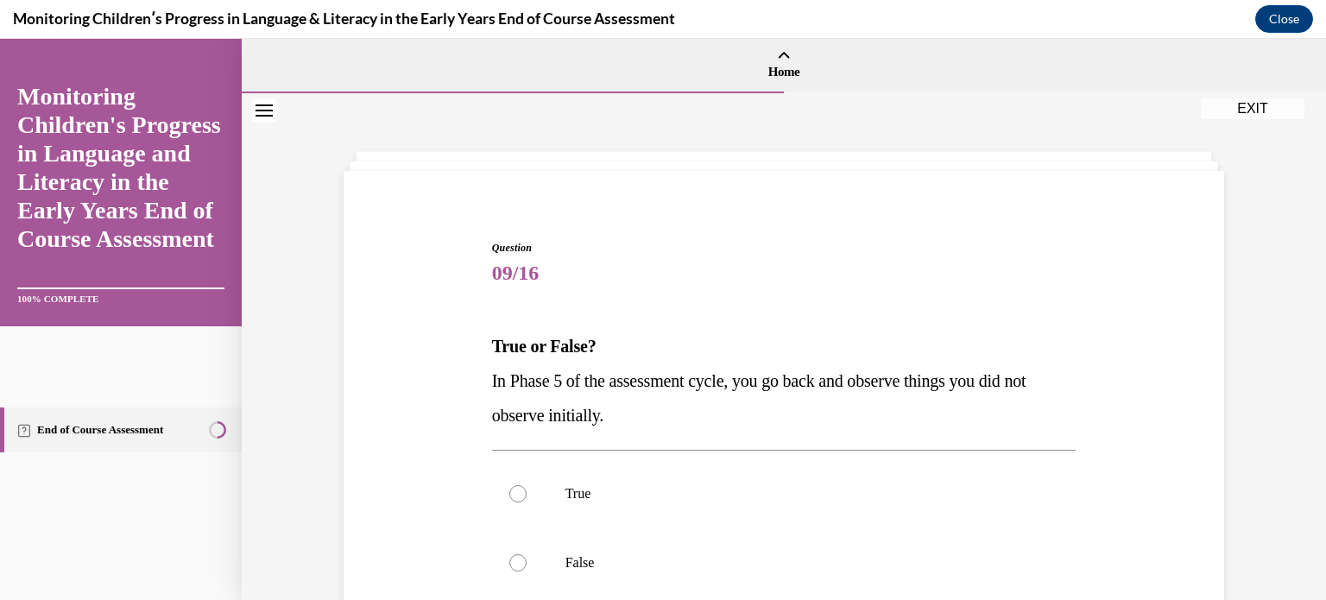
click at [413, 509] on div "Question 09/16 True or False? In Phase 5 of the assessment cycle, you go back a…" at bounding box center [783, 499] width 889 height 623
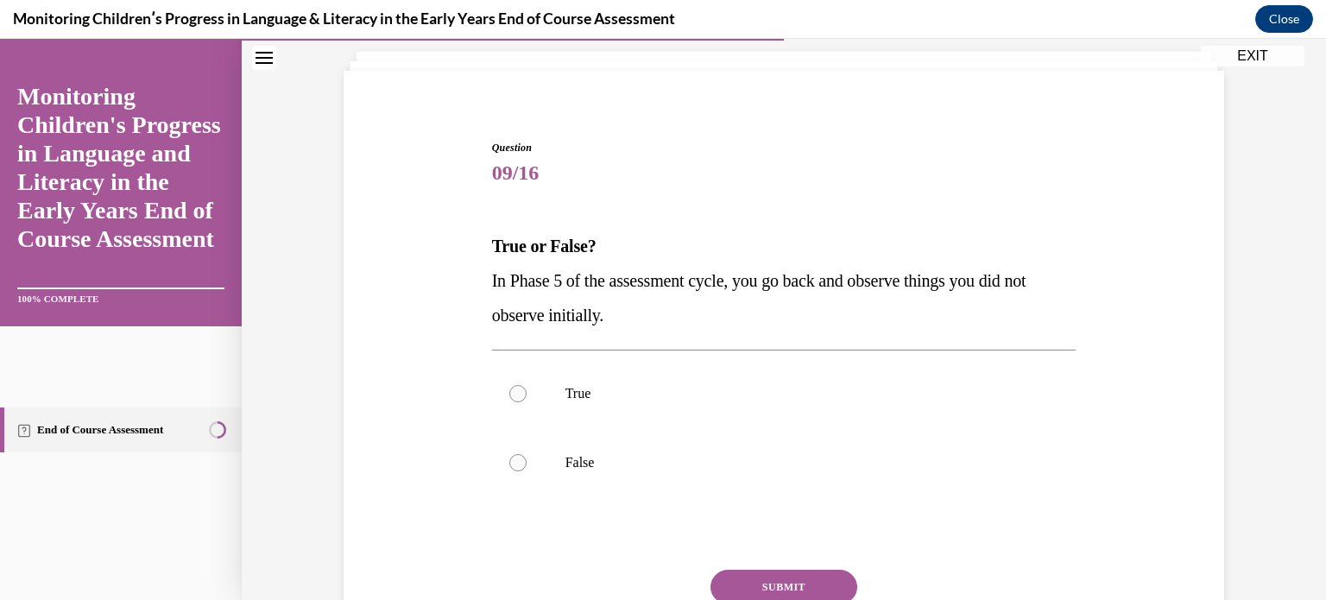
scroll to position [104, 0]
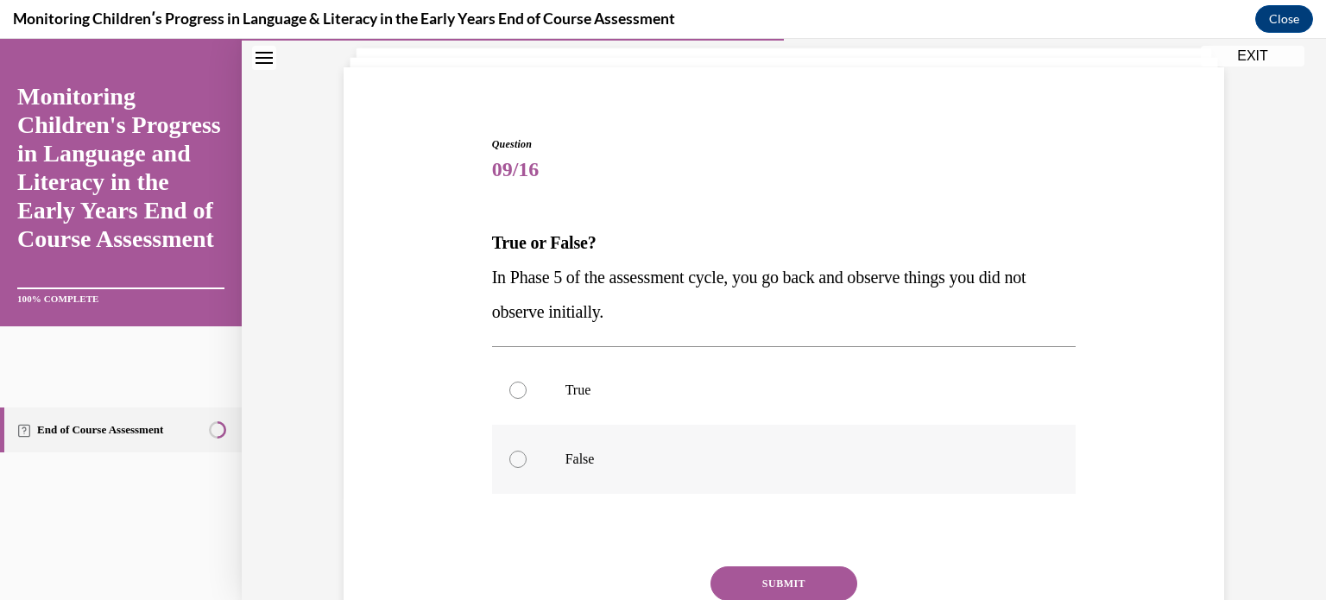
click at [507, 469] on label "False" at bounding box center [784, 459] width 585 height 69
click at [509, 468] on input "False" at bounding box center [517, 459] width 17 height 17
radio input "true"
click at [778, 567] on button "SUBMIT" at bounding box center [784, 583] width 147 height 35
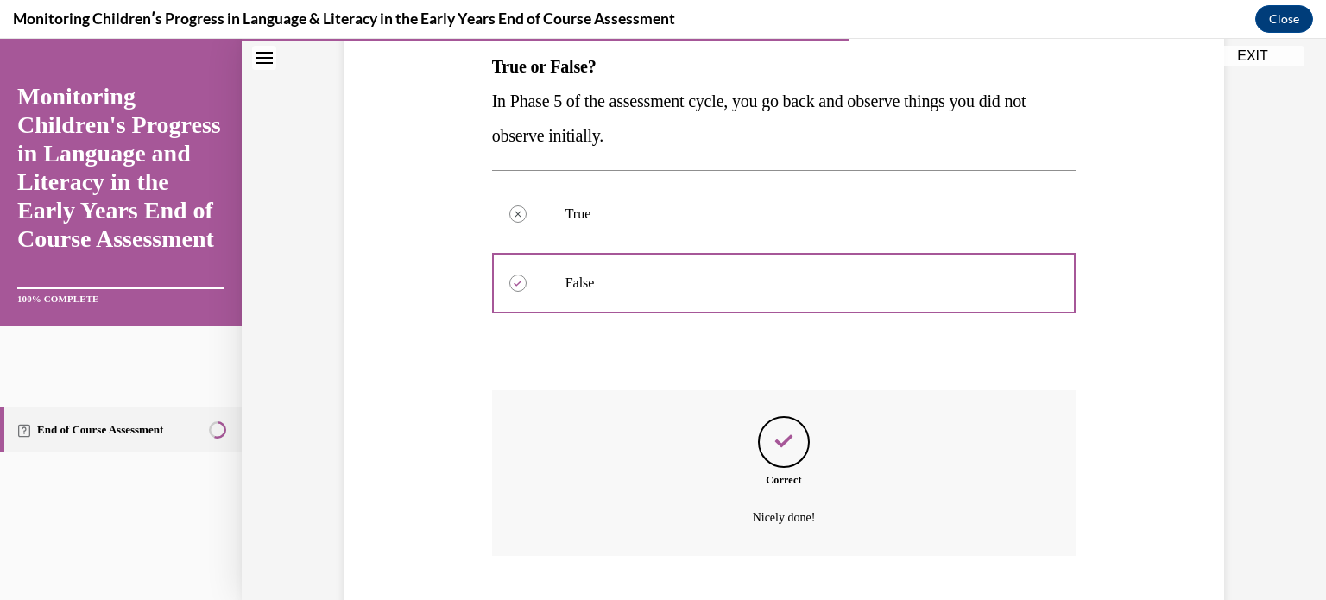
scroll to position [385, 0]
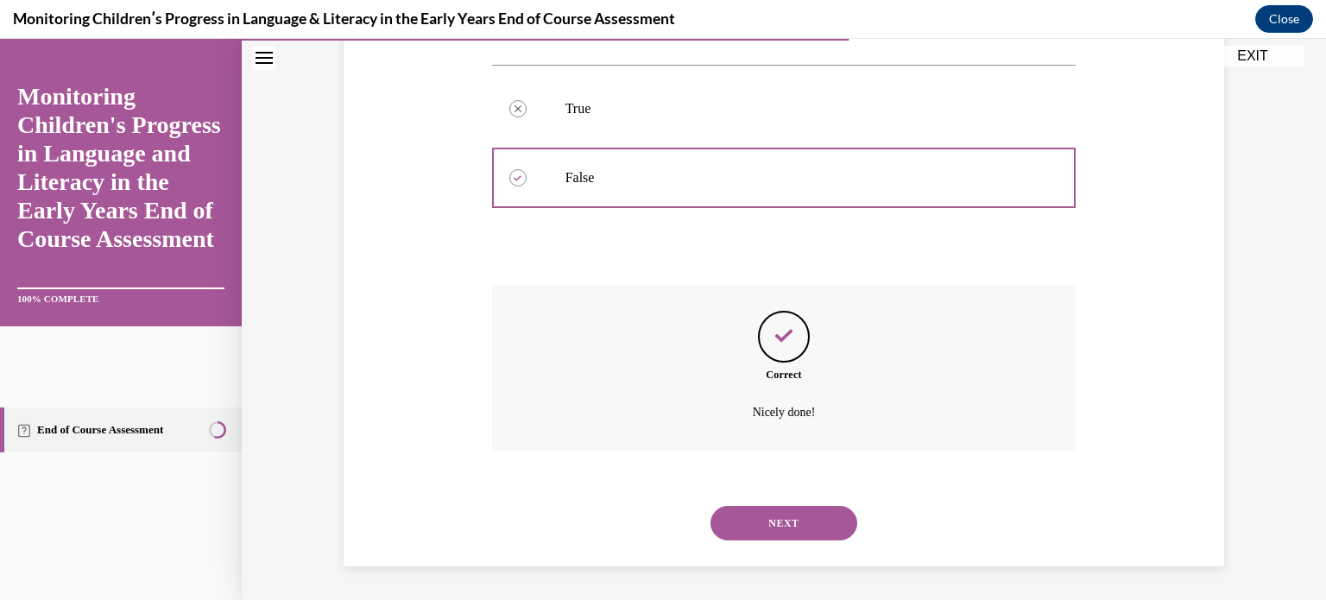
click at [777, 519] on button "NEXT" at bounding box center [784, 523] width 147 height 35
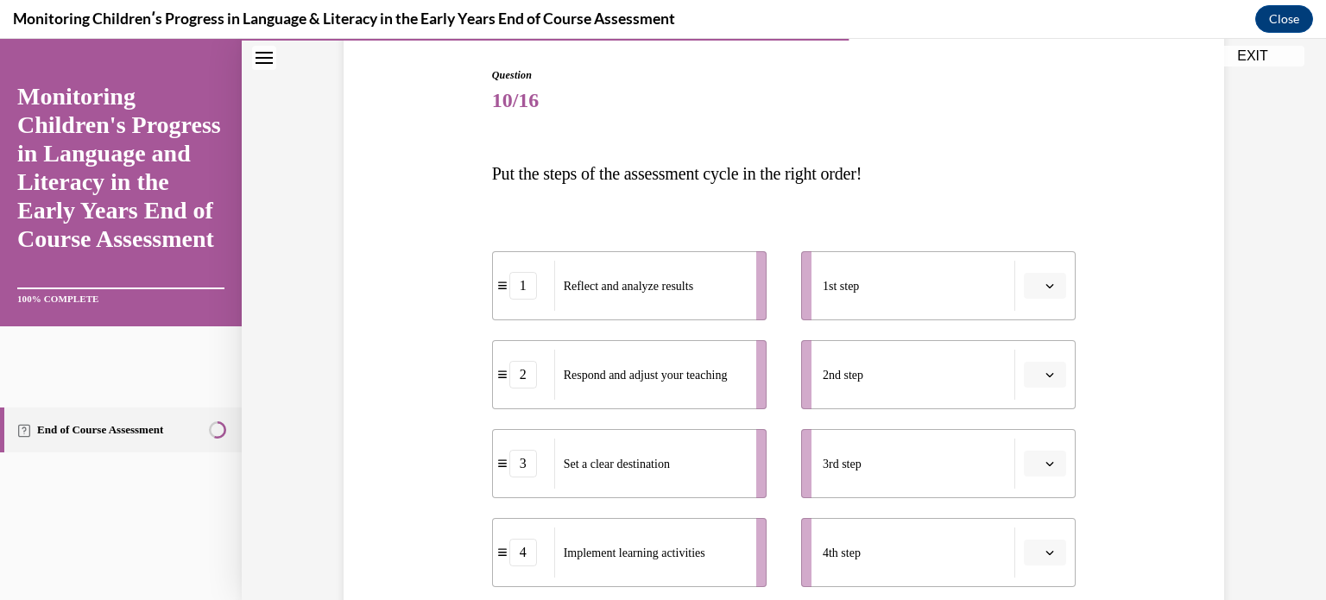
scroll to position [207, 0]
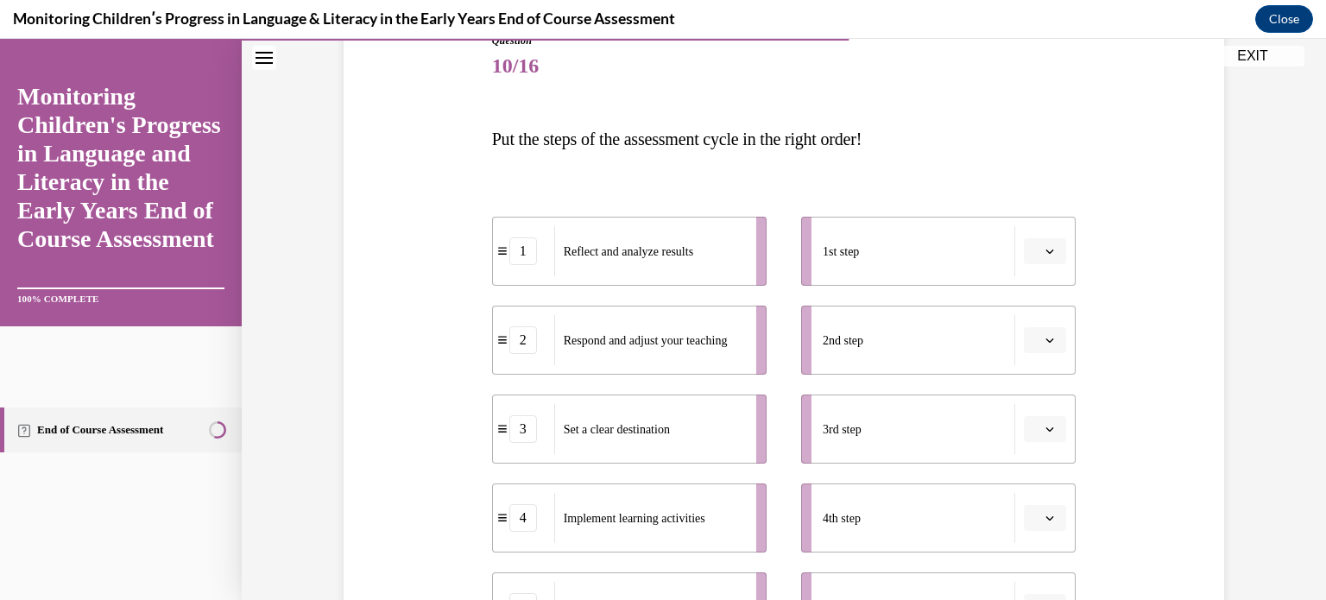
click at [1040, 260] on button "button" at bounding box center [1045, 251] width 42 height 26
click at [1025, 389] on div "3" at bounding box center [1037, 394] width 43 height 35
click at [1046, 343] on icon "button" at bounding box center [1050, 340] width 9 height 9
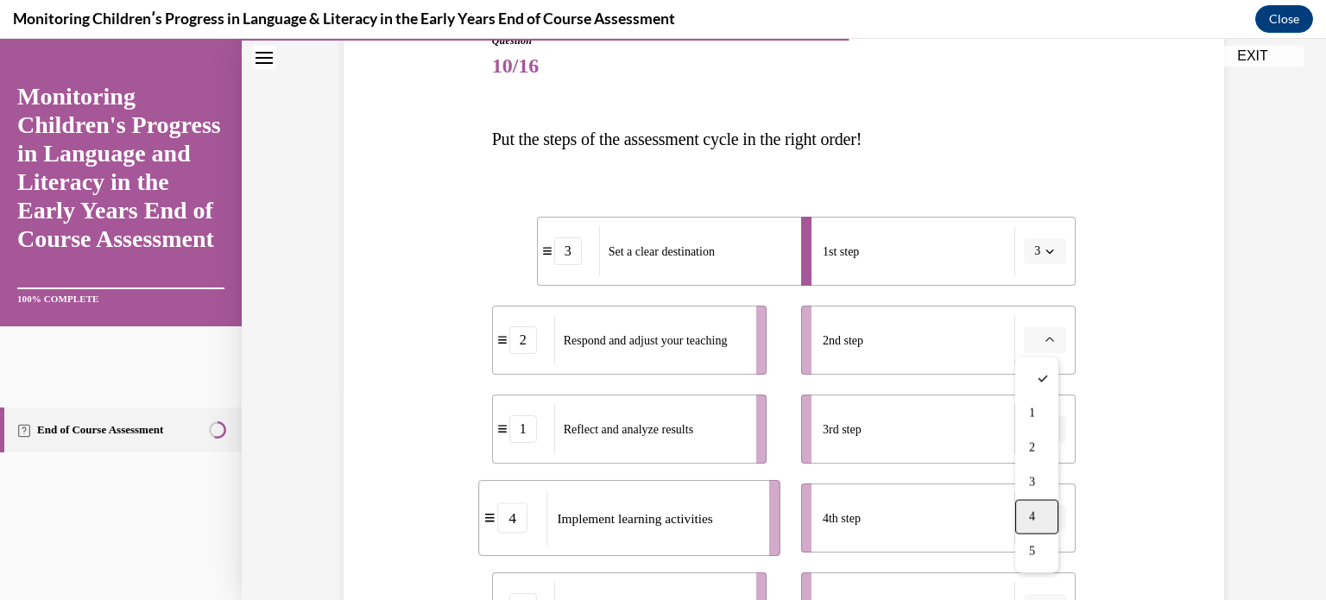
click at [1029, 520] on span "4" at bounding box center [1032, 517] width 6 height 14
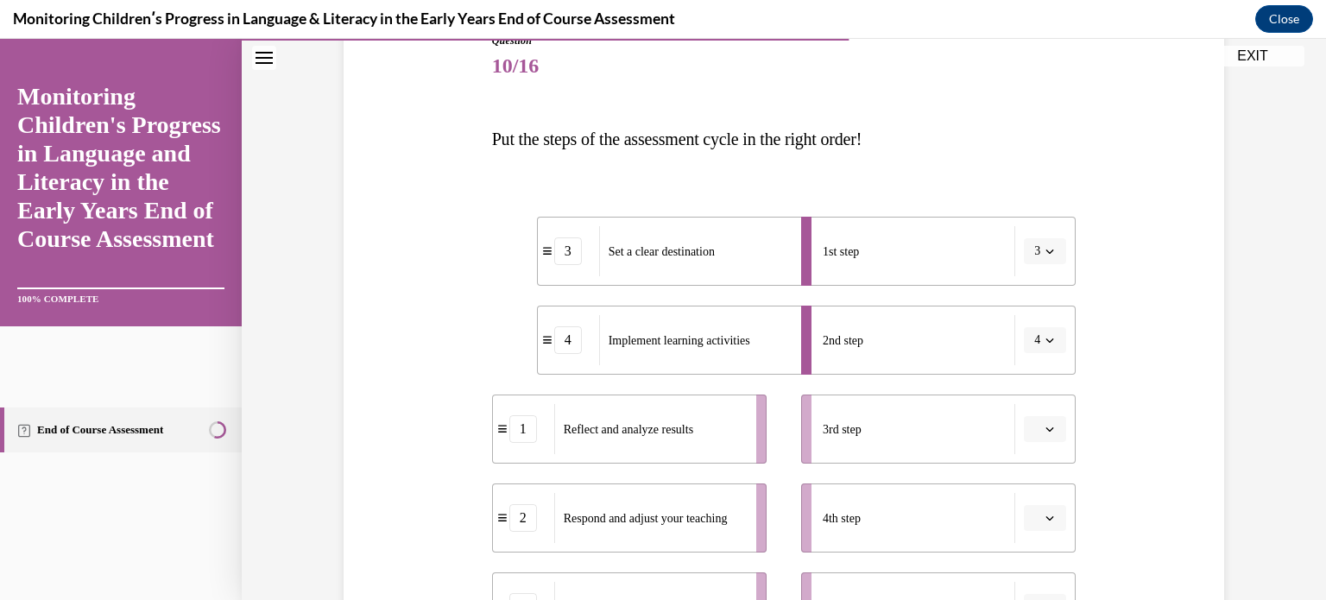
click at [1136, 490] on div "Question 10/16 Put the steps of the assessment cycle in the right order! 3 Set …" at bounding box center [783, 418] width 889 height 875
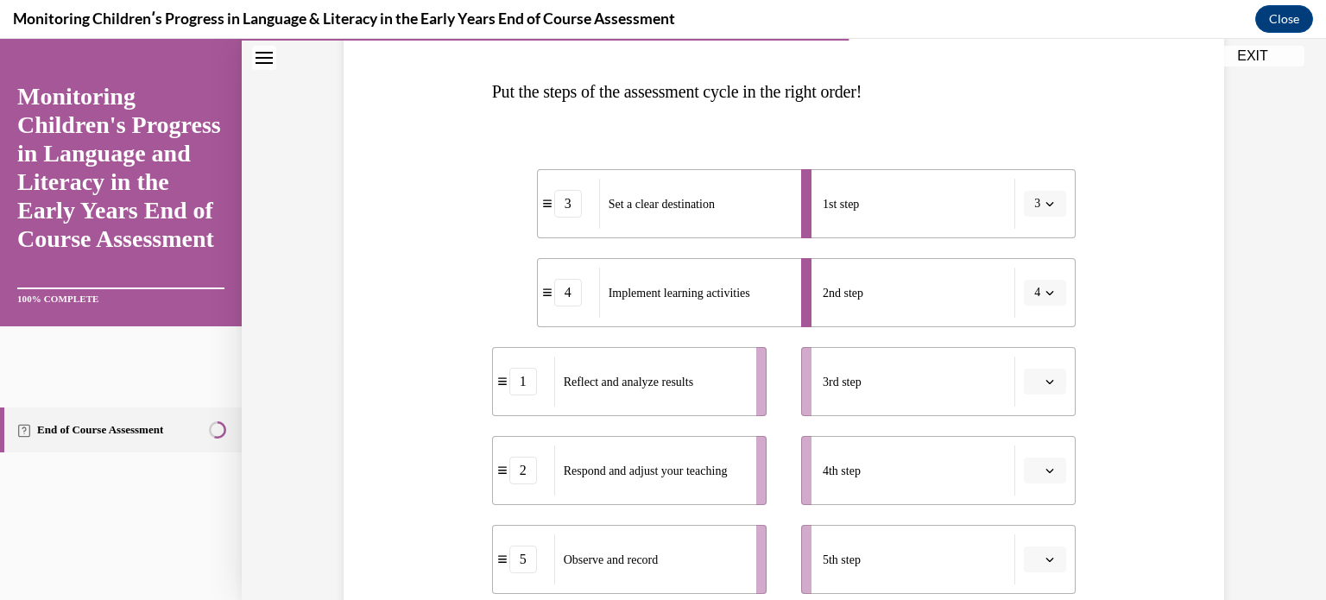
scroll to position [276, 0]
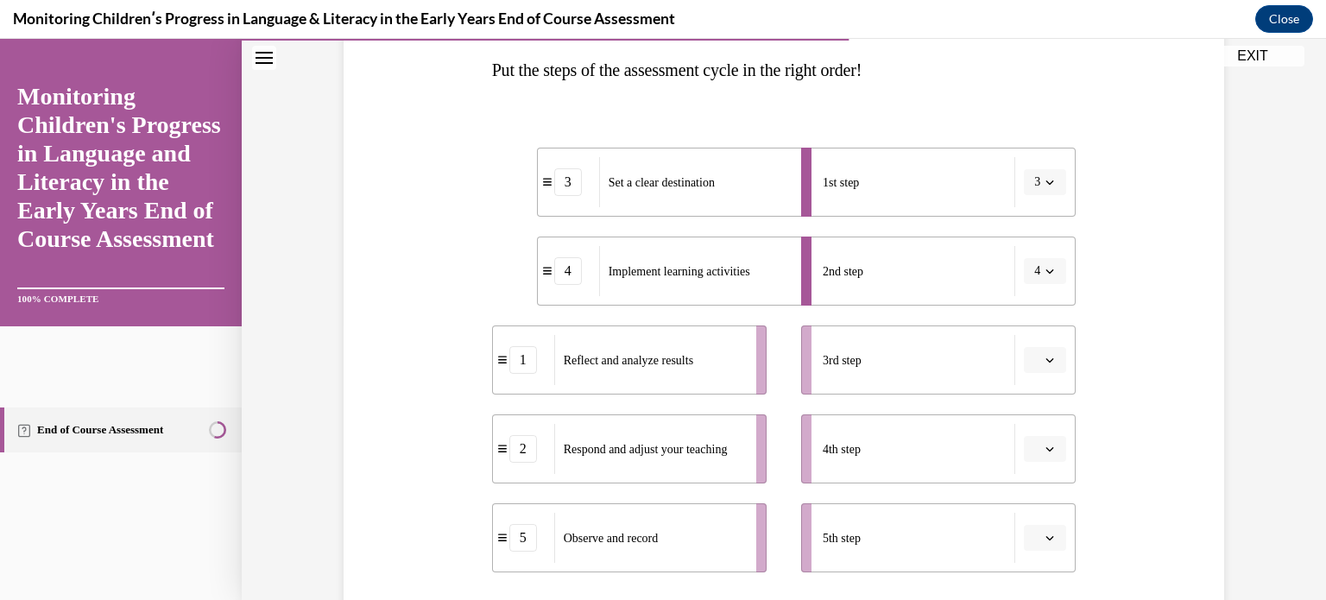
click at [1035, 365] on button "button" at bounding box center [1045, 360] width 42 height 26
click at [1041, 562] on div "5" at bounding box center [1037, 571] width 43 height 35
click at [1044, 454] on span "button" at bounding box center [1050, 449] width 12 height 12
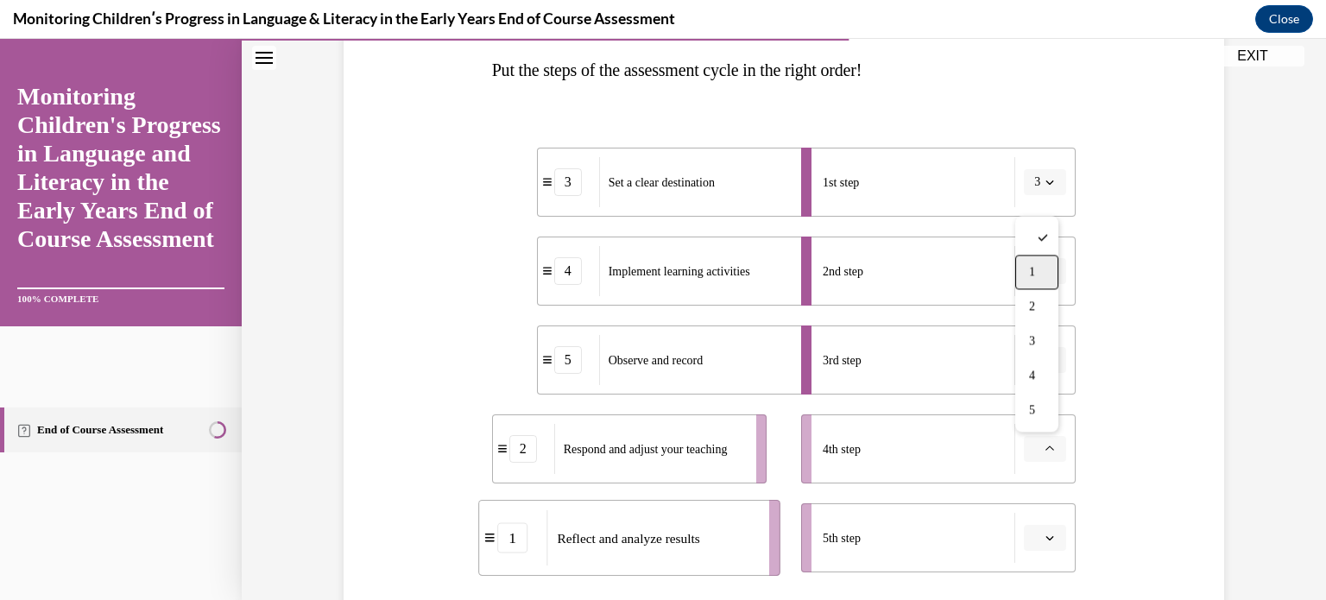
click at [1035, 271] on span "1" at bounding box center [1032, 272] width 6 height 14
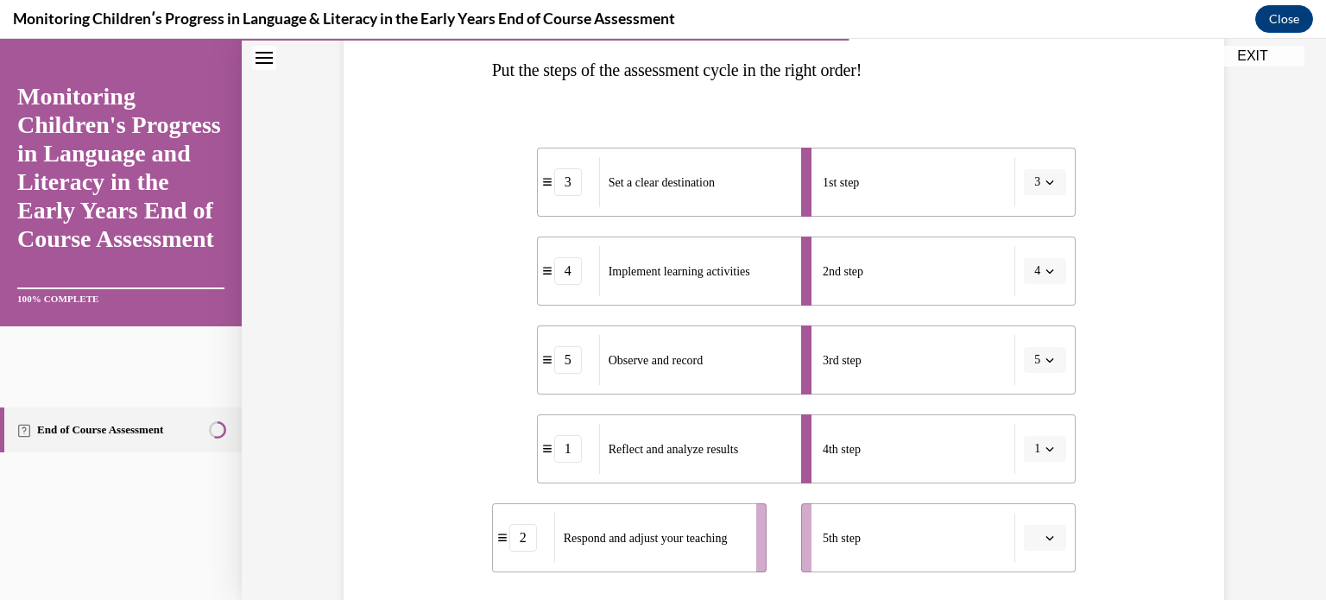
click at [1047, 545] on button "button" at bounding box center [1045, 538] width 42 height 26
click at [1036, 393] on div "2" at bounding box center [1037, 395] width 43 height 35
click at [1123, 403] on div "Question 10/16 Put the steps of the assessment cycle in the right order! 3 Set …" at bounding box center [783, 349] width 889 height 875
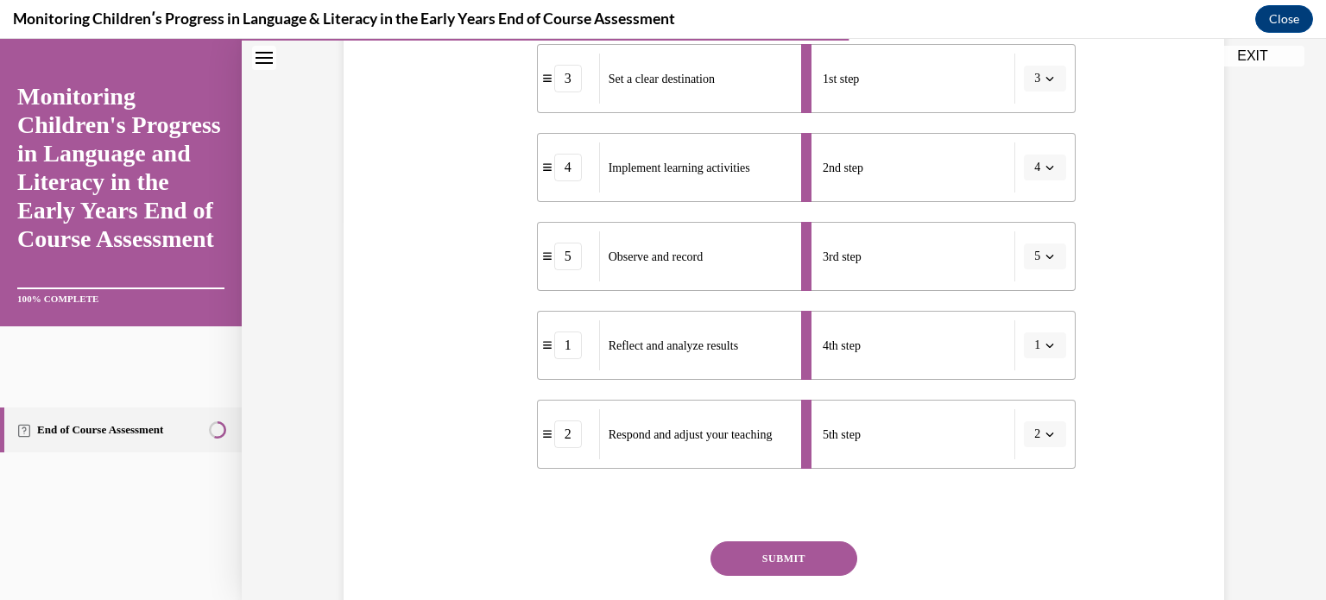
scroll to position [415, 0]
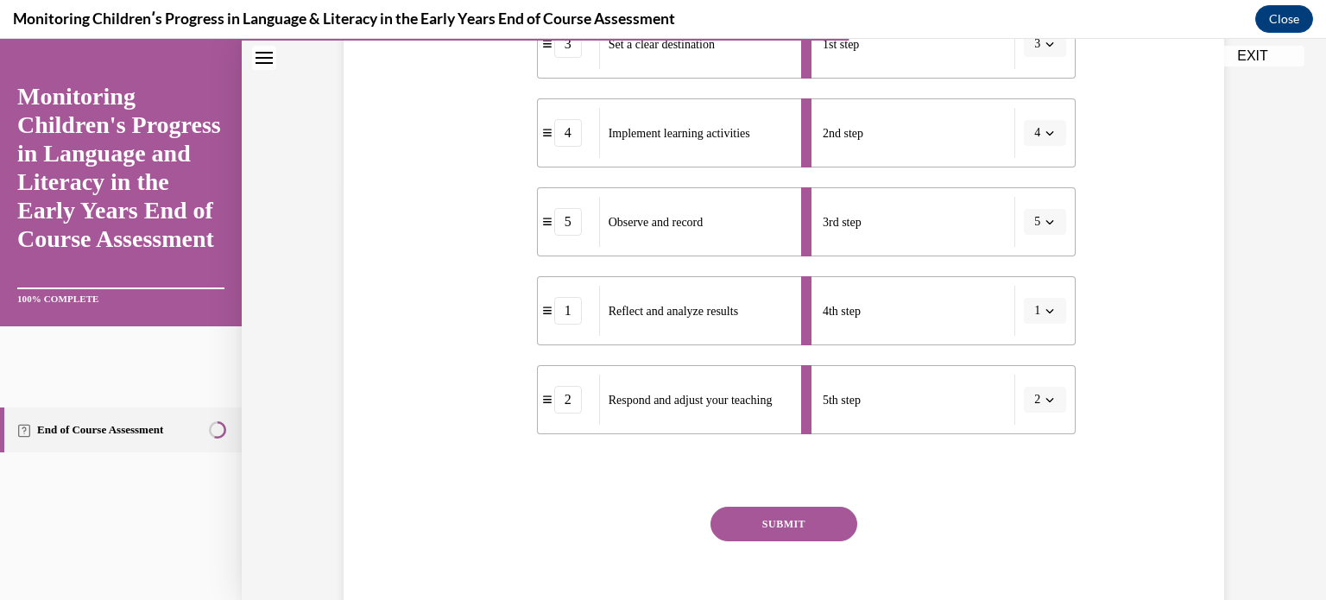
click at [732, 525] on button "SUBMIT" at bounding box center [784, 524] width 147 height 35
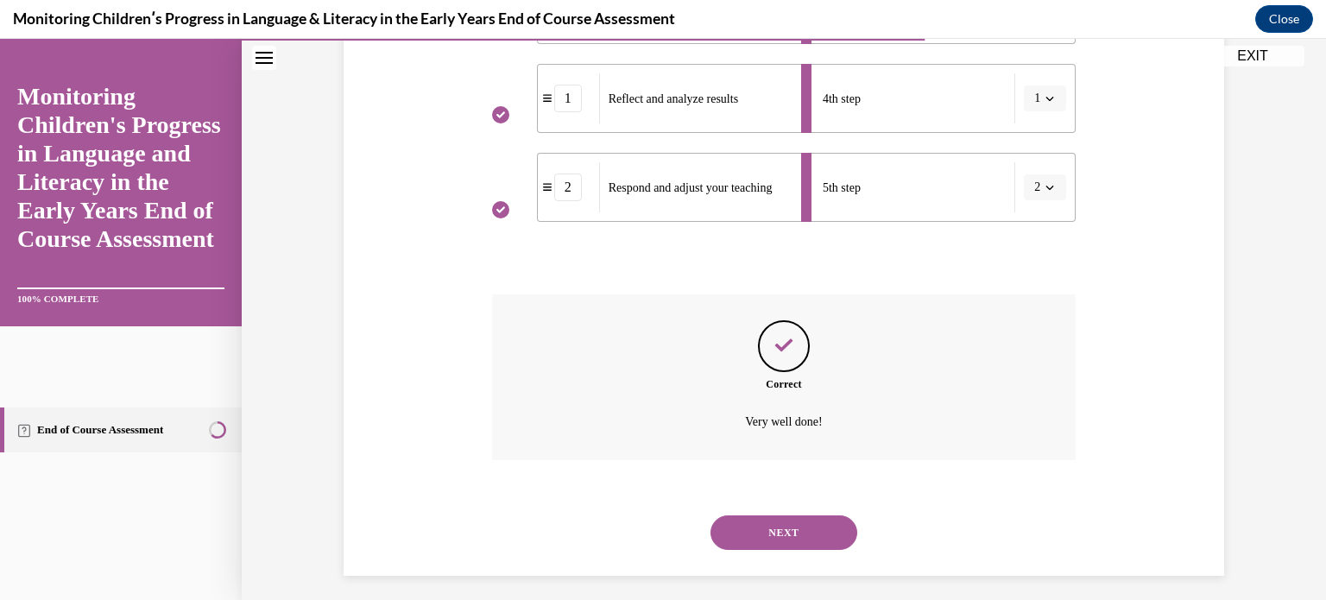
scroll to position [636, 0]
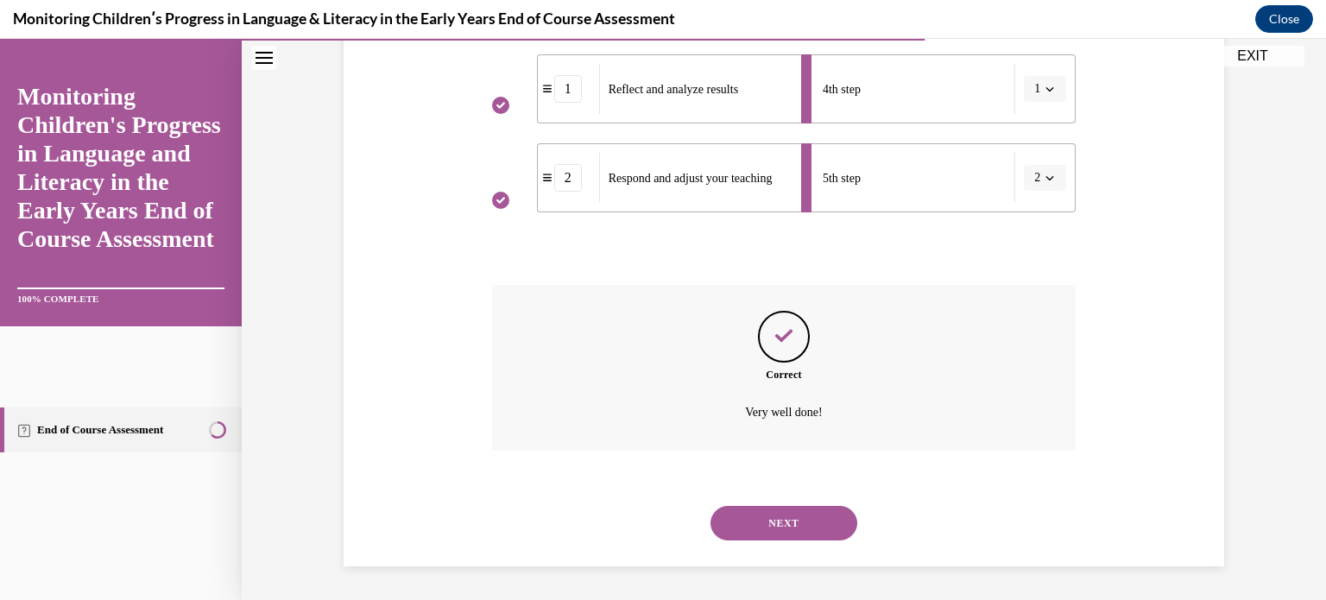
click at [732, 525] on button "NEXT" at bounding box center [784, 523] width 147 height 35
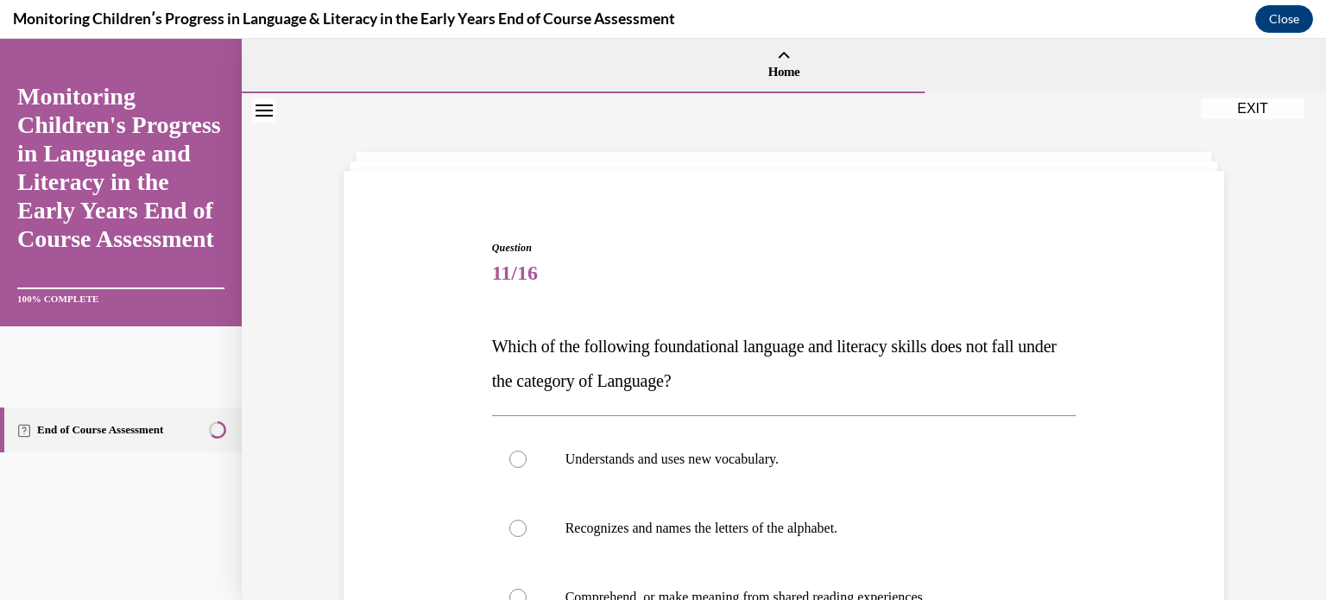
click at [431, 469] on div "Question 11/16 Which of the following foundational language and literacy skills…" at bounding box center [783, 551] width 889 height 727
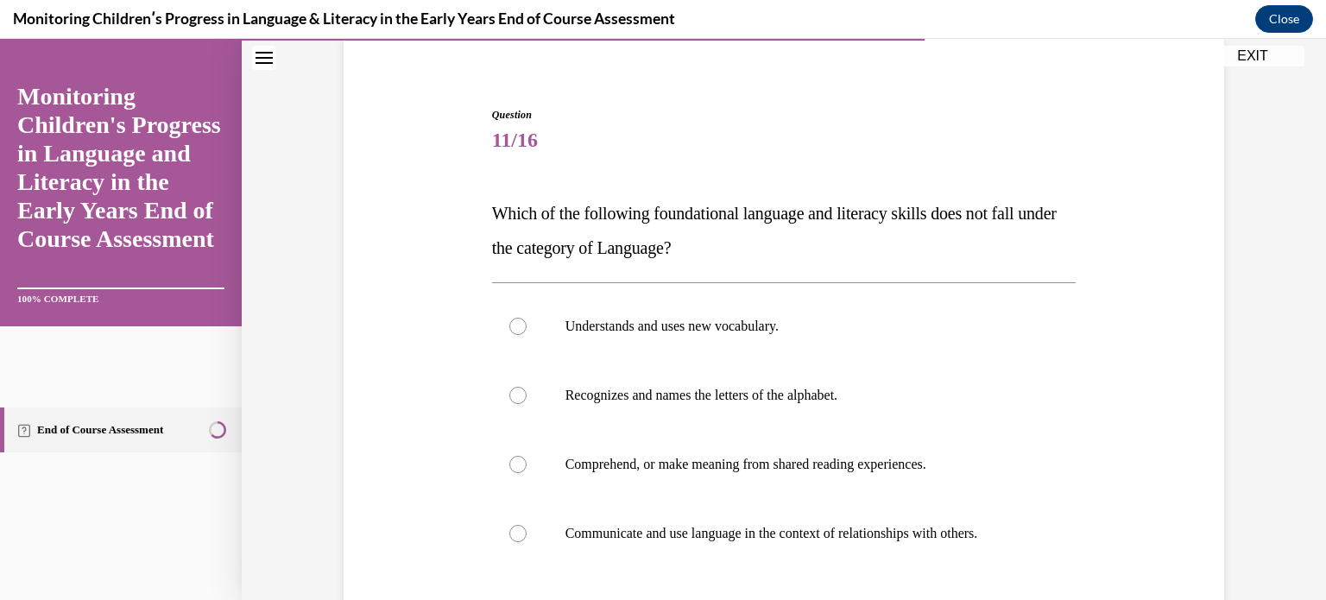
scroll to position [138, 0]
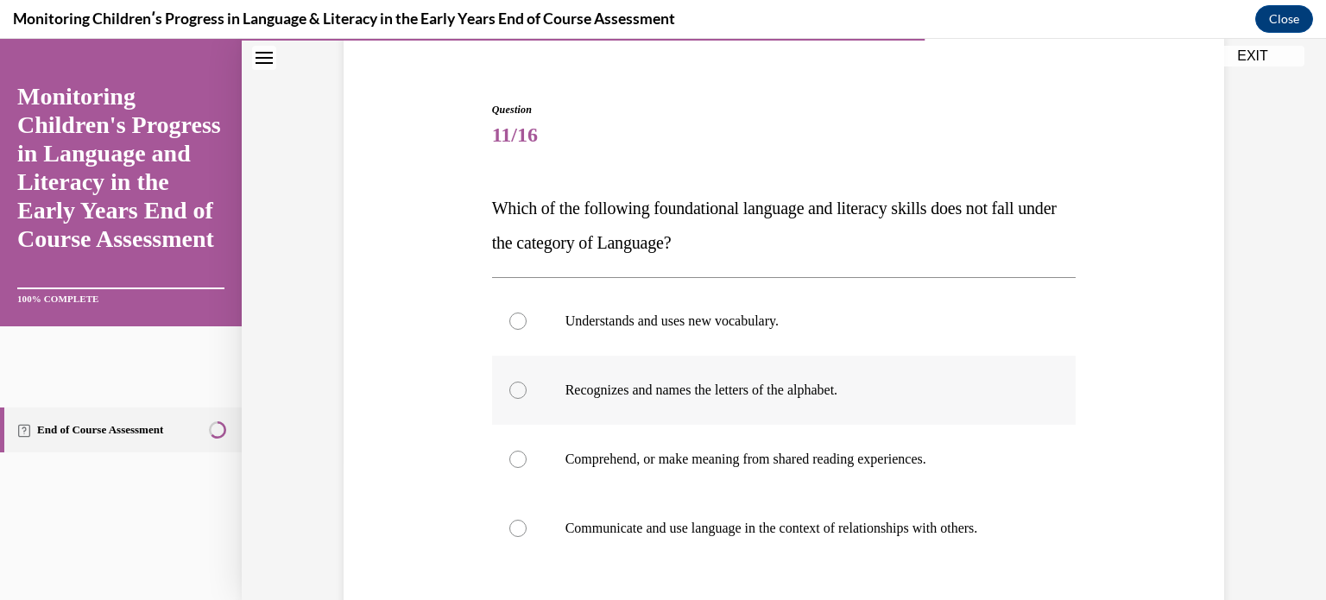
click at [515, 389] on div at bounding box center [517, 390] width 17 height 17
click at [515, 389] on input "Recognizes and names the letters of the alphabet." at bounding box center [517, 390] width 17 height 17
radio input "true"
click at [453, 427] on div "Question 11/16 Which of the following foundational language and literacy skills…" at bounding box center [783, 413] width 889 height 727
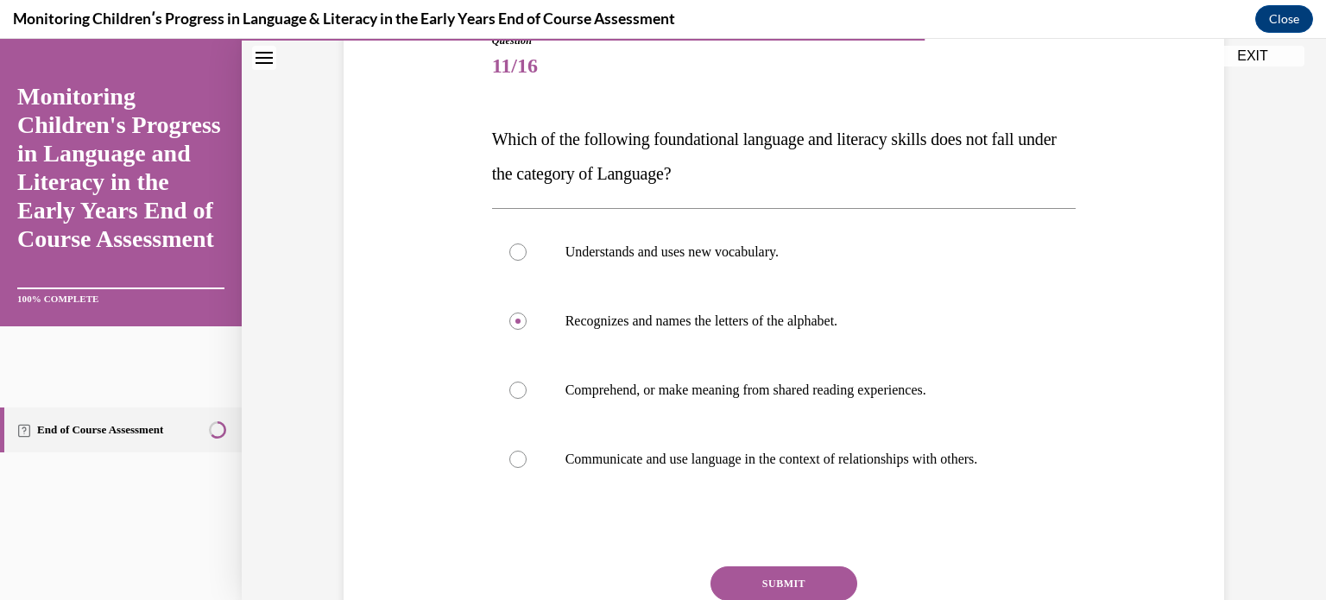
scroll to position [242, 0]
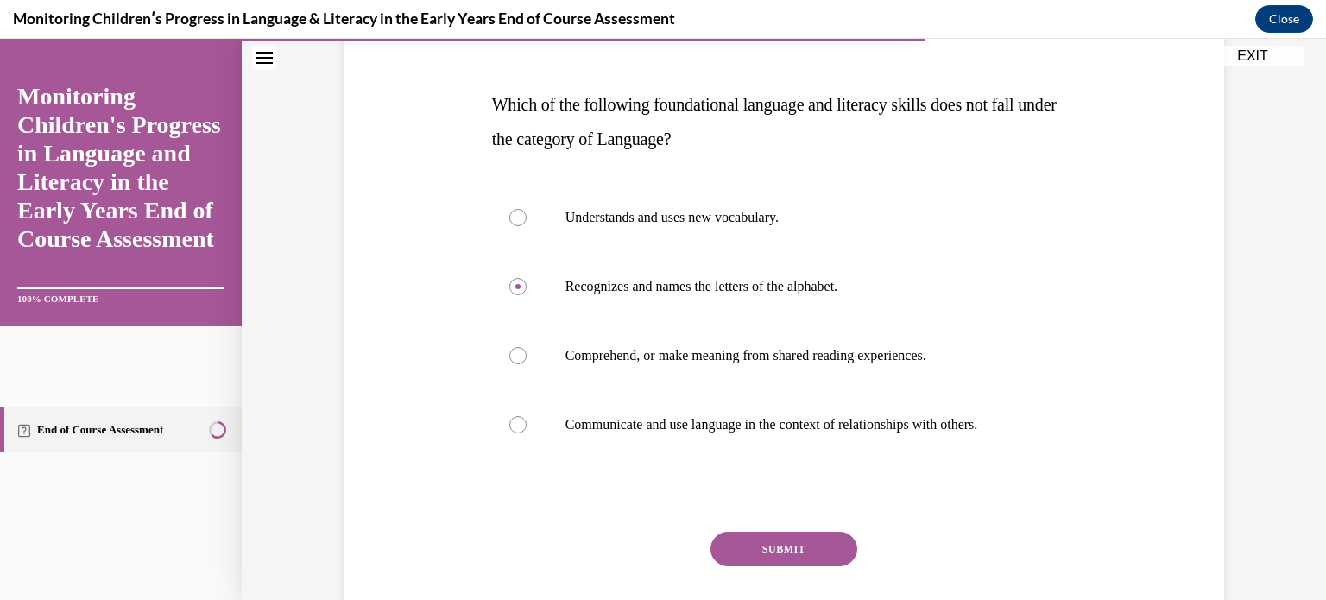
click at [823, 554] on button "SUBMIT" at bounding box center [784, 549] width 147 height 35
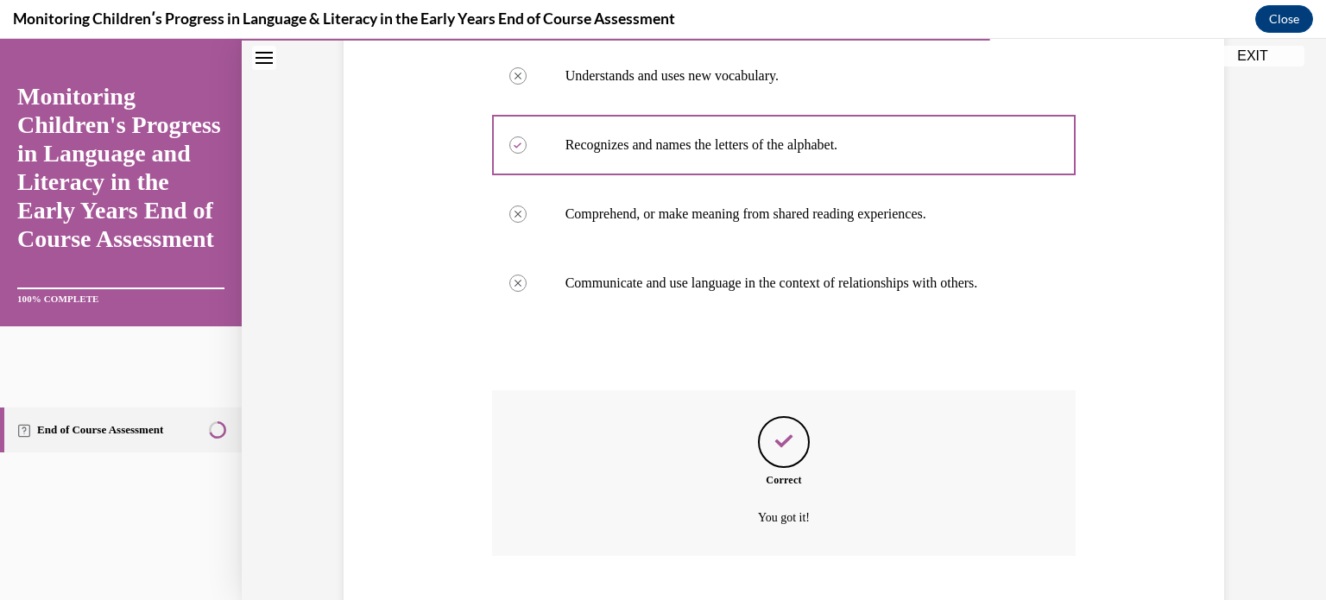
scroll to position [489, 0]
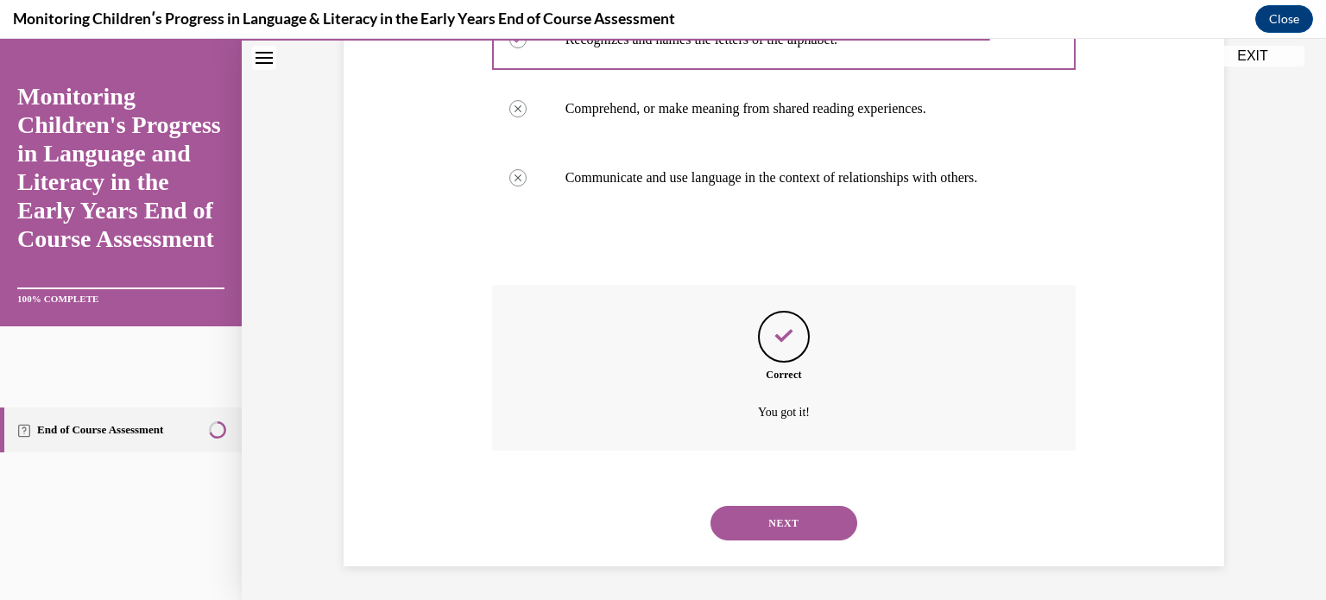
click at [775, 521] on button "NEXT" at bounding box center [784, 523] width 147 height 35
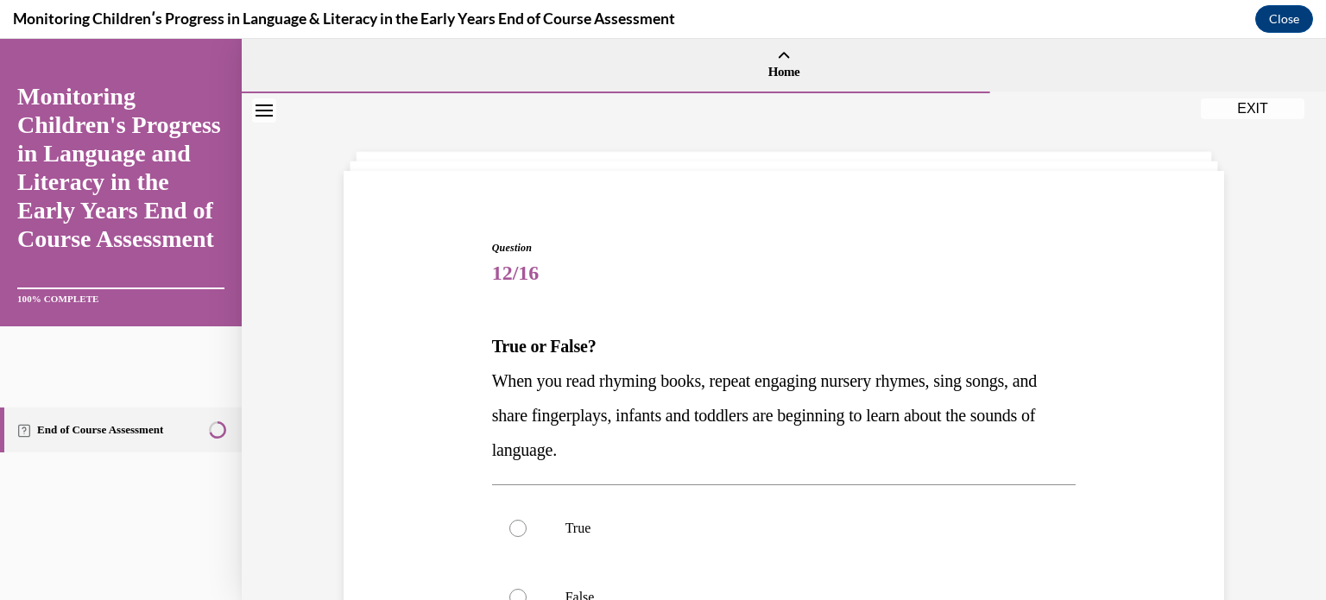
click at [436, 445] on div "Question 12/16 True or False? When you read rhyming books, repeat engaging nurs…" at bounding box center [783, 517] width 889 height 658
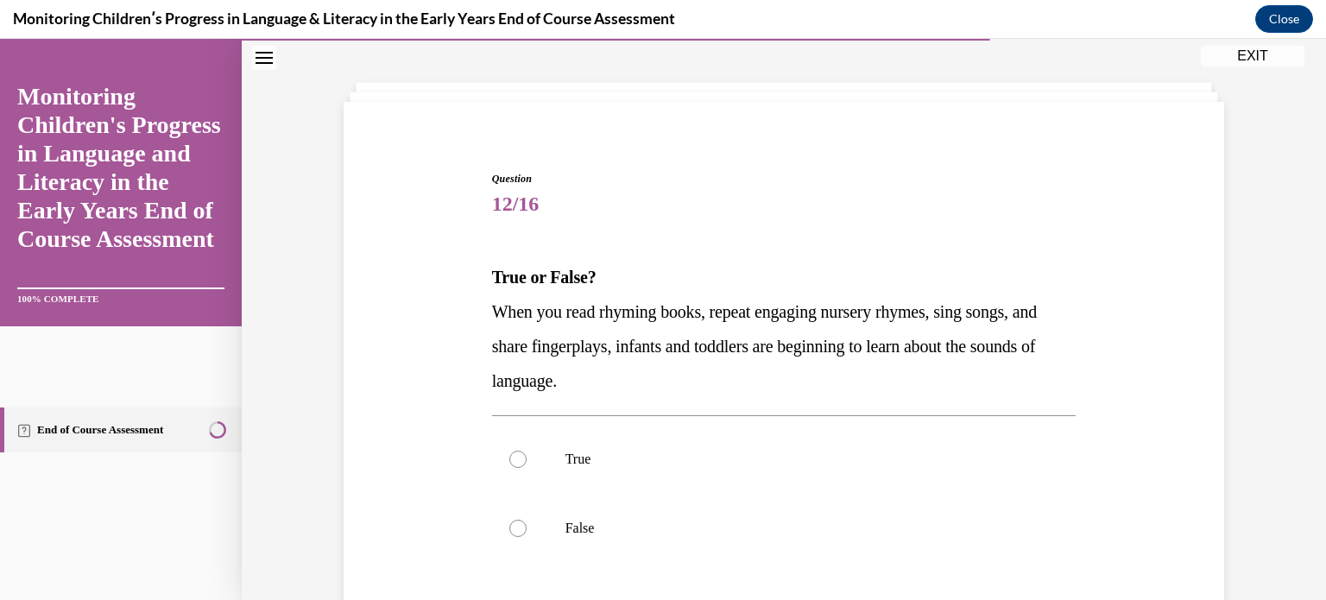
scroll to position [104, 0]
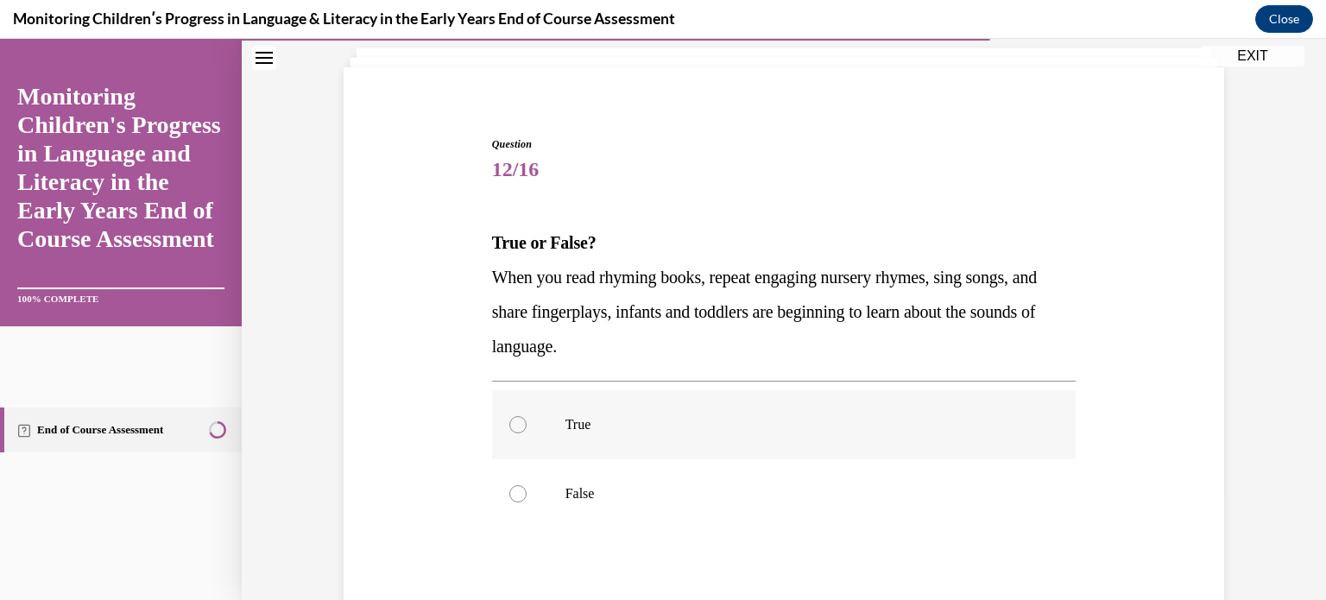
click at [509, 427] on div at bounding box center [517, 424] width 17 height 17
click at [509, 427] on input "True" at bounding box center [517, 424] width 17 height 17
radio input "true"
click at [421, 483] on div "Question 12/16 True or False? When you read rhyming books, repeat engaging nurs…" at bounding box center [783, 414] width 889 height 658
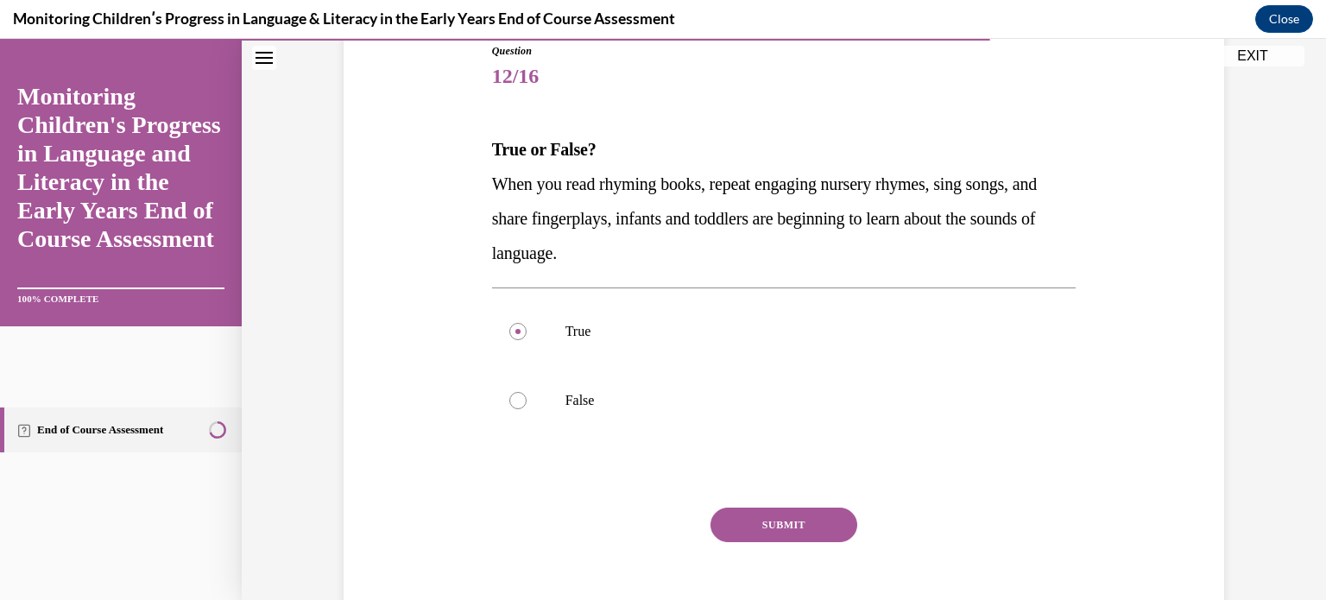
scroll to position [242, 0]
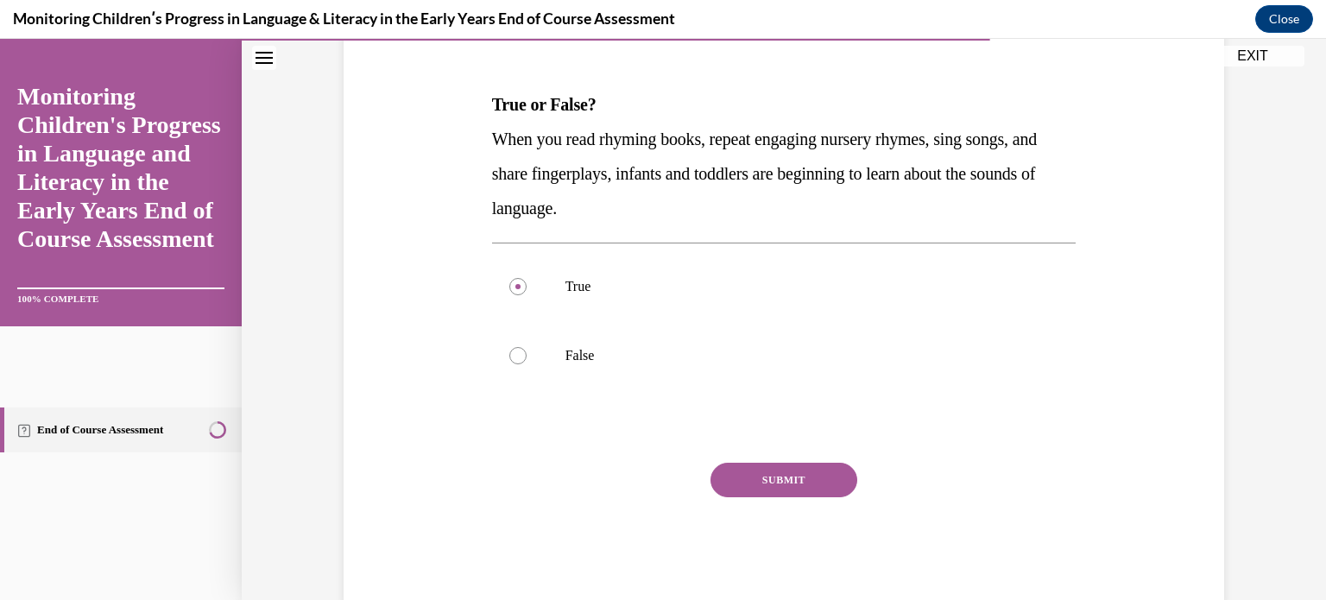
click at [817, 476] on button "SUBMIT" at bounding box center [784, 480] width 147 height 35
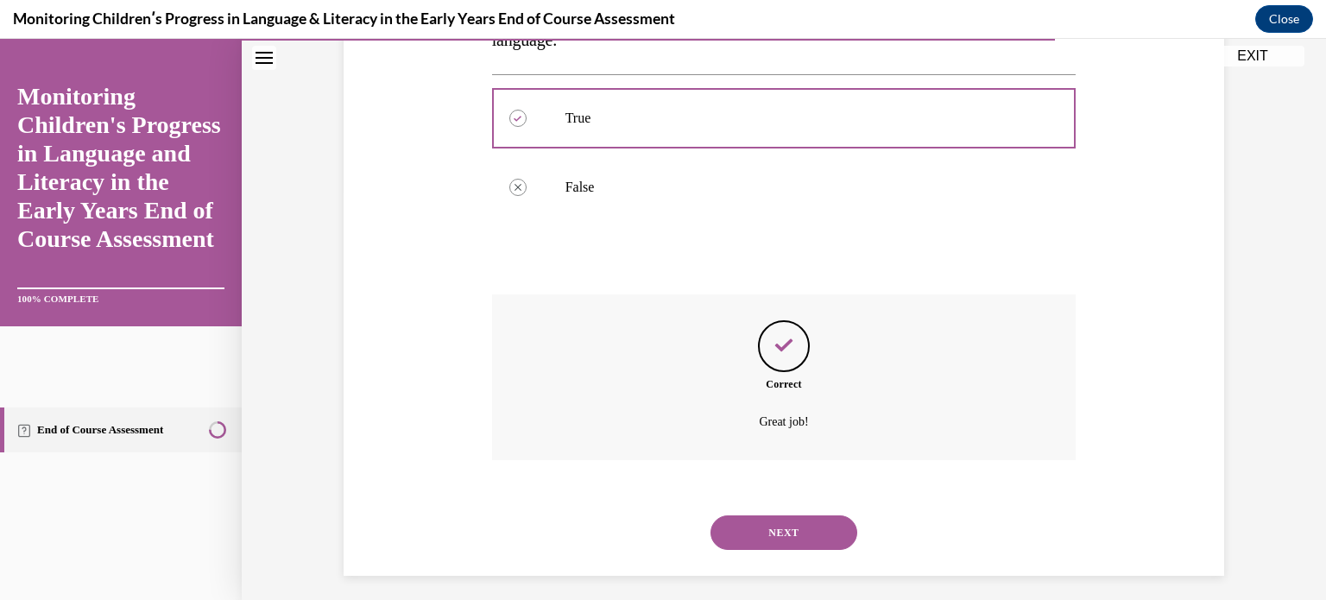
scroll to position [420, 0]
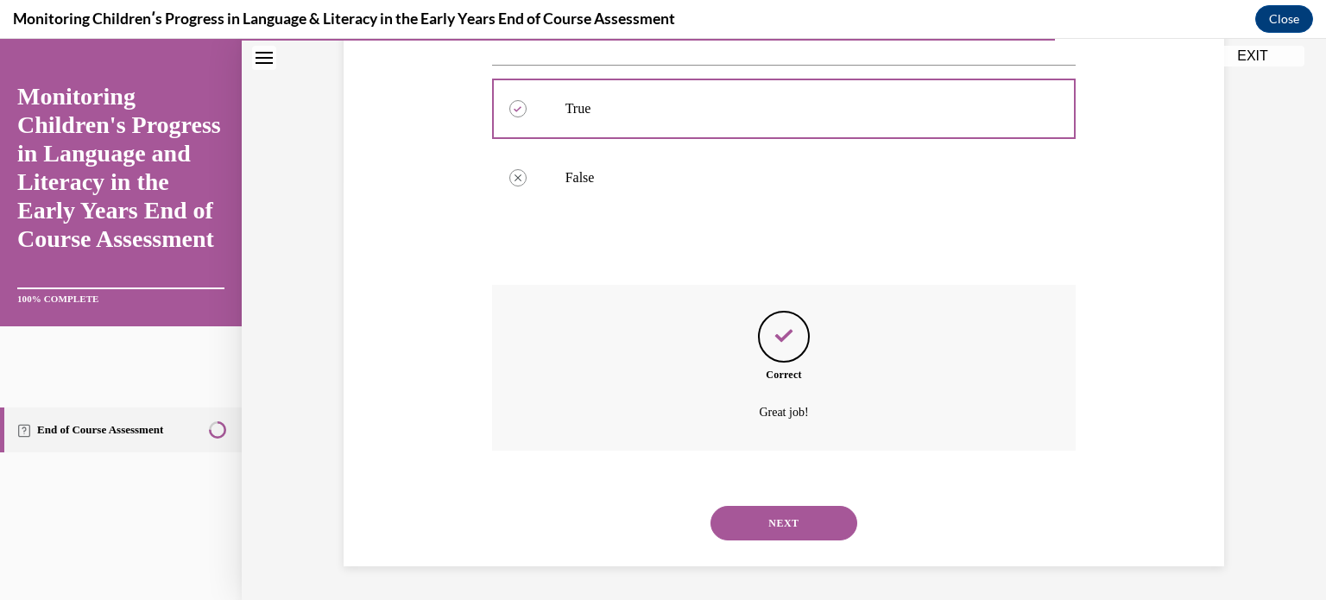
click at [798, 506] on button "NEXT" at bounding box center [784, 523] width 147 height 35
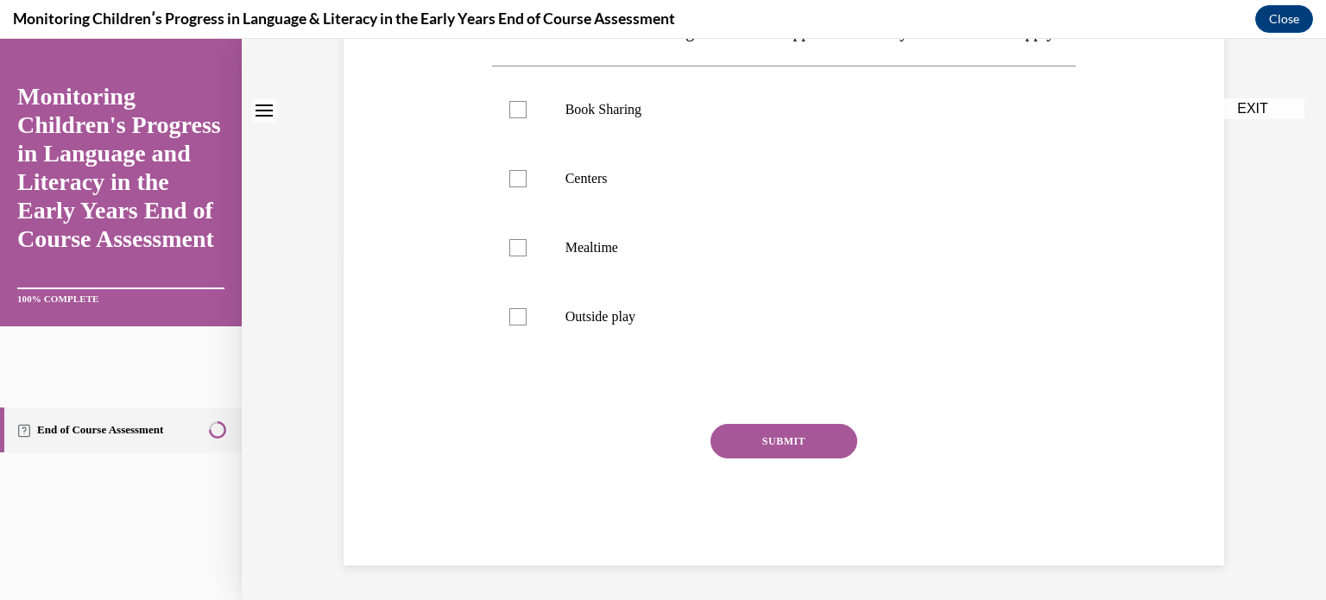
scroll to position [0, 0]
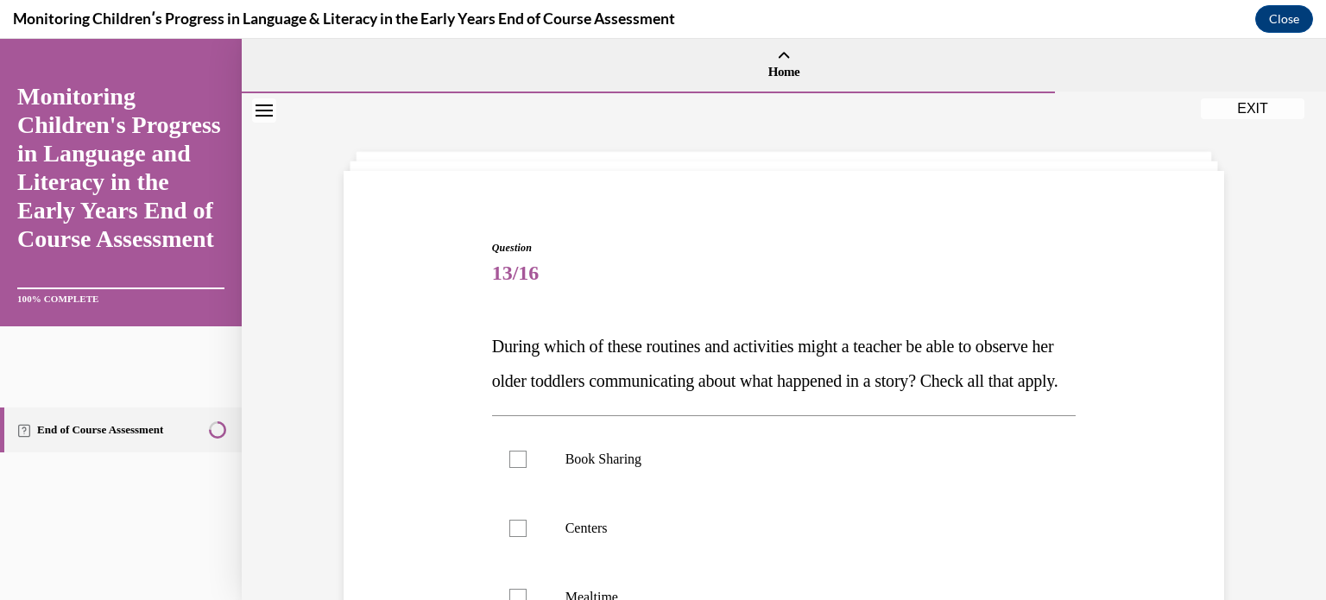
click at [433, 465] on div "Question 13/16 During which of these routines and activities might a teacher be…" at bounding box center [783, 551] width 889 height 727
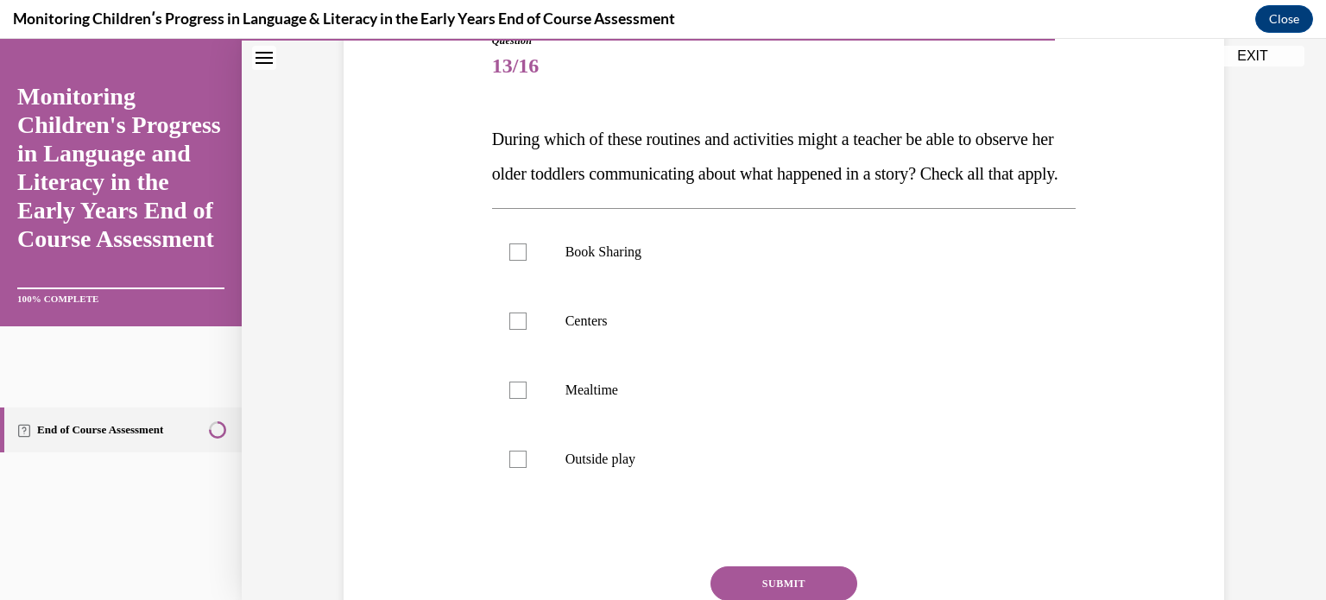
scroll to position [242, 0]
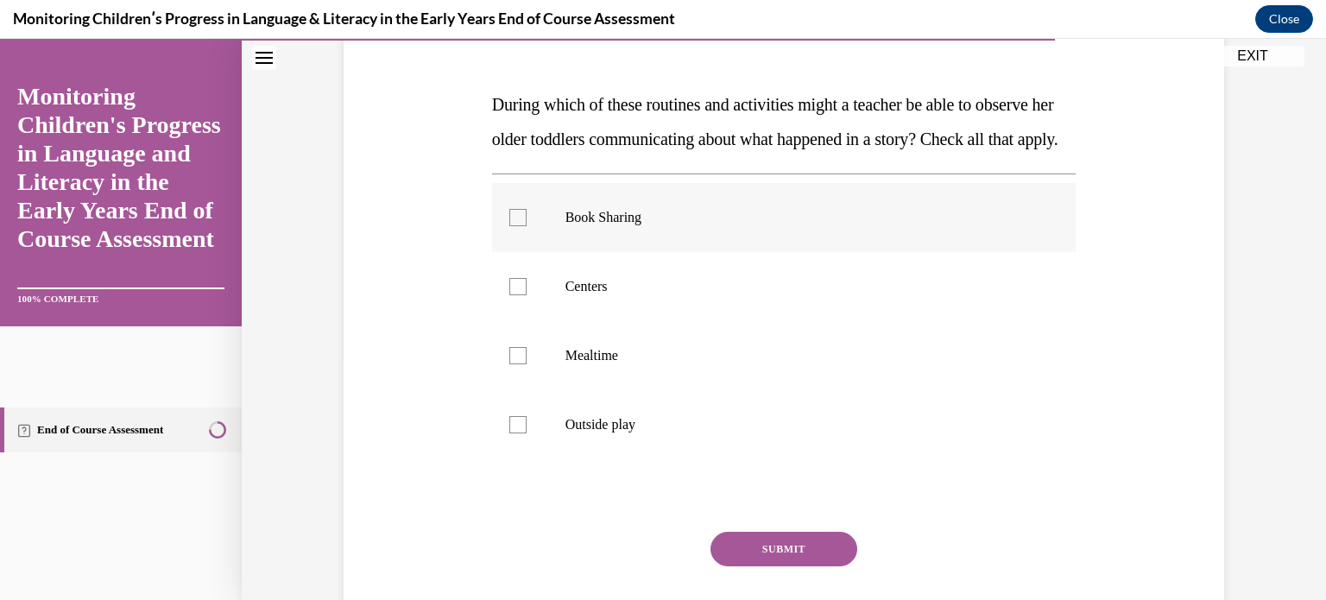
click at [510, 226] on div at bounding box center [517, 217] width 17 height 17
click at [510, 226] on input "Book Sharing" at bounding box center [517, 217] width 17 height 17
checkbox input "true"
click at [516, 295] on div at bounding box center [517, 286] width 17 height 17
click at [516, 295] on input "Centers" at bounding box center [517, 286] width 17 height 17
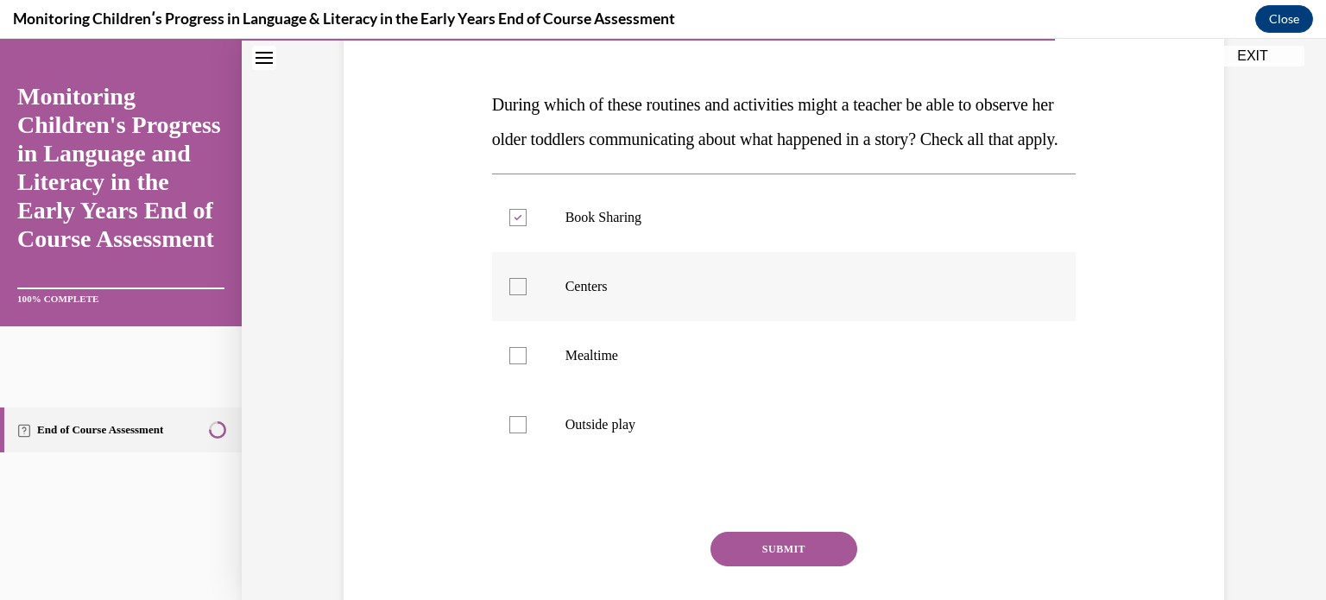
checkbox input "true"
click at [509, 364] on div at bounding box center [517, 355] width 17 height 17
click at [509, 364] on input "Mealtime" at bounding box center [517, 355] width 17 height 17
checkbox input "true"
click at [511, 434] on div at bounding box center [517, 424] width 17 height 17
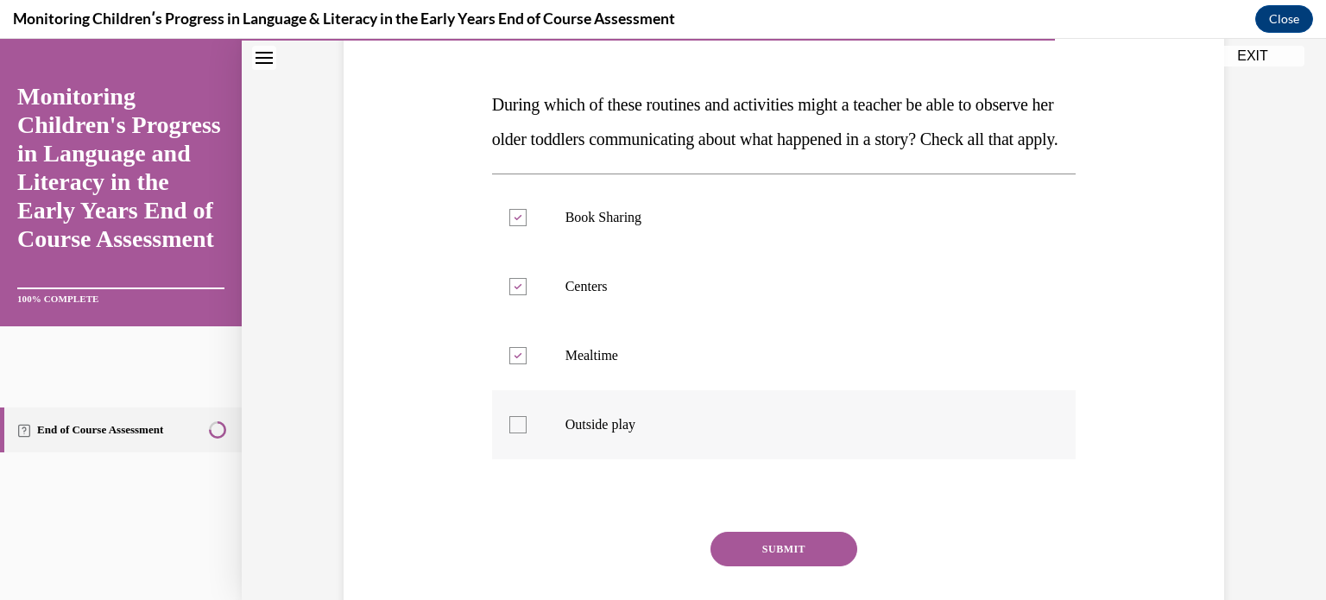
click at [511, 434] on input "Outside play" at bounding box center [517, 424] width 17 height 17
checkbox input "true"
click at [765, 566] on button "SUBMIT" at bounding box center [784, 549] width 147 height 35
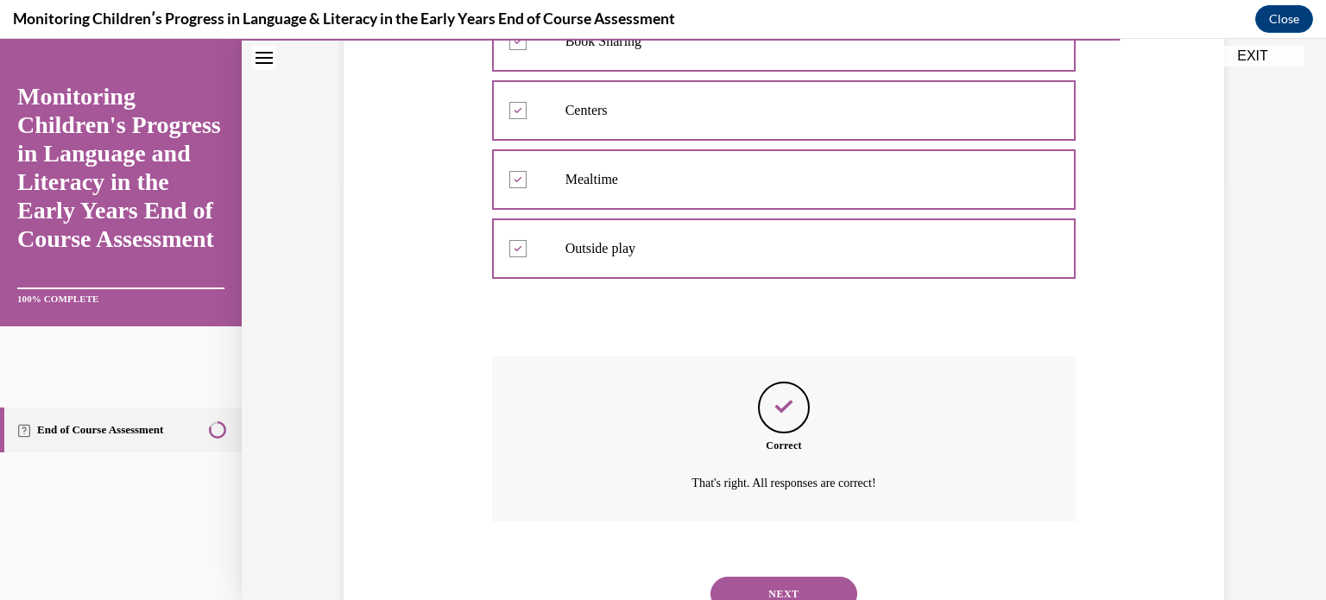
scroll to position [523, 0]
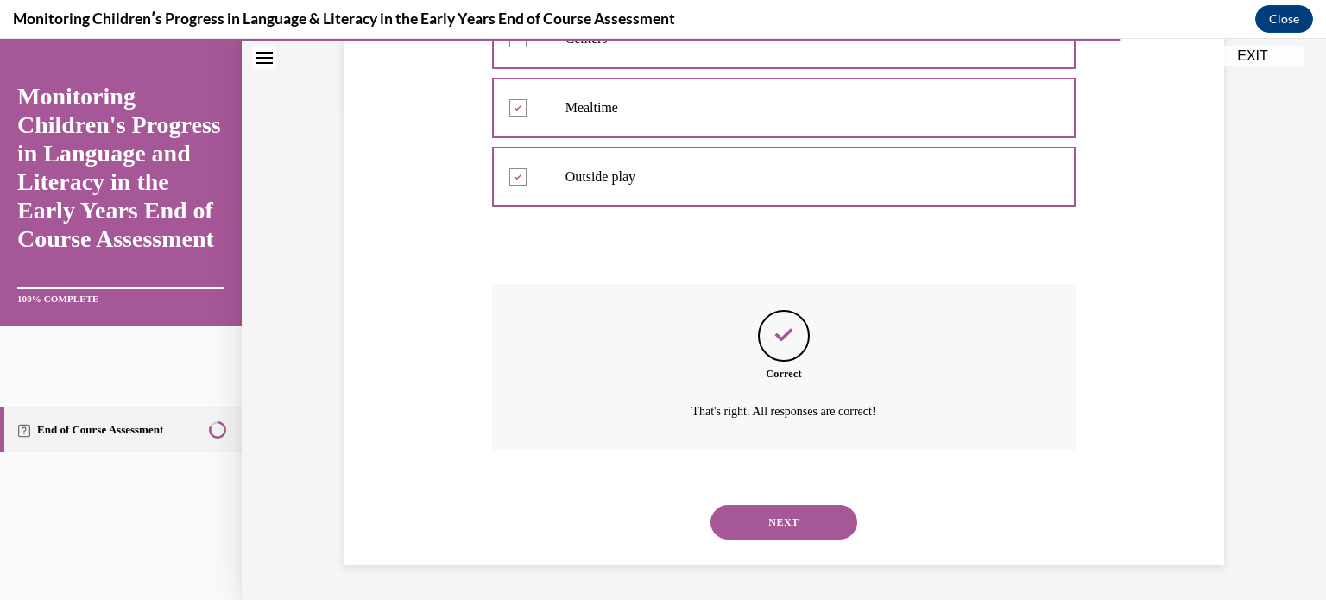
click at [780, 522] on button "NEXT" at bounding box center [784, 522] width 147 height 35
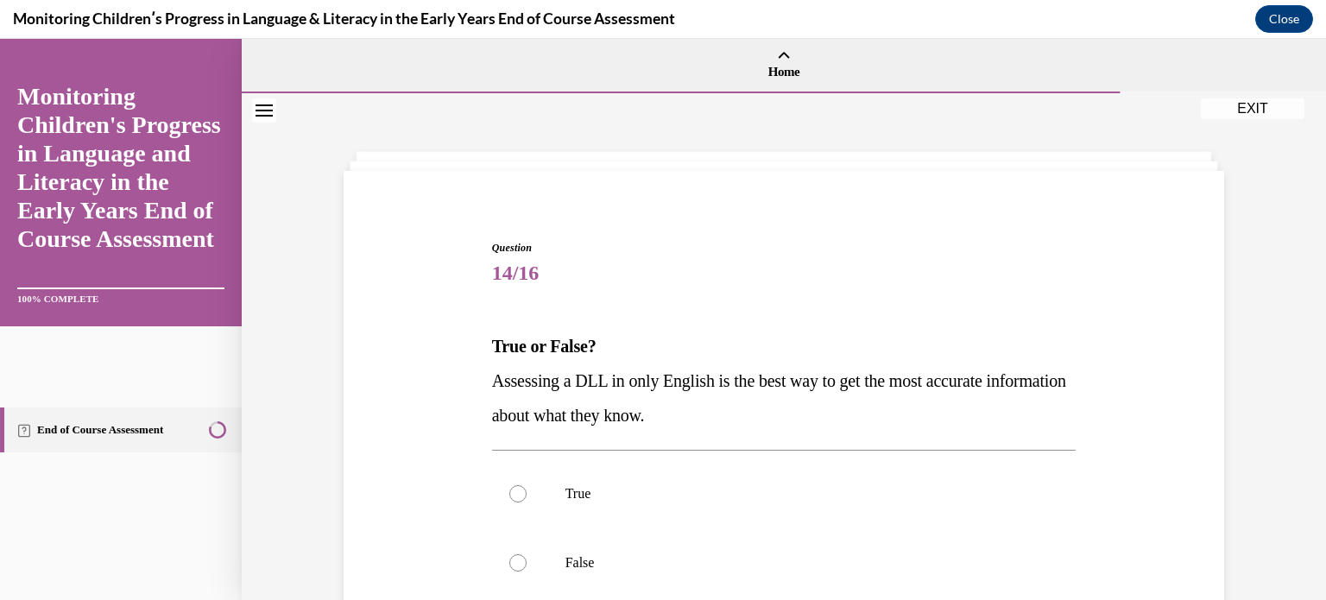
click at [396, 507] on div "Question 14/16 True or False? Assessing a DLL in only English is the best way t…" at bounding box center [783, 499] width 889 height 623
click at [513, 556] on div at bounding box center [517, 562] width 17 height 17
click at [513, 556] on input "False" at bounding box center [517, 562] width 17 height 17
radio input "true"
click at [428, 544] on div "Question 14/16 True or False? Assessing a DLL in only English is the best way t…" at bounding box center [783, 499] width 889 height 623
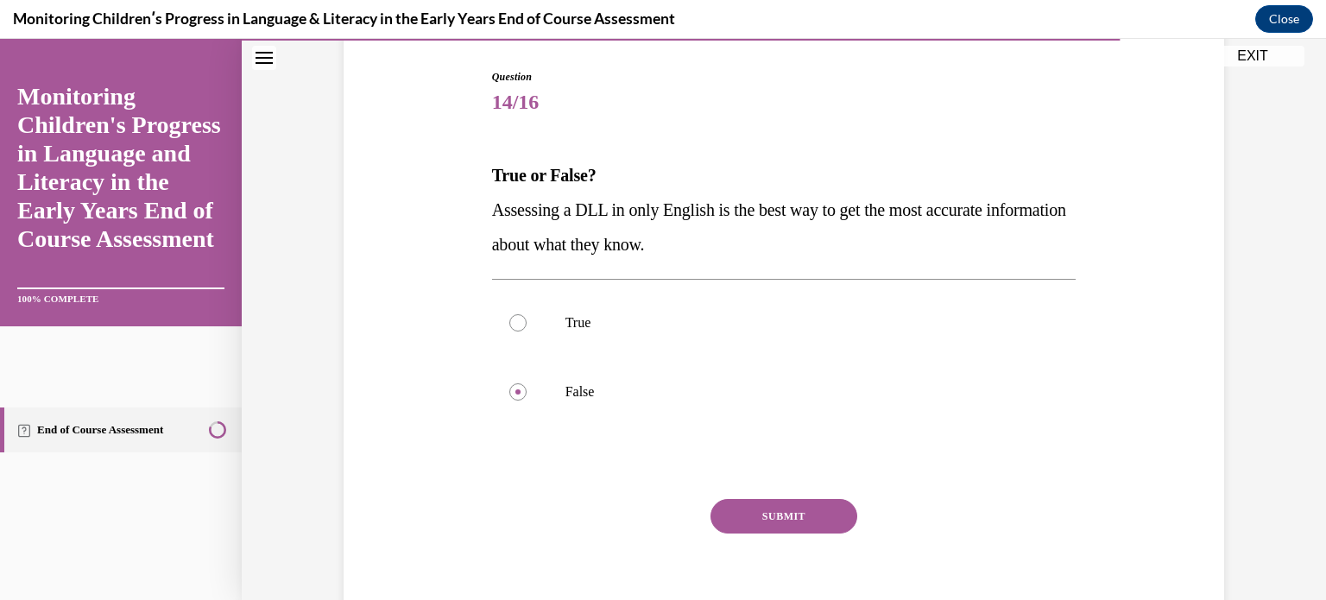
scroll to position [173, 0]
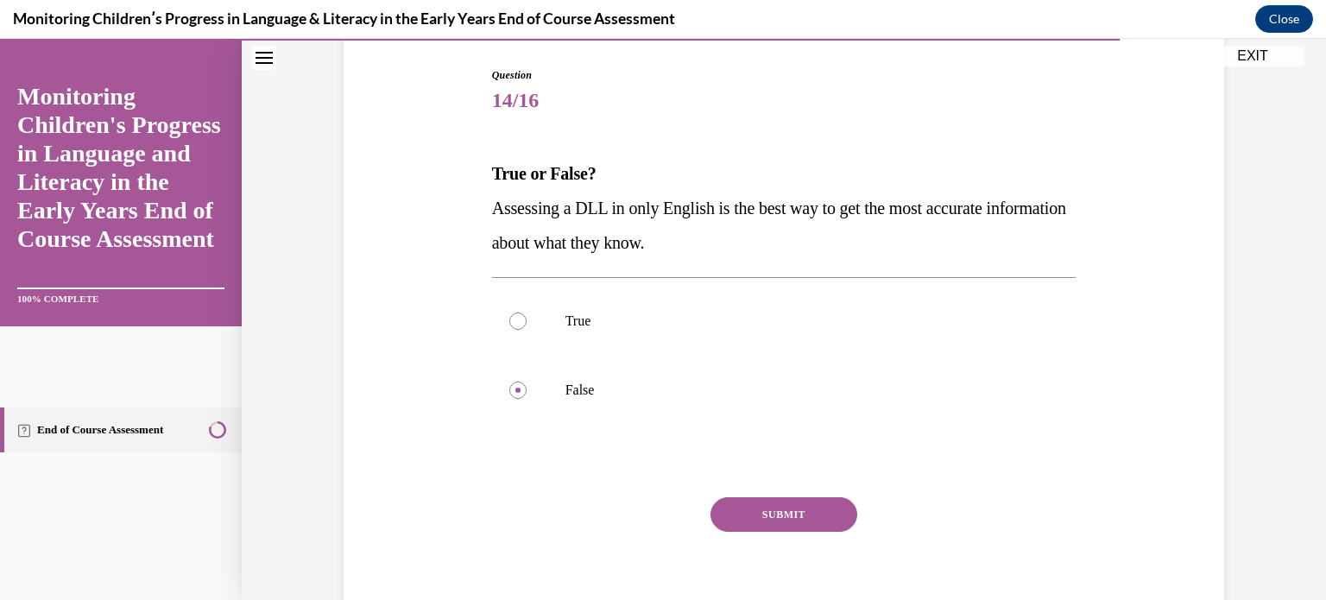
click at [812, 503] on button "SUBMIT" at bounding box center [784, 514] width 147 height 35
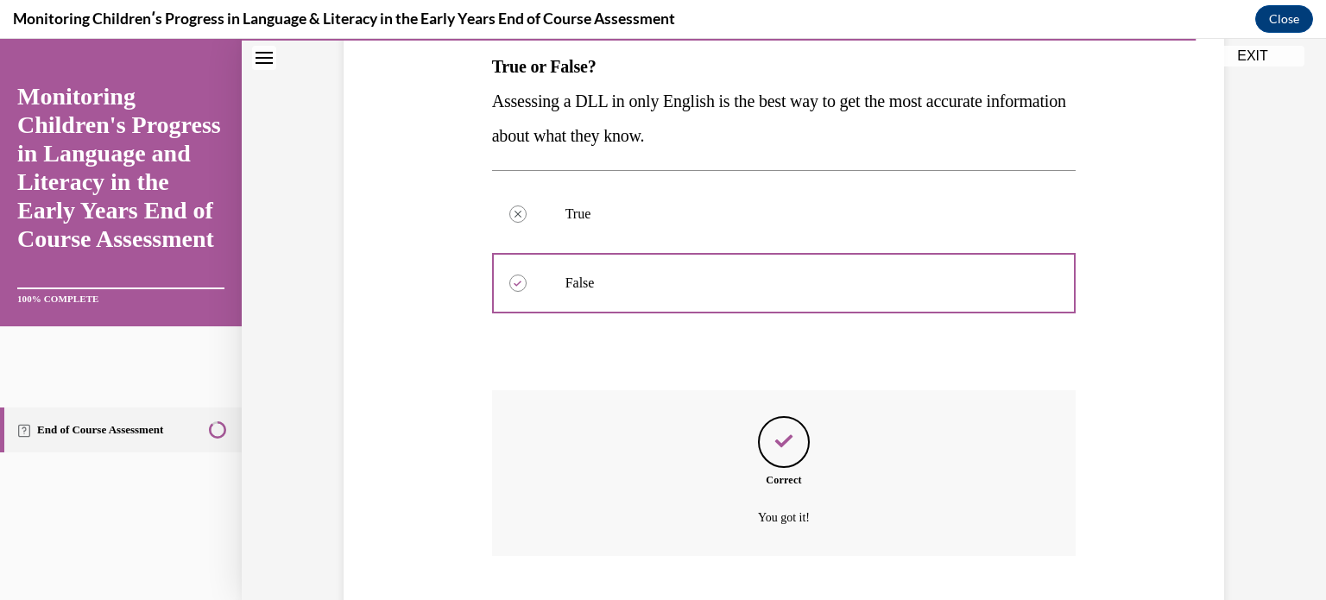
scroll to position [385, 0]
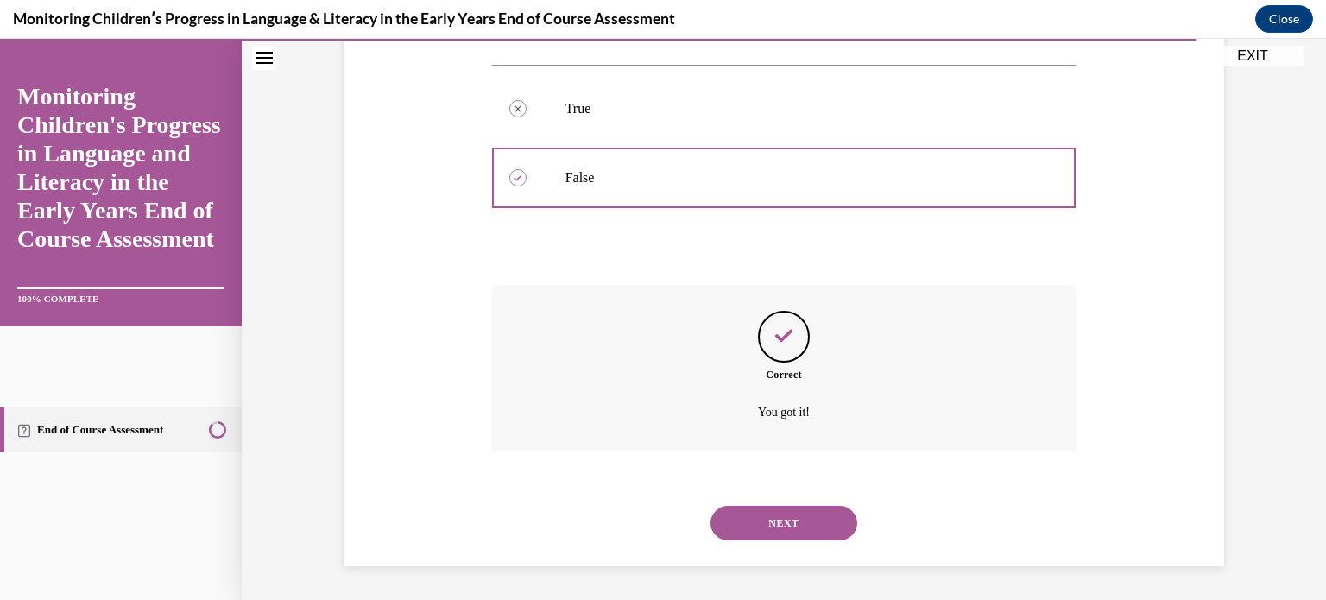
click at [808, 508] on button "NEXT" at bounding box center [784, 523] width 147 height 35
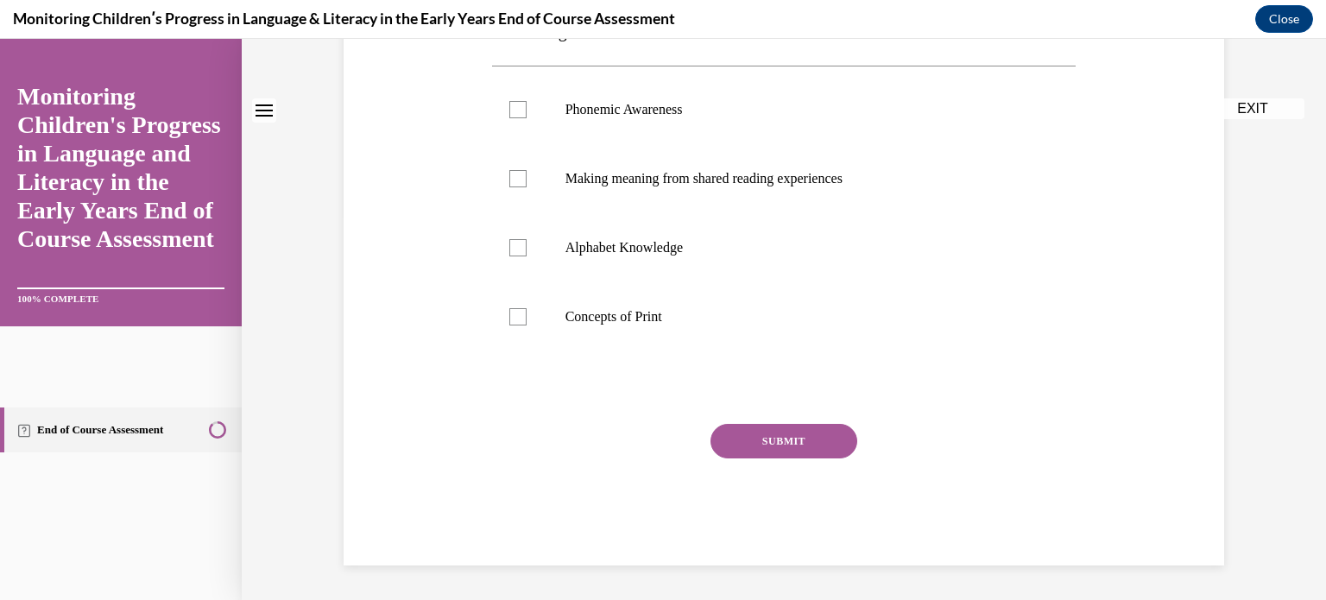
scroll to position [0, 0]
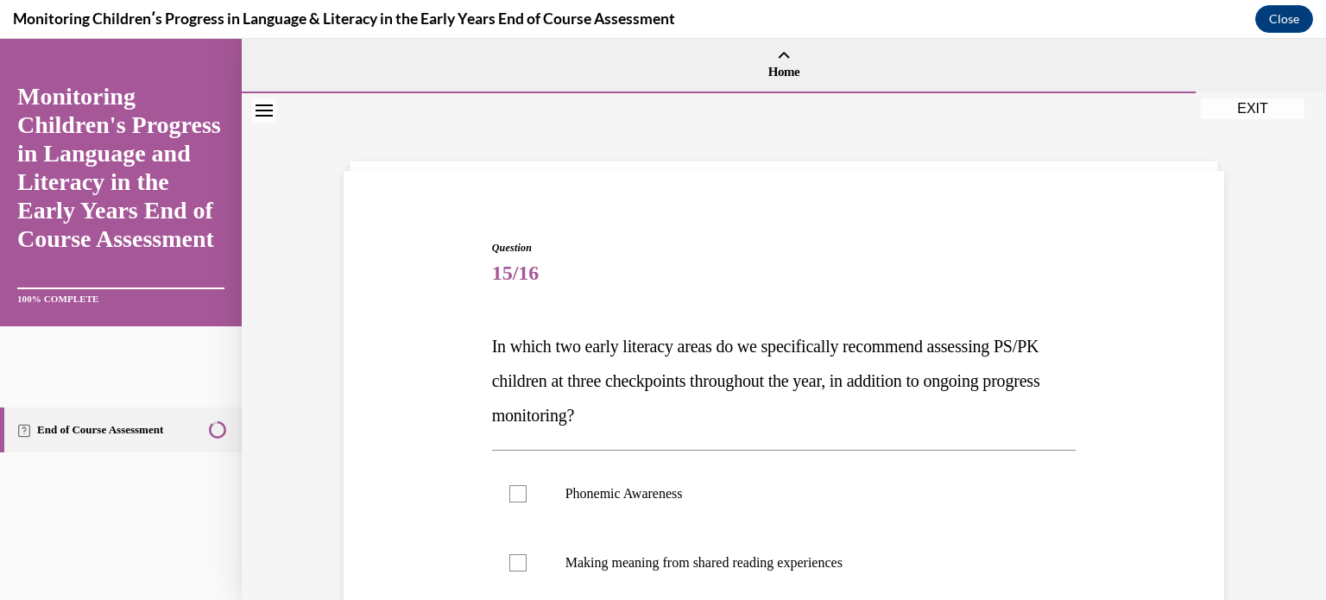
click at [411, 446] on div "Question 15/16 In which two early literacy areas do we specifically recommend a…" at bounding box center [783, 569] width 889 height 762
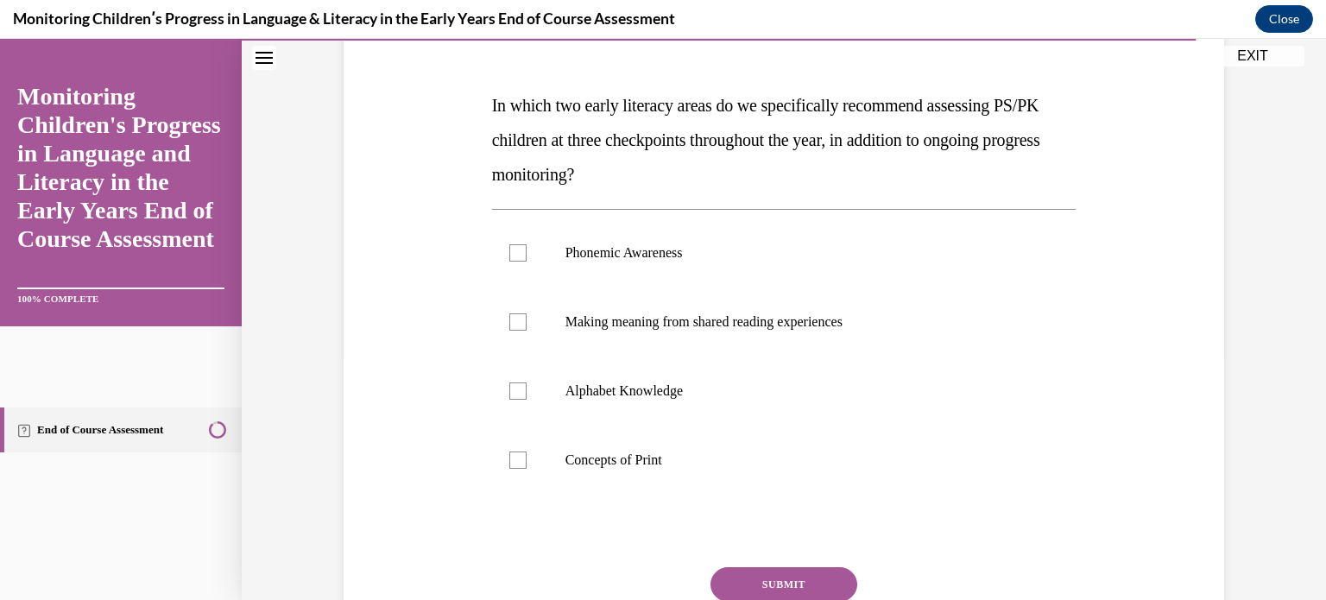
scroll to position [242, 0]
click at [522, 258] on label "Phonemic Awareness" at bounding box center [784, 252] width 585 height 69
click at [522, 258] on input "Phonemic Awareness" at bounding box center [517, 252] width 17 height 17
checkbox input "true"
click at [510, 387] on div at bounding box center [517, 390] width 17 height 17
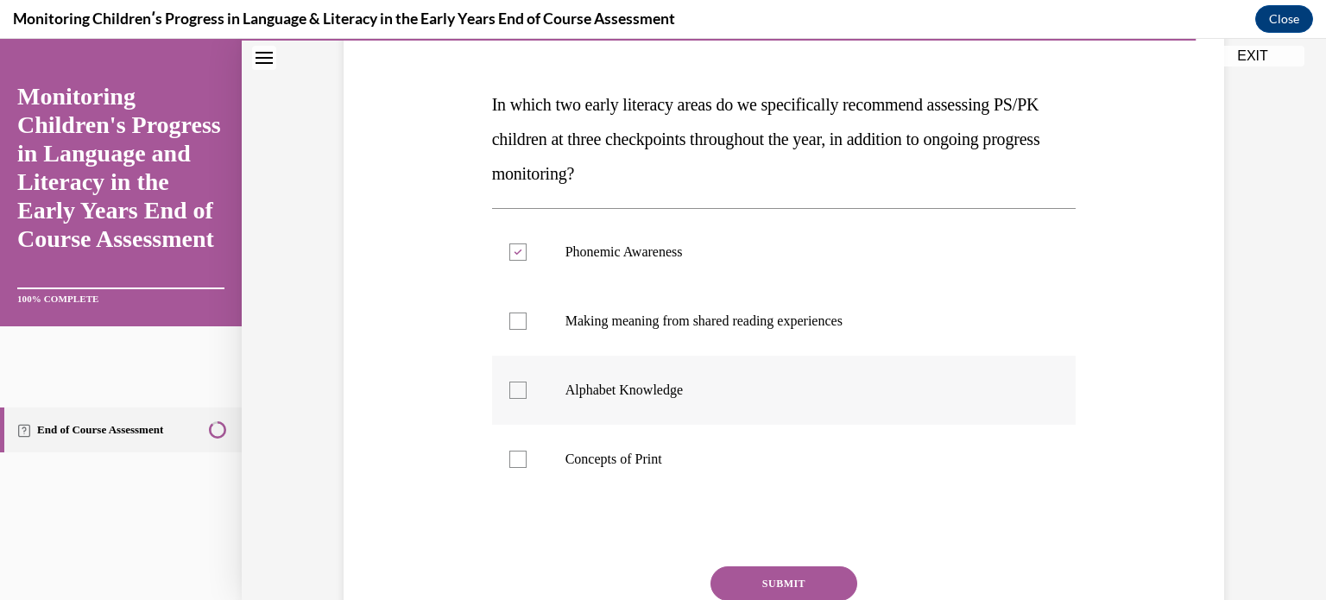
click at [510, 387] on input "Alphabet Knowledge" at bounding box center [517, 390] width 17 height 17
checkbox input "true"
click at [764, 579] on button "SUBMIT" at bounding box center [784, 583] width 147 height 35
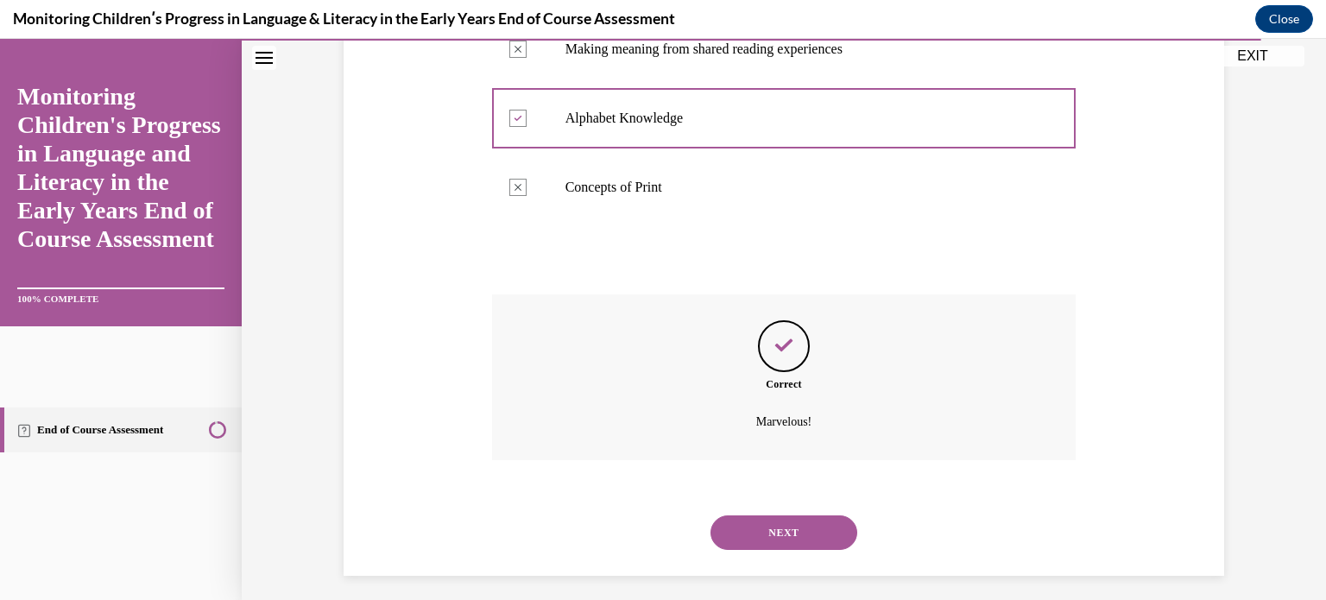
scroll to position [523, 0]
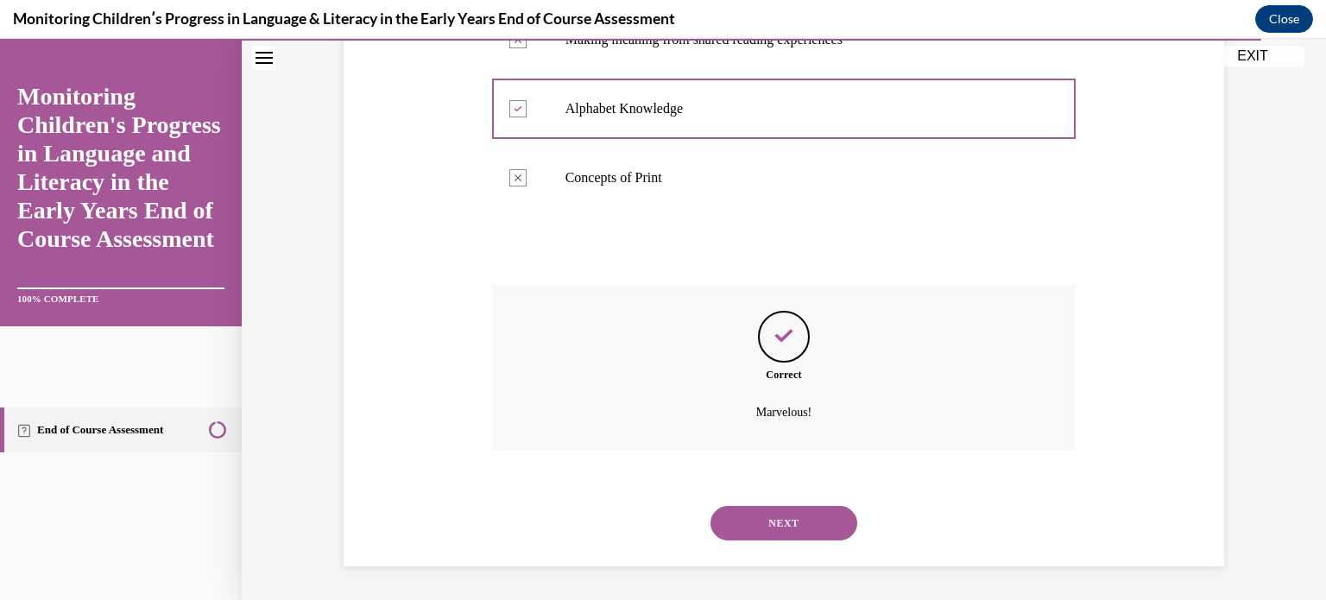
click at [788, 508] on button "NEXT" at bounding box center [784, 523] width 147 height 35
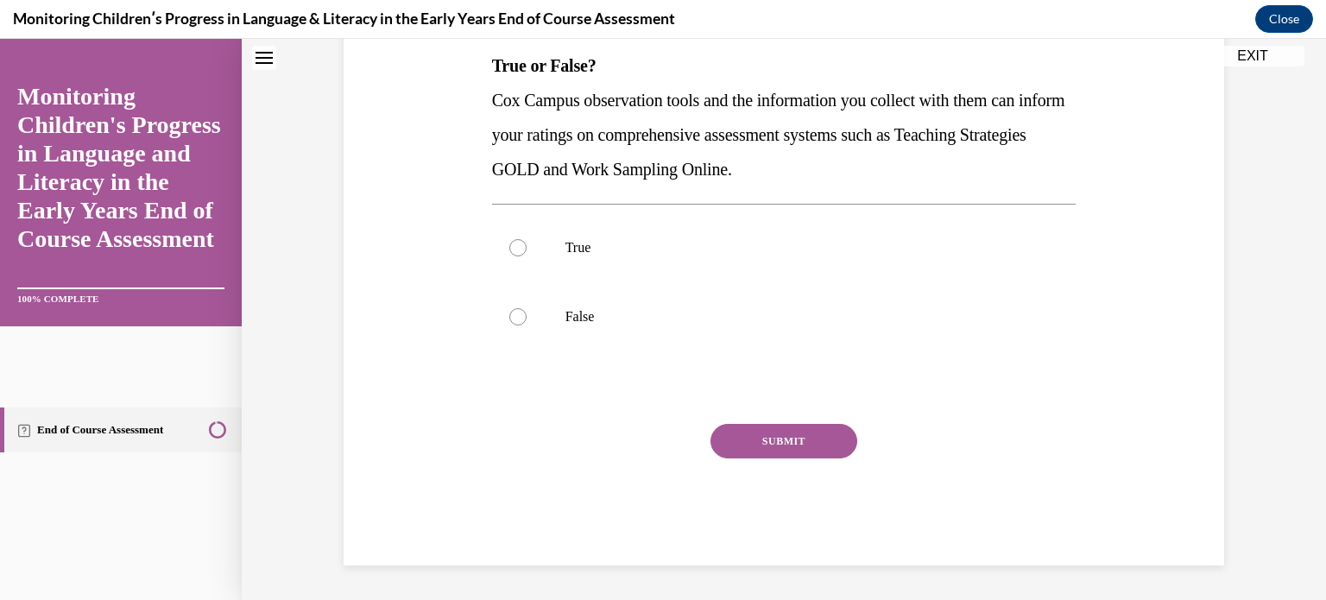
scroll to position [0, 0]
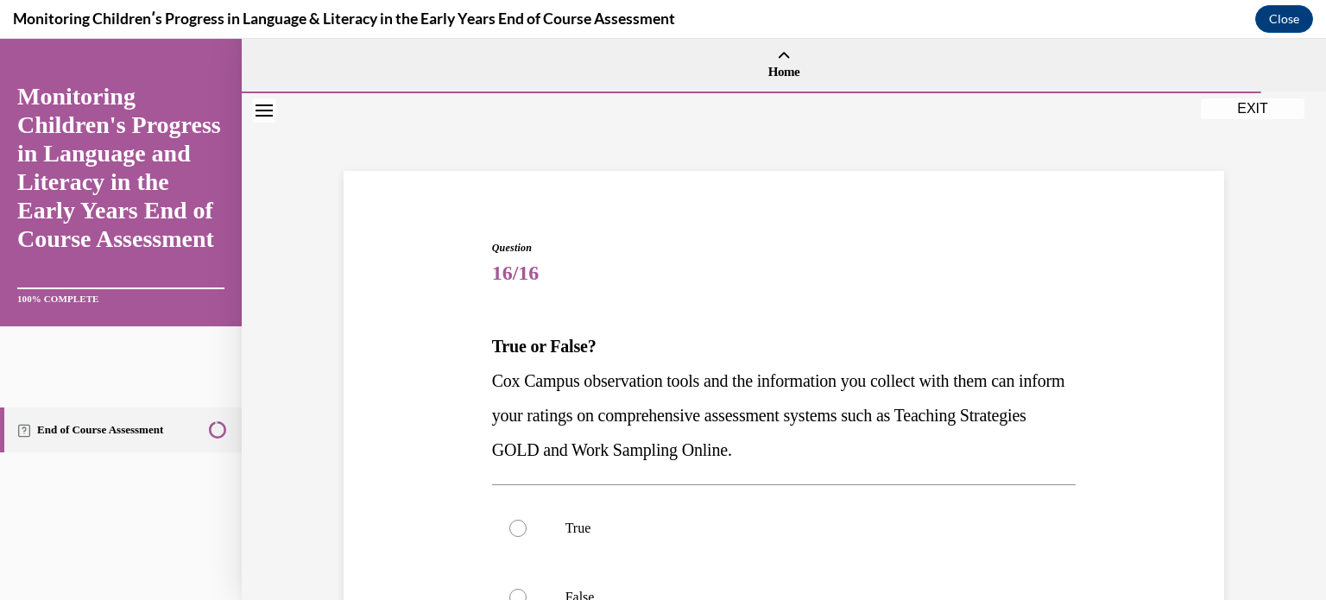
click at [377, 478] on div "Question 16/16 True or False? [PERSON_NAME] Campus observation tools and the in…" at bounding box center [783, 517] width 889 height 658
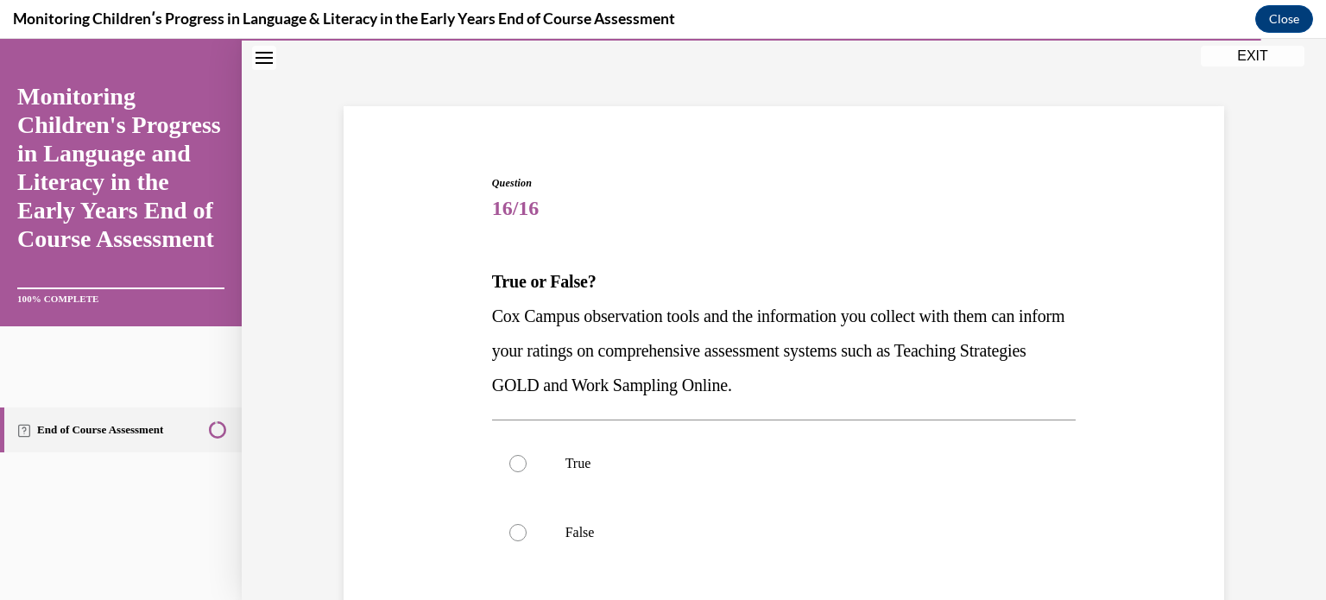
scroll to position [69, 0]
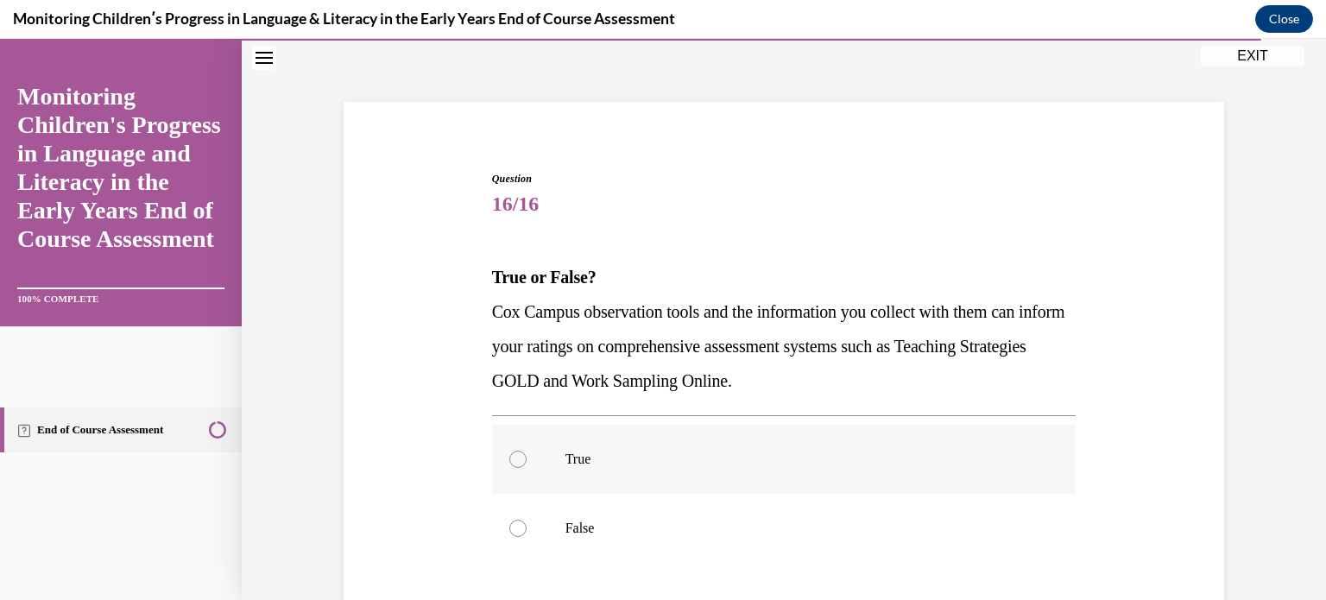
click at [515, 459] on div at bounding box center [517, 459] width 17 height 17
click at [515, 459] on input "True" at bounding box center [517, 459] width 17 height 17
radio input "true"
click at [440, 510] on div "Question 16/16 True or False? [PERSON_NAME] Campus observation tools and the in…" at bounding box center [783, 448] width 889 height 658
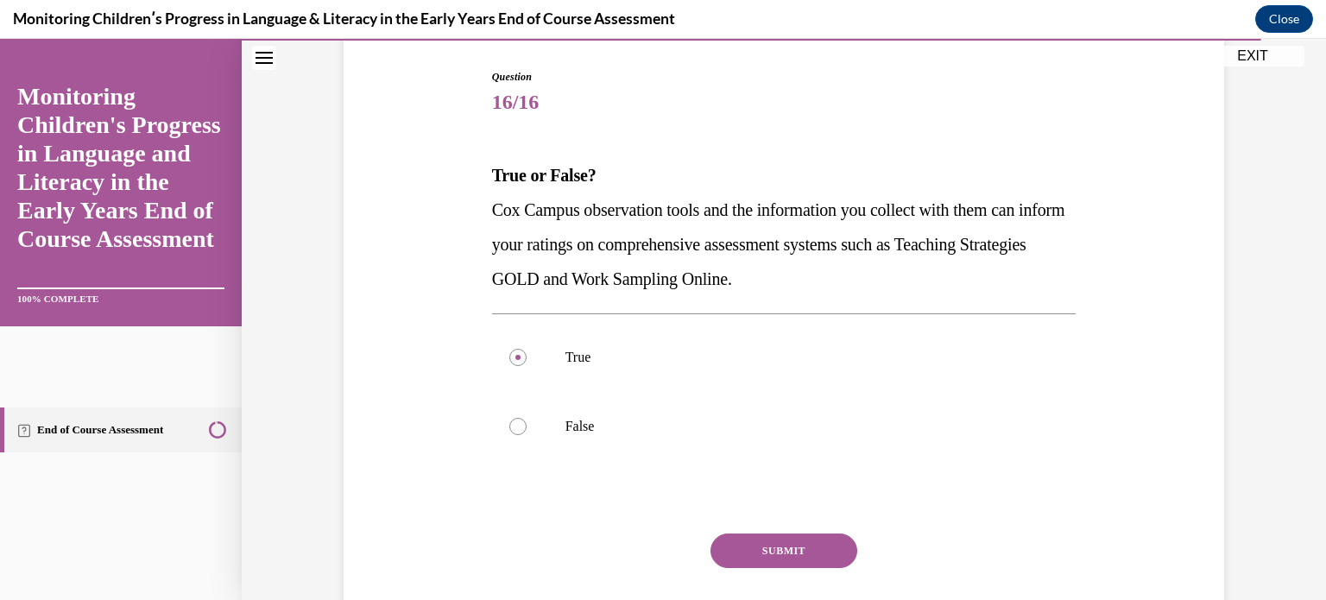
scroll to position [207, 0]
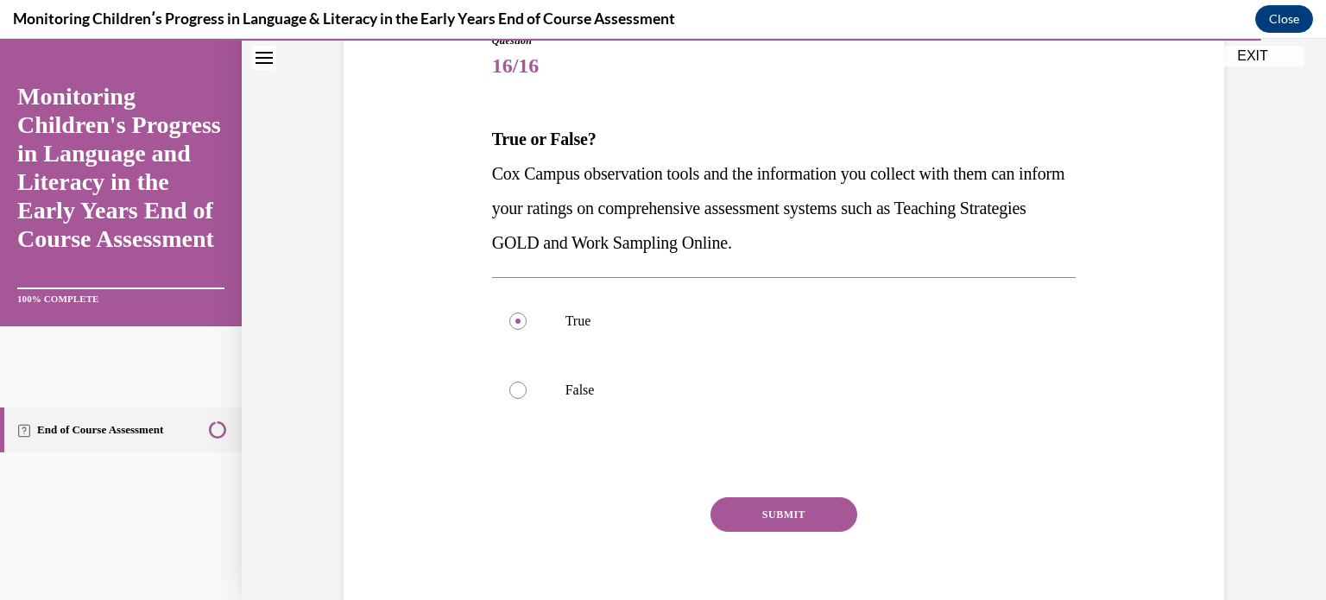
click at [801, 513] on button "SUBMIT" at bounding box center [784, 514] width 147 height 35
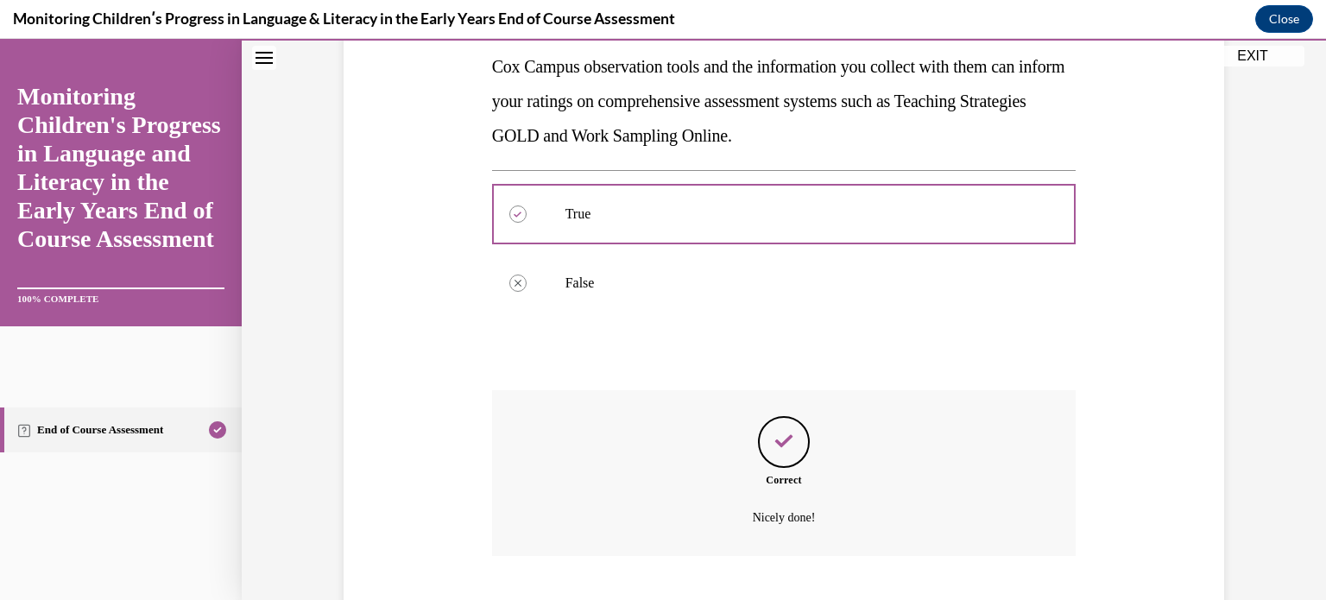
scroll to position [420, 0]
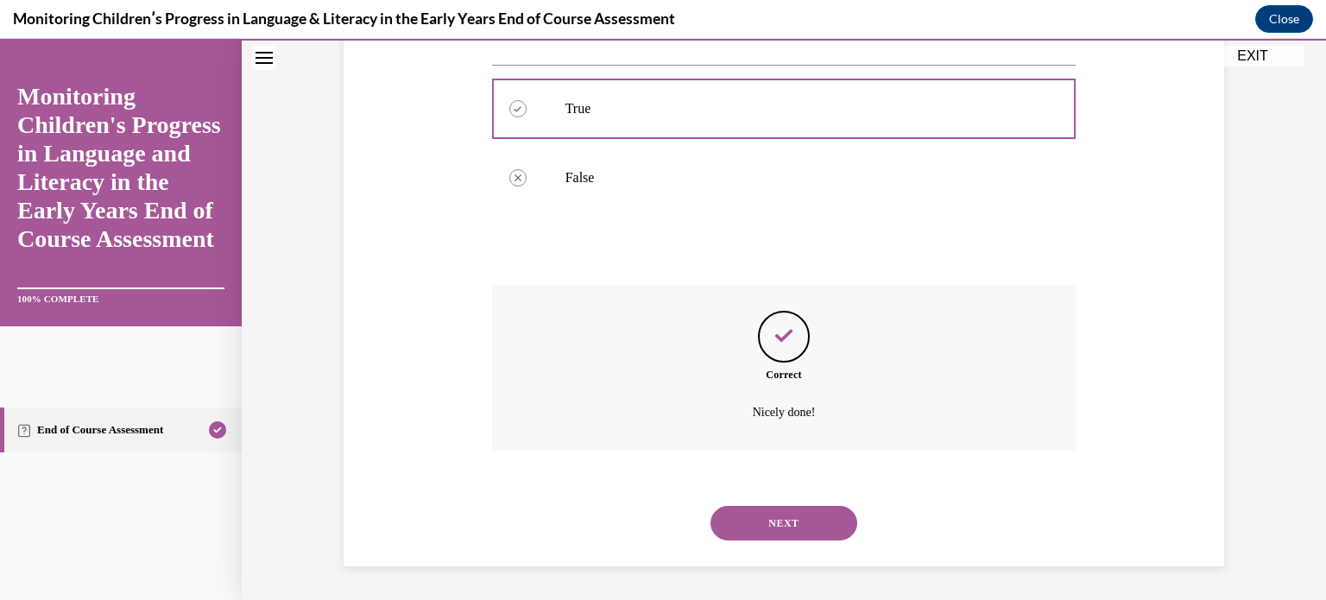
click at [801, 513] on button "NEXT" at bounding box center [784, 523] width 147 height 35
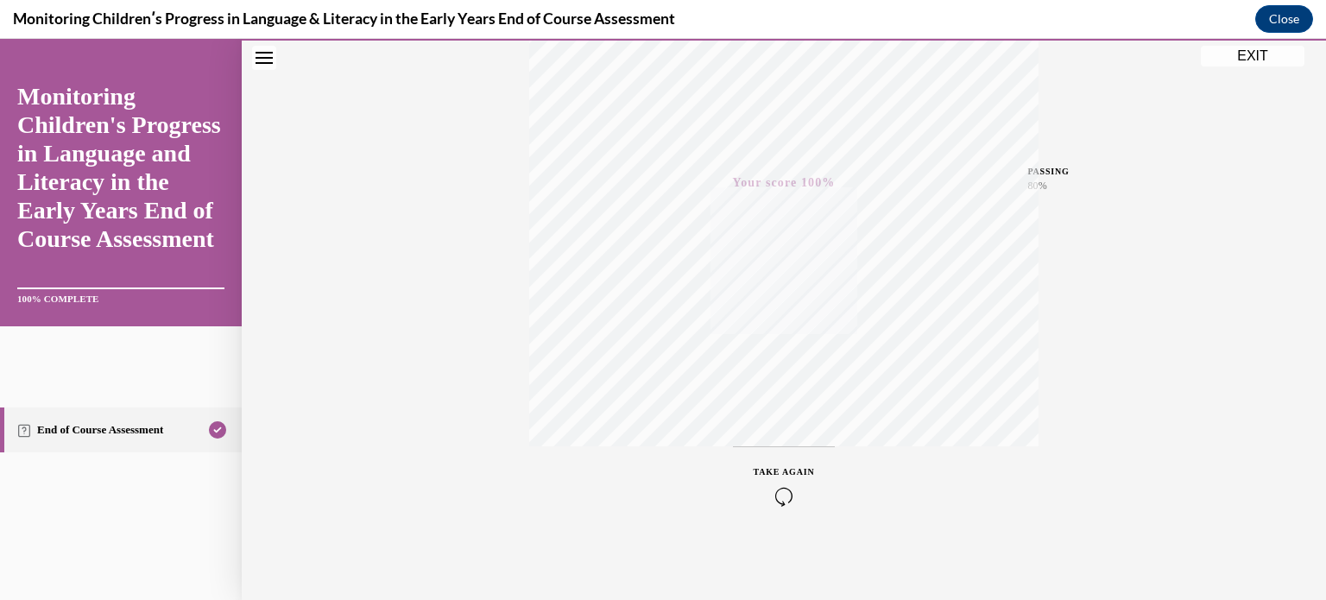
scroll to position [323, 0]
click at [1268, 60] on button "EXIT" at bounding box center [1253, 56] width 104 height 21
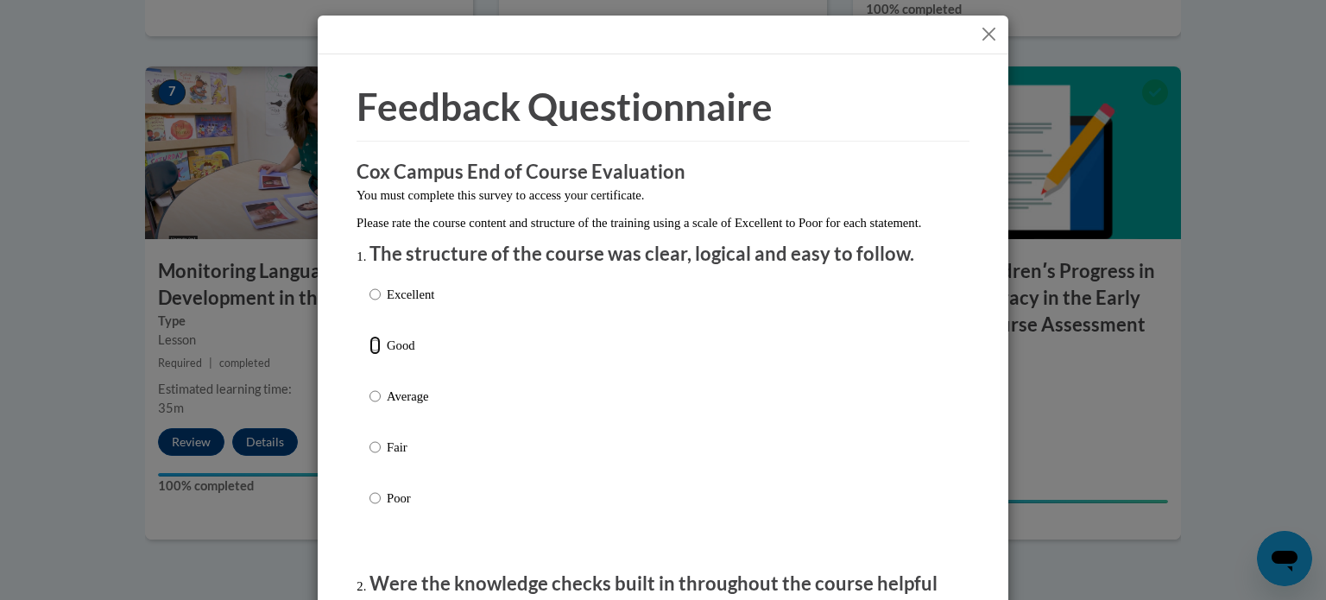
click at [370, 355] on input "Good" at bounding box center [375, 345] width 11 height 19
radio input "true"
click at [370, 387] on input "Average" at bounding box center [375, 396] width 11 height 19
radio input "true"
click at [370, 438] on input "Fair" at bounding box center [375, 447] width 11 height 19
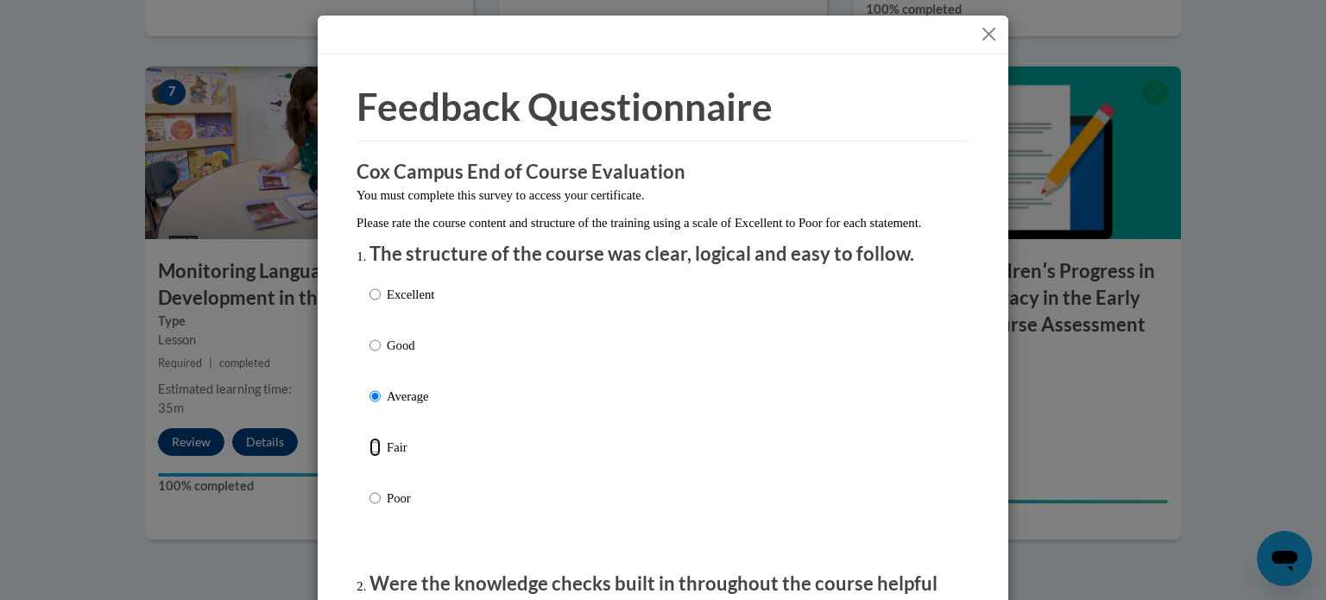
radio input "true"
click at [370, 489] on input "Poor" at bounding box center [375, 498] width 11 height 19
radio input "true"
radio input "false"
click at [370, 355] on input "Good" at bounding box center [375, 345] width 11 height 19
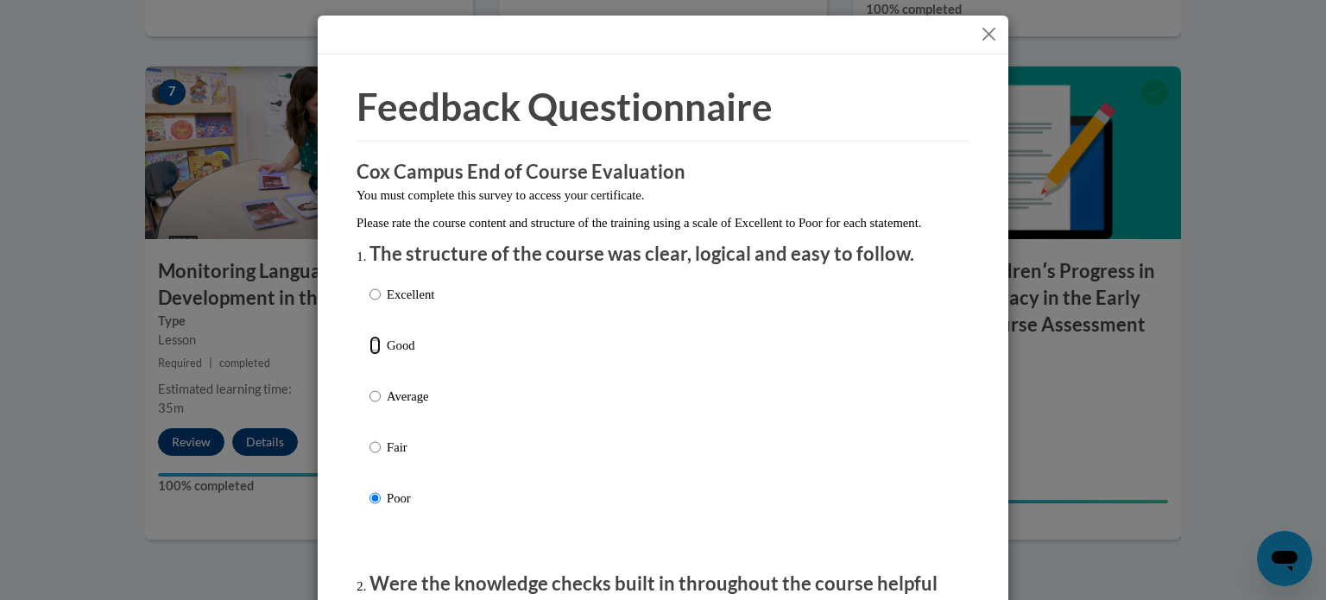
radio input "true"
click at [687, 472] on div "Excellent Good Average Fair Poor" at bounding box center [663, 417] width 587 height 282
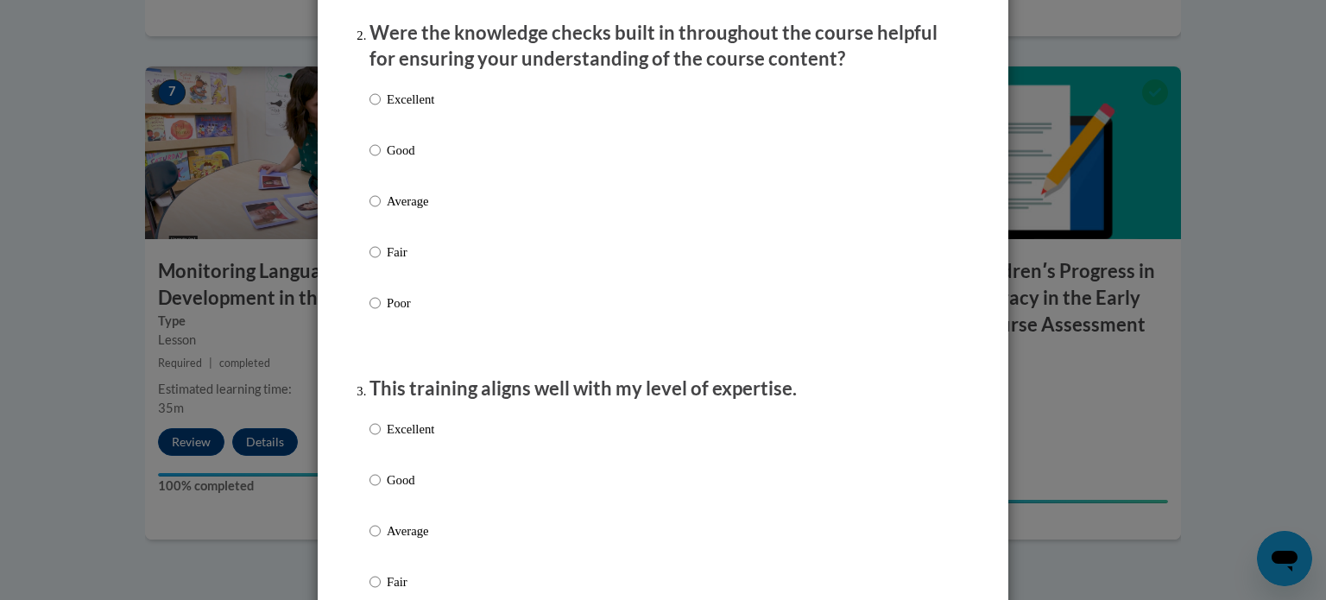
scroll to position [553, 0]
click at [370, 158] on input "Good" at bounding box center [375, 148] width 11 height 19
radio input "true"
click at [370, 488] on input "Good" at bounding box center [375, 478] width 11 height 19
radio input "true"
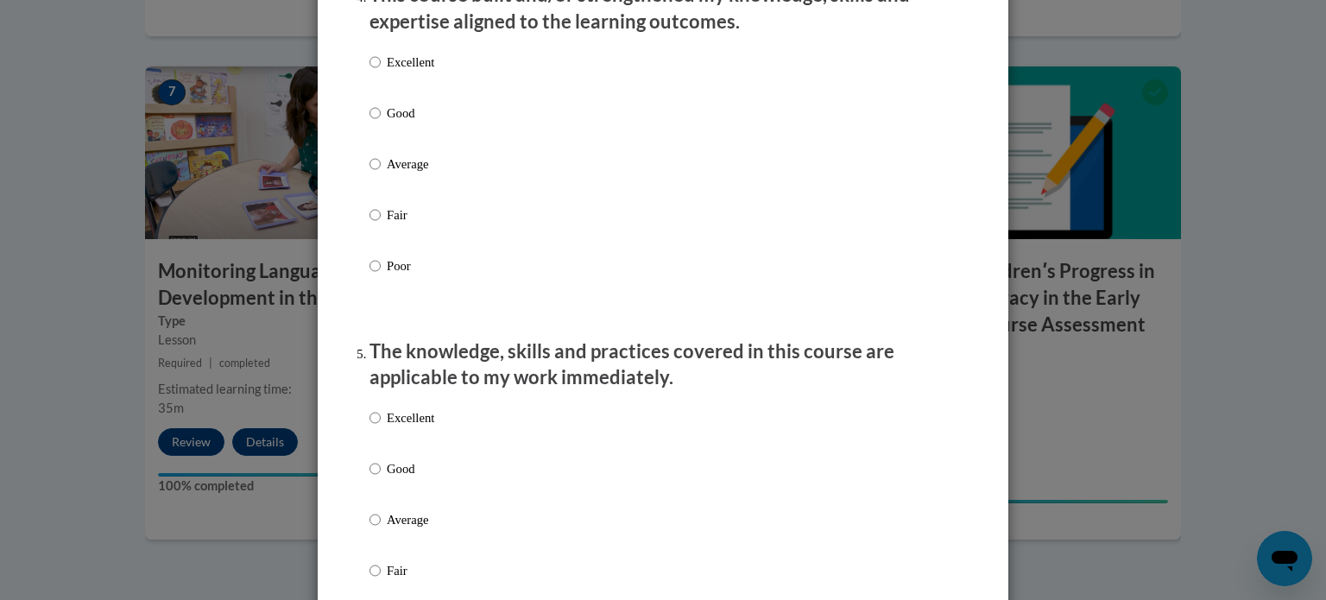
scroll to position [1278, 0]
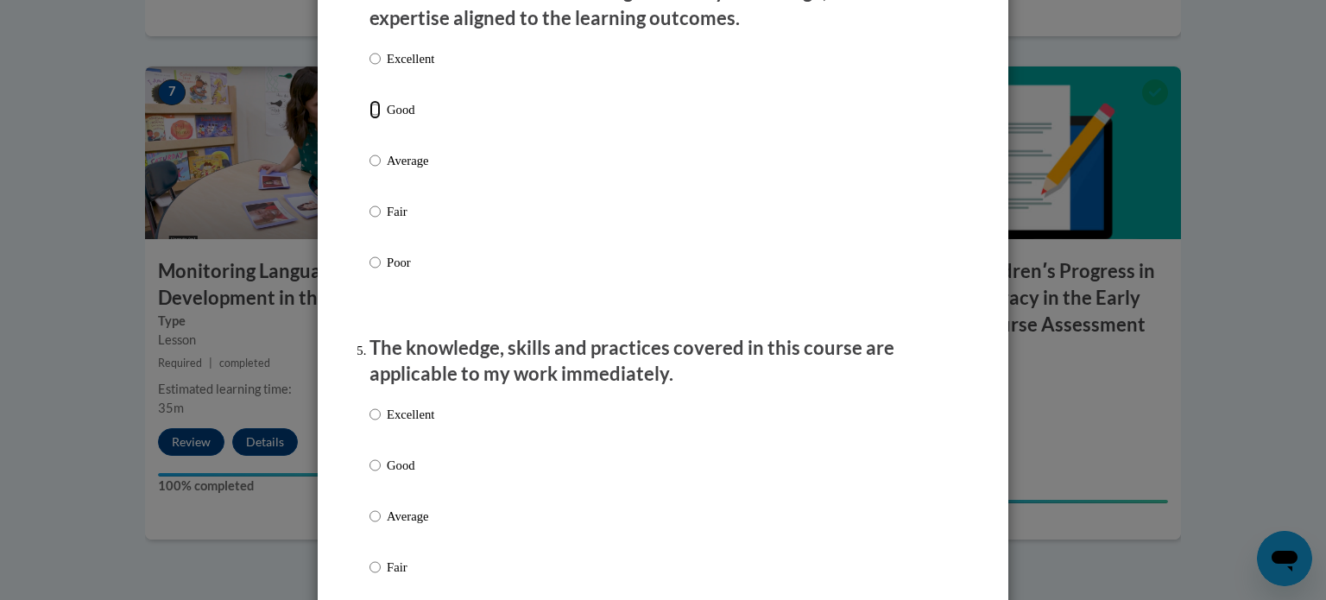
click at [370, 119] on input "Good" at bounding box center [375, 109] width 11 height 19
radio input "true"
click at [377, 483] on label "Good" at bounding box center [402, 479] width 65 height 47
click at [377, 475] on input "Good" at bounding box center [375, 465] width 11 height 19
radio input "true"
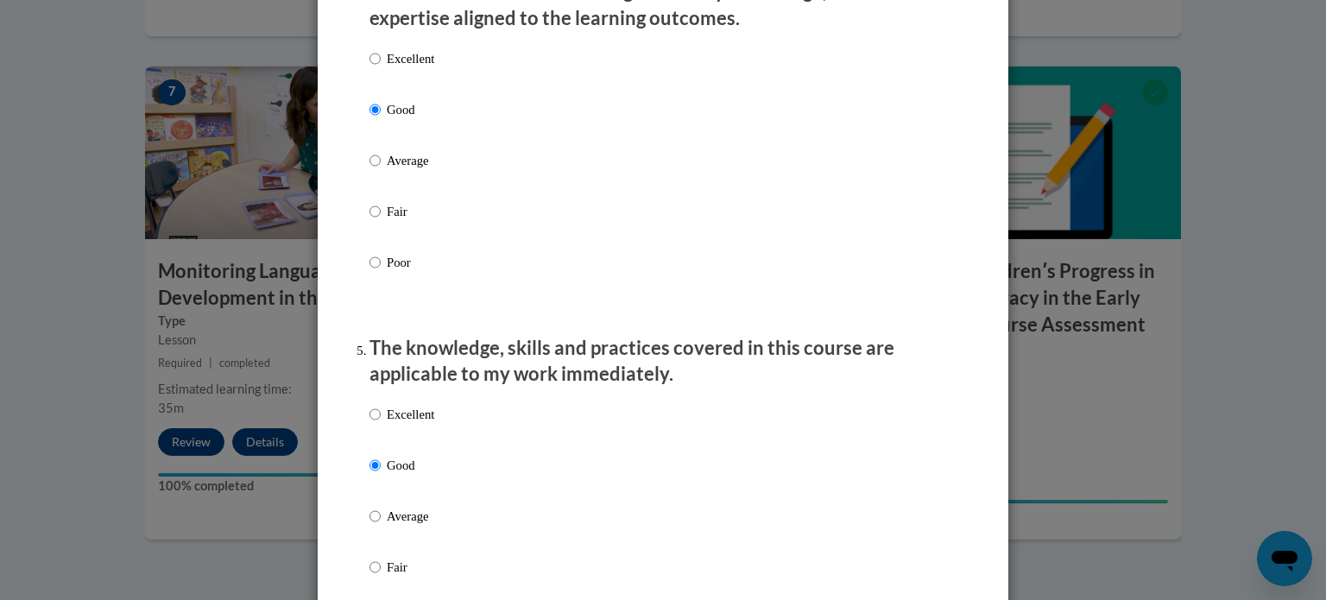
click at [613, 487] on div "Excellent Good Average Fair Poor" at bounding box center [663, 537] width 587 height 282
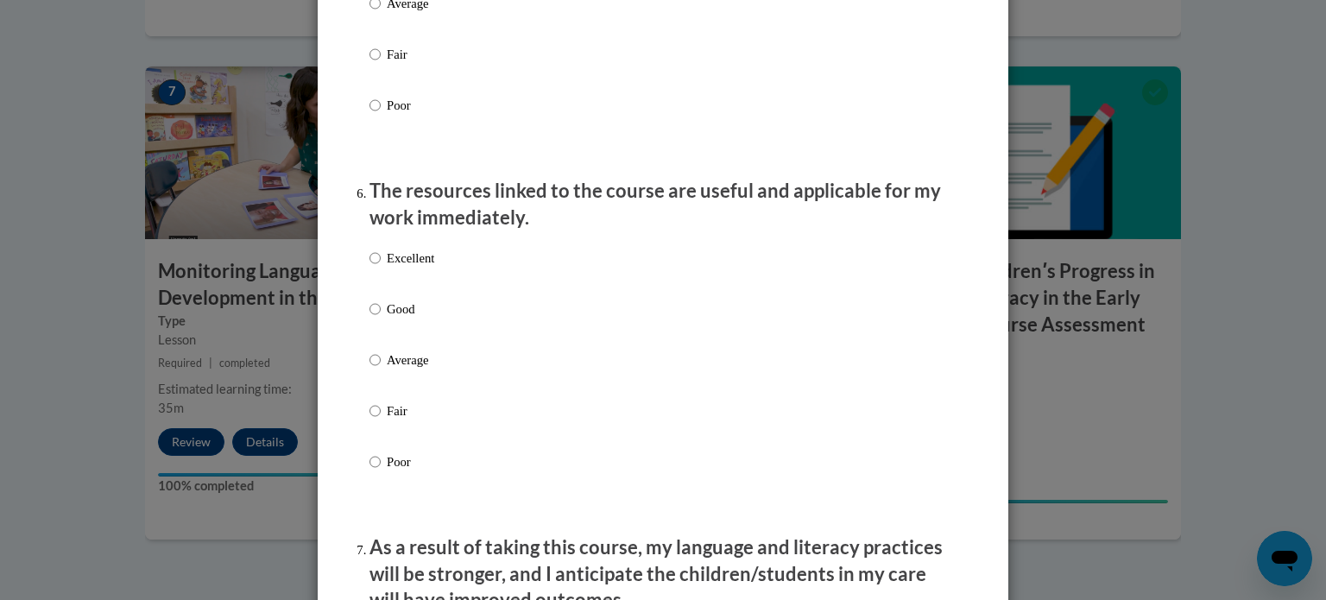
scroll to position [1831, 0]
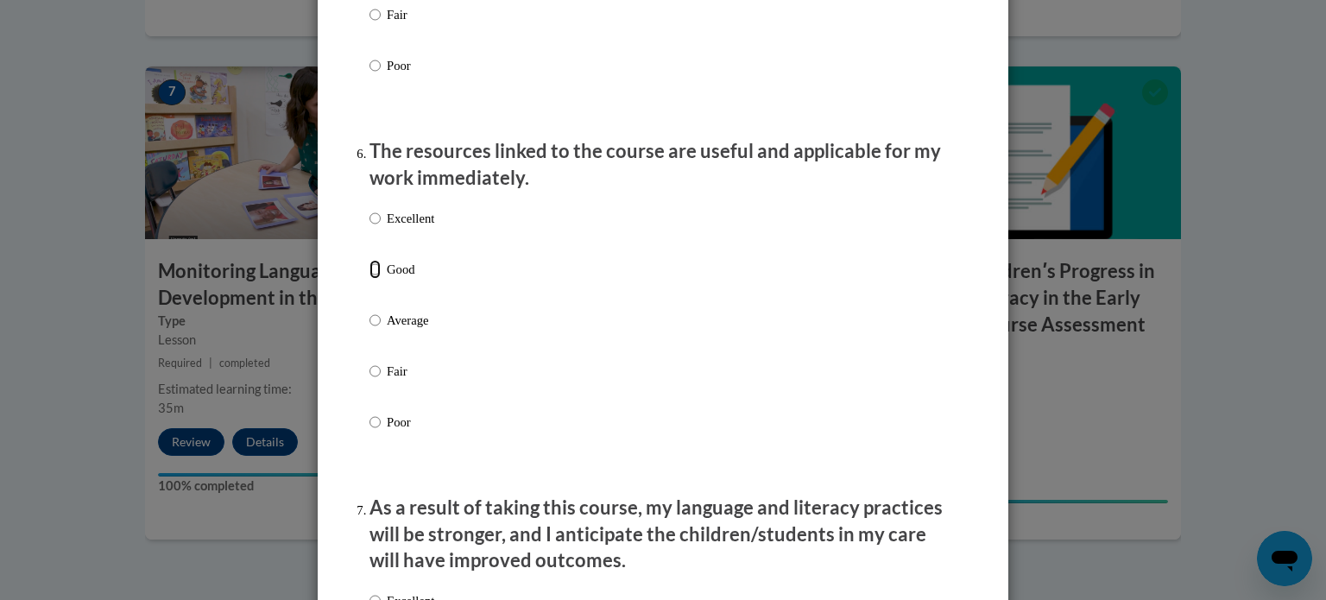
click at [370, 279] on input "Good" at bounding box center [375, 269] width 11 height 19
radio input "true"
click at [601, 386] on div "Excellent Good Average Fair Poor" at bounding box center [663, 341] width 587 height 282
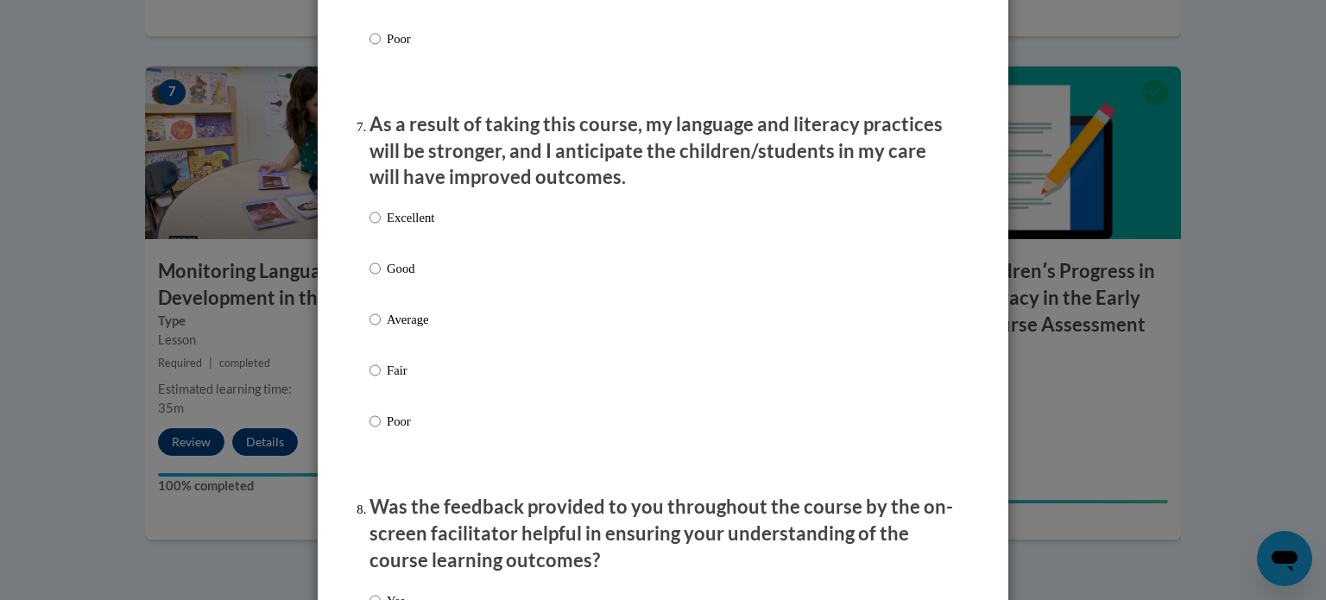
scroll to position [2245, 0]
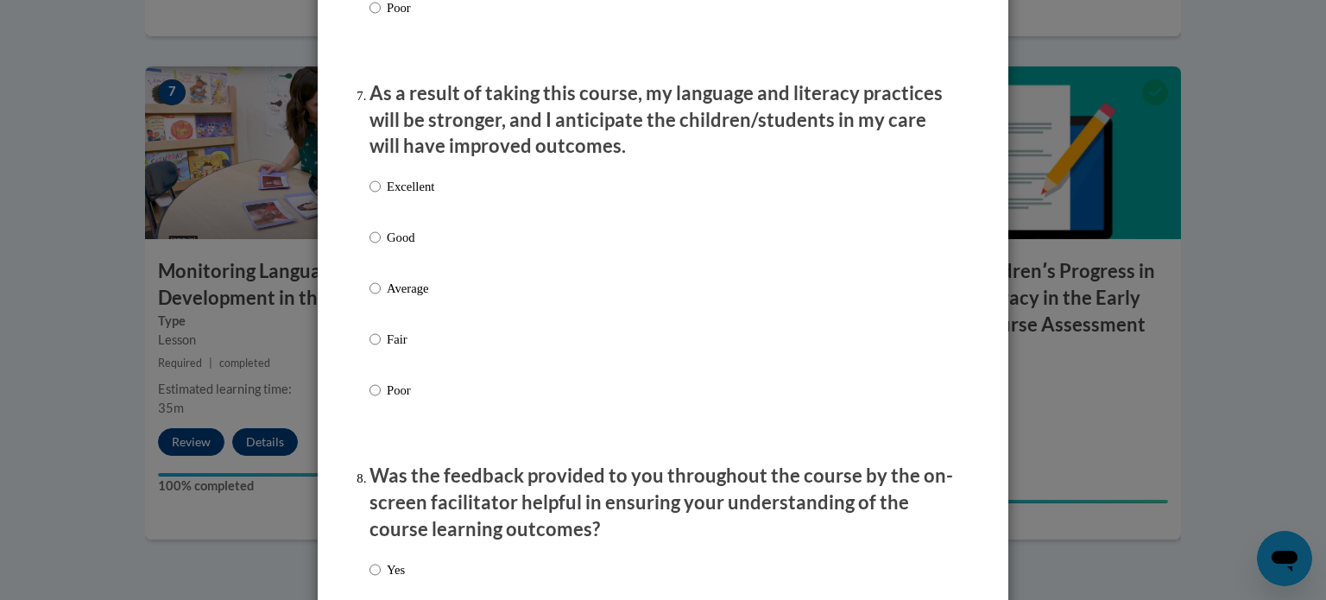
click at [370, 247] on input "Good" at bounding box center [375, 237] width 11 height 19
radio input "true"
click at [609, 369] on div "Excellent Good Average Fair Poor" at bounding box center [663, 309] width 587 height 282
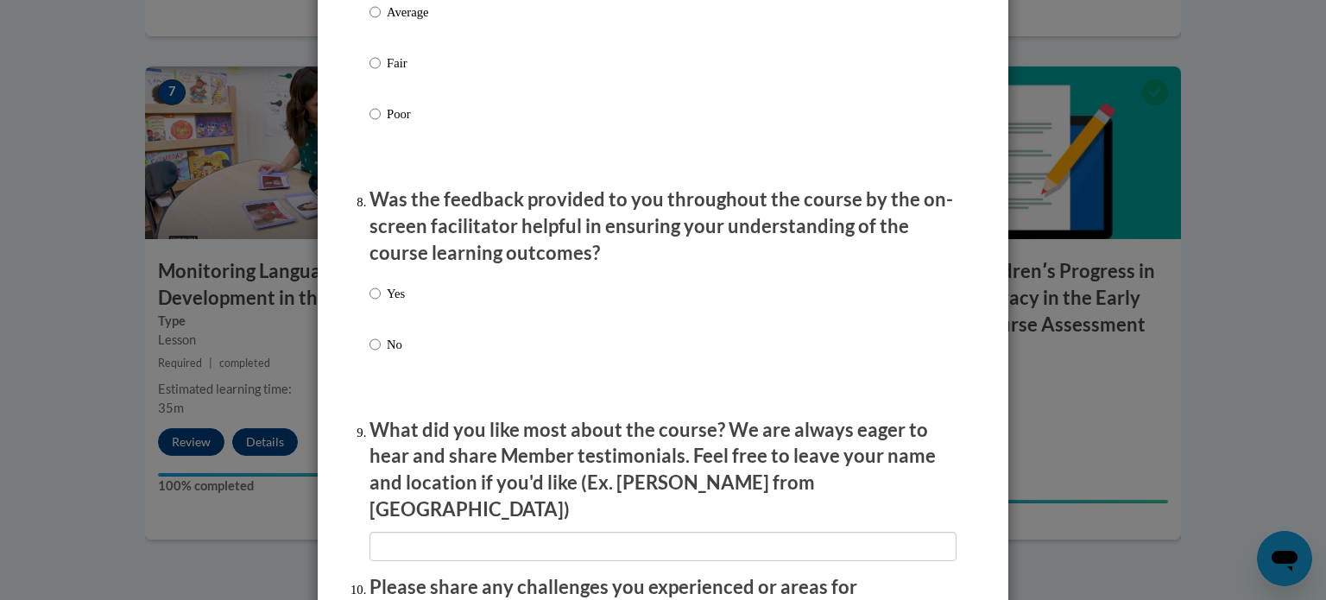
scroll to position [2556, 0]
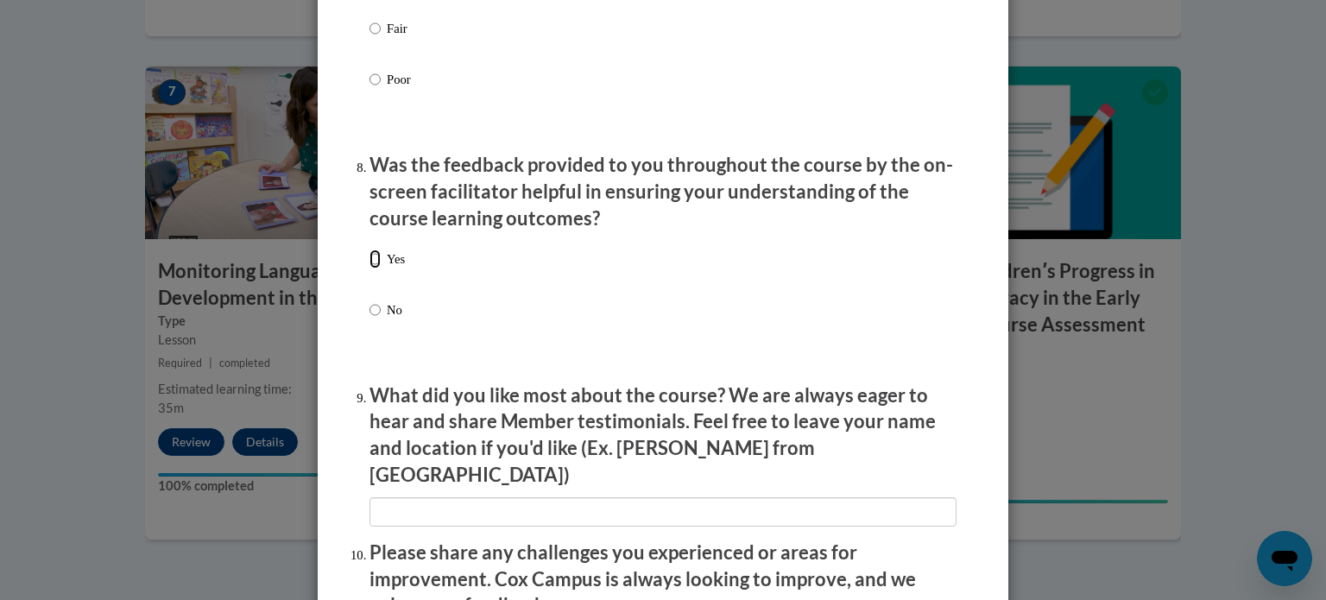
click at [370, 269] on input "Yes" at bounding box center [375, 259] width 11 height 19
radio input "true"
click at [584, 343] on div "Yes No" at bounding box center [663, 305] width 587 height 129
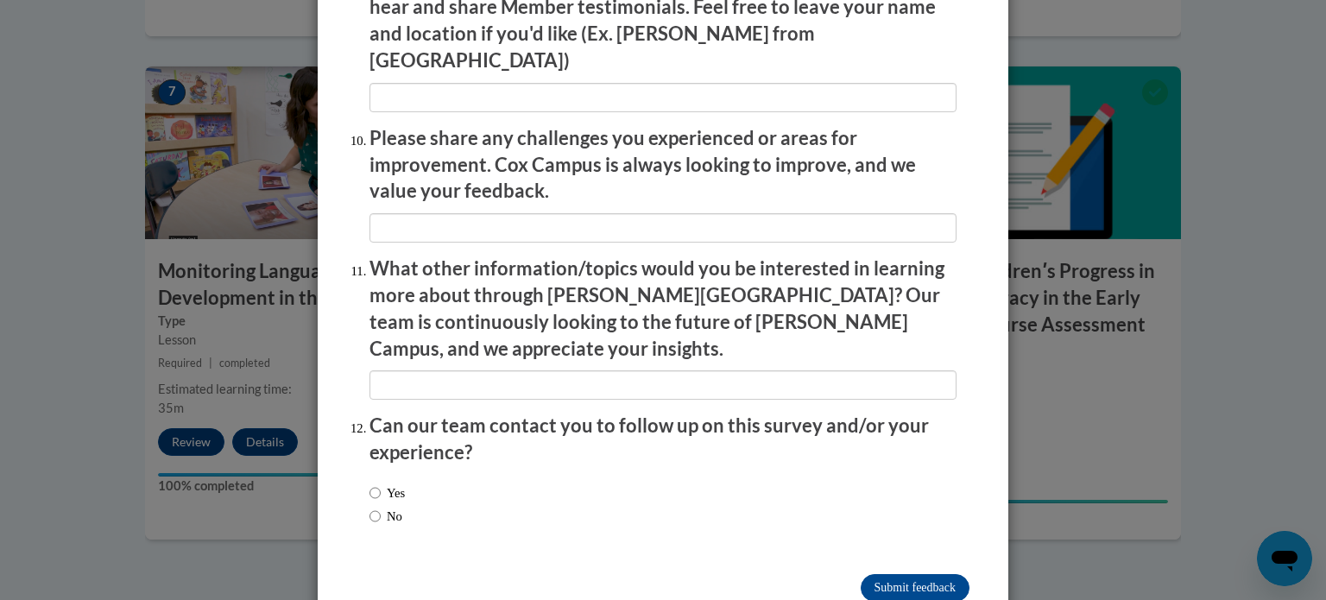
scroll to position [2996, 0]
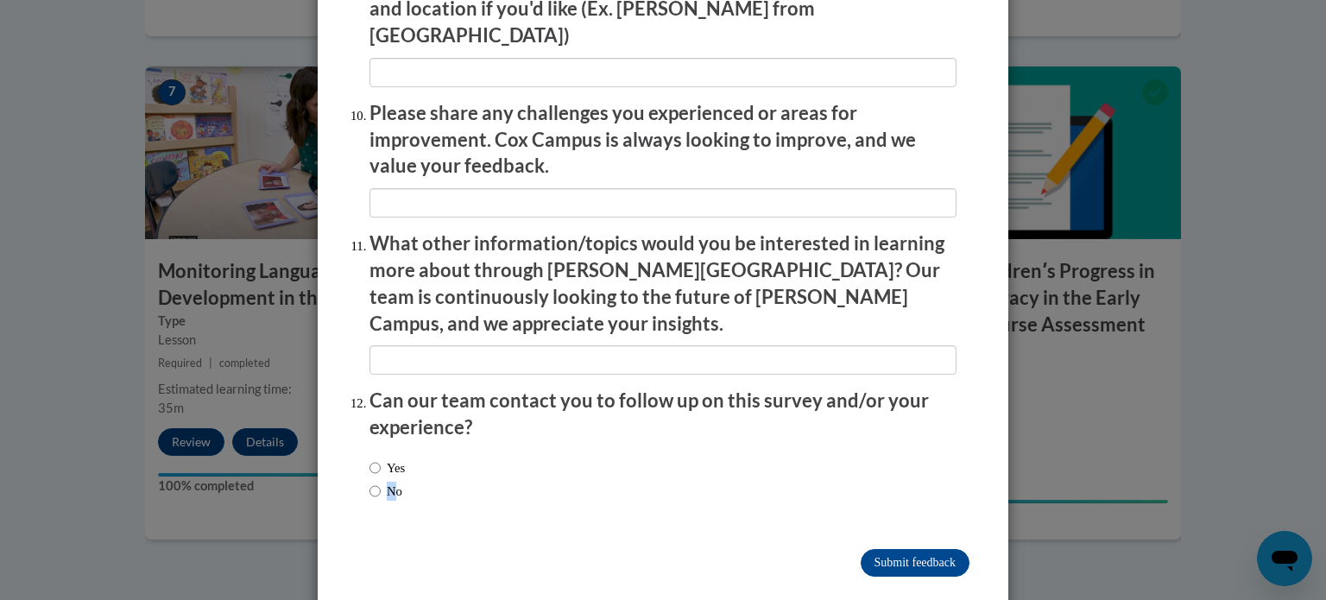
drag, startPoint x: 389, startPoint y: 453, endPoint x: 370, endPoint y: 453, distance: 19.0
click at [370, 482] on label "No" at bounding box center [386, 491] width 33 height 19
click at [370, 482] on input "No" at bounding box center [375, 491] width 11 height 19
radio input "true"
click at [904, 549] on input "Submit feedback" at bounding box center [915, 563] width 109 height 28
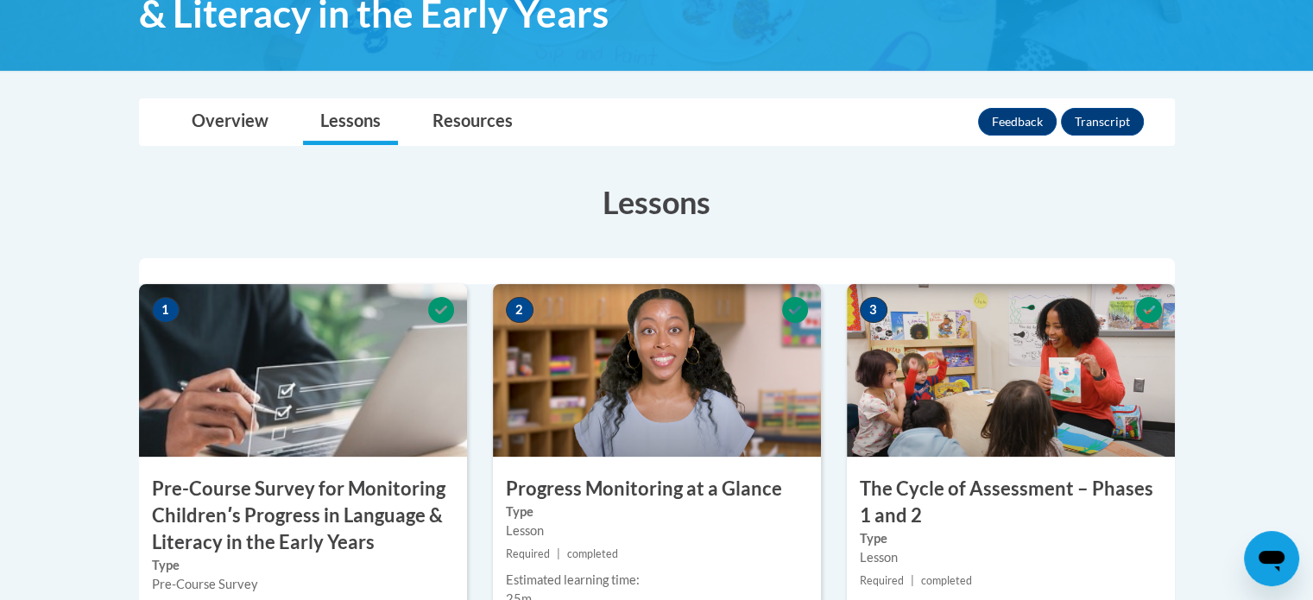
scroll to position [212, 0]
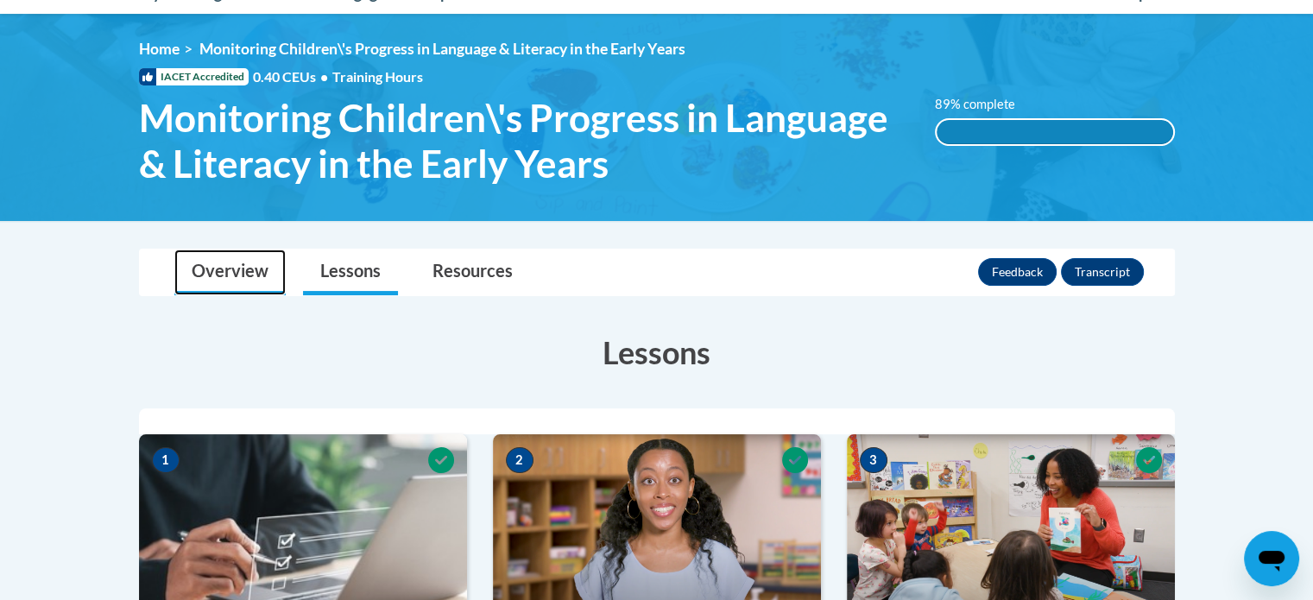
click at [256, 275] on link "Overview" at bounding box center [229, 273] width 111 height 46
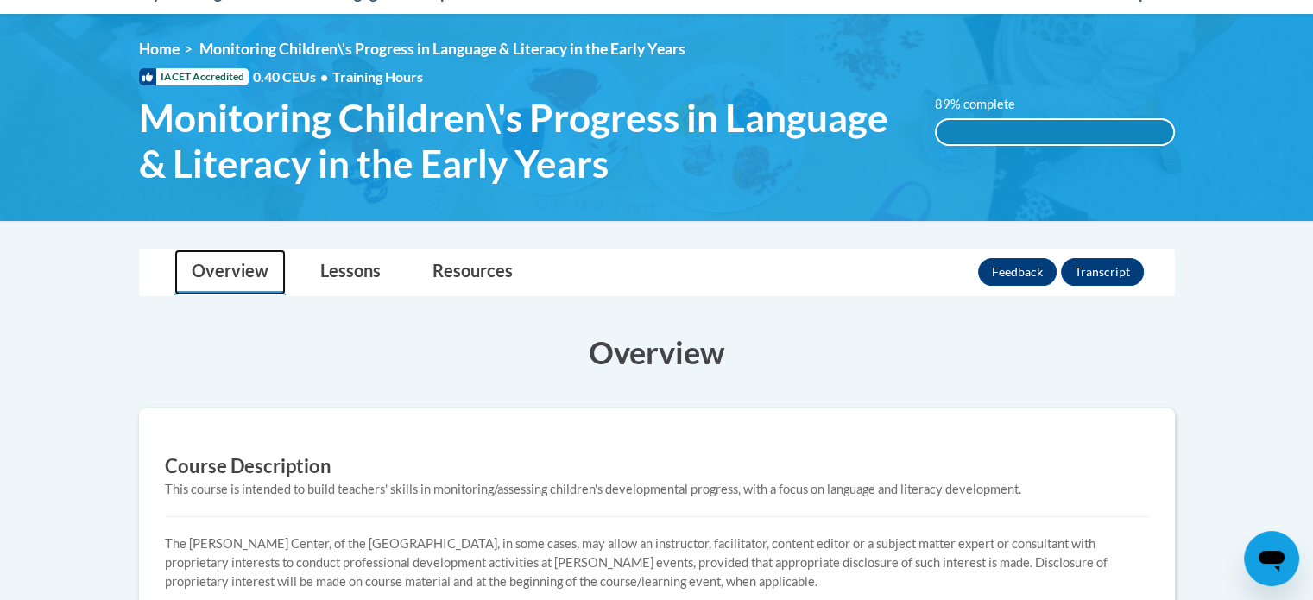
click at [256, 275] on link "Overview" at bounding box center [229, 273] width 111 height 46
click at [92, 372] on body "This site uses cookies to help improve your learning experience. By continuing …" at bounding box center [656, 574] width 1313 height 1573
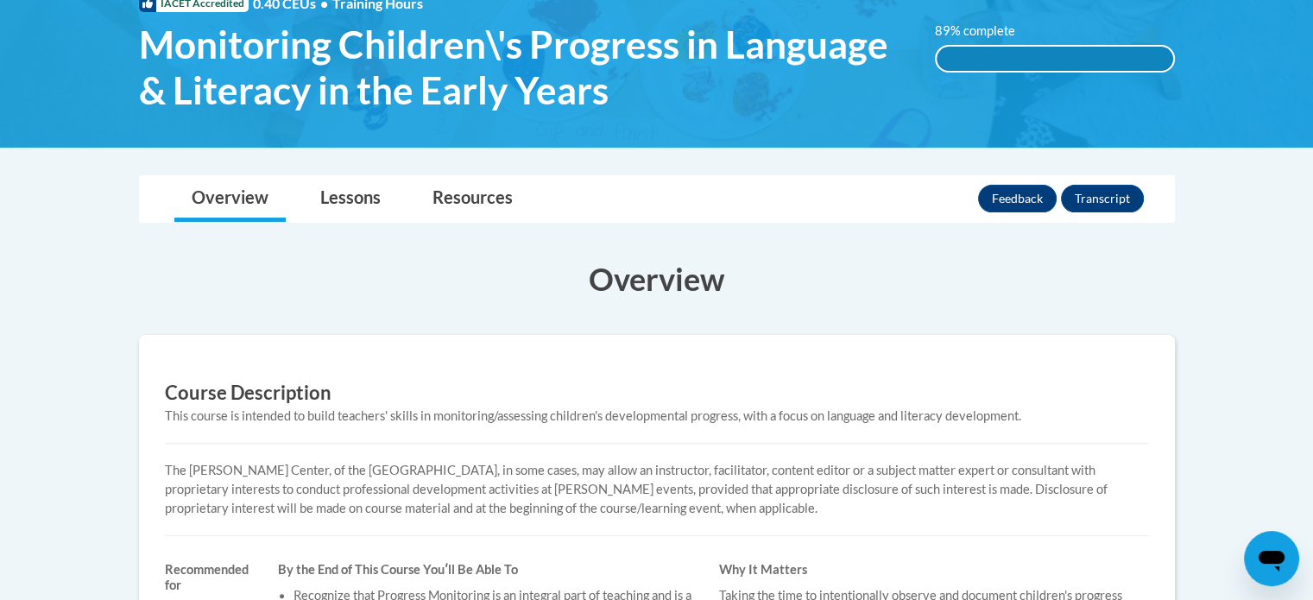
scroll to position [281, 0]
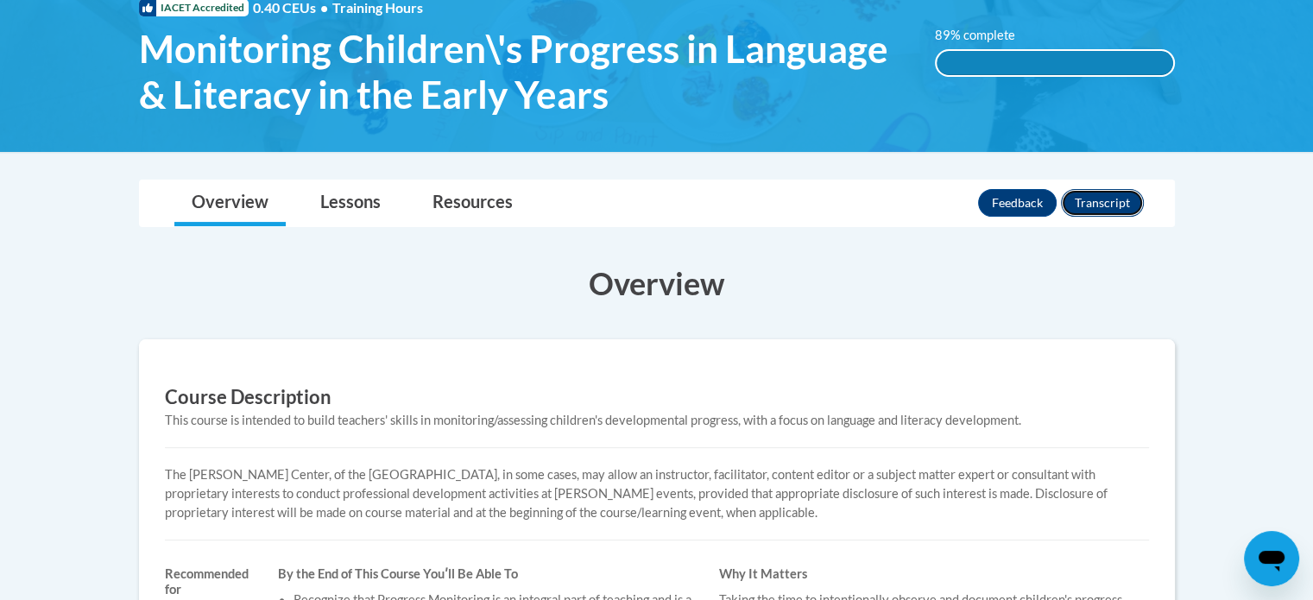
click at [1104, 203] on button "Transcript" at bounding box center [1102, 203] width 83 height 28
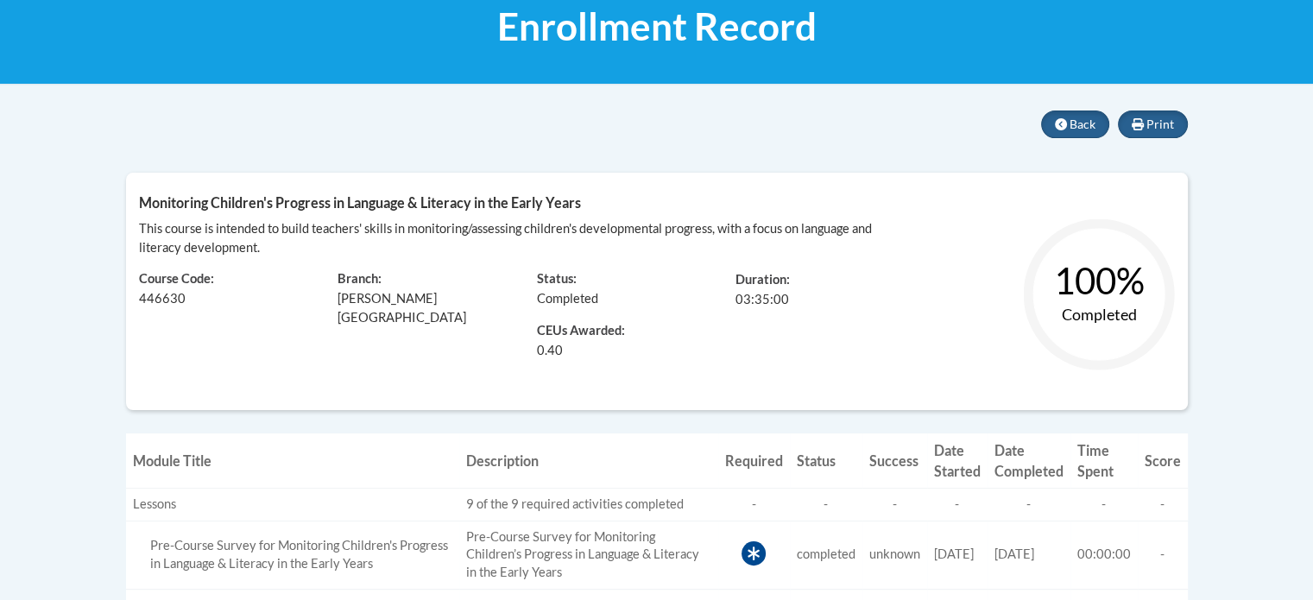
scroll to position [207, 0]
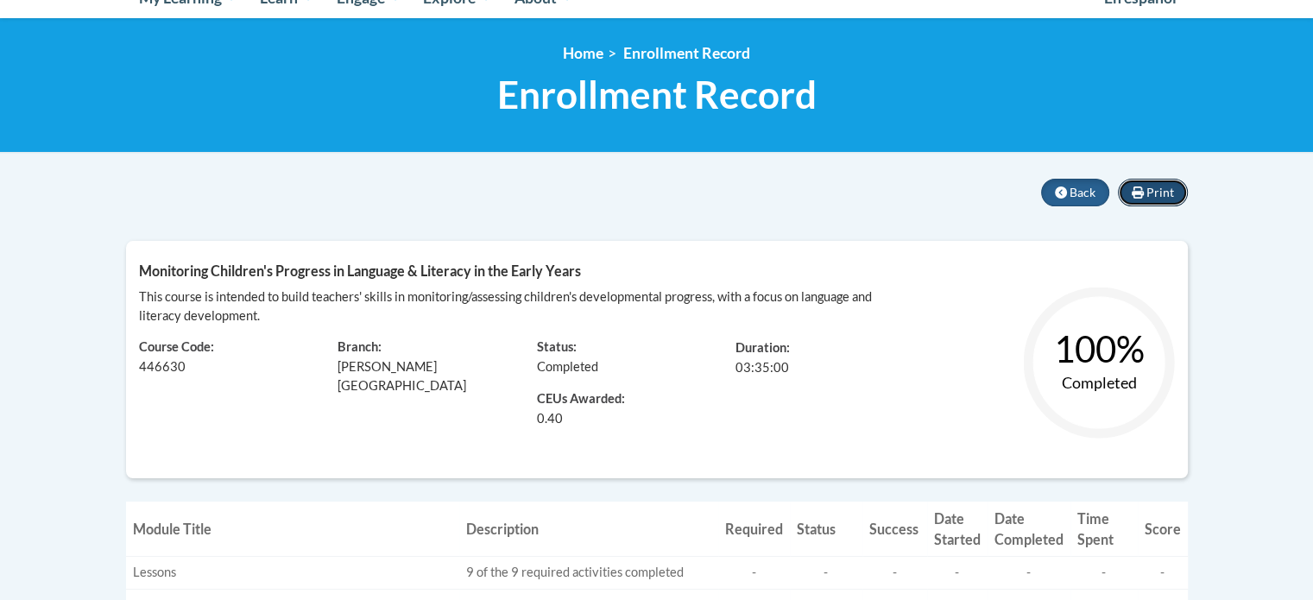
click at [1154, 196] on span "Print" at bounding box center [1161, 192] width 28 height 15
click at [1071, 193] on span "Back" at bounding box center [1083, 192] width 26 height 15
